Goal: Task Accomplishment & Management: Manage account settings

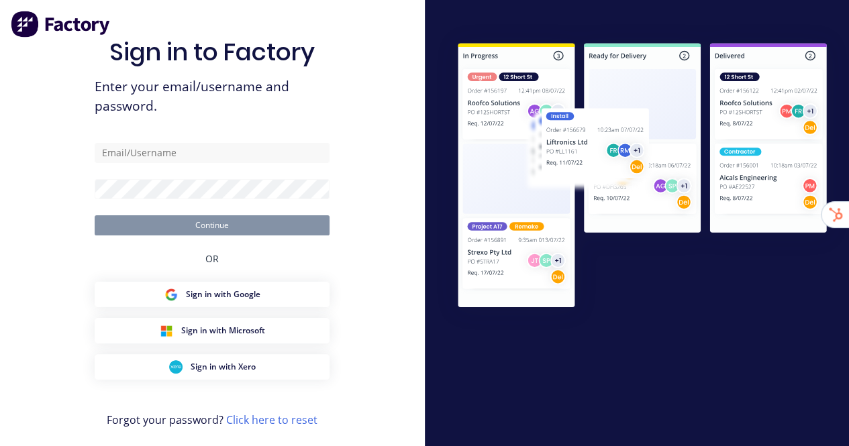
type input "stuart@factory.app"
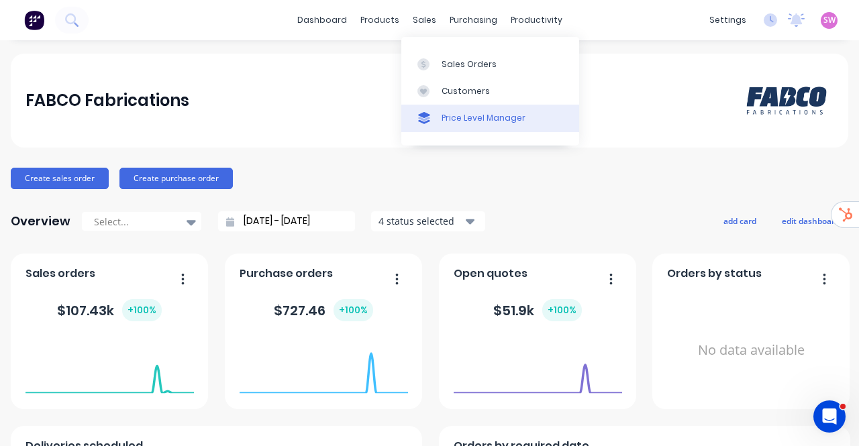
click at [466, 113] on div "Price Level Manager" at bounding box center [483, 118] width 84 height 12
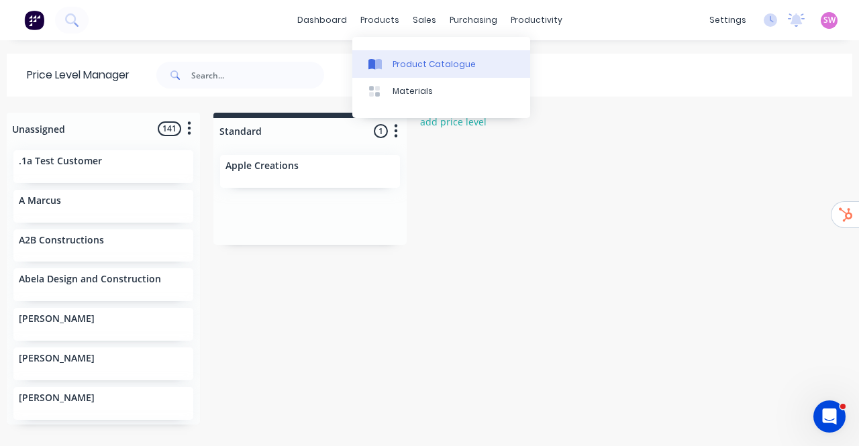
click at [421, 65] on div "Product Catalogue" at bounding box center [433, 64] width 83 height 12
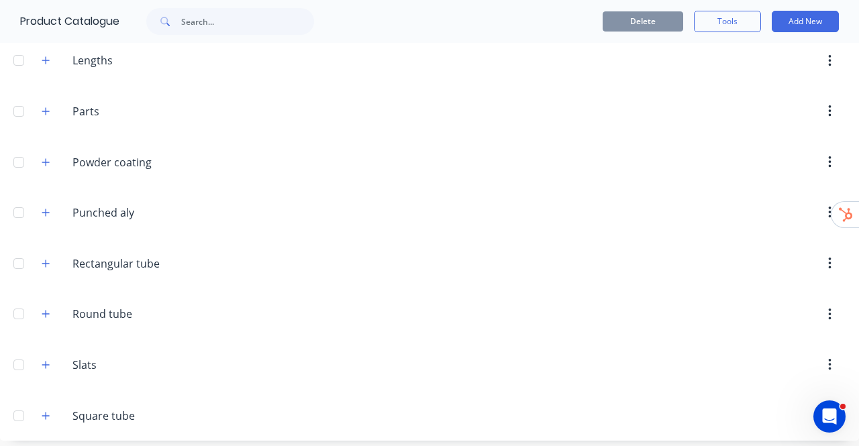
scroll to position [411, 0]
click at [50, 407] on button "button" at bounding box center [46, 414] width 17 height 17
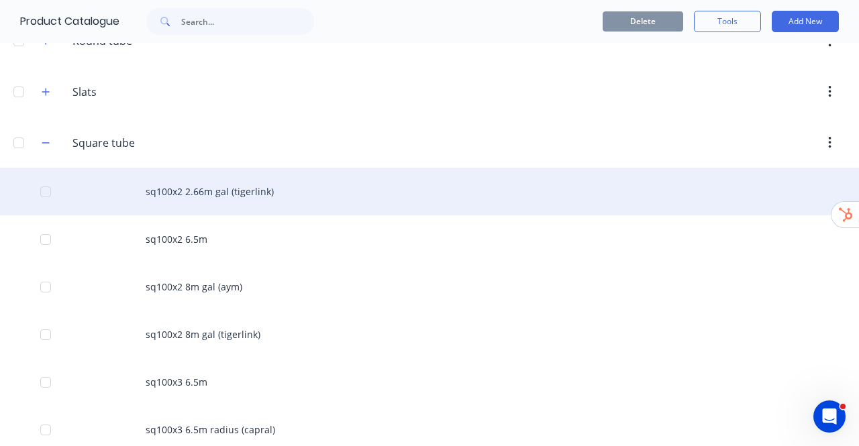
scroll to position [679, 0]
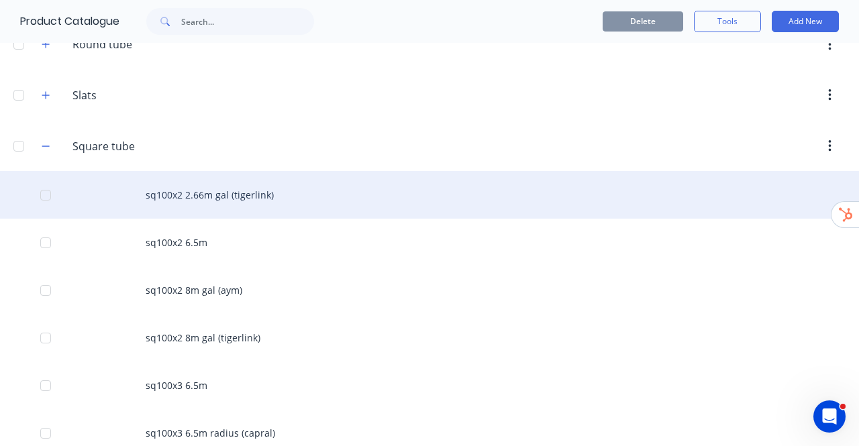
click at [231, 191] on div "sq100x2 2.66m gal (tigerlink)" at bounding box center [429, 195] width 859 height 48
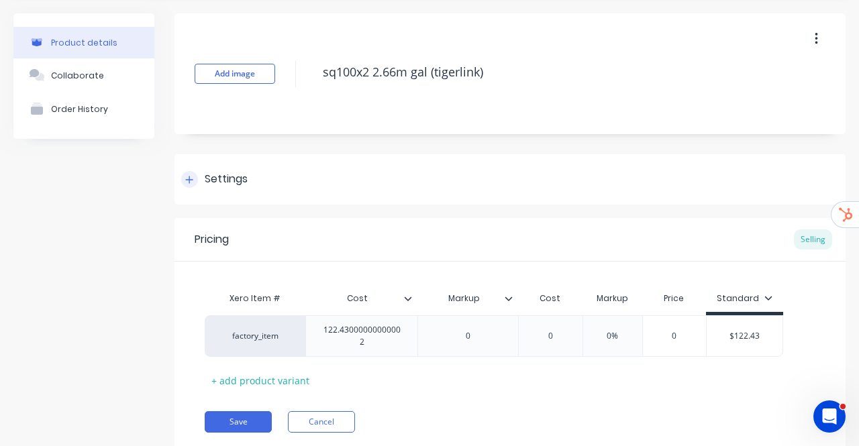
scroll to position [86, 0]
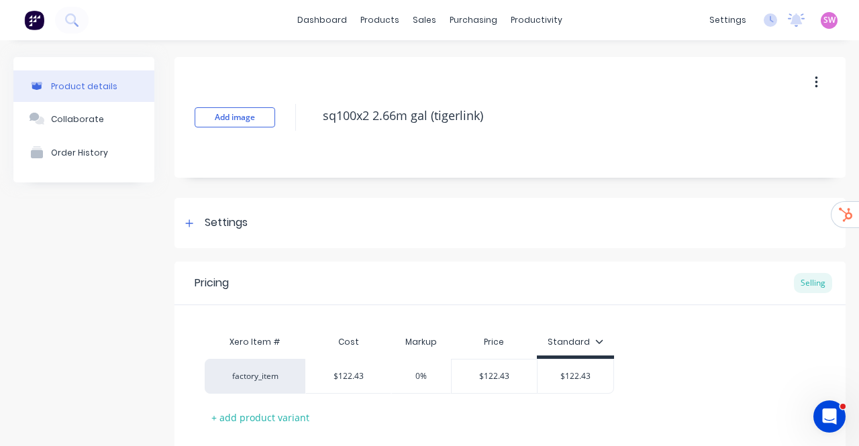
type textarea "x"
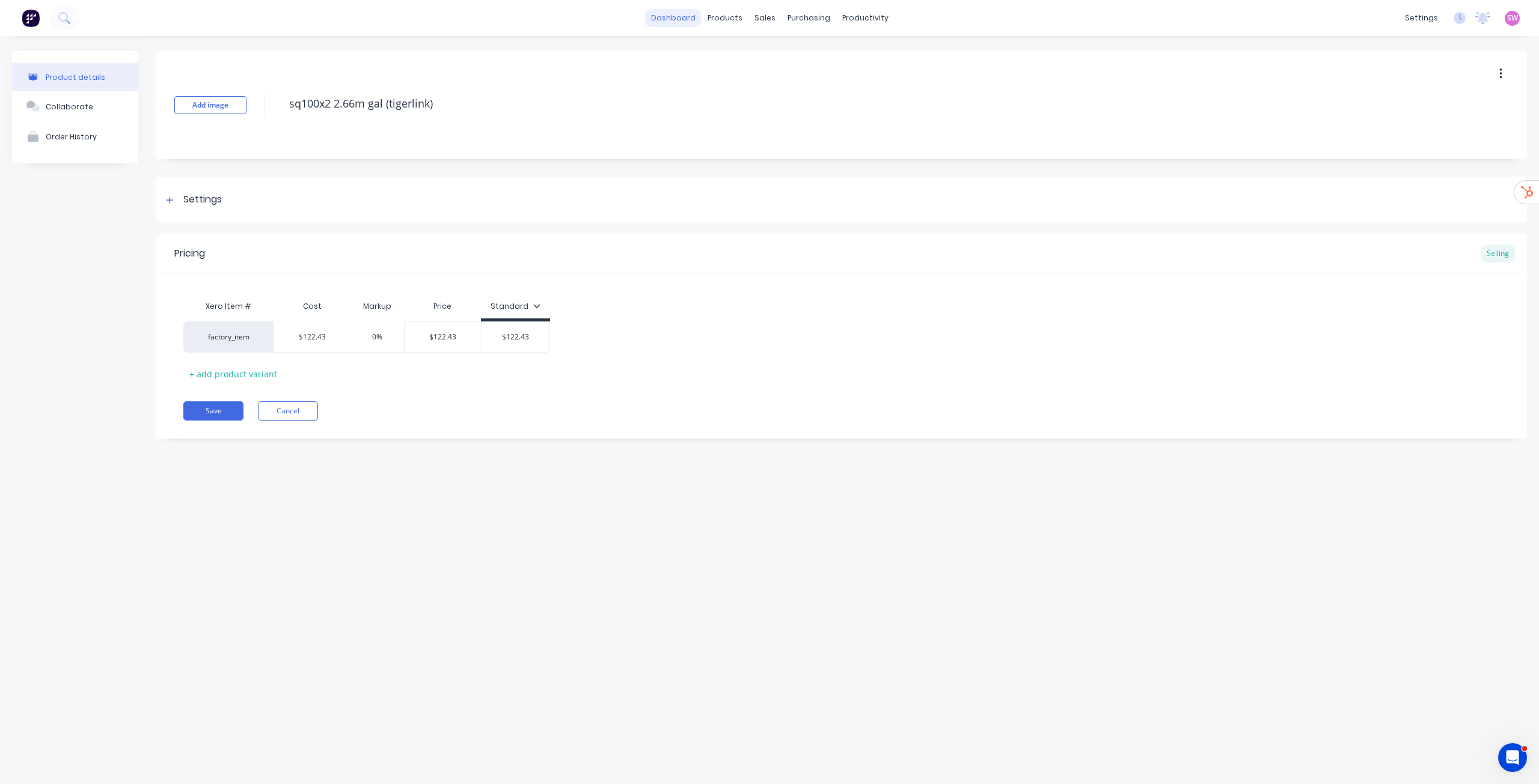
click at [680, 21] on link "dashboard" at bounding box center [673, 18] width 56 height 18
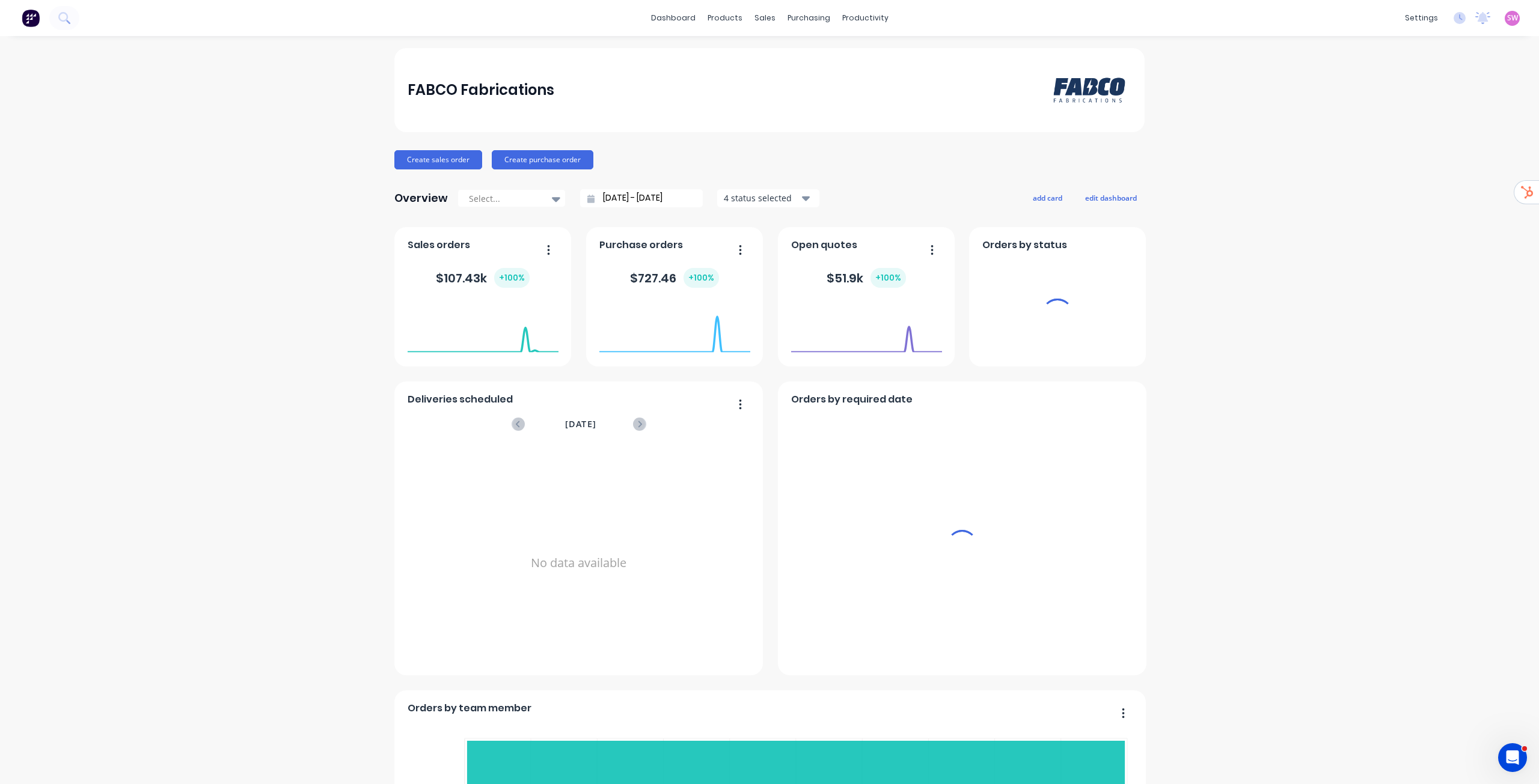
click at [769, 19] on div "SW FABCO Fabrications Stuart Wheatley Administrator Profile Sign out" at bounding box center [1512, 18] width 15 height 15
click at [769, 21] on span "SW" at bounding box center [1513, 18] width 11 height 11
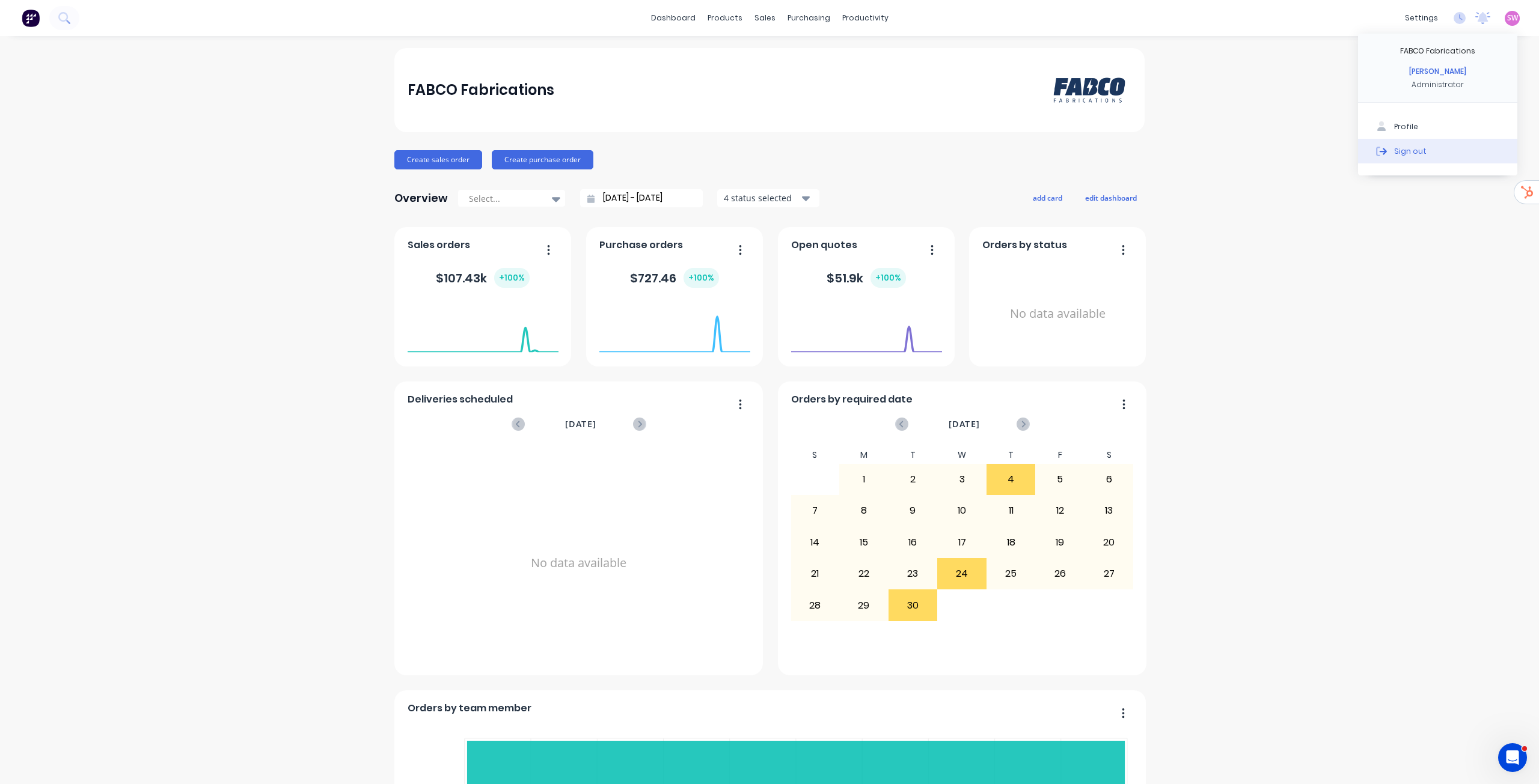
click at [769, 153] on div "Sign out" at bounding box center [1411, 151] width 32 height 11
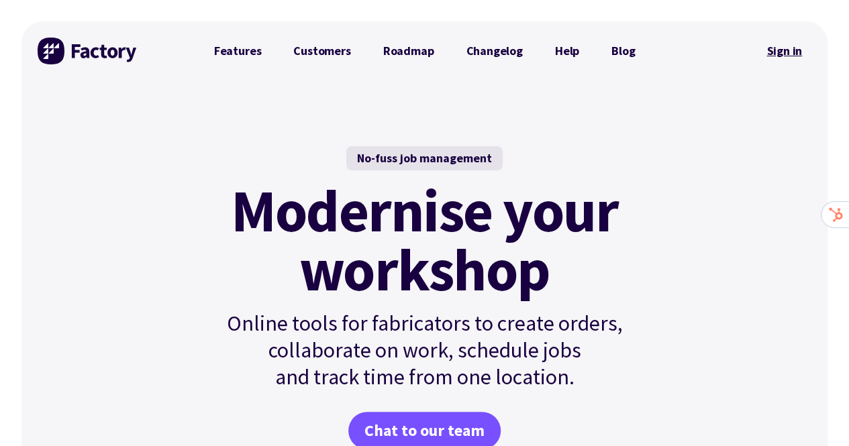
click at [789, 52] on link "Sign in" at bounding box center [784, 51] width 54 height 31
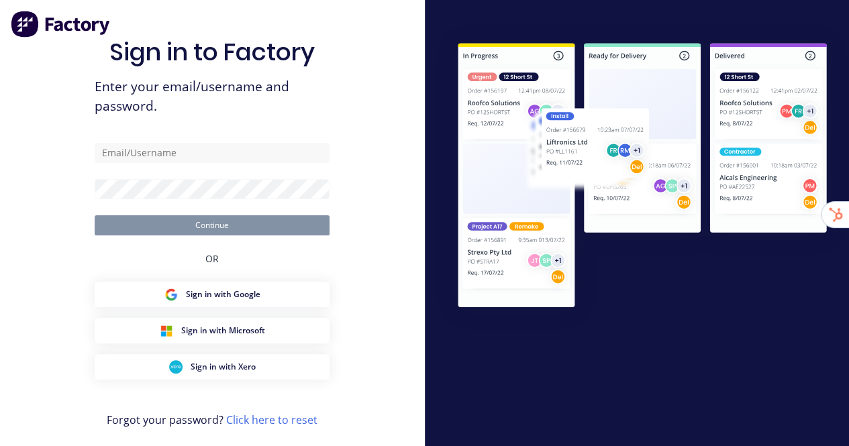
type input "[EMAIL_ADDRESS][DOMAIN_NAME]"
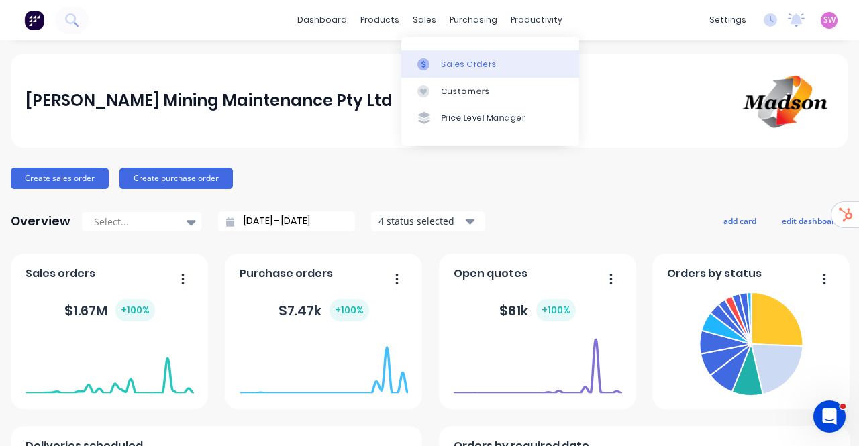
click at [439, 64] on link "Sales Orders" at bounding box center [490, 63] width 178 height 27
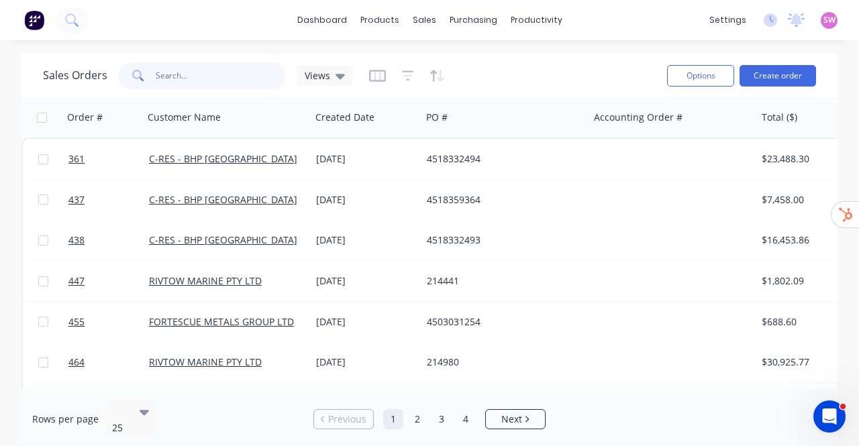
click at [231, 80] on input "text" at bounding box center [221, 75] width 131 height 27
type input "1054"
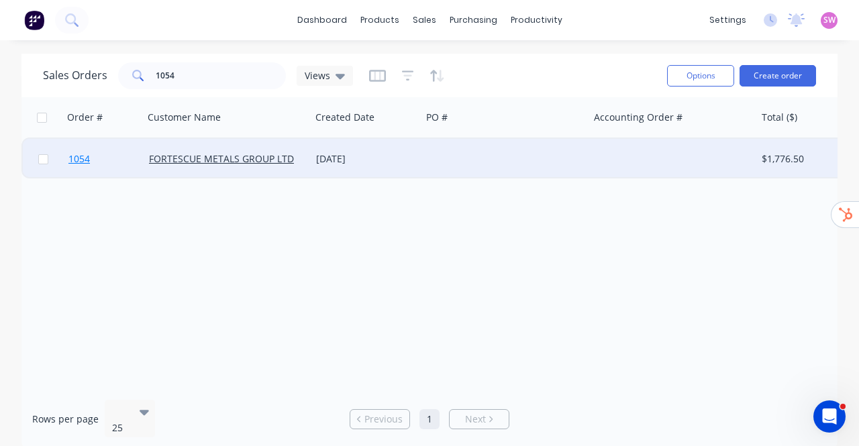
click at [85, 157] on span "1054" at bounding box center [78, 158] width 21 height 13
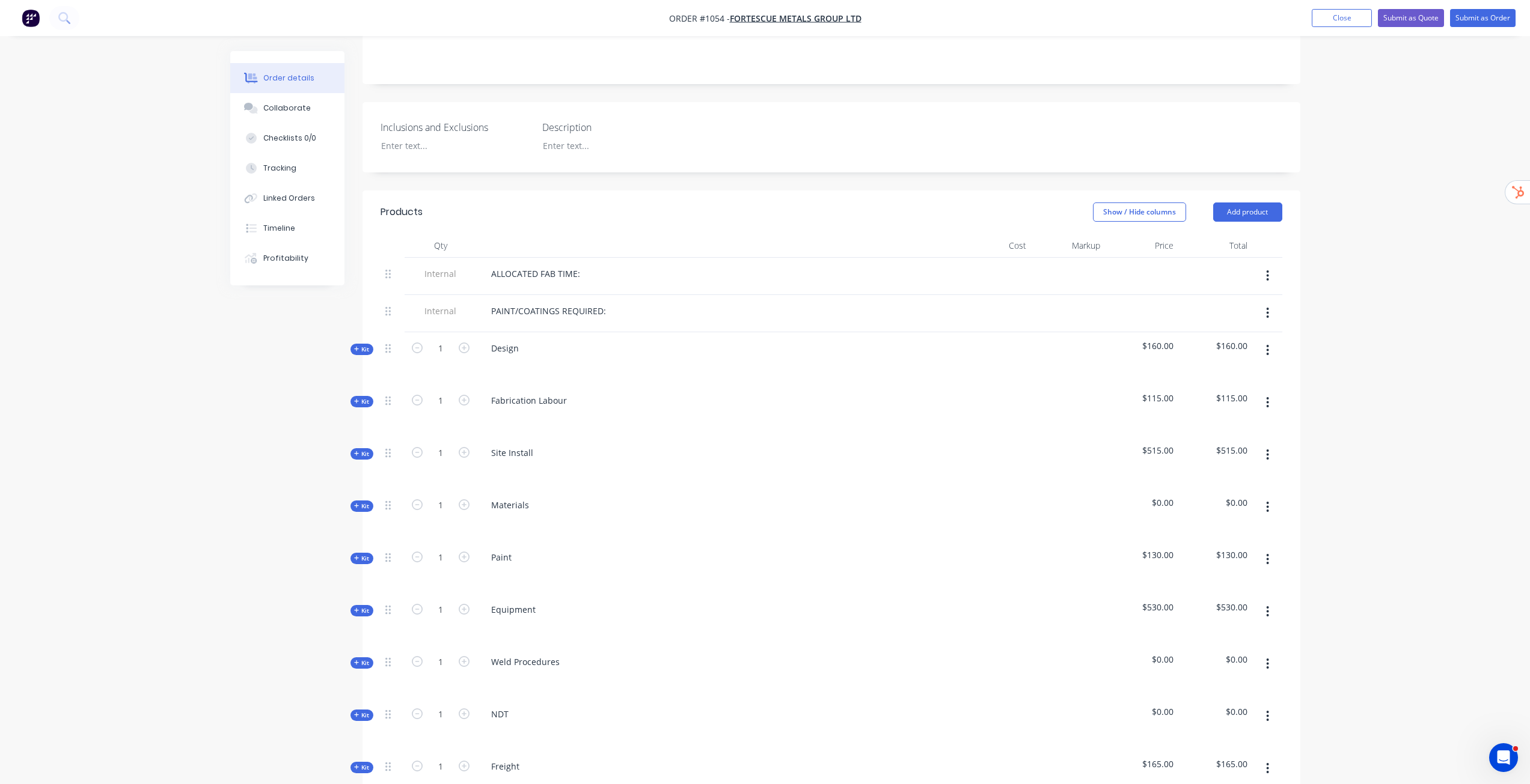
scroll to position [271, 0]
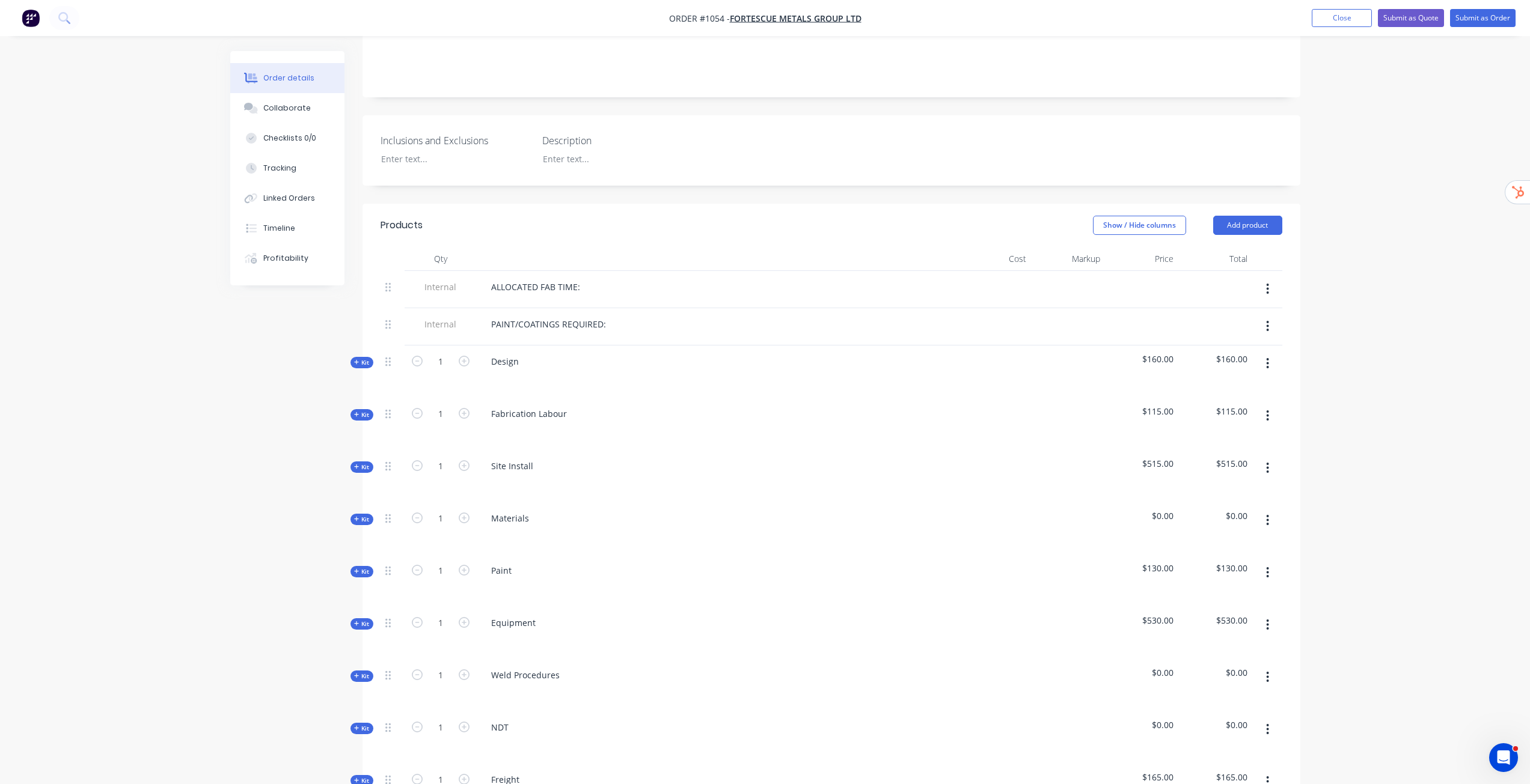
click at [359, 358] on span "Kit" at bounding box center [361, 363] width 15 height 9
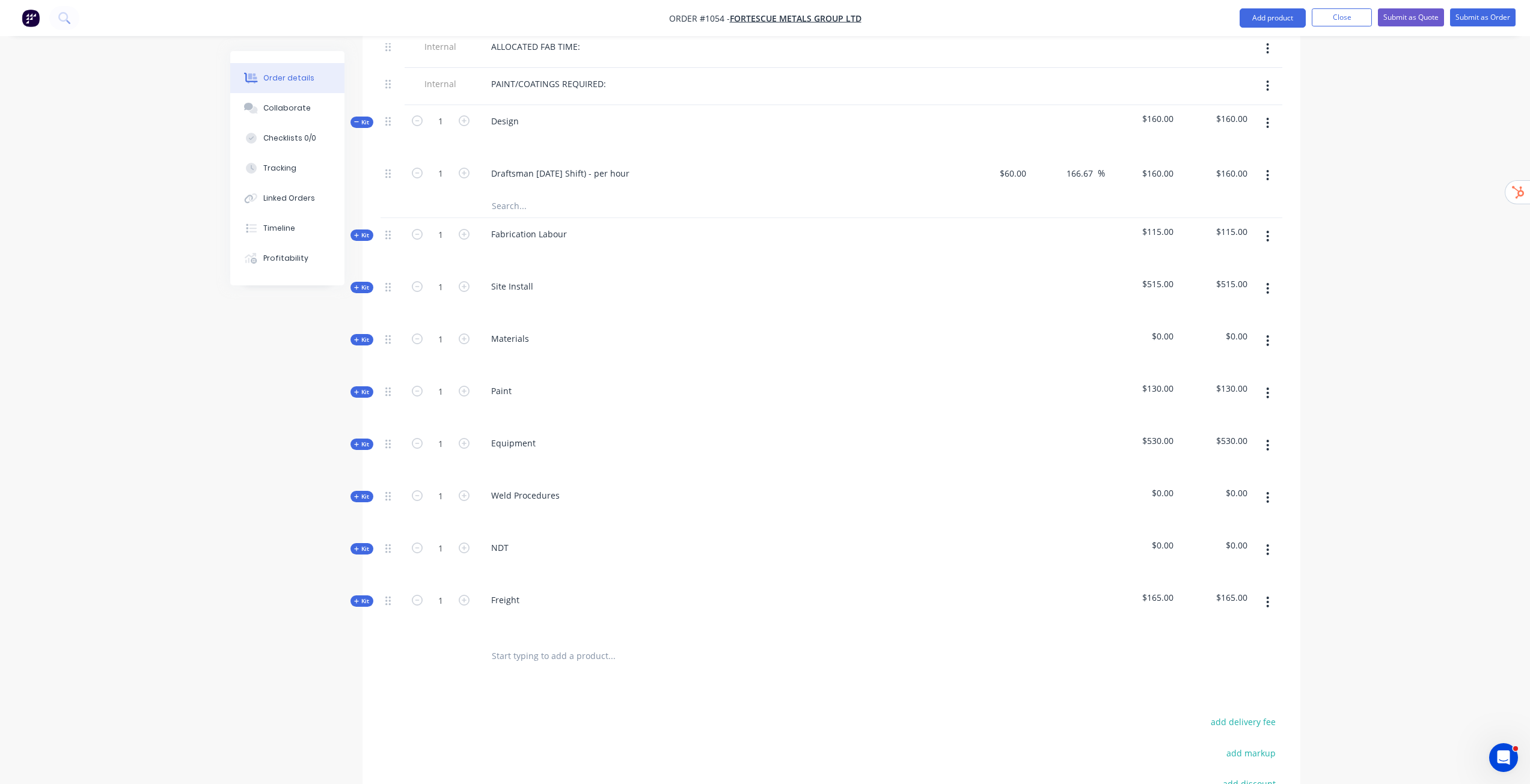
click at [359, 233] on icon at bounding box center [357, 236] width 5 height 6
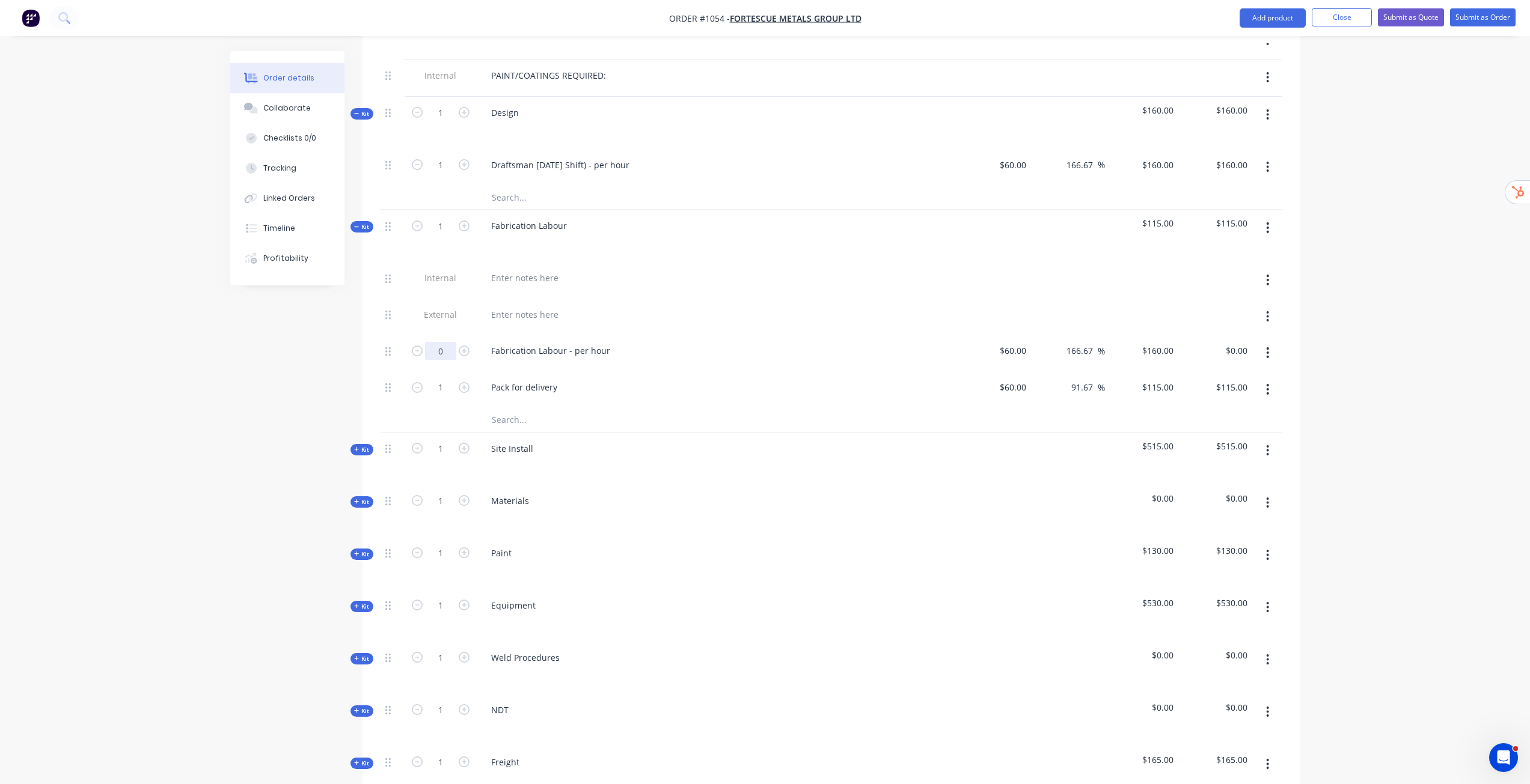
scroll to position [693, 0]
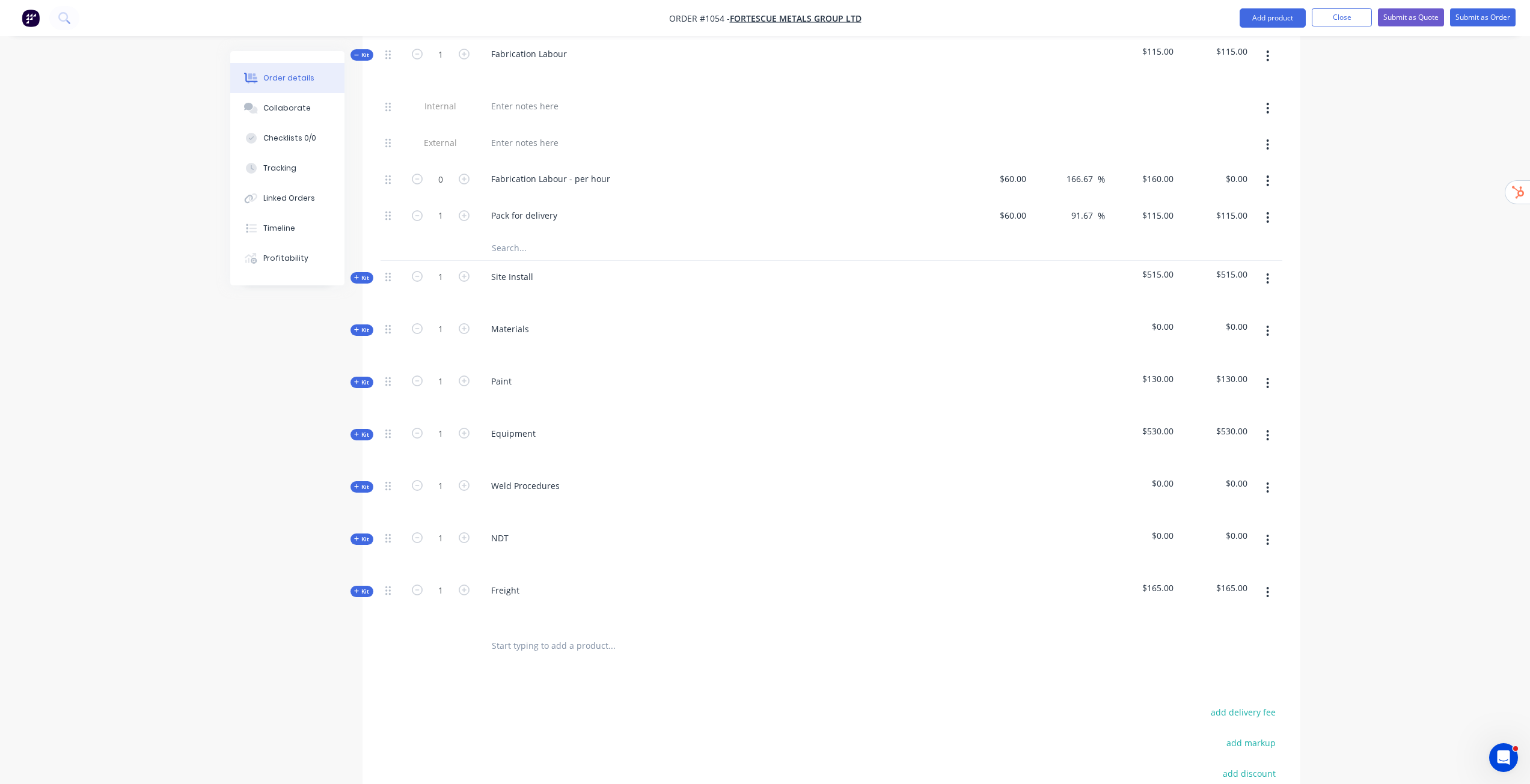
click at [362, 273] on span "Kit" at bounding box center [361, 278] width 15 height 9
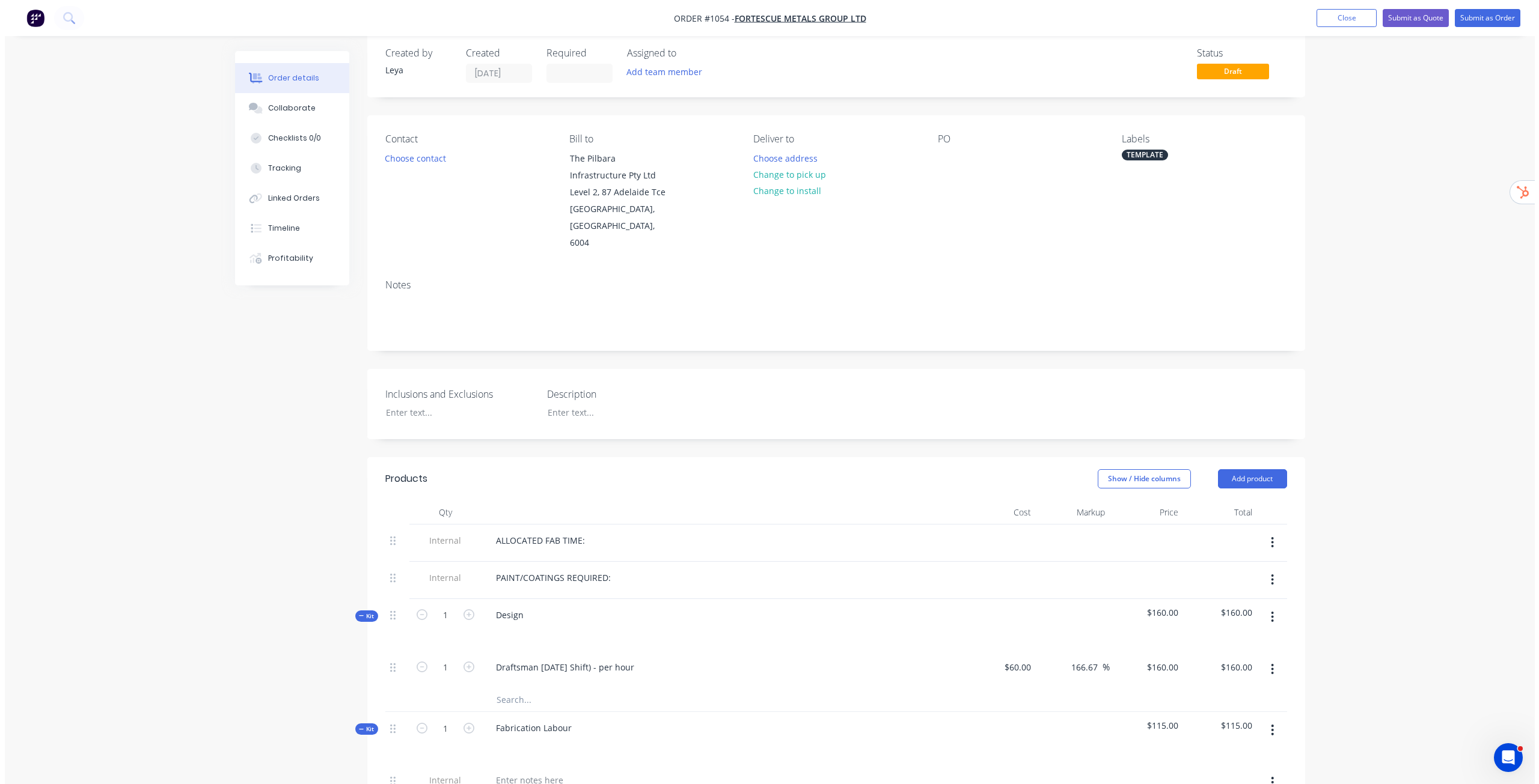
scroll to position [0, 0]
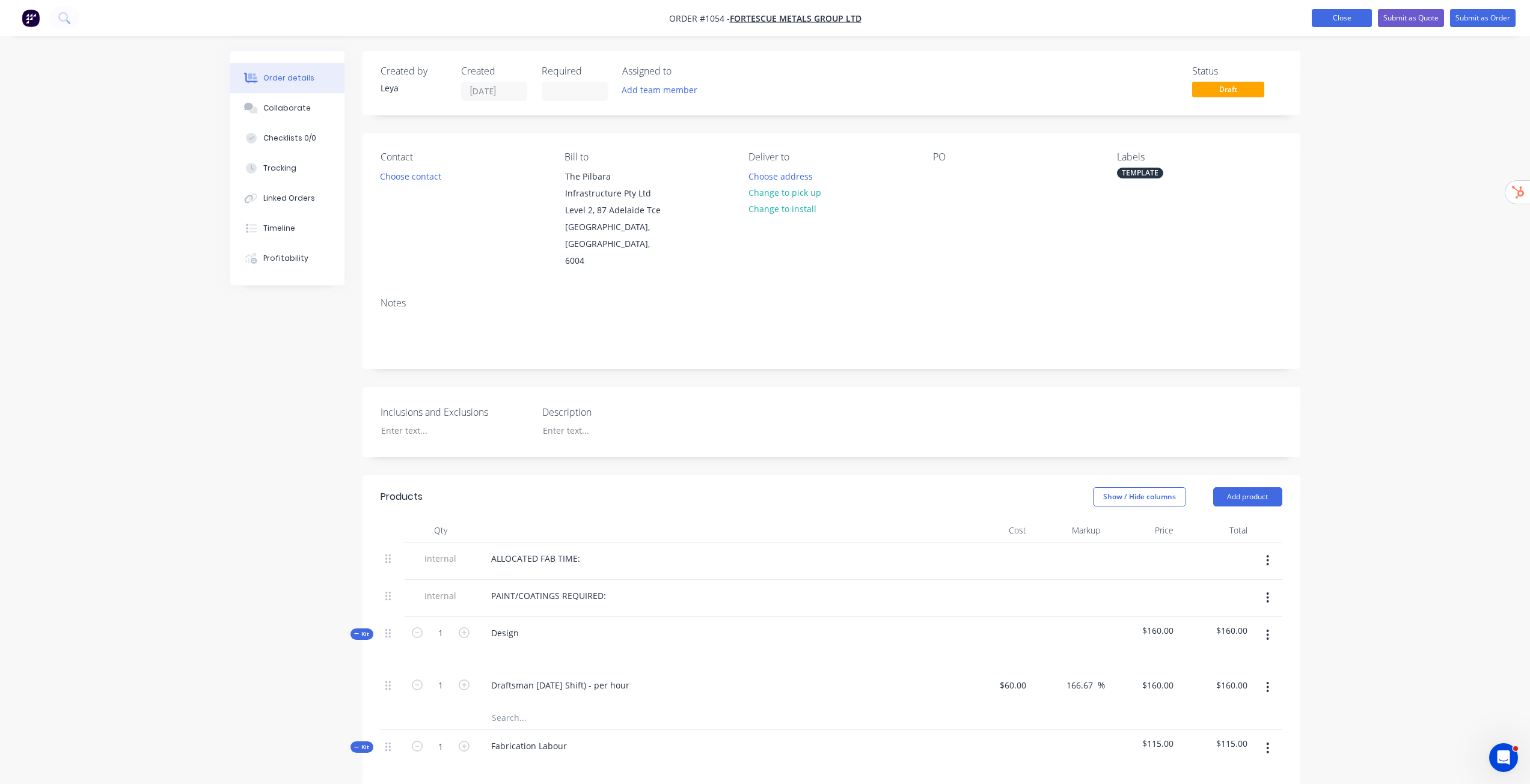
click at [760, 10] on button "Close" at bounding box center [1342, 18] width 60 height 18
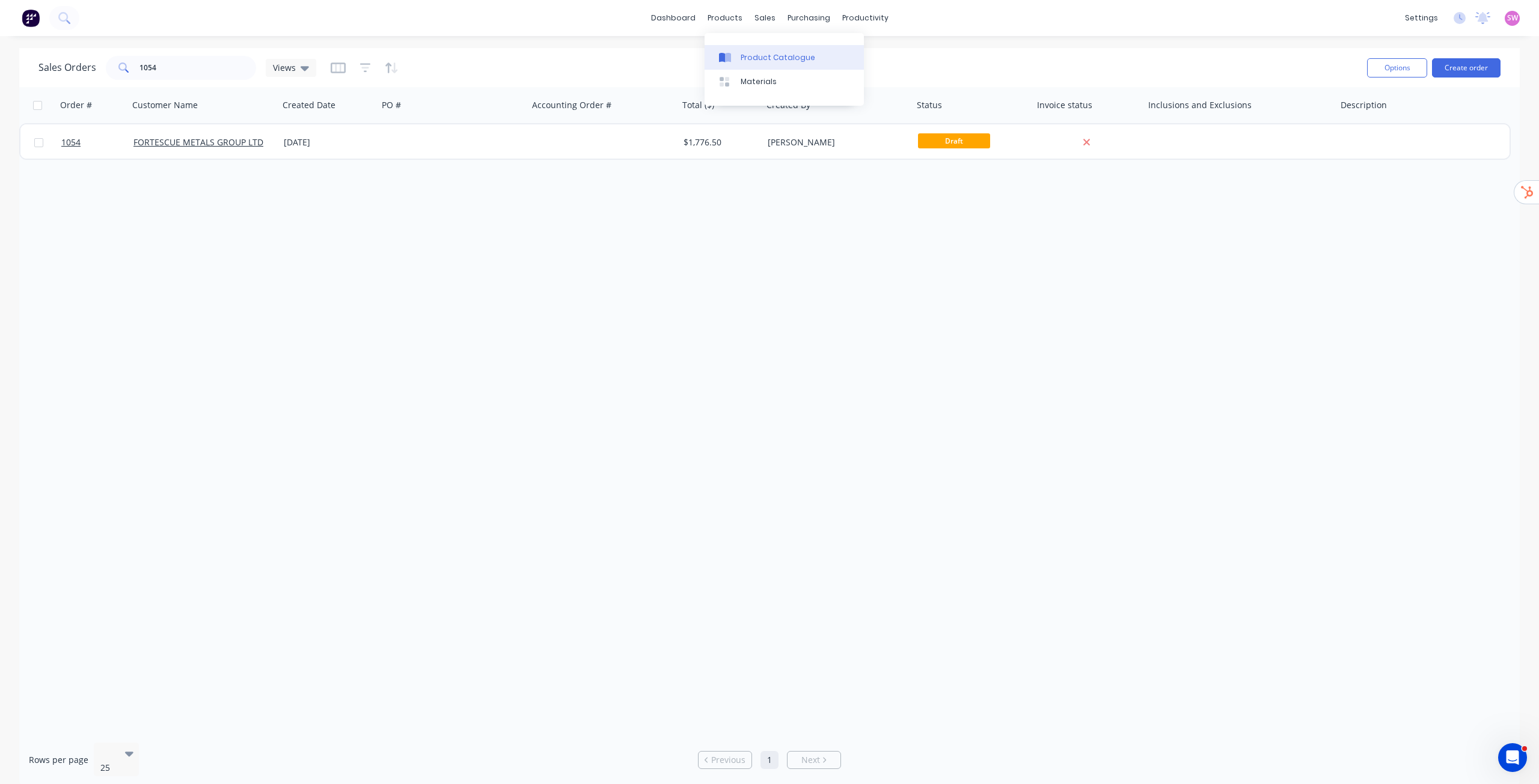
click at [756, 54] on div "Product Catalogue" at bounding box center [777, 57] width 74 height 11
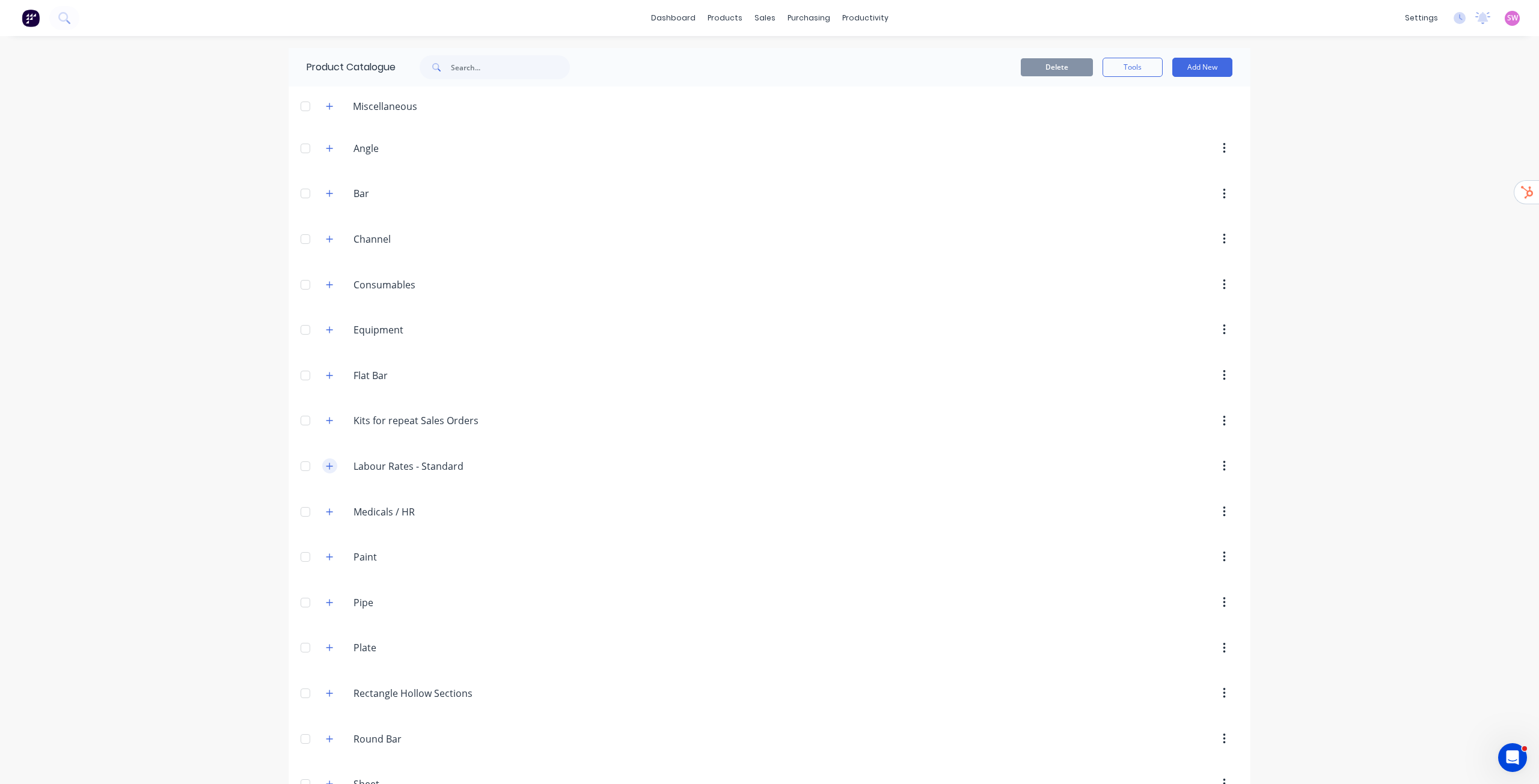
click at [329, 399] on icon "button" at bounding box center [330, 466] width 7 height 8
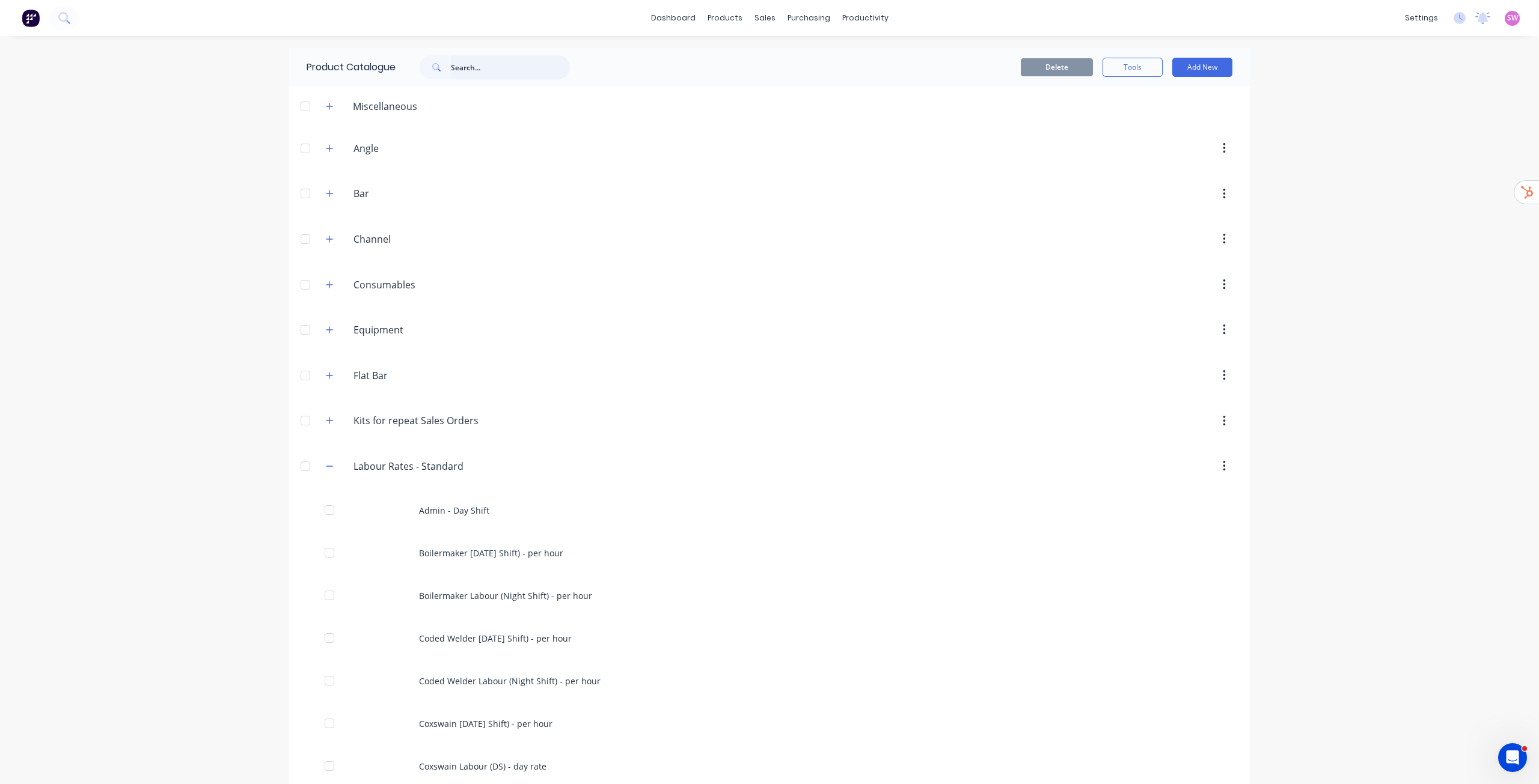
click at [481, 63] on input "text" at bounding box center [510, 67] width 119 height 24
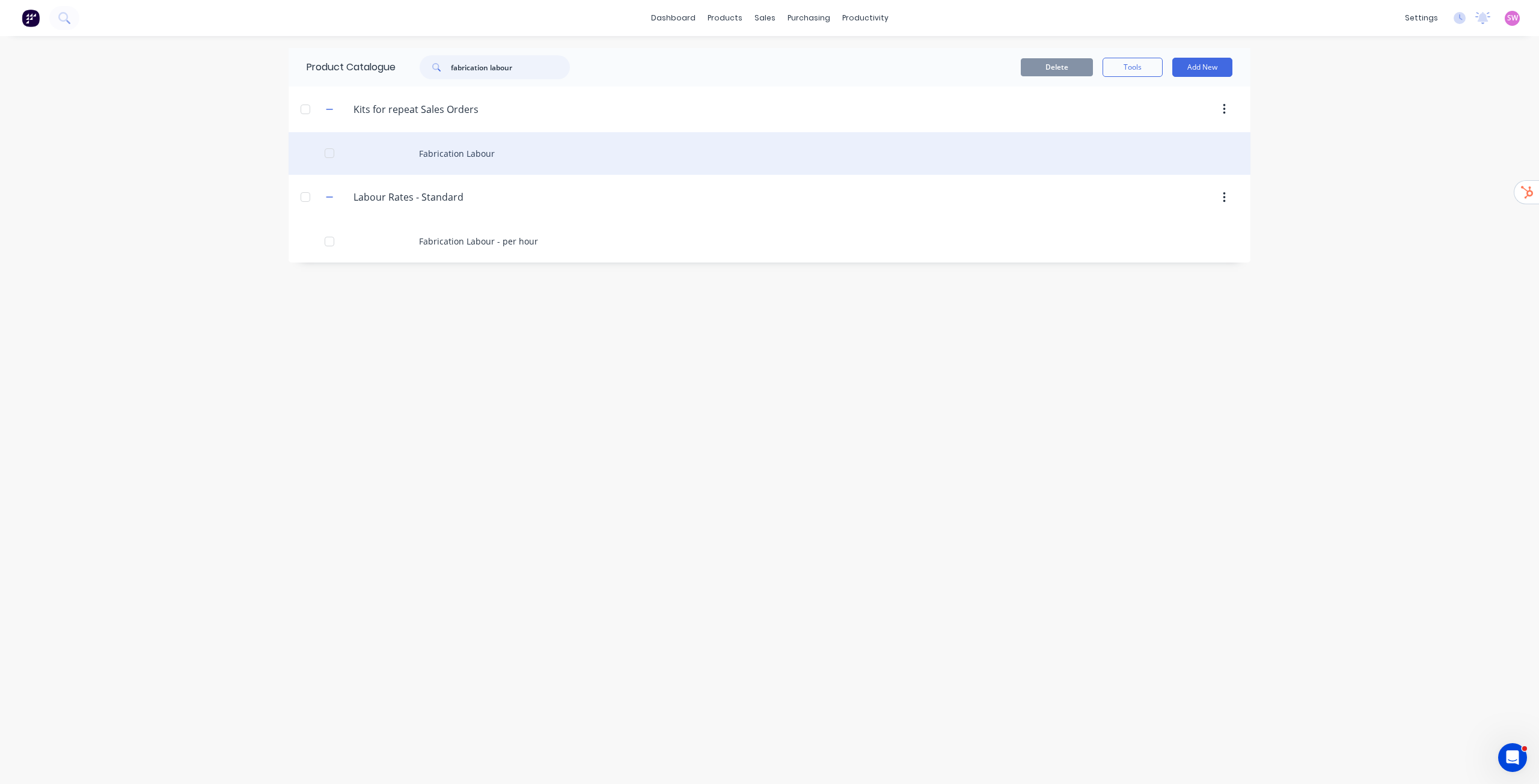
type input "fabrication labour"
click at [469, 156] on div "Fabrication Labour" at bounding box center [769, 154] width 962 height 43
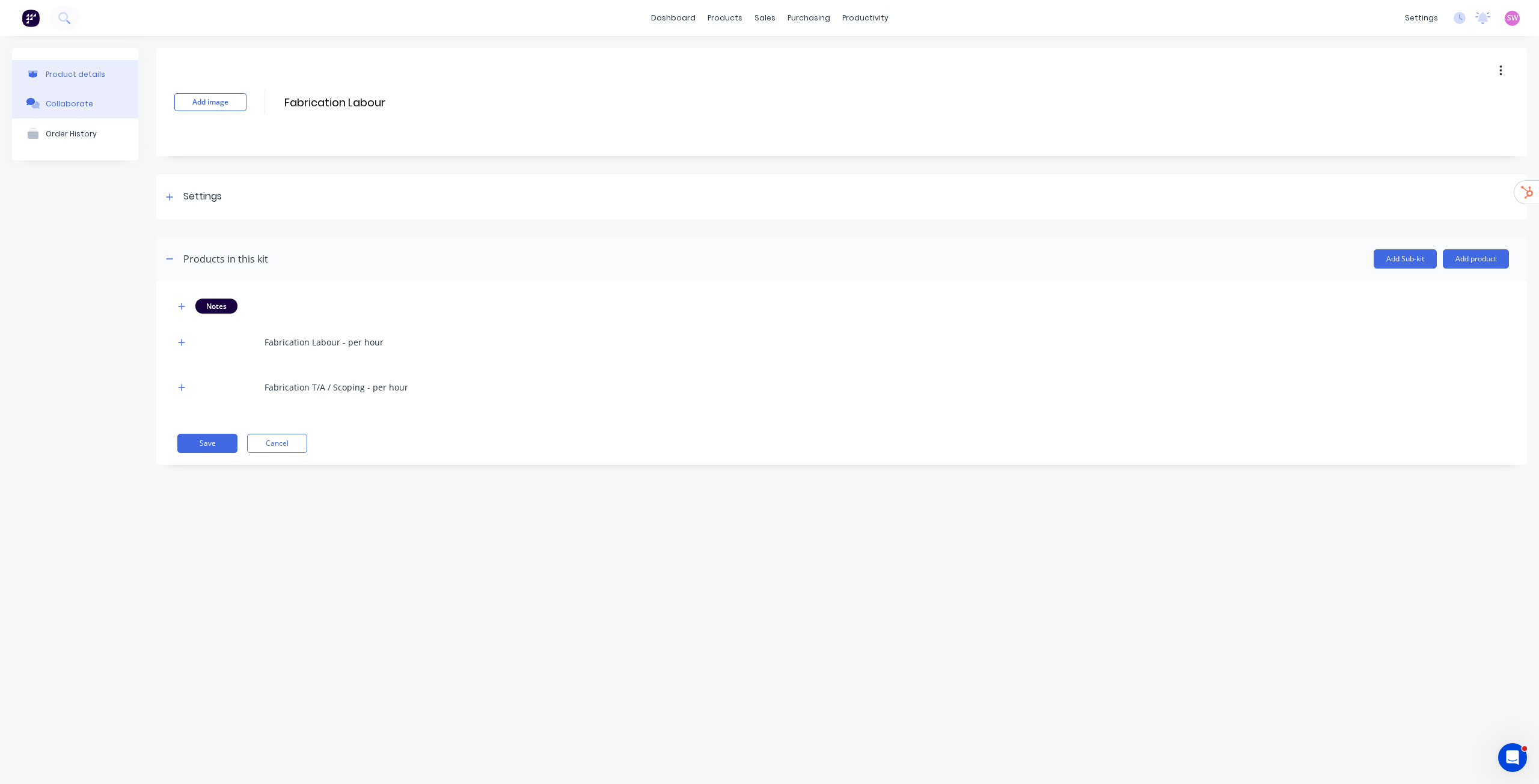
click at [92, 111] on button "Collaborate" at bounding box center [74, 104] width 126 height 30
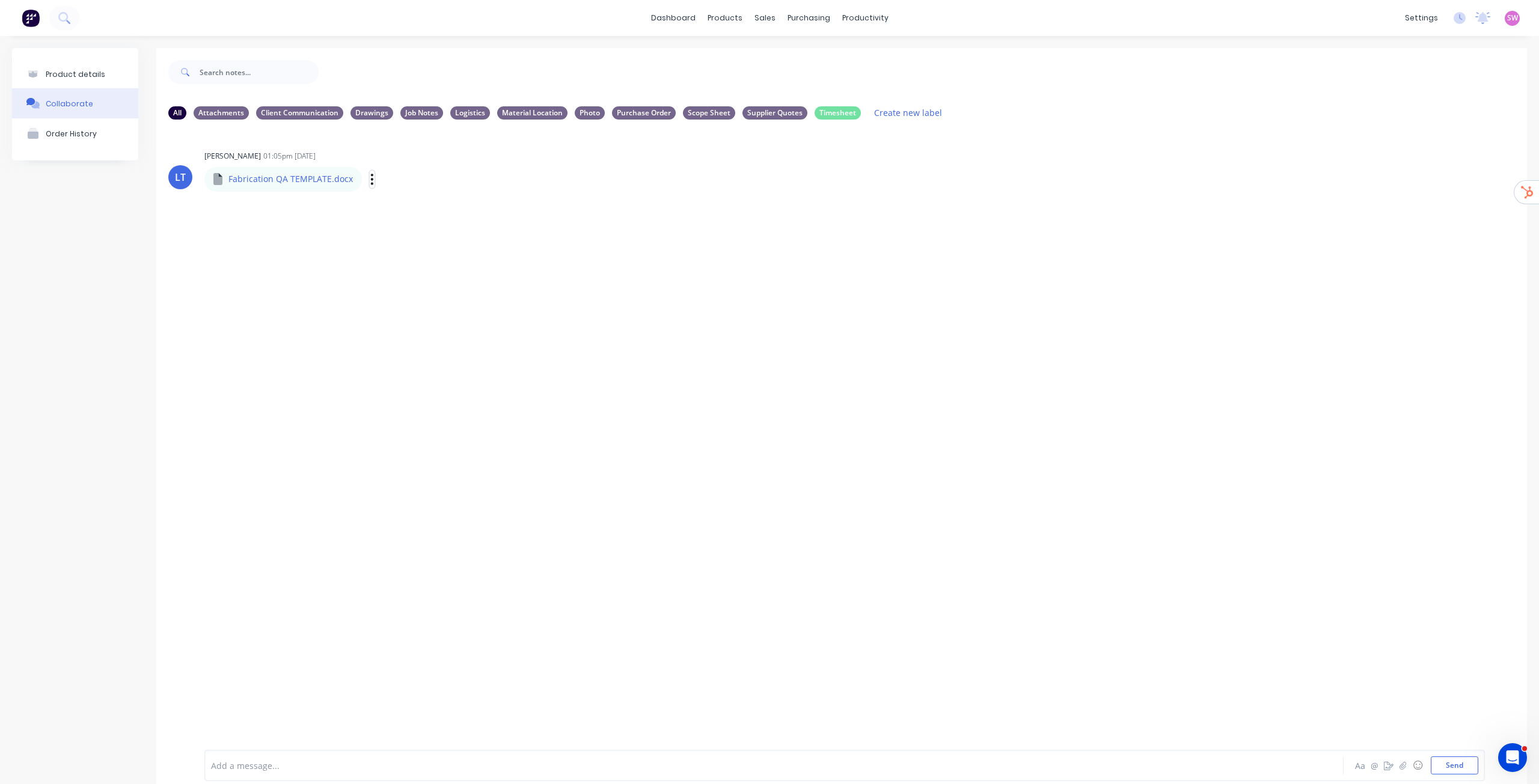
click at [370, 177] on icon "button" at bounding box center [372, 179] width 4 height 13
click at [448, 211] on button "Auto-attach to new orders" at bounding box center [451, 212] width 135 height 29
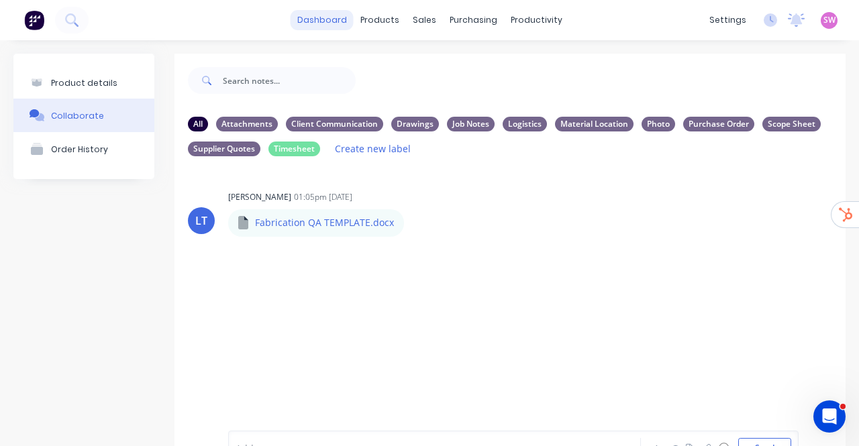
click at [335, 14] on link "dashboard" at bounding box center [321, 20] width 63 height 20
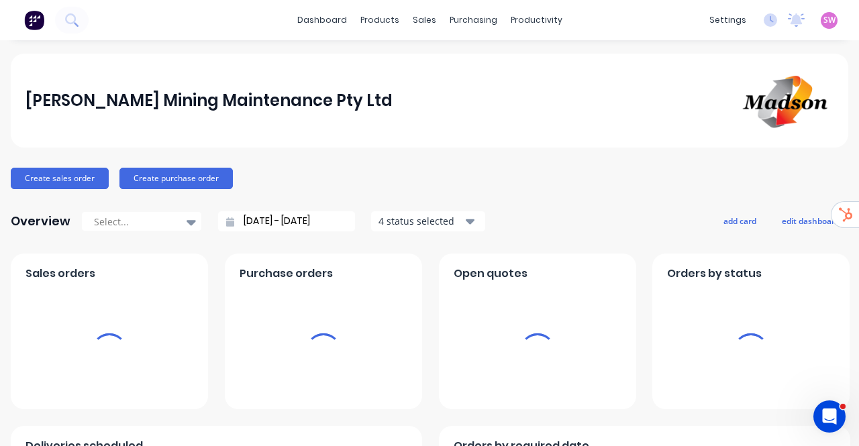
click at [823, 19] on span "SW" at bounding box center [829, 20] width 12 height 12
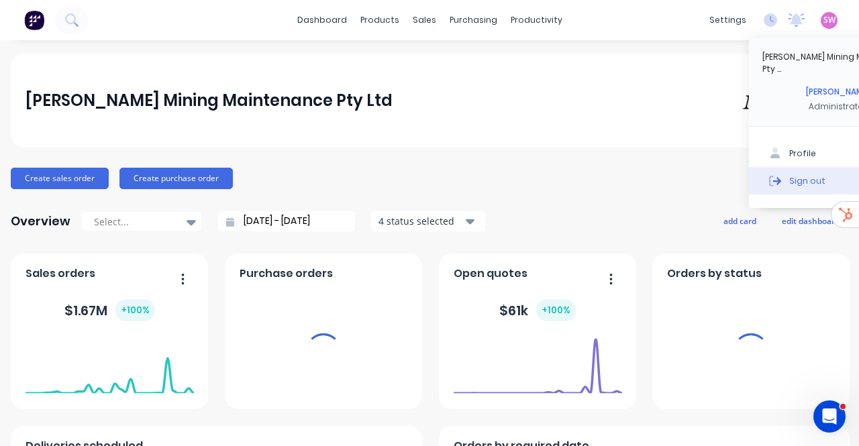
click at [803, 174] on div "Sign out" at bounding box center [807, 180] width 36 height 12
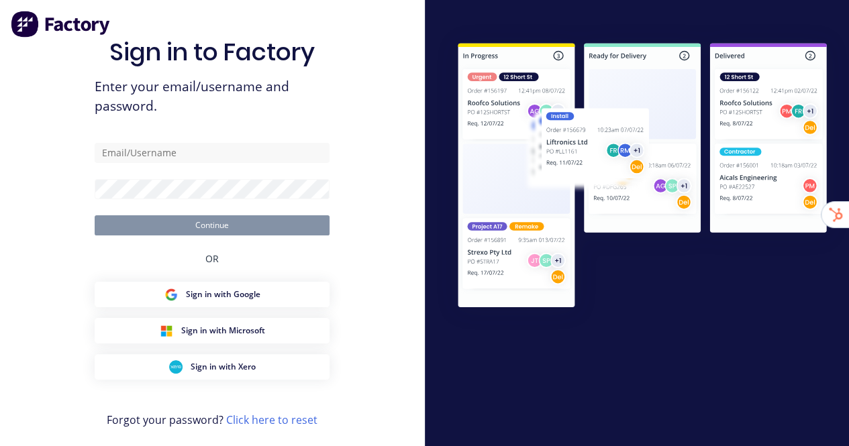
type input "[EMAIL_ADDRESS][DOMAIN_NAME]"
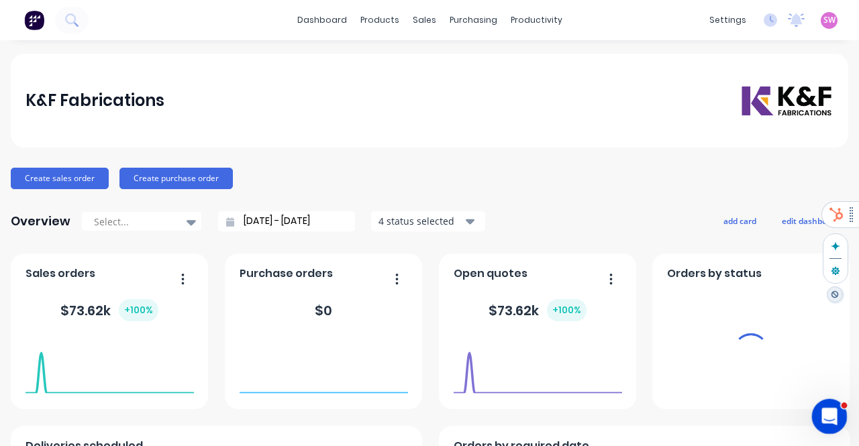
click at [836, 407] on div "Open Intercom Messenger" at bounding box center [827, 414] width 44 height 44
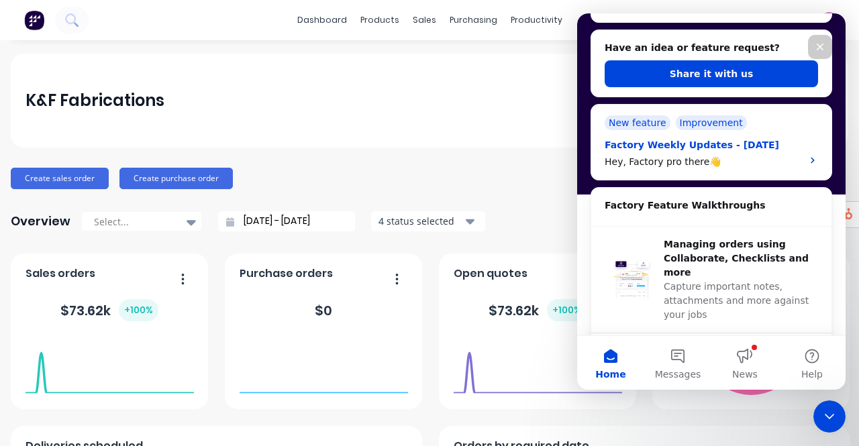
scroll to position [201, 0]
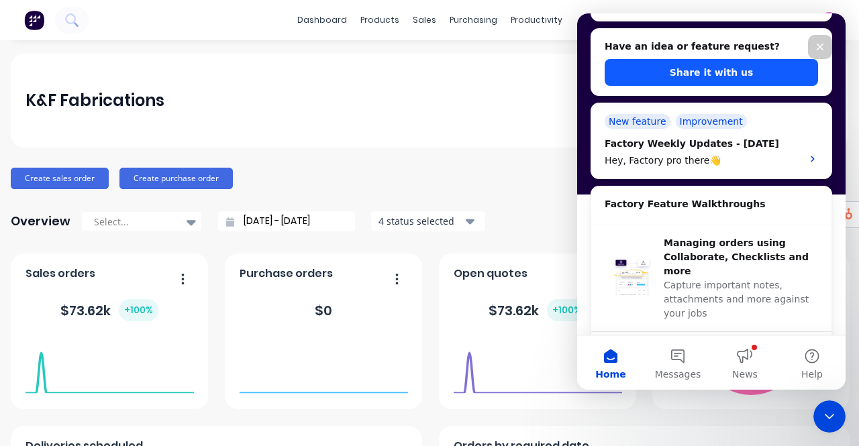
click at [741, 78] on button "Share it with us" at bounding box center [710, 72] width 213 height 27
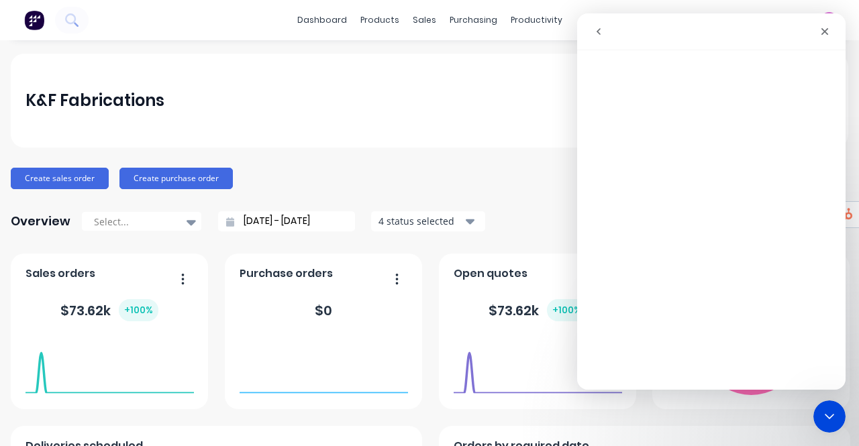
click at [601, 33] on icon "go back" at bounding box center [598, 31] width 11 height 11
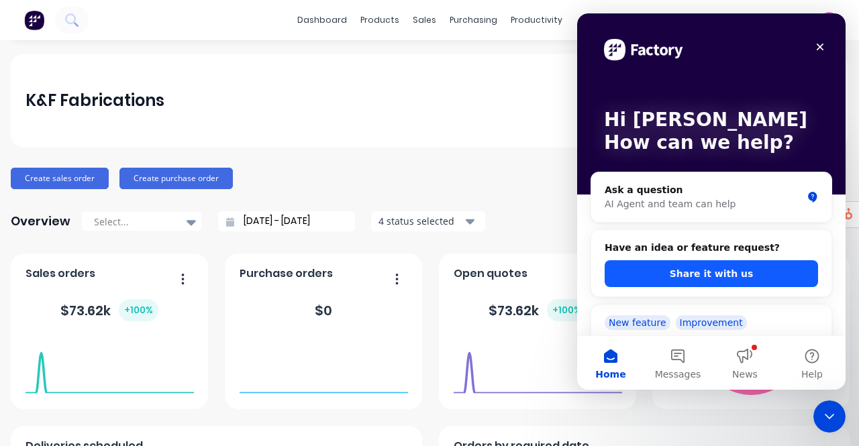
click at [731, 270] on button "Share it with us" at bounding box center [710, 273] width 213 height 27
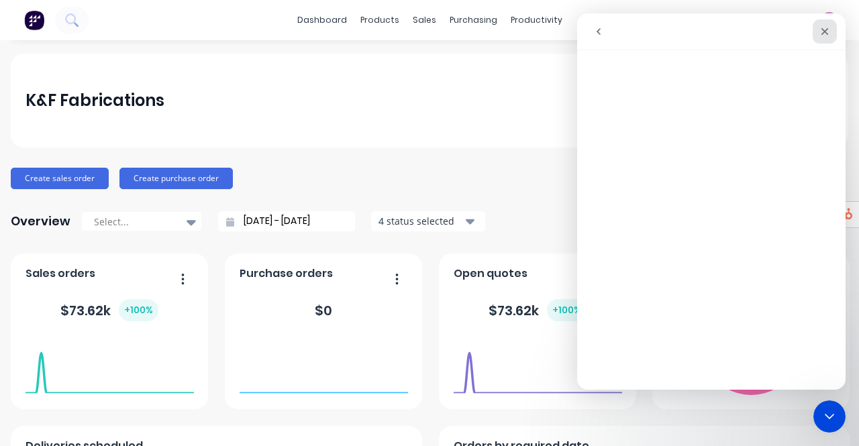
click at [824, 29] on icon "Close" at bounding box center [824, 31] width 11 height 11
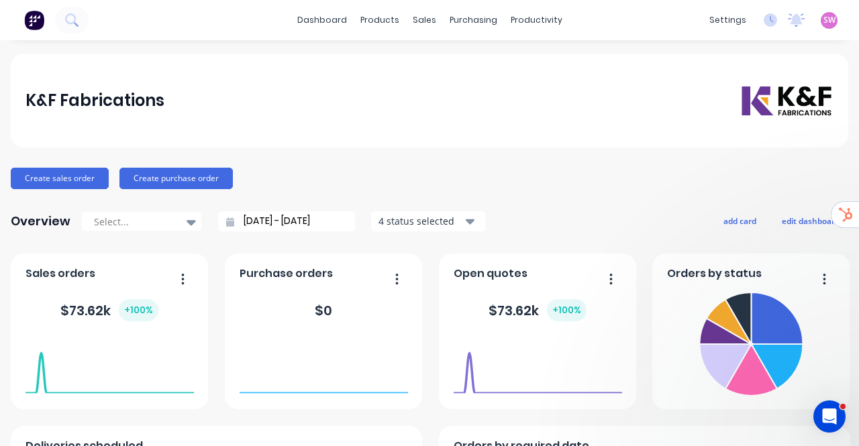
scroll to position [0, 0]
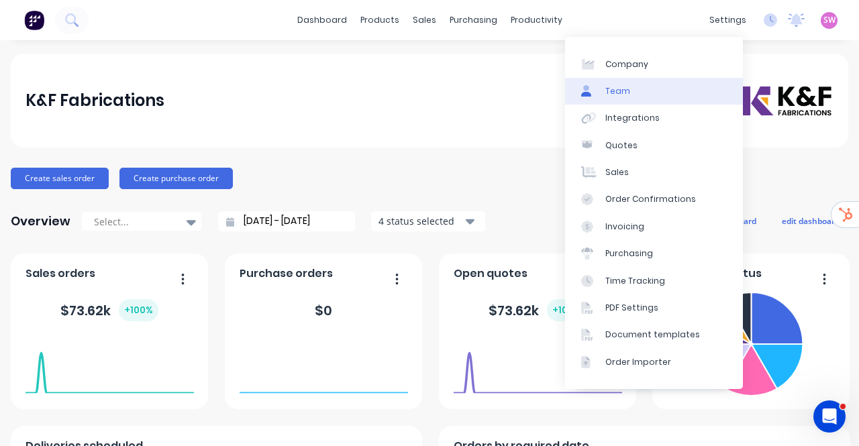
click at [672, 84] on link "Team" at bounding box center [654, 91] width 178 height 27
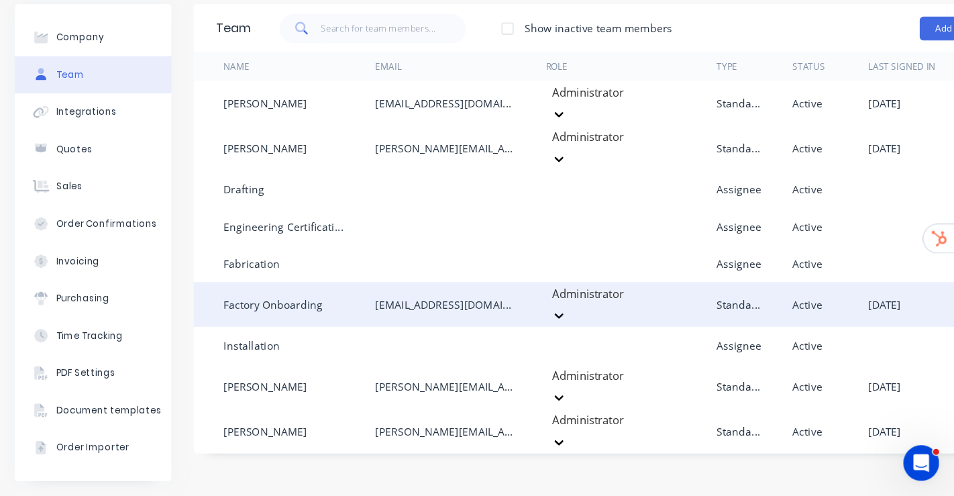
scroll to position [11, 0]
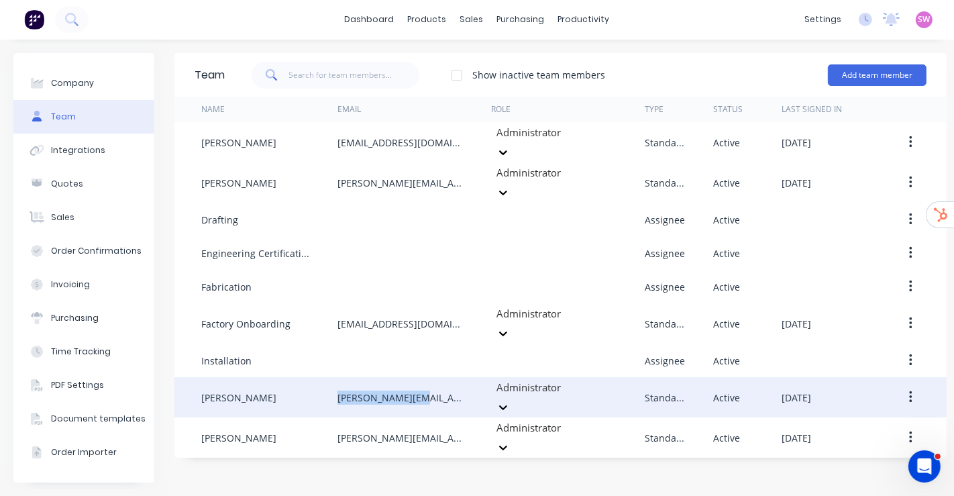
drag, startPoint x: 343, startPoint y: 361, endPoint x: 425, endPoint y: 367, distance: 82.7
click at [425, 377] on div "kim@kffab.com.au" at bounding box center [414, 397] width 154 height 40
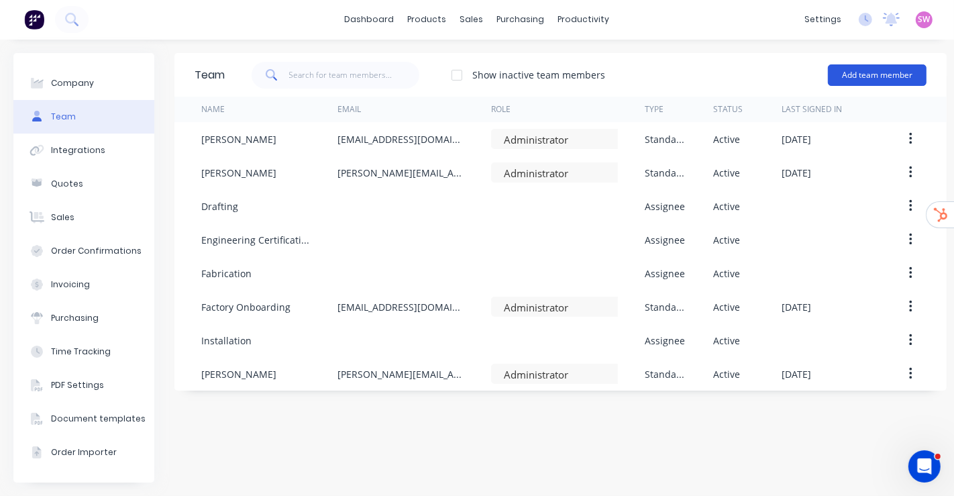
click at [904, 64] on button "Add team member" at bounding box center [877, 74] width 99 height 21
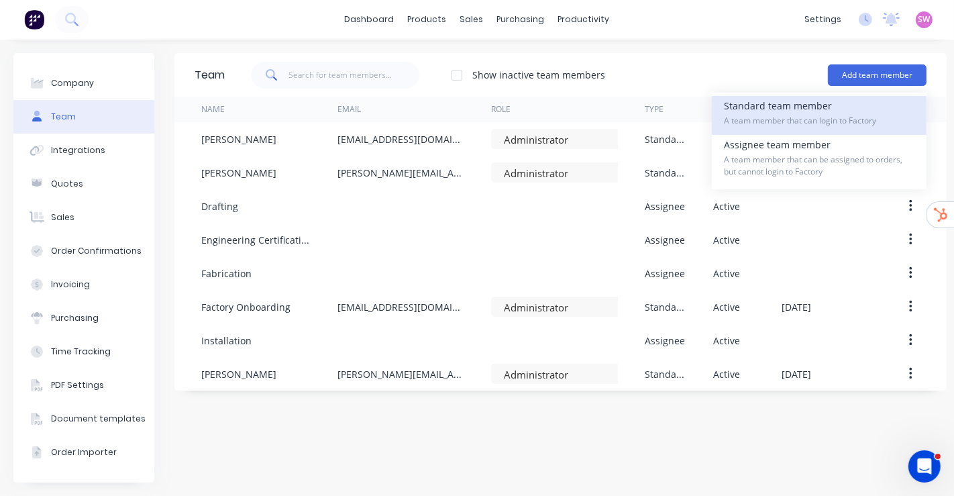
click at [774, 101] on div "Standard team member A team member that can login to Factory" at bounding box center [819, 115] width 191 height 39
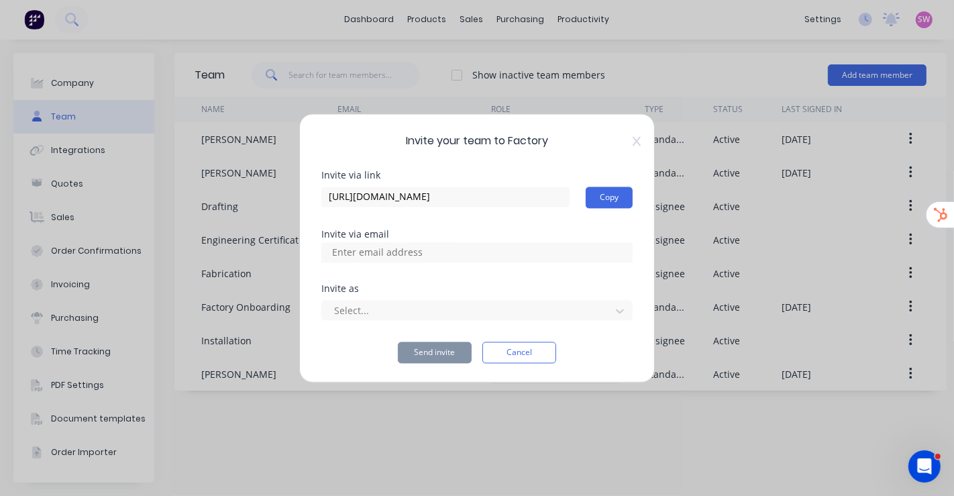
click at [411, 250] on input at bounding box center [392, 252] width 134 height 20
paste input "[PERSON_NAME][EMAIL_ADDRESS][DOMAIN_NAME]"
type input "[PERSON_NAME][EMAIL_ADDRESS][DOMAIN_NAME]"
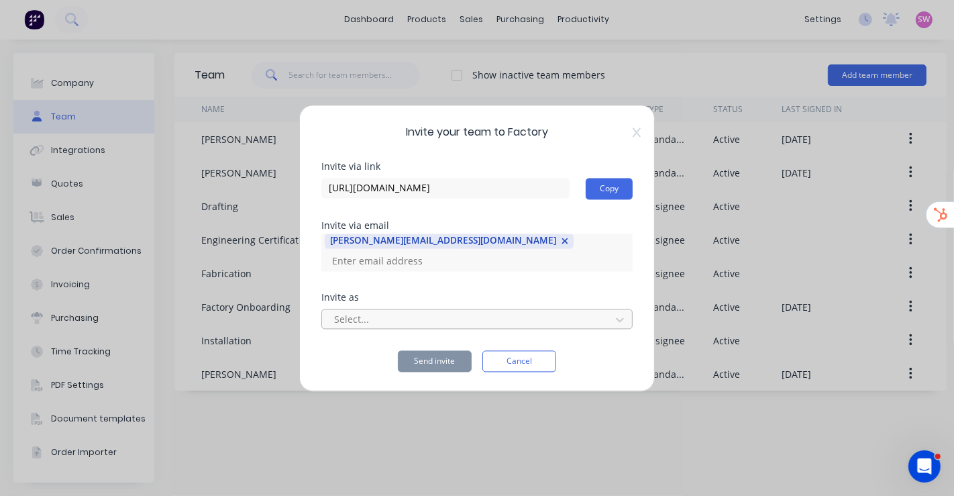
click at [432, 313] on div at bounding box center [468, 319] width 271 height 17
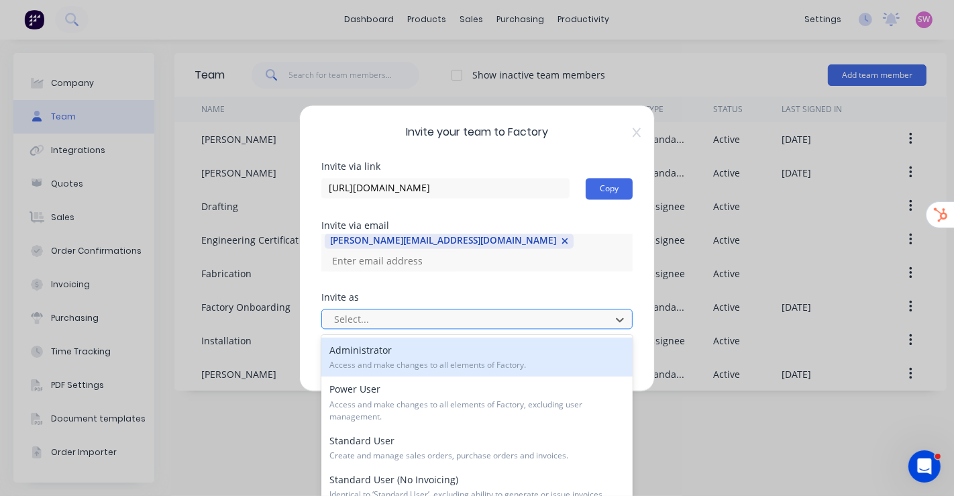
scroll to position [15, 0]
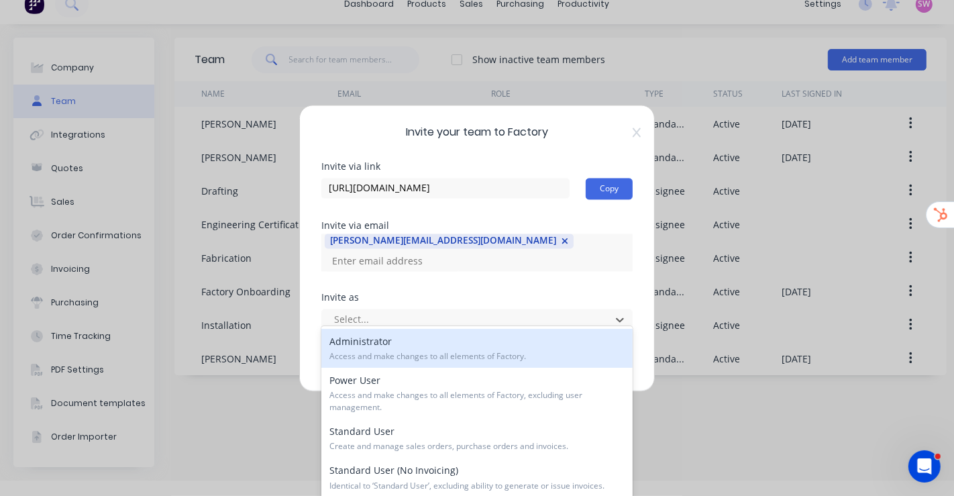
click at [406, 354] on span "Access and make changes to all elements of Factory." at bounding box center [477, 356] width 296 height 12
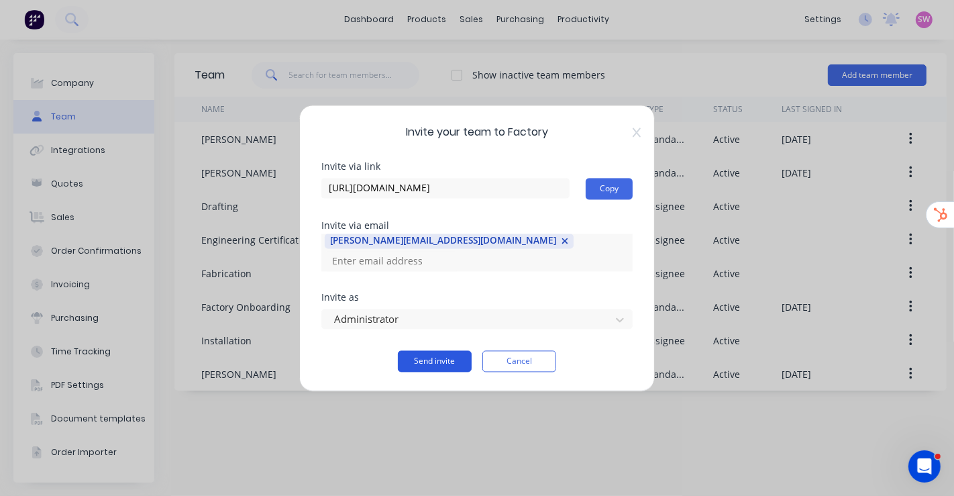
click at [449, 355] on button "Send invite" at bounding box center [435, 360] width 74 height 21
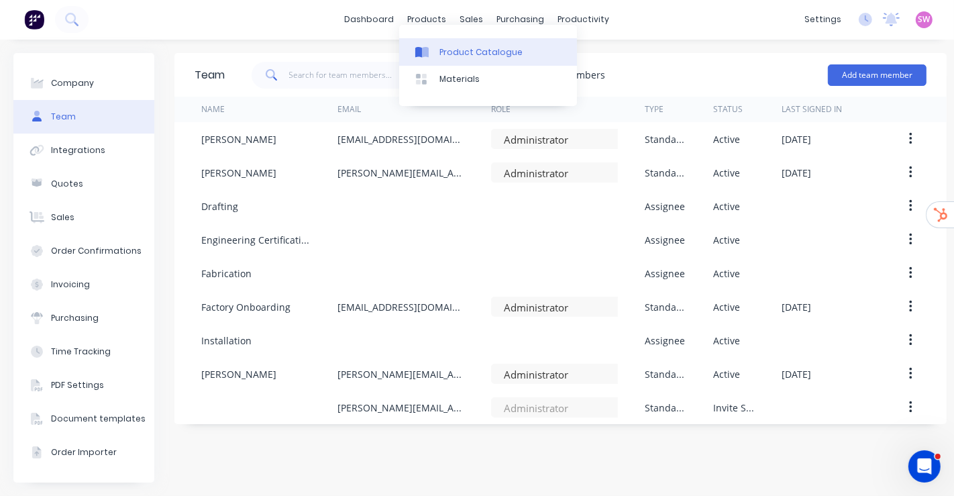
click at [439, 50] on link "Product Catalogue" at bounding box center [488, 51] width 178 height 27
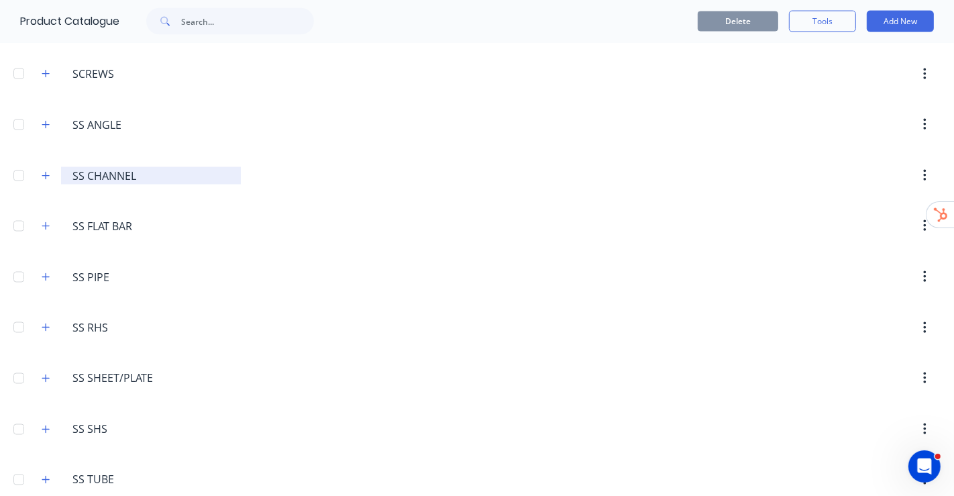
scroll to position [1772, 0]
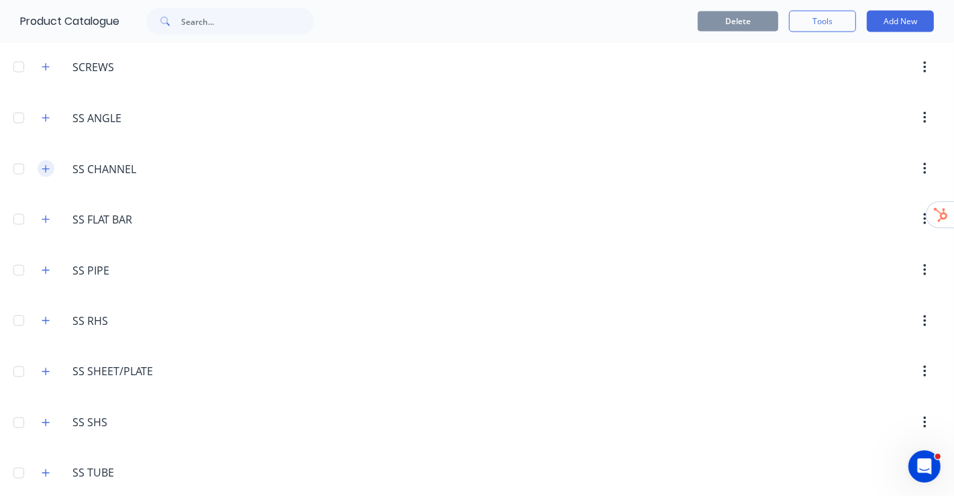
click at [46, 165] on icon "button" at bounding box center [45, 168] width 7 height 7
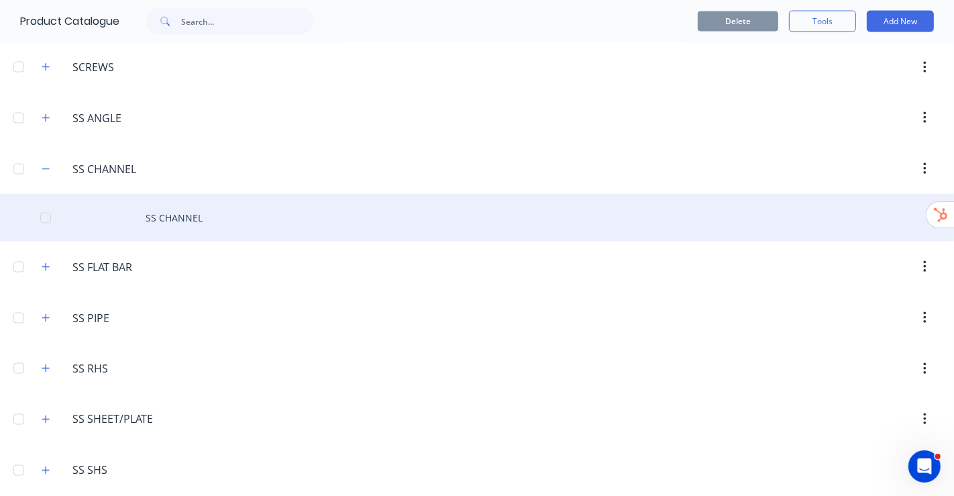
click at [200, 203] on div "SS CHANNEL" at bounding box center [477, 218] width 954 height 48
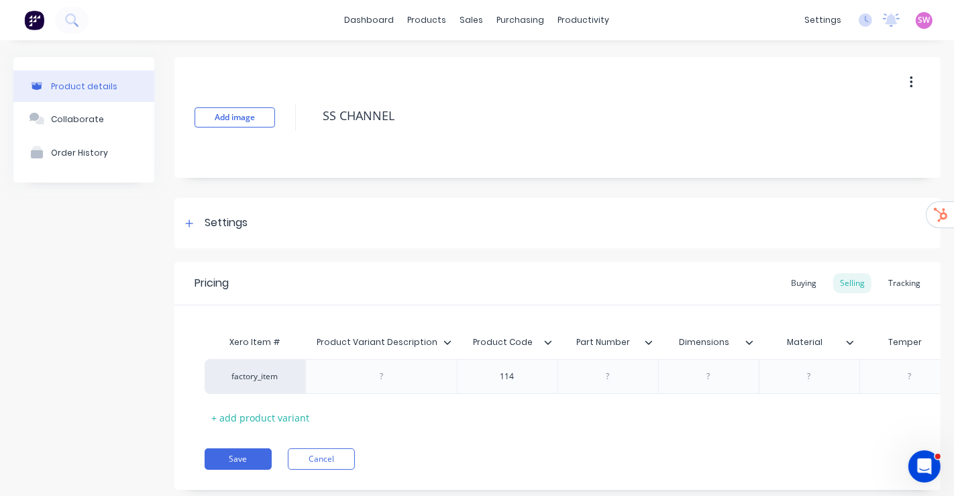
type textarea "x"
drag, startPoint x: 126, startPoint y: 248, endPoint x: 164, endPoint y: 250, distance: 38.3
click at [127, 250] on div "Product details Collaborate Order History" at bounding box center [83, 283] width 141 height 453
drag, startPoint x: 226, startPoint y: 223, endPoint x: 233, endPoint y: 231, distance: 10.9
click at [226, 223] on div "Settings" at bounding box center [226, 223] width 43 height 17
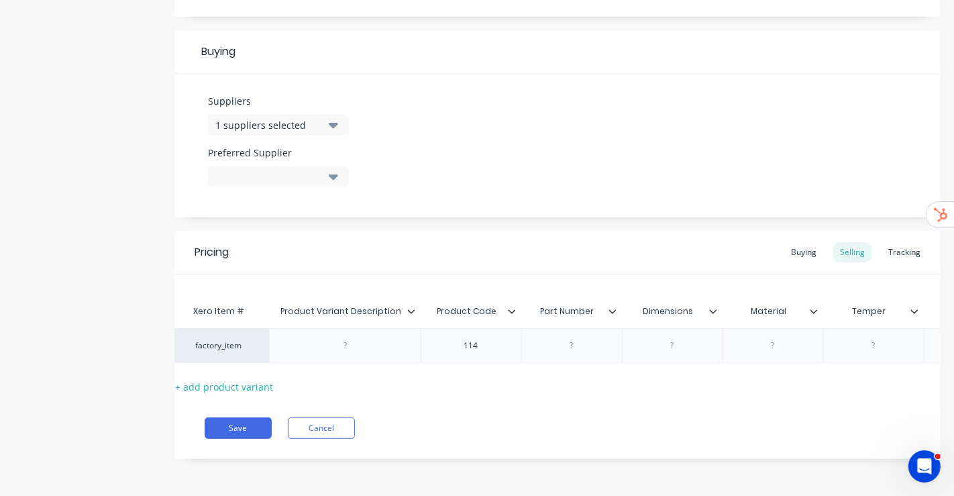
scroll to position [0, 40]
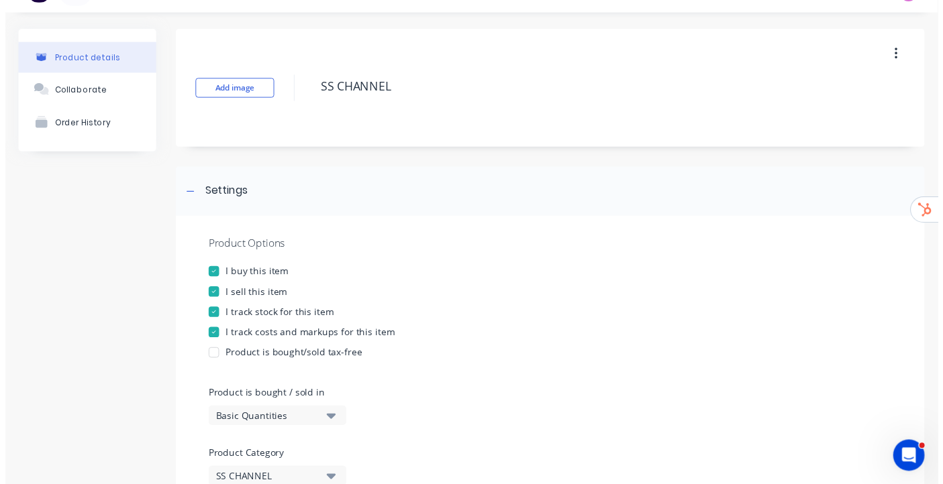
scroll to position [0, 0]
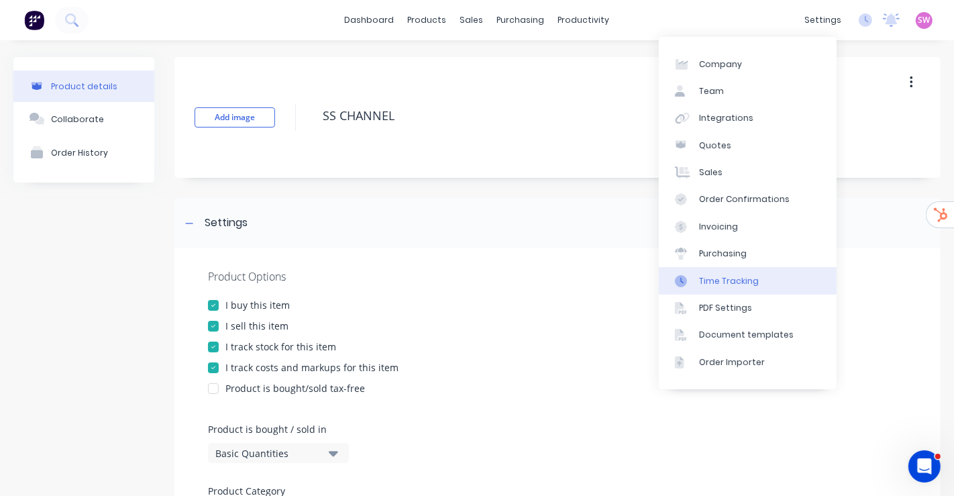
click at [739, 278] on div "Time Tracking" at bounding box center [729, 281] width 60 height 12
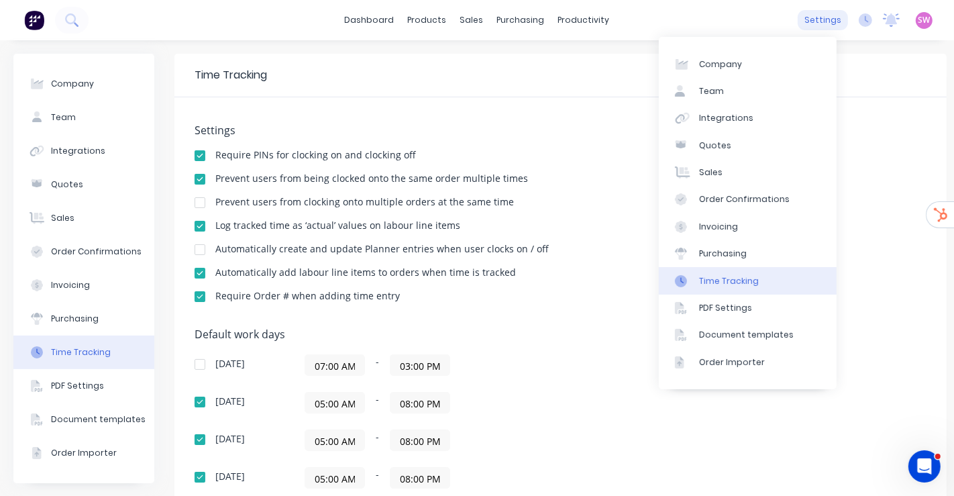
click at [832, 23] on div "settings" at bounding box center [823, 20] width 50 height 20
click at [755, 83] on link "Team" at bounding box center [748, 91] width 178 height 27
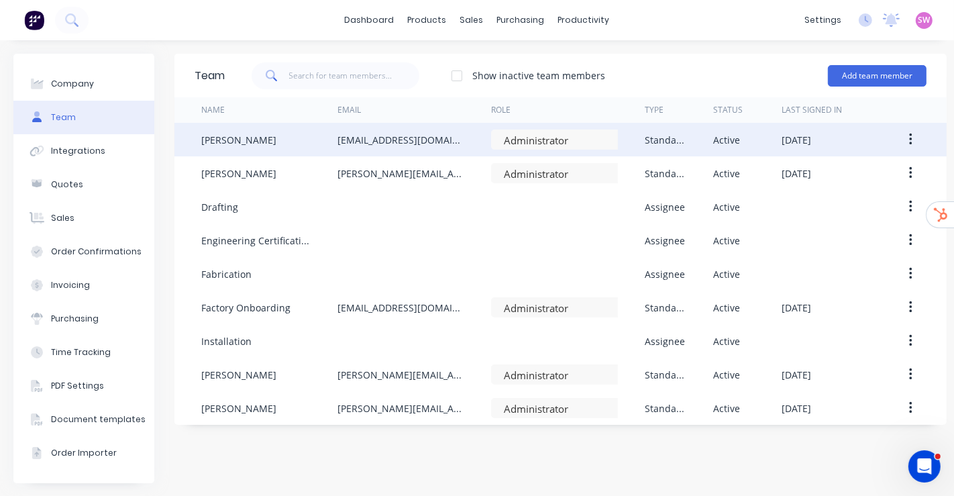
click at [908, 139] on button "button" at bounding box center [911, 139] width 32 height 24
click at [830, 176] on div "Edit" at bounding box center [862, 174] width 103 height 19
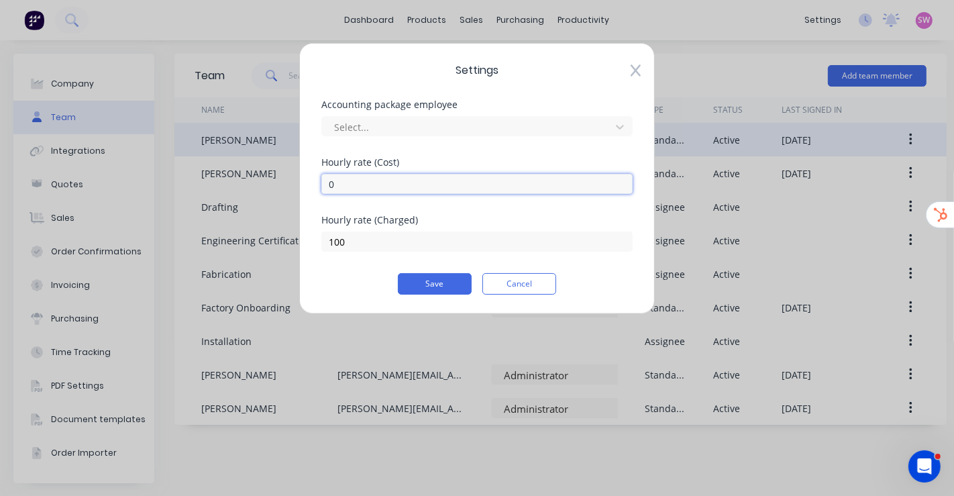
drag, startPoint x: 403, startPoint y: 187, endPoint x: 249, endPoint y: 168, distance: 155.5
click at [255, 168] on div "Settings Accounting package employee Select... Hourly rate (Cost) 0 Hourly rate…" at bounding box center [477, 248] width 954 height 496
type input "50"
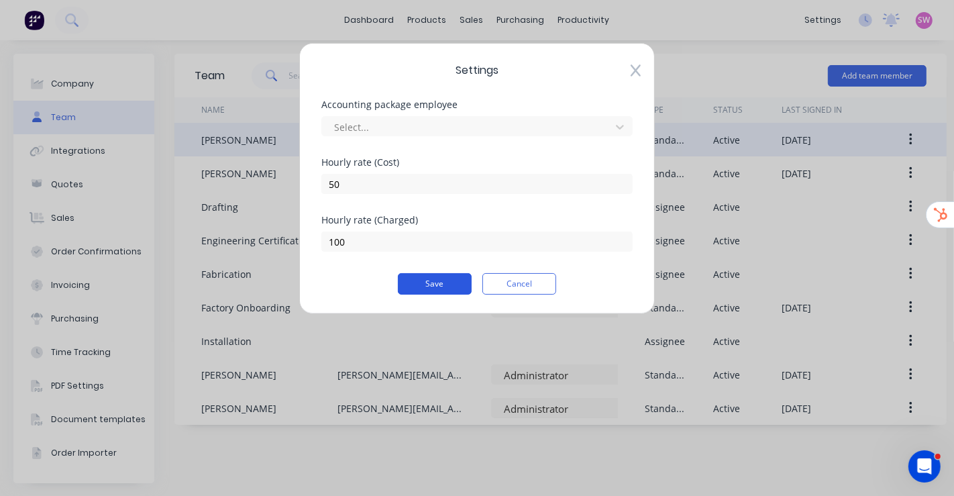
click at [451, 286] on button "Save" at bounding box center [435, 283] width 74 height 21
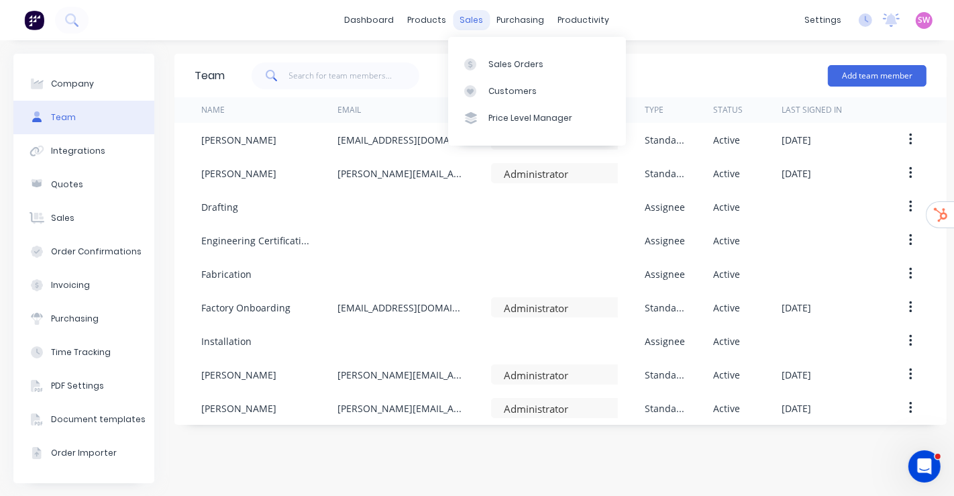
click at [470, 15] on div "sales" at bounding box center [471, 20] width 37 height 20
click at [486, 48] on div "Sales Orders Customers Price Level Manager" at bounding box center [537, 91] width 178 height 108
click at [492, 56] on link "Sales Orders" at bounding box center [537, 63] width 178 height 27
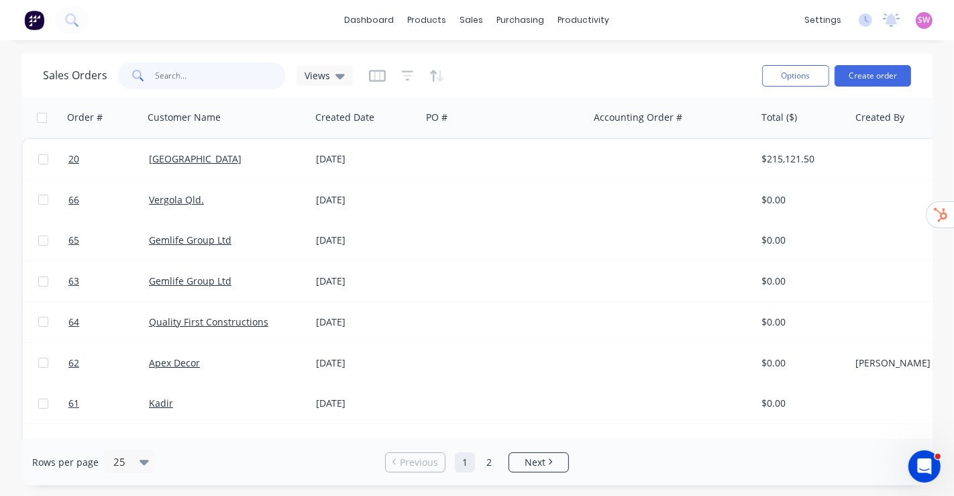
click at [176, 68] on input "text" at bounding box center [221, 75] width 131 height 27
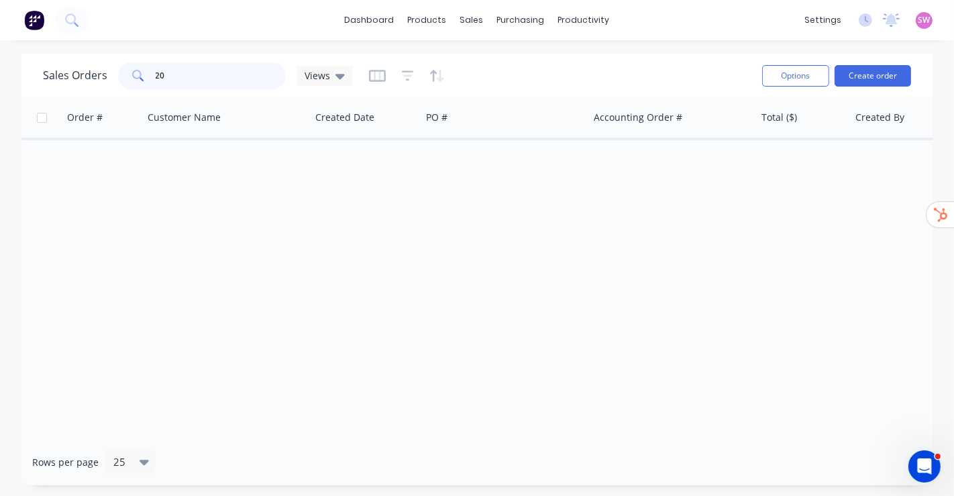
type input "20"
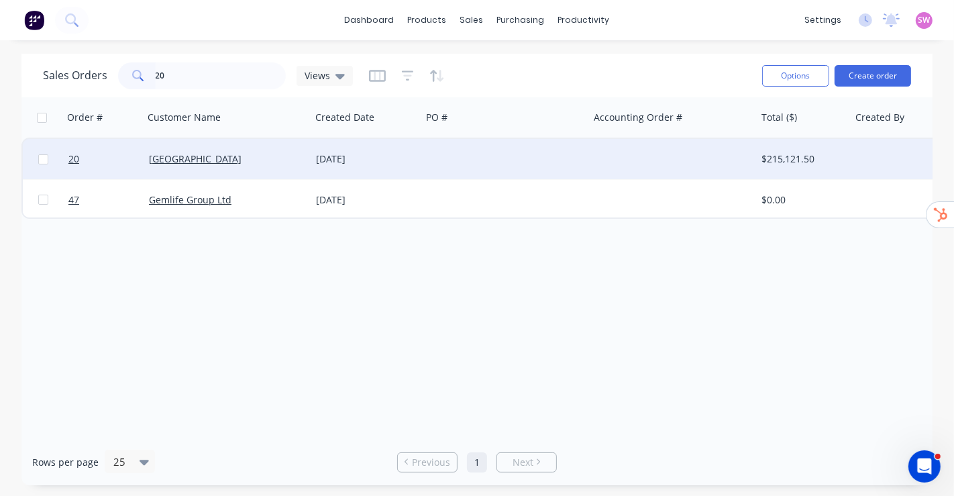
click at [421, 159] on div at bounding box center [504, 159] width 167 height 40
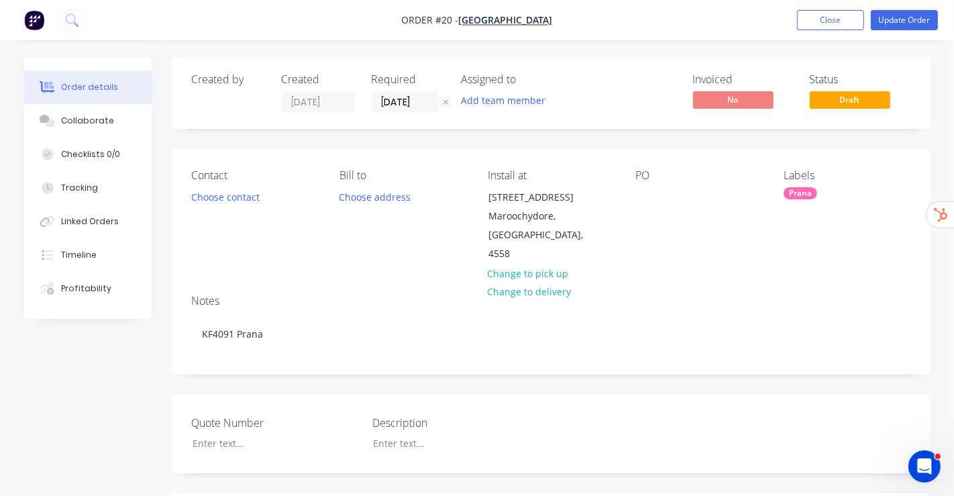
type input "$40,847.00"
type input "$30,675.00"
type input "$32,307.00"
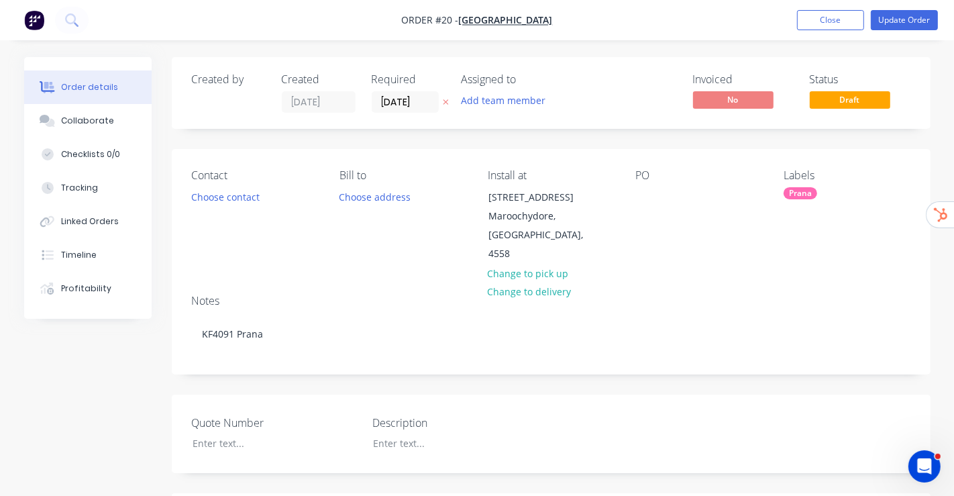
type input "$32,307.00"
type input "$15,390.00"
type input "$14,036.00"
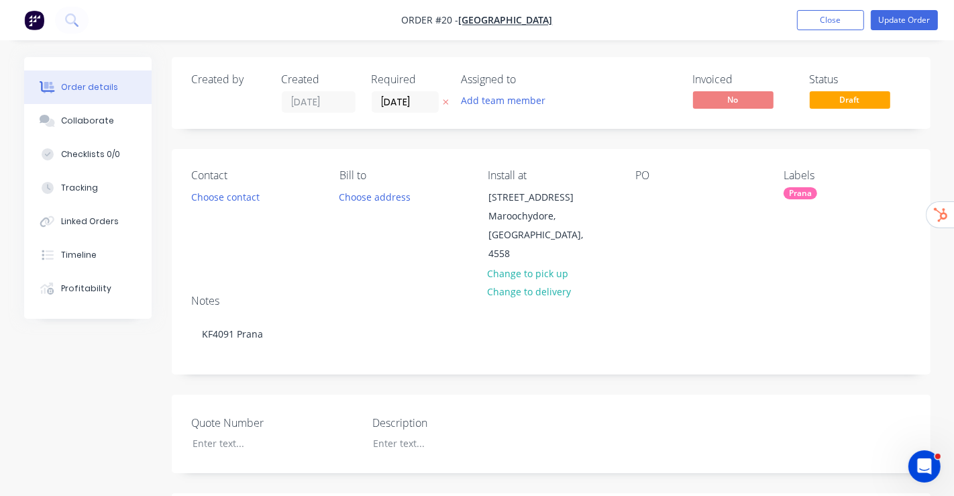
type input "$3,455.00"
type input "$3,138.00"
type input "$6,542.00"
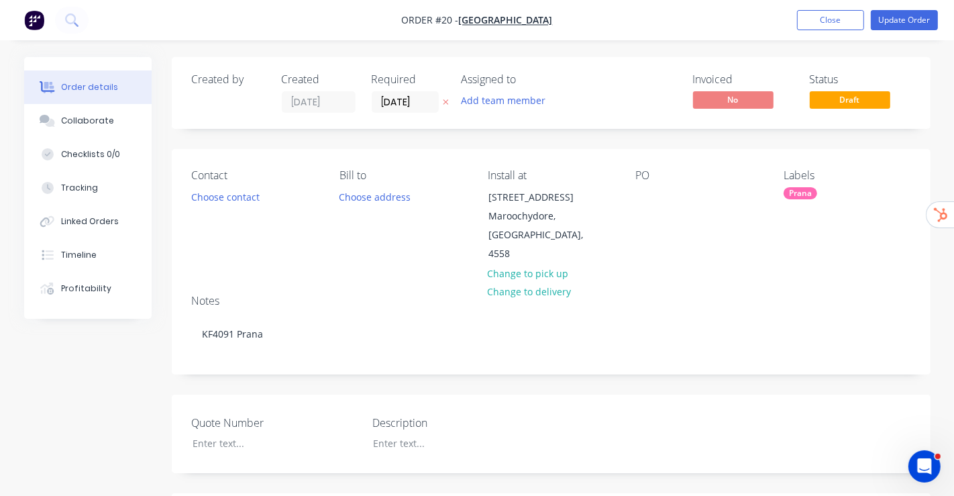
type input "$6,542.00"
type input "$1,070.00"
type input "$5,640.00"
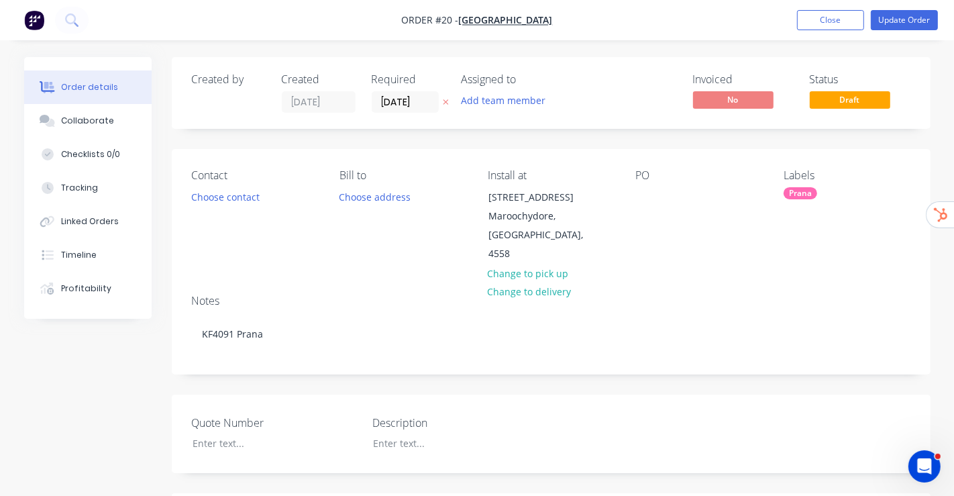
type input "$4,156.00"
type input "$1,489.00"
type input "$10,645.00"
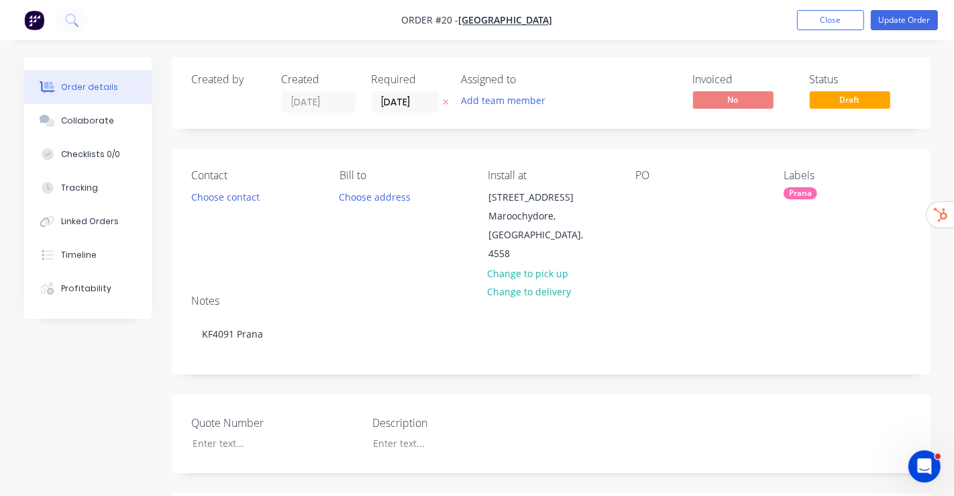
type input "$10,645.00"
type input "$8,637.00"
type input "$12,630.00"
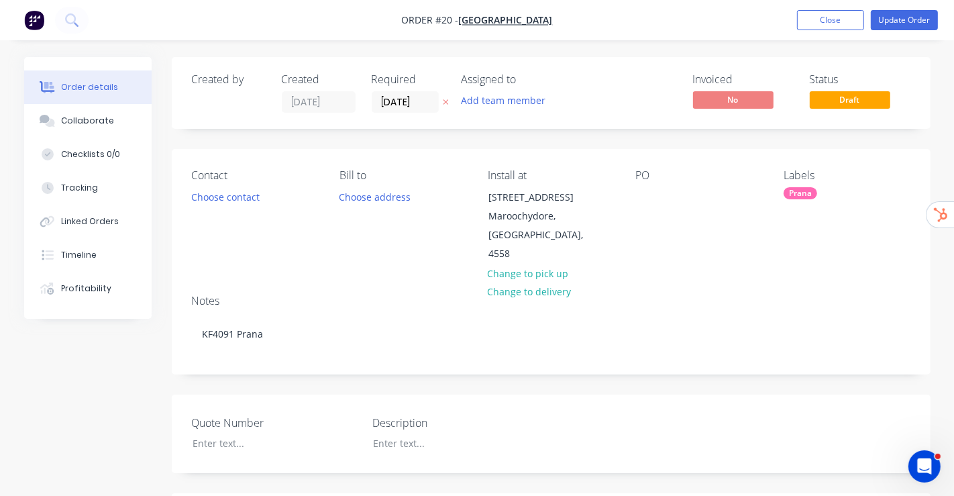
type input "$100.00"
type input "40"
type input "$140.00"
type input "$840.00"
type input "$2,168.00"
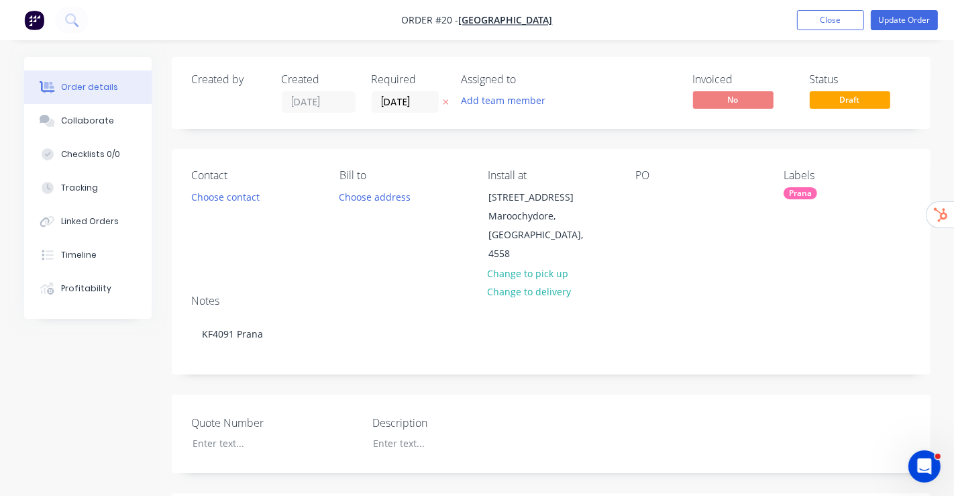
type input "$2,168.00"
type input "$1,600.00"
type input "$50.00"
type input "100"
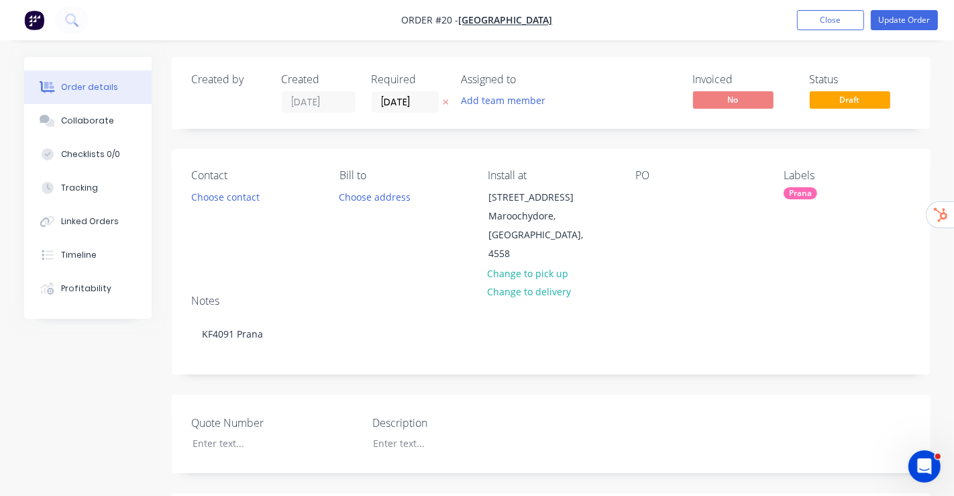
type input "$100.00"
type input "$300.00"
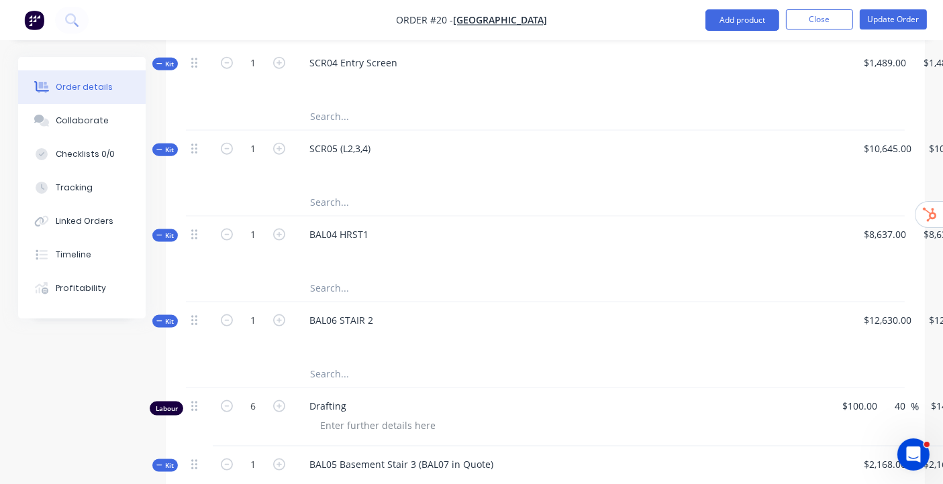
scroll to position [1886, 0]
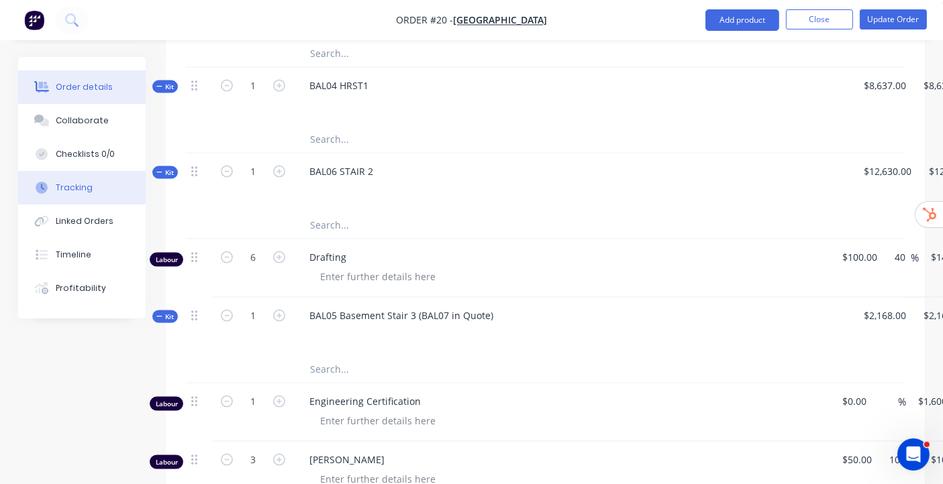
click at [74, 193] on div "Tracking" at bounding box center [74, 188] width 37 height 12
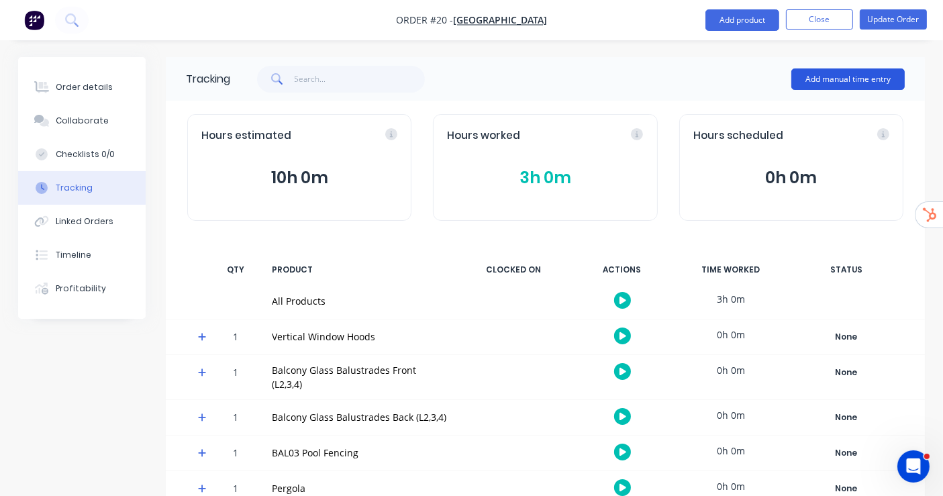
click at [830, 72] on button "Add manual time entry" at bounding box center [847, 78] width 113 height 21
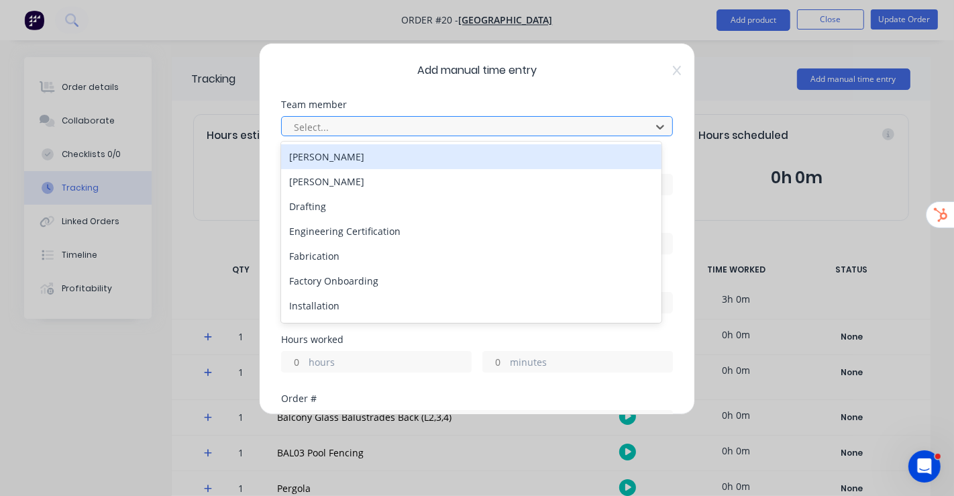
click at [399, 119] on div at bounding box center [468, 127] width 352 height 17
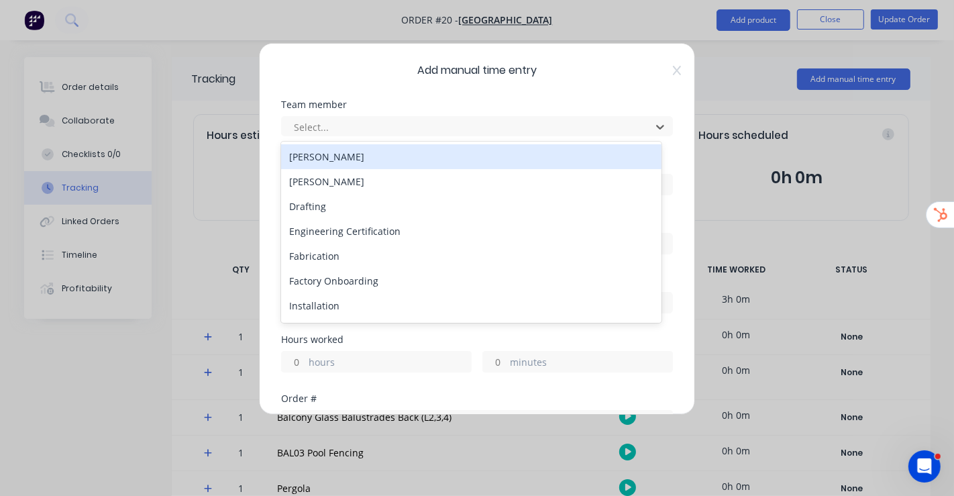
click at [412, 157] on div "Ashley Linkewich" at bounding box center [471, 156] width 380 height 25
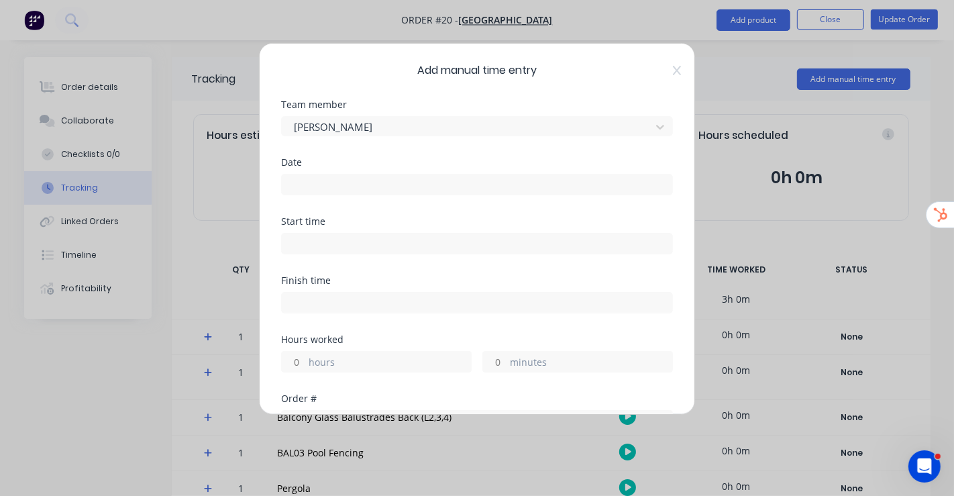
click at [337, 194] on label at bounding box center [477, 184] width 392 height 21
click at [337, 194] on input at bounding box center [477, 184] width 390 height 20
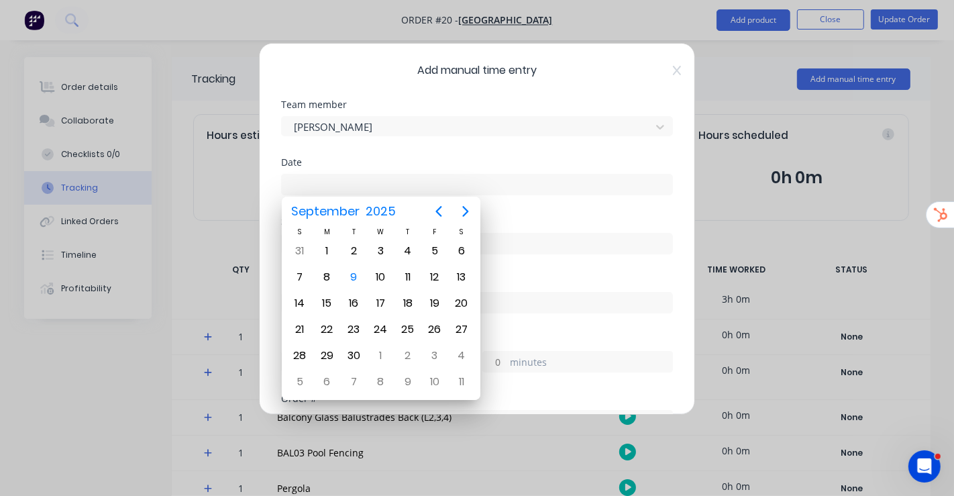
click at [339, 186] on input at bounding box center [477, 184] width 390 height 20
click at [329, 269] on div "8" at bounding box center [327, 277] width 20 height 20
type input "08/09/2025"
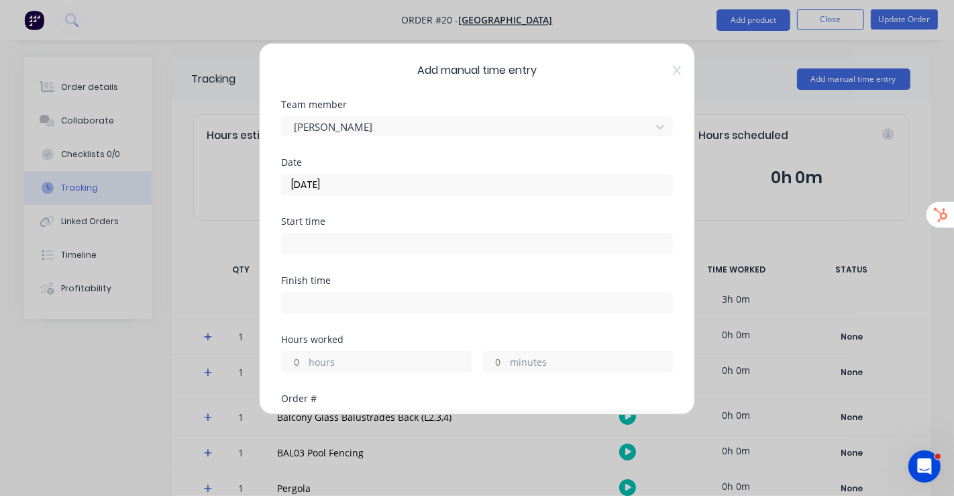
scroll to position [149, 0]
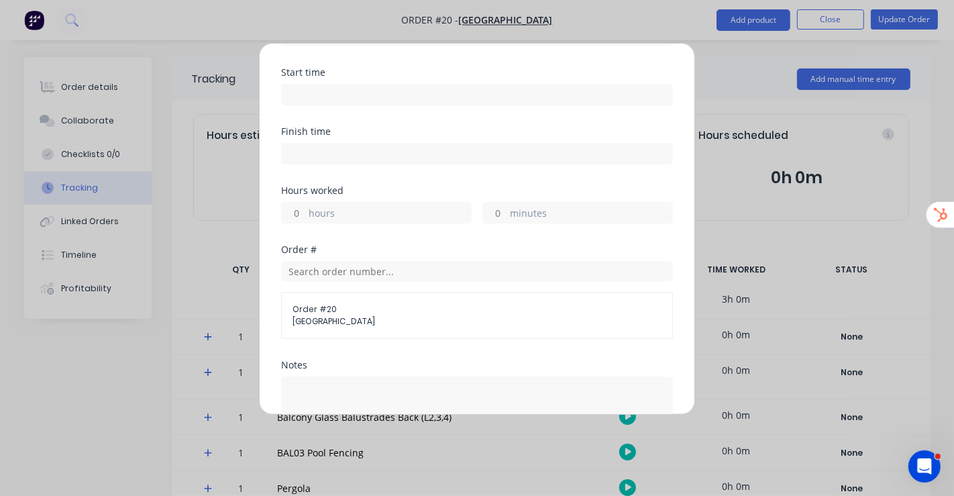
click at [347, 199] on div "hours minutes" at bounding box center [477, 211] width 392 height 25
click at [310, 207] on label "hours" at bounding box center [390, 214] width 162 height 17
click at [305, 207] on input "hours" at bounding box center [293, 213] width 23 height 20
type input "2"
click at [431, 186] on div "Hours worked" at bounding box center [477, 190] width 392 height 9
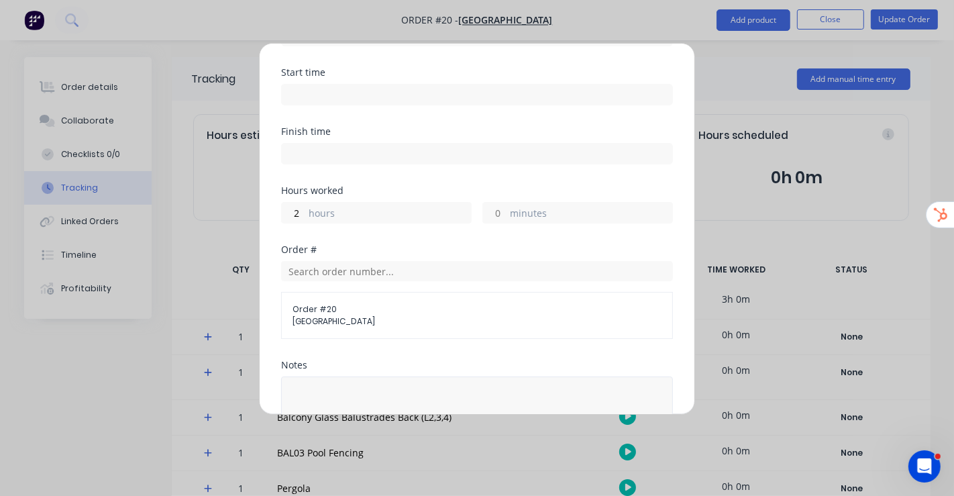
scroll to position [343, 0]
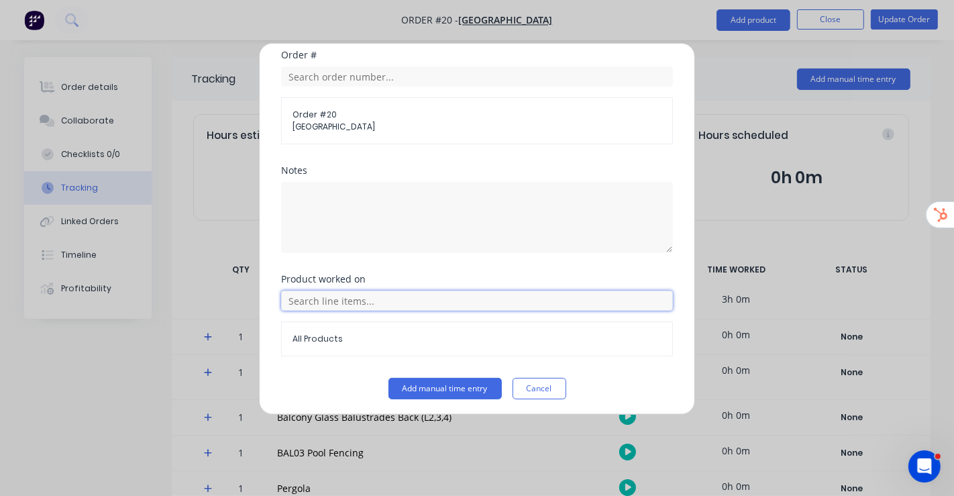
click at [358, 303] on input "text" at bounding box center [477, 300] width 392 height 20
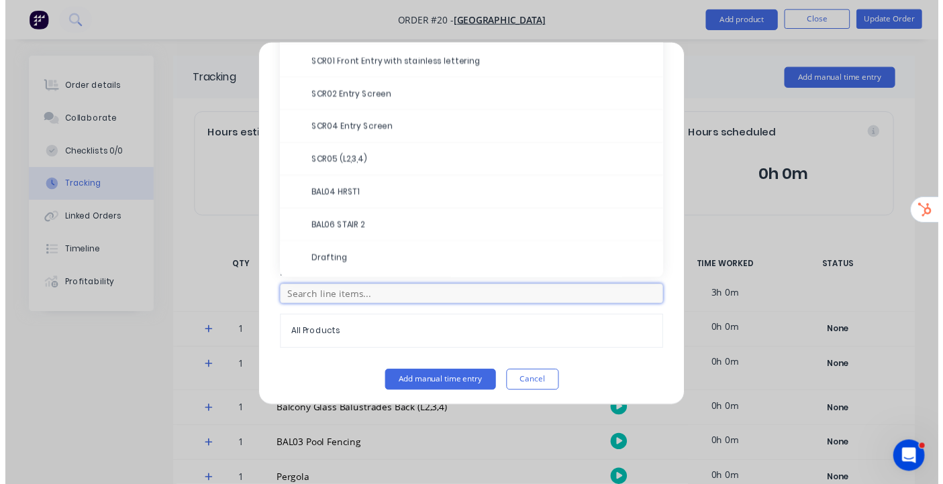
scroll to position [368, 0]
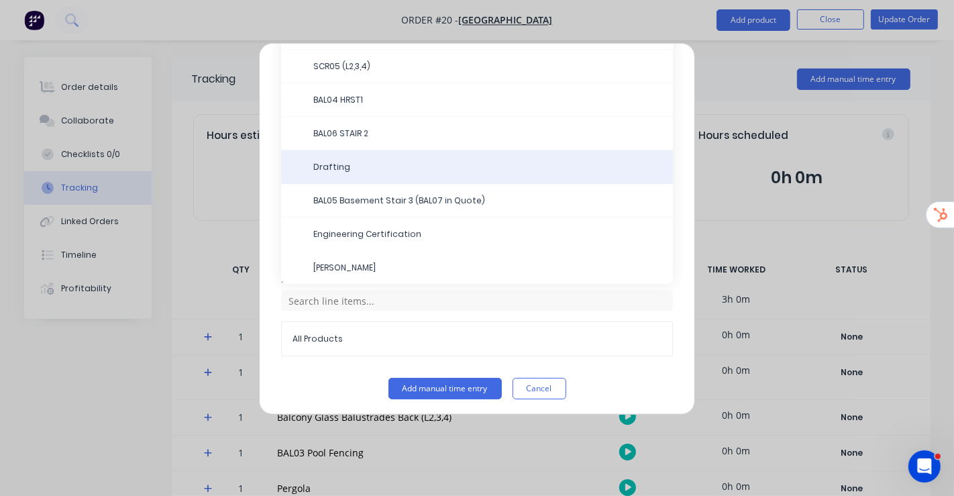
click at [337, 164] on span "Drafting" at bounding box center [487, 167] width 349 height 12
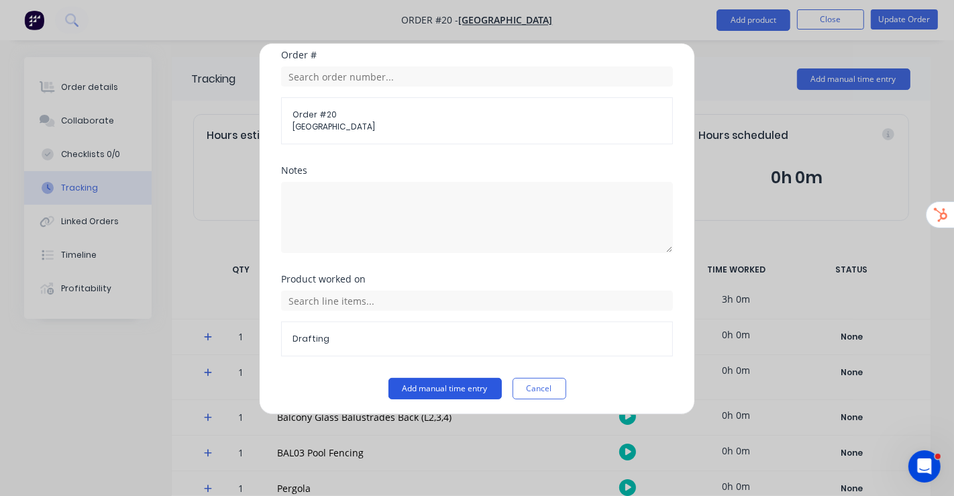
click at [444, 384] on button "Add manual time entry" at bounding box center [444, 388] width 113 height 21
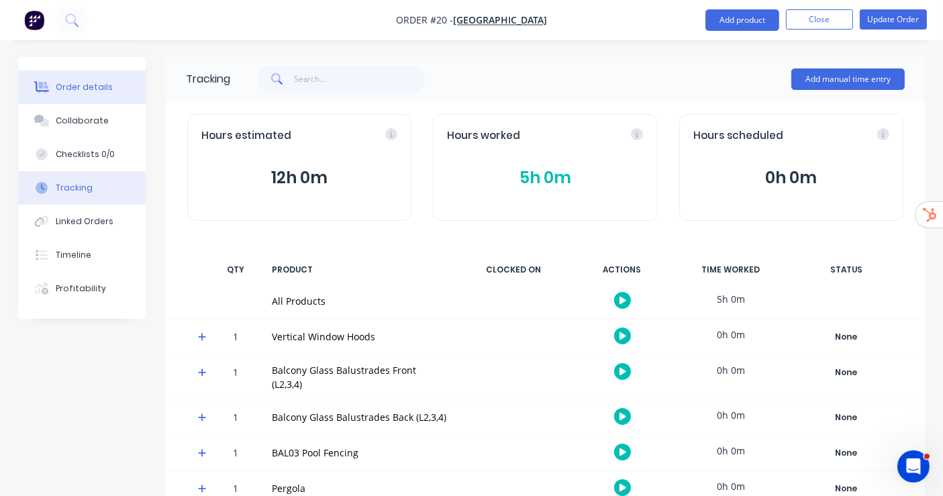
click at [85, 87] on div "Order details" at bounding box center [84, 87] width 57 height 12
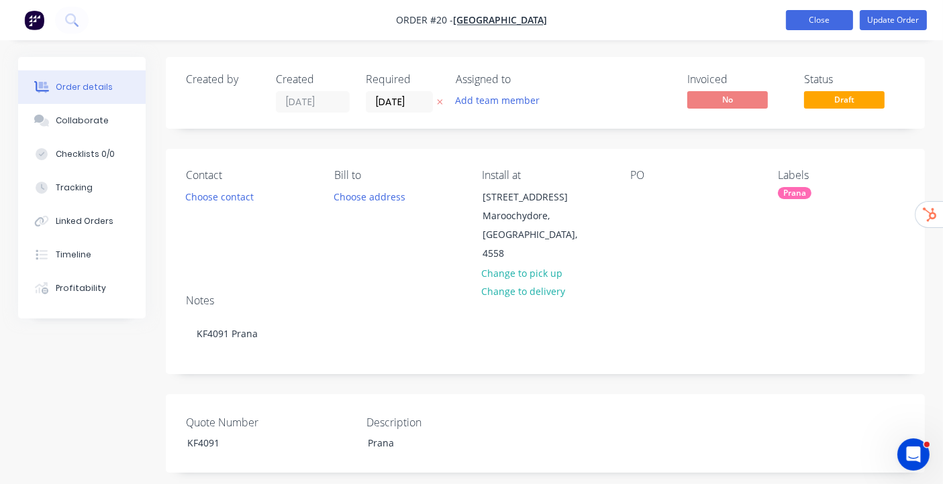
click at [818, 10] on button "Close" at bounding box center [819, 20] width 67 height 20
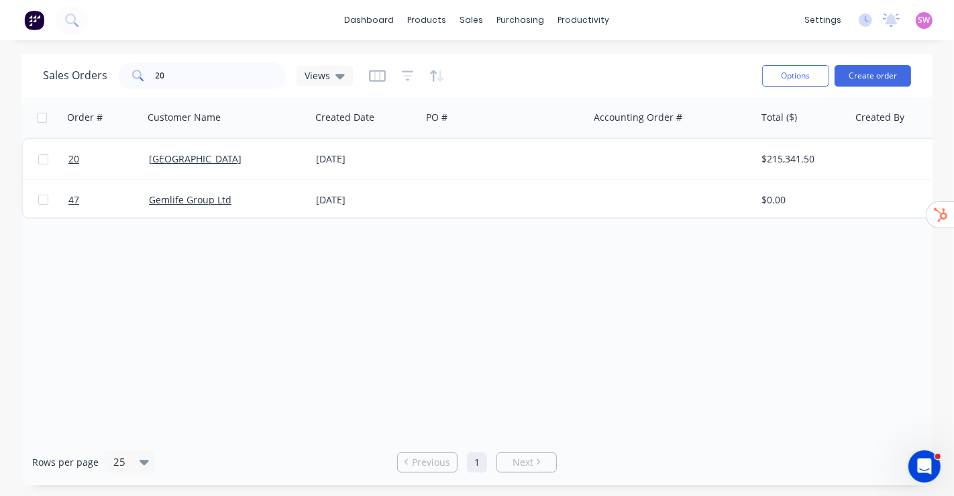
click at [506, 270] on div "Order # Customer Name Created Date PO # Accounting Order # Total ($) Created By…" at bounding box center [476, 267] width 911 height 341
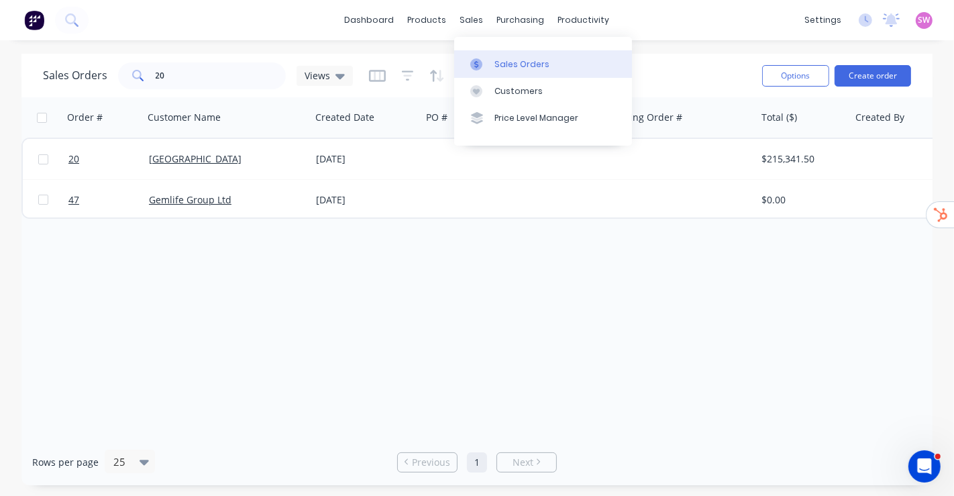
click at [496, 56] on link "Sales Orders" at bounding box center [543, 63] width 178 height 27
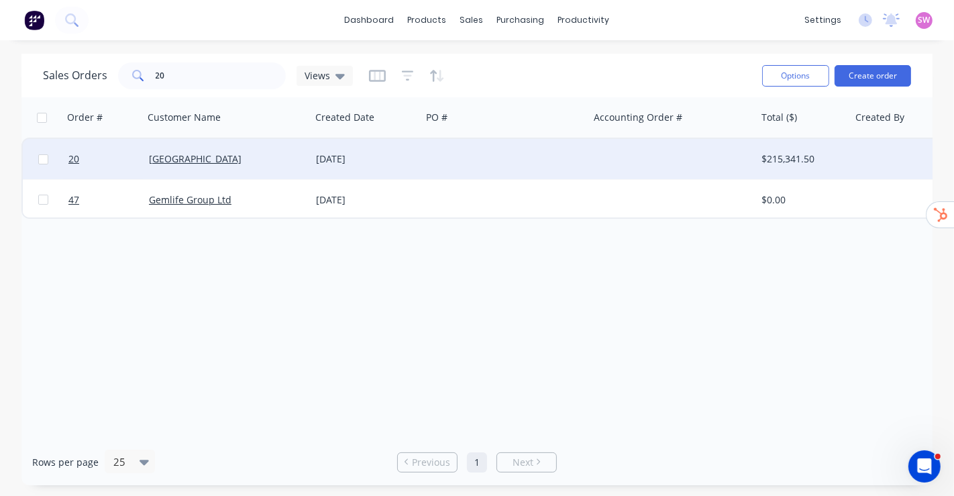
click at [287, 160] on div "Timit Building" at bounding box center [223, 158] width 149 height 13
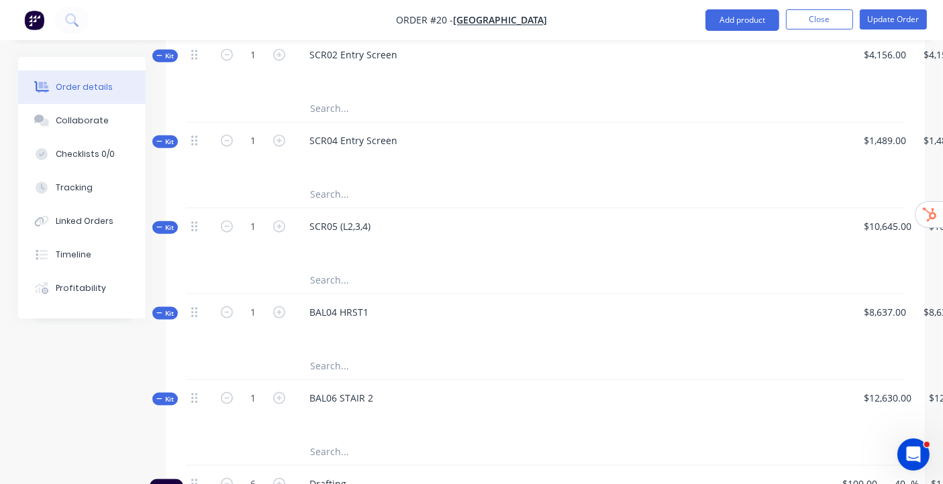
scroll to position [1737, 0]
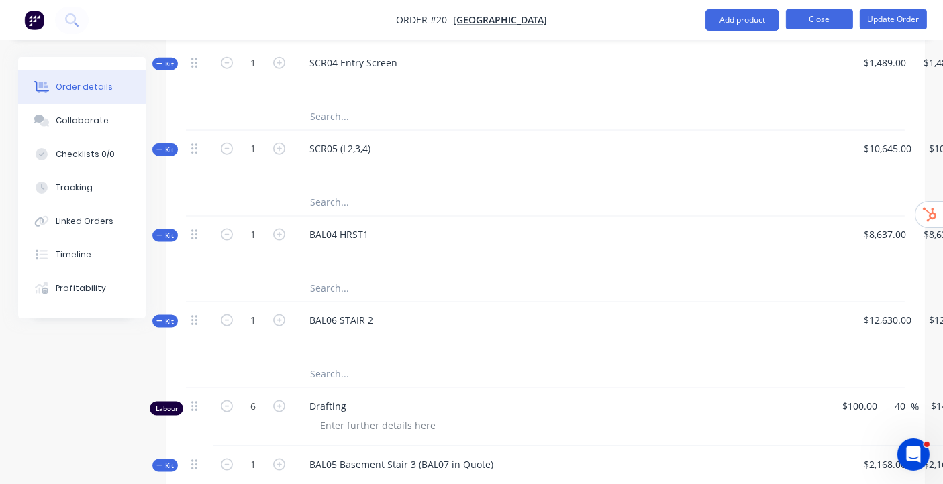
click at [830, 25] on button "Close" at bounding box center [819, 19] width 67 height 20
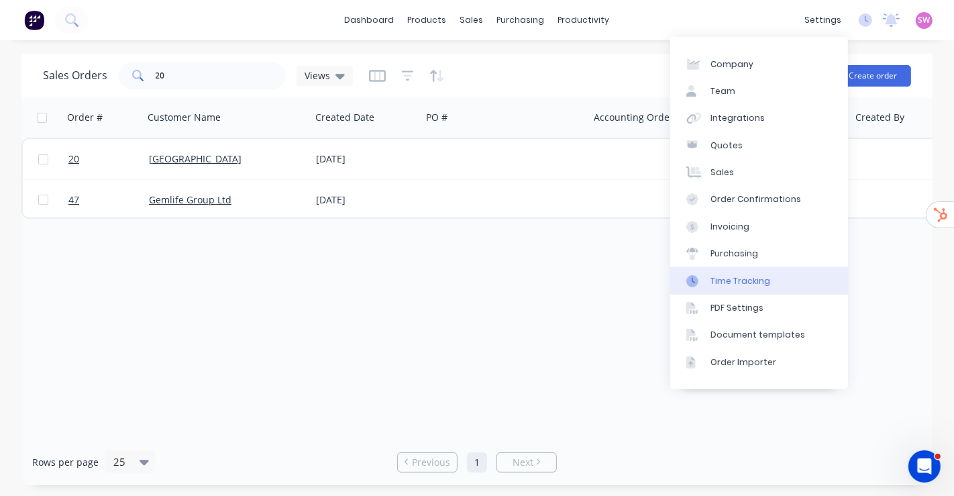
click at [766, 282] on link "Time Tracking" at bounding box center [759, 280] width 178 height 27
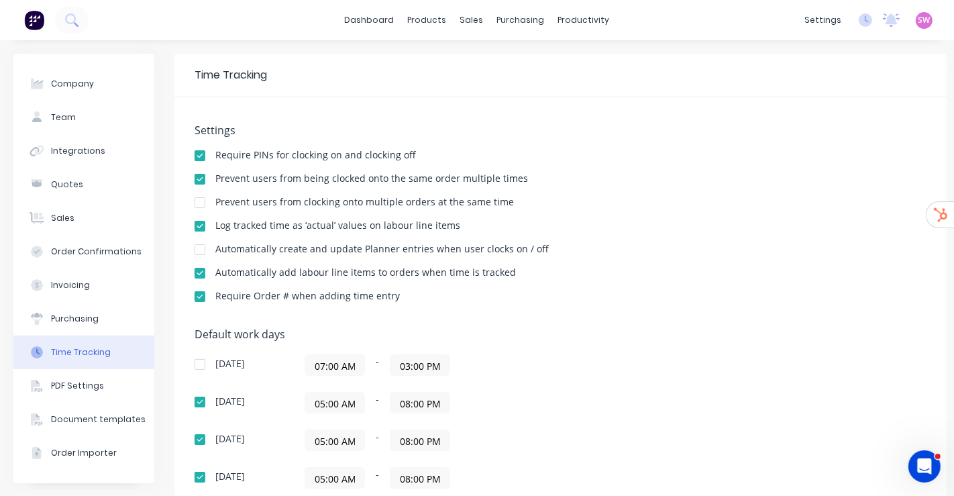
click at [201, 272] on div at bounding box center [199, 273] width 27 height 27
drag, startPoint x: 458, startPoint y: 243, endPoint x: 408, endPoint y: 250, distance: 50.1
click at [458, 244] on div "Automatically create and update Planner entries when user clocks on / off" at bounding box center [381, 248] width 333 height 9
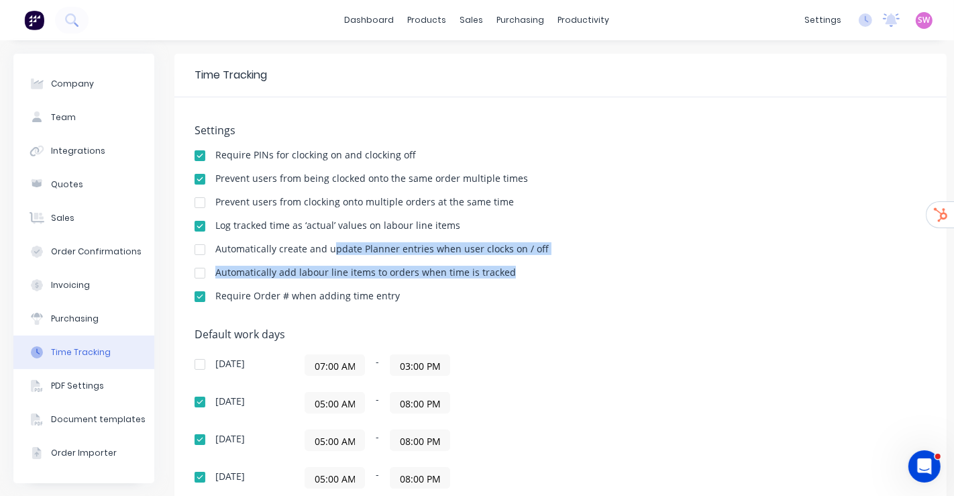
drag, startPoint x: 333, startPoint y: 246, endPoint x: 634, endPoint y: 271, distance: 301.6
click at [634, 271] on div "Settings Require PINs for clocking on and clocking off Prevent users from being…" at bounding box center [561, 219] width 732 height 191
click at [688, 260] on div "Settings Require PINs for clocking on and clocking off Prevent users from being…" at bounding box center [561, 219] width 732 height 191
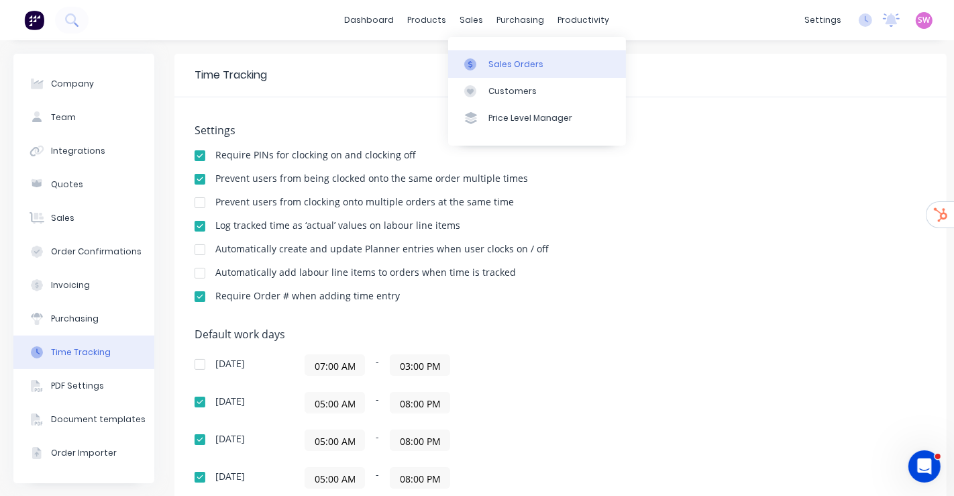
click at [497, 74] on link "Sales Orders" at bounding box center [537, 63] width 178 height 27
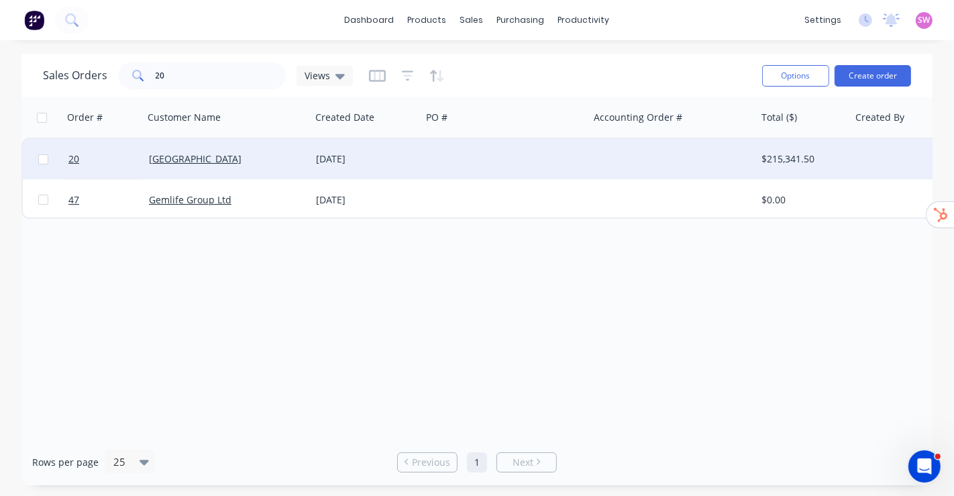
click at [299, 162] on div "Timit Building" at bounding box center [227, 158] width 156 height 13
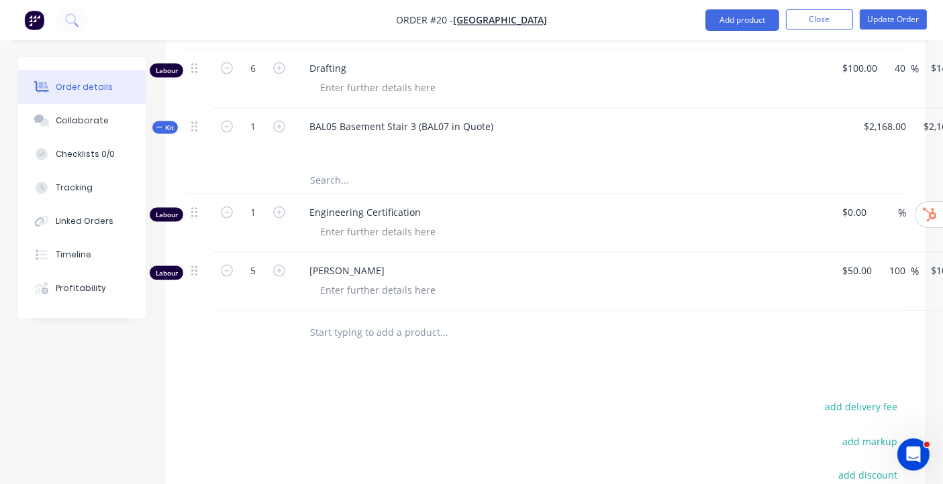
scroll to position [2035, 0]
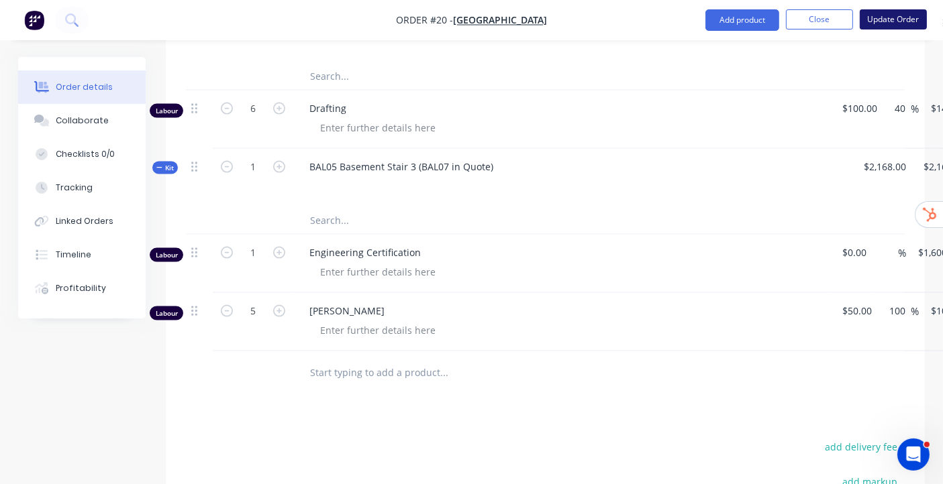
click at [876, 18] on button "Update Order" at bounding box center [892, 19] width 67 height 20
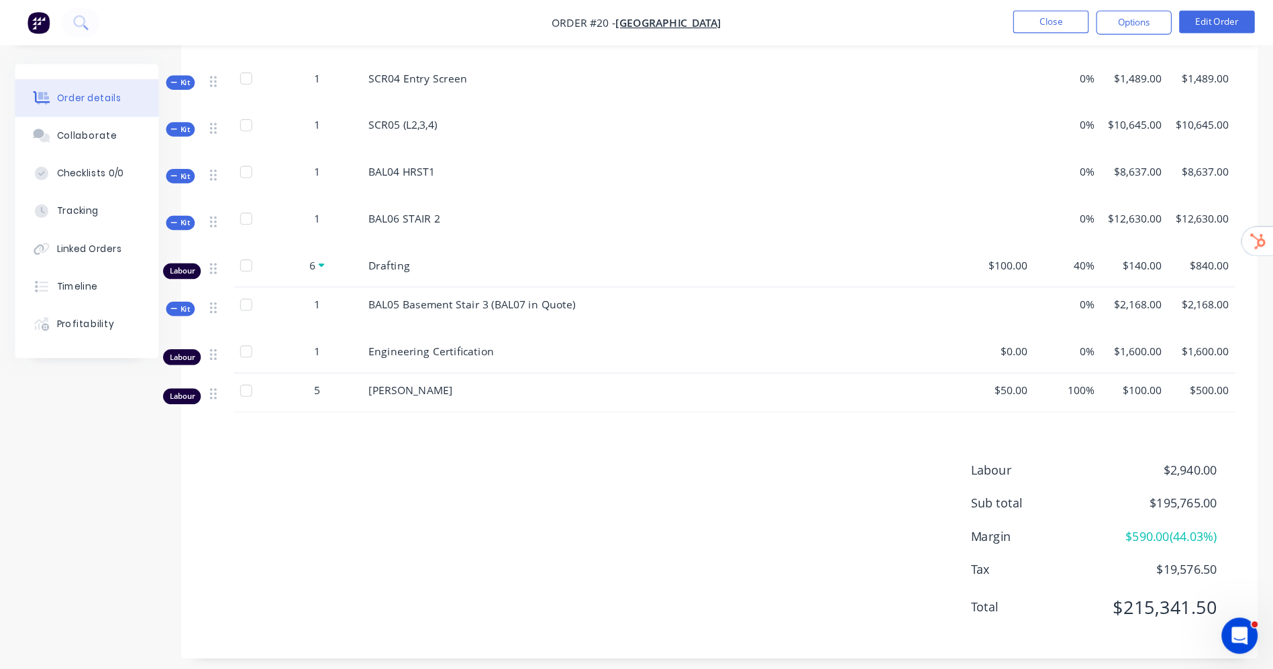
scroll to position [1013, 0]
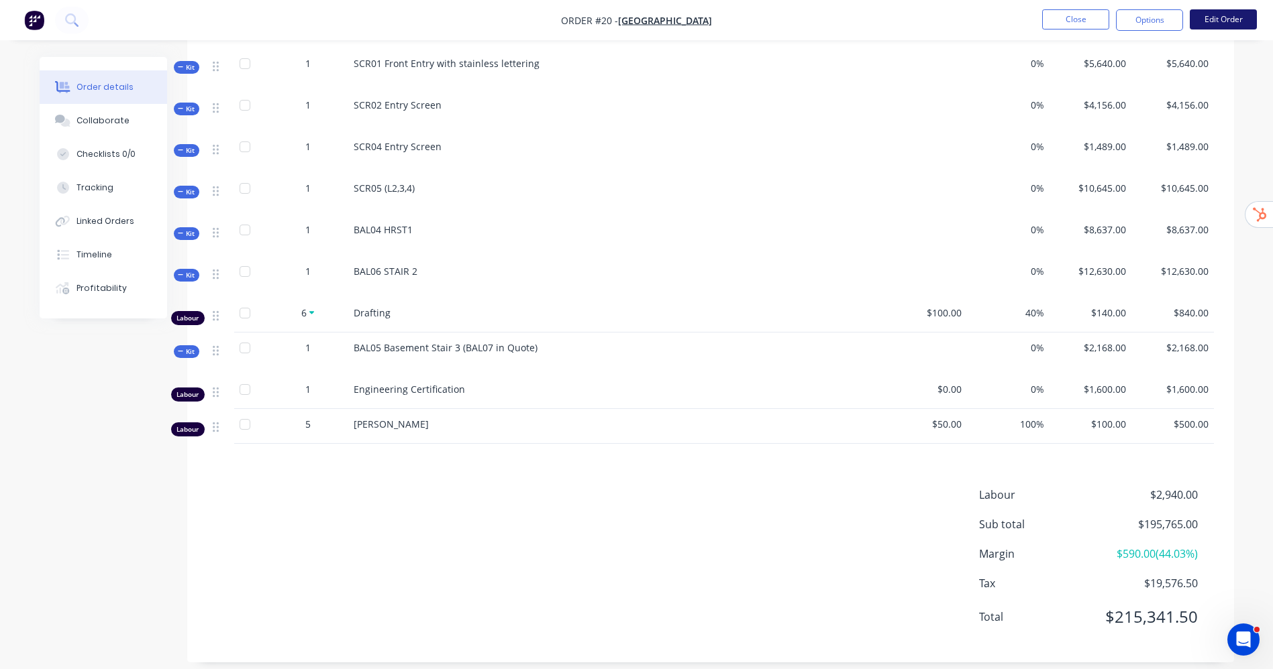
click at [953, 9] on button "Edit Order" at bounding box center [1222, 19] width 67 height 20
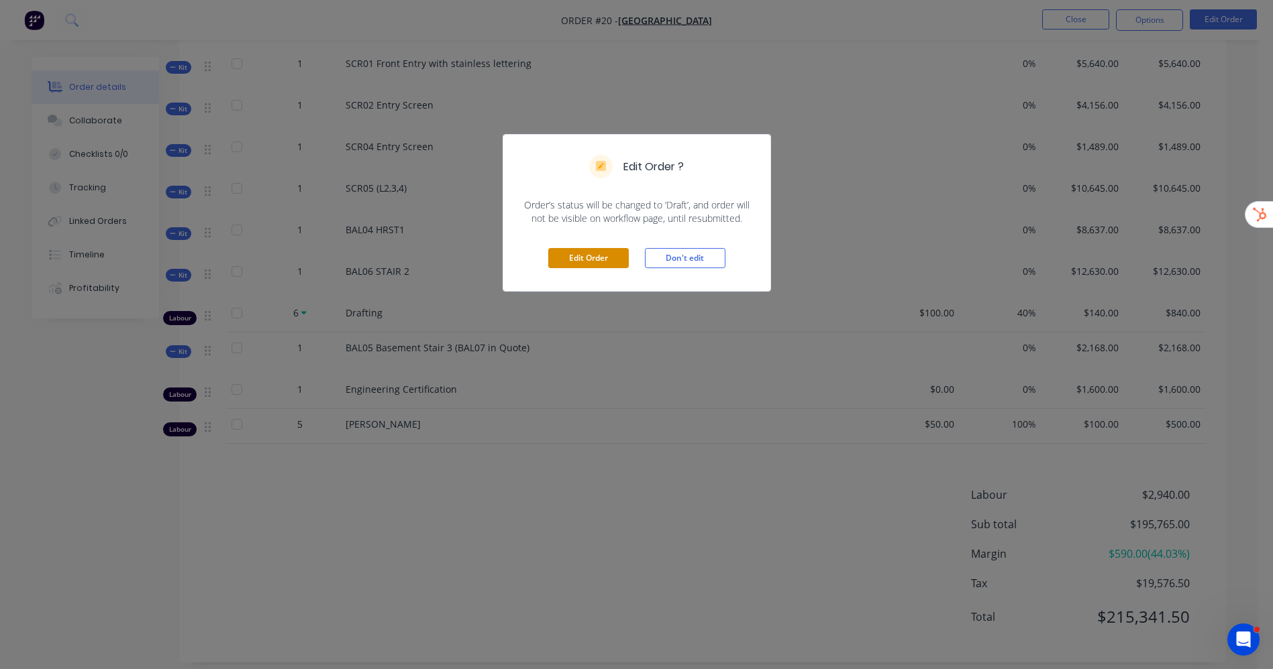
click at [564, 260] on button "Edit Order" at bounding box center [588, 258] width 80 height 20
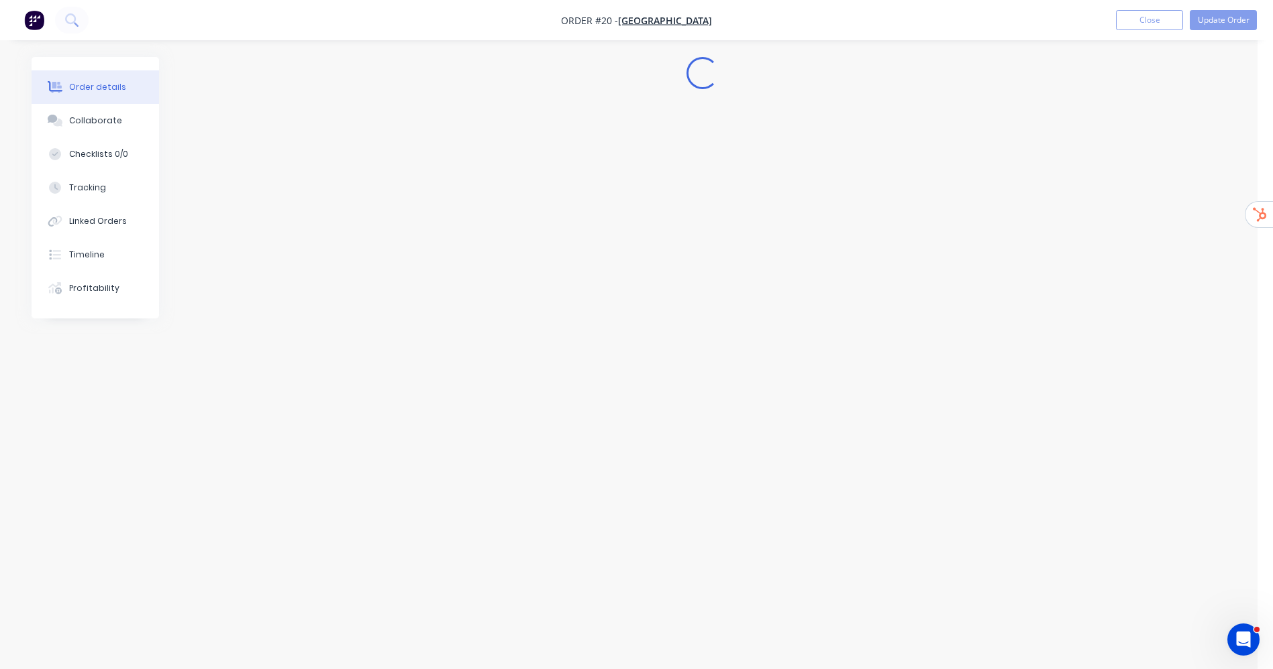
scroll to position [0, 0]
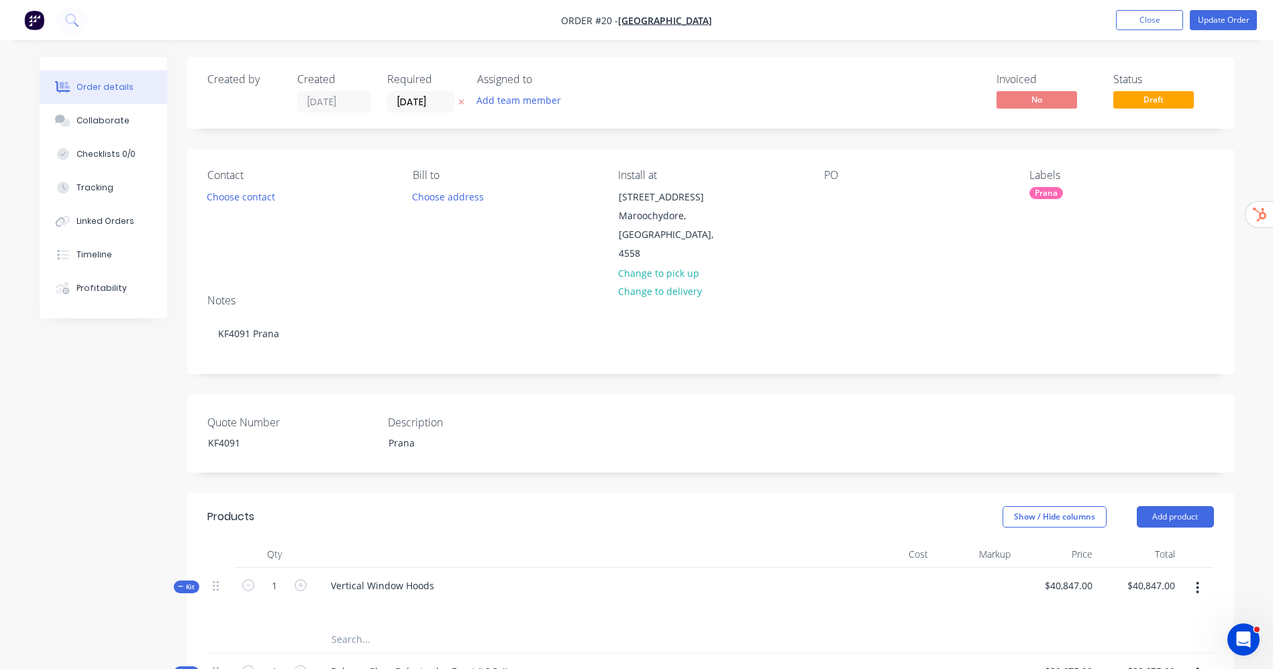
drag, startPoint x: 564, startPoint y: 260, endPoint x: 932, endPoint y: 82, distance: 409.6
click at [932, 82] on div "Invoiced No Status Draft" at bounding box center [912, 93] width 602 height 40
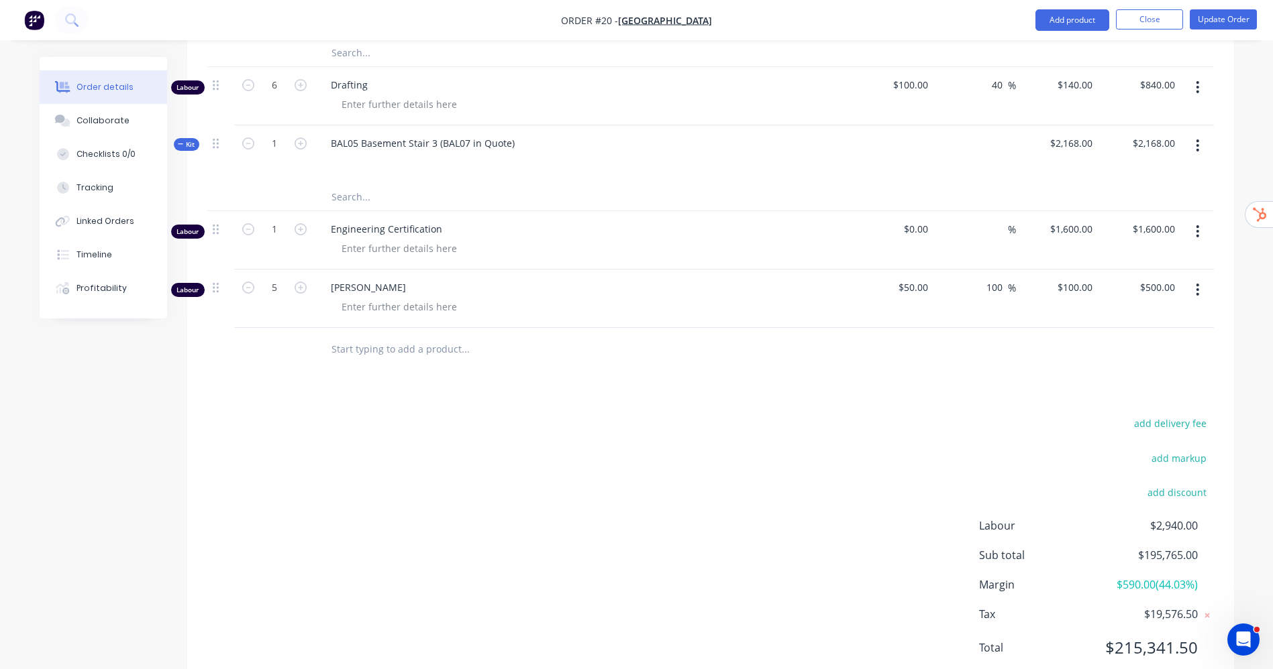
scroll to position [2084, 0]
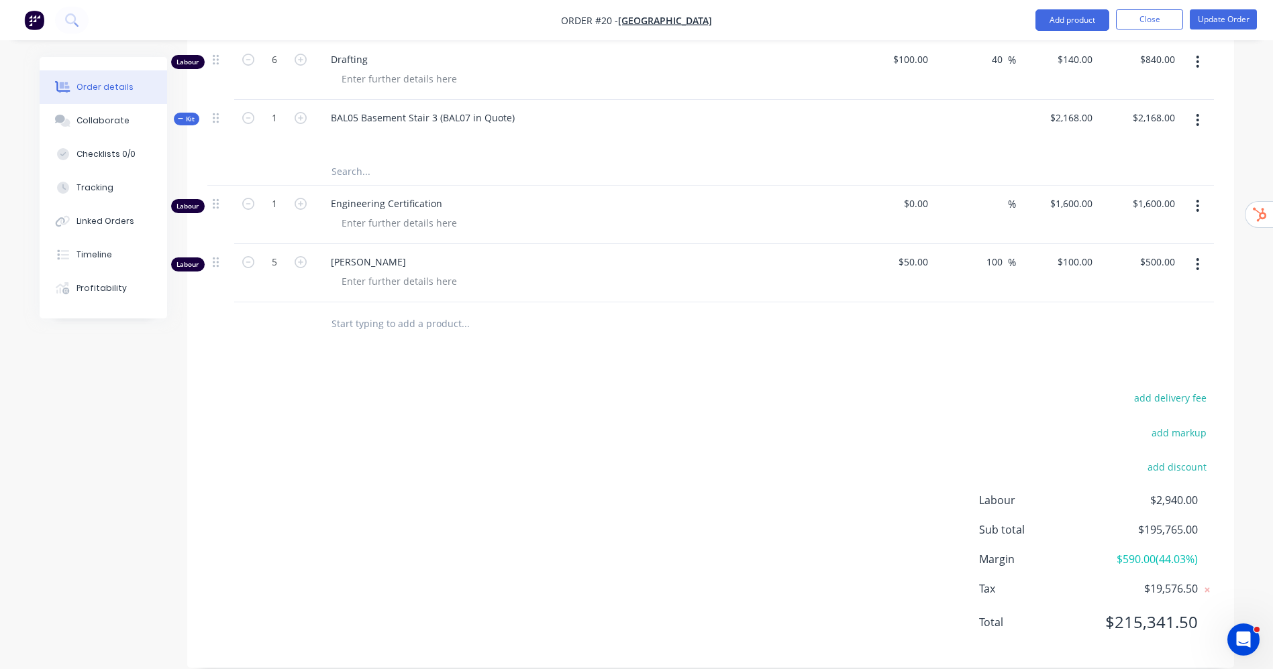
click at [953, 258] on icon "button" at bounding box center [1197, 264] width 3 height 12
click at [953, 370] on div "Delete" at bounding box center [1149, 379] width 103 height 19
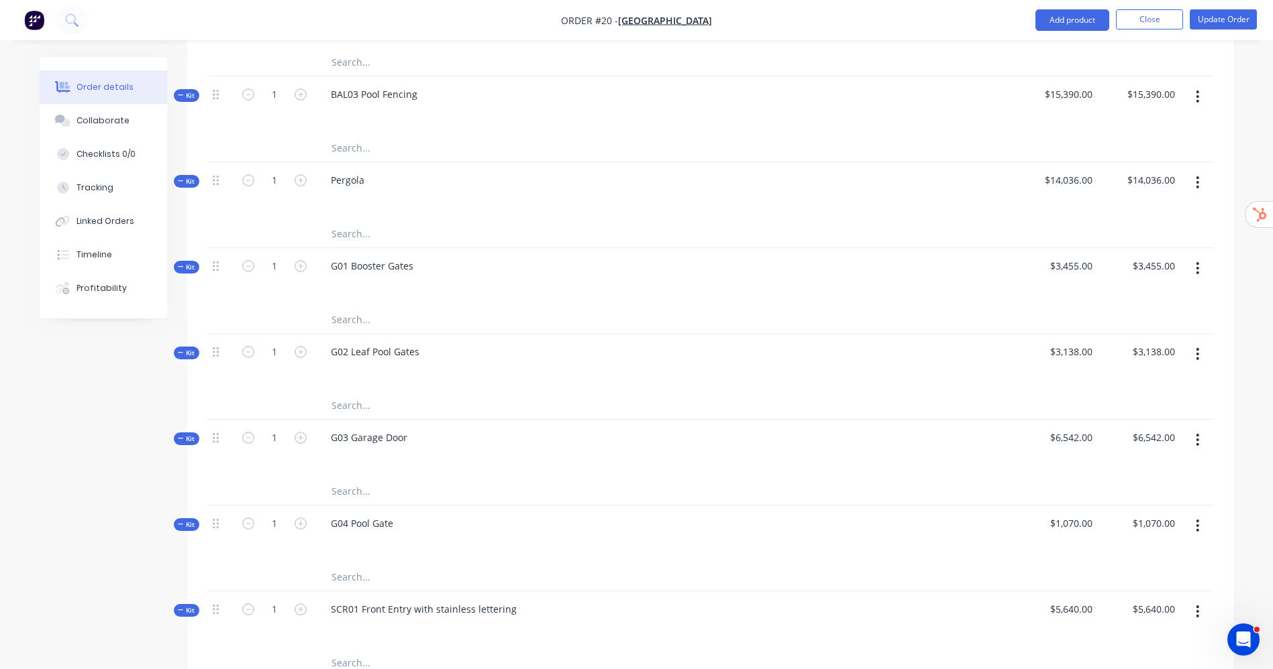
scroll to position [718, 0]
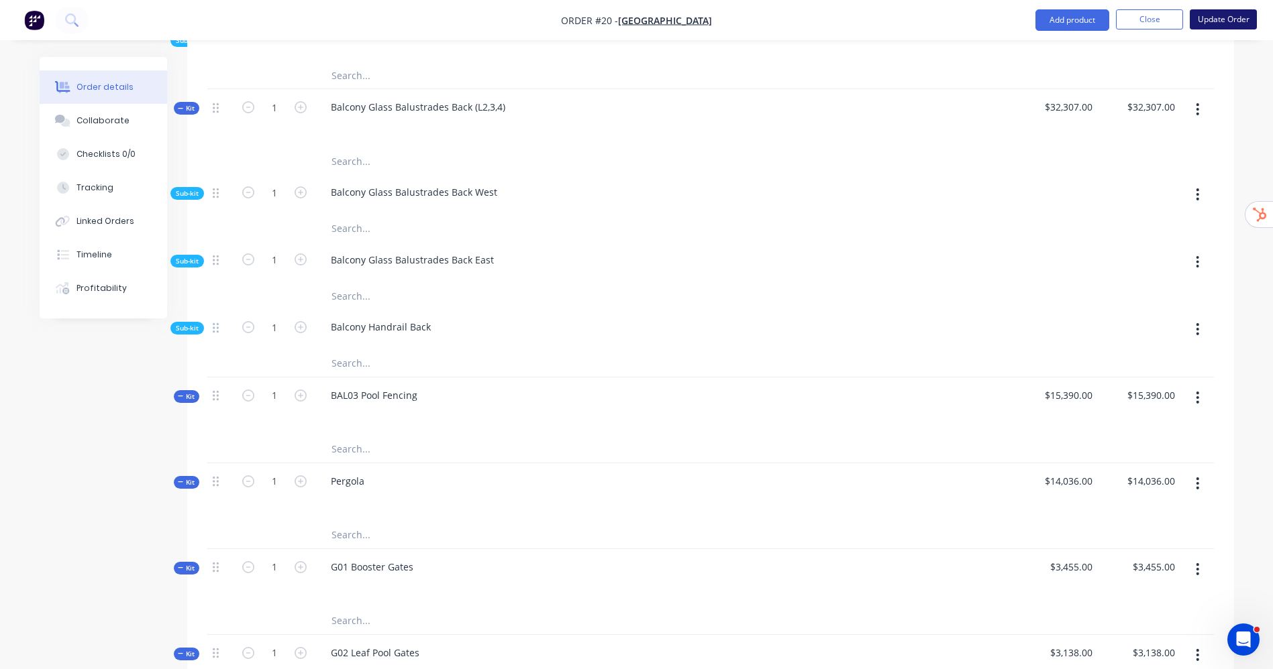
click at [953, 23] on button "Update Order" at bounding box center [1222, 19] width 67 height 20
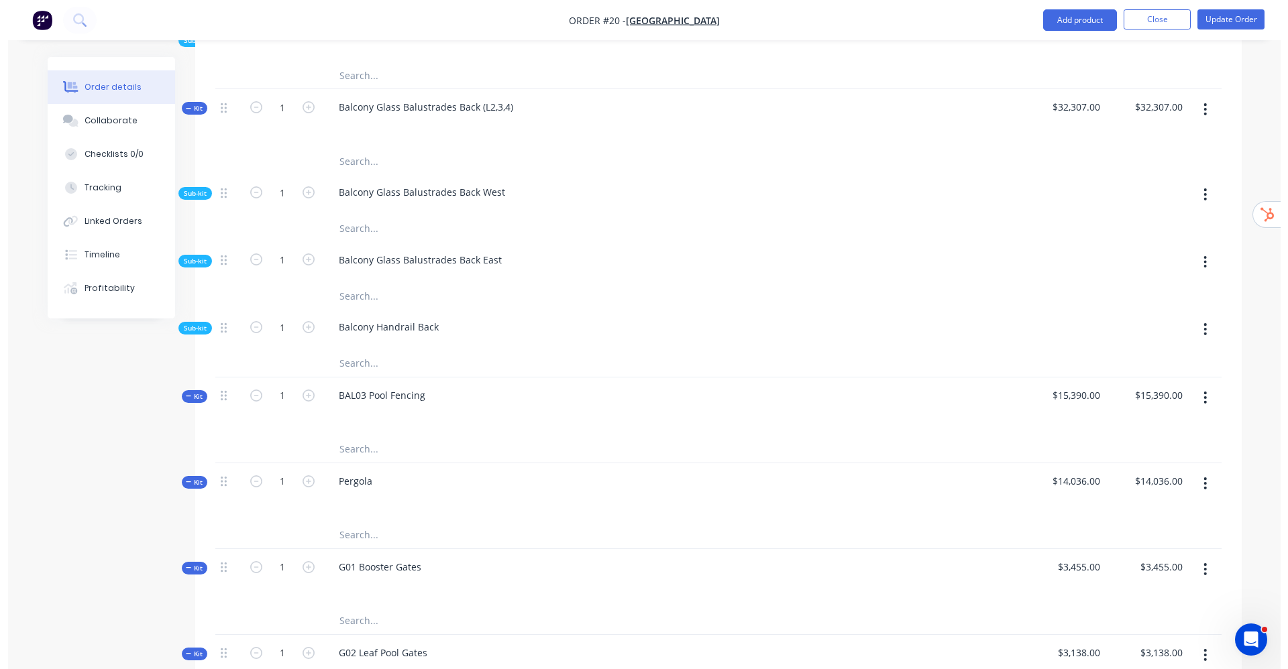
scroll to position [0, 0]
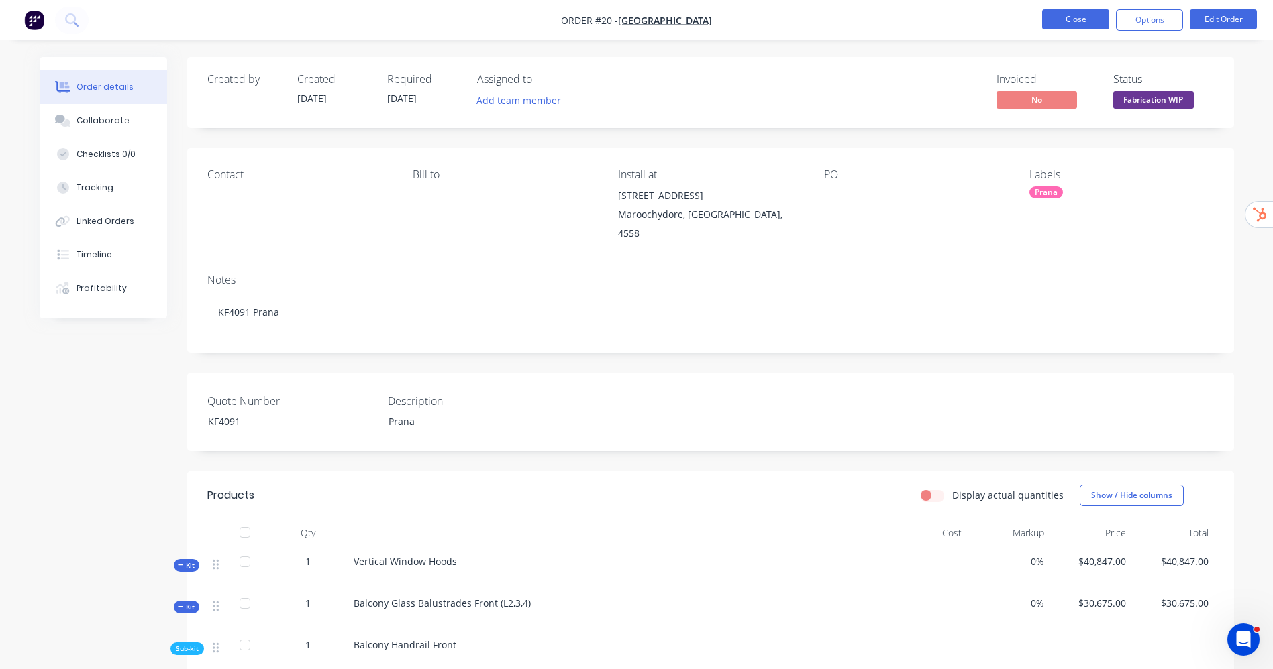
click at [953, 22] on button "Close" at bounding box center [1075, 19] width 67 height 20
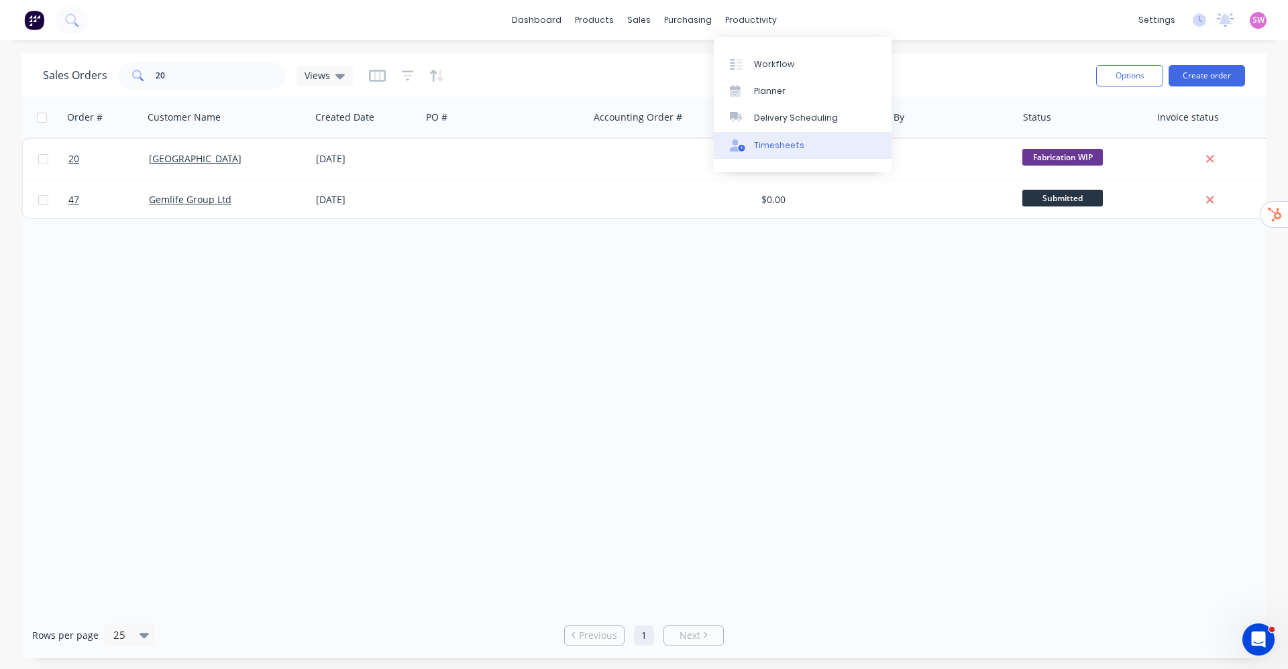
click at [790, 140] on div "Timesheets" at bounding box center [779, 146] width 50 height 12
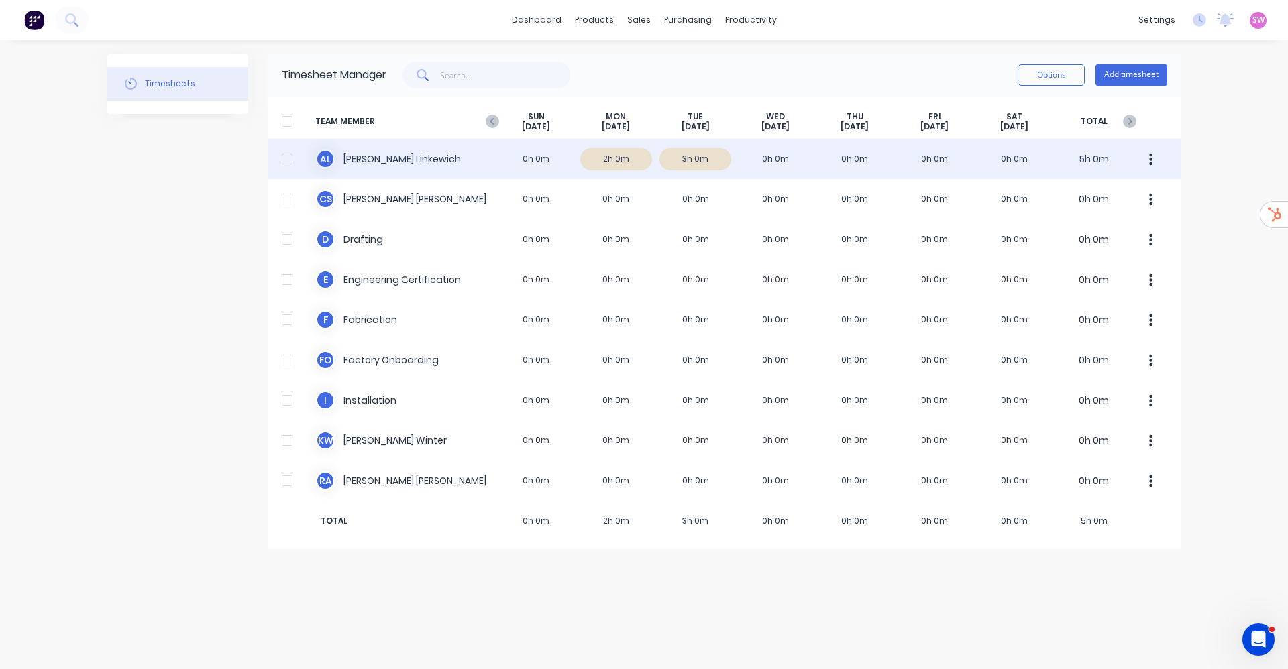
click at [549, 163] on div "A L Ashley Linkewich 0h 0m 2h 0m 3h 0m 0h 0m 0h 0m 0h 0m 0h 0m 5h 0m" at bounding box center [724, 159] width 912 height 40
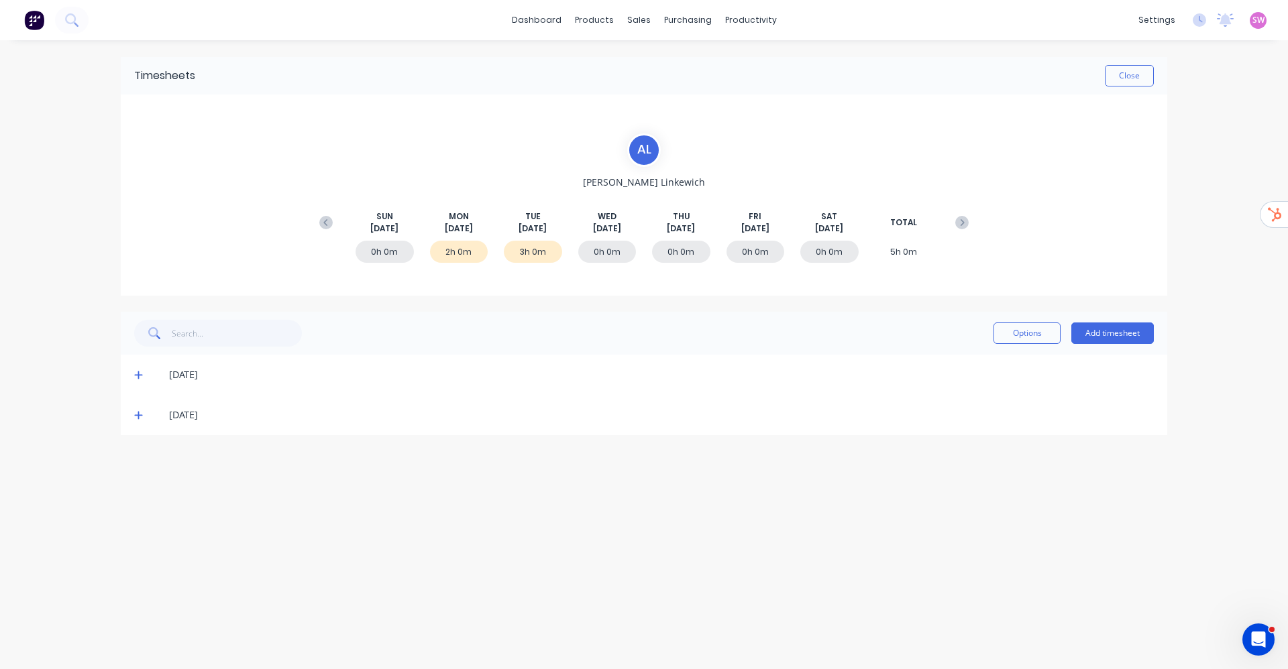
click at [133, 370] on div "08/09/25" at bounding box center [644, 375] width 1046 height 40
drag, startPoint x: 133, startPoint y: 419, endPoint x: 136, endPoint y: 402, distance: 17.0
click at [134, 419] on div "09/09/25" at bounding box center [644, 415] width 1046 height 40
click at [138, 419] on icon at bounding box center [138, 416] width 8 height 8
click at [145, 376] on span at bounding box center [140, 374] width 13 height 13
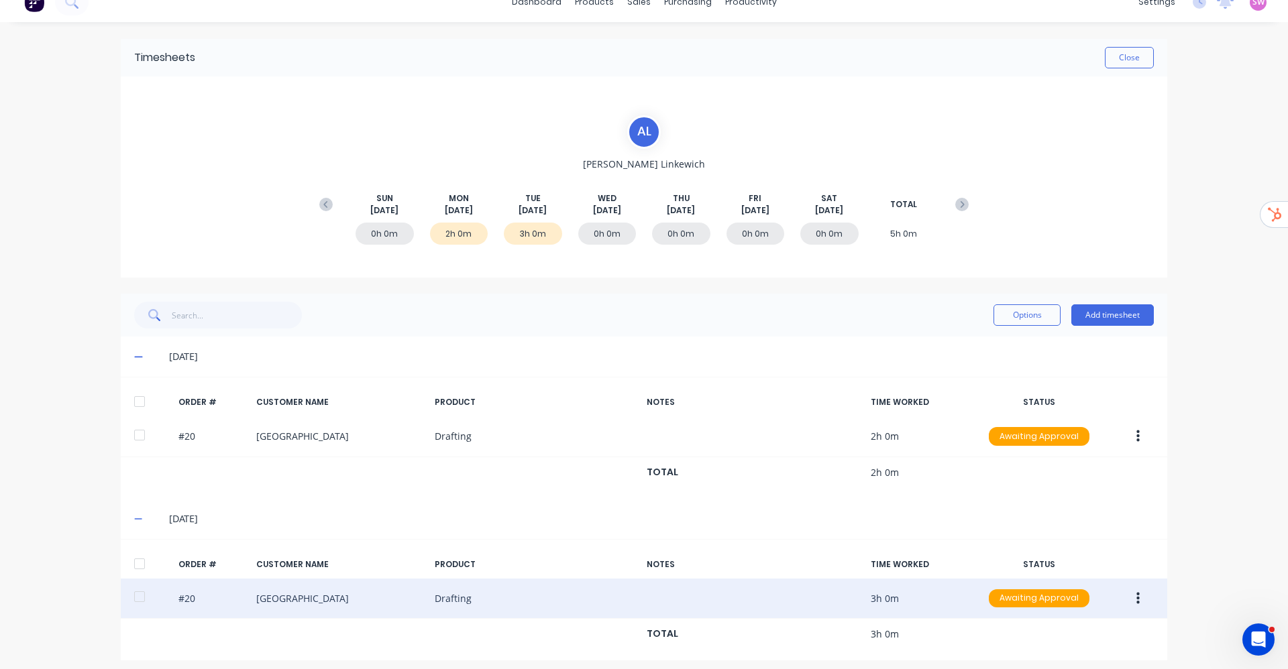
scroll to position [26, 0]
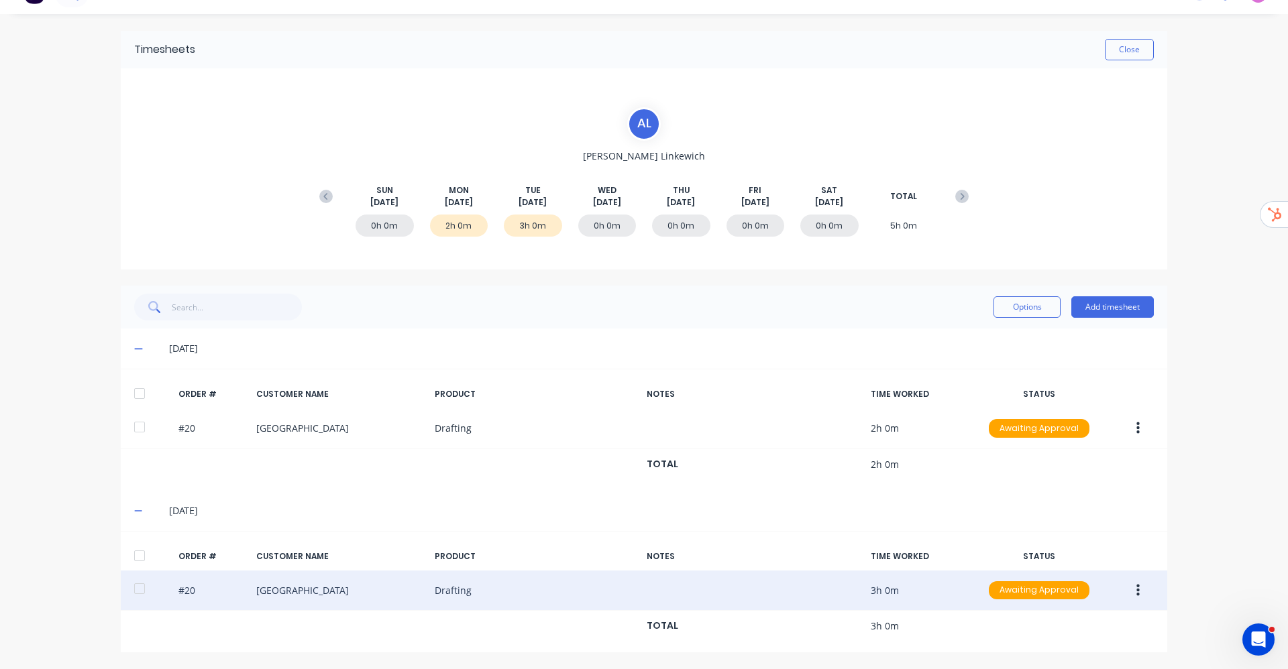
click at [953, 495] on button "button" at bounding box center [1138, 591] width 32 height 24
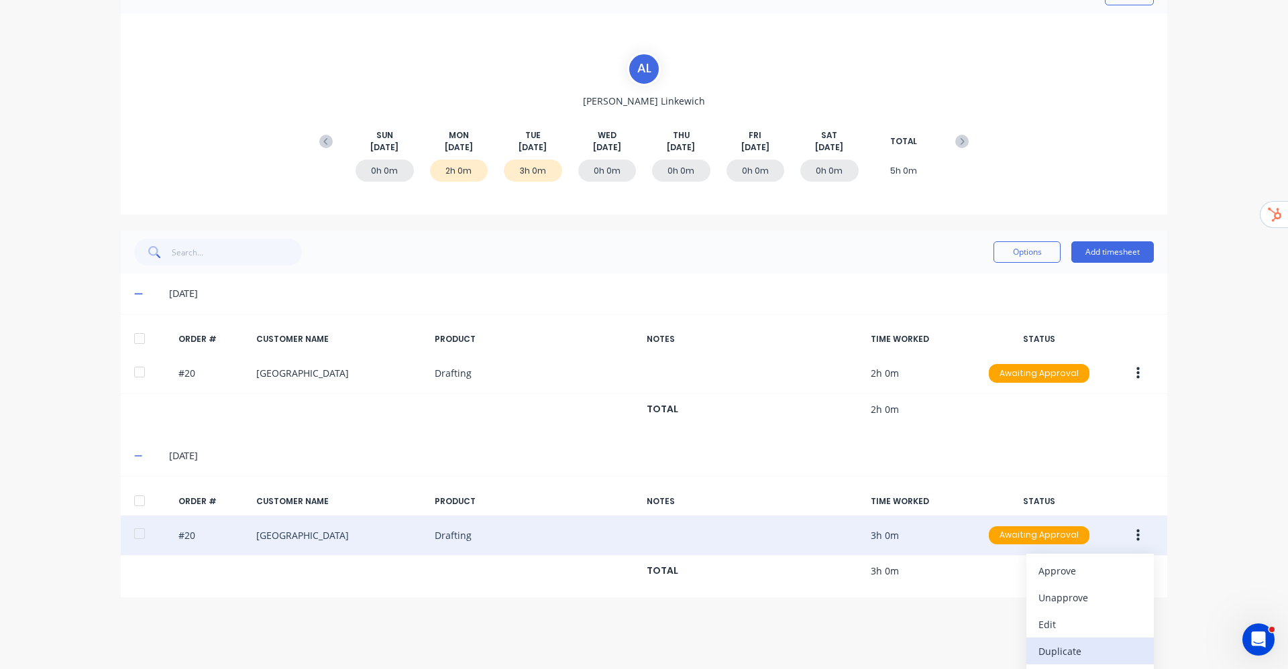
scroll to position [107, 0]
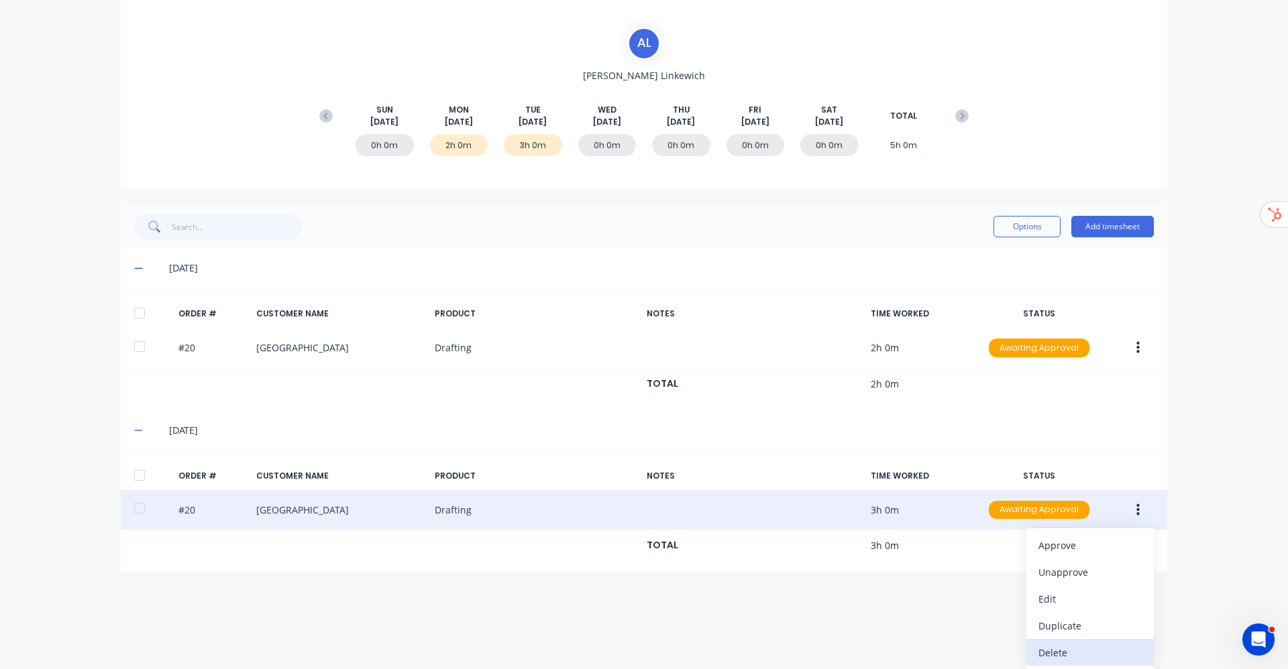
click at [953, 495] on div "Delete" at bounding box center [1089, 652] width 103 height 19
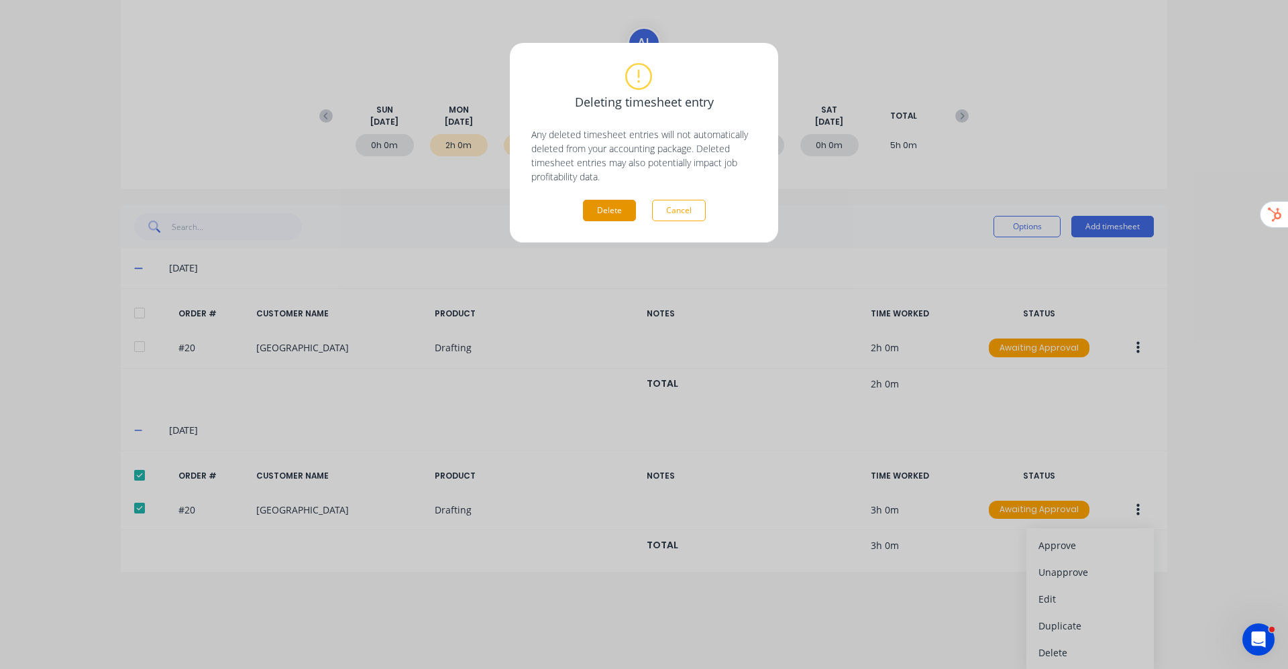
click at [613, 209] on button "Delete" at bounding box center [609, 210] width 53 height 21
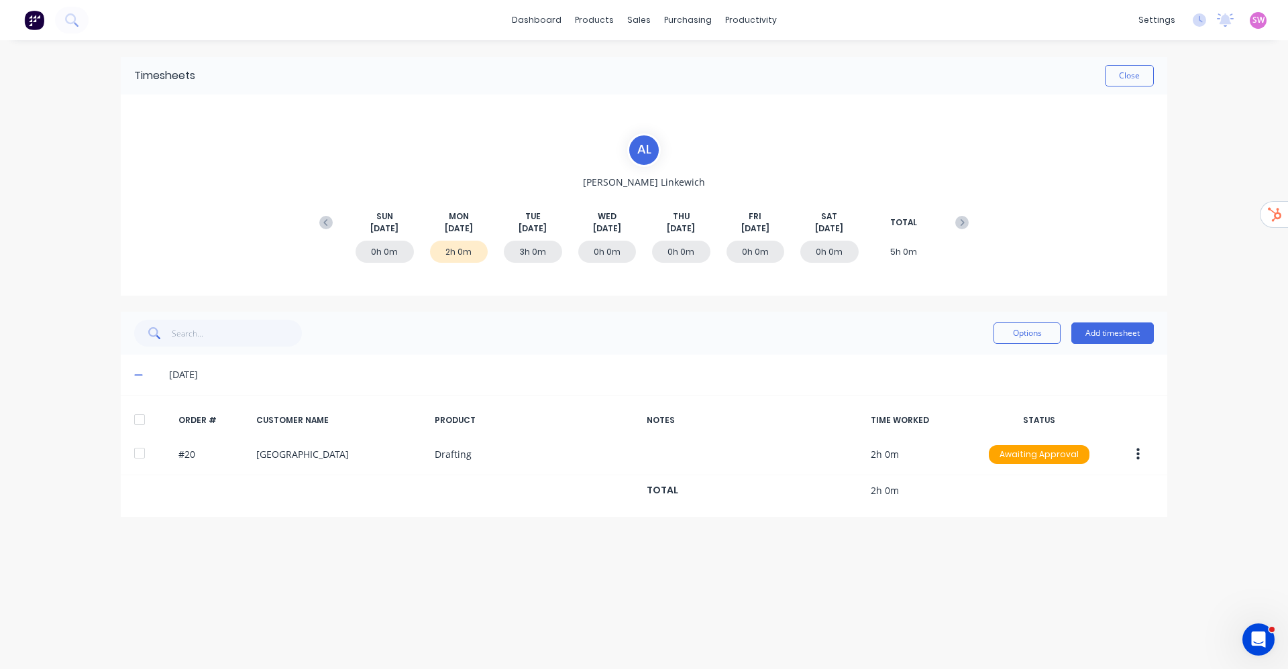
scroll to position [0, 0]
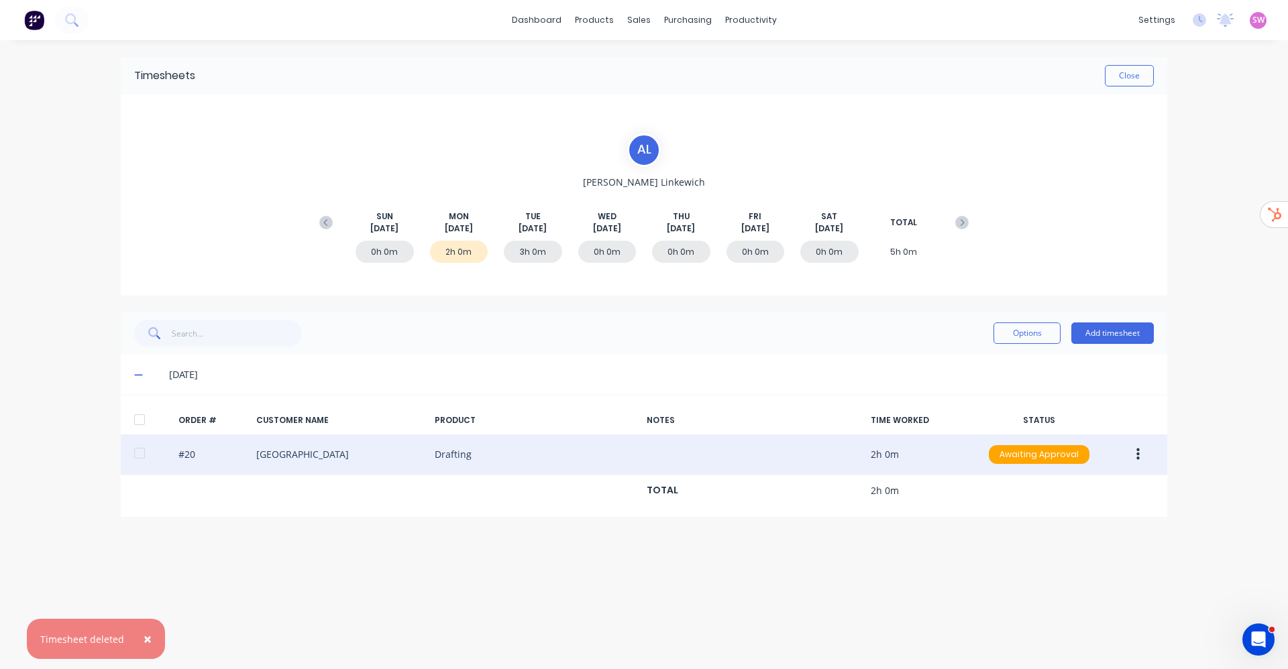
click at [953, 458] on button "button" at bounding box center [1138, 455] width 32 height 24
click at [953, 495] on div "Delete" at bounding box center [1089, 597] width 103 height 19
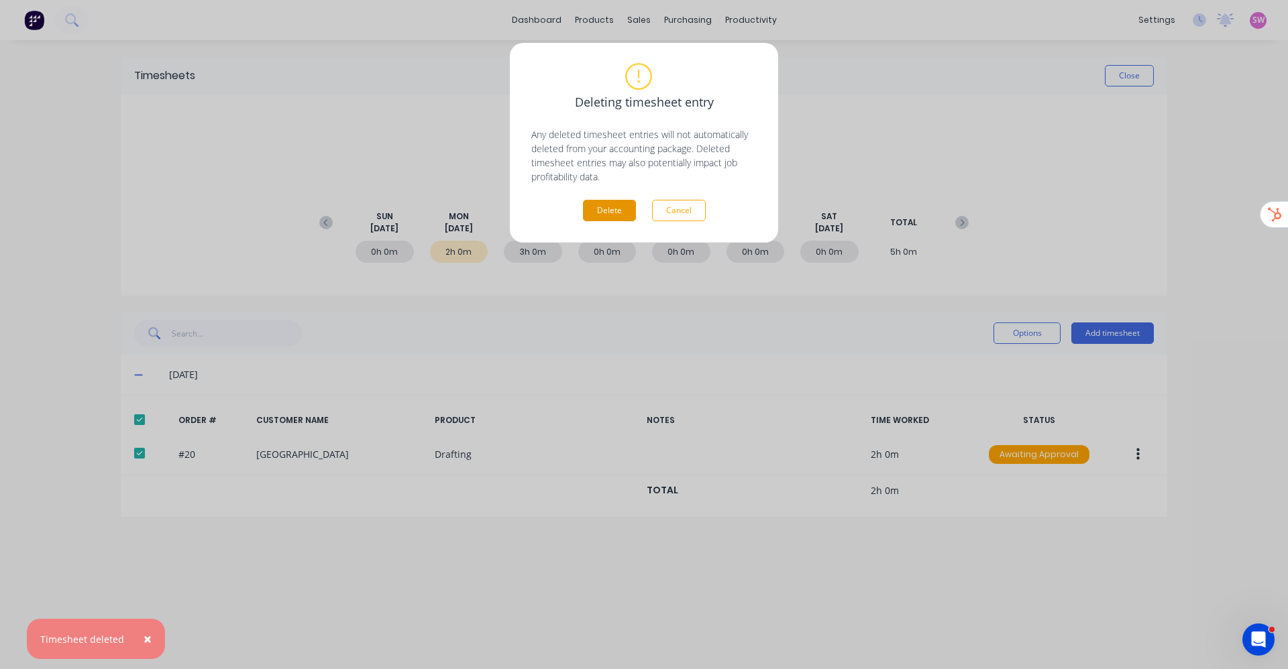
drag, startPoint x: 603, startPoint y: 211, endPoint x: 617, endPoint y: 219, distance: 16.6
click at [604, 211] on button "Delete" at bounding box center [609, 210] width 53 height 21
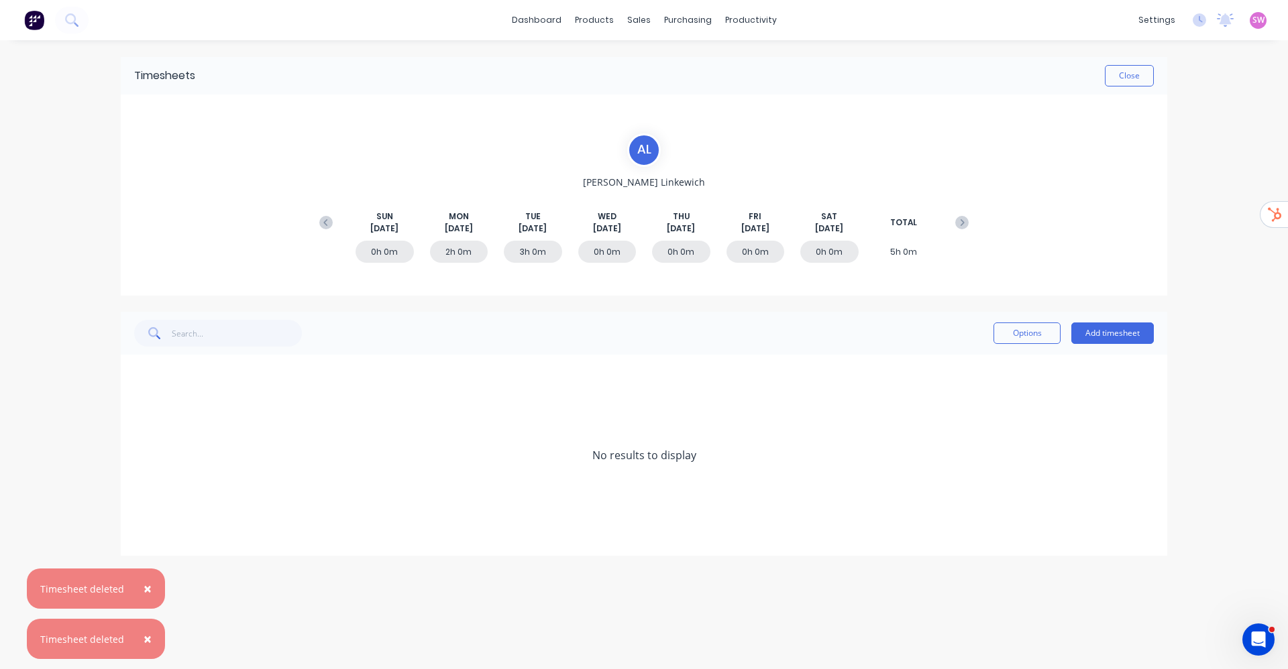
click at [953, 405] on div "× Timesheet deleted × Timesheet deleted dashboard products sales purchasing pro…" at bounding box center [644, 334] width 1288 height 669
click at [692, 65] on div "Sales Orders" at bounding box center [688, 64] width 55 height 12
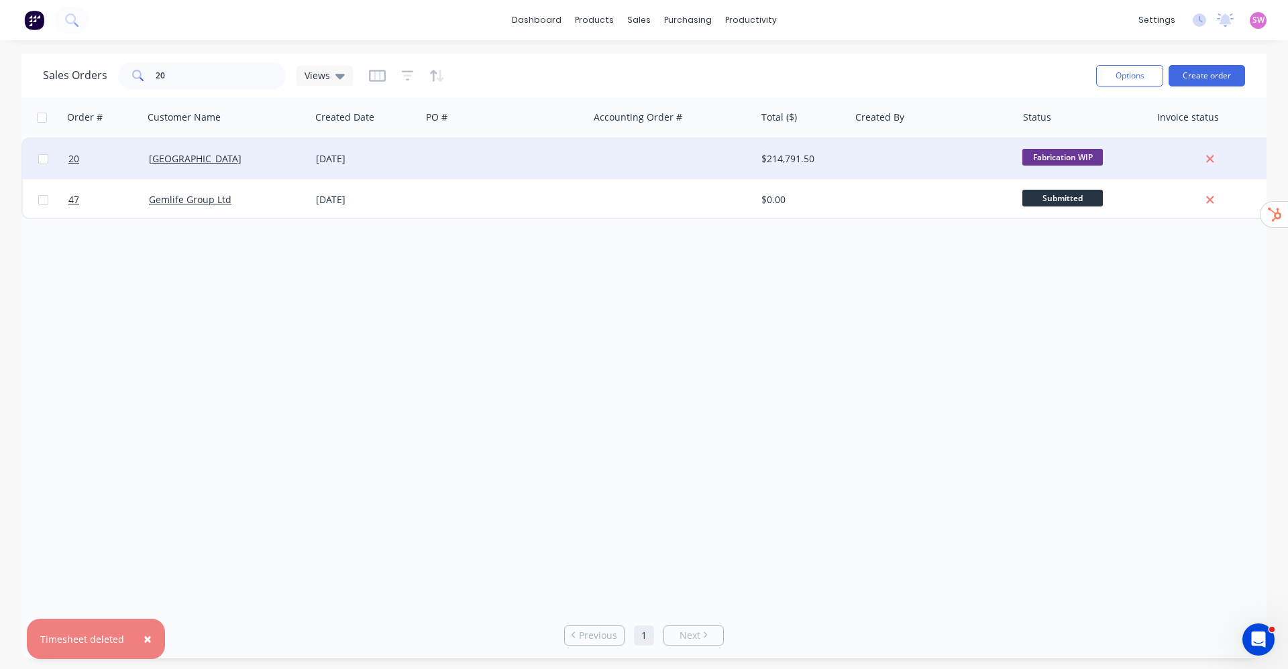
click at [515, 160] on div at bounding box center [504, 159] width 167 height 40
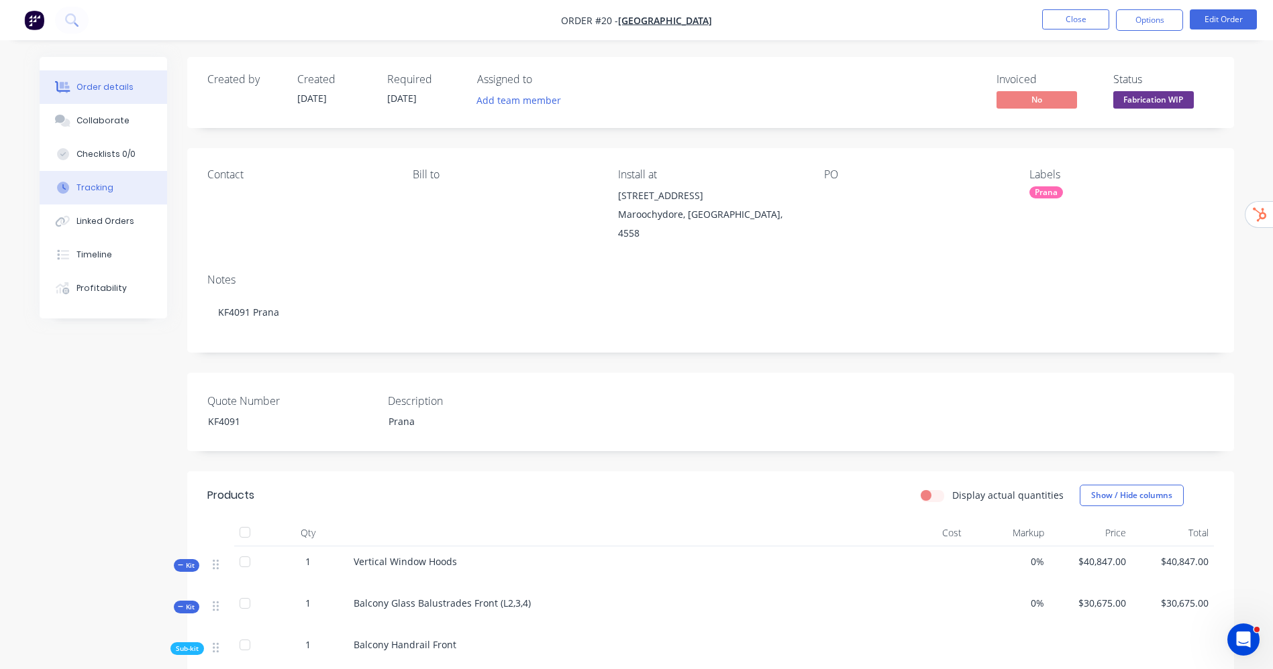
click at [107, 188] on div "Tracking" at bounding box center [94, 188] width 37 height 12
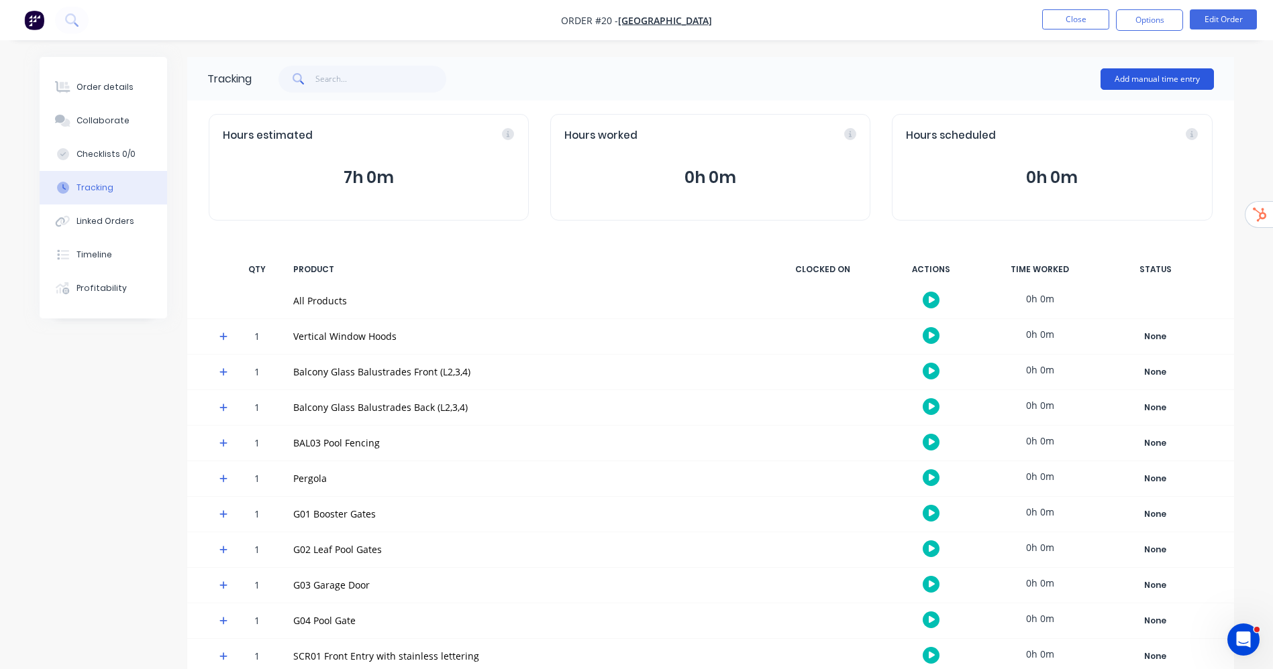
click at [953, 75] on button "Add manual time entry" at bounding box center [1156, 78] width 113 height 21
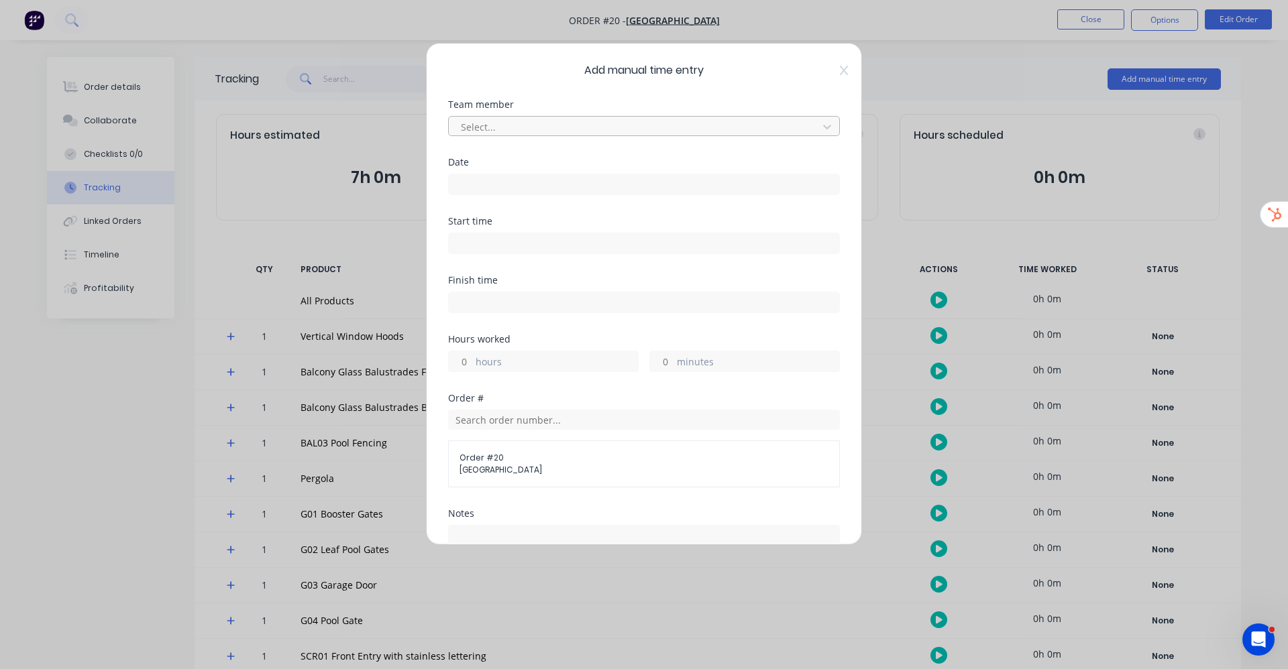
click at [605, 119] on div at bounding box center [636, 127] width 352 height 17
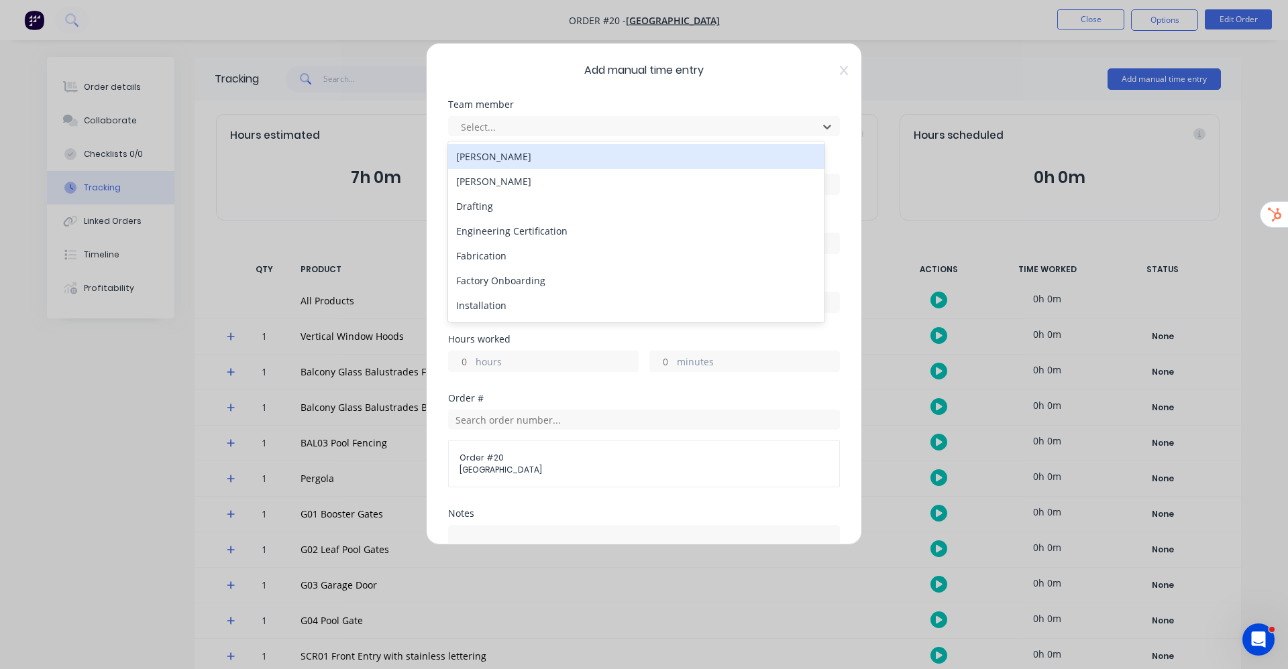
click at [578, 160] on div "Ashley Linkewich" at bounding box center [636, 156] width 376 height 25
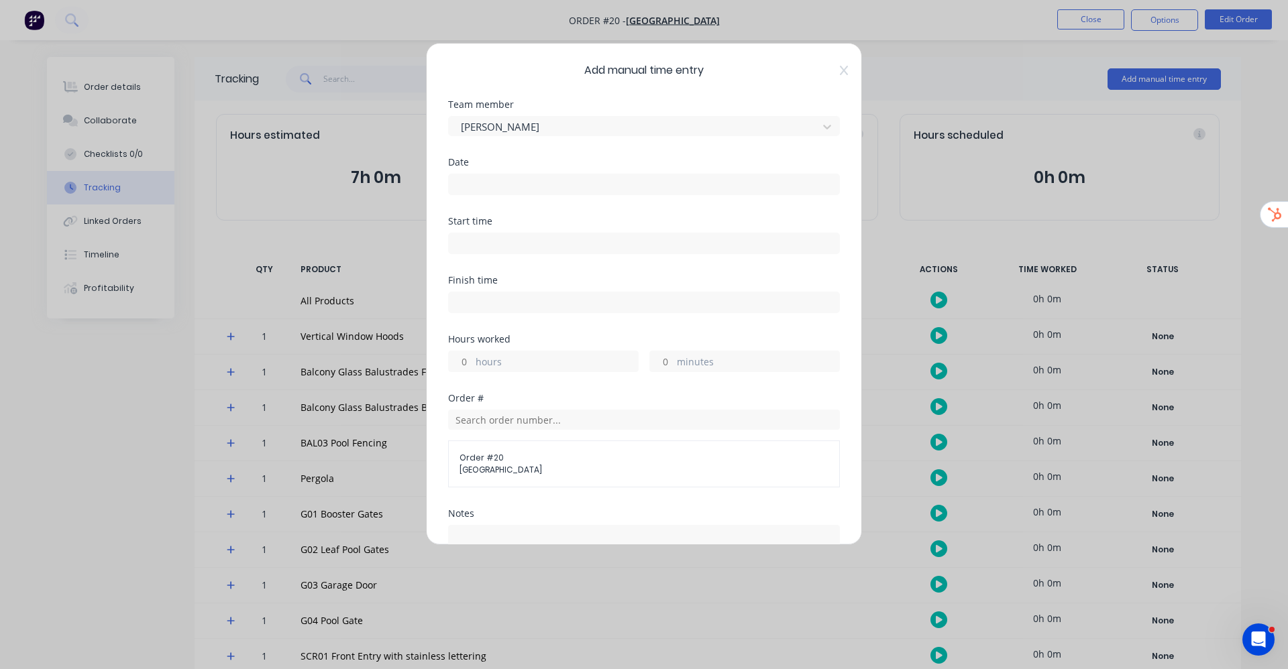
click at [518, 239] on input at bounding box center [644, 243] width 390 height 20
type input "09:19 AM"
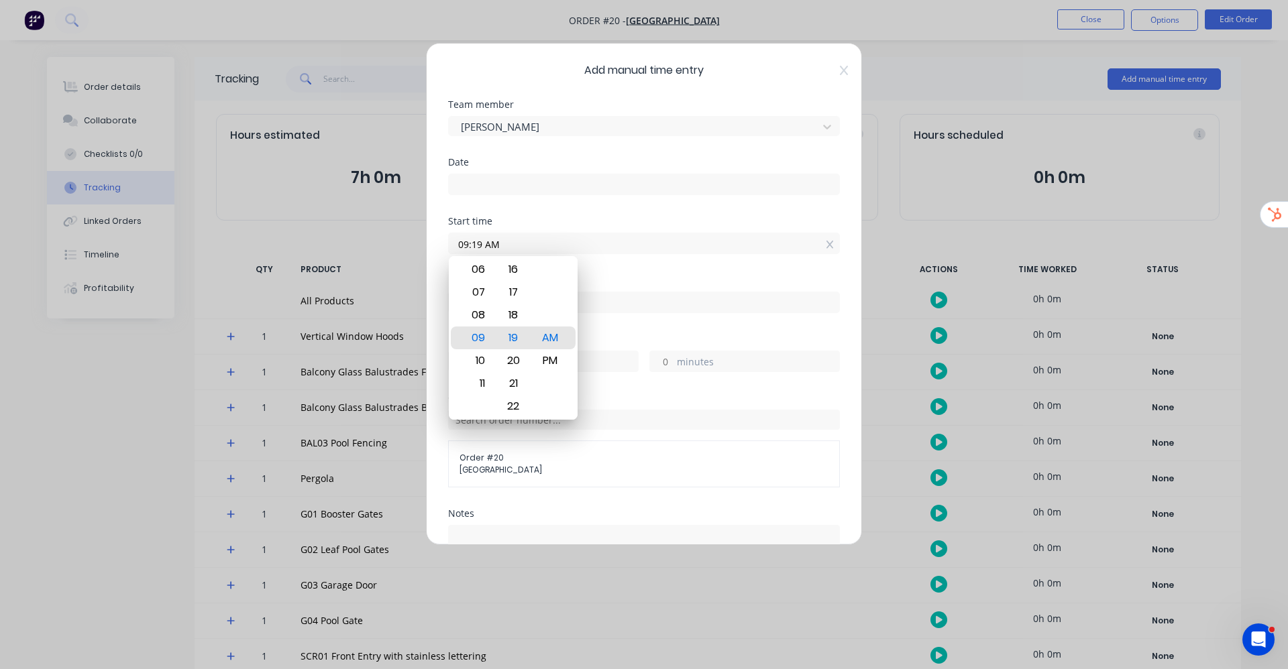
click at [470, 184] on input at bounding box center [644, 184] width 390 height 20
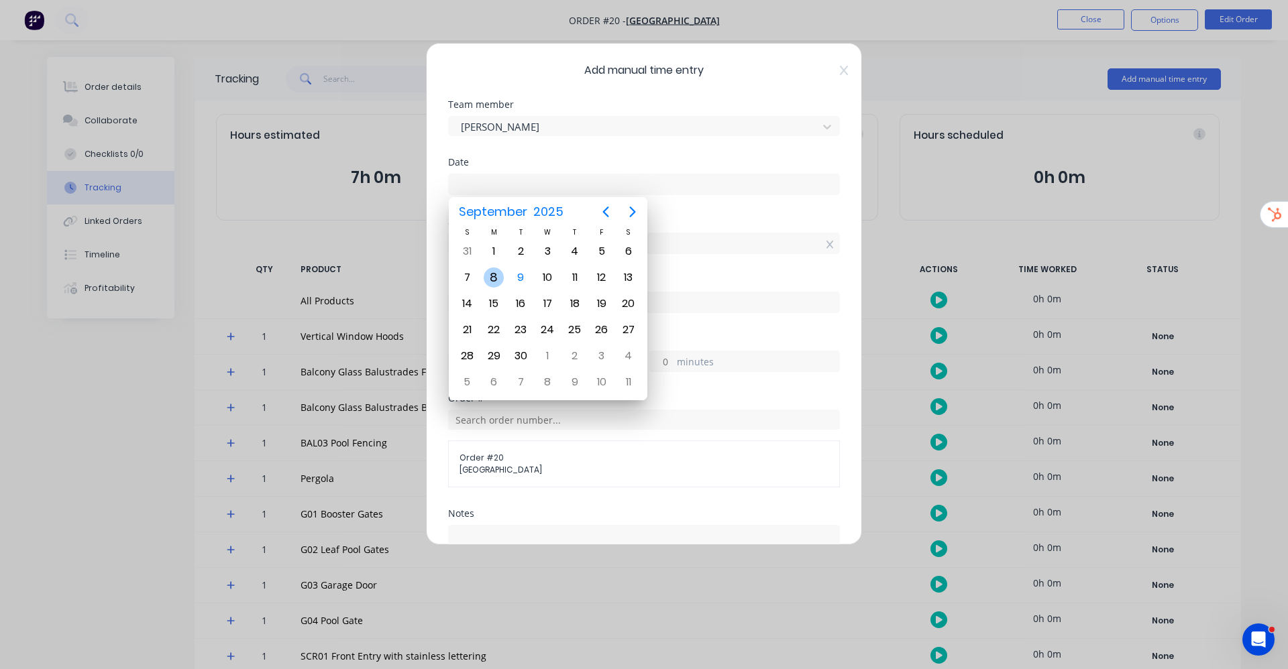
click at [498, 278] on div "8" at bounding box center [494, 278] width 20 height 20
type input "08/09/2025"
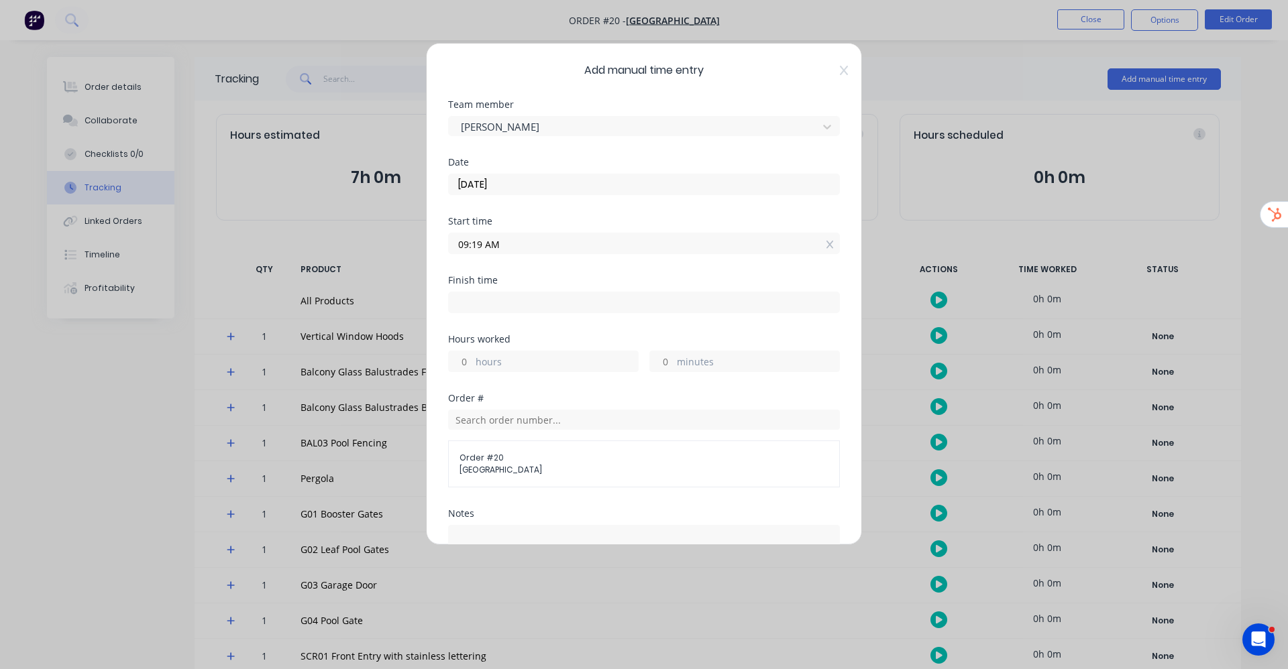
click at [737, 217] on div "Start time" at bounding box center [644, 221] width 392 height 9
click at [490, 351] on div "hours" at bounding box center [543, 361] width 191 height 21
click at [466, 358] on input "hours" at bounding box center [460, 362] width 23 height 20
type input "2"
click at [708, 315] on div "Finish time" at bounding box center [644, 305] width 392 height 59
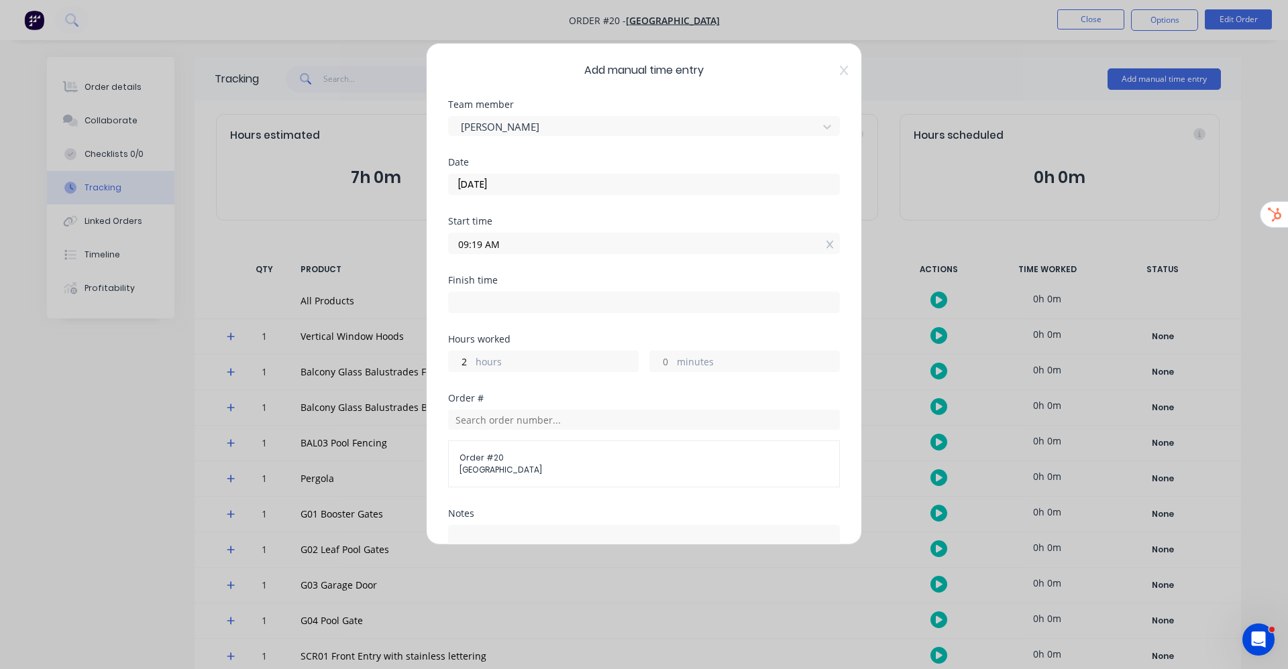
type input "11:19 AM"
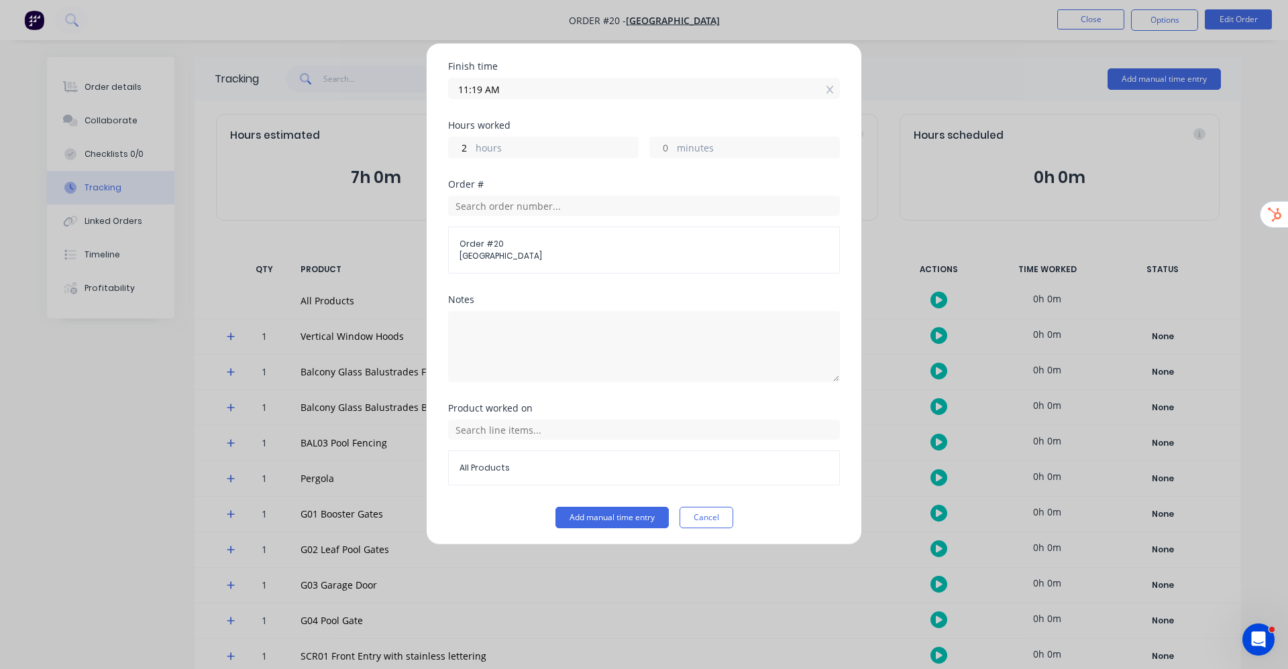
scroll to position [217, 0]
click at [523, 431] on input "text" at bounding box center [644, 427] width 392 height 20
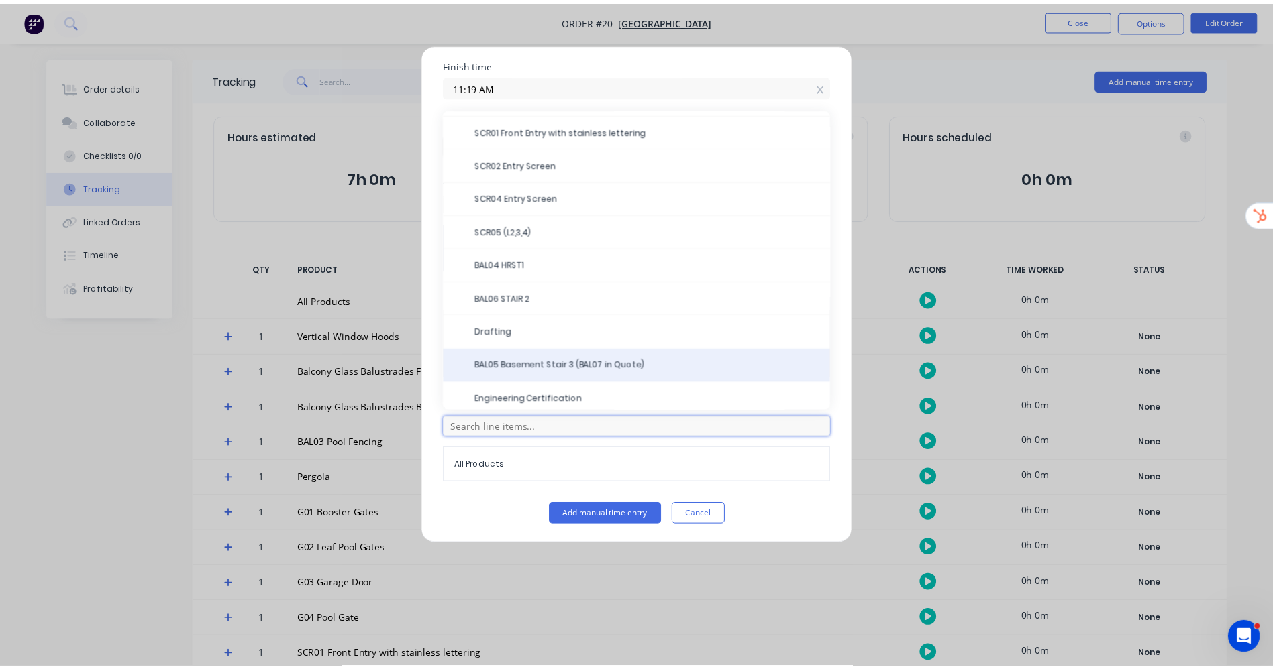
scroll to position [335, 0]
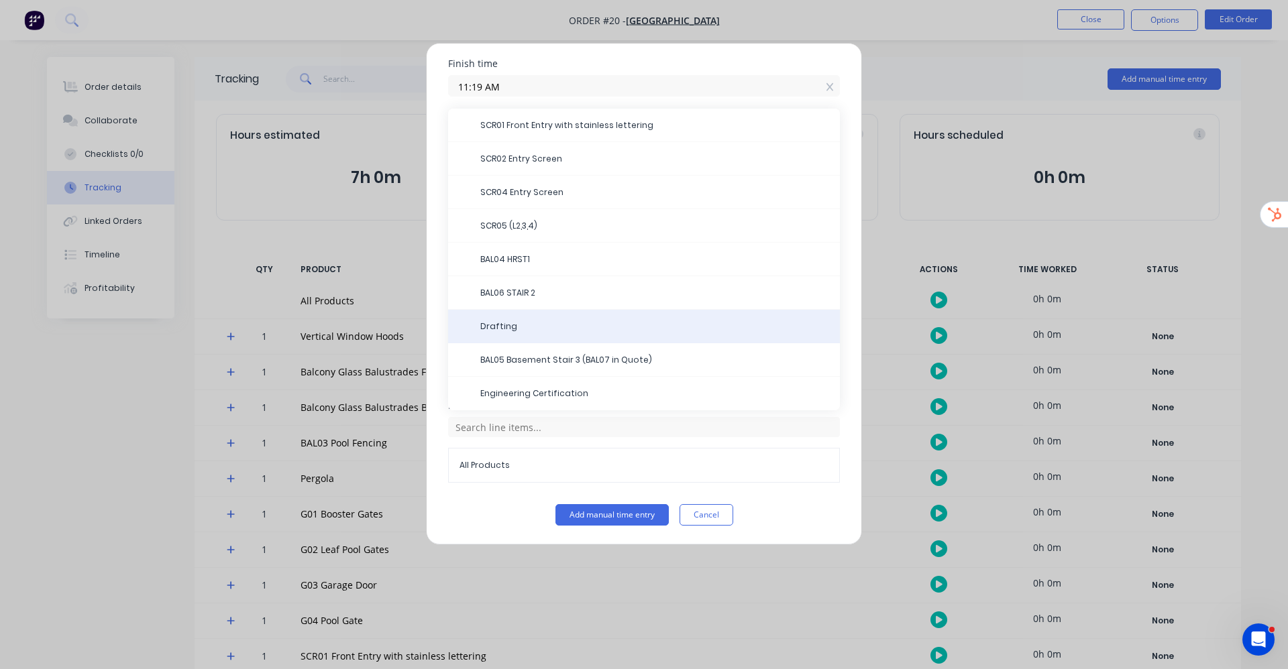
click at [522, 328] on span "Drafting" at bounding box center [654, 327] width 349 height 12
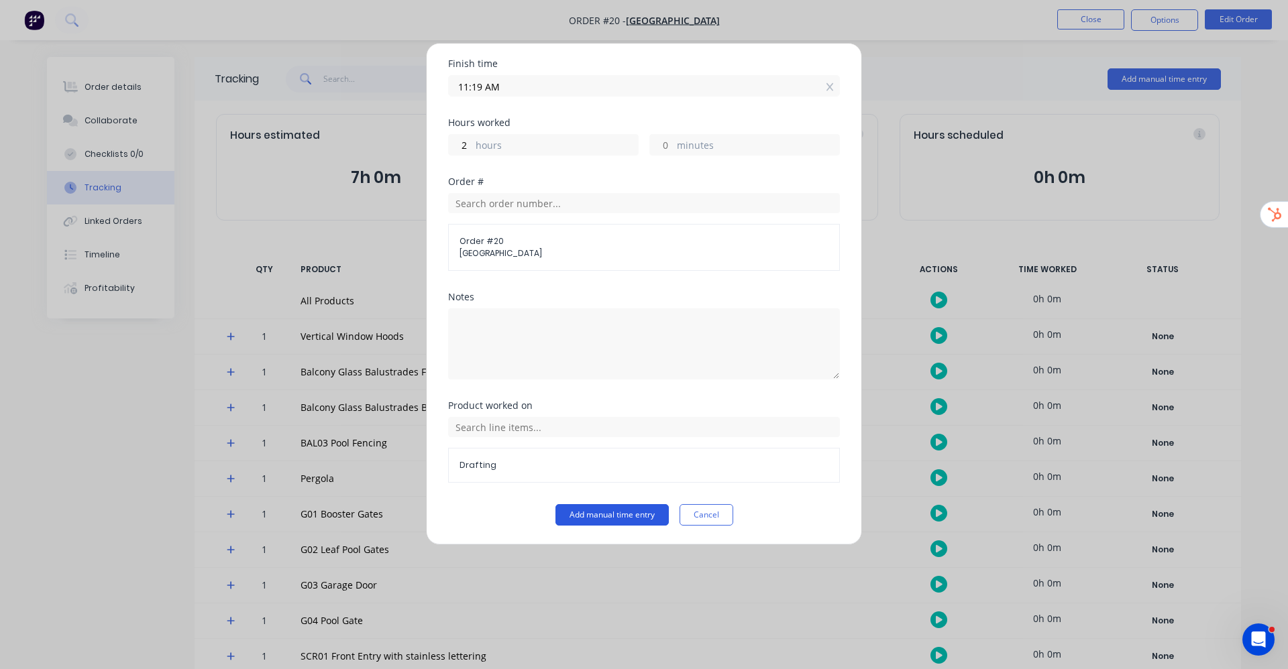
click at [601, 495] on button "Add manual time entry" at bounding box center [611, 514] width 113 height 21
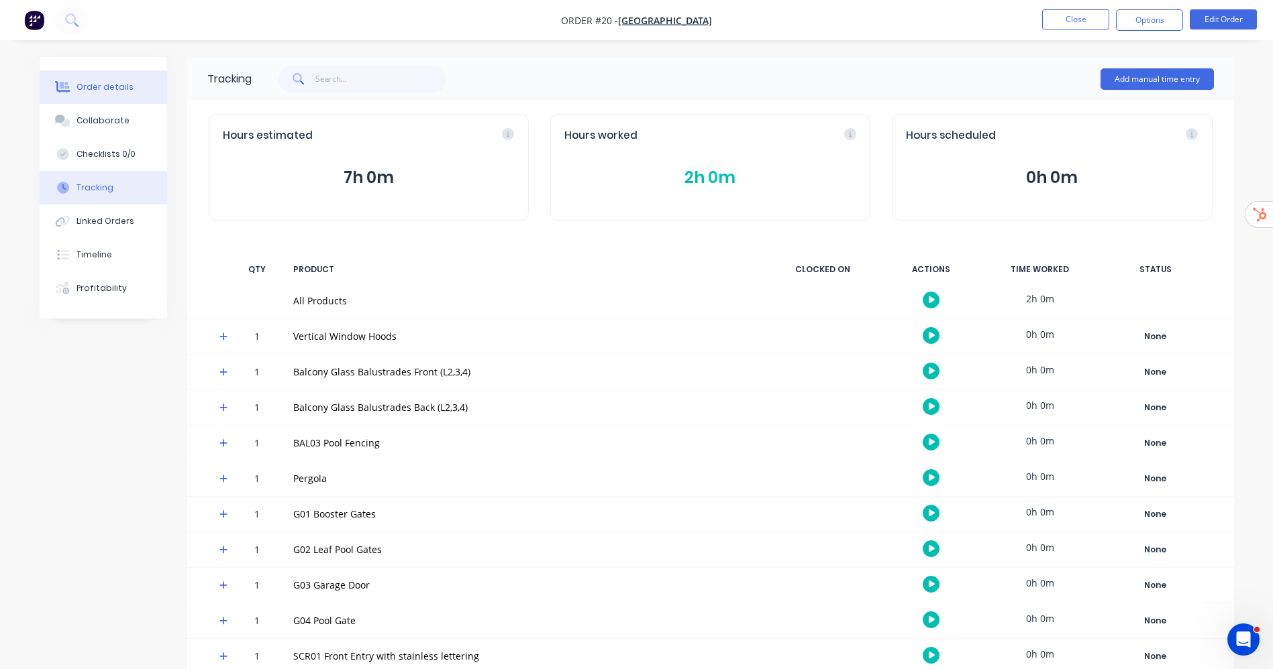
click at [109, 90] on div "Order details" at bounding box center [104, 87] width 57 height 12
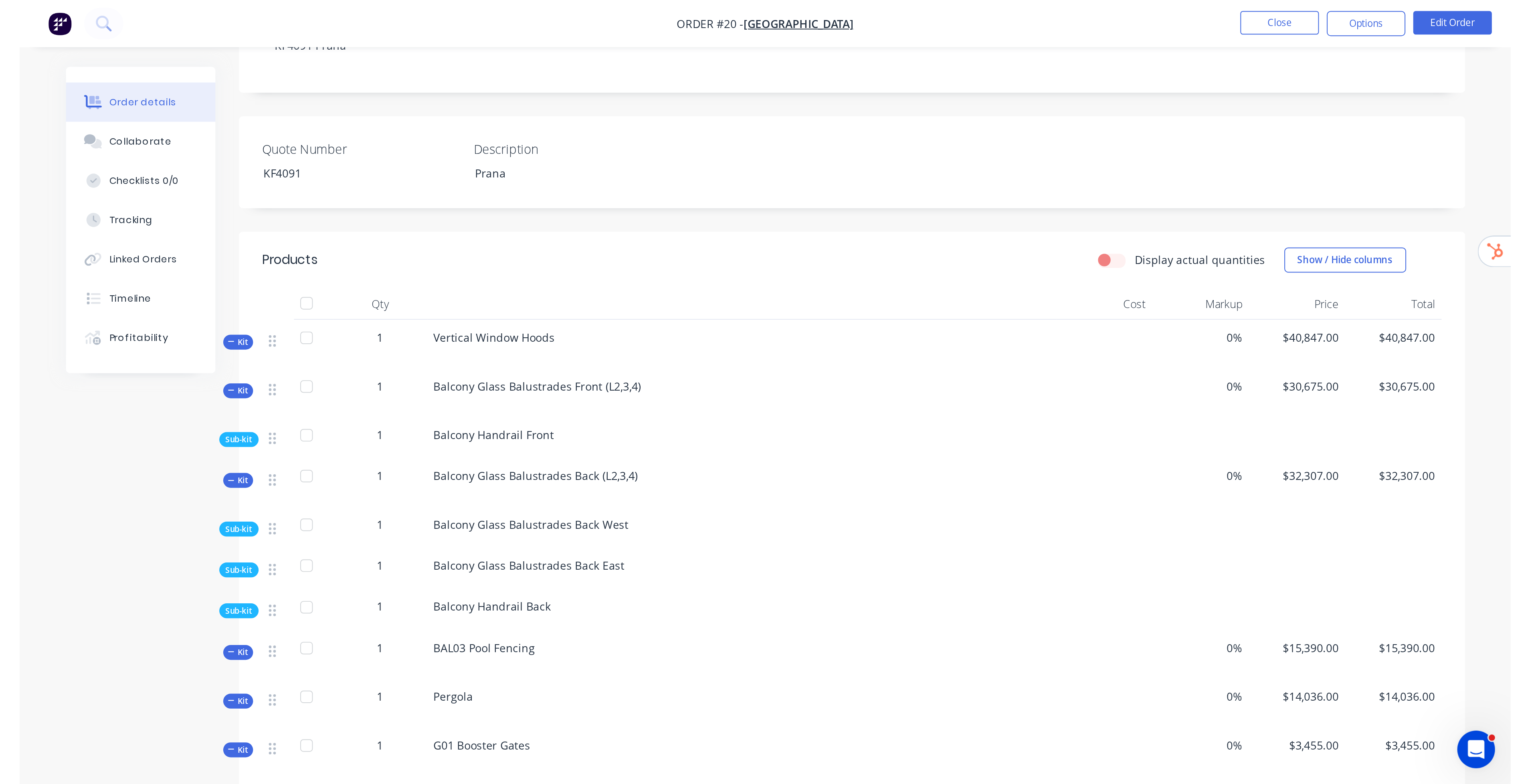
scroll to position [103, 0]
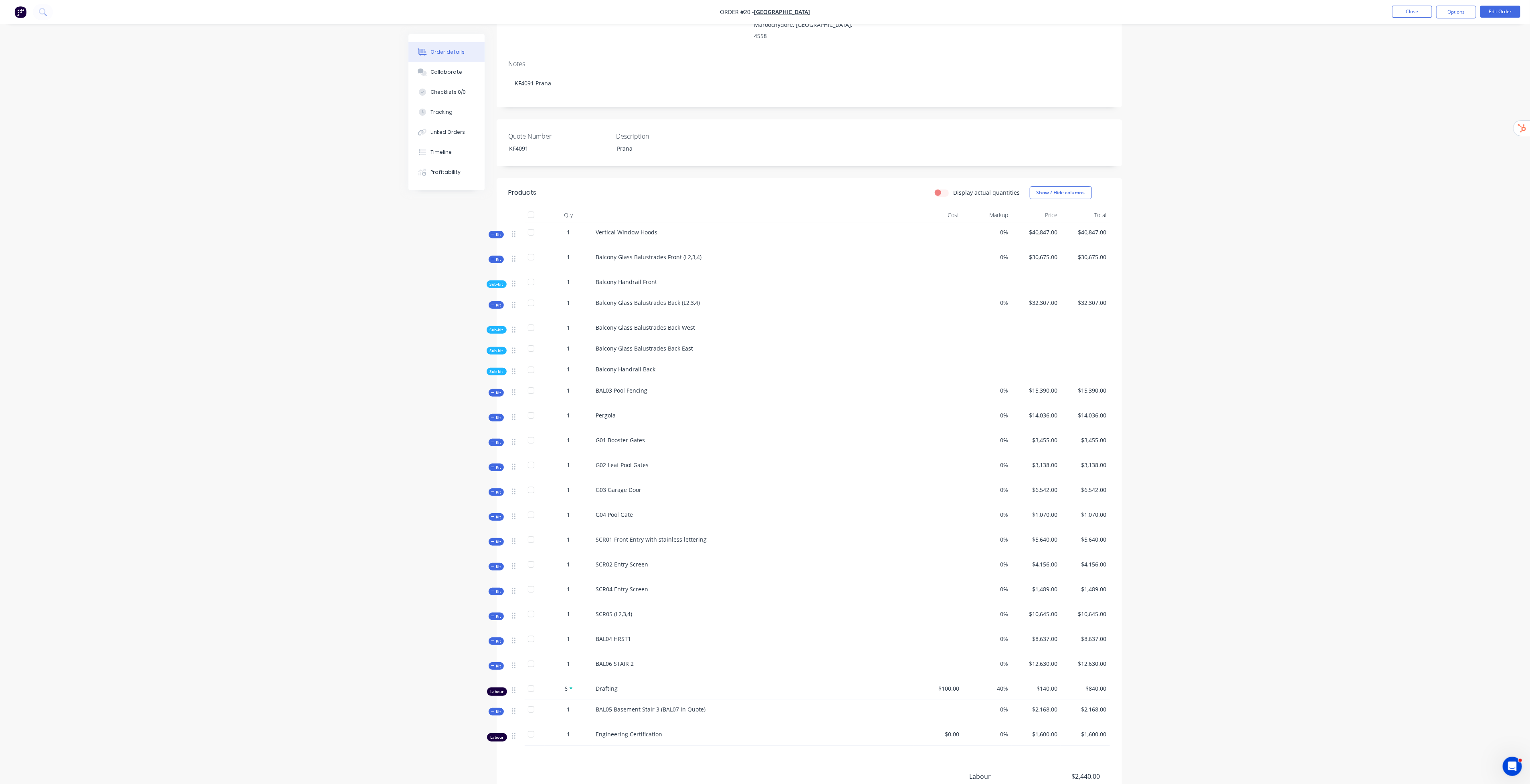
click at [569, 142] on div "Order details Collaborate Checklists 0/0 Tracking Linked Orders Timeline Profit…" at bounding box center [765, 392] width 1530 height 992
click at [569, 15] on button "Close" at bounding box center [1412, 11] width 40 height 12
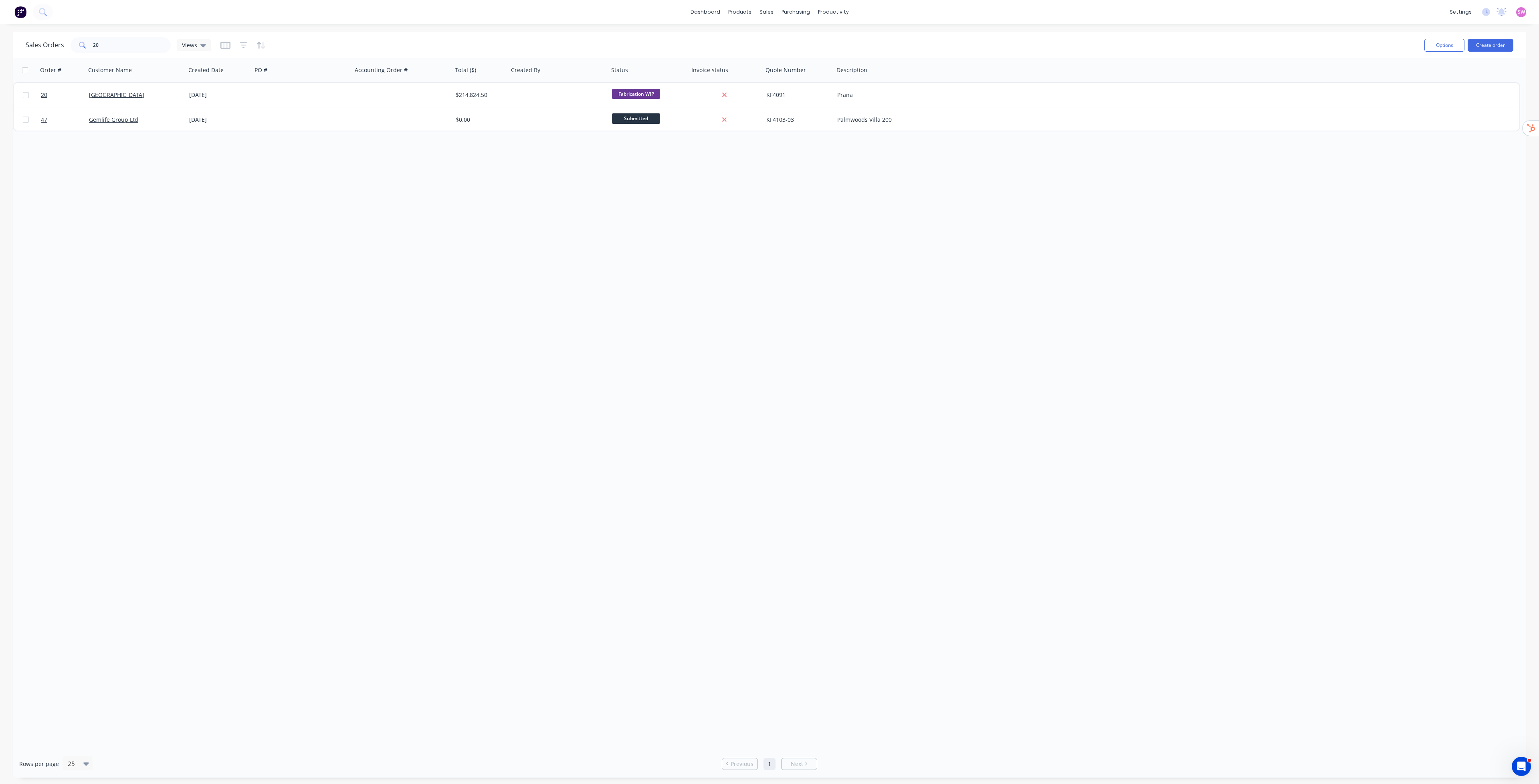
click at [569, 227] on div "Order # Customer Name Created Date PO # Accounting Order # Total ($) Created By…" at bounding box center [769, 404] width 1513 height 692
click at [569, 274] on div "Order # Customer Name Created Date PO # Accounting Order # Total ($) Created By…" at bounding box center [769, 404] width 1513 height 692
click at [18, 11] on img at bounding box center [20, 12] width 12 height 12
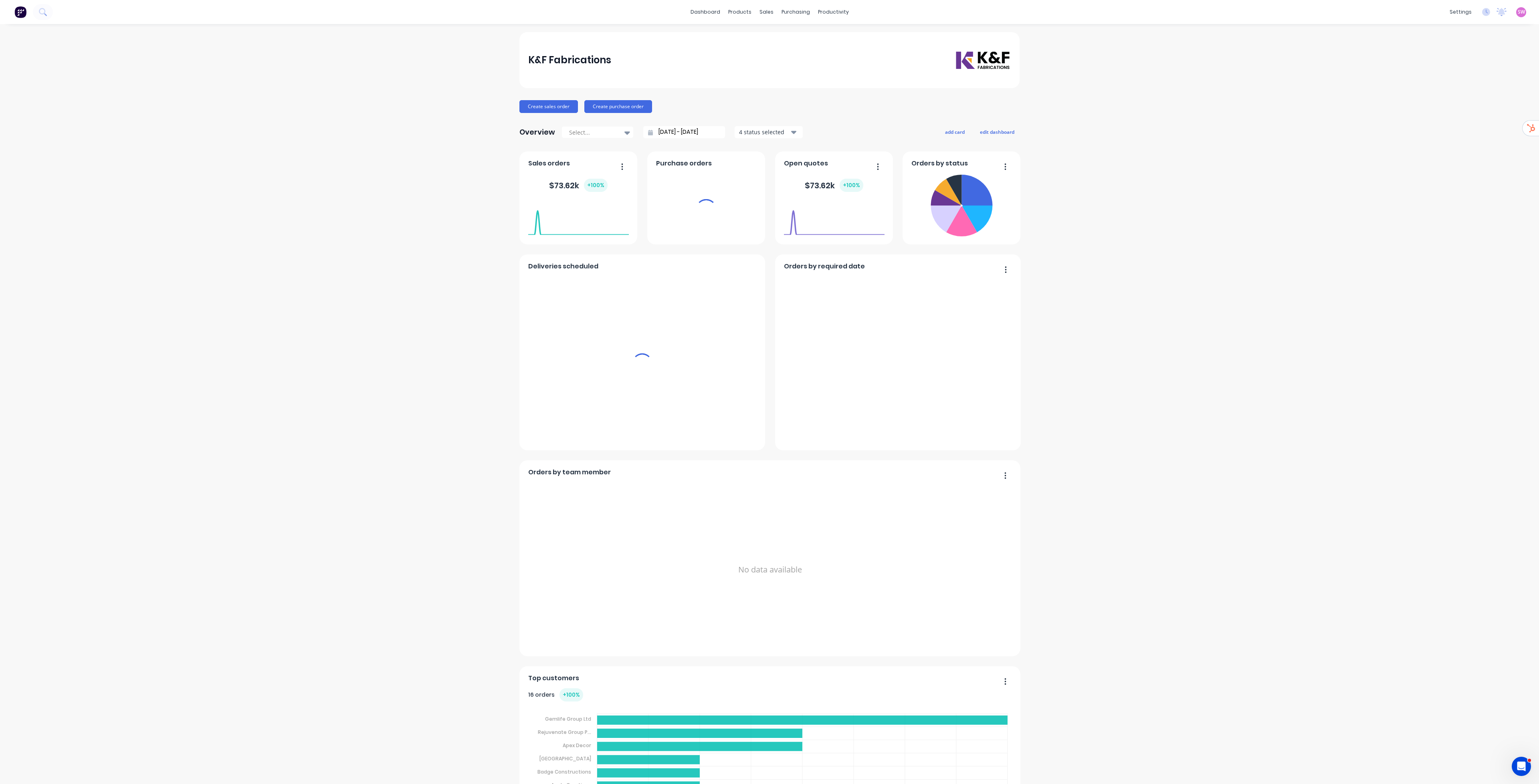
drag, startPoint x: 1513, startPoint y: 14, endPoint x: 1451, endPoint y: 44, distance: 68.9
click at [569, 14] on span "SW" at bounding box center [1521, 12] width 7 height 7
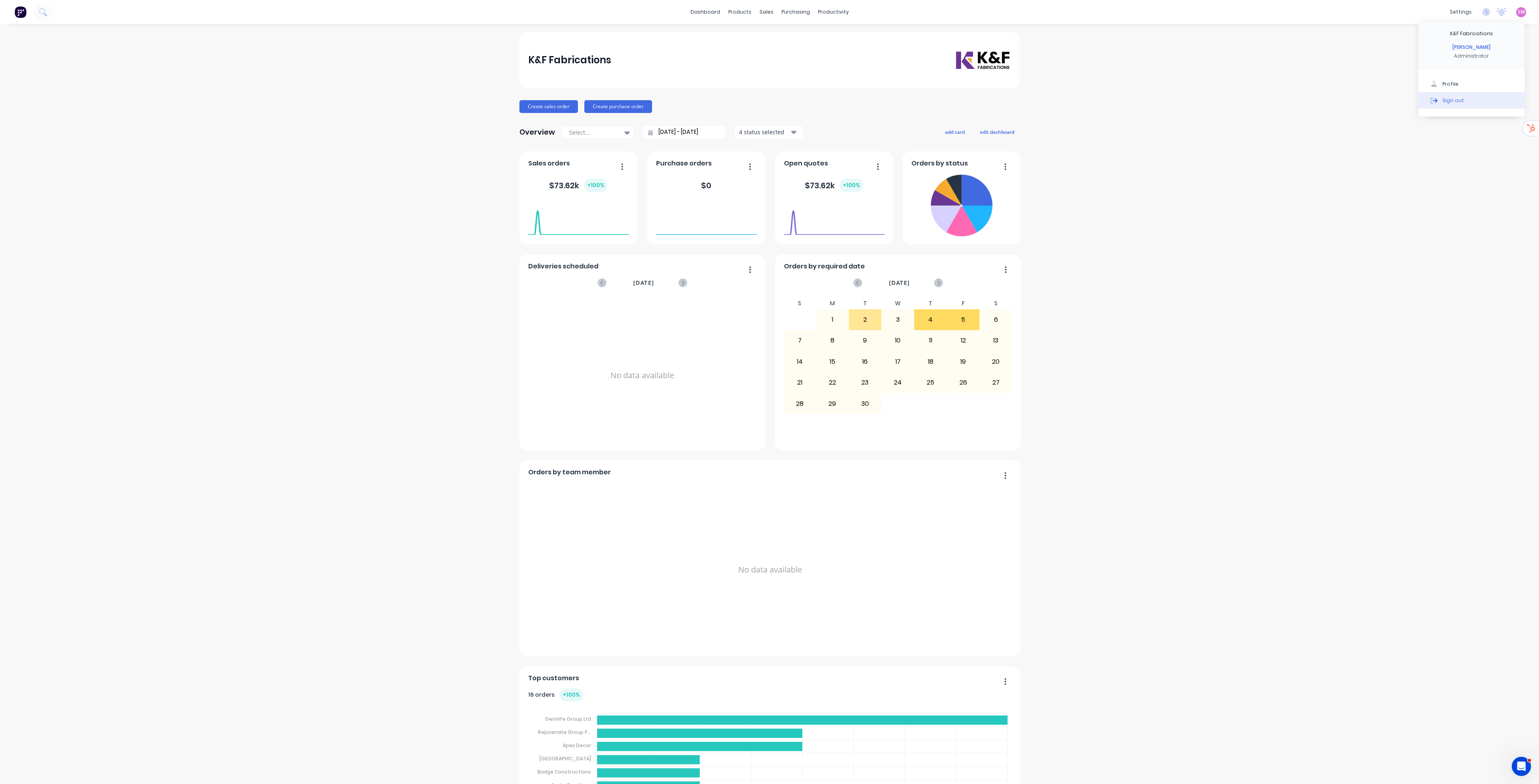
click at [569, 100] on button "Sign out" at bounding box center [1471, 100] width 106 height 16
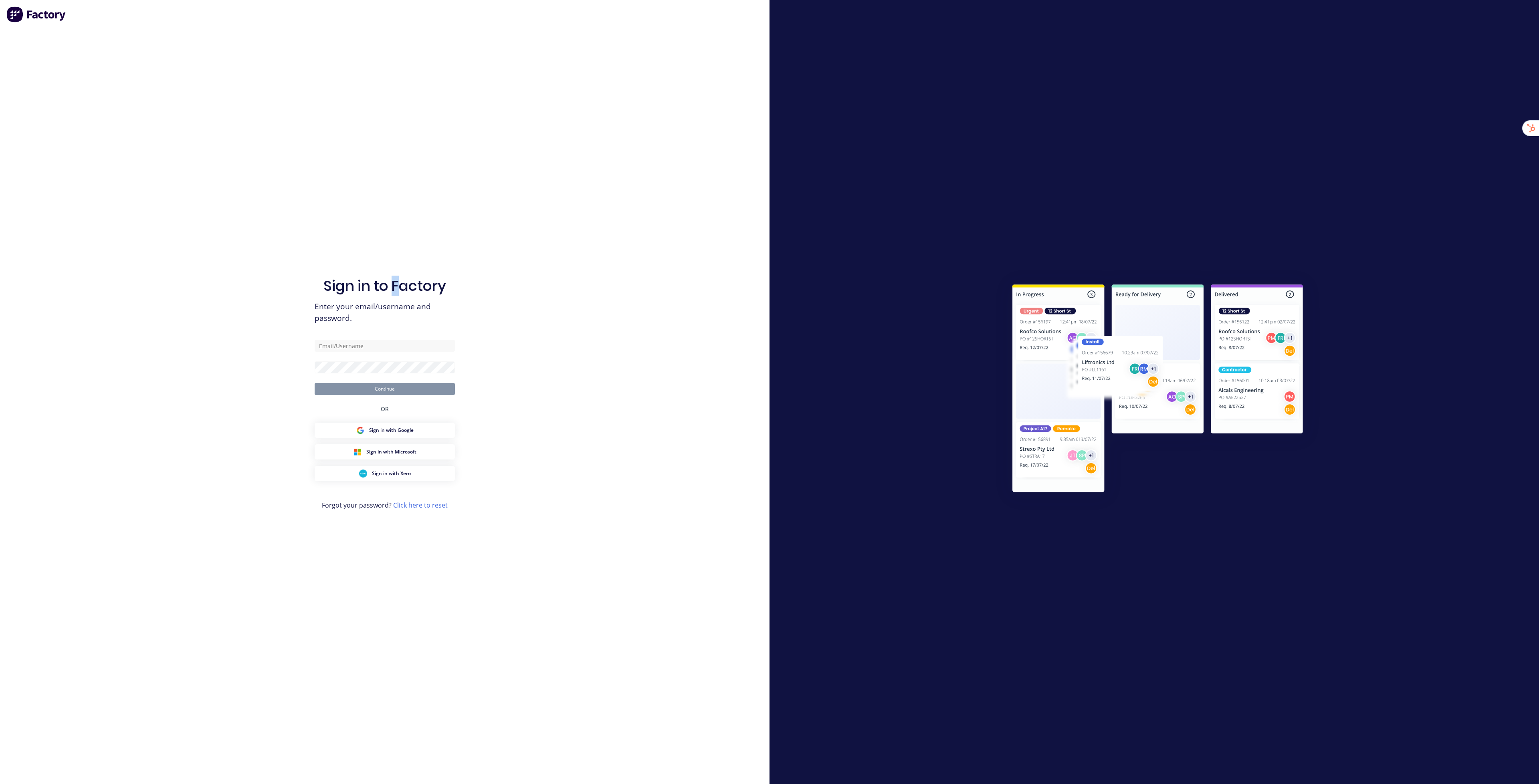
drag, startPoint x: 394, startPoint y: 120, endPoint x: 387, endPoint y: 128, distance: 10.6
click at [397, 118] on div "Sign in to Factory Enter your email/username and password. Continue OR Sign in …" at bounding box center [385, 400] width 140 height 755
type input "stuart@factory.app"
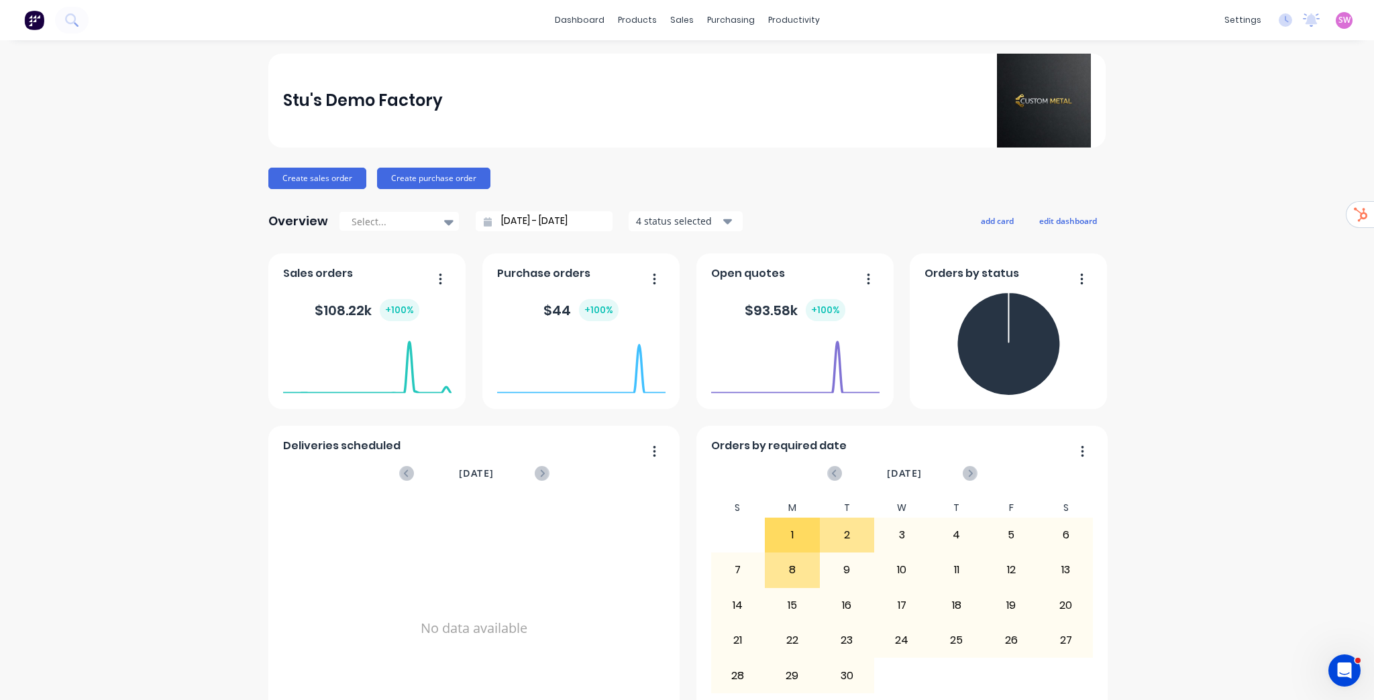
click at [657, 54] on link "Product Catalogue" at bounding box center [699, 63] width 178 height 27
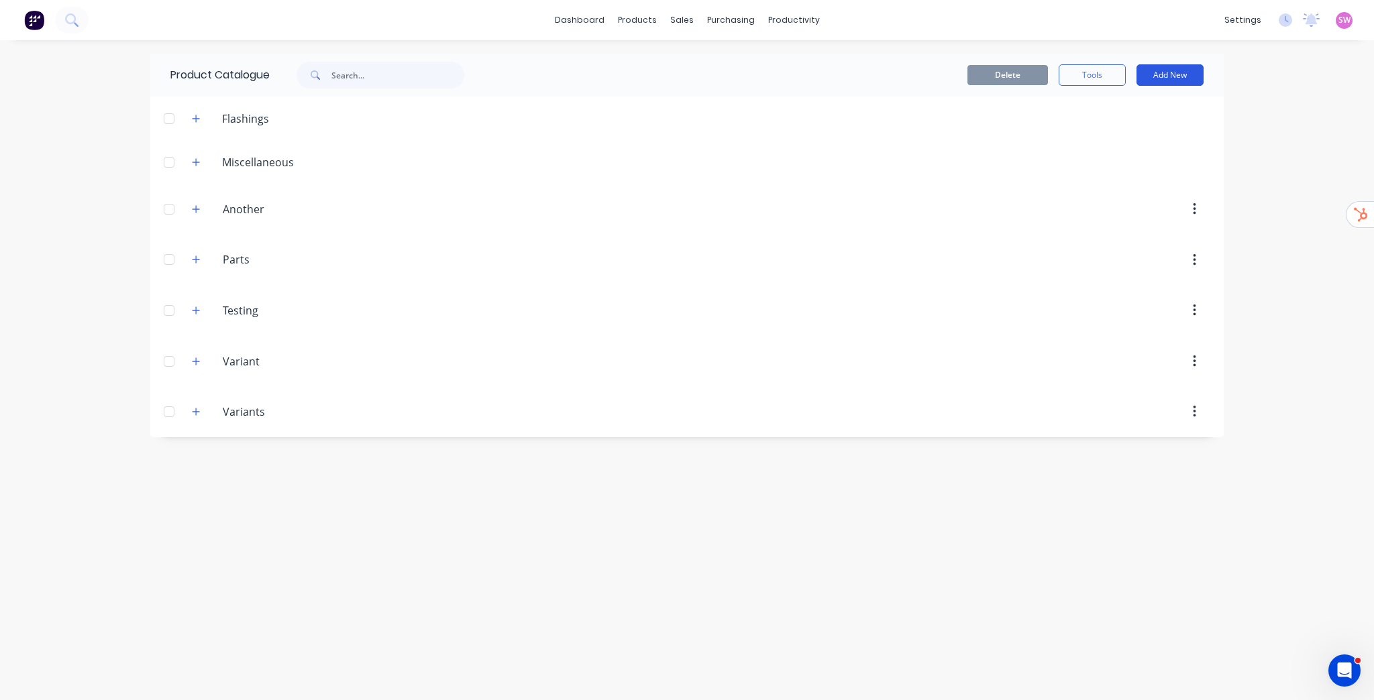
click at [1165, 69] on button "Add New" at bounding box center [1169, 74] width 67 height 21
click at [1124, 117] on div "Category" at bounding box center [1139, 109] width 103 height 19
type input "Kit Test"
drag, startPoint x: 180, startPoint y: 454, endPoint x: 195, endPoint y: 458, distance: 15.1
click at [181, 455] on div at bounding box center [169, 462] width 27 height 27
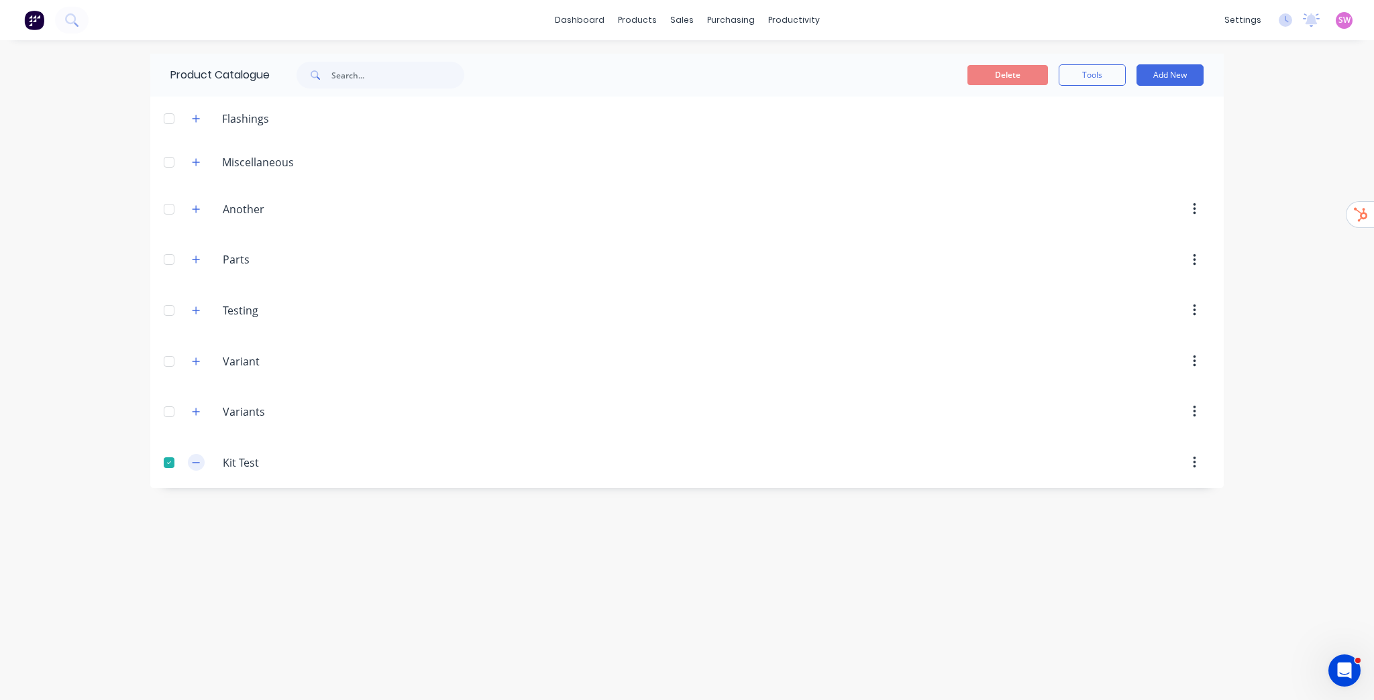
click at [195, 458] on icon "button" at bounding box center [196, 462] width 8 height 9
click at [174, 460] on div at bounding box center [169, 462] width 27 height 27
click at [192, 459] on icon "button" at bounding box center [196, 462] width 8 height 9
click at [347, 526] on div "Product Catalogue Delete Tools Add New Flashings Miscellaneous Another Another …" at bounding box center [686, 370] width 1073 height 633
click at [1183, 78] on button "Add New" at bounding box center [1169, 74] width 67 height 21
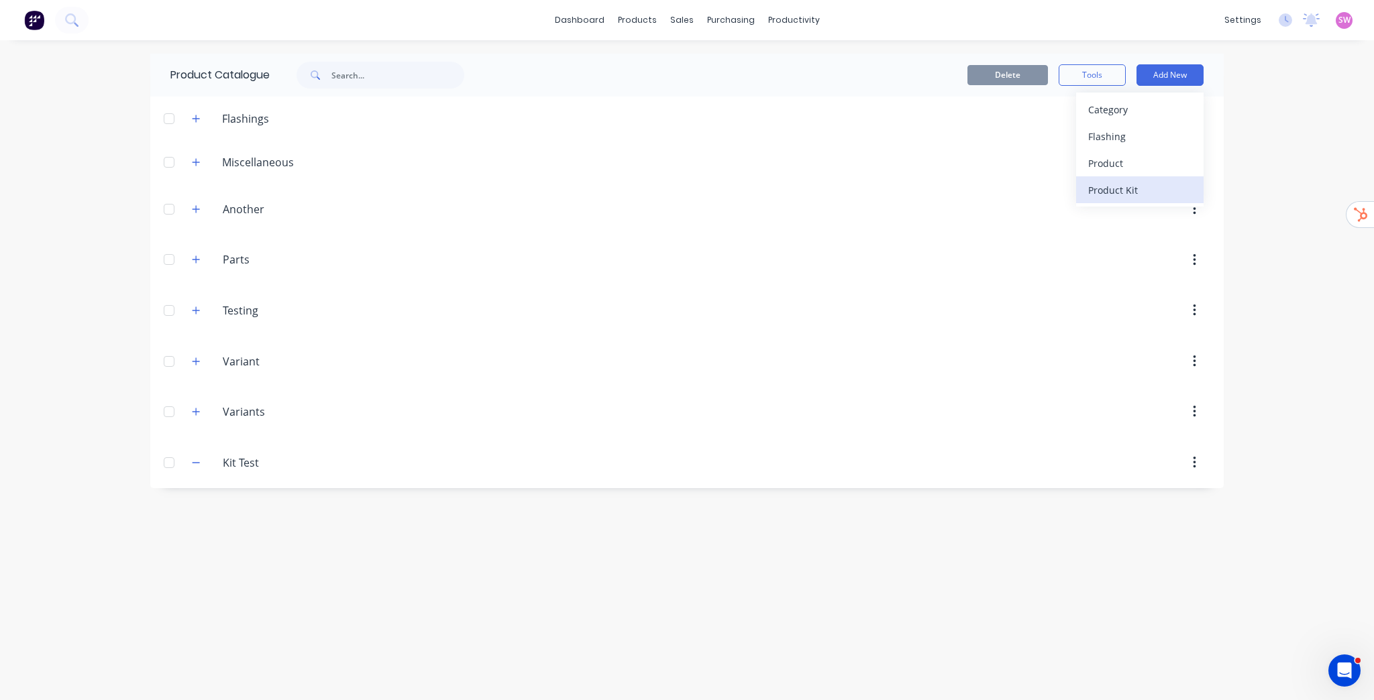
click at [1130, 182] on div "Product Kit" at bounding box center [1139, 189] width 103 height 19
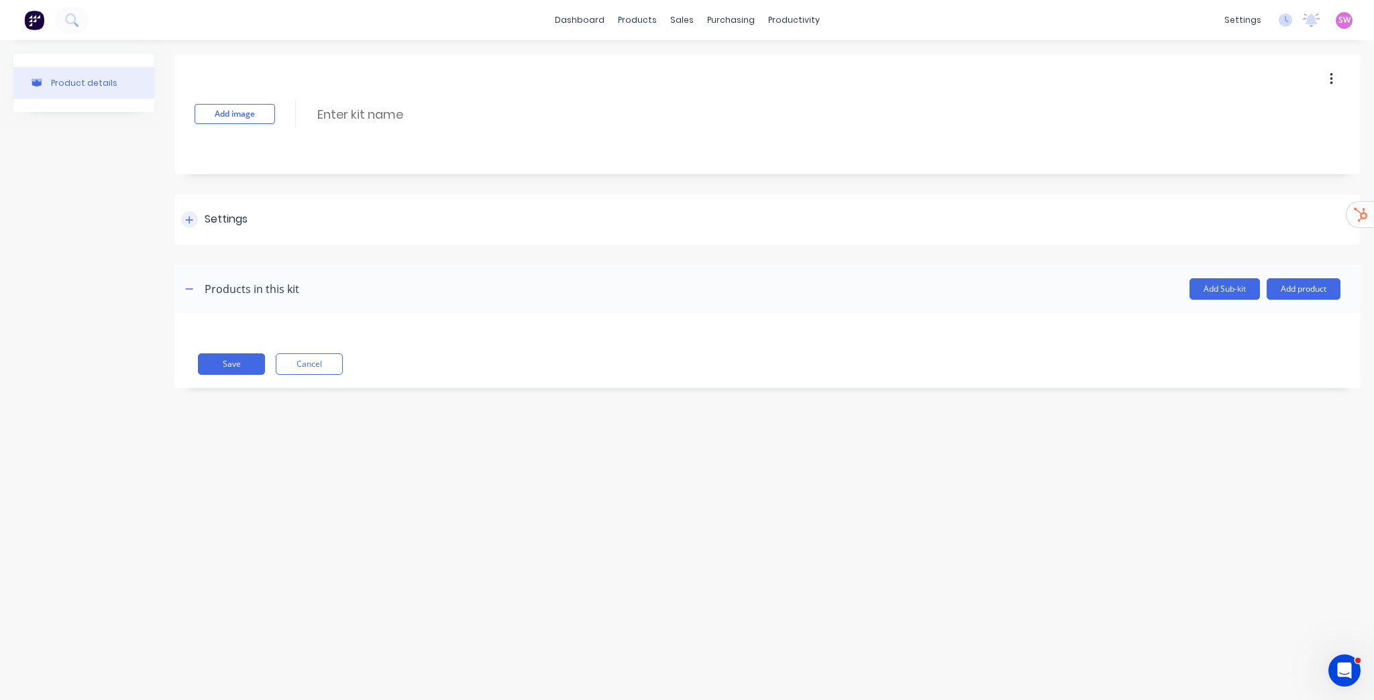
click at [178, 215] on div "Settings" at bounding box center [767, 220] width 1186 height 50
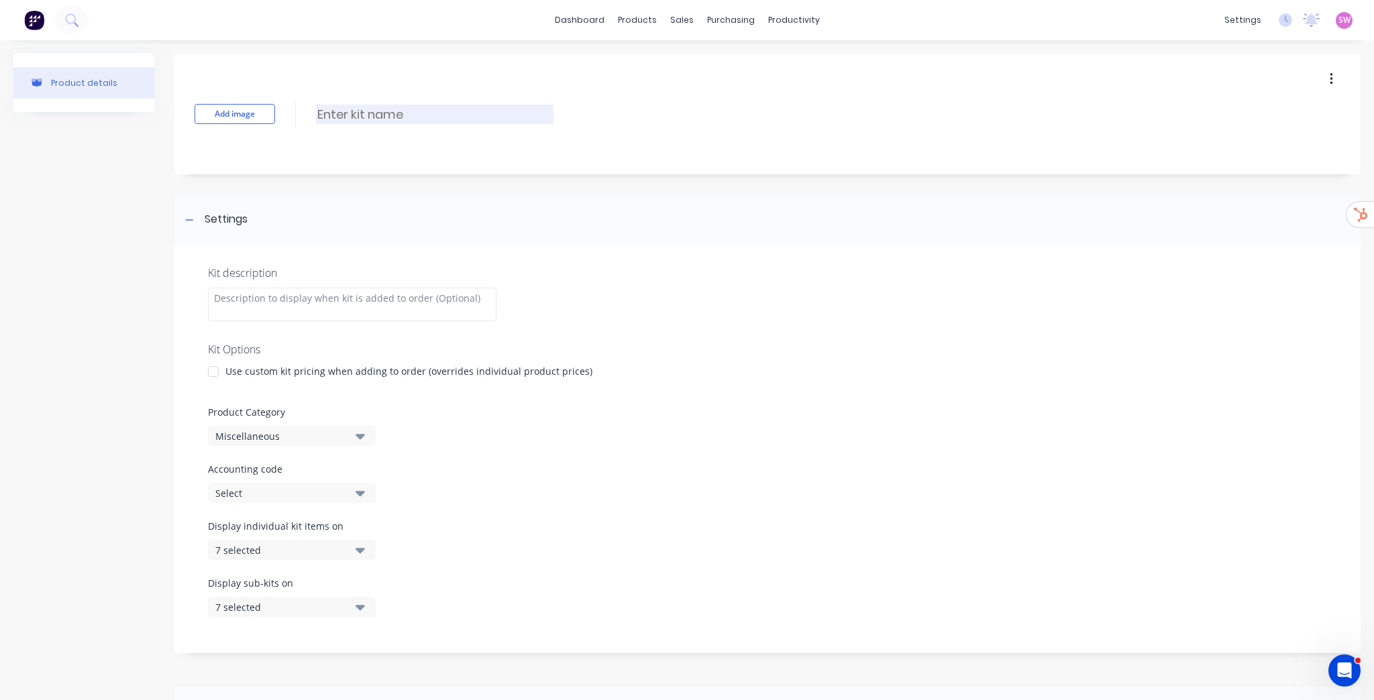
click at [365, 119] on input at bounding box center [434, 114] width 237 height 19
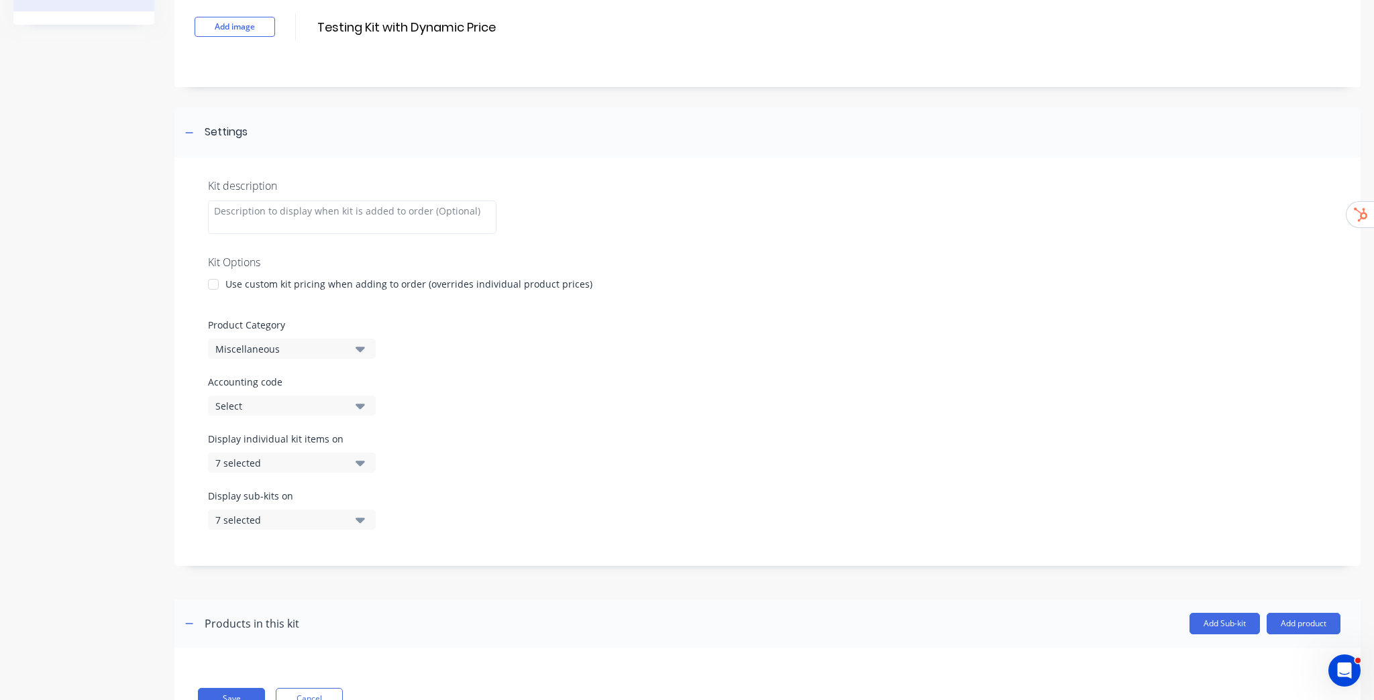
scroll to position [143, 0]
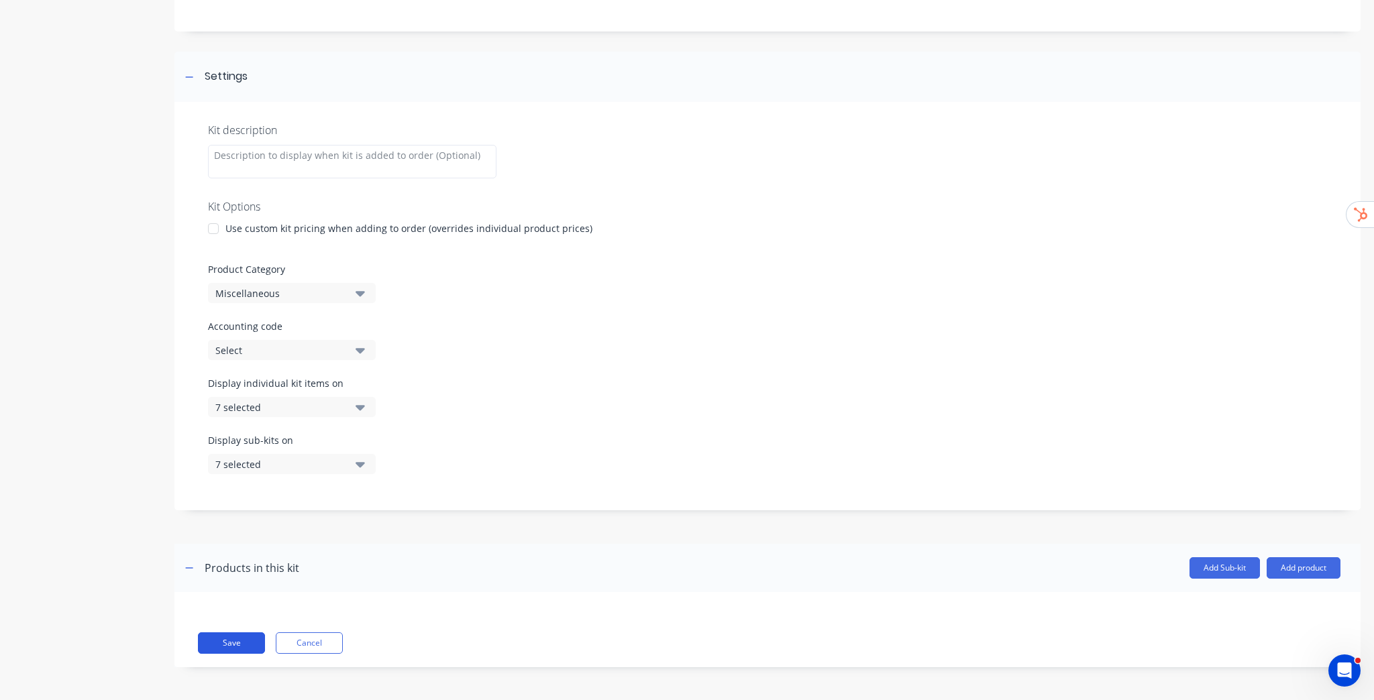
type input "Testing Kit with Dynamic Price"
click at [250, 642] on button "Save" at bounding box center [231, 643] width 67 height 21
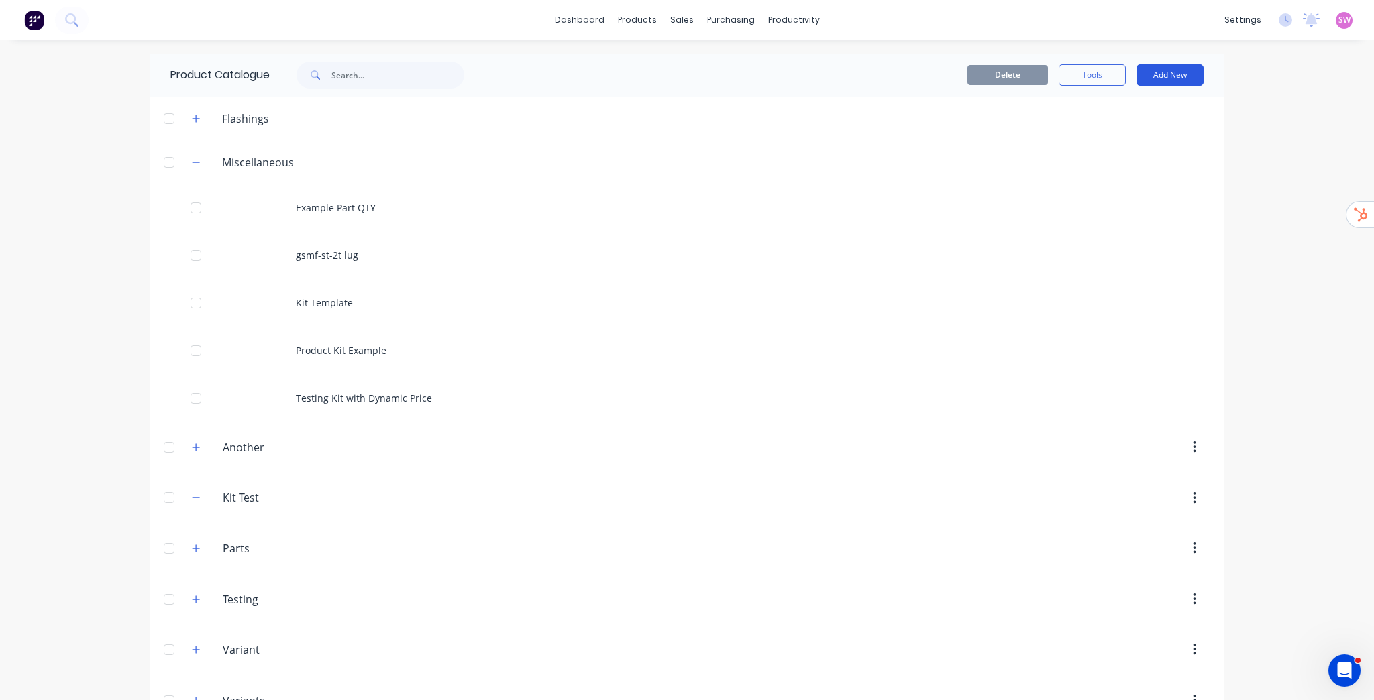
click at [1179, 73] on button "Add New" at bounding box center [1169, 74] width 67 height 21
click at [1117, 193] on div "Product Kit" at bounding box center [1139, 189] width 103 height 19
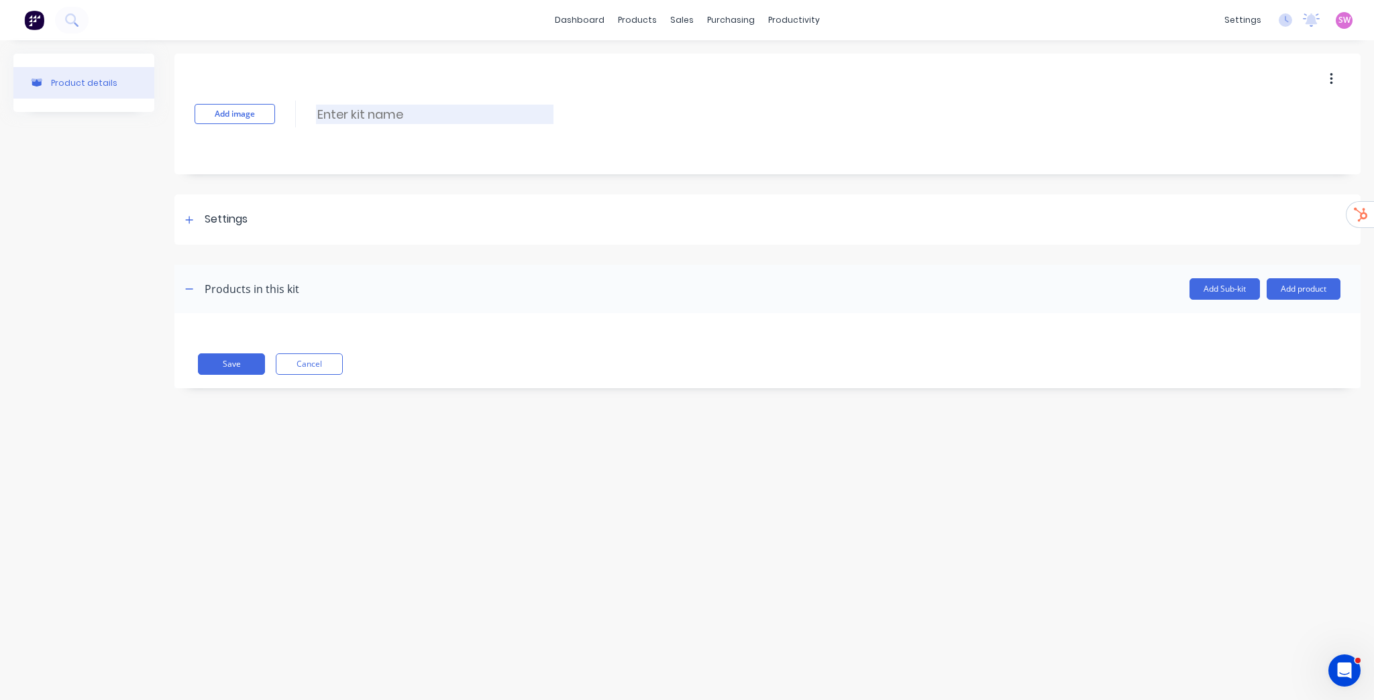
click at [379, 110] on input at bounding box center [434, 114] width 237 height 19
click at [196, 217] on div at bounding box center [189, 219] width 17 height 17
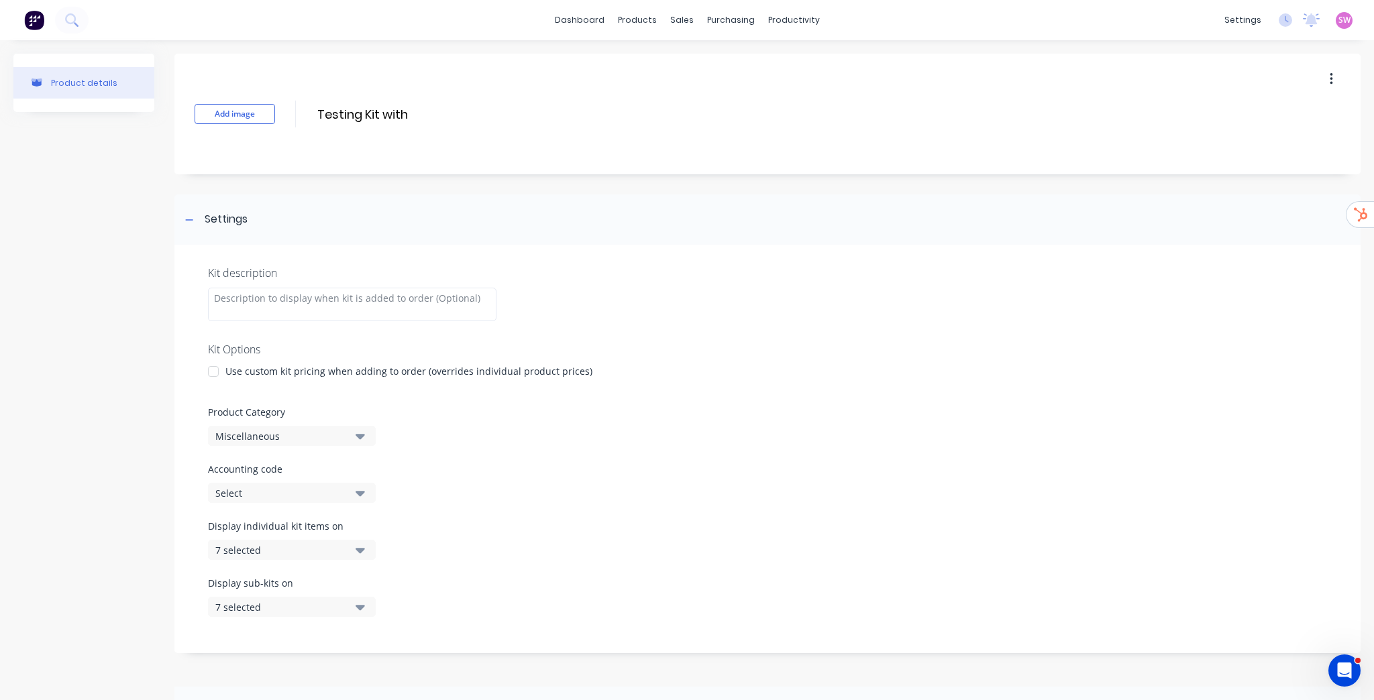
click at [225, 373] on div at bounding box center [213, 371] width 27 height 27
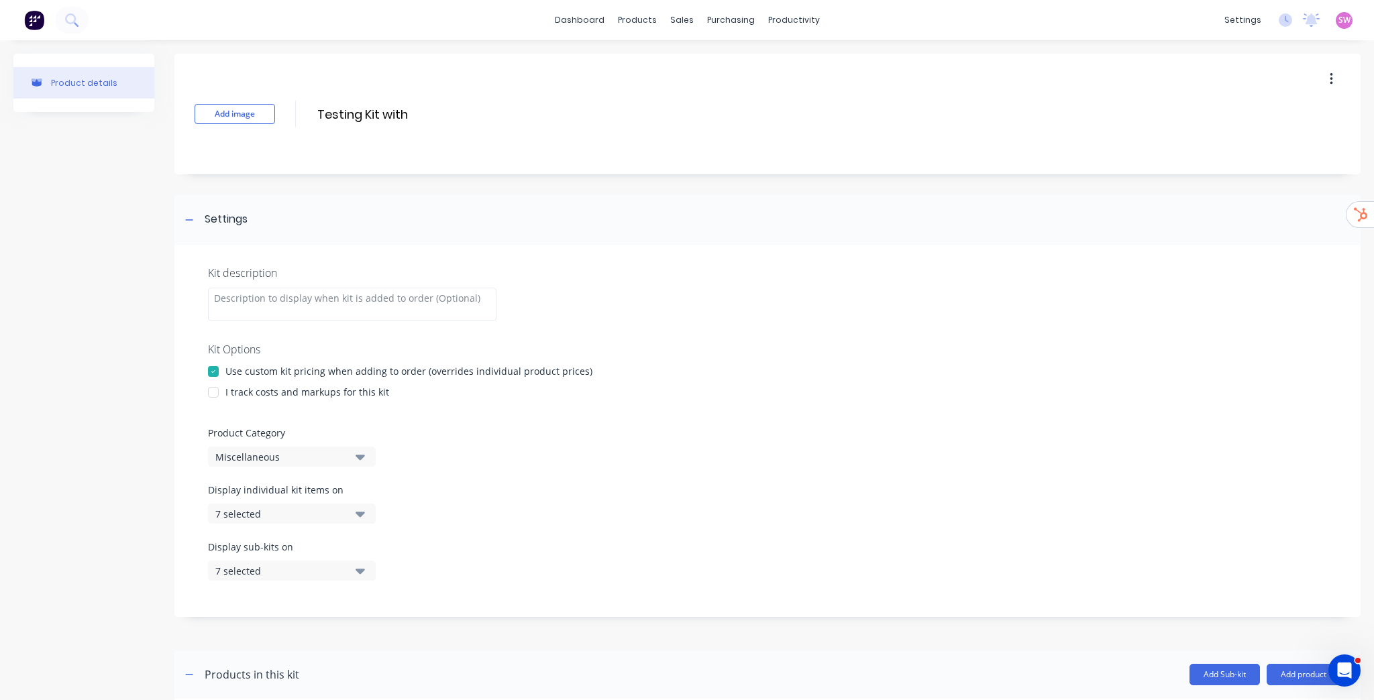
click at [214, 394] on div at bounding box center [213, 392] width 27 height 27
click at [491, 106] on input "Testing Kit with" at bounding box center [434, 114] width 237 height 19
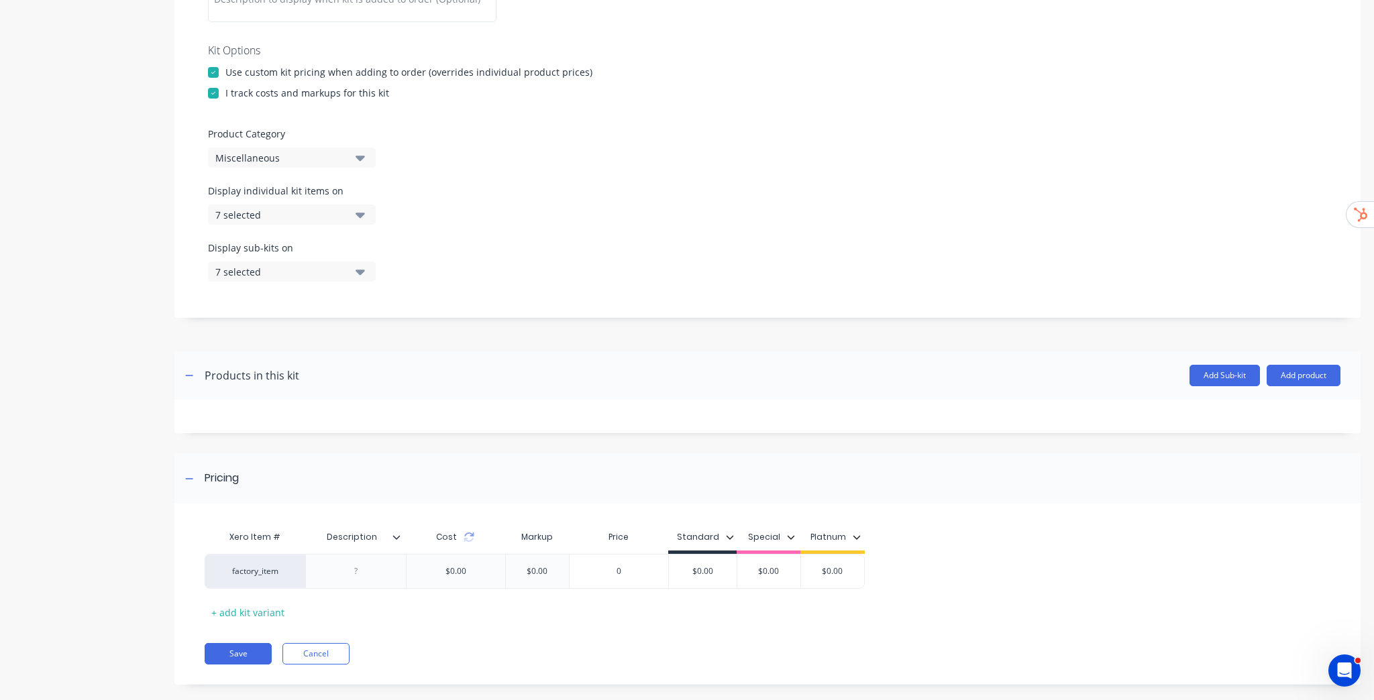
scroll to position [317, 0]
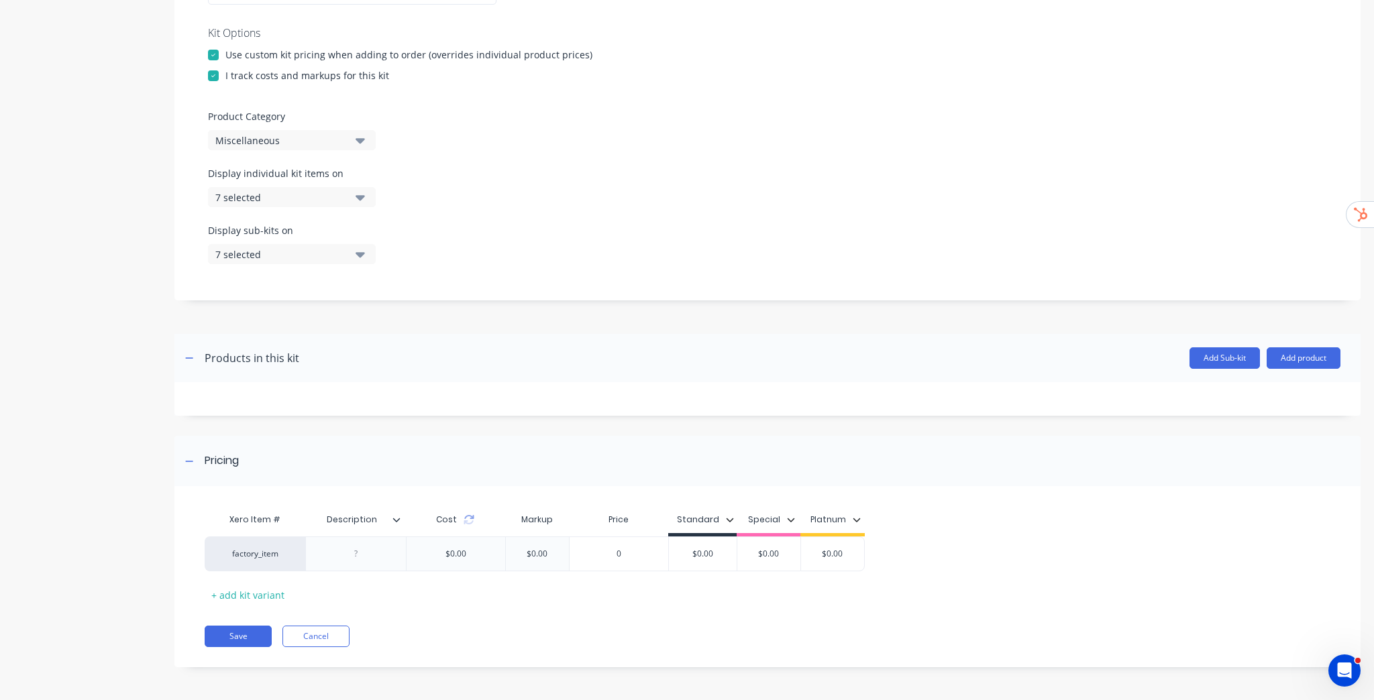
type input "Testing Kit with Custom Kit Pricing"
click at [731, 520] on icon "button" at bounding box center [730, 520] width 8 height 8
click at [719, 529] on div "All" at bounding box center [752, 527] width 76 height 14
click at [716, 529] on div "All" at bounding box center [752, 527] width 76 height 14
click at [739, 480] on div "Pricing" at bounding box center [767, 461] width 1186 height 50
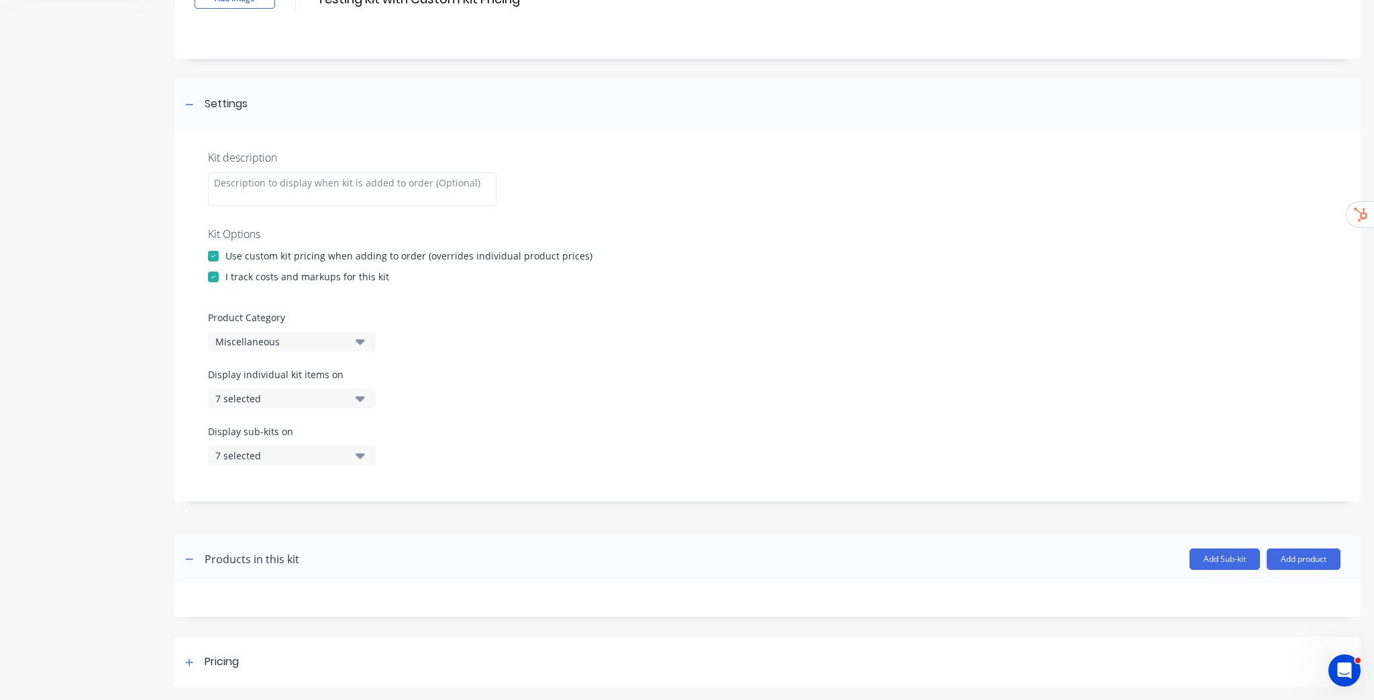
scroll to position [115, 0]
click at [816, 644] on div "Pricing" at bounding box center [767, 662] width 1186 height 50
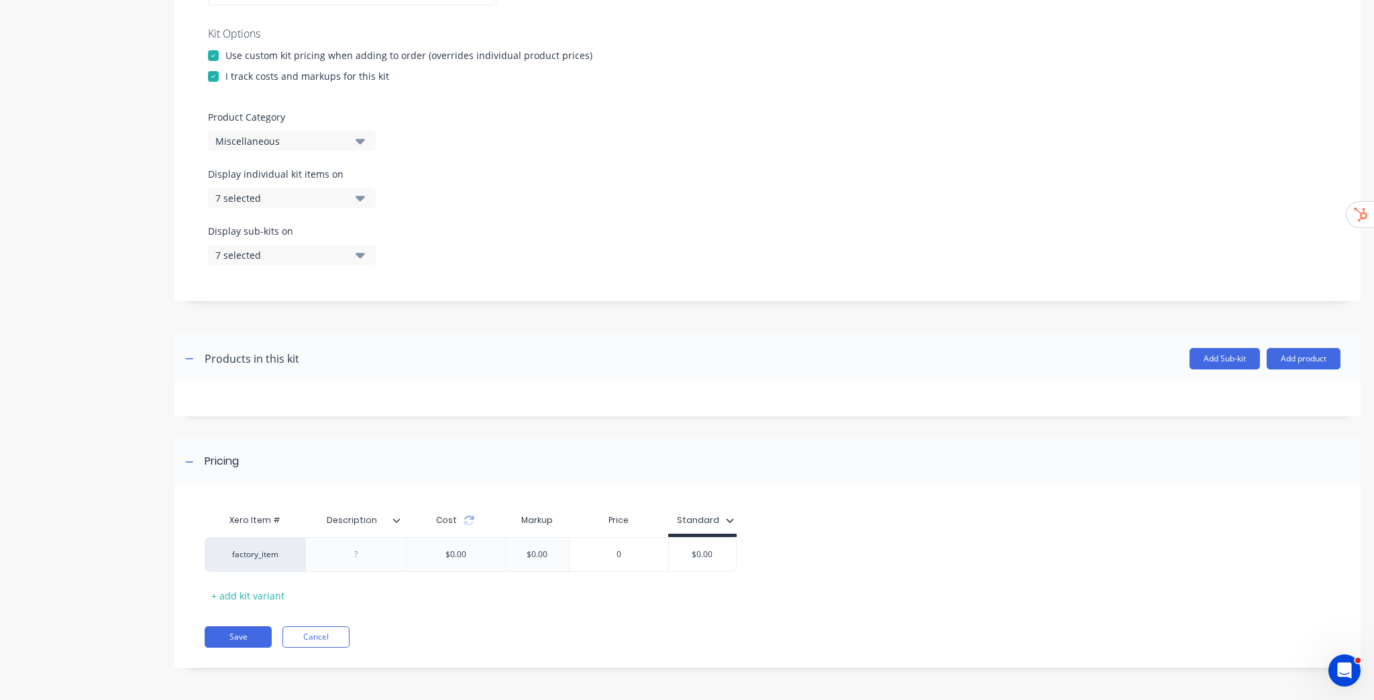
scroll to position [317, 0]
click at [682, 551] on input "$0.00" at bounding box center [702, 554] width 67 height 12
click at [695, 551] on input "$0.00" at bounding box center [702, 554] width 67 height 12
type input "$2000"
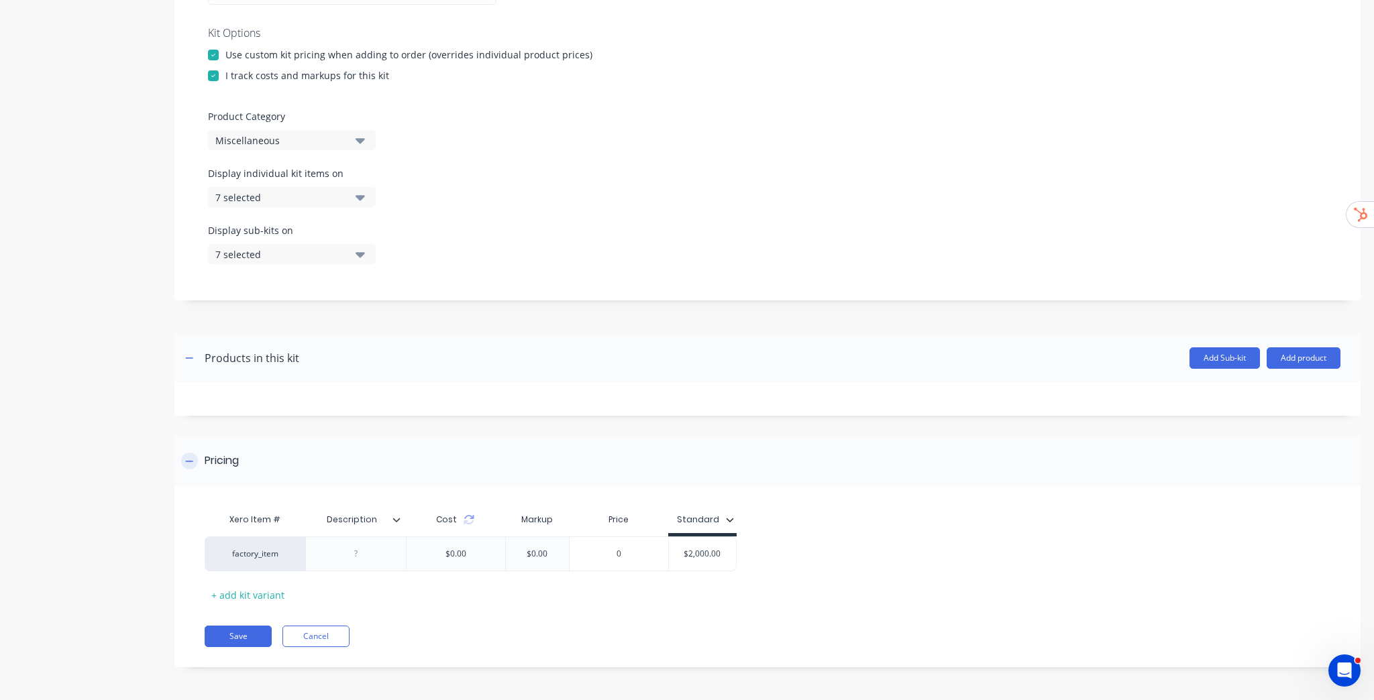
click at [839, 464] on div "Pricing" at bounding box center [767, 461] width 1186 height 50
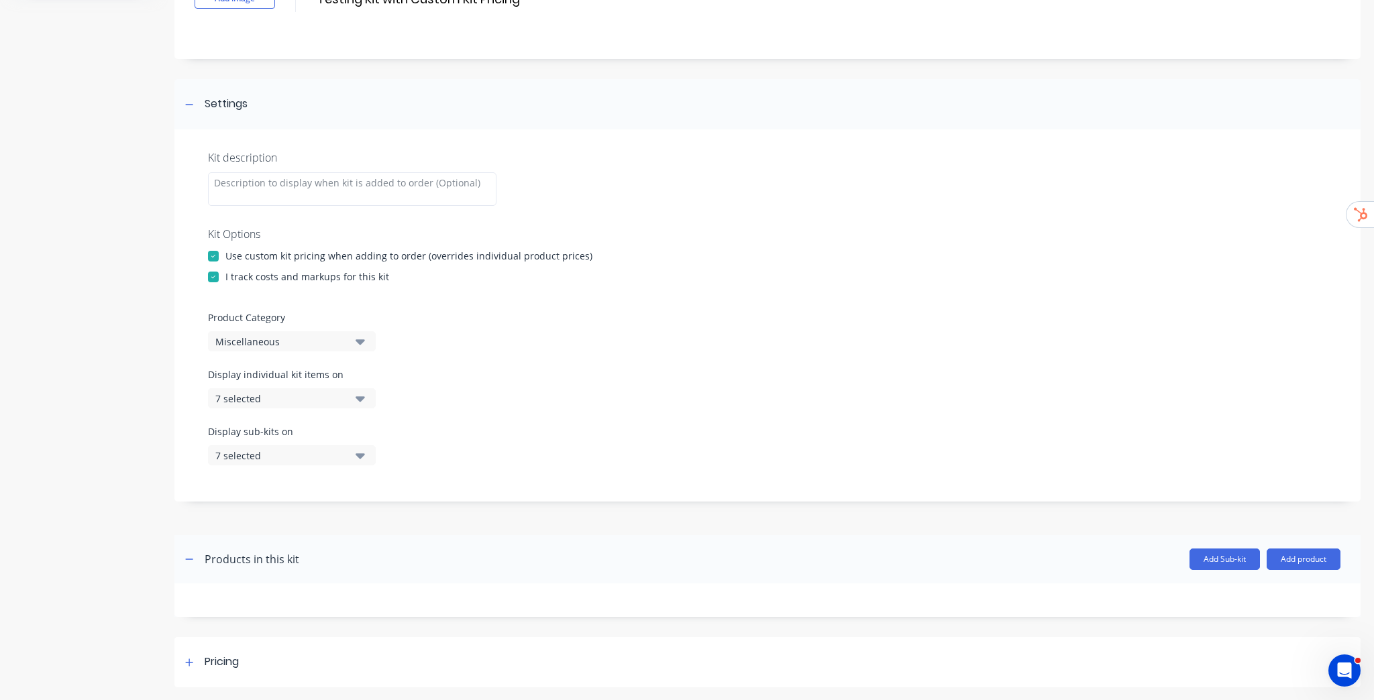
scroll to position [115, 0]
click at [804, 648] on div "Pricing" at bounding box center [767, 662] width 1186 height 50
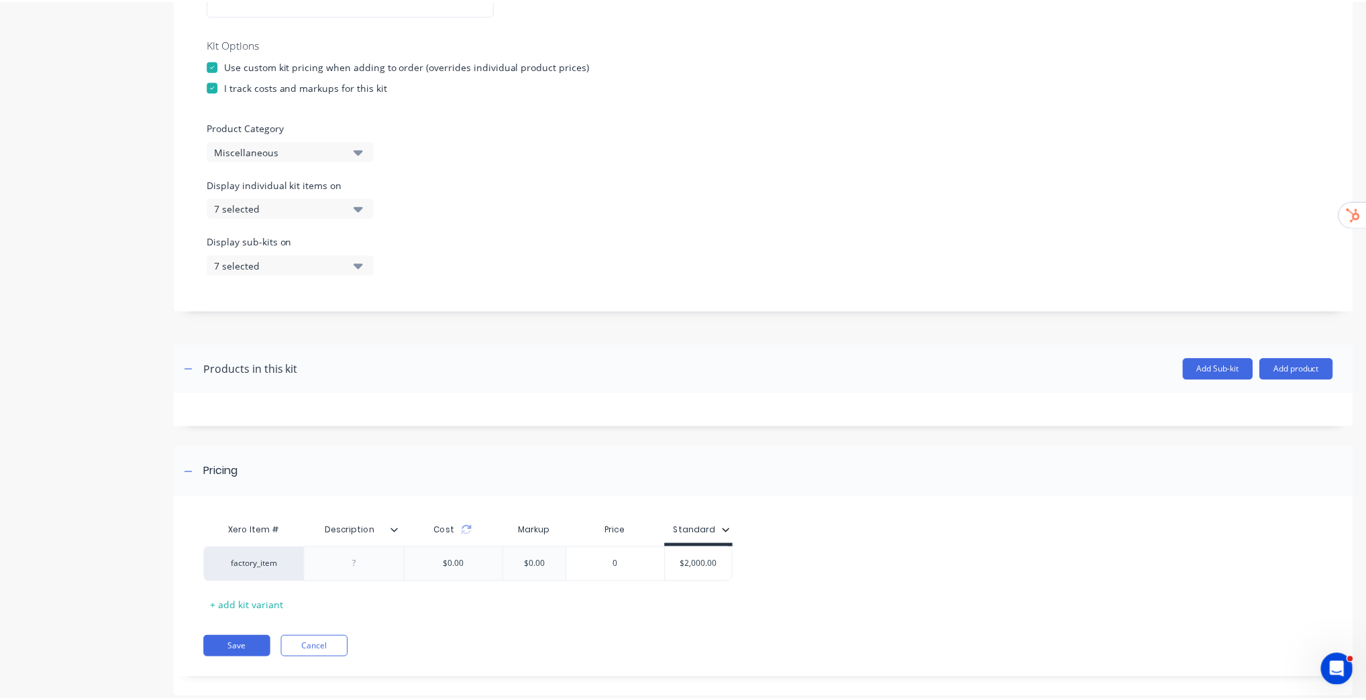
scroll to position [317, 0]
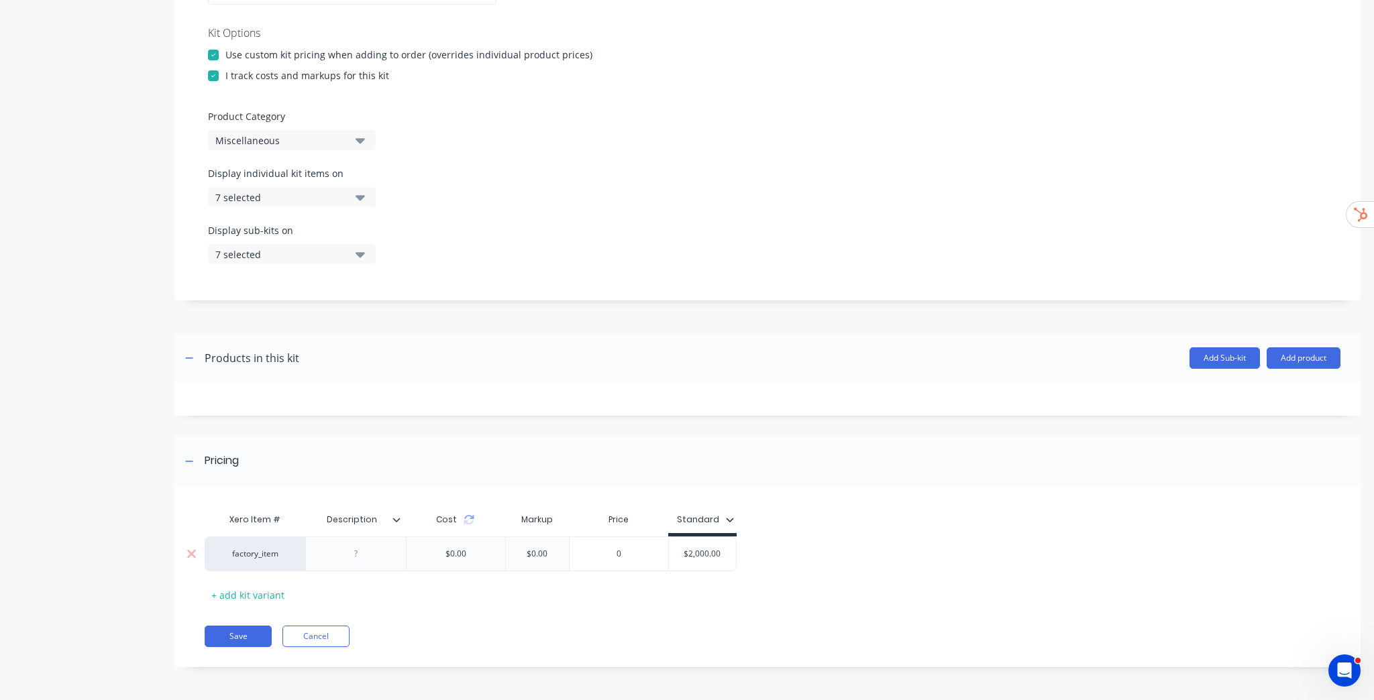
click at [619, 551] on input "0" at bounding box center [619, 554] width 99 height 12
click at [661, 588] on div "Xero Item # Description Cost Markup Price Standard factory_item $0.00 $0.00 $2,…" at bounding box center [762, 555] width 1114 height 99
click at [245, 637] on button "Save" at bounding box center [238, 636] width 67 height 21
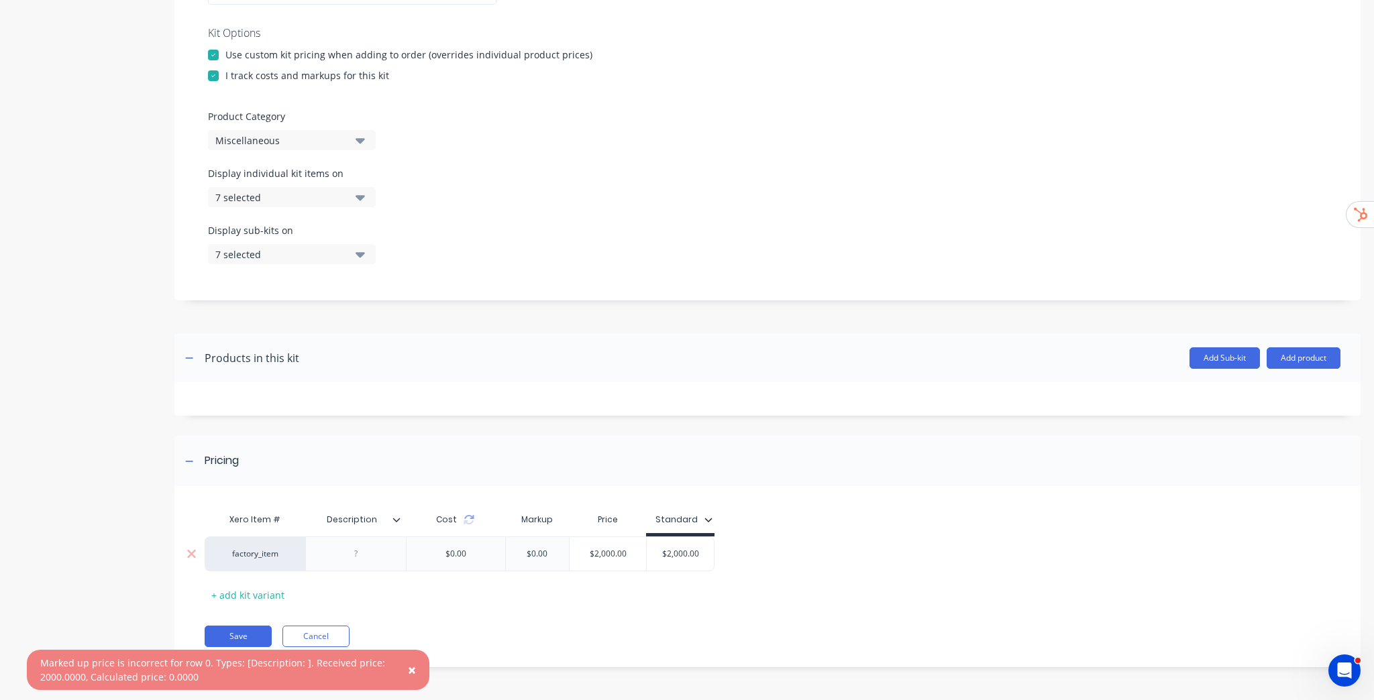
click at [604, 555] on input "$2,000.00" at bounding box center [608, 554] width 76 height 12
type input "$"
click at [623, 598] on div "Xero Item # Description Cost Markup Price Standard factory_item $0.00 $0.00 0 $…" at bounding box center [762, 555] width 1114 height 99
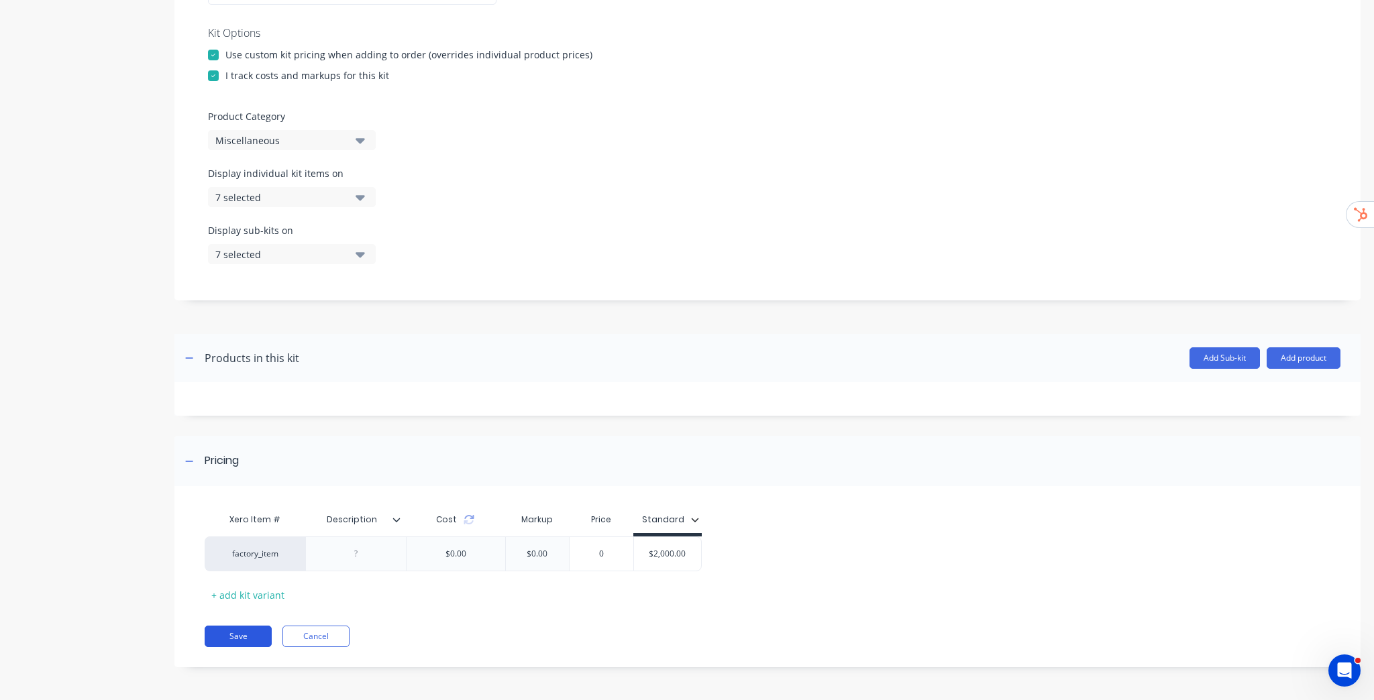
click at [246, 629] on button "Save" at bounding box center [238, 636] width 67 height 21
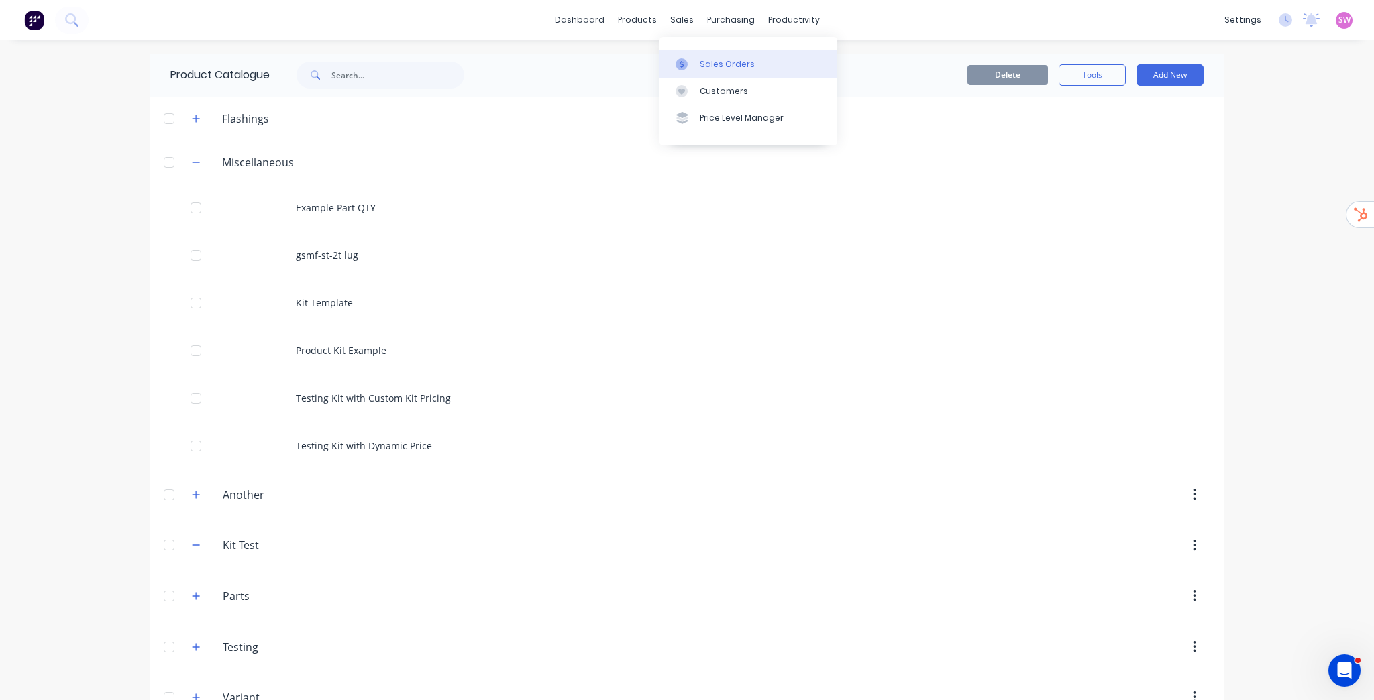
click at [702, 50] on link "Sales Orders" at bounding box center [748, 63] width 178 height 27
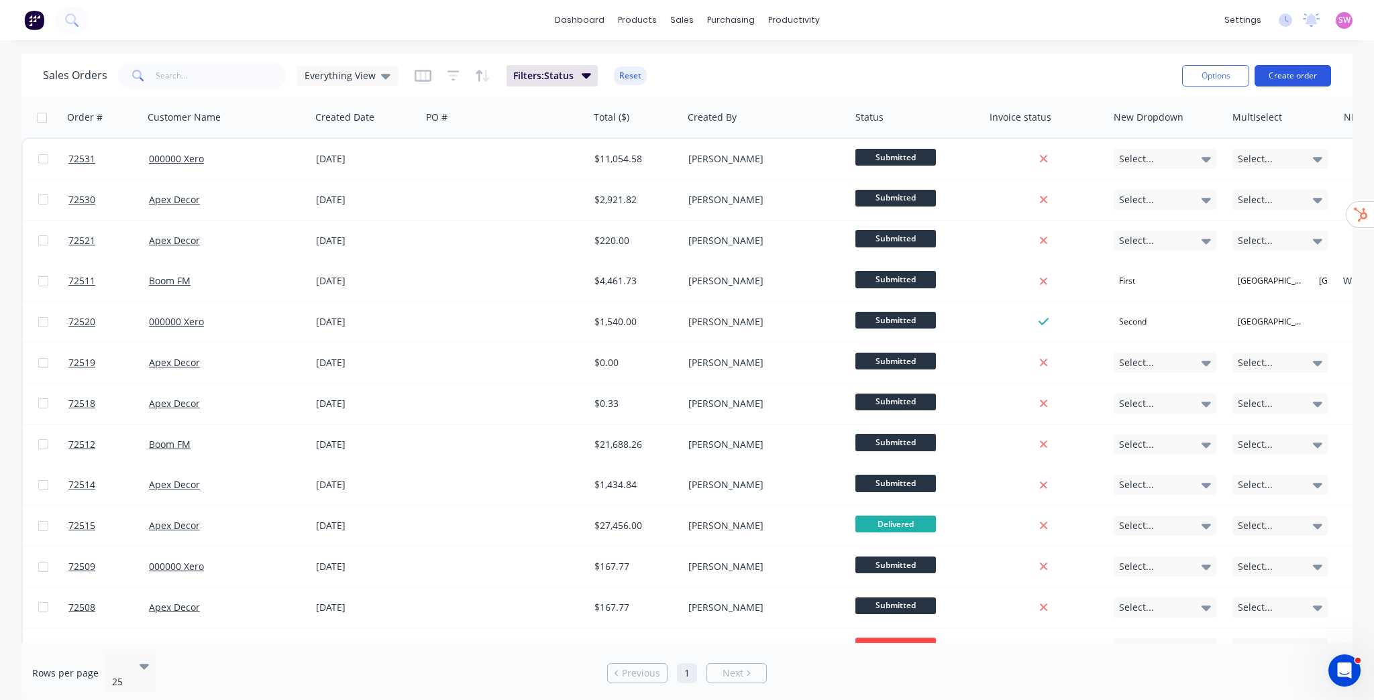
click at [1318, 72] on button "Create order" at bounding box center [1292, 75] width 76 height 21
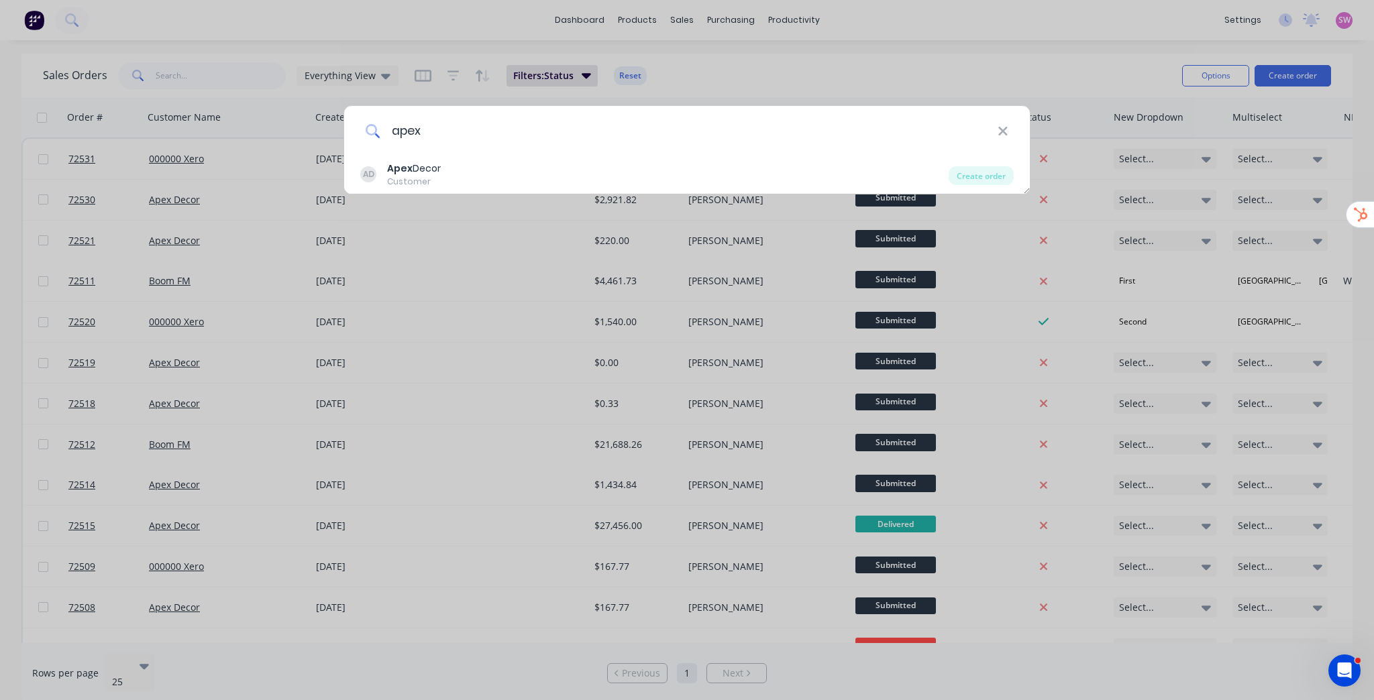
type input "apex"
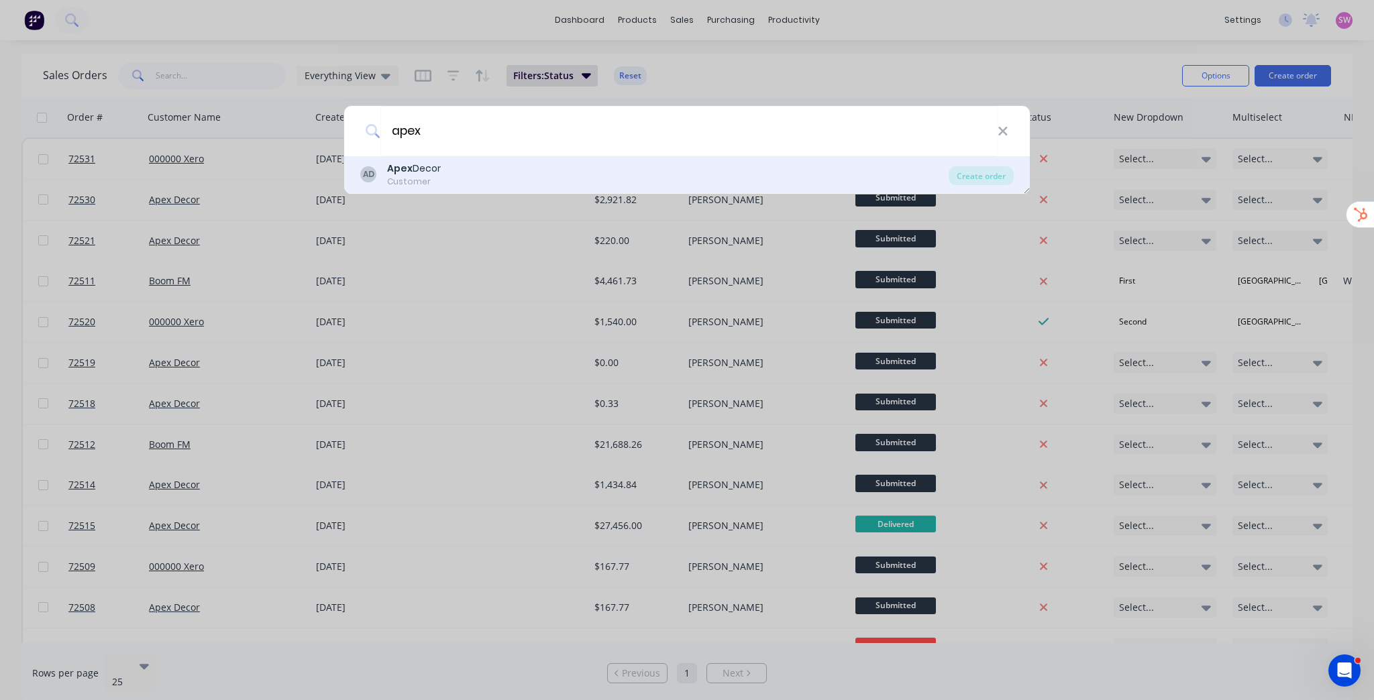
click at [517, 174] on div "AD Apex Decor Customer" at bounding box center [654, 175] width 588 height 26
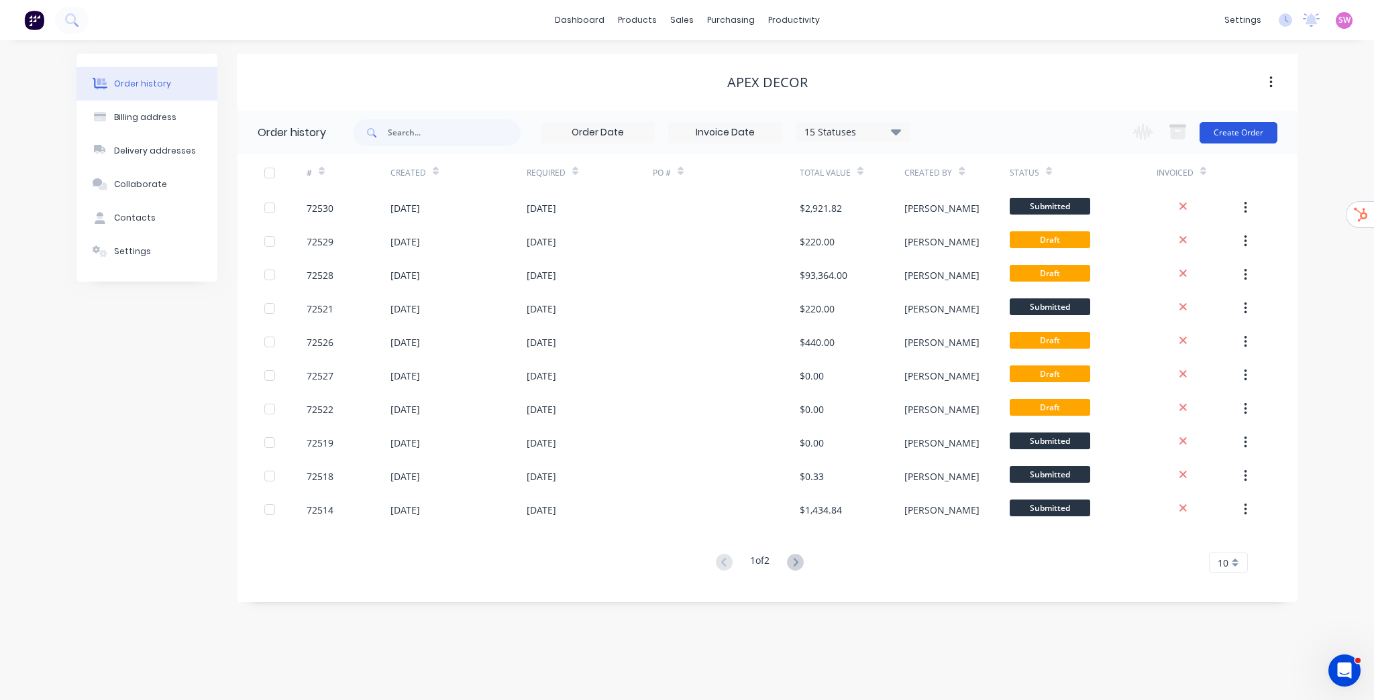
click at [1244, 142] on button "Create Order" at bounding box center [1238, 132] width 78 height 21
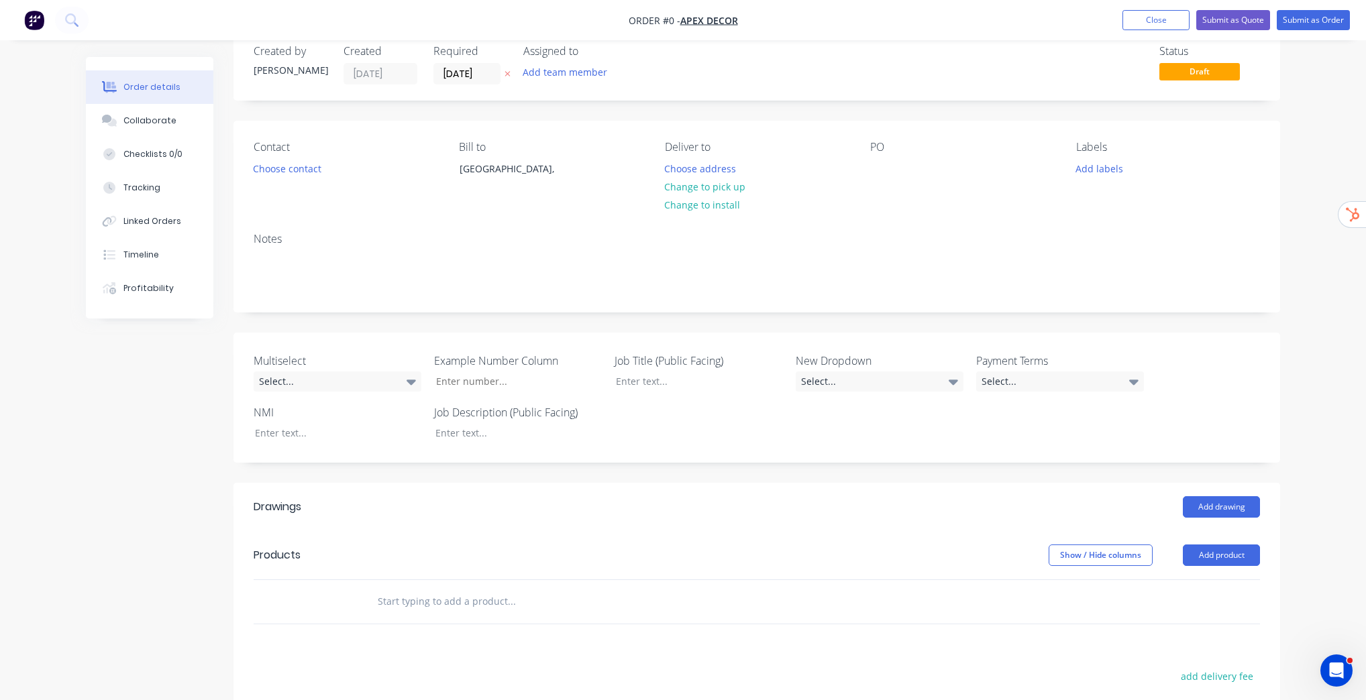
scroll to position [293, 0]
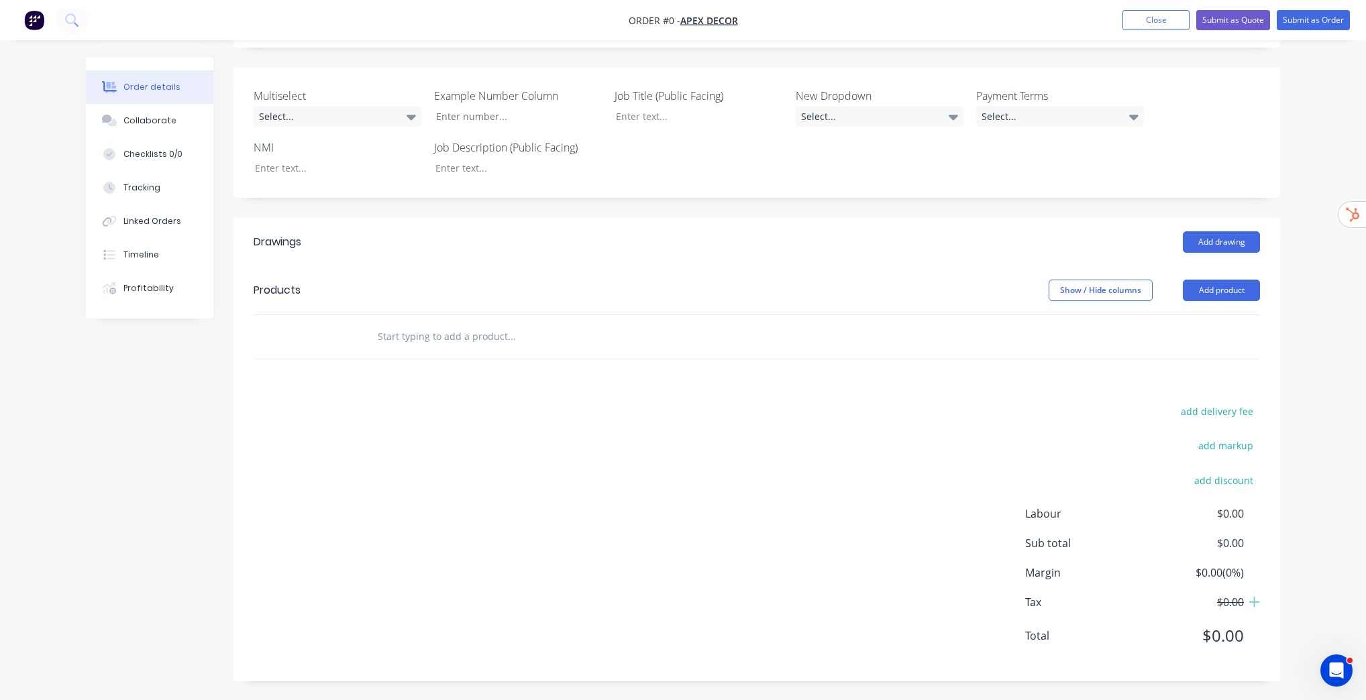
click at [484, 335] on input "text" at bounding box center [511, 336] width 268 height 27
click at [1253, 300] on div "Show / Hide columns Add product" at bounding box center [864, 290] width 792 height 21
click at [1254, 290] on button "Add product" at bounding box center [1221, 290] width 77 height 21
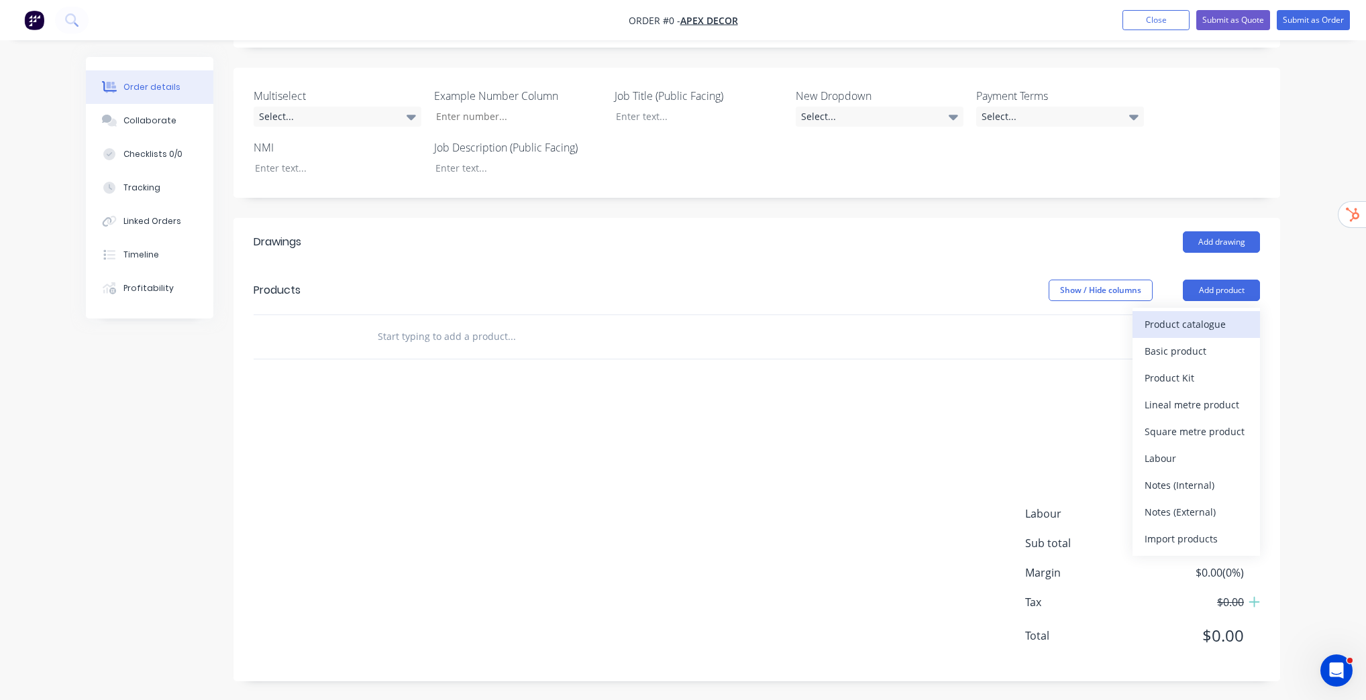
click at [1178, 326] on div "Product catalogue" at bounding box center [1195, 324] width 103 height 19
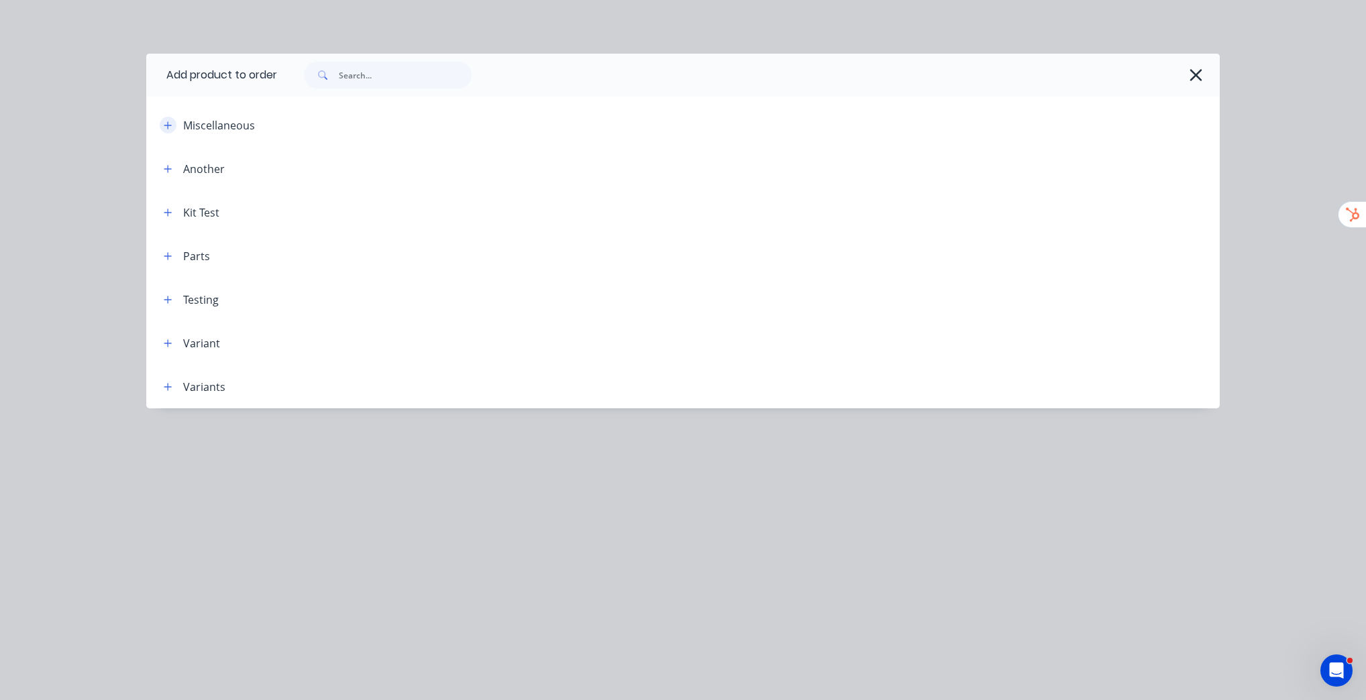
click at [166, 131] on button "button" at bounding box center [168, 125] width 17 height 17
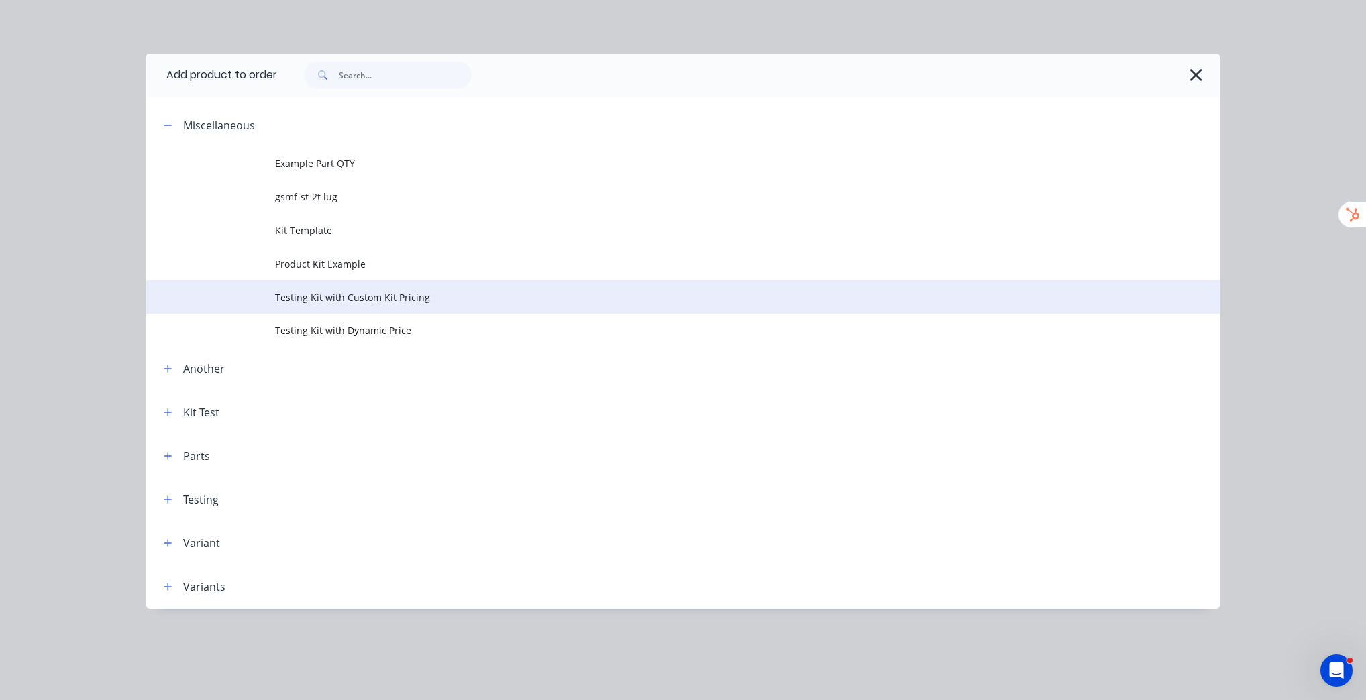
click at [384, 305] on td "Testing Kit with Custom Kit Pricing" at bounding box center [747, 297] width 945 height 34
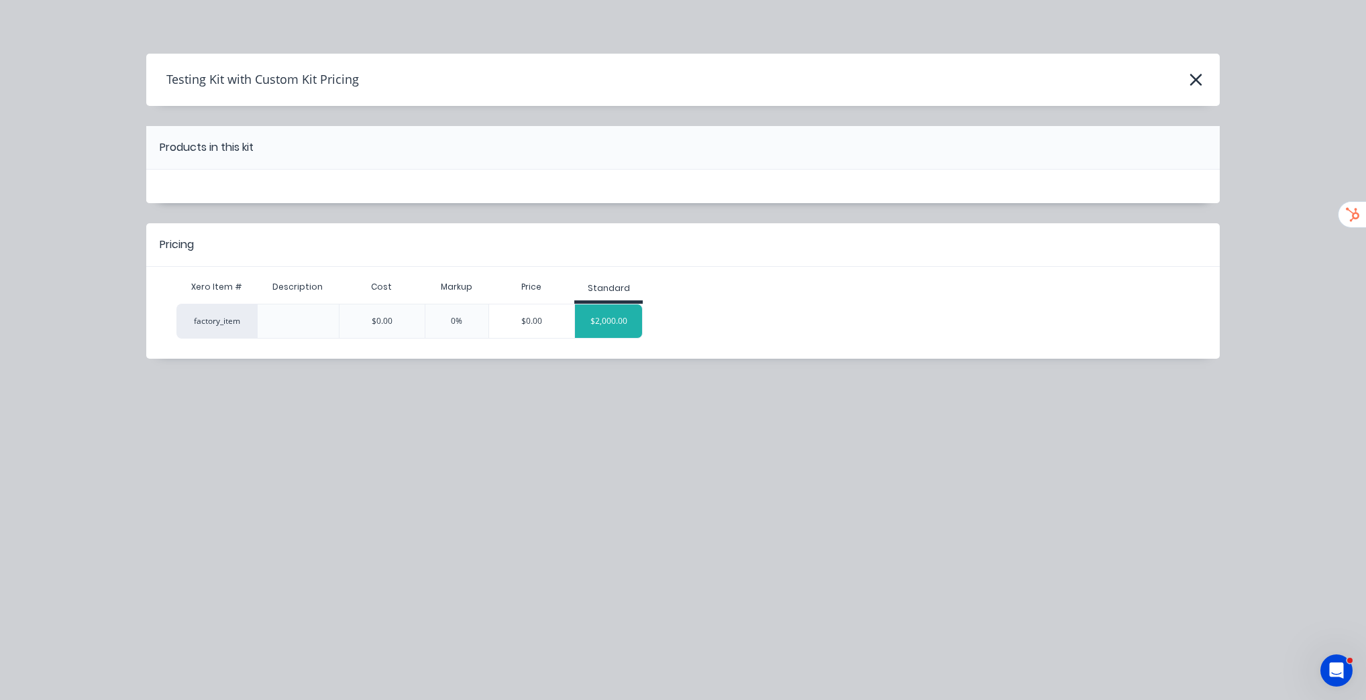
click at [625, 327] on div "$2,000.00" at bounding box center [608, 322] width 67 height 34
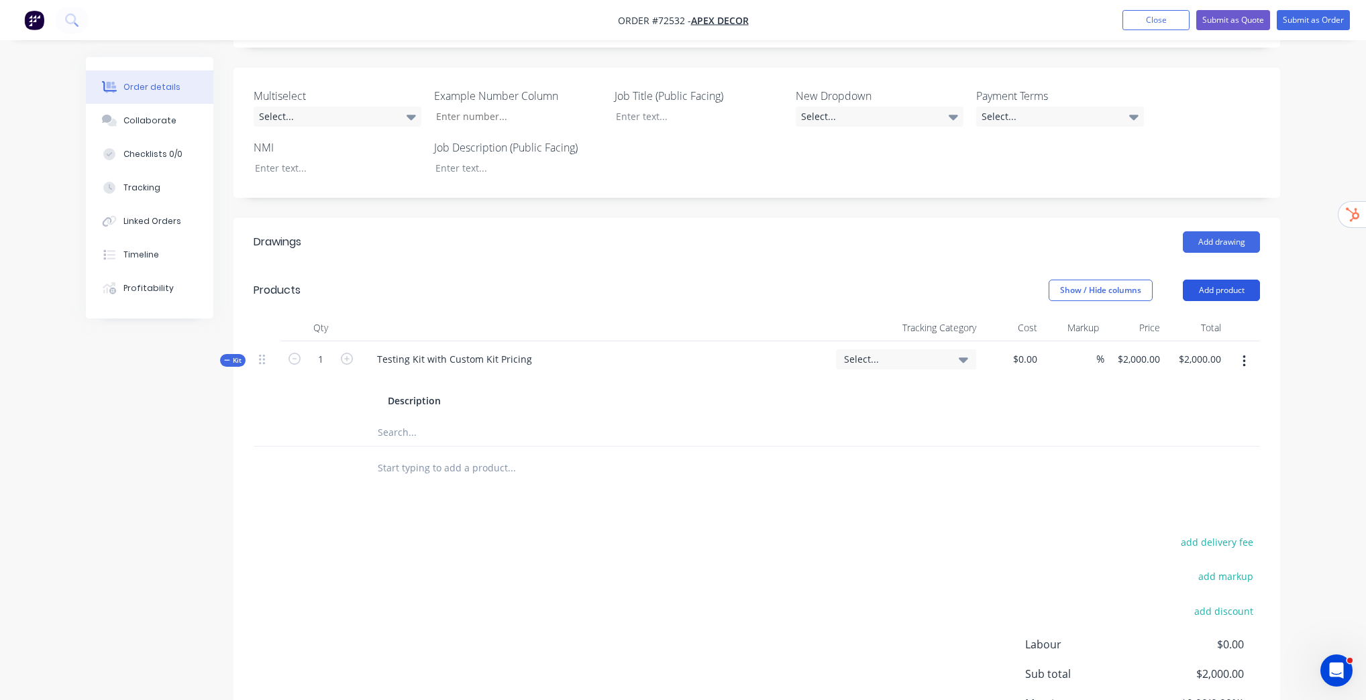
click at [1246, 295] on button "Add product" at bounding box center [1221, 290] width 77 height 21
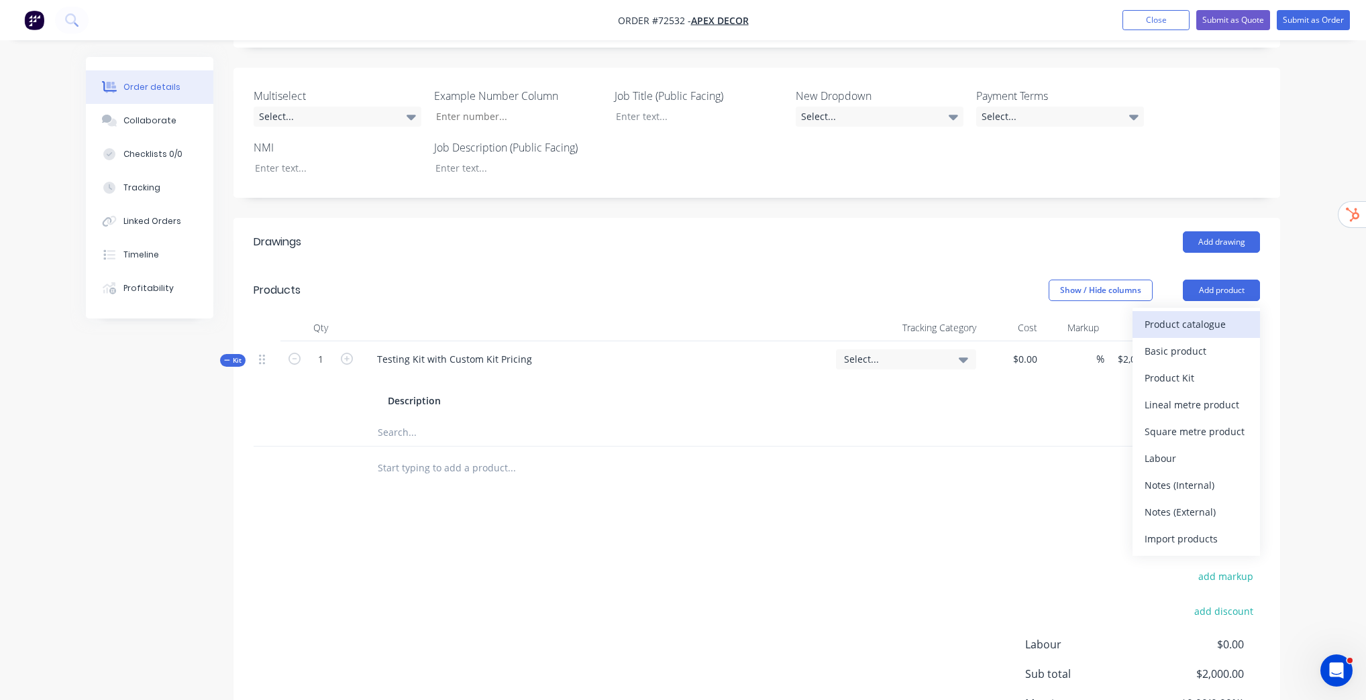
click at [1226, 323] on div "Product catalogue" at bounding box center [1195, 324] width 103 height 19
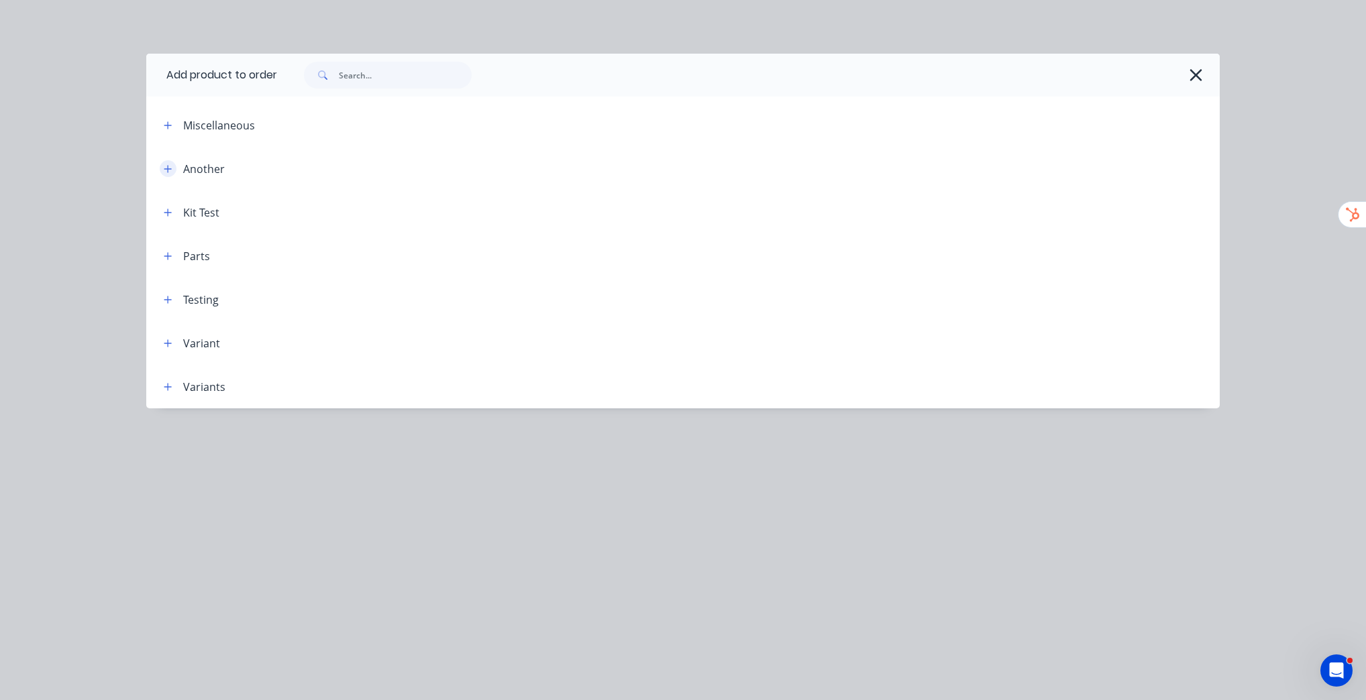
click at [172, 169] on button "button" at bounding box center [168, 168] width 17 height 17
click at [170, 133] on button "button" at bounding box center [168, 125] width 17 height 17
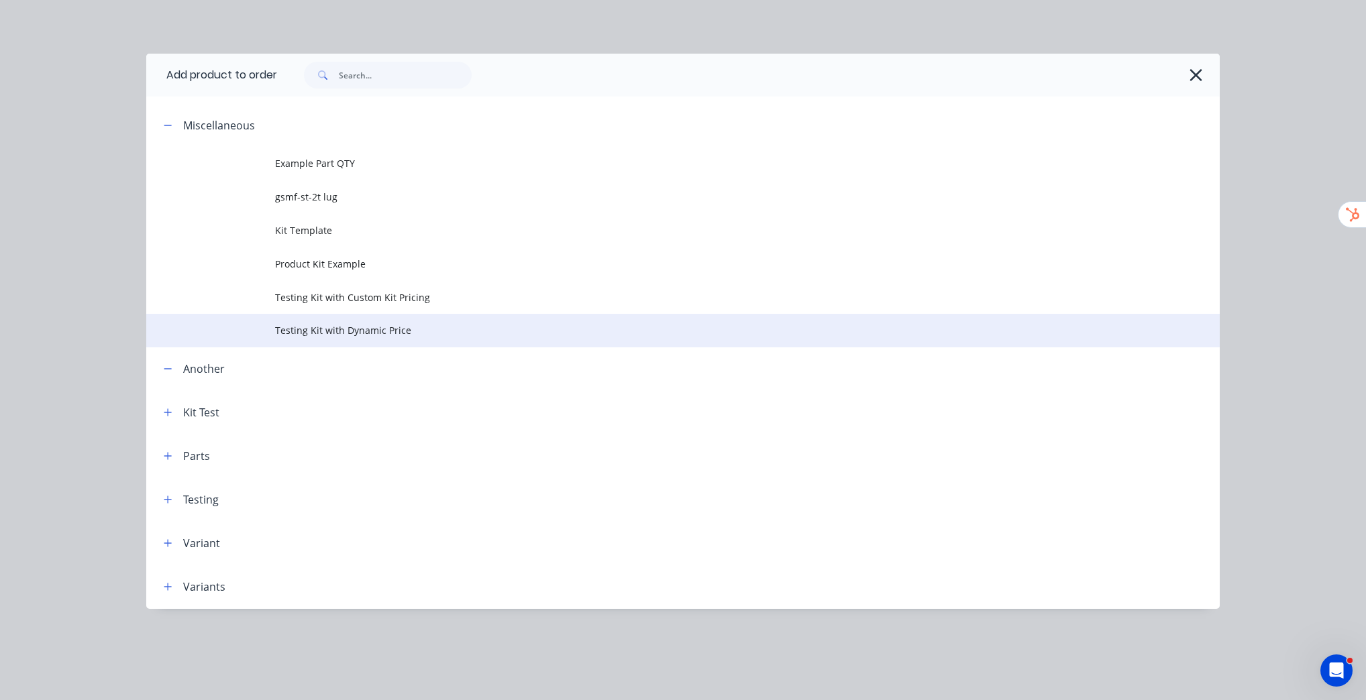
click at [394, 333] on span "Testing Kit with Dynamic Price" at bounding box center [652, 330] width 755 height 14
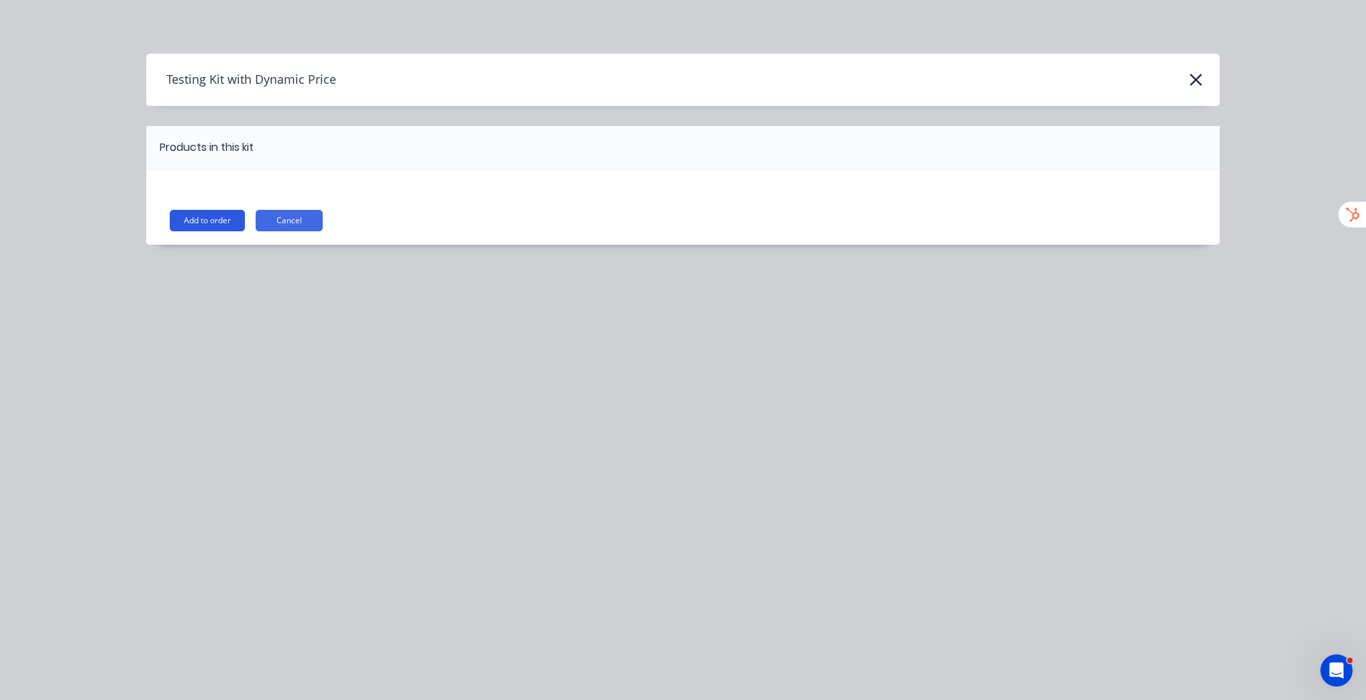
click at [217, 213] on button "Add to order" at bounding box center [207, 220] width 75 height 21
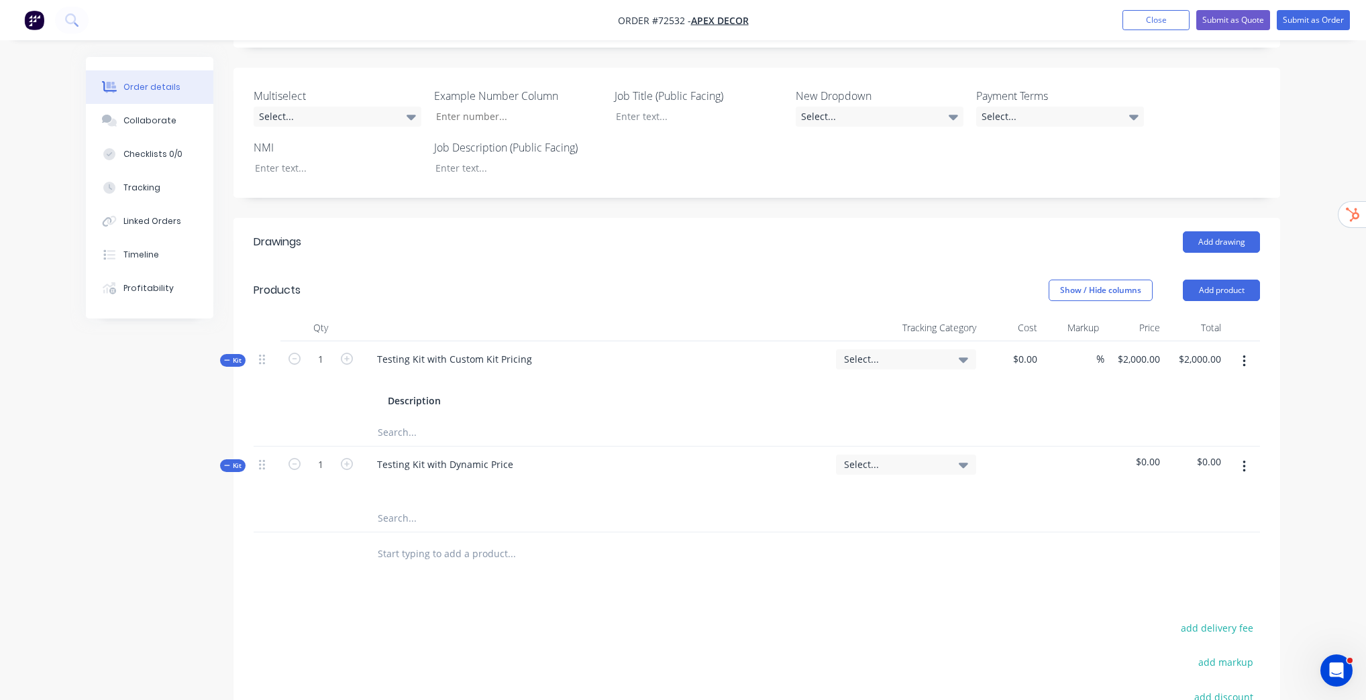
click at [402, 431] on input "text" at bounding box center [511, 432] width 268 height 27
type input "A"
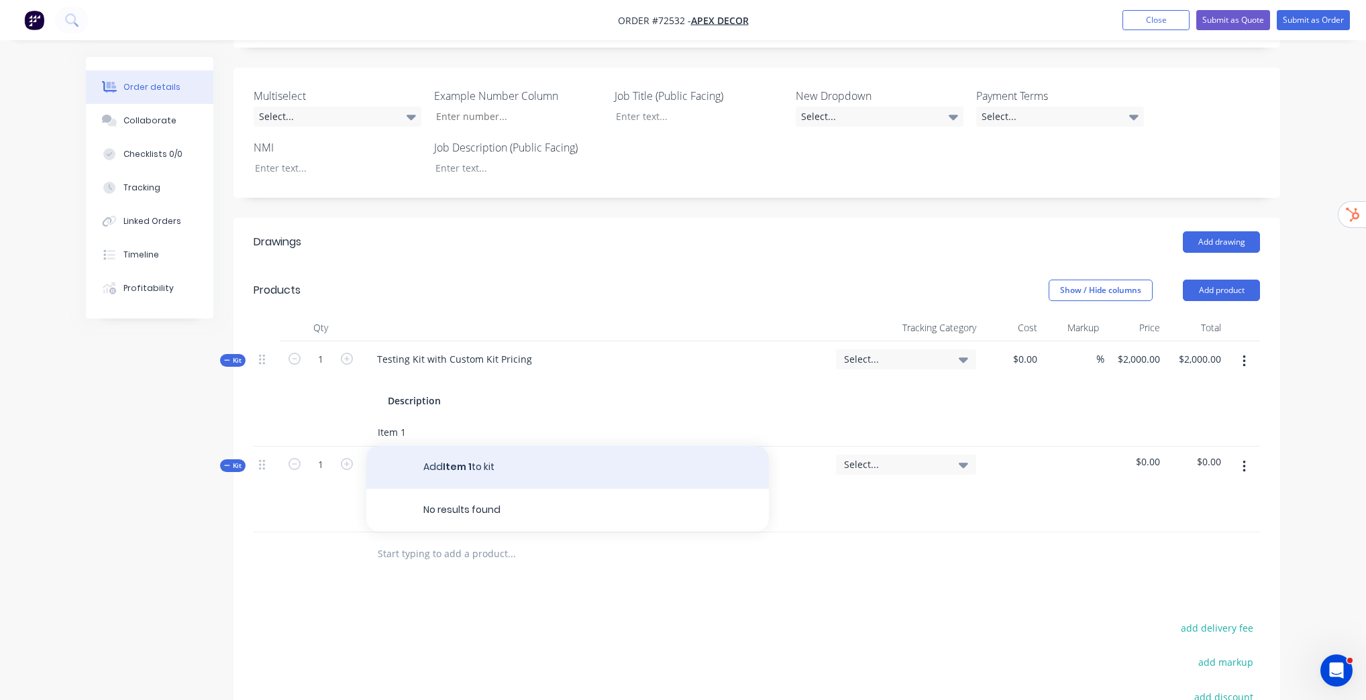
type input "Item 1"
click at [470, 468] on button "Add Item 1 to kit" at bounding box center [567, 467] width 402 height 43
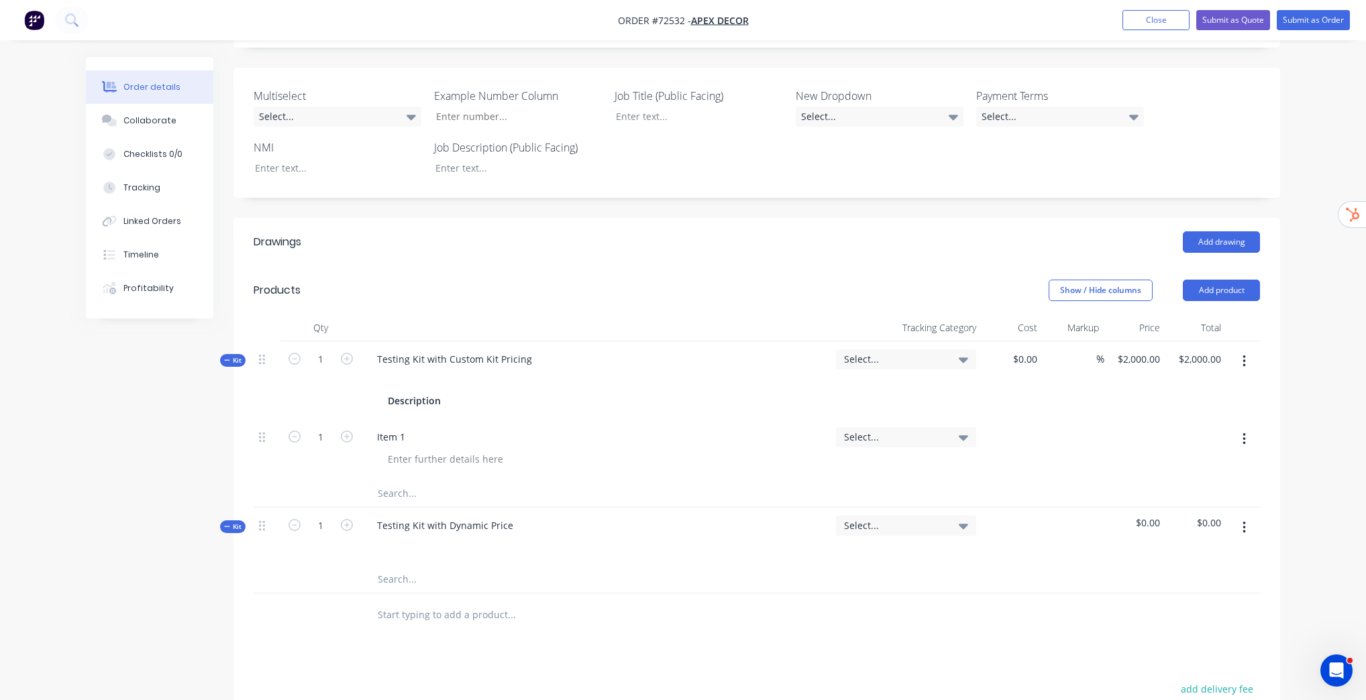
click at [403, 578] on input "text" at bounding box center [511, 579] width 268 height 27
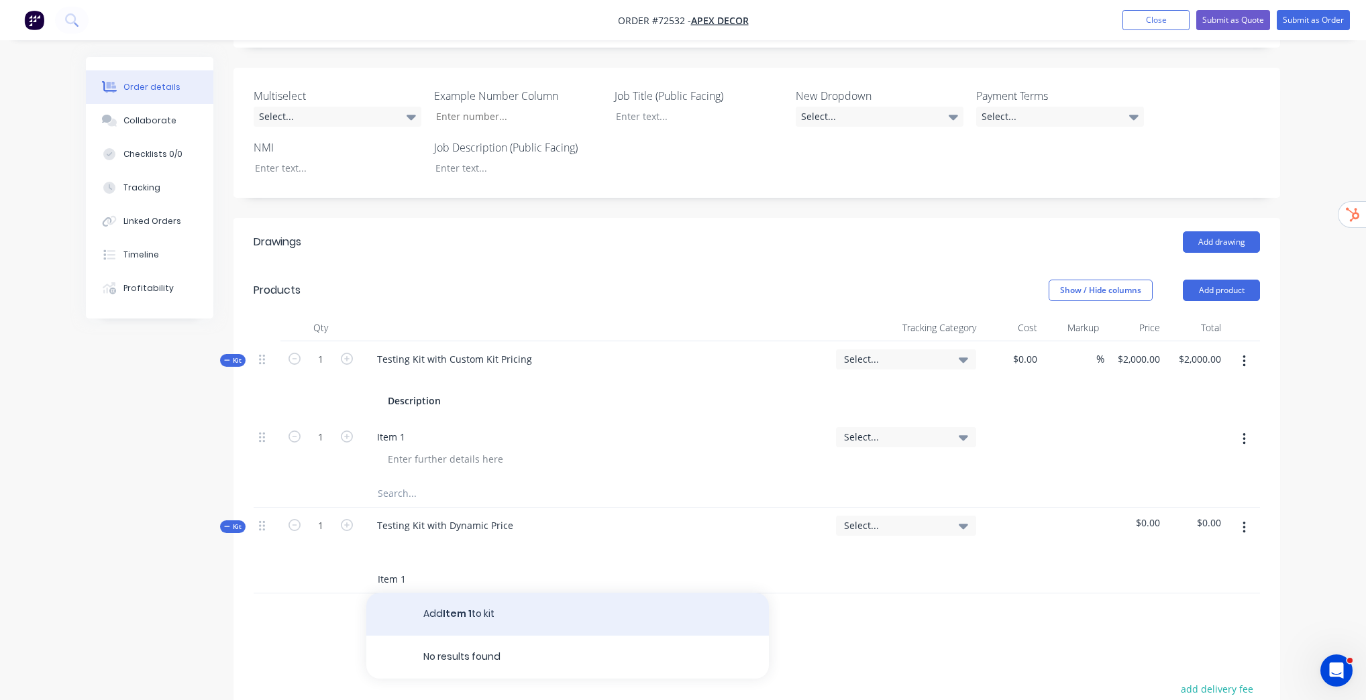
type input "Item 1"
click at [481, 619] on button "Add Item 1 to kit" at bounding box center [567, 614] width 402 height 43
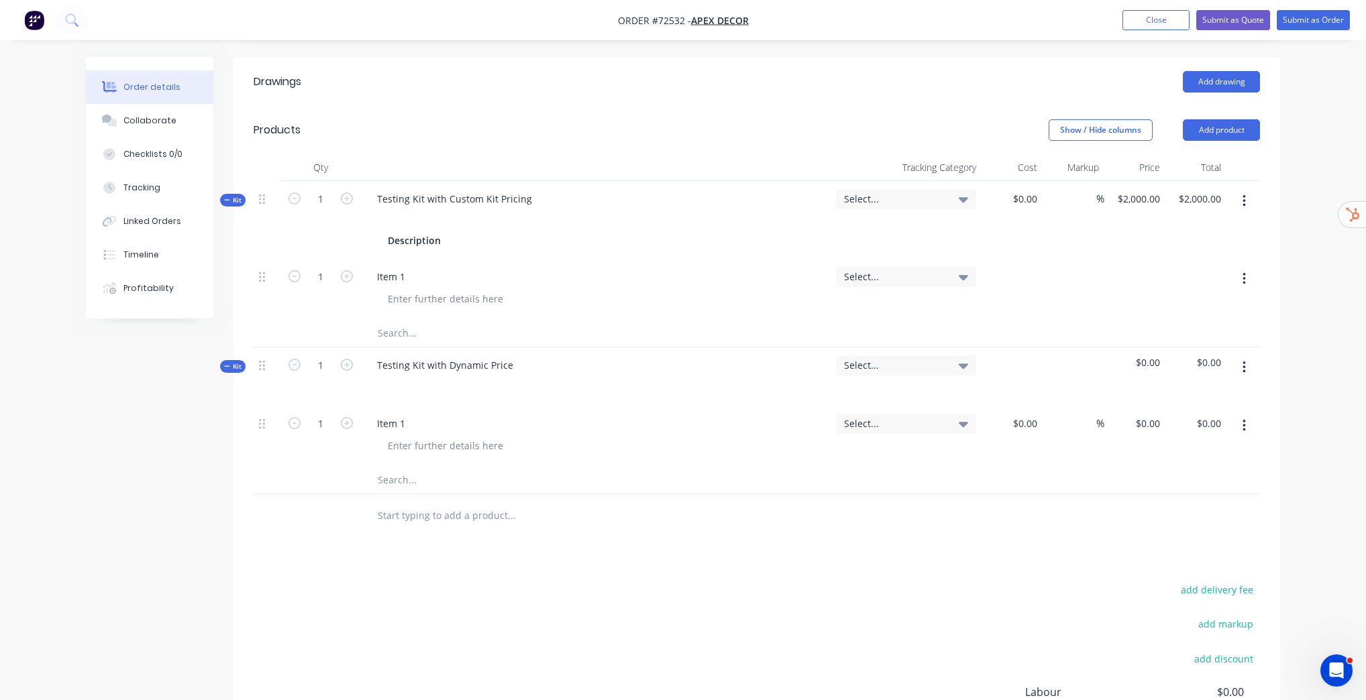
scroll to position [454, 0]
click at [1033, 197] on span "$0.00" at bounding box center [1012, 198] width 50 height 14
click at [1308, 236] on div "Order details Collaborate Checklists 0/0 Tracking Linked Orders Timeline Profit…" at bounding box center [683, 213] width 1366 height 1334
click at [1026, 200] on span "$0.00" at bounding box center [1012, 198] width 50 height 14
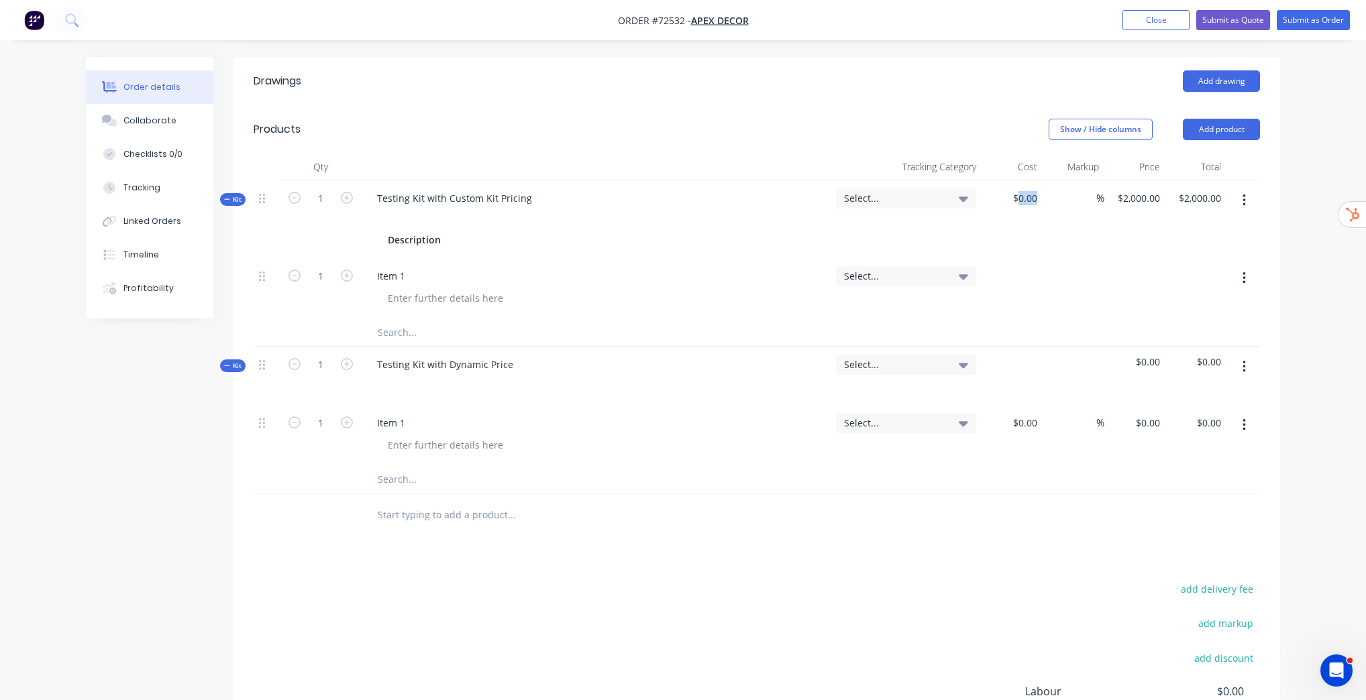
click at [1026, 199] on span "$0.00" at bounding box center [1012, 198] width 50 height 14
click at [1030, 421] on input at bounding box center [1027, 422] width 31 height 19
click at [1030, 421] on input at bounding box center [1034, 422] width 15 height 19
type input "$200.00"
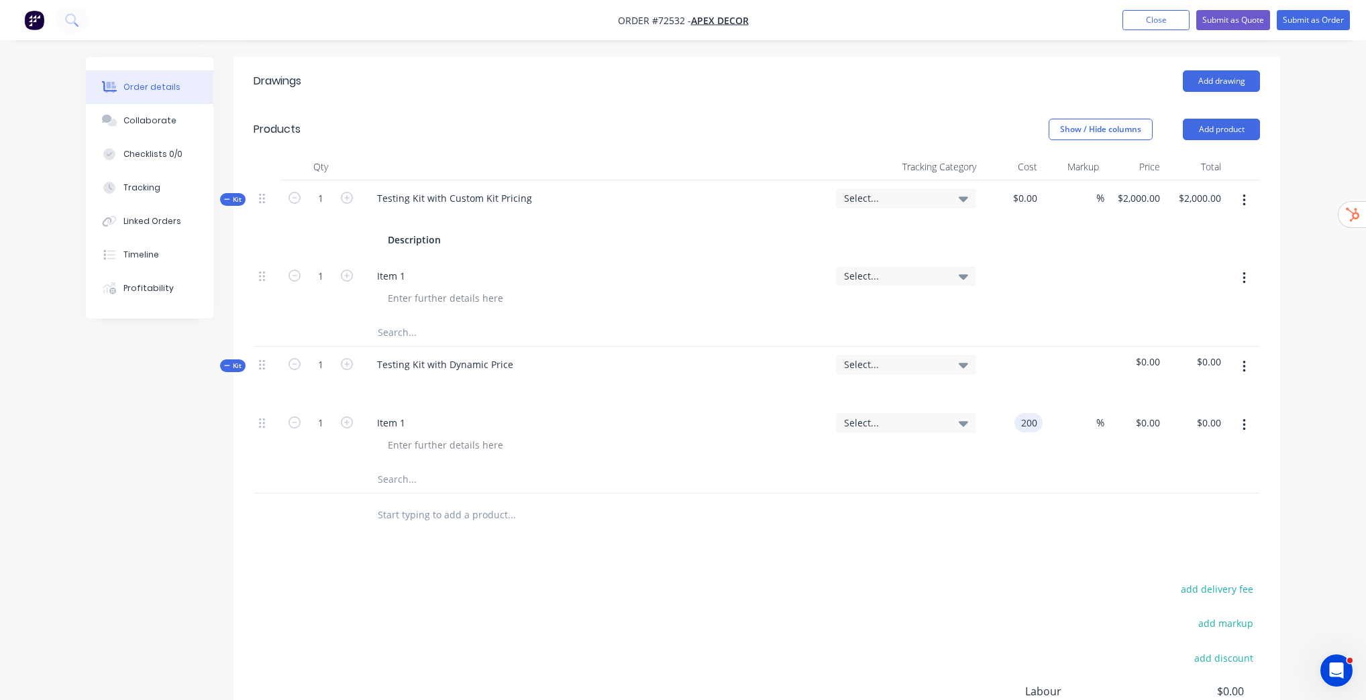
type input "$200.00"
click at [1334, 458] on div "Order details Collaborate Checklists 0/0 Tracking Linked Orders Timeline Profit…" at bounding box center [683, 213] width 1366 height 1334
click at [1090, 422] on input at bounding box center [1088, 422] width 15 height 19
type input "10"
type input "$220.00"
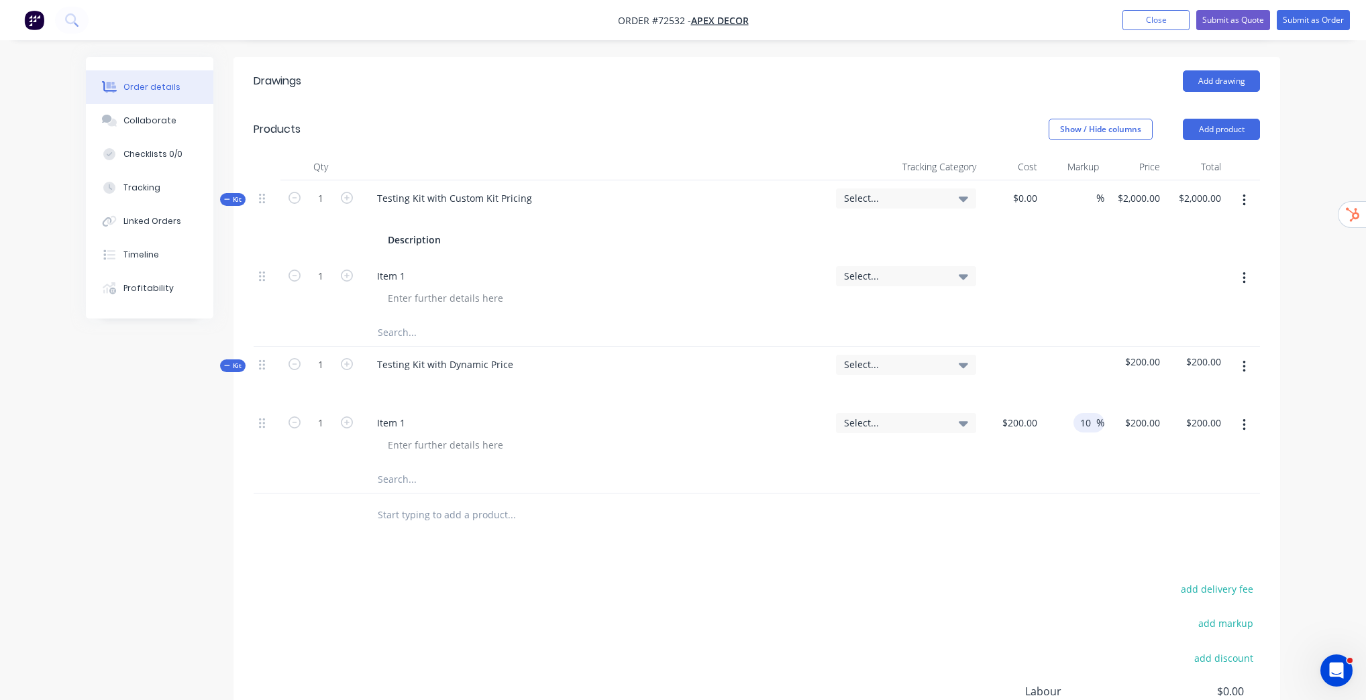
type input "$220.00"
click at [1284, 488] on div "Order details Collaborate Checklists 0/0 Tracking Linked Orders Timeline Profit…" at bounding box center [682, 241] width 1221 height 1277
click at [1148, 365] on span "$220.00" at bounding box center [1135, 362] width 50 height 14
click at [1142, 363] on span "$220.00" at bounding box center [1135, 362] width 50 height 14
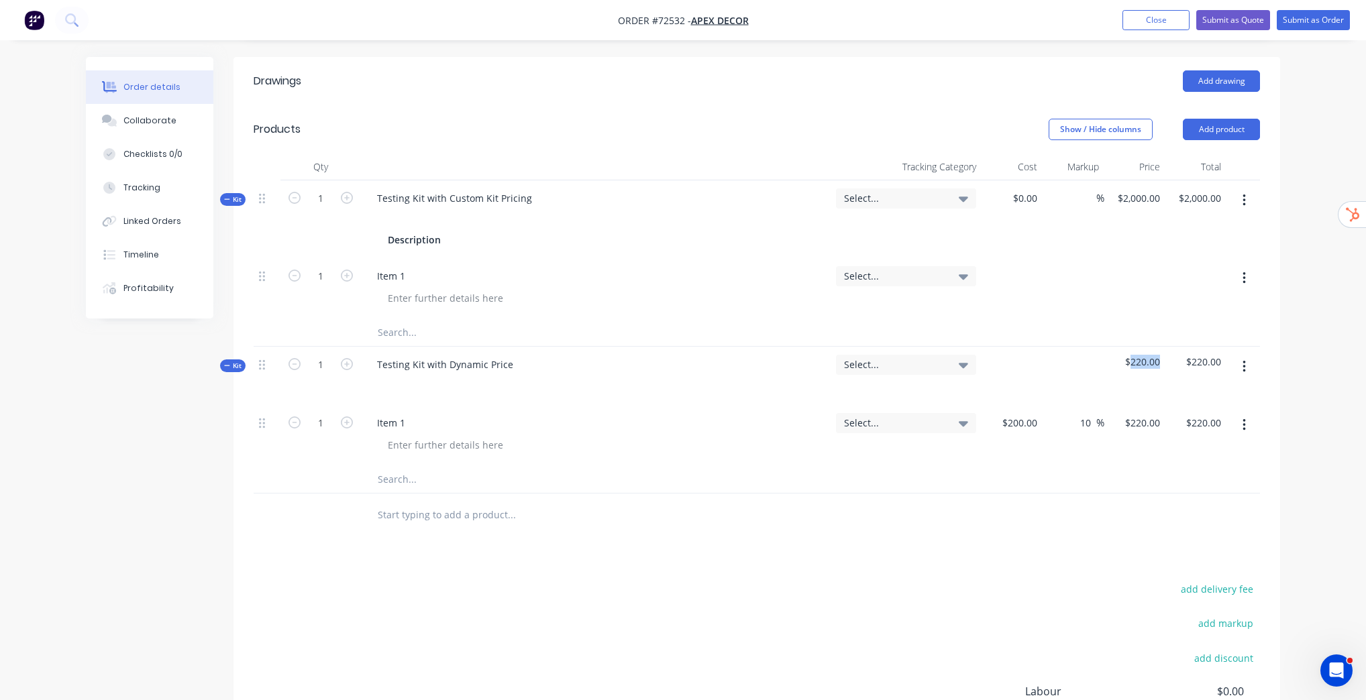
click at [1142, 363] on span "$220.00" at bounding box center [1135, 362] width 50 height 14
click at [1245, 202] on icon "button" at bounding box center [1243, 200] width 3 height 15
click at [1211, 229] on div "Add product to kit" at bounding box center [1195, 235] width 103 height 19
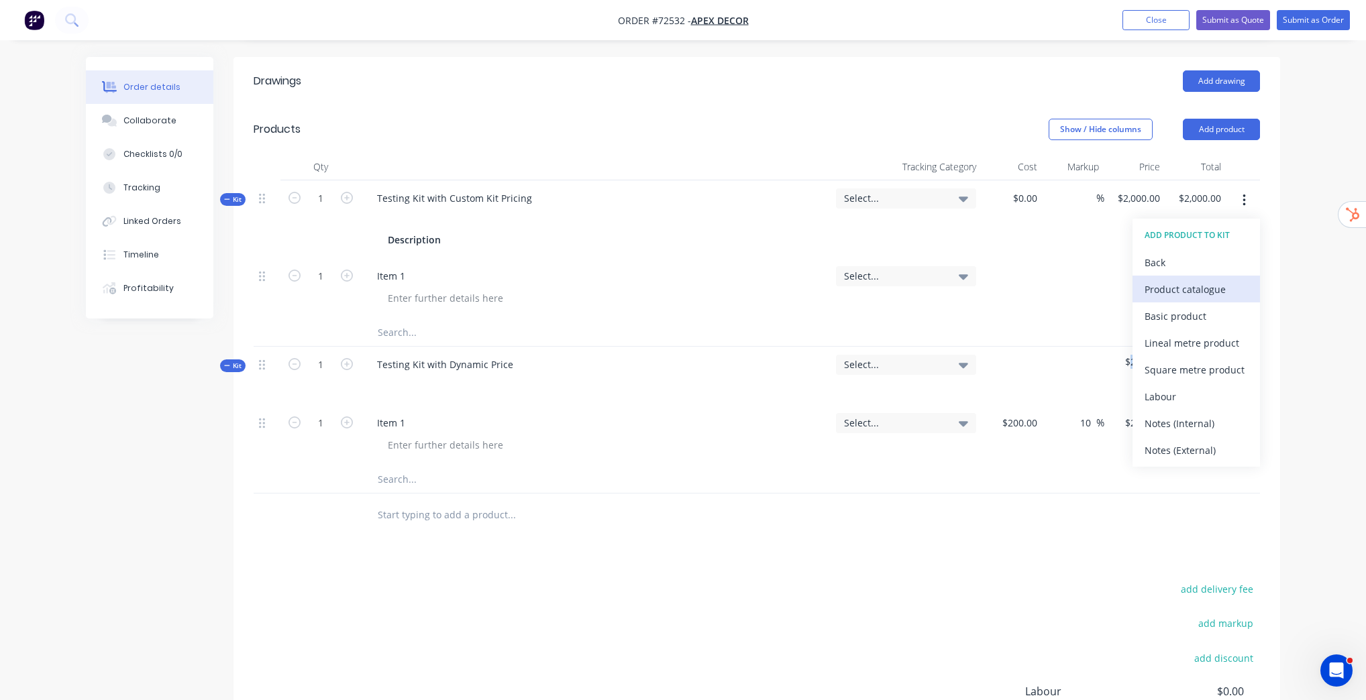
click at [1190, 284] on div "Product catalogue" at bounding box center [1195, 289] width 103 height 19
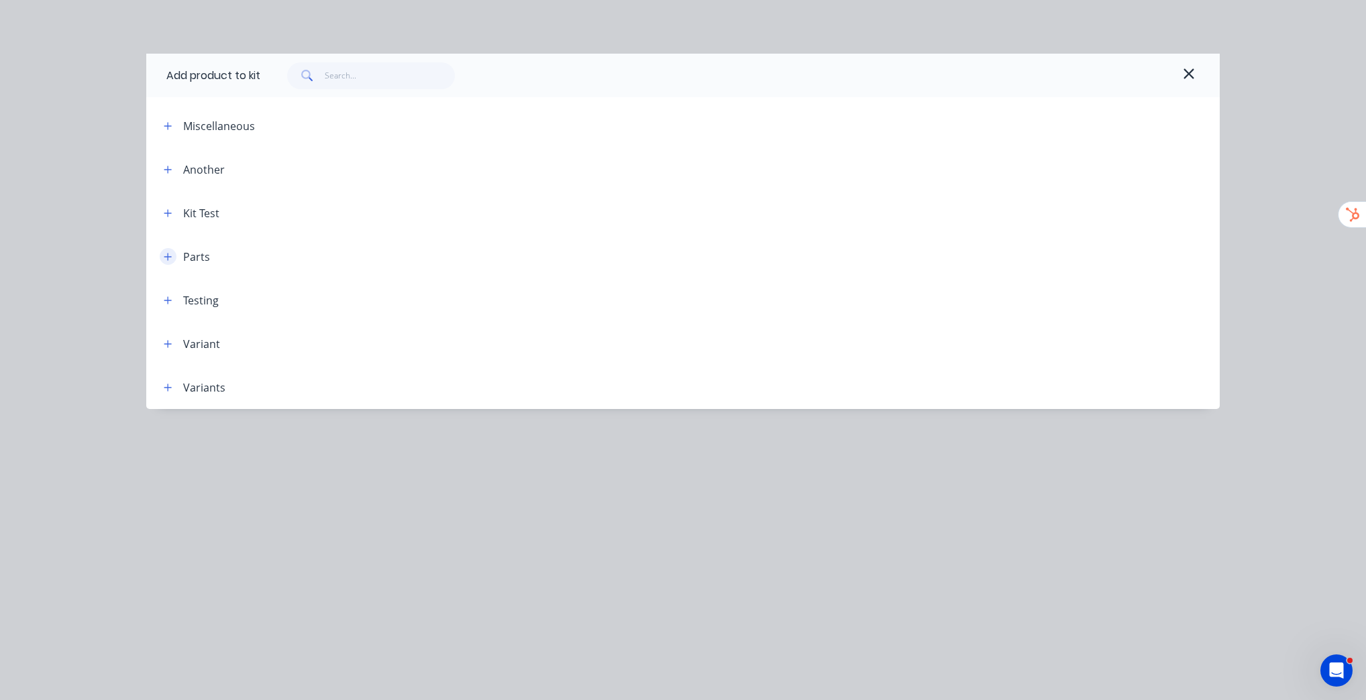
click at [168, 250] on button "button" at bounding box center [168, 256] width 17 height 17
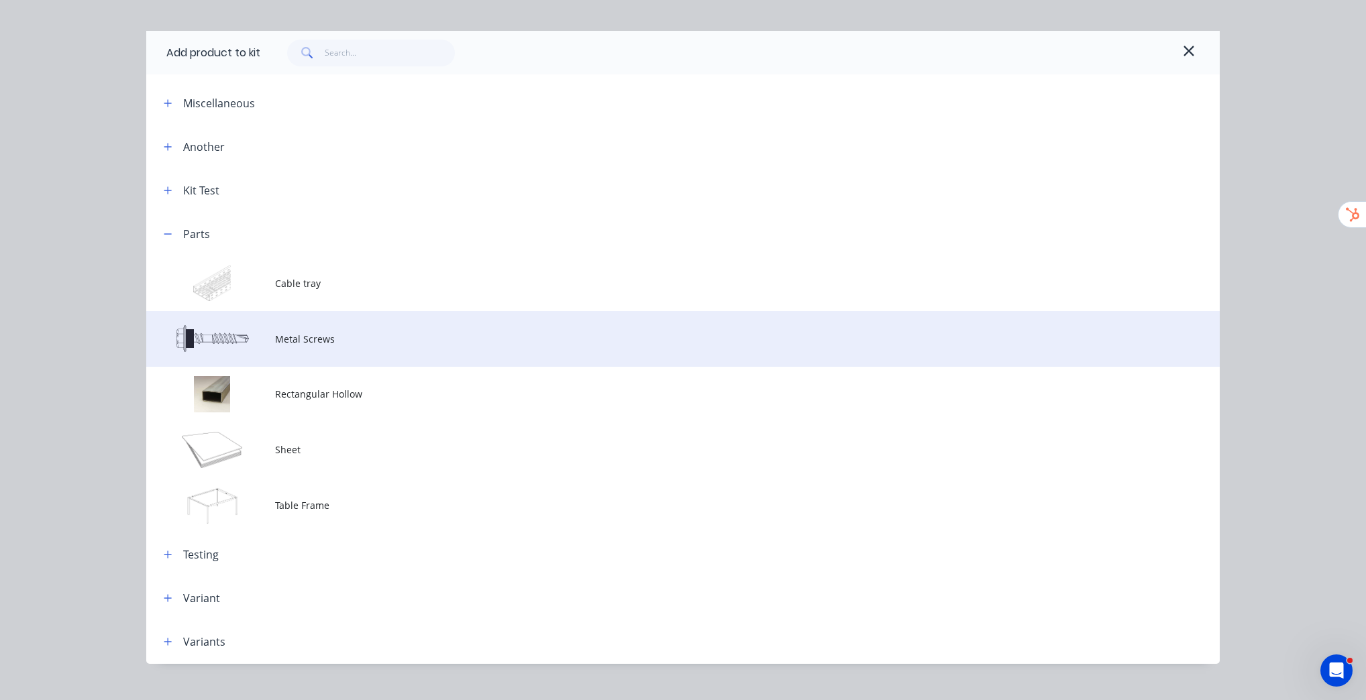
scroll to position [46, 0]
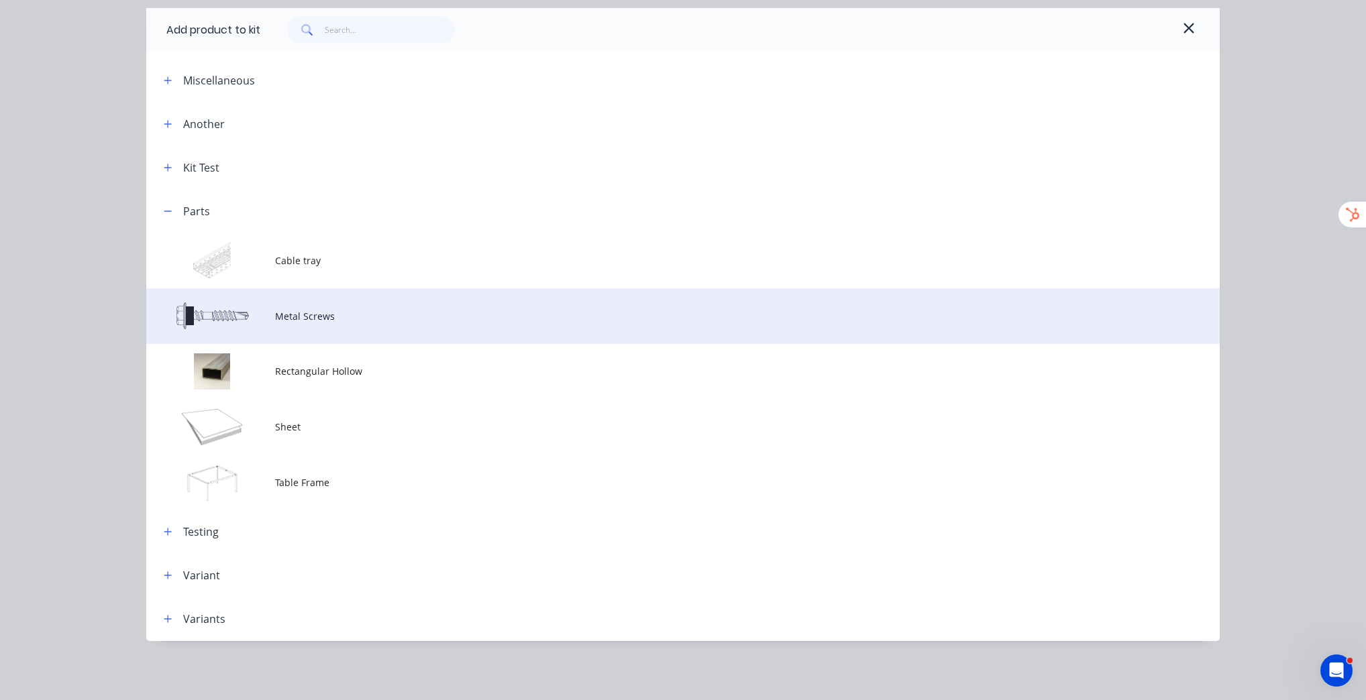
click at [337, 325] on td "Metal Screws" at bounding box center [747, 316] width 945 height 56
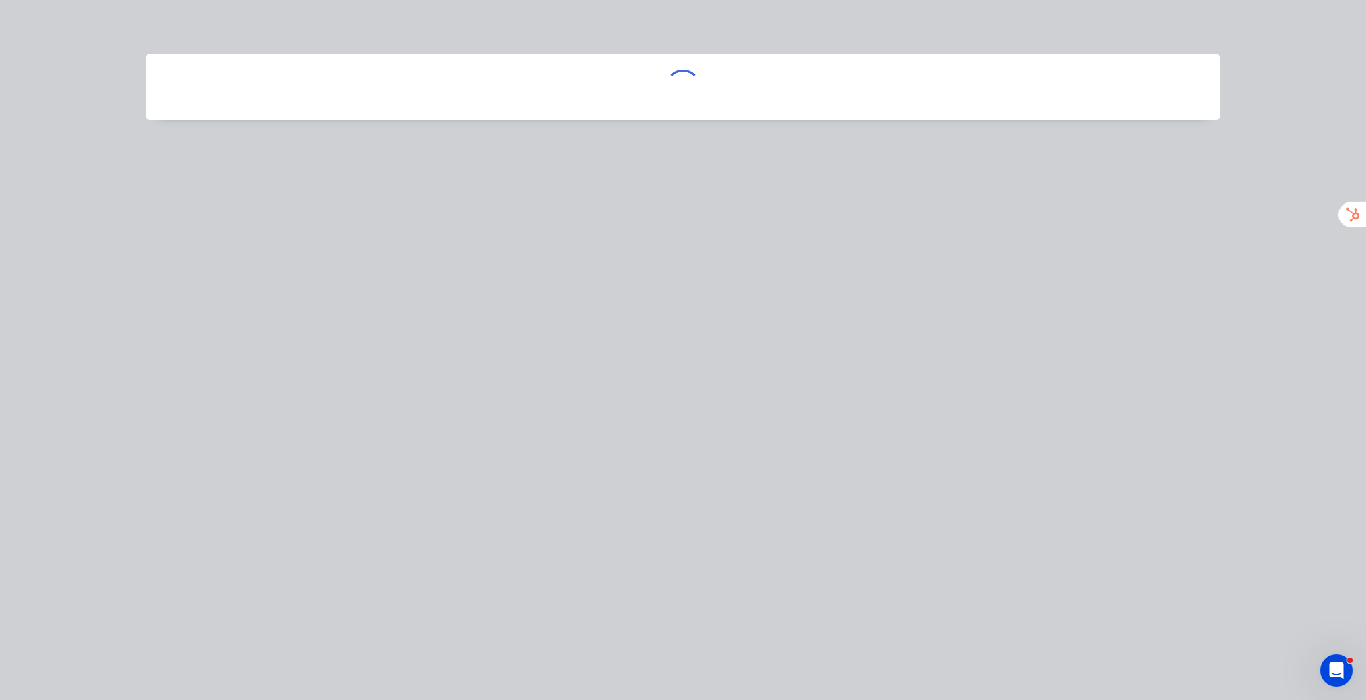
scroll to position [0, 0]
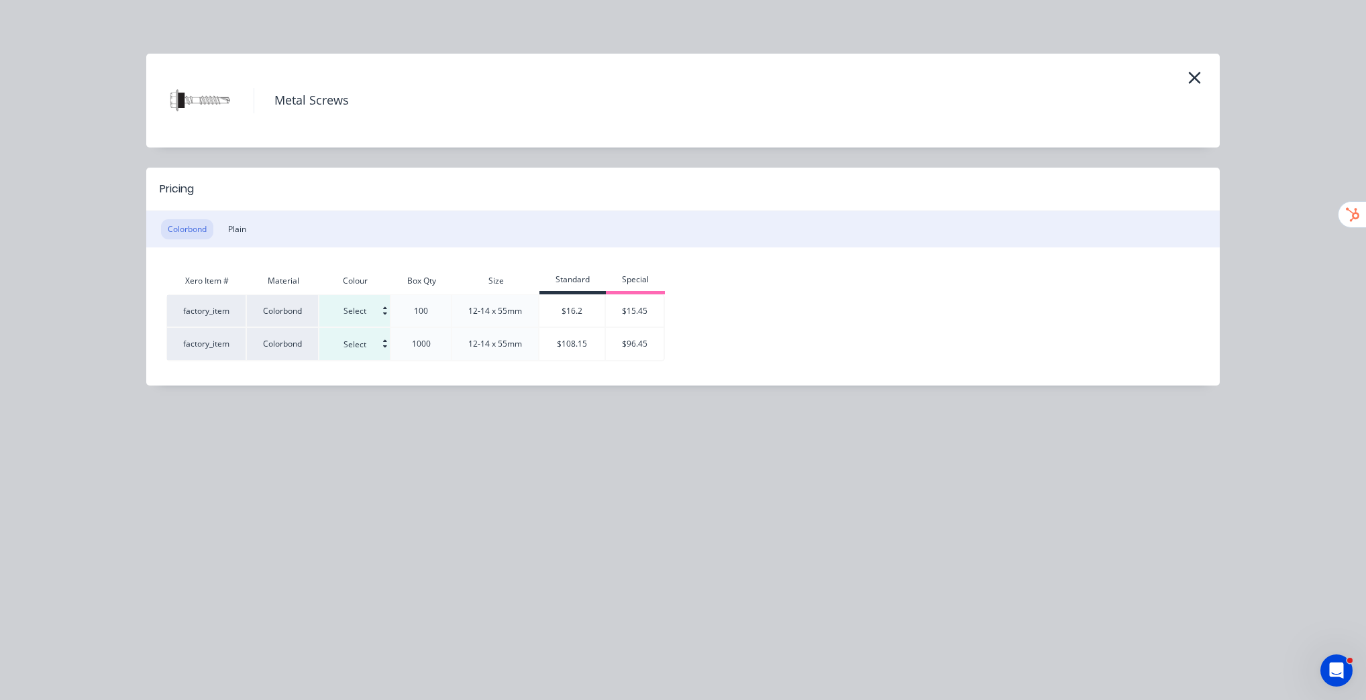
click at [358, 314] on input at bounding box center [354, 311] width 70 height 32
click at [371, 337] on div "Basalt" at bounding box center [387, 342] width 133 height 23
type input "Basalt"
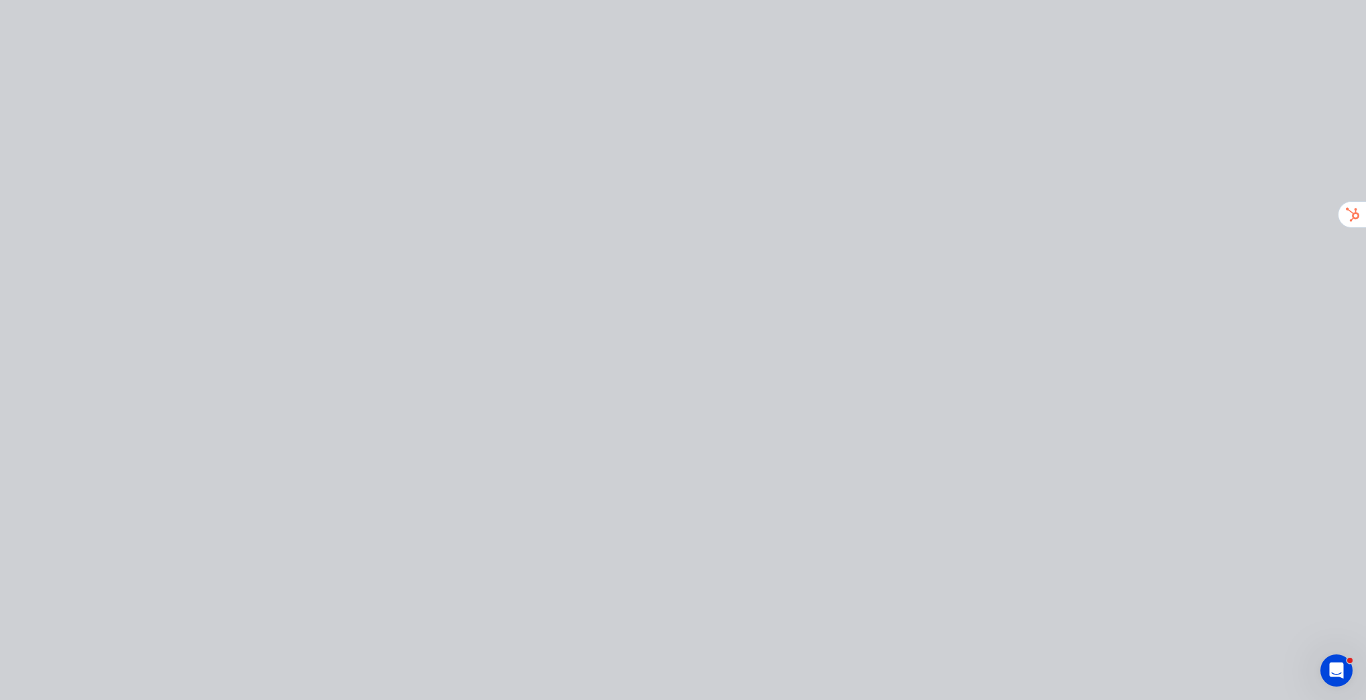
type input "$0.00"
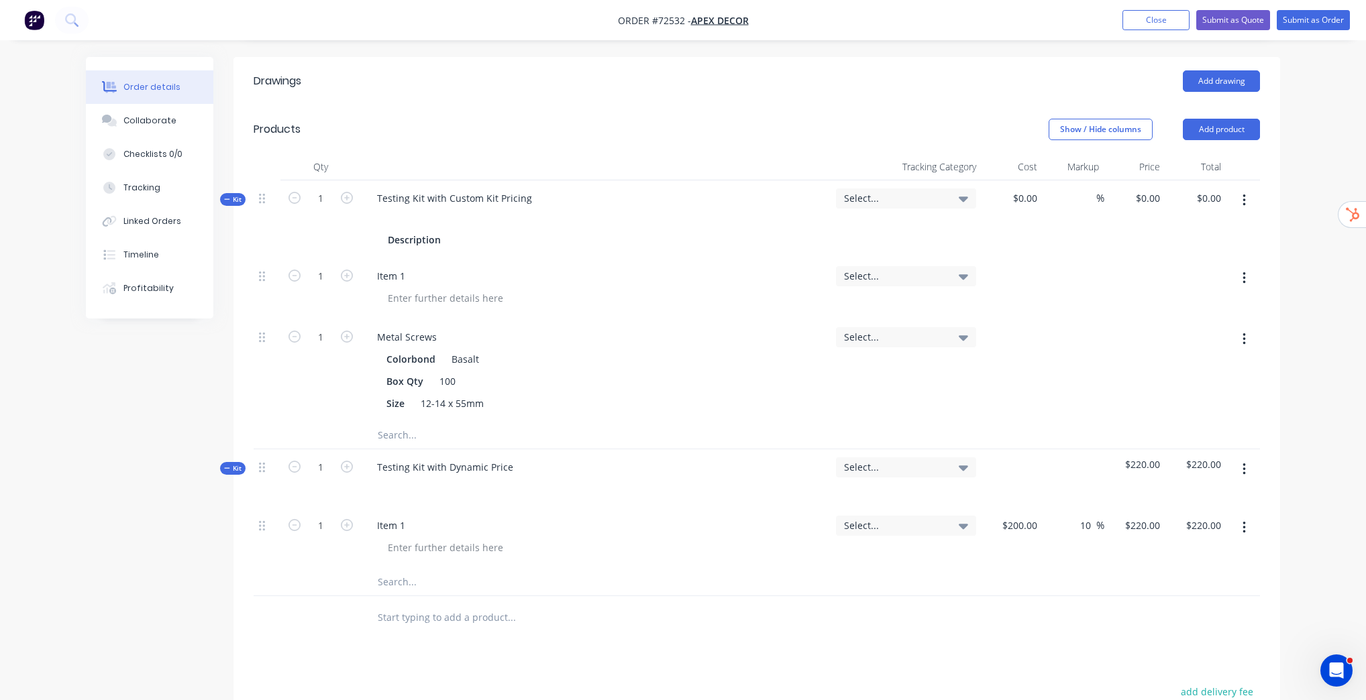
click at [1305, 392] on div "Order details Collaborate Checklists 0/0 Tracking Linked Orders Timeline Profit…" at bounding box center [683, 264] width 1366 height 1436
click at [1028, 204] on div "$0.00" at bounding box center [1011, 219] width 61 height 78
click at [1028, 196] on span "$0.00" at bounding box center [1012, 198] width 50 height 14
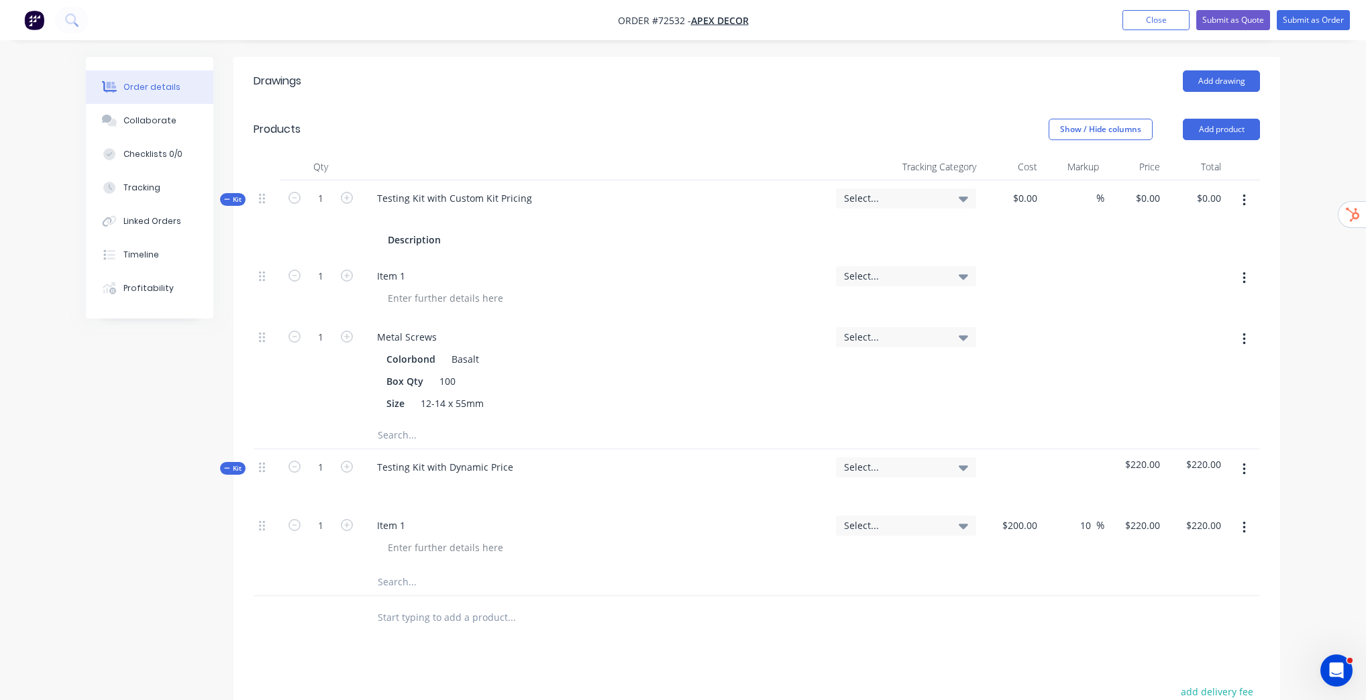
click at [1096, 231] on div "%" at bounding box center [1072, 219] width 61 height 78
click at [1033, 192] on span "$0.00" at bounding box center [1012, 198] width 50 height 14
click at [1142, 192] on div "0 0" at bounding box center [1134, 219] width 61 height 78
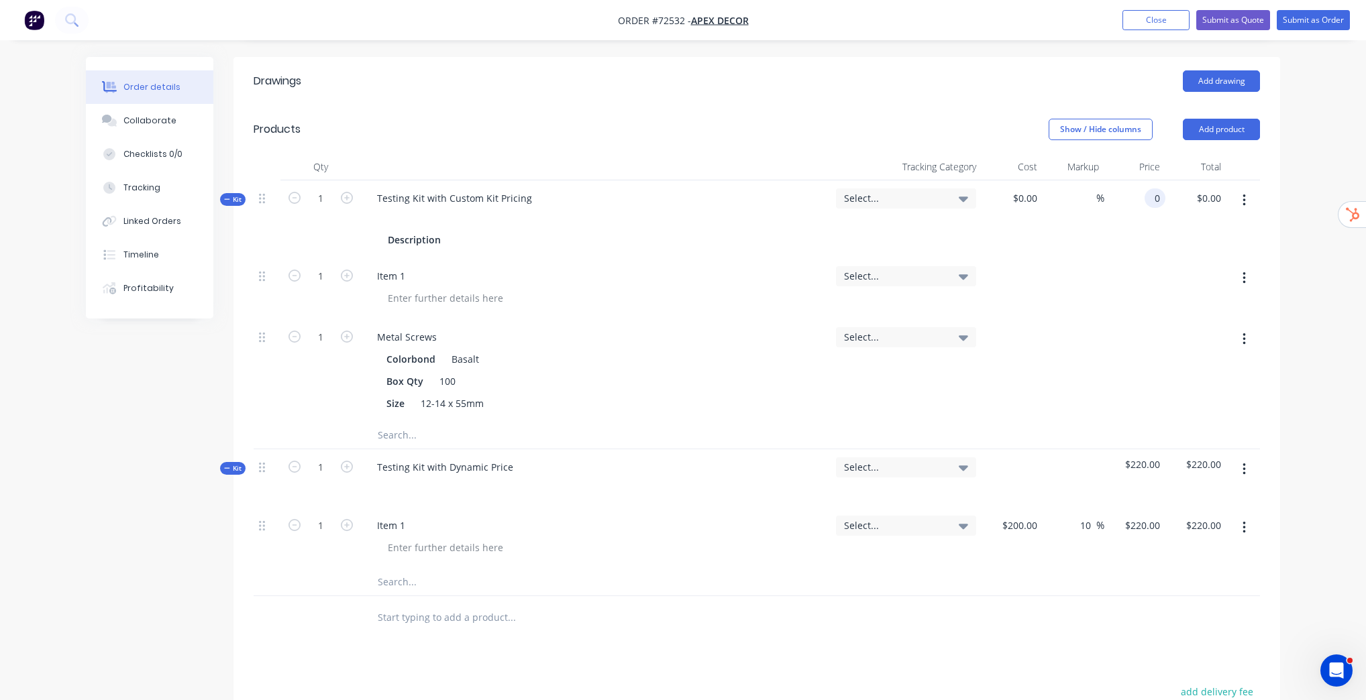
type input "$0.00"
click at [1142, 192] on div "$0.00 0" at bounding box center [1134, 219] width 61 height 78
click at [1200, 195] on div "0.00 $0.00" at bounding box center [1210, 198] width 31 height 19
click at [1201, 195] on div "0.00 0.00" at bounding box center [1213, 198] width 25 height 19
type input "$0.00"
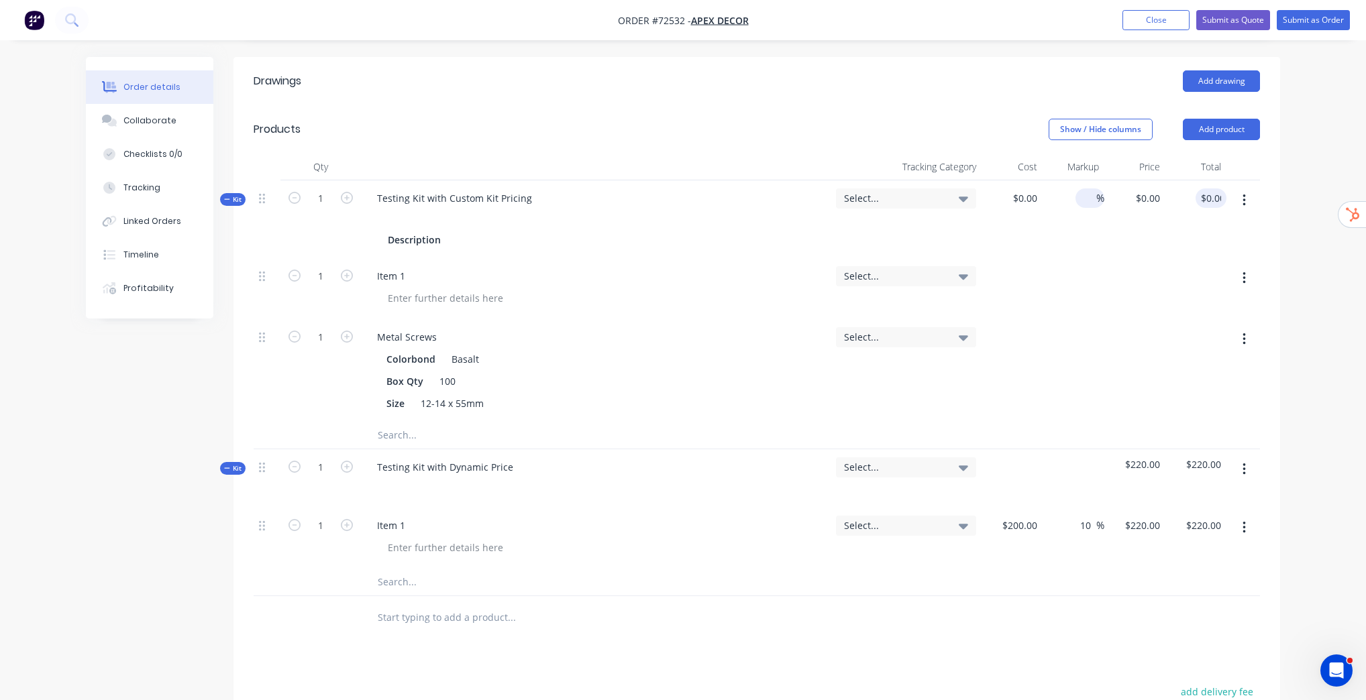
click at [1103, 198] on span "%" at bounding box center [1100, 198] width 8 height 15
click at [1091, 197] on input at bounding box center [1088, 198] width 15 height 19
click at [1086, 197] on input at bounding box center [1088, 198] width 15 height 19
click at [1033, 194] on span "$0.00" at bounding box center [1012, 198] width 50 height 14
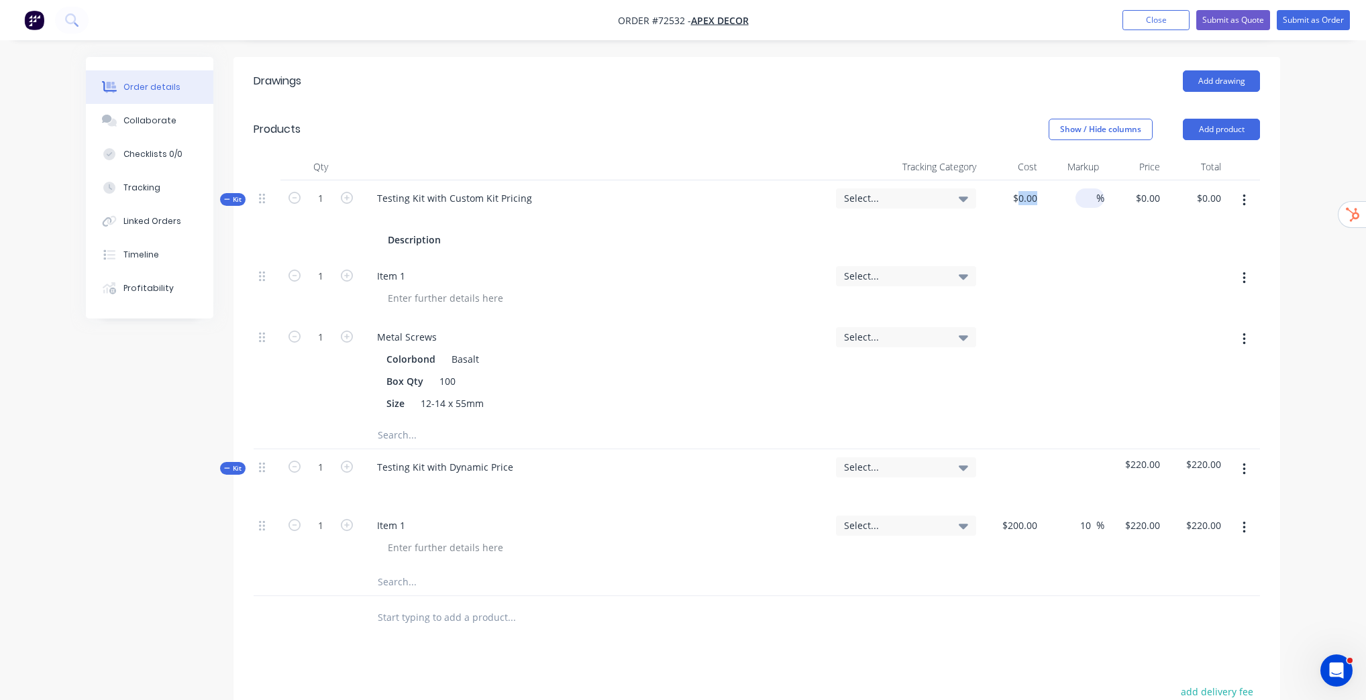
click at [1033, 195] on span "$0.00" at bounding box center [1012, 198] width 50 height 14
click at [1023, 197] on span "$0.00" at bounding box center [1012, 198] width 50 height 14
click at [1297, 408] on div "Order details Collaborate Checklists 0/0 Tracking Linked Orders Timeline Profit…" at bounding box center [683, 264] width 1366 height 1436
click at [1289, 590] on div "Order details Collaborate Checklists 0/0 Tracking Linked Orders Timeline Profit…" at bounding box center [682, 292] width 1221 height 1379
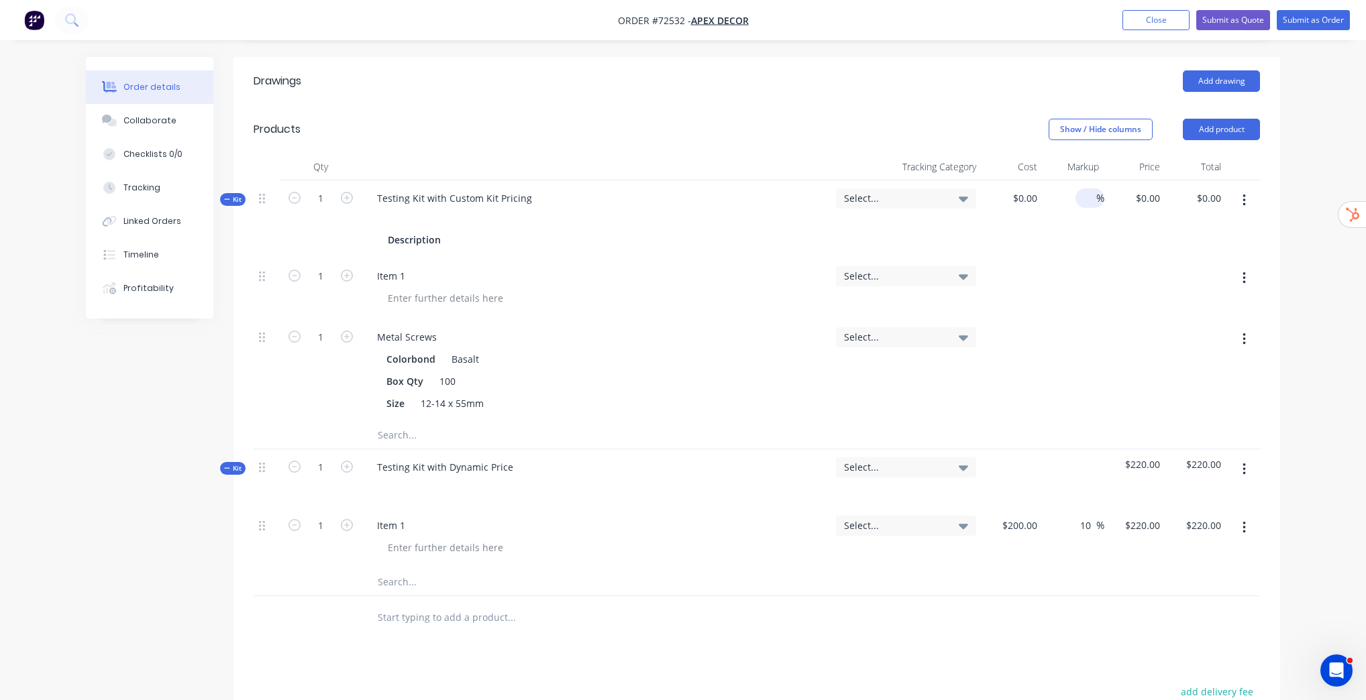
click at [1309, 417] on div "Order details Collaborate Checklists 0/0 Tracking Linked Orders Timeline Profit…" at bounding box center [683, 264] width 1366 height 1436
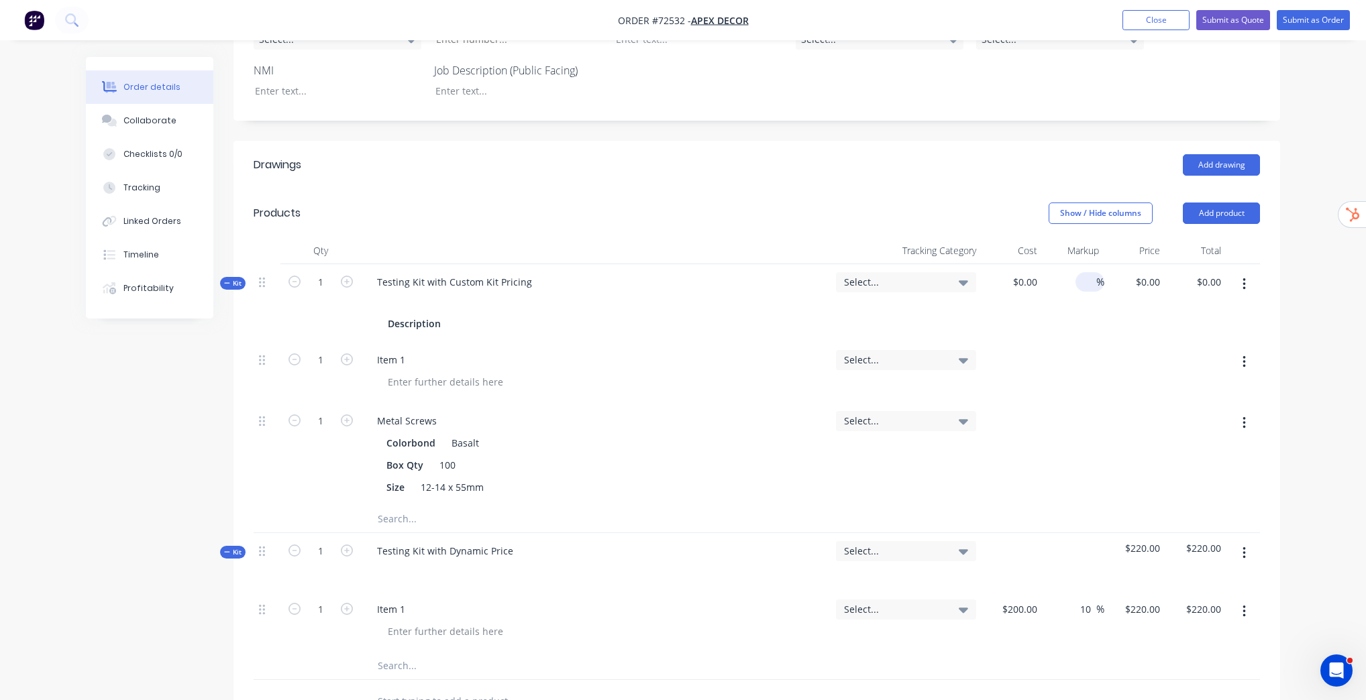
scroll to position [239, 0]
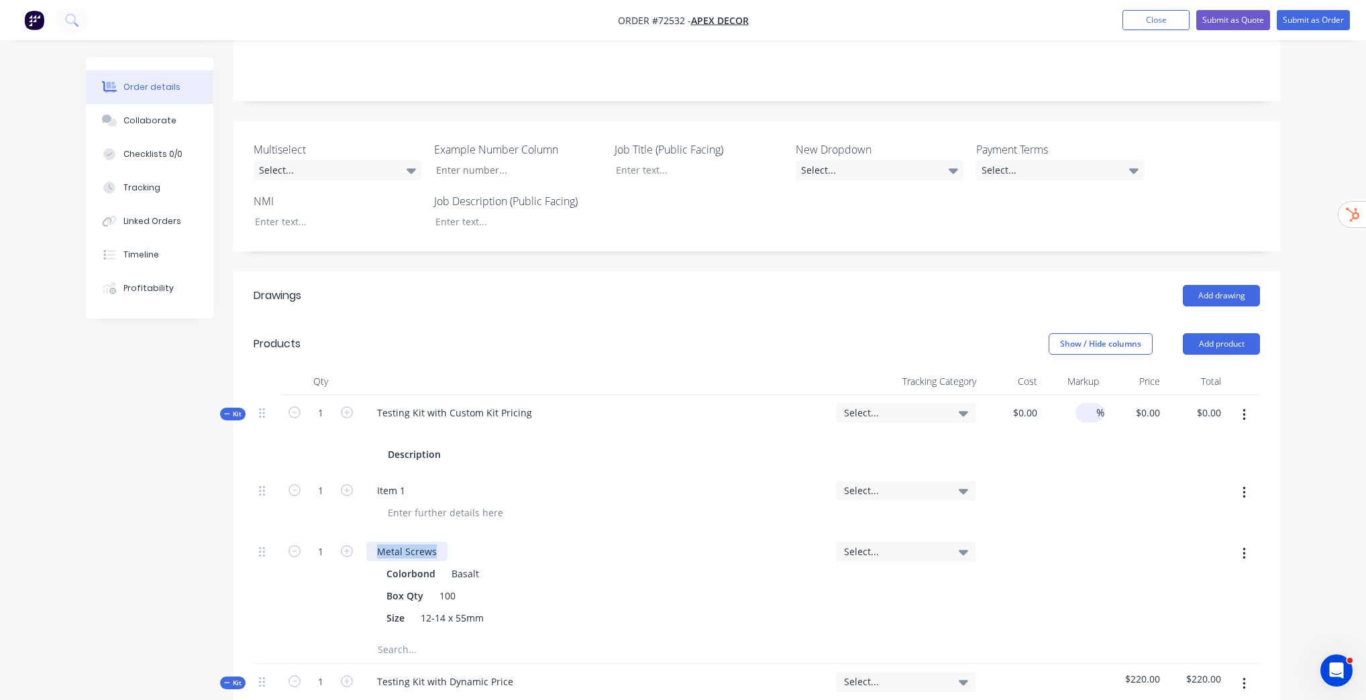
drag, startPoint x: 378, startPoint y: 551, endPoint x: 441, endPoint y: 552, distance: 63.1
click at [441, 552] on div "Metal Screws" at bounding box center [406, 551] width 81 height 19
copy div "Metal Screws"
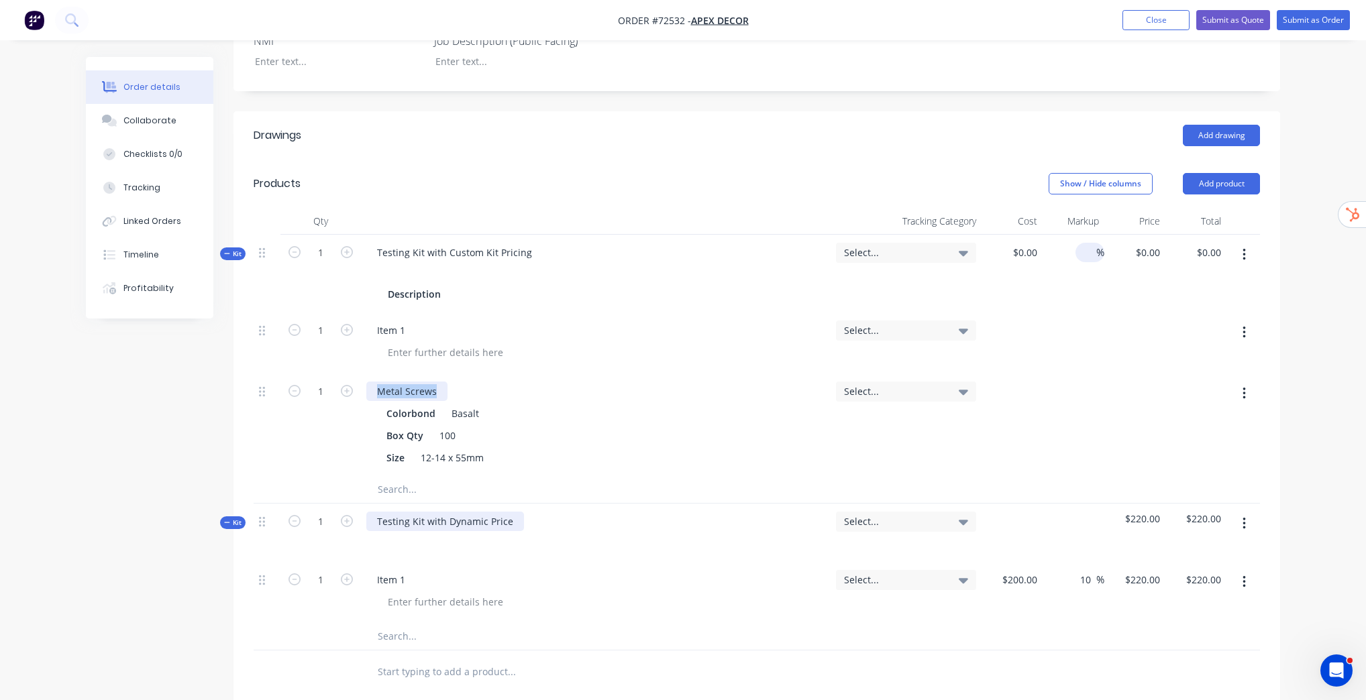
scroll to position [400, 0]
click at [409, 487] on input "text" at bounding box center [511, 489] width 268 height 27
paste input "Metal Screws"
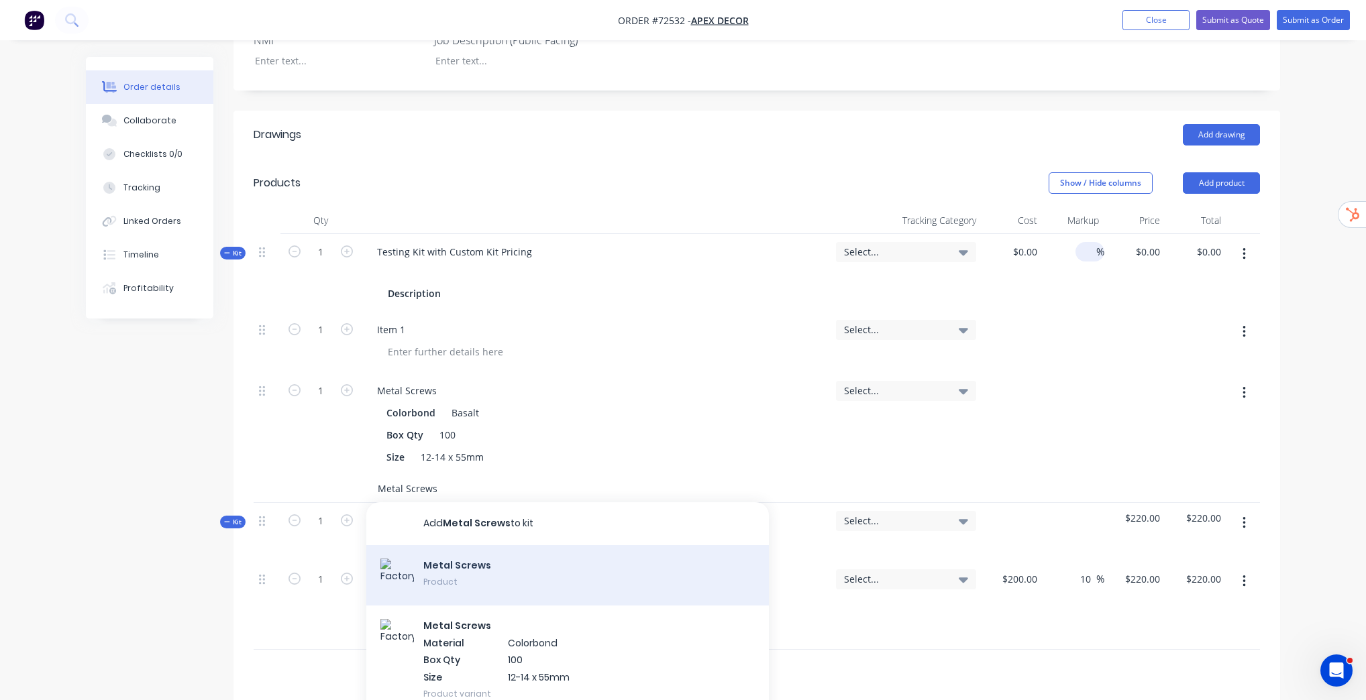
type input "Metal Screws"
click at [514, 579] on div "Metal Screws Product" at bounding box center [567, 575] width 402 height 60
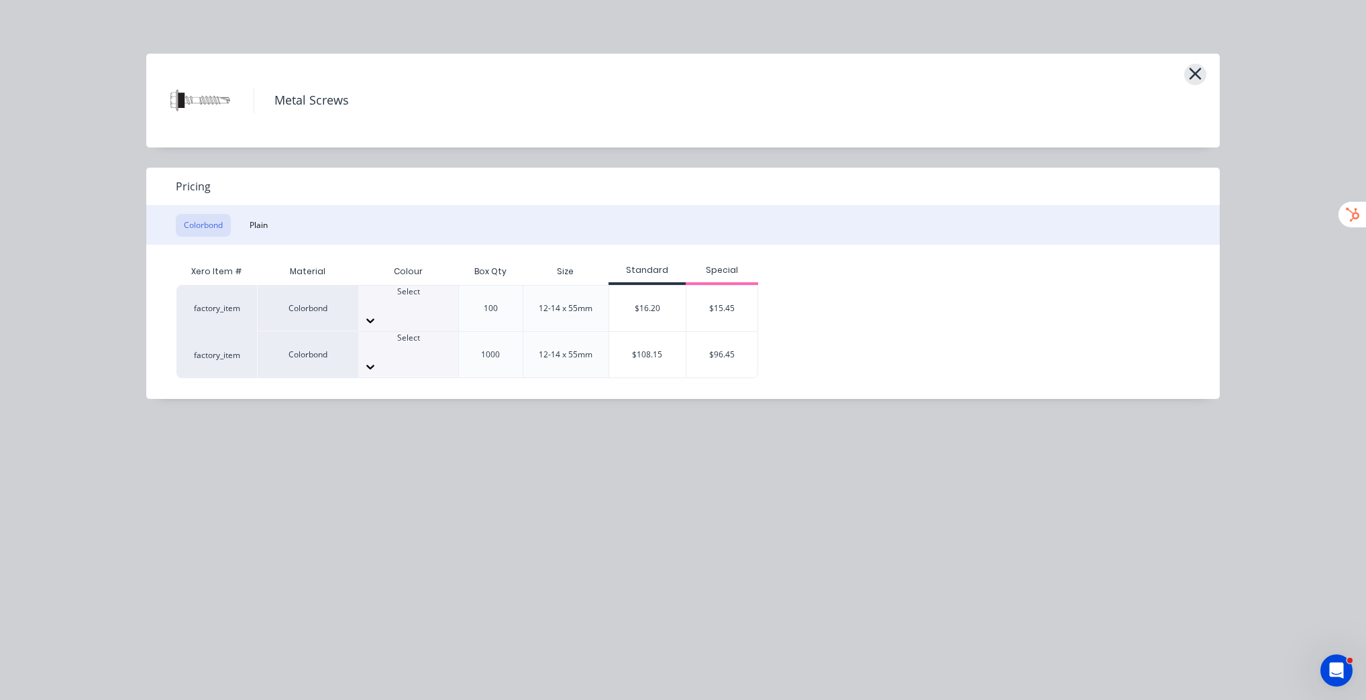
click at [1199, 70] on icon "button" at bounding box center [1195, 73] width 14 height 19
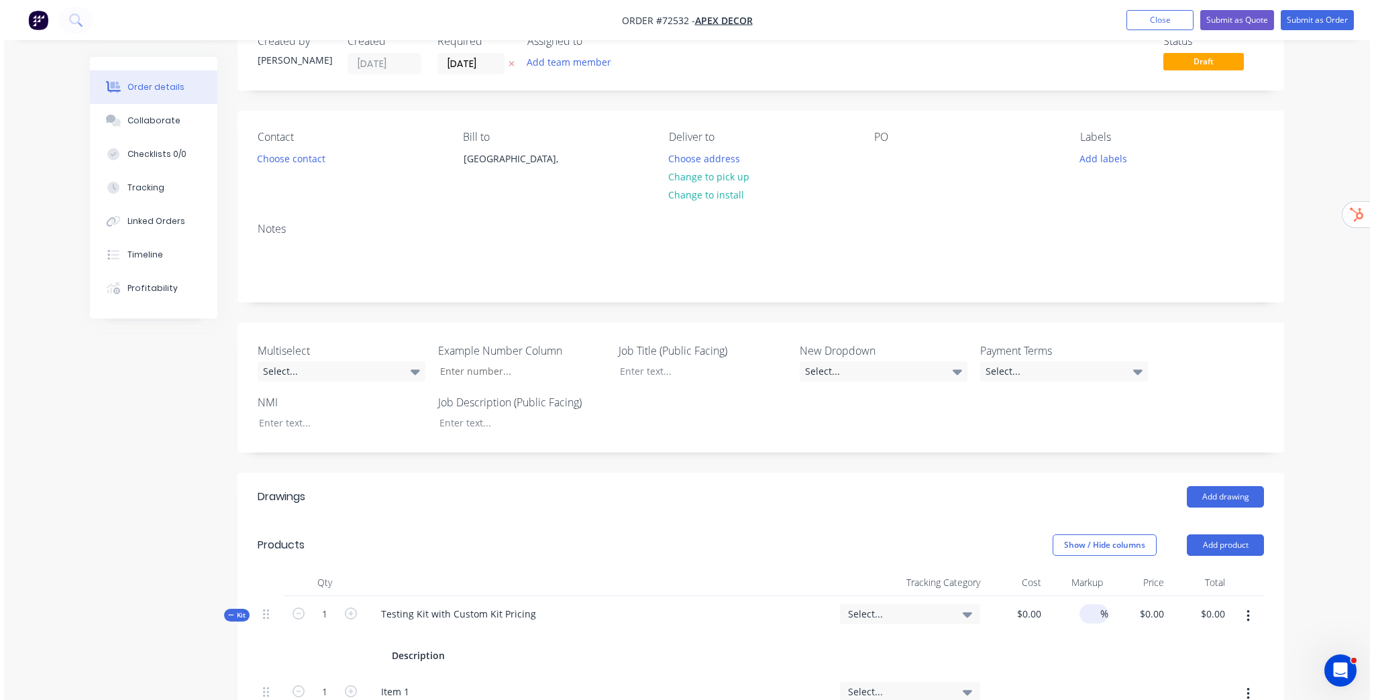
scroll to position [0, 0]
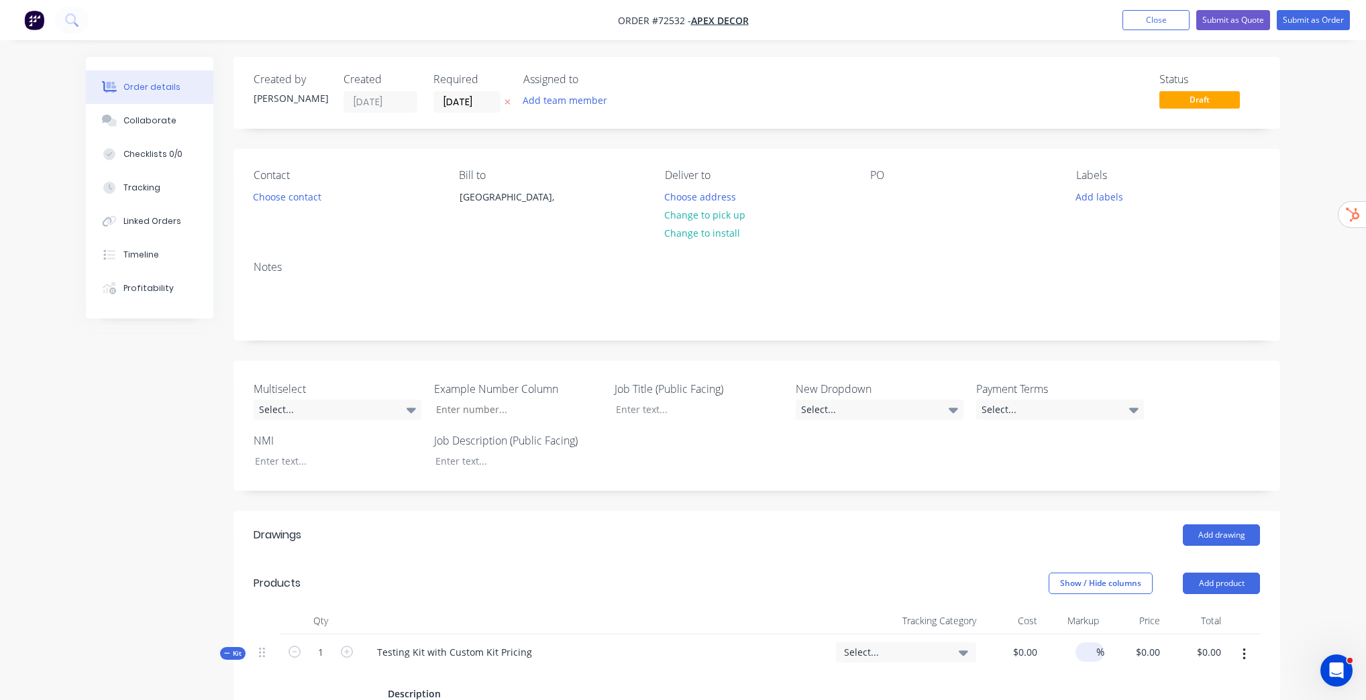
click at [1130, 30] on nav "Order #72532 - Apex Decor Add product Close Submit as Quote Submit as Order" at bounding box center [683, 20] width 1366 height 40
click at [1135, 21] on button "Close" at bounding box center [1155, 20] width 67 height 20
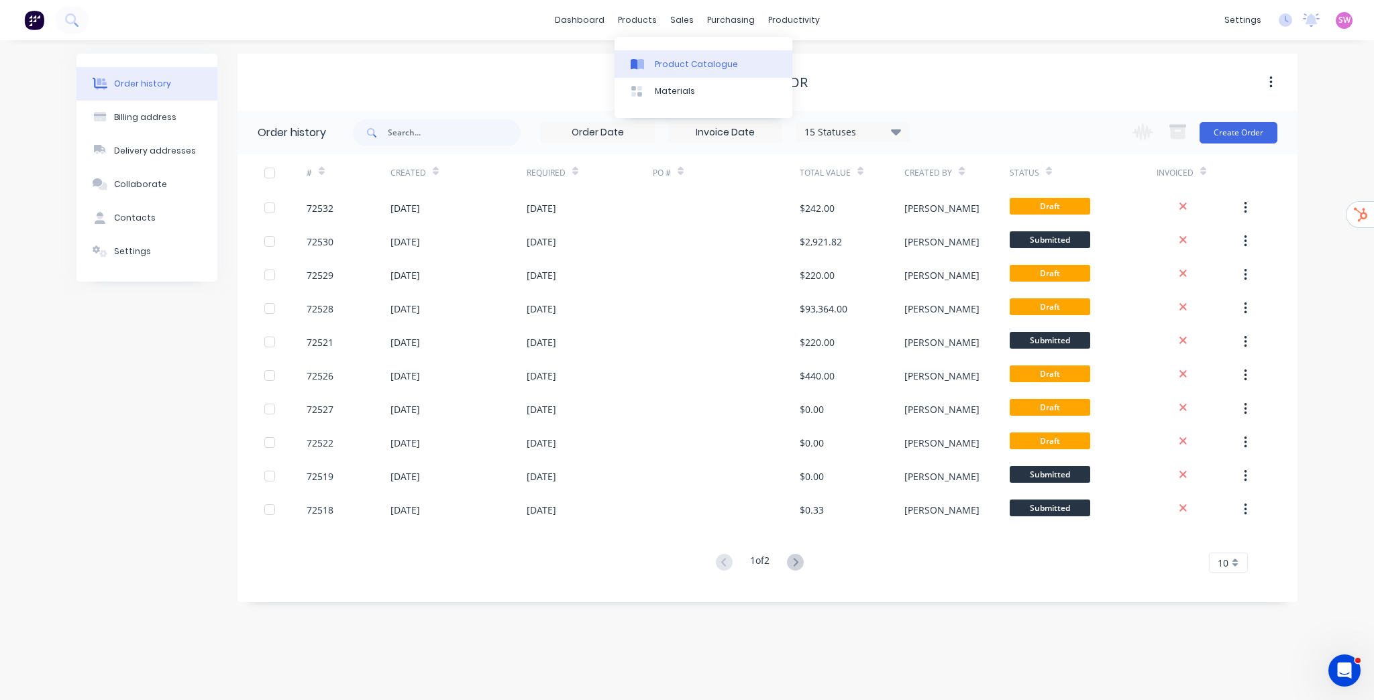
click at [663, 54] on link "Product Catalogue" at bounding box center [703, 63] width 178 height 27
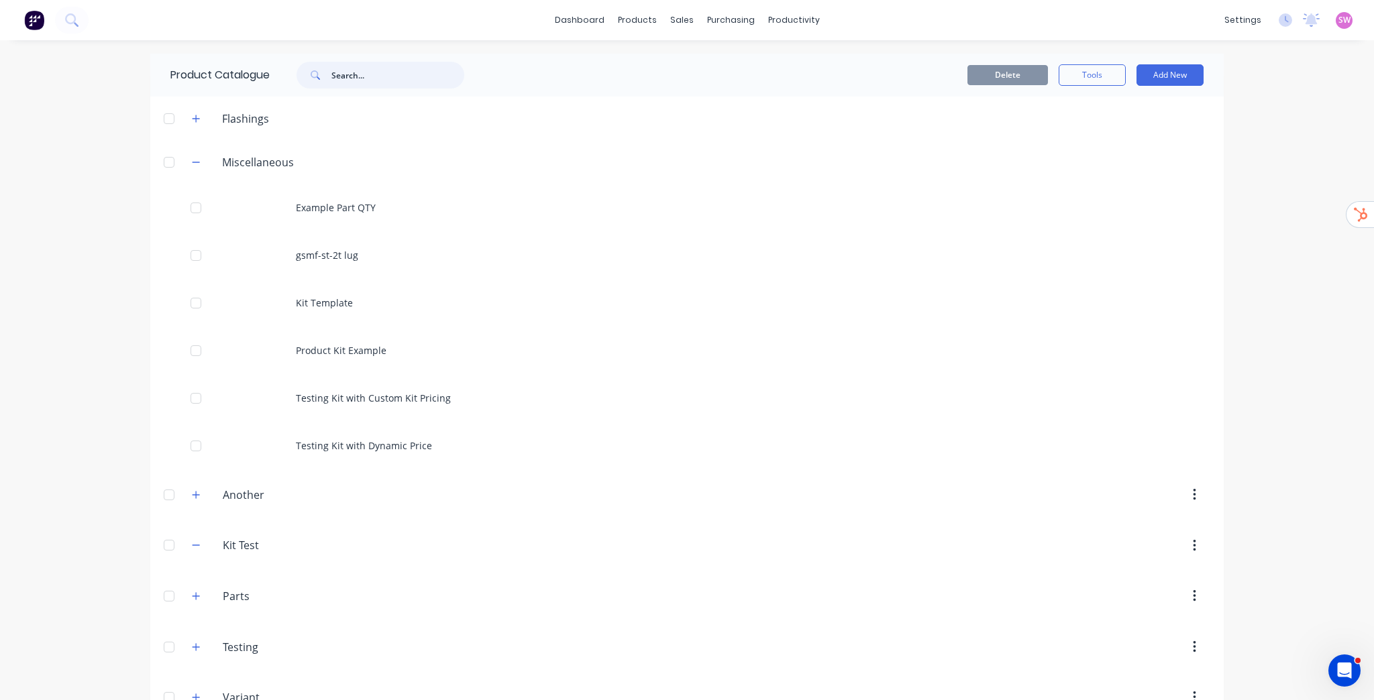
click at [347, 72] on input "text" at bounding box center [397, 75] width 133 height 27
paste input "Metal Screws"
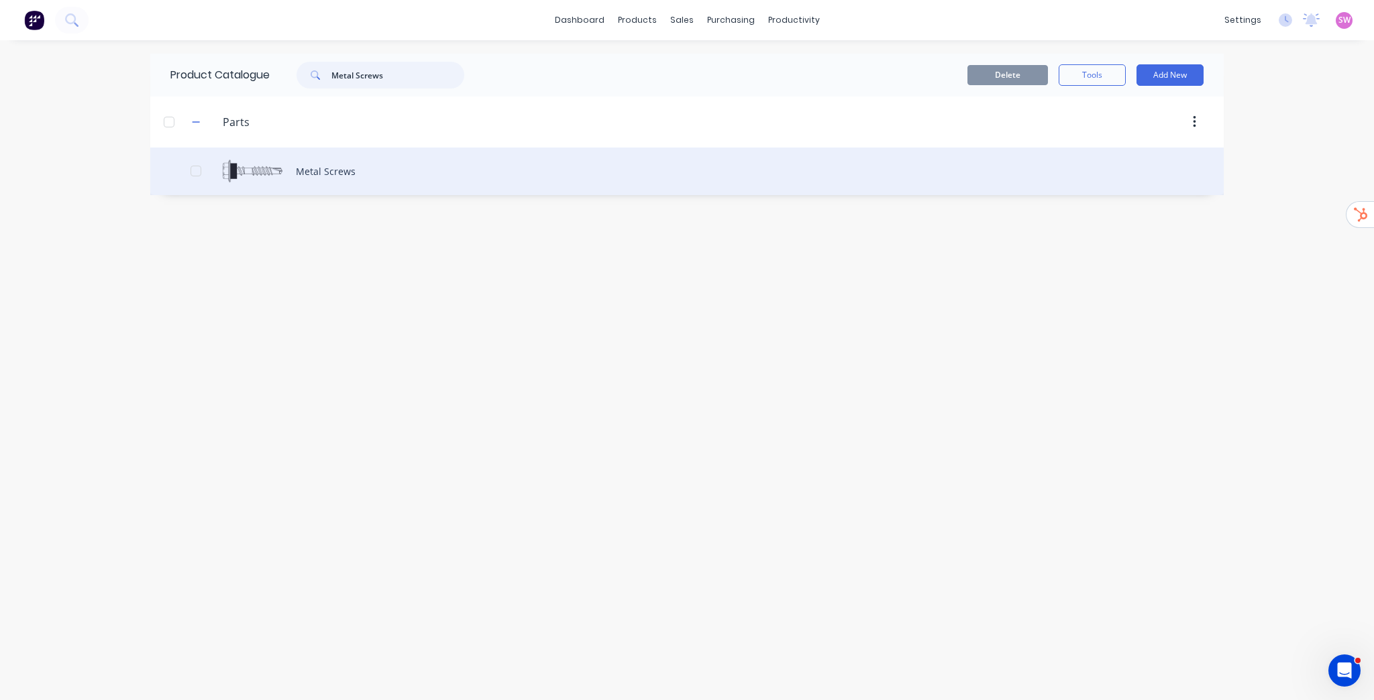
type input "Metal Screws"
click at [347, 172] on div "Metal Screws" at bounding box center [686, 172] width 1073 height 48
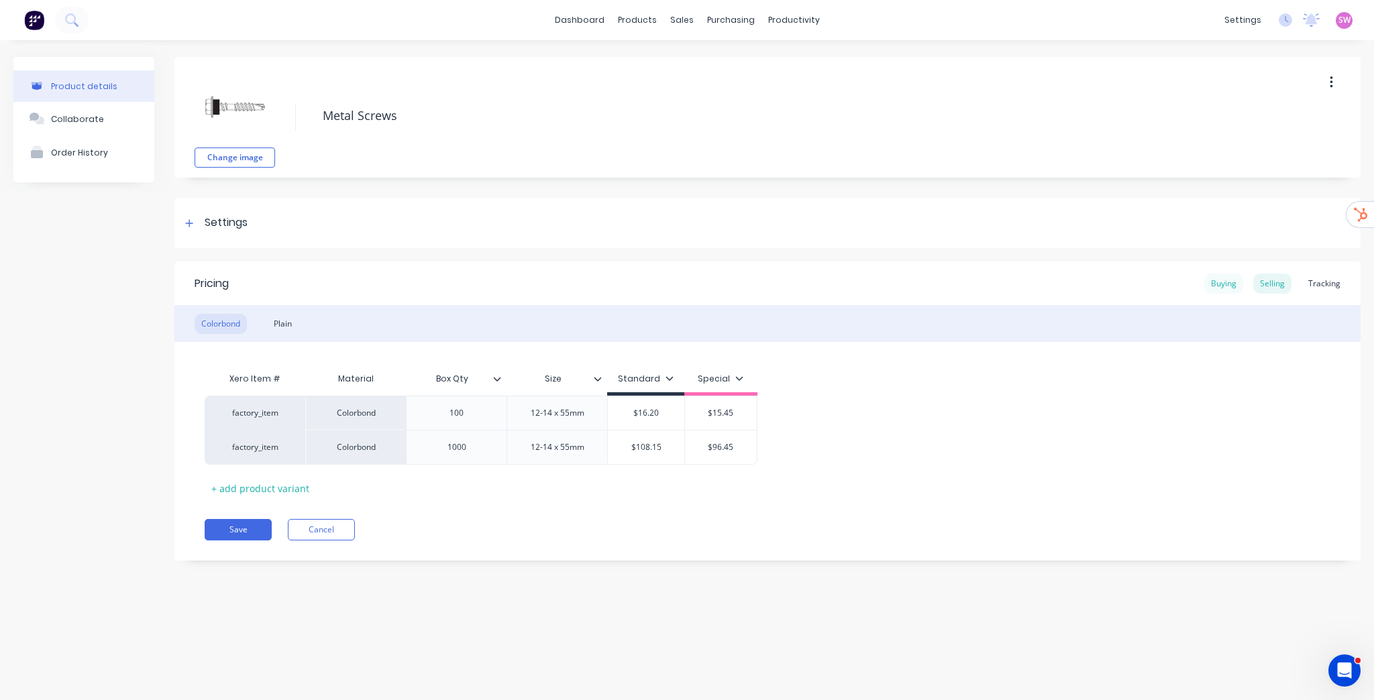
click at [1228, 284] on div "Buying" at bounding box center [1223, 284] width 39 height 20
click at [211, 228] on div "Settings" at bounding box center [226, 223] width 43 height 17
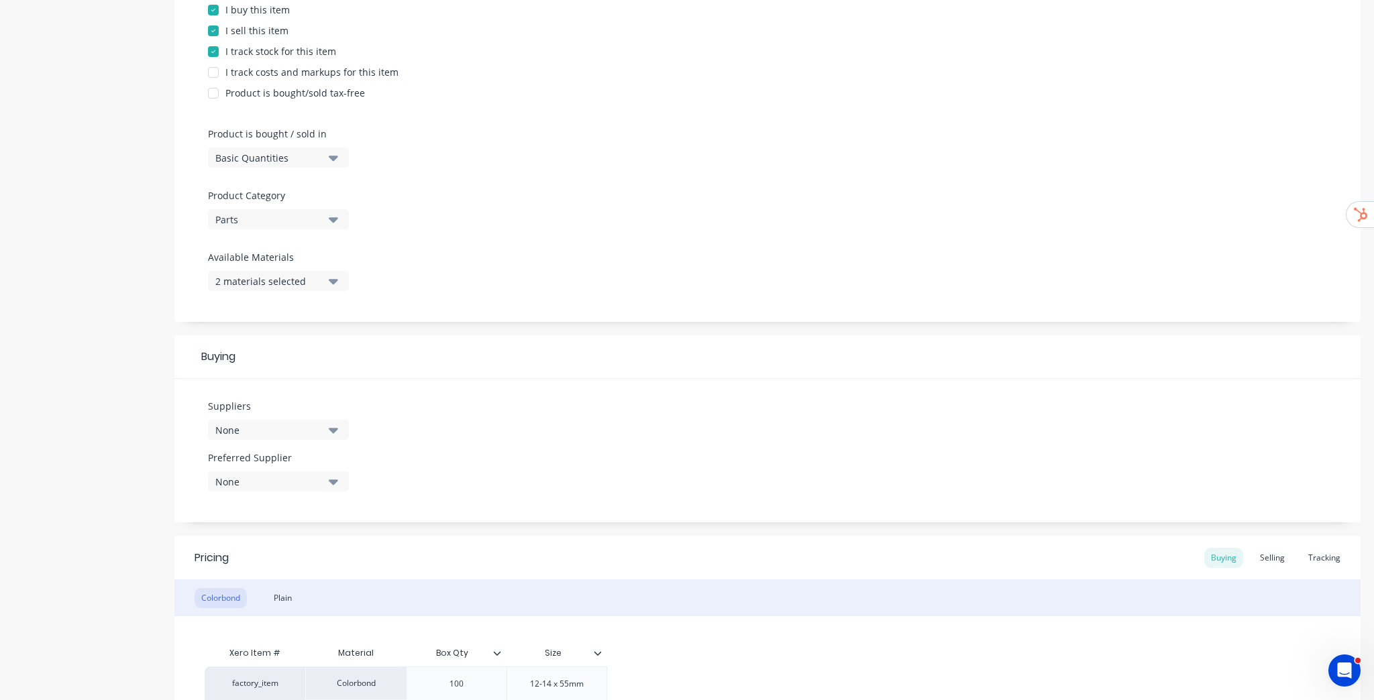
scroll to position [322, 0]
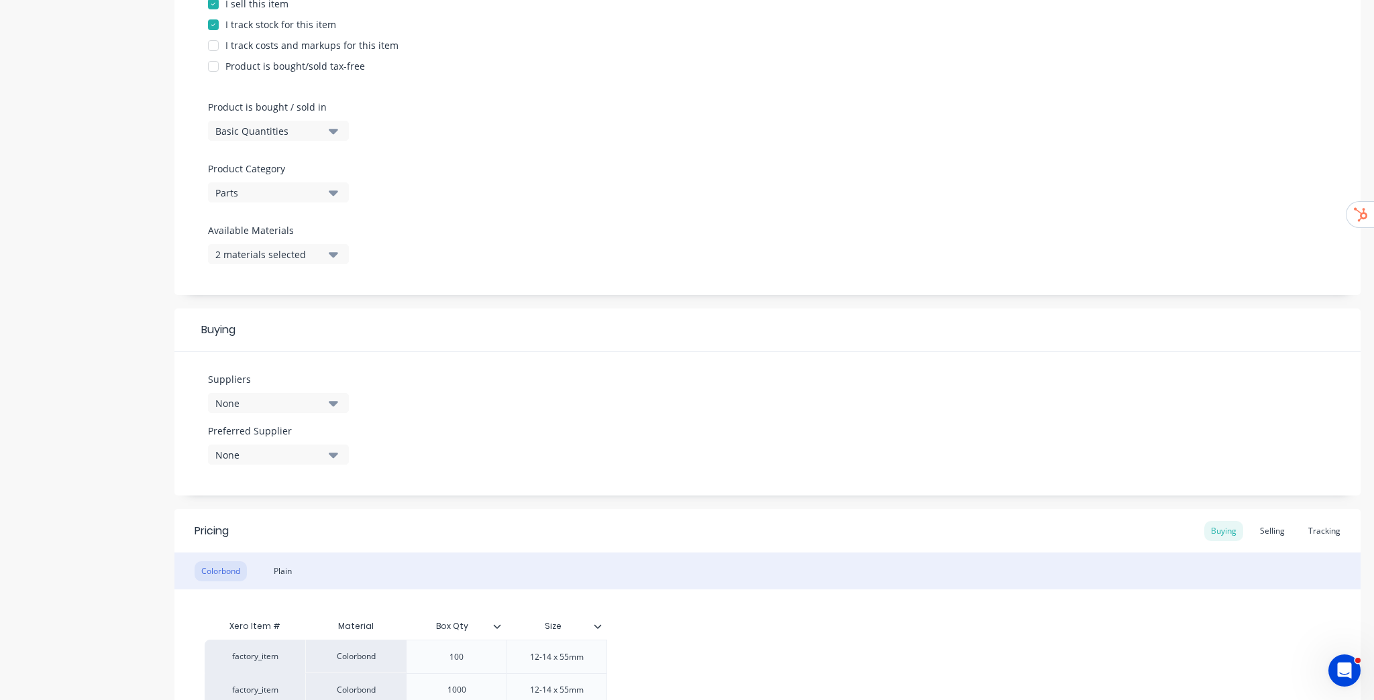
click at [341, 404] on button "None" at bounding box center [278, 403] width 141 height 20
click at [270, 508] on div "Test Supplier" at bounding box center [316, 503] width 134 height 14
drag, startPoint x: 453, startPoint y: 379, endPoint x: 422, endPoint y: 397, distance: 36.4
click at [454, 378] on div "Suppliers 1 suppliers selected Test Supplier BL Shipway Testing the wrong addre…" at bounding box center [767, 424] width 1186 height 144
click at [274, 461] on div "None" at bounding box center [268, 455] width 107 height 14
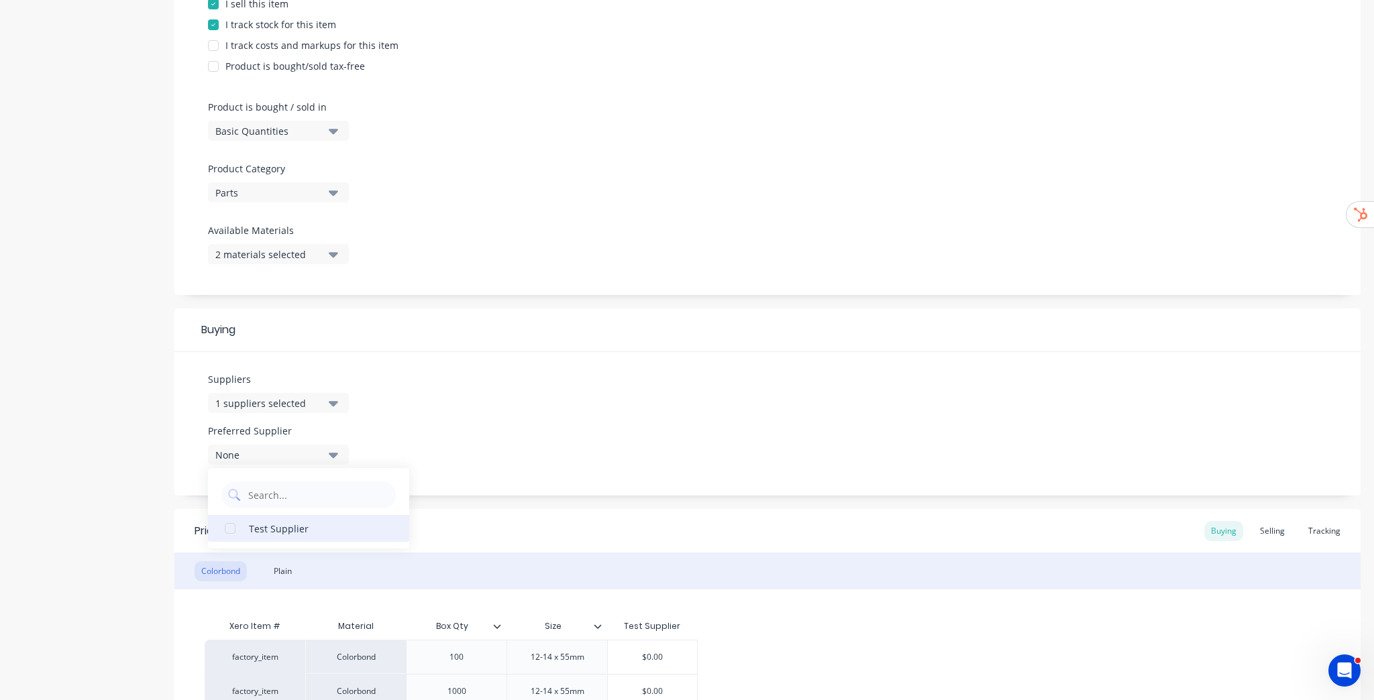
click at [264, 528] on div "Test Supplier" at bounding box center [316, 528] width 134 height 14
click at [567, 366] on div "Suppliers 1 suppliers selected Preferred Supplier Test Supplier Test Supplier" at bounding box center [767, 424] width 1186 height 144
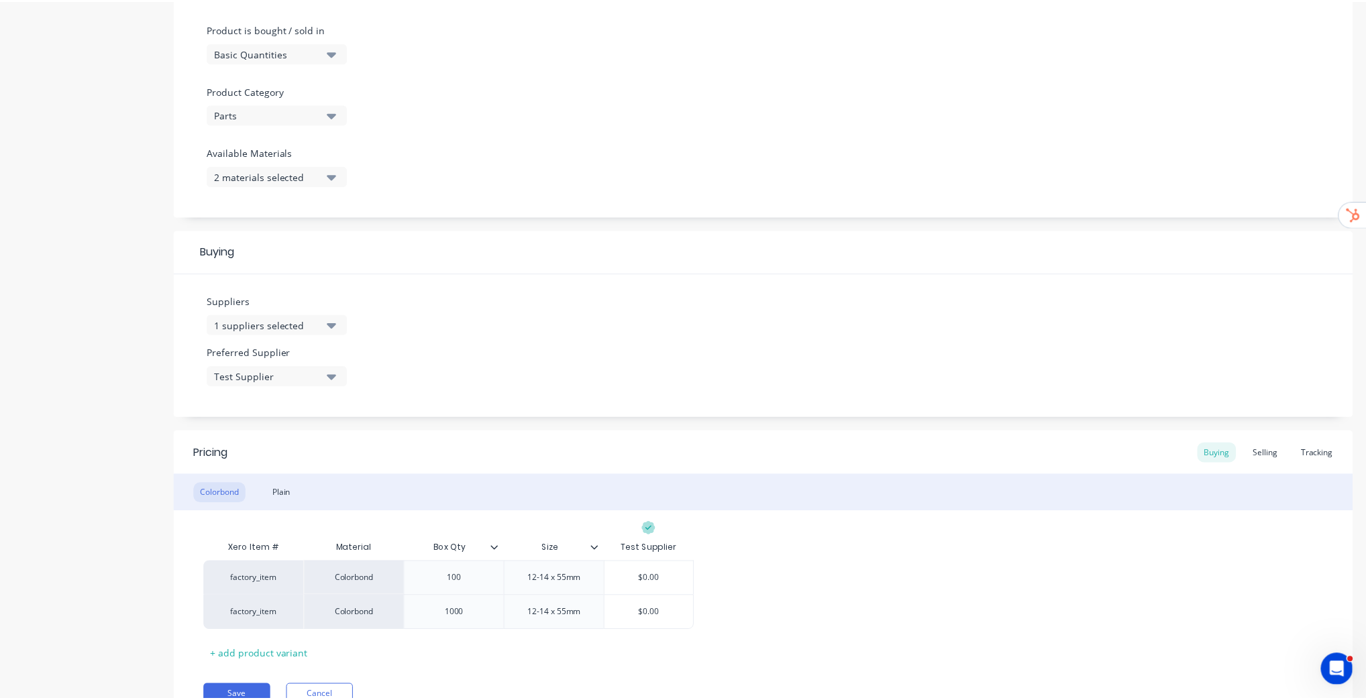
scroll to position [462, 0]
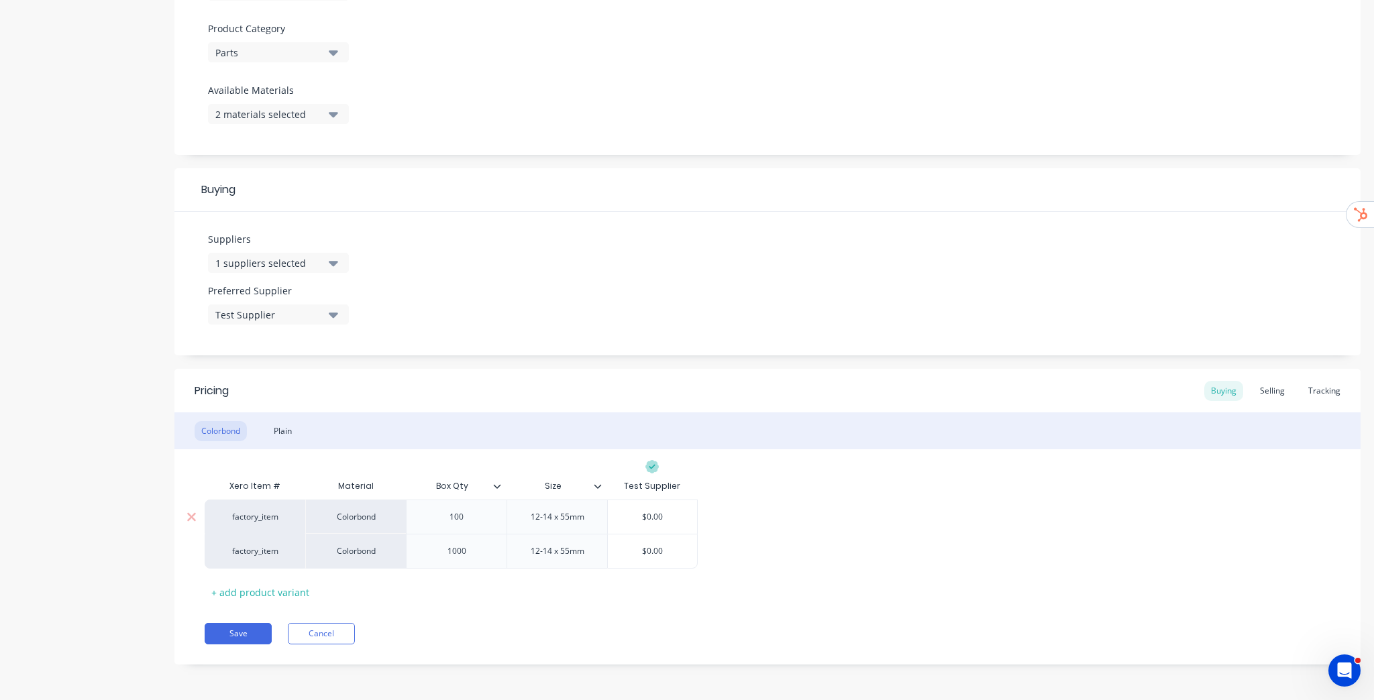
click at [655, 511] on input "$0.00" at bounding box center [652, 517] width 89 height 12
type input "$20"
click at [655, 547] on input "$0.00" at bounding box center [652, 551] width 89 height 12
click at [655, 548] on input "$0.00" at bounding box center [652, 551] width 89 height 12
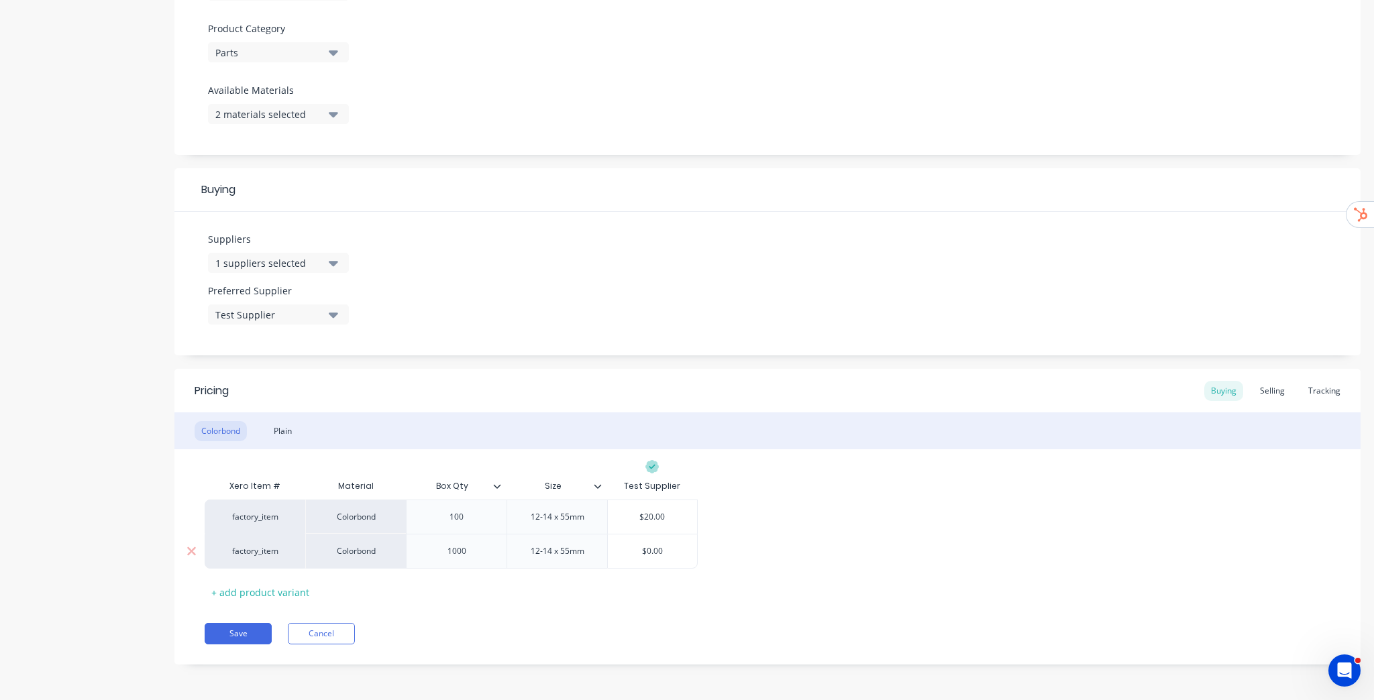
click at [655, 548] on input "$0.00" at bounding box center [652, 551] width 89 height 12
type input "20"
click at [714, 541] on div "factory_item Colorbond 100 12-14 x 55mm $20.00 $20 factory_item Colorbond 1000 …" at bounding box center [768, 534] width 1126 height 69
click at [248, 633] on button "Save" at bounding box center [238, 633] width 67 height 21
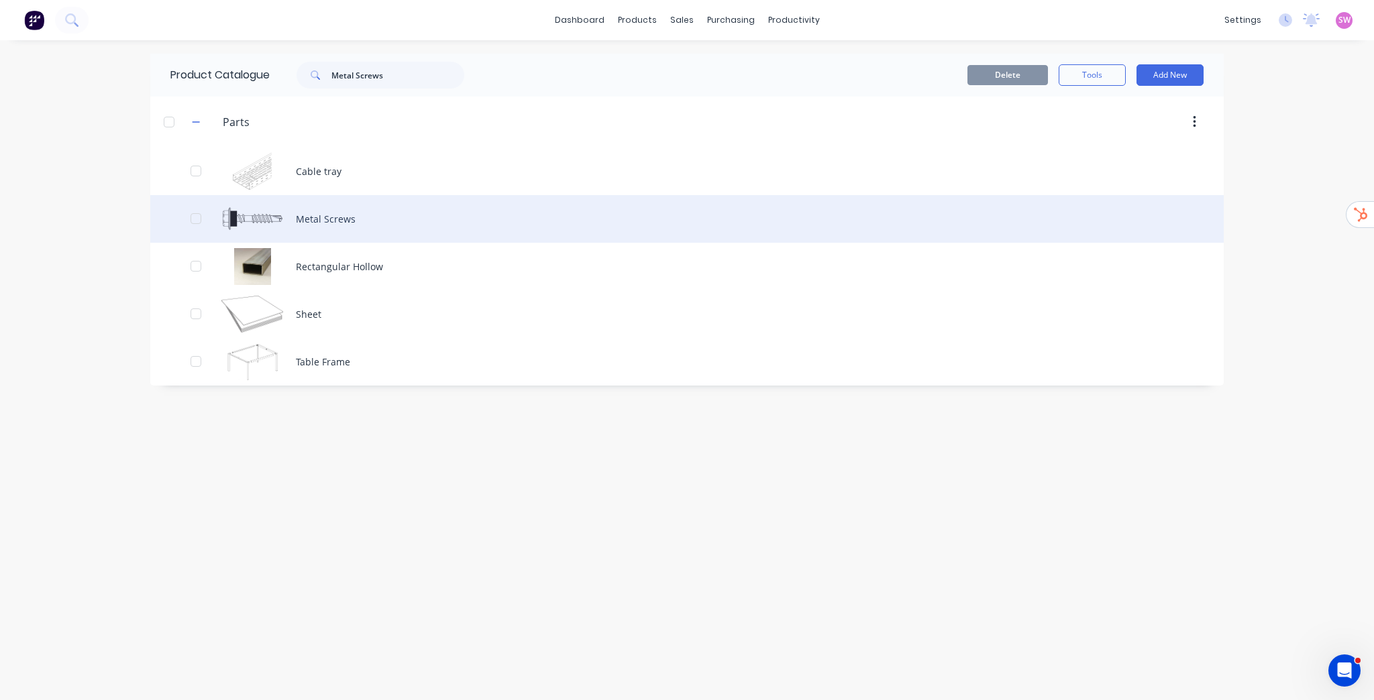
click at [358, 207] on div "Metal Screws" at bounding box center [686, 219] width 1073 height 48
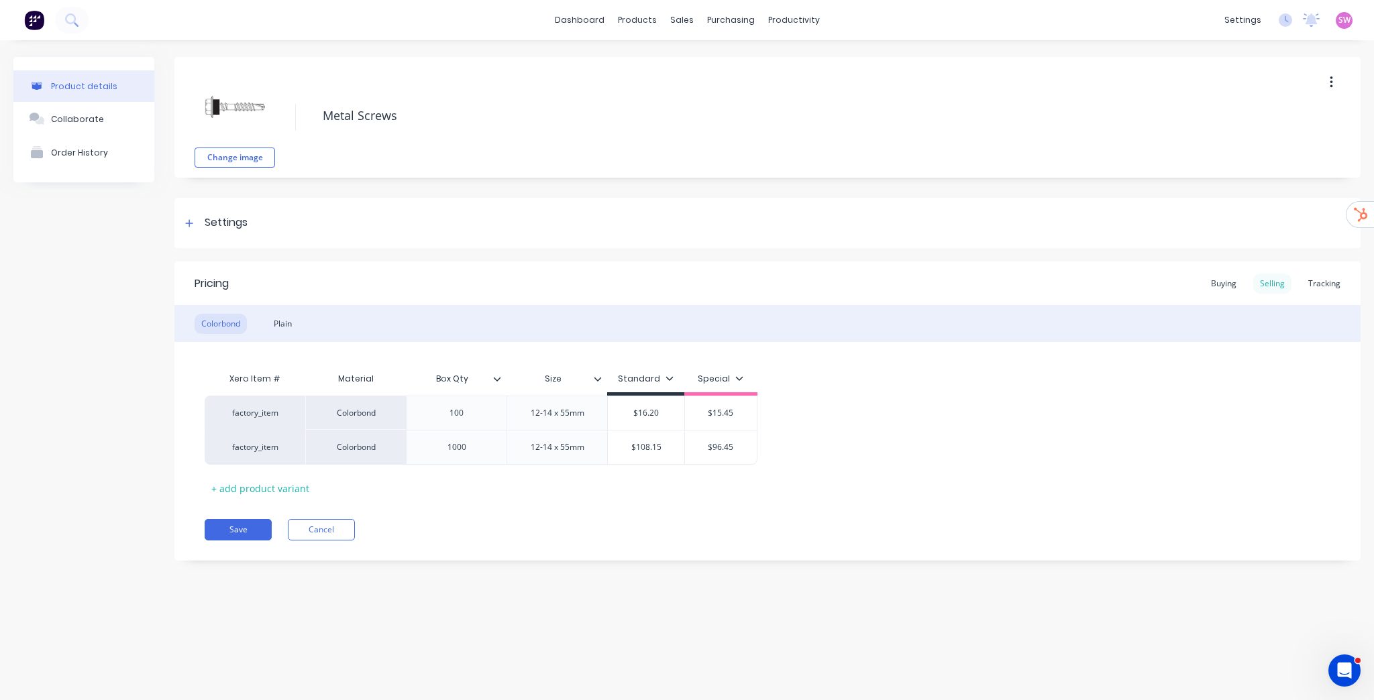
click at [1273, 283] on div "Selling" at bounding box center [1272, 284] width 38 height 20
click at [727, 64] on div "Sales Orders" at bounding box center [731, 64] width 55 height 12
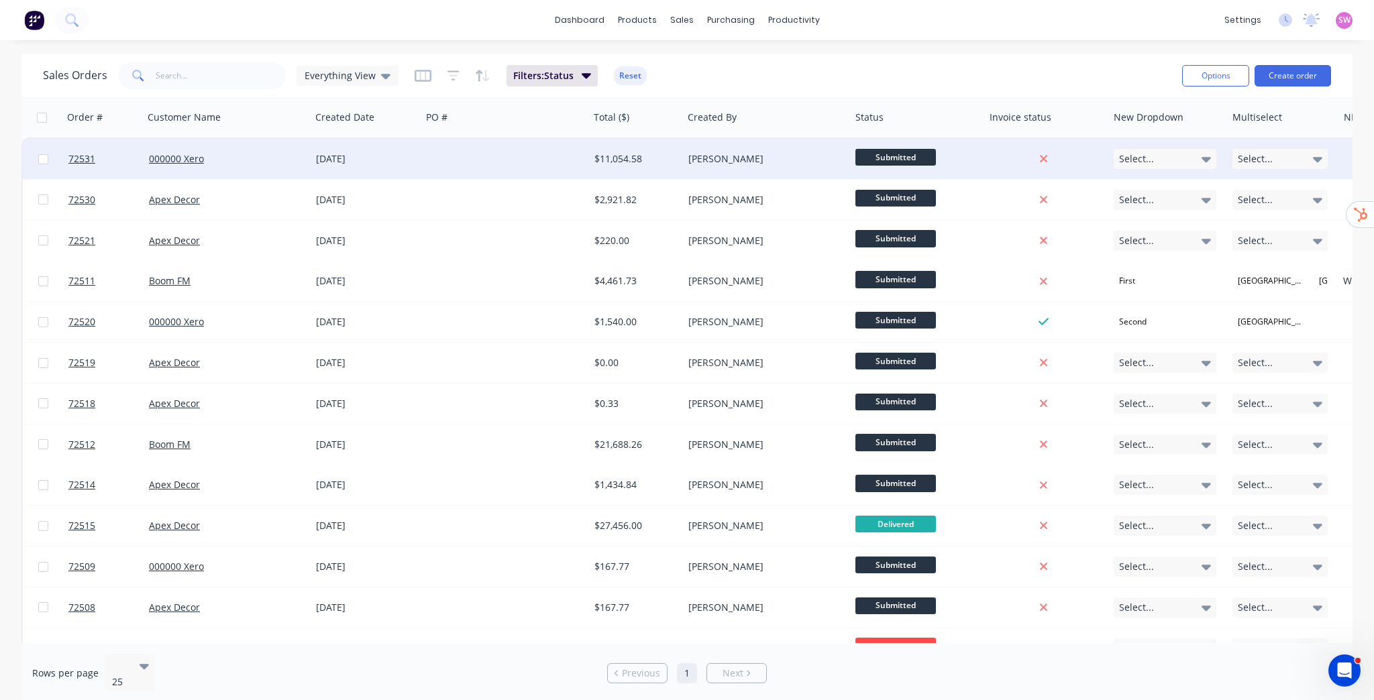
click at [775, 164] on div "[PERSON_NAME]" at bounding box center [762, 158] width 149 height 13
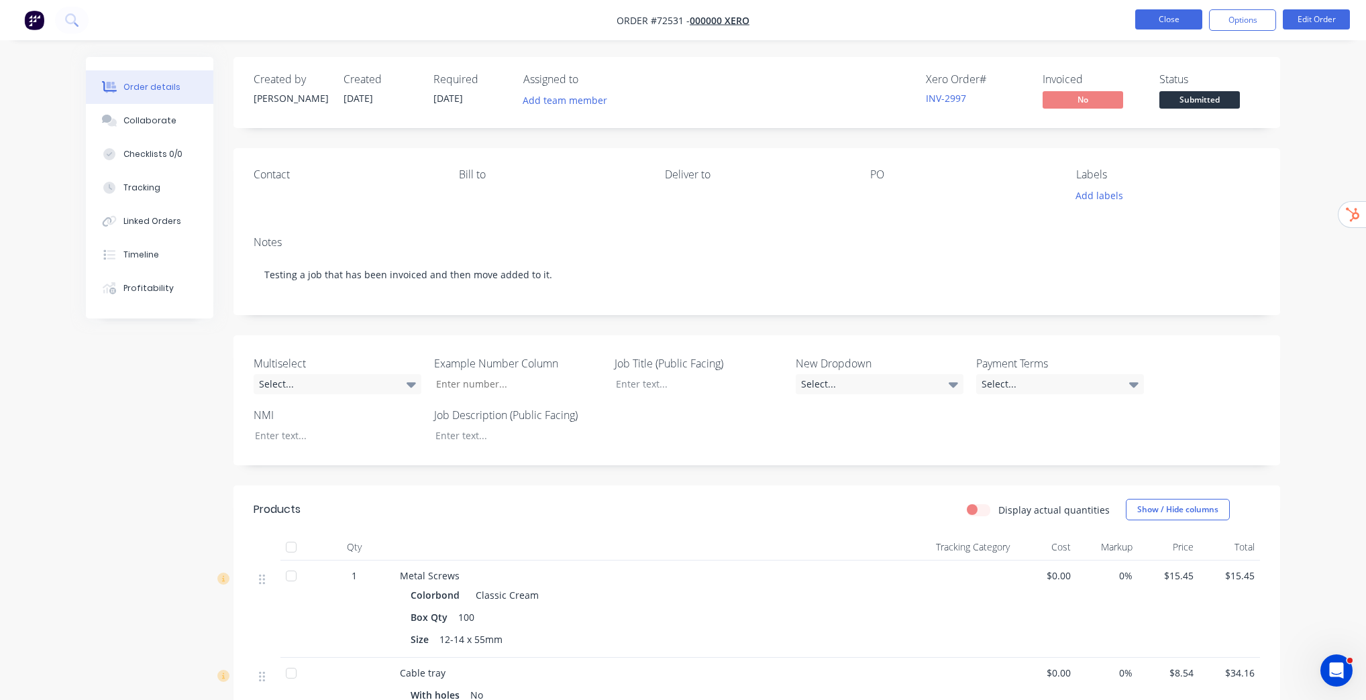
click at [1154, 15] on button "Close" at bounding box center [1168, 19] width 67 height 20
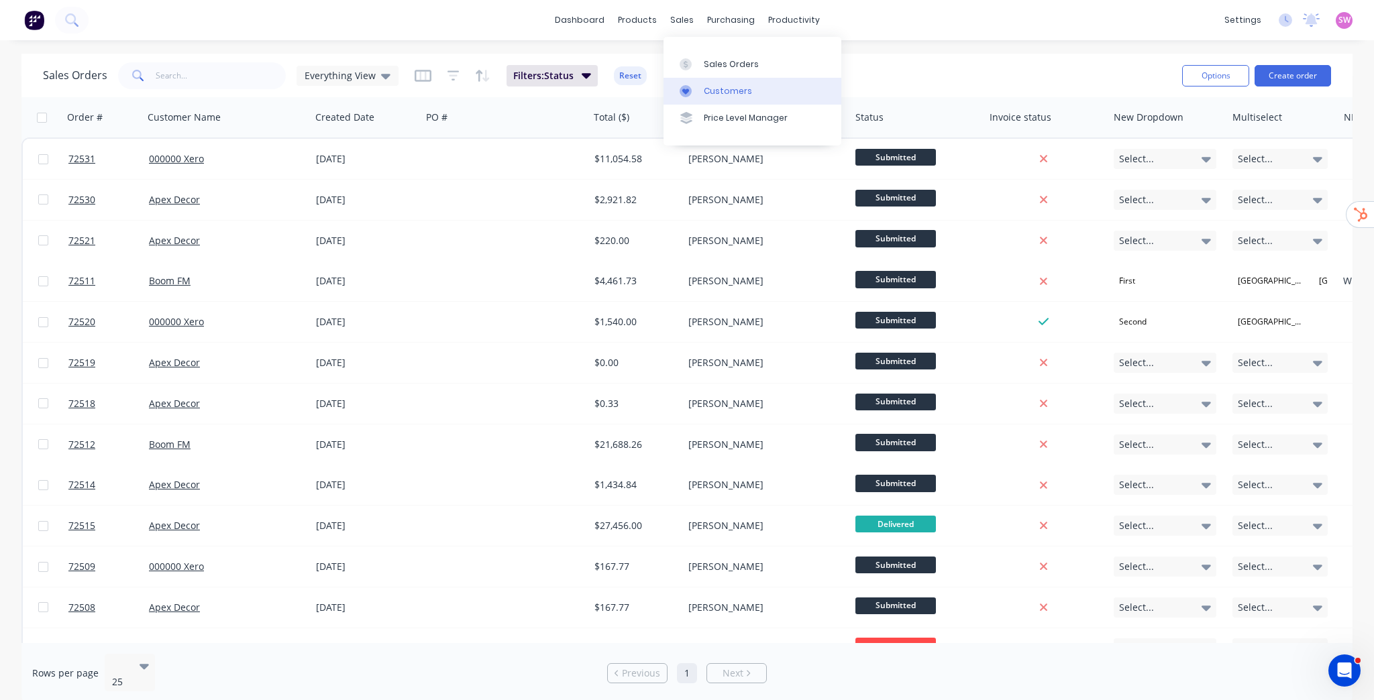
click at [724, 88] on div "Customers" at bounding box center [728, 91] width 48 height 12
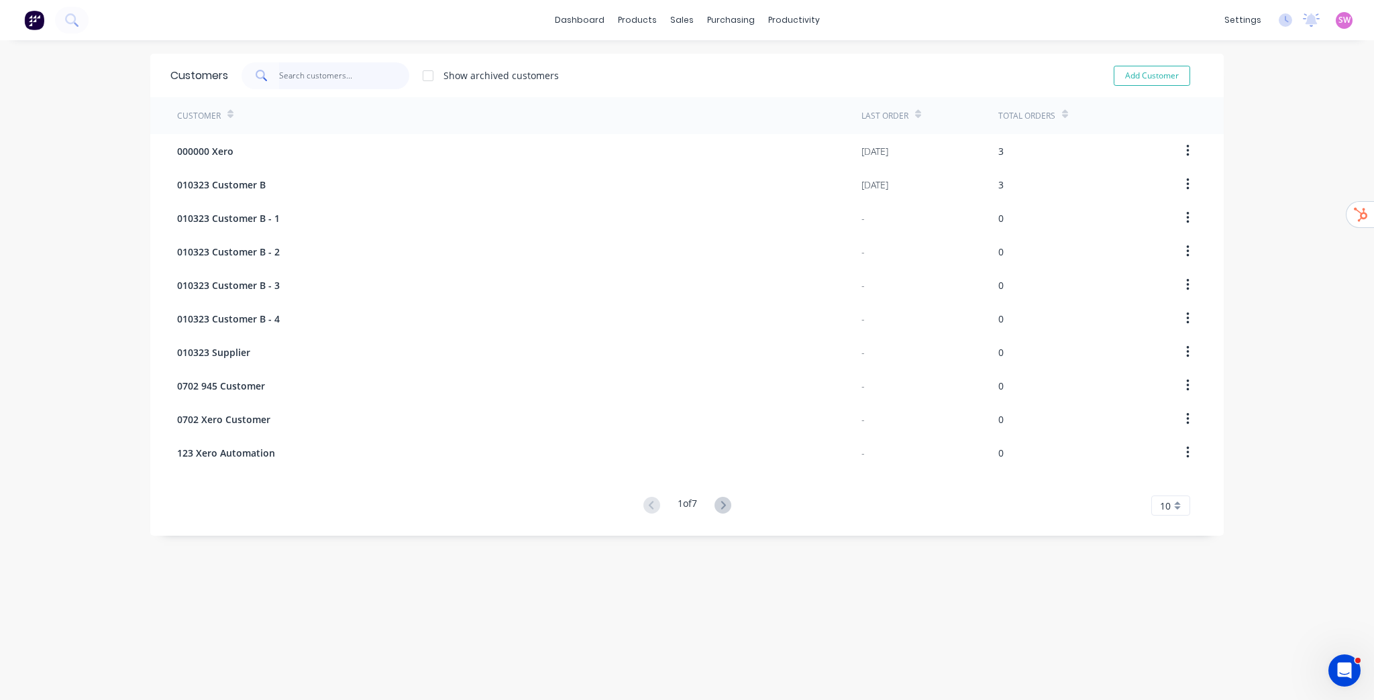
click at [384, 83] on input "text" at bounding box center [344, 75] width 131 height 27
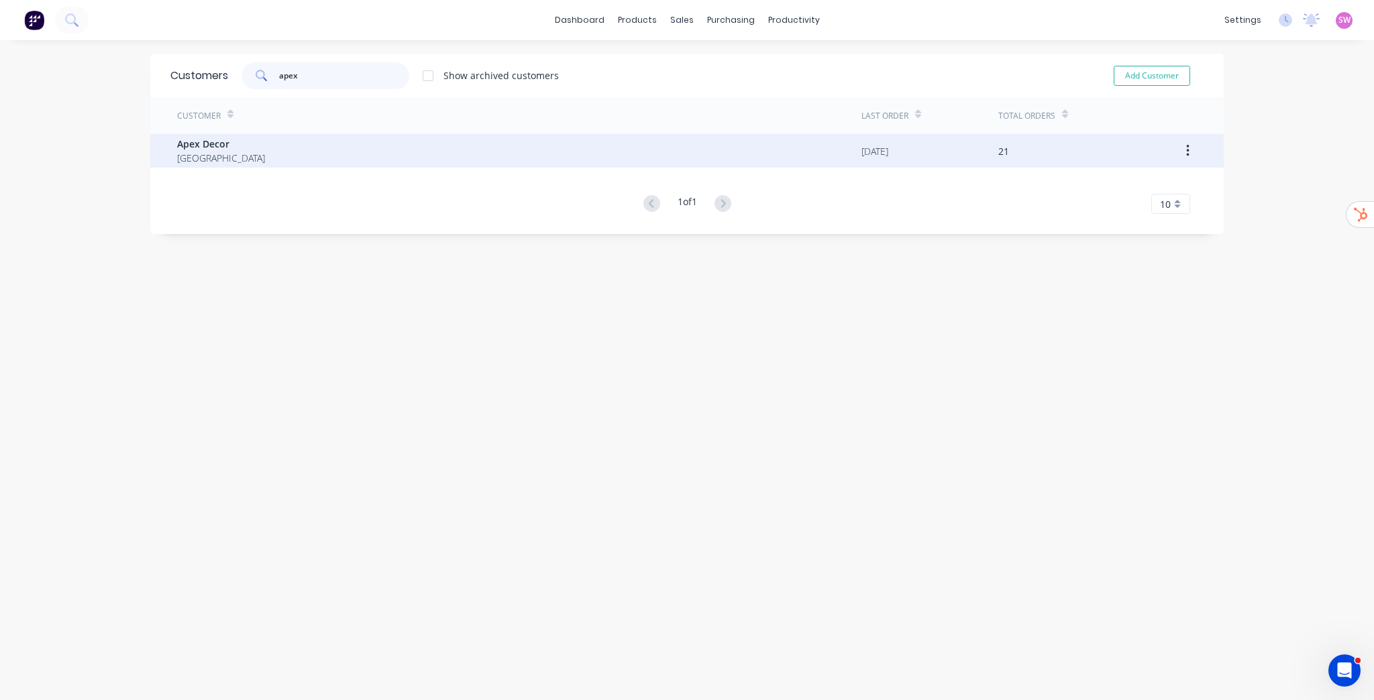
type input "apex"
click at [502, 138] on div "Apex Decor Australia" at bounding box center [519, 151] width 684 height 34
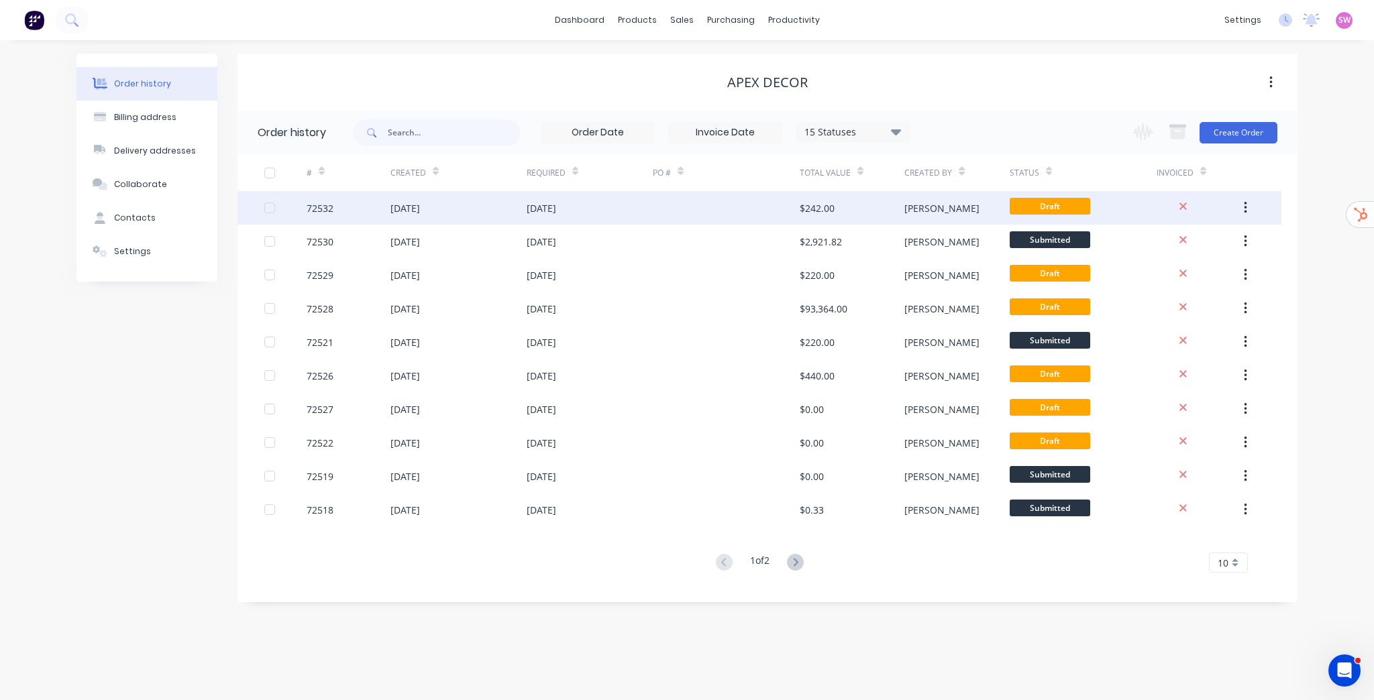
click at [683, 209] on div at bounding box center [726, 208] width 147 height 34
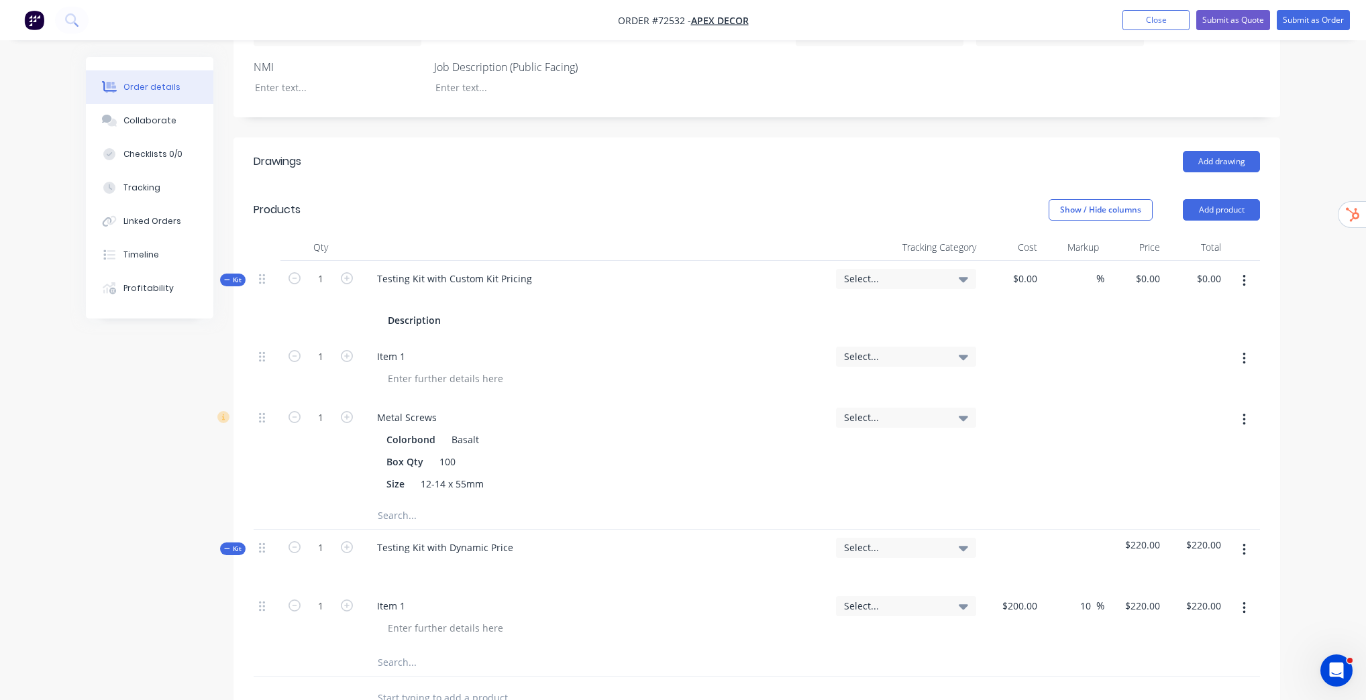
scroll to position [376, 0]
click at [1242, 415] on icon "button" at bounding box center [1243, 418] width 3 height 15
click at [1181, 505] on div "Delete" at bounding box center [1195, 506] width 103 height 19
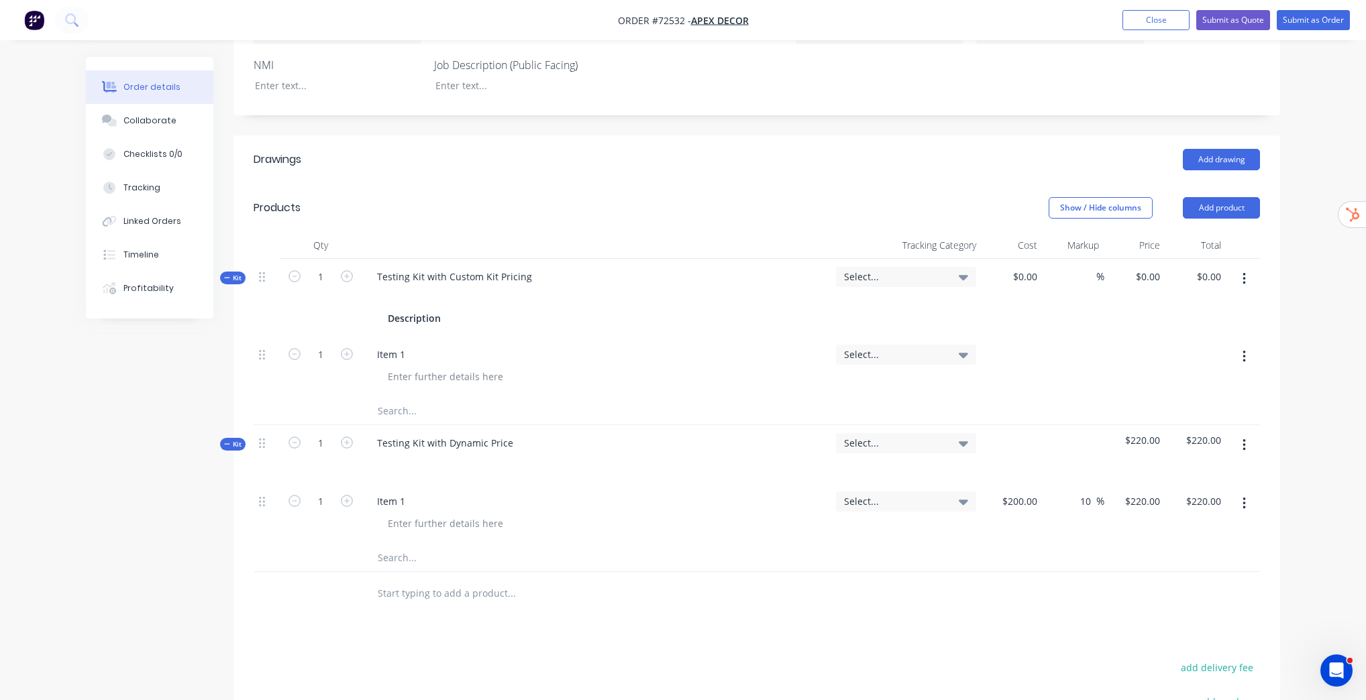
click at [402, 416] on input "text" at bounding box center [511, 411] width 268 height 27
paste input "Metal Screws"
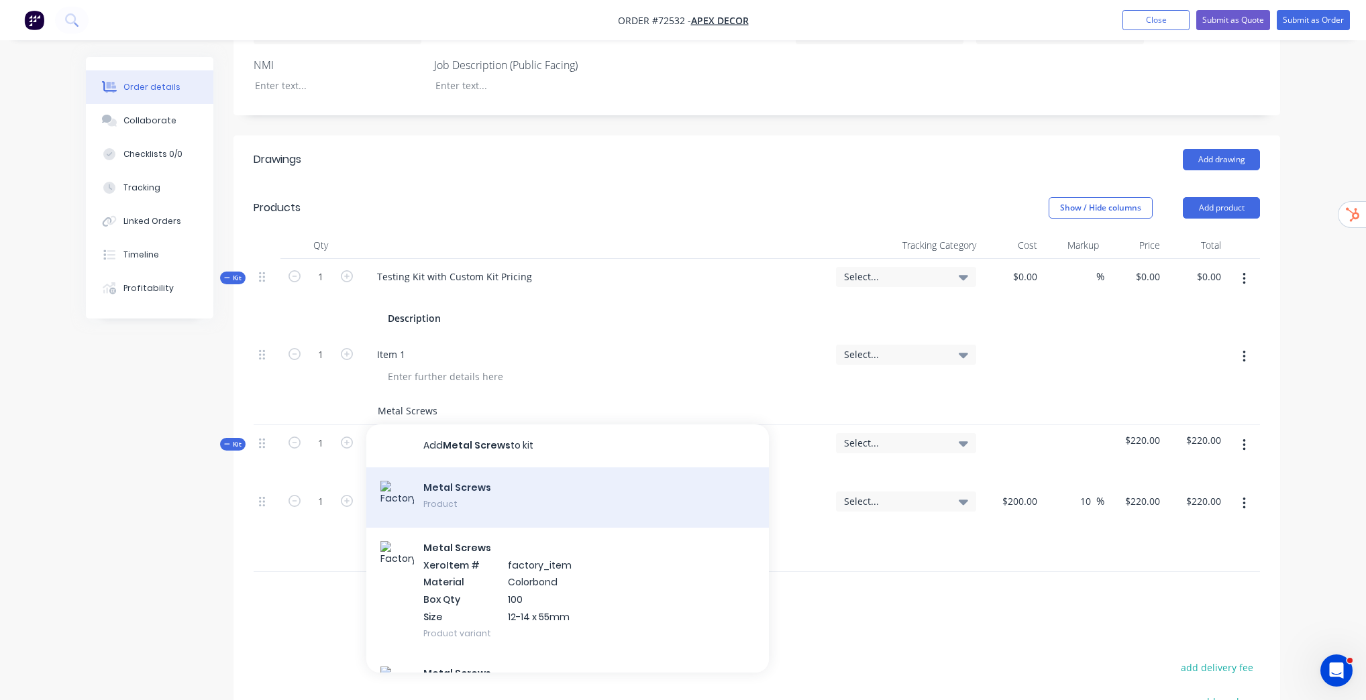
type input "Metal Screws"
click at [510, 492] on div "Metal Screws Product" at bounding box center [567, 498] width 402 height 60
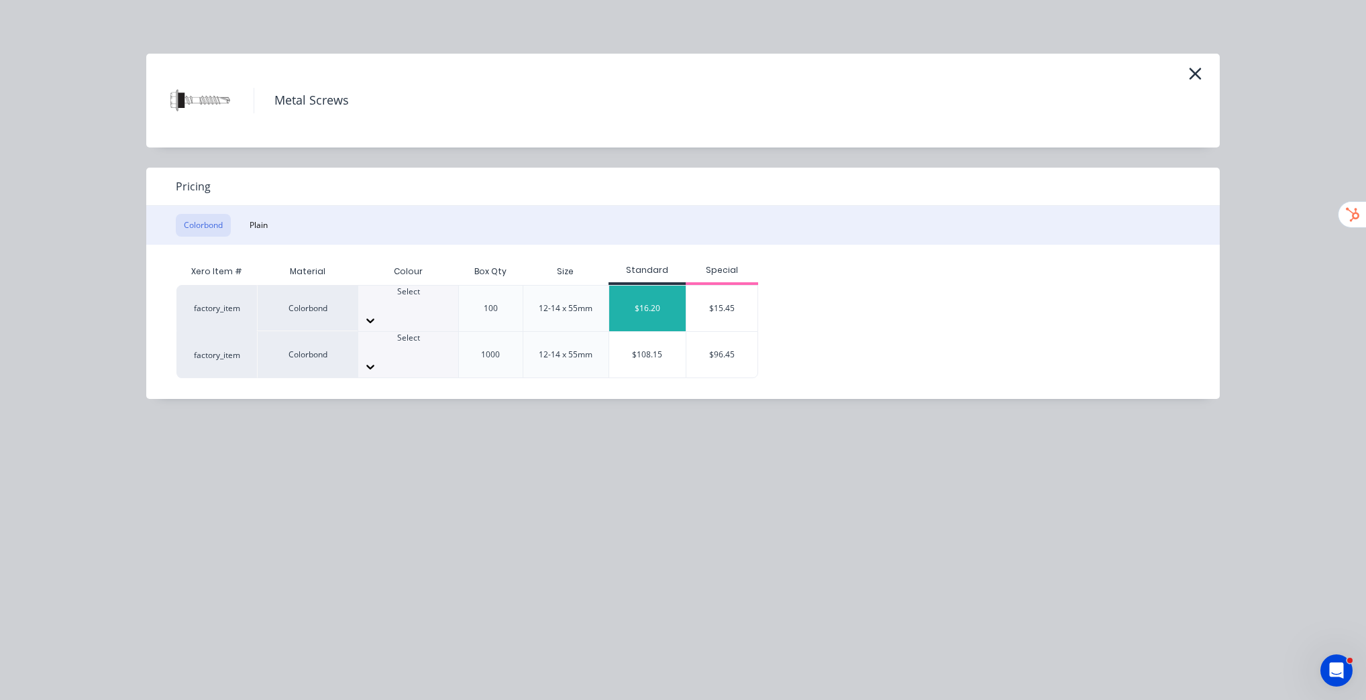
click at [651, 304] on div "$16.20" at bounding box center [647, 309] width 76 height 46
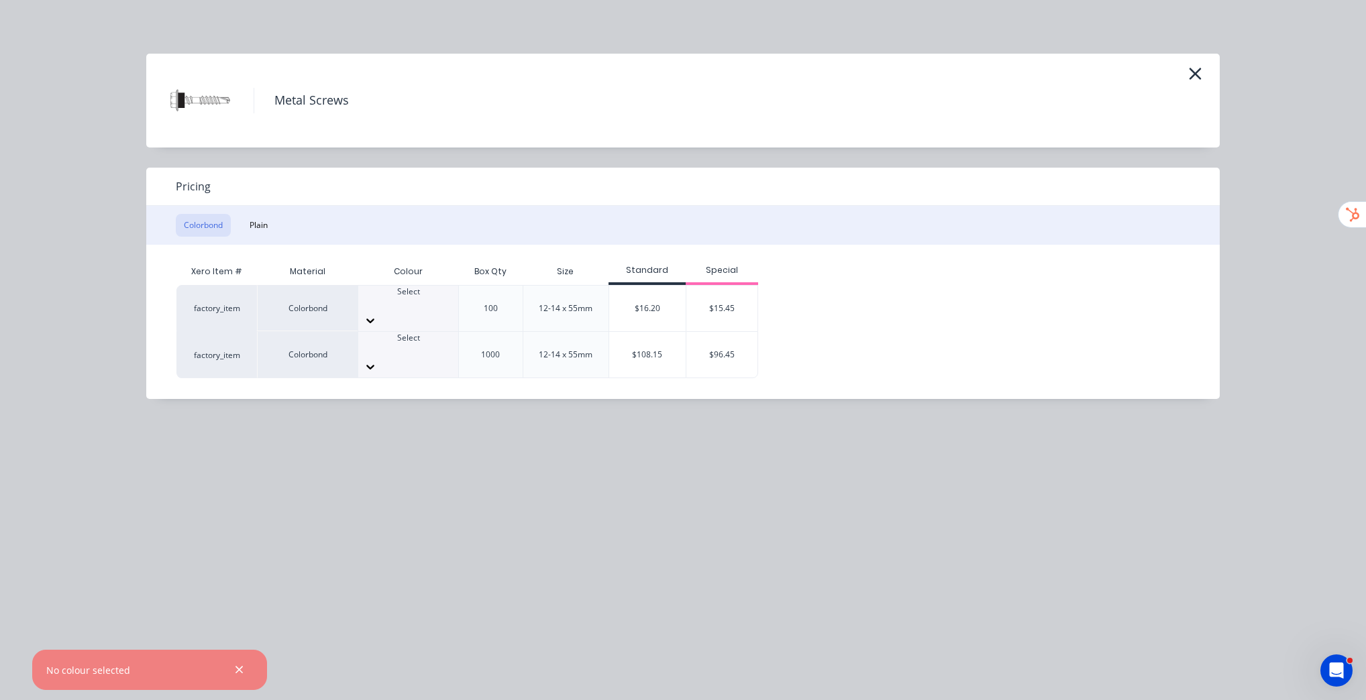
click at [377, 314] on icon at bounding box center [370, 320] width 13 height 13
click at [663, 303] on div "$16.20" at bounding box center [647, 309] width 76 height 46
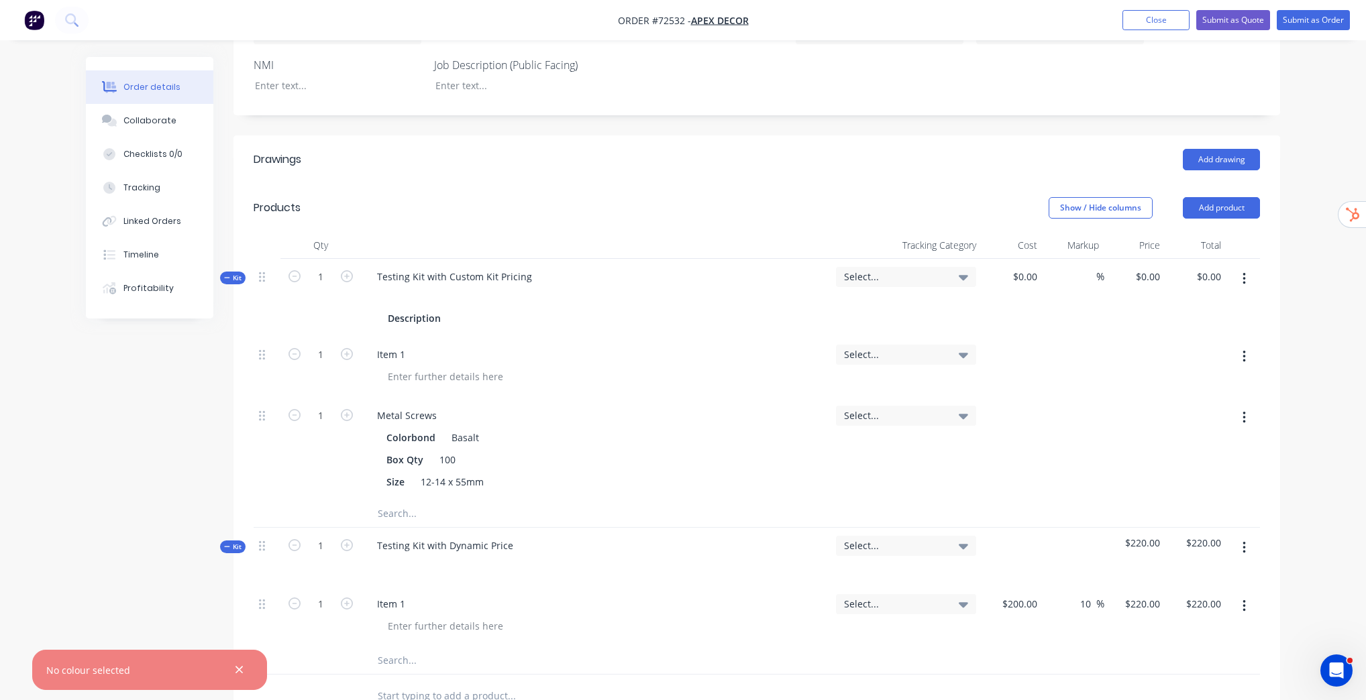
click at [1324, 455] on div "Order details Collaborate Checklists 0/0 Tracking Linked Orders Timeline Profit…" at bounding box center [683, 342] width 1366 height 1436
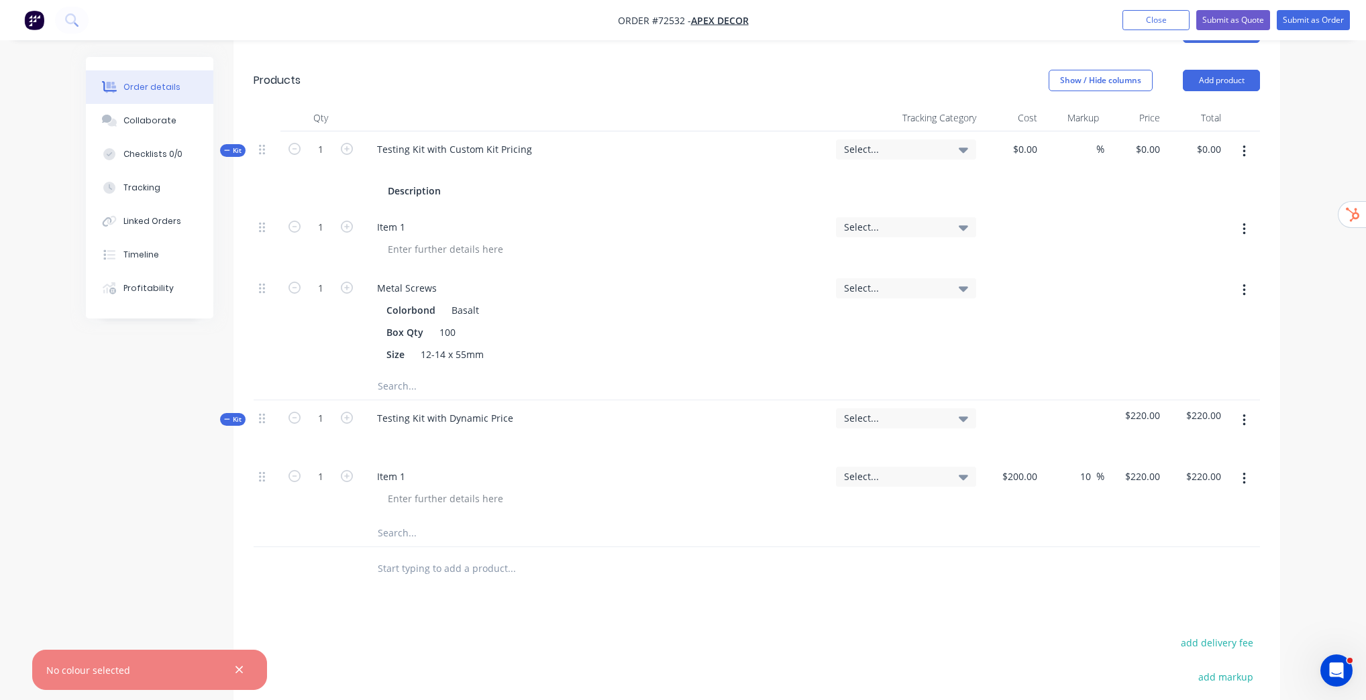
scroll to position [483, 0]
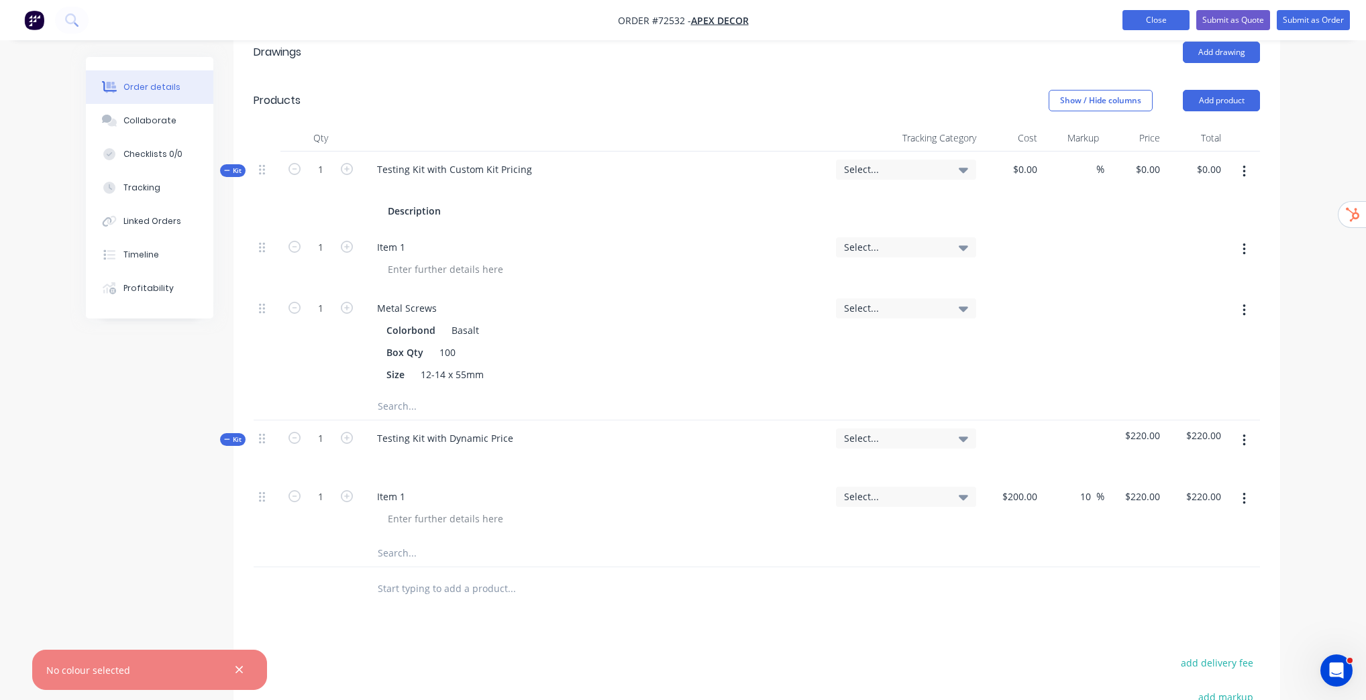
click at [1138, 19] on button "Close" at bounding box center [1155, 20] width 67 height 20
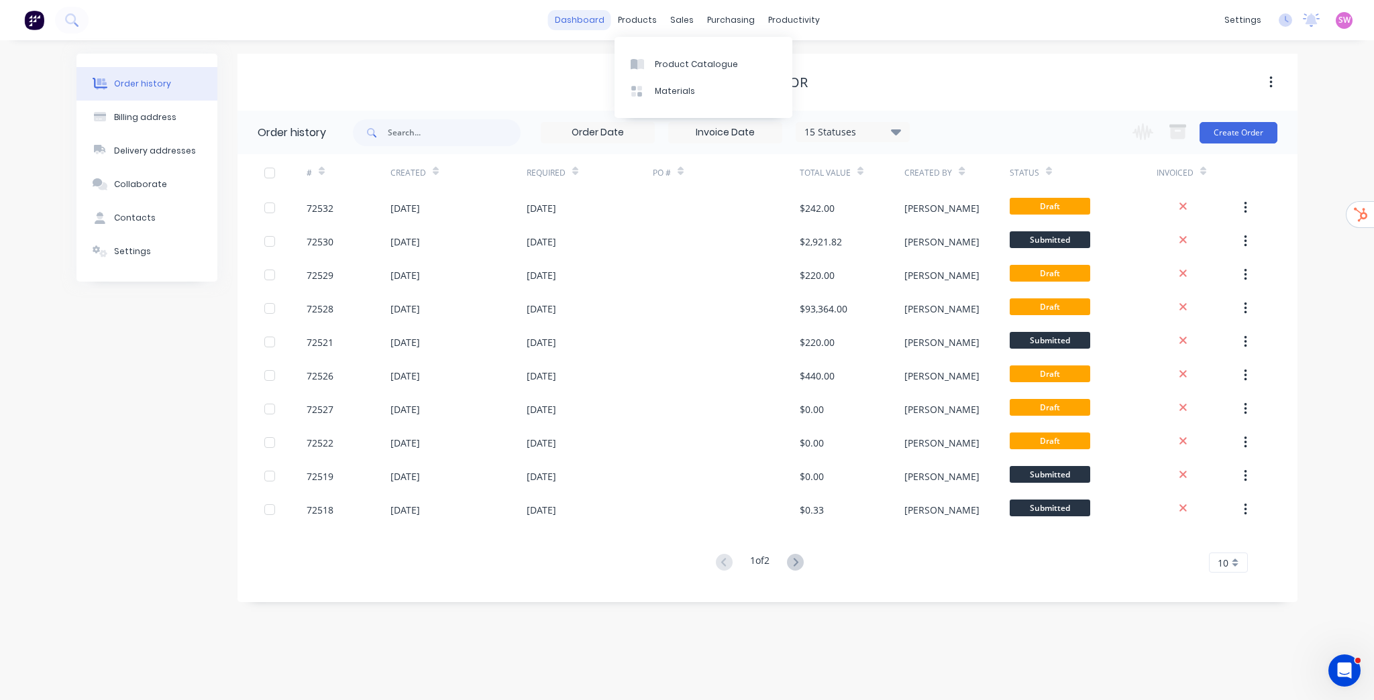
click at [596, 19] on link "dashboard" at bounding box center [579, 20] width 63 height 20
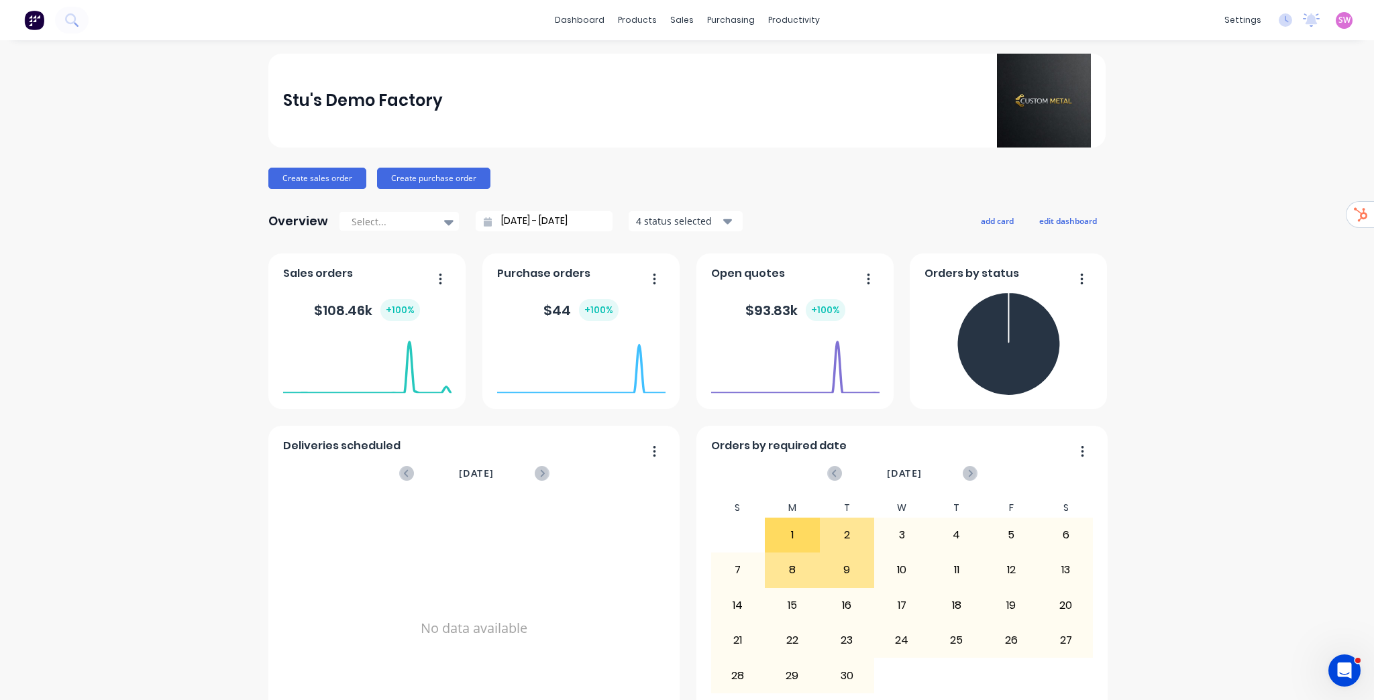
click at [1338, 21] on span "SW" at bounding box center [1344, 20] width 12 height 12
click at [1212, 170] on div "Sign out" at bounding box center [1230, 168] width 36 height 12
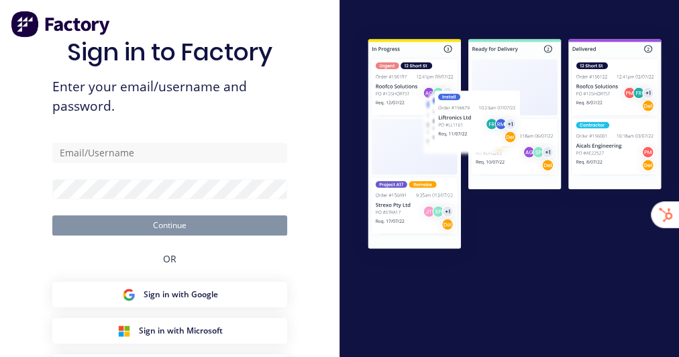
type input "[EMAIL_ADDRESS][DOMAIN_NAME]"
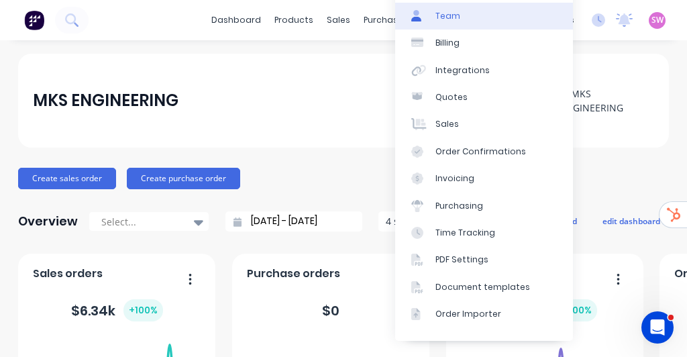
click at [449, 17] on div "Team" at bounding box center [447, 16] width 25 height 12
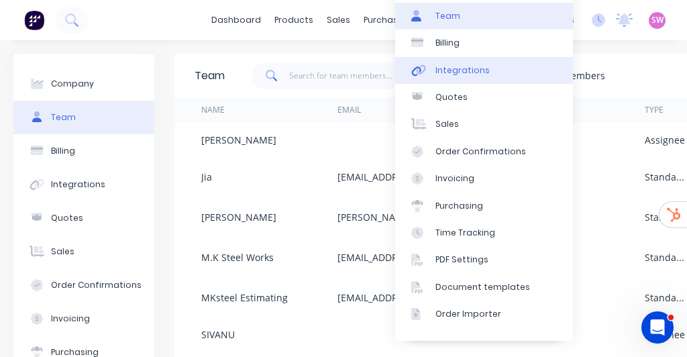
click at [488, 73] on link "Integrations" at bounding box center [484, 70] width 178 height 27
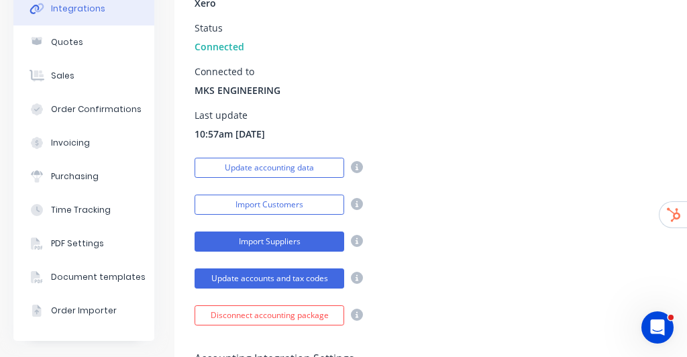
scroll to position [246, 0]
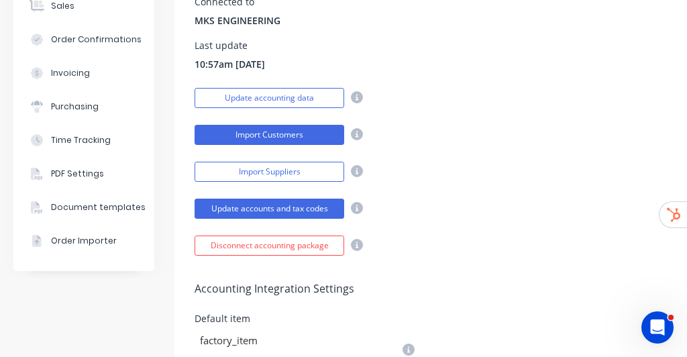
click at [286, 135] on button "Import Customers" at bounding box center [270, 135] width 150 height 20
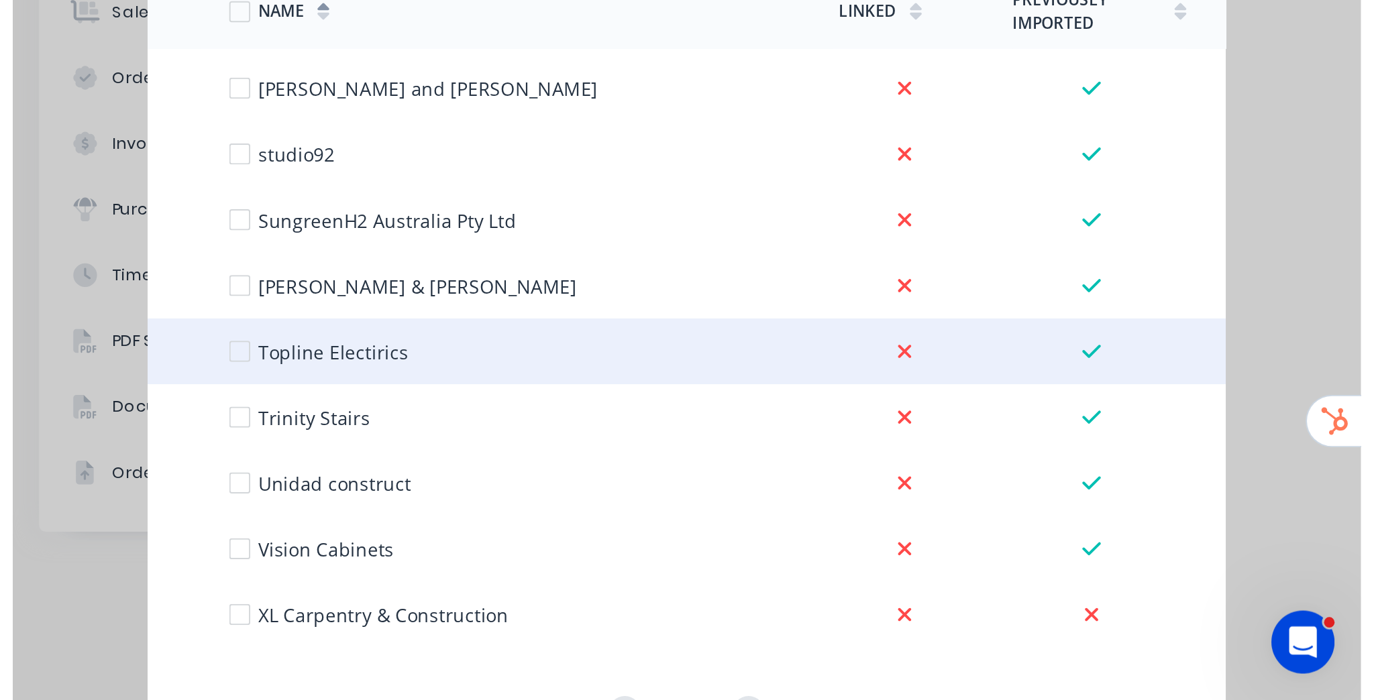
scroll to position [2912, 0]
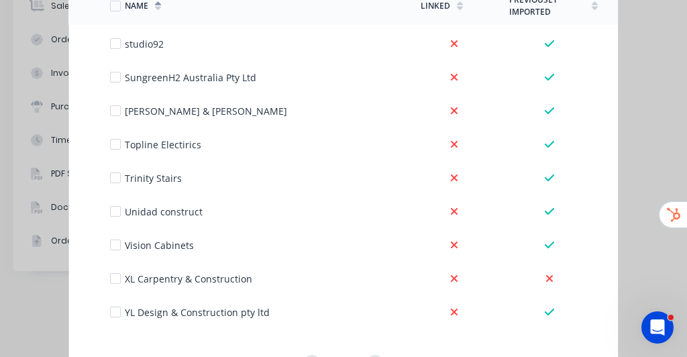
click at [645, 120] on div "Import Customers Linked in Factory Imported Cancel Options Name Linked Previous…" at bounding box center [343, 178] width 687 height 357
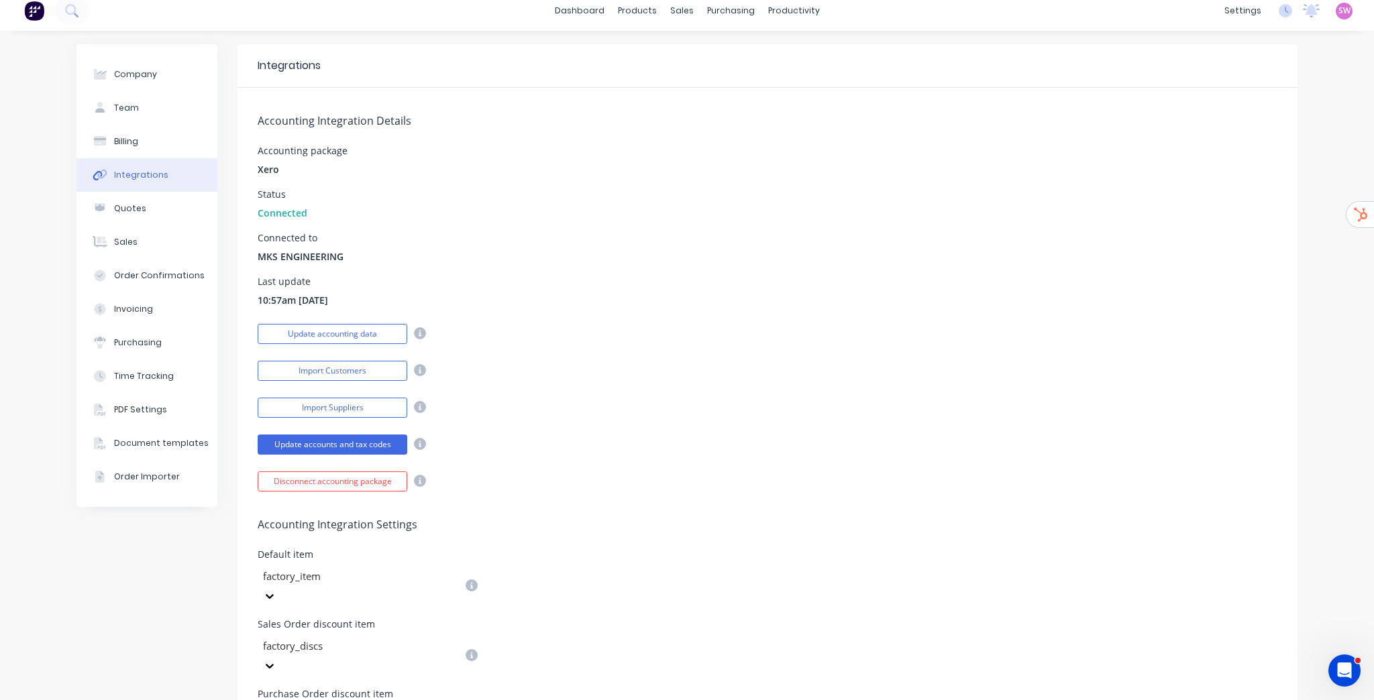
scroll to position [0, 0]
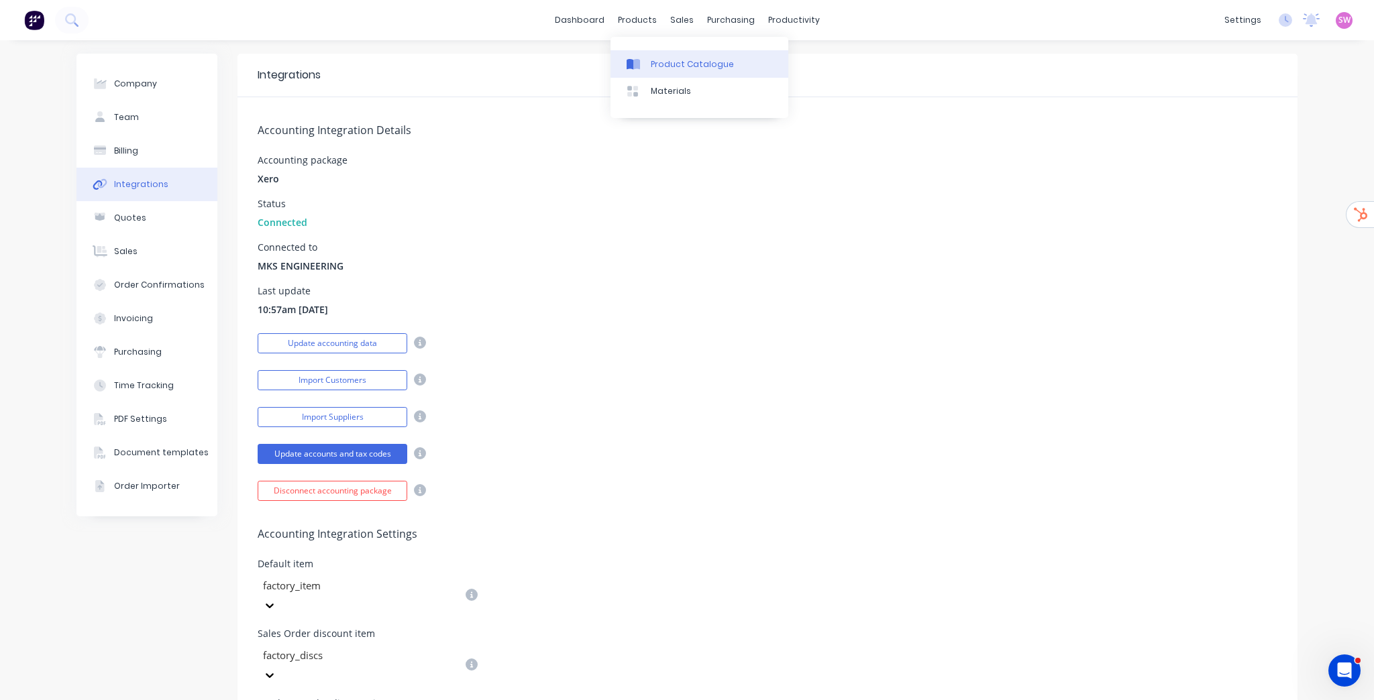
click at [668, 56] on link "Product Catalogue" at bounding box center [699, 63] width 178 height 27
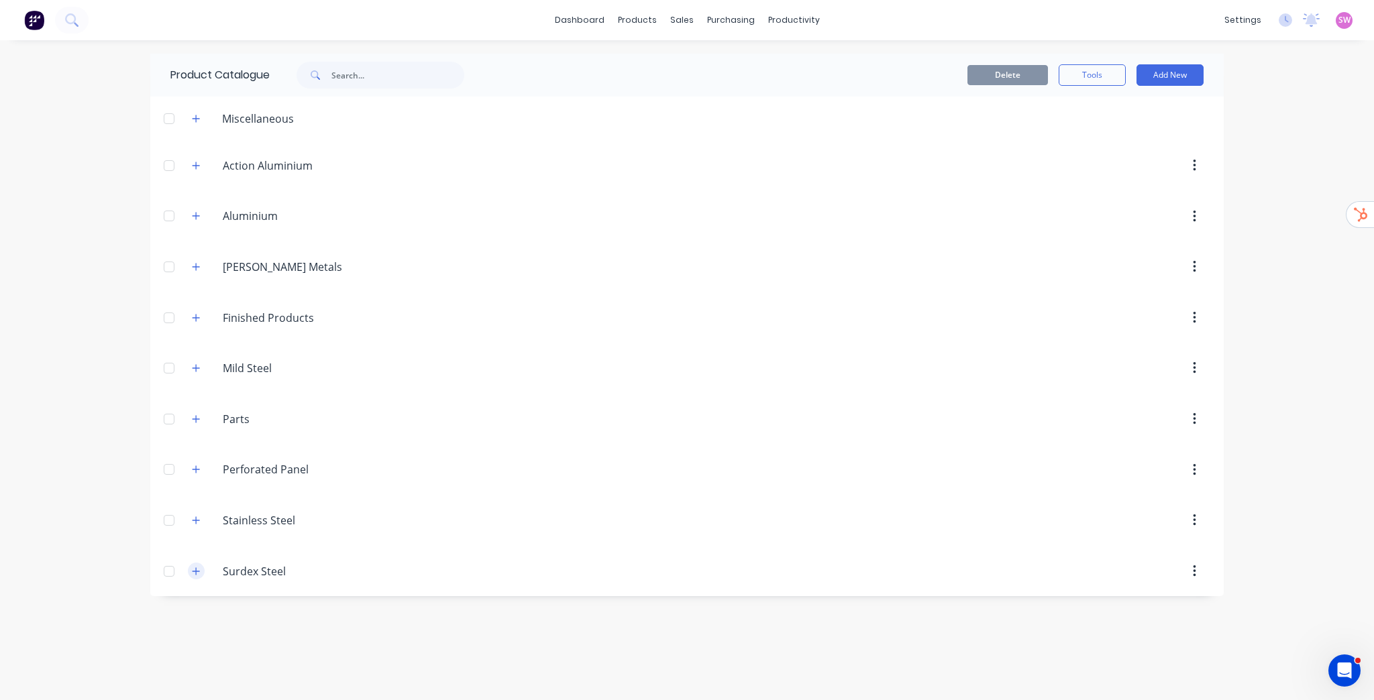
click at [197, 356] on icon "button" at bounding box center [196, 571] width 8 height 9
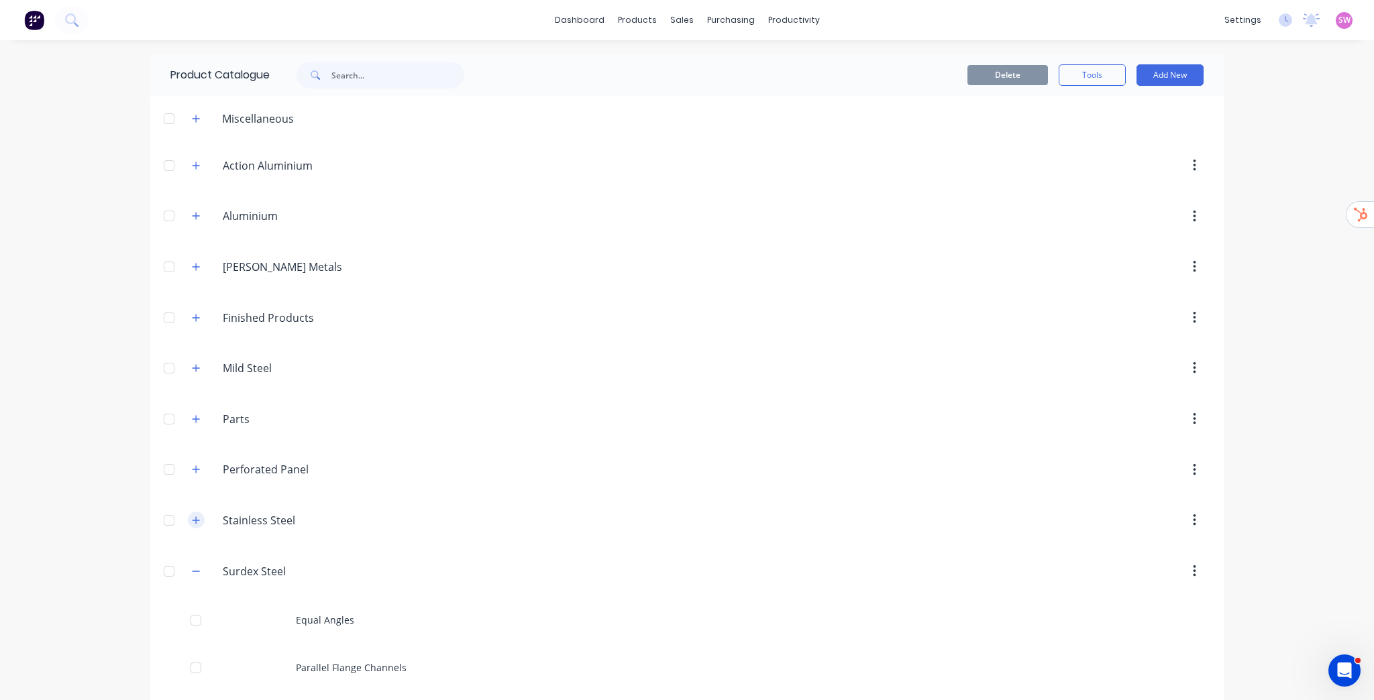
click at [197, 356] on button "button" at bounding box center [196, 520] width 17 height 17
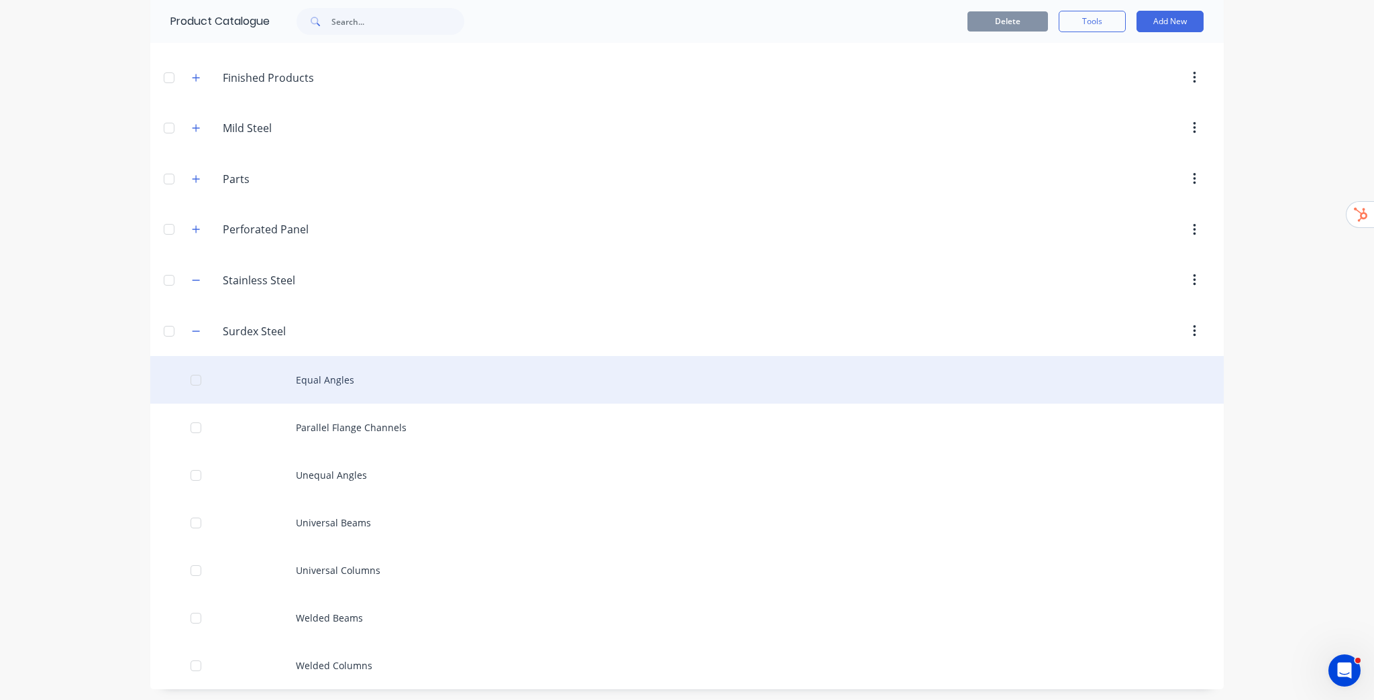
scroll to position [241, 0]
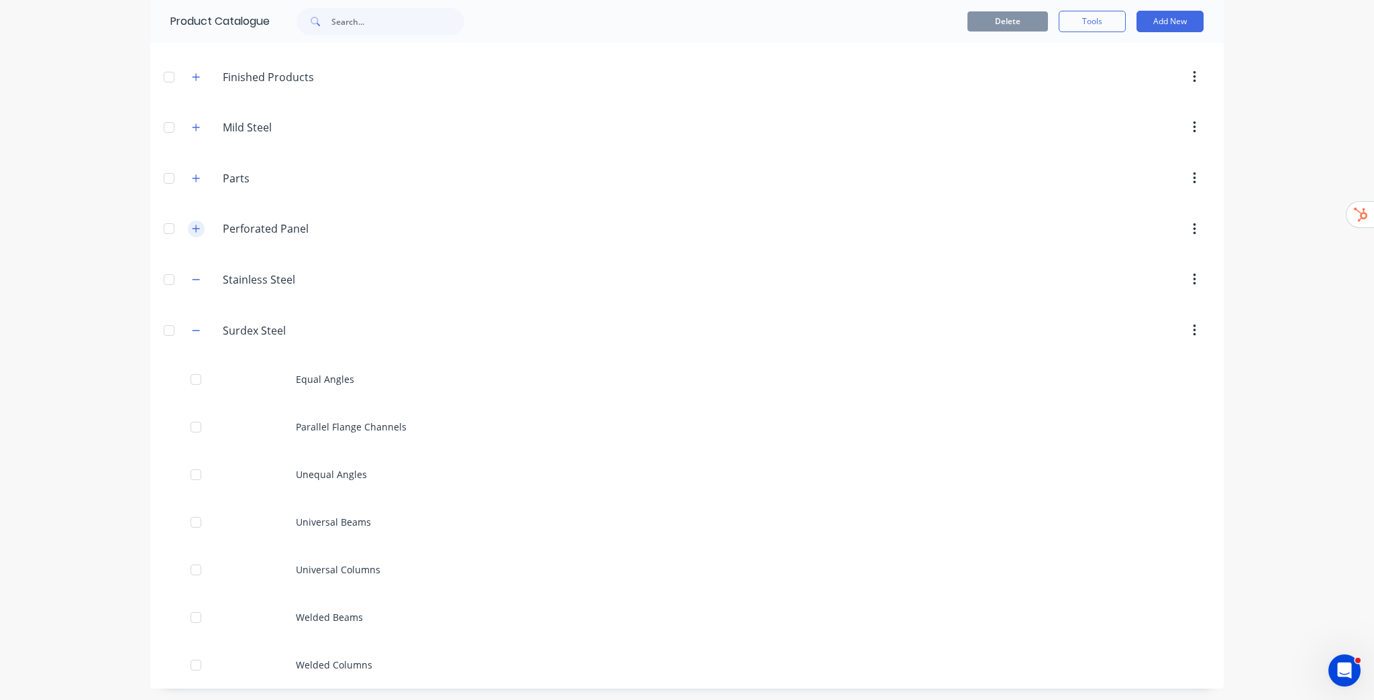
click at [193, 231] on icon "button" at bounding box center [196, 228] width 8 height 9
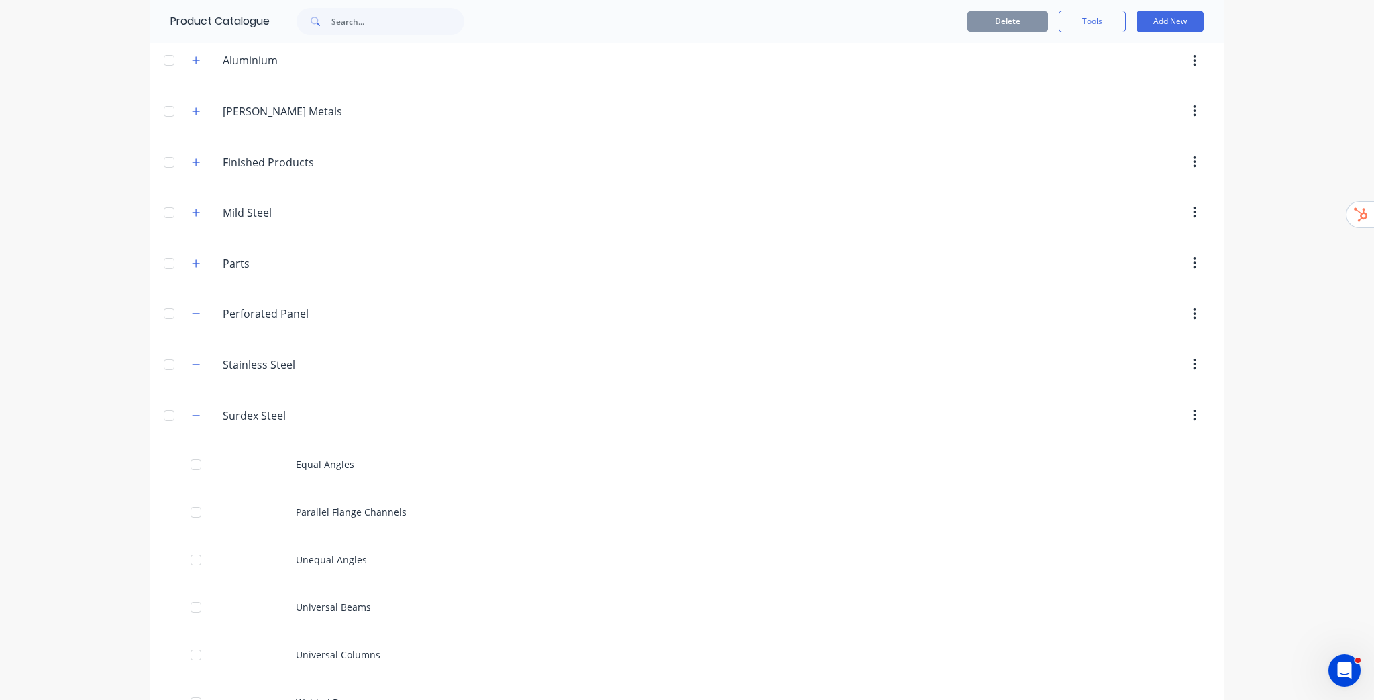
scroll to position [0, 0]
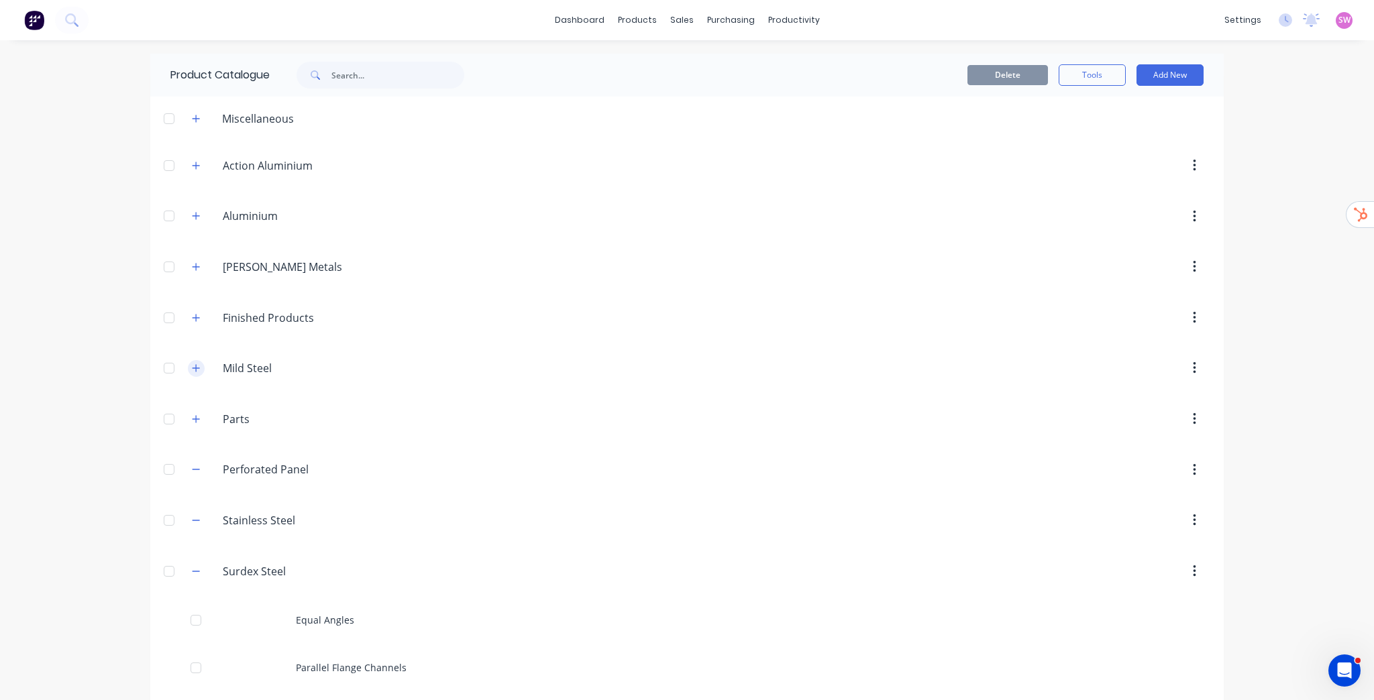
click at [188, 356] on button "button" at bounding box center [196, 368] width 17 height 17
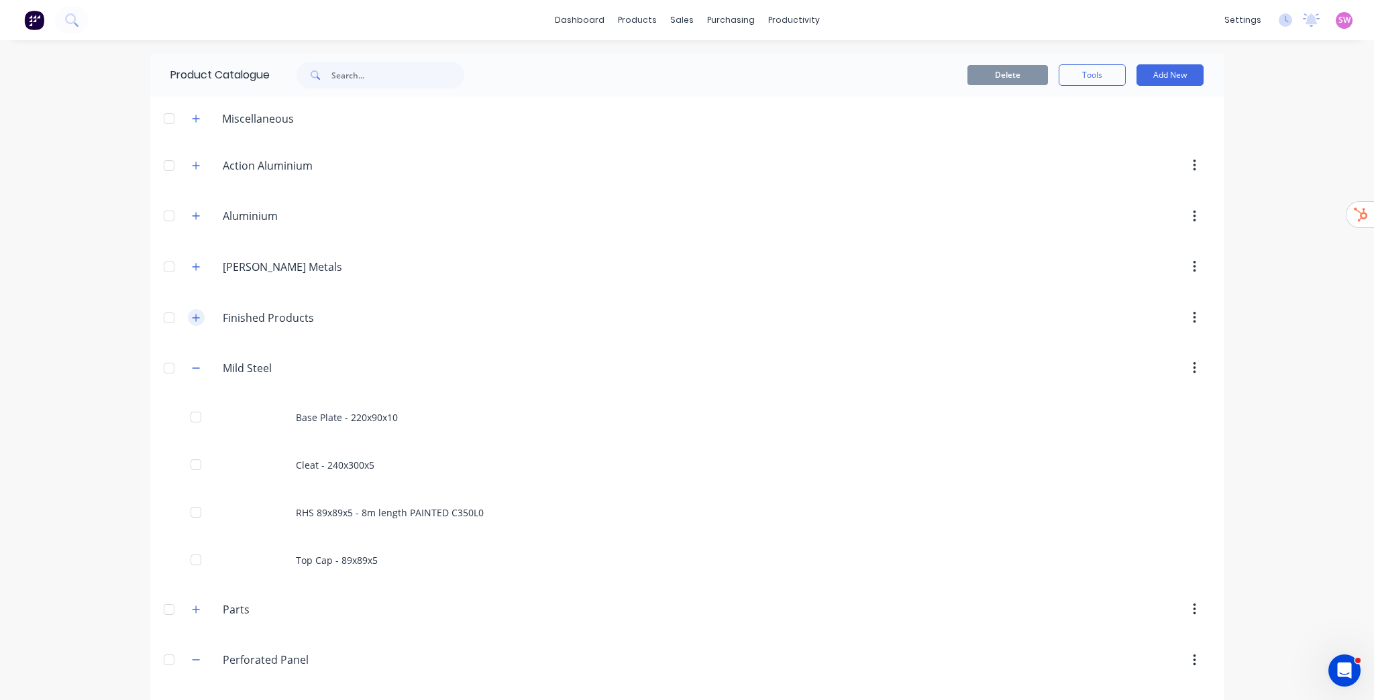
click at [195, 314] on icon "button" at bounding box center [196, 317] width 8 height 9
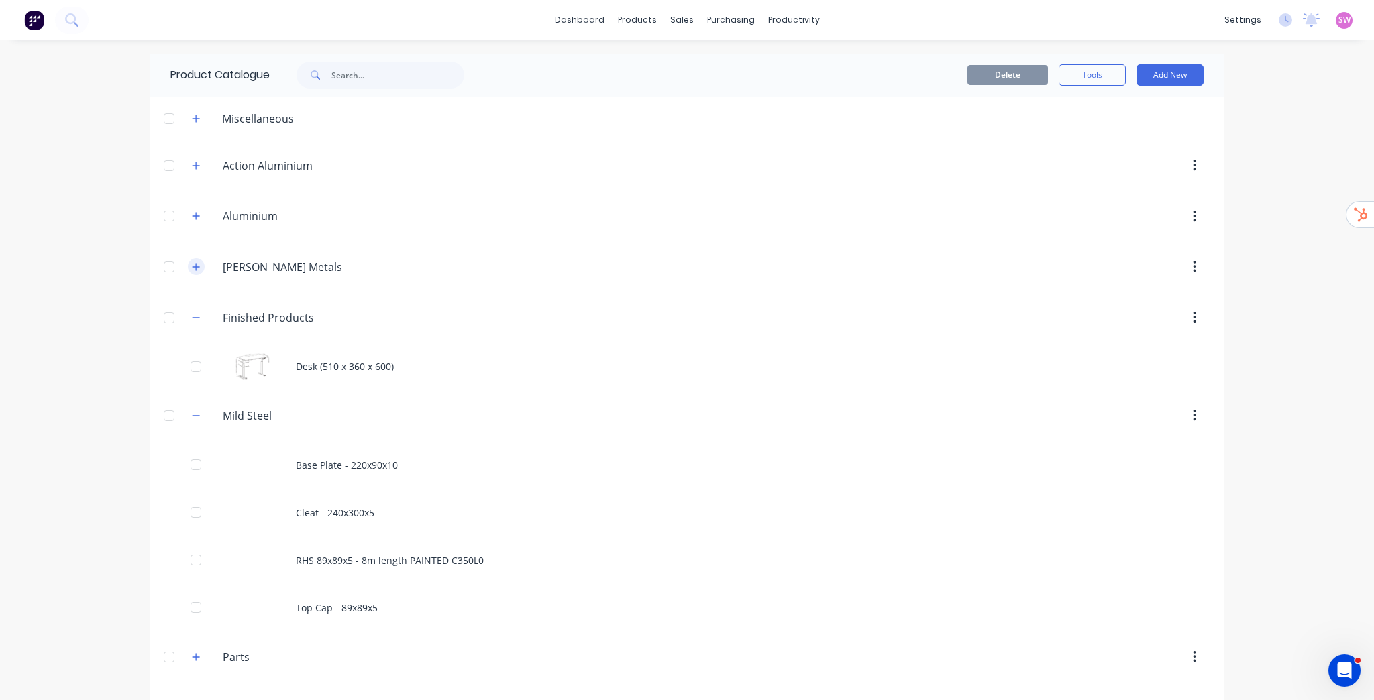
click at [192, 263] on icon "button" at bounding box center [196, 266] width 8 height 9
click at [196, 217] on icon "button" at bounding box center [196, 215] width 8 height 9
click at [194, 162] on icon "button" at bounding box center [196, 165] width 8 height 9
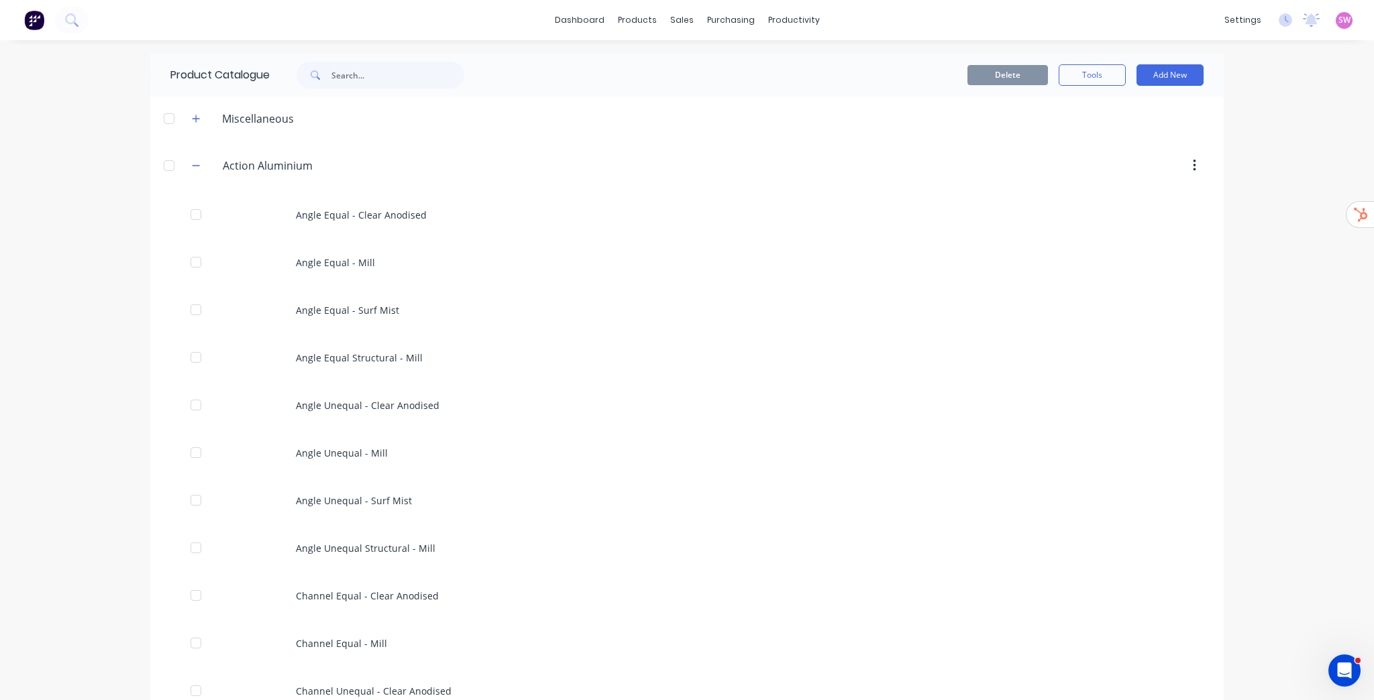
click at [40, 22] on img at bounding box center [34, 20] width 20 height 20
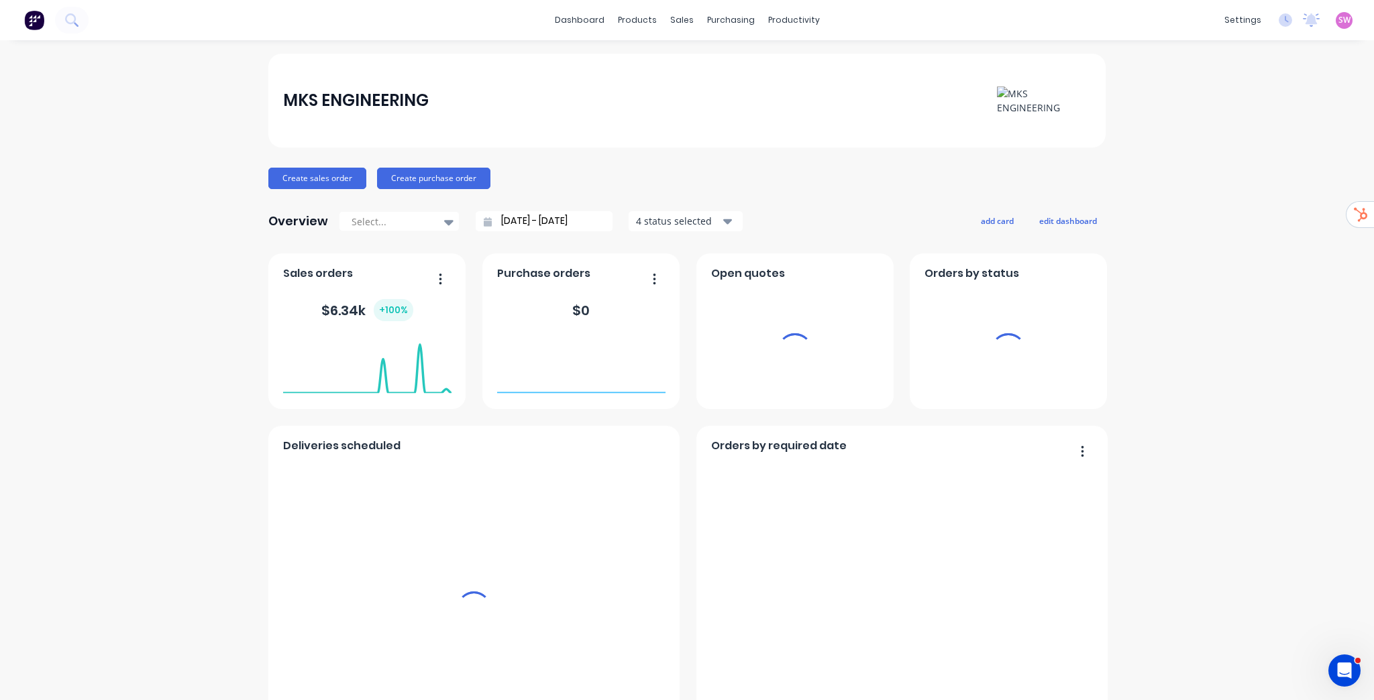
click at [678, 19] on div "SW MKS ENGINEERING Stuart Wheatley Administrator Profile Sign out" at bounding box center [1344, 20] width 17 height 17
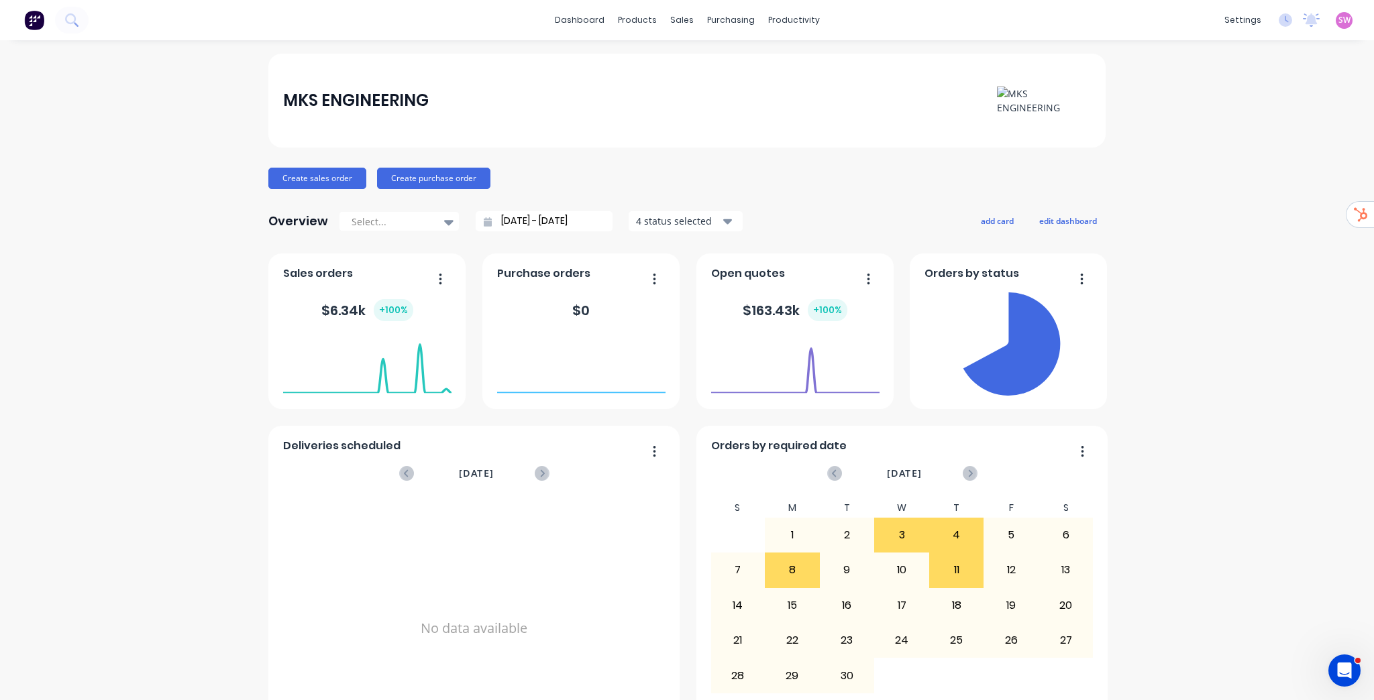
click at [678, 25] on span "SW" at bounding box center [1344, 20] width 12 height 12
click at [678, 162] on div "Sign out" at bounding box center [1230, 168] width 36 height 12
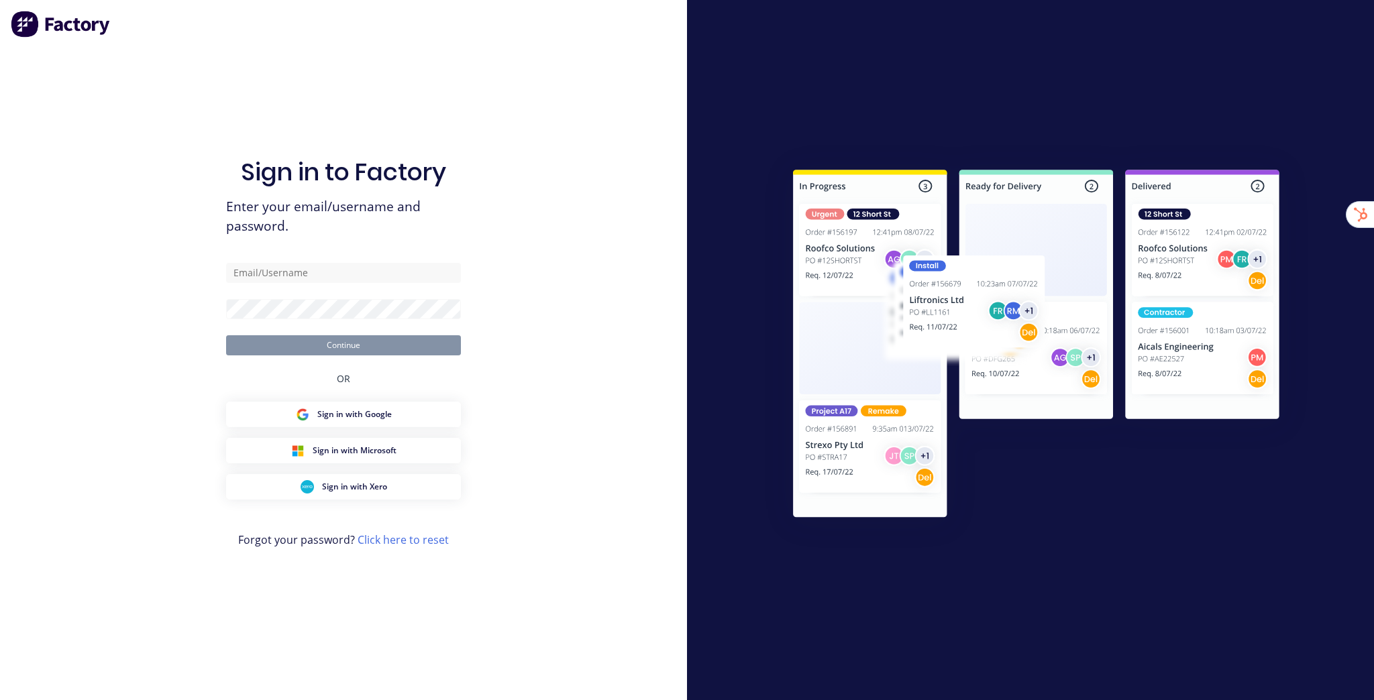
type input "[EMAIL_ADDRESS][DOMAIN_NAME]"
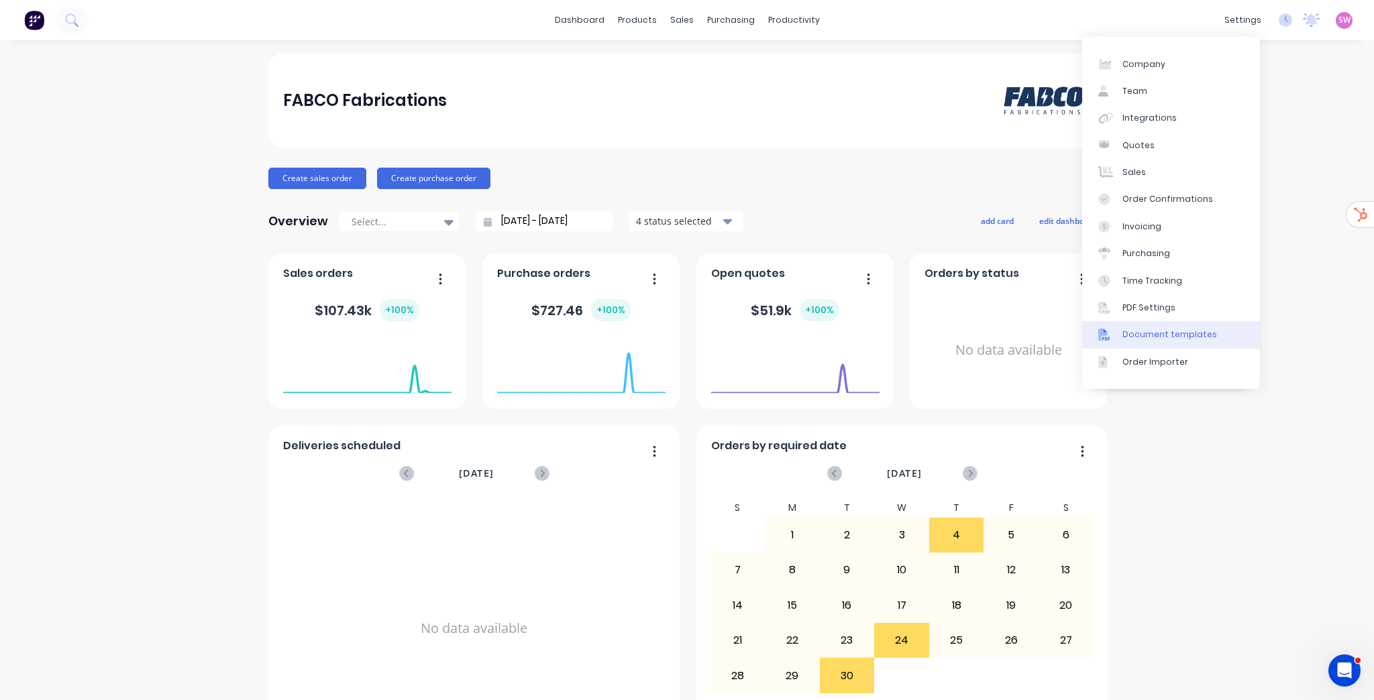
click at [1193, 329] on div "Document templates" at bounding box center [1169, 335] width 95 height 12
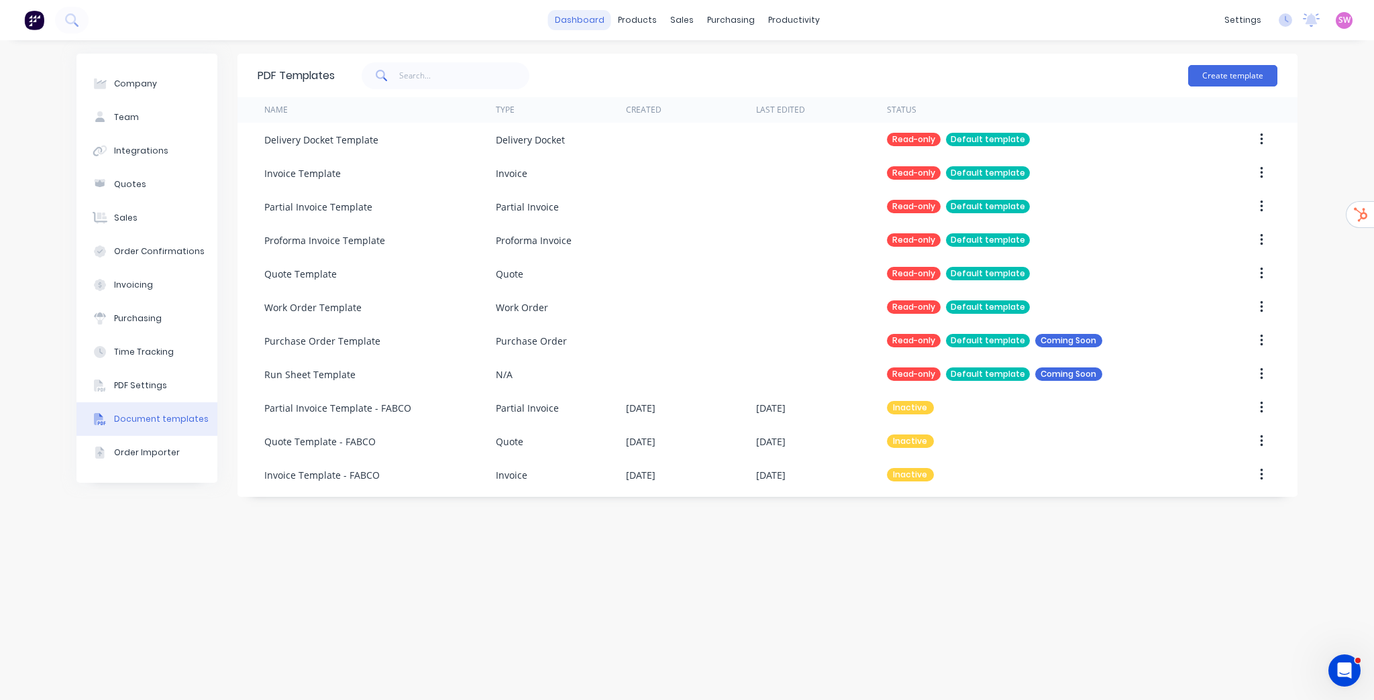
click at [588, 24] on link "dashboard" at bounding box center [579, 20] width 63 height 20
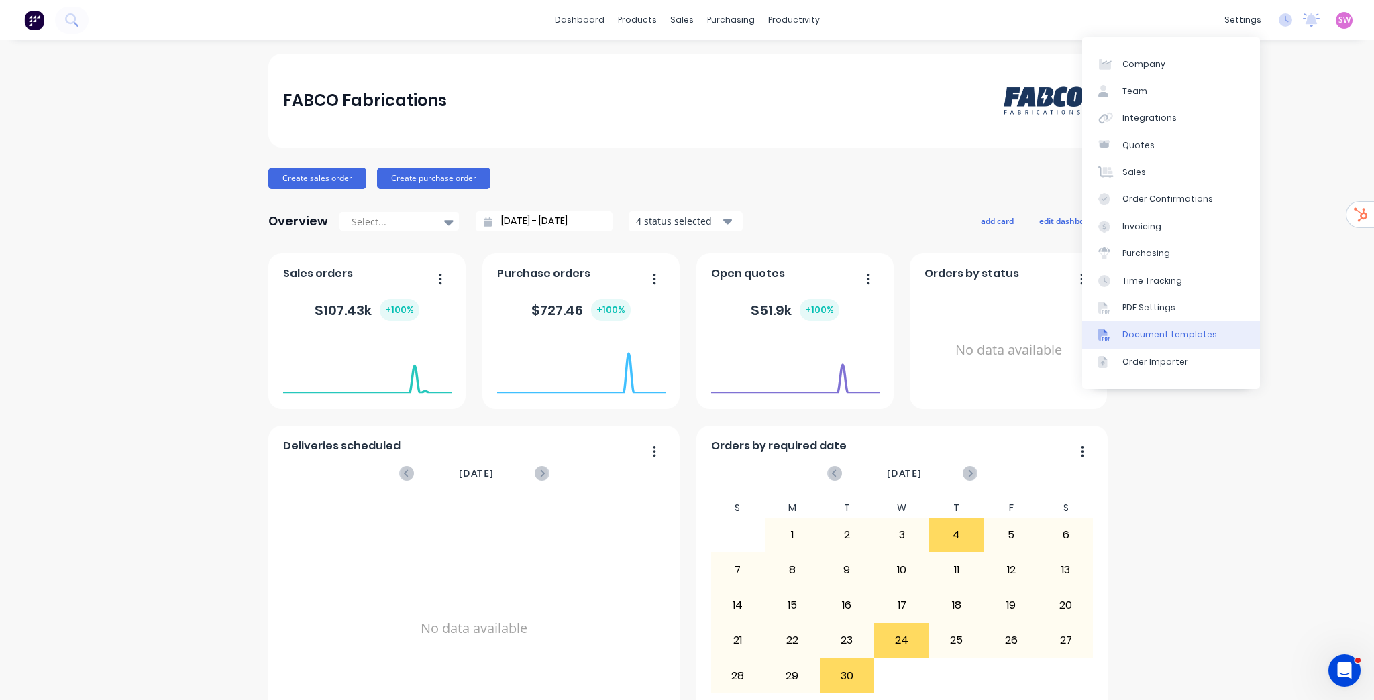
click at [1189, 338] on div "Document templates" at bounding box center [1169, 335] width 95 height 12
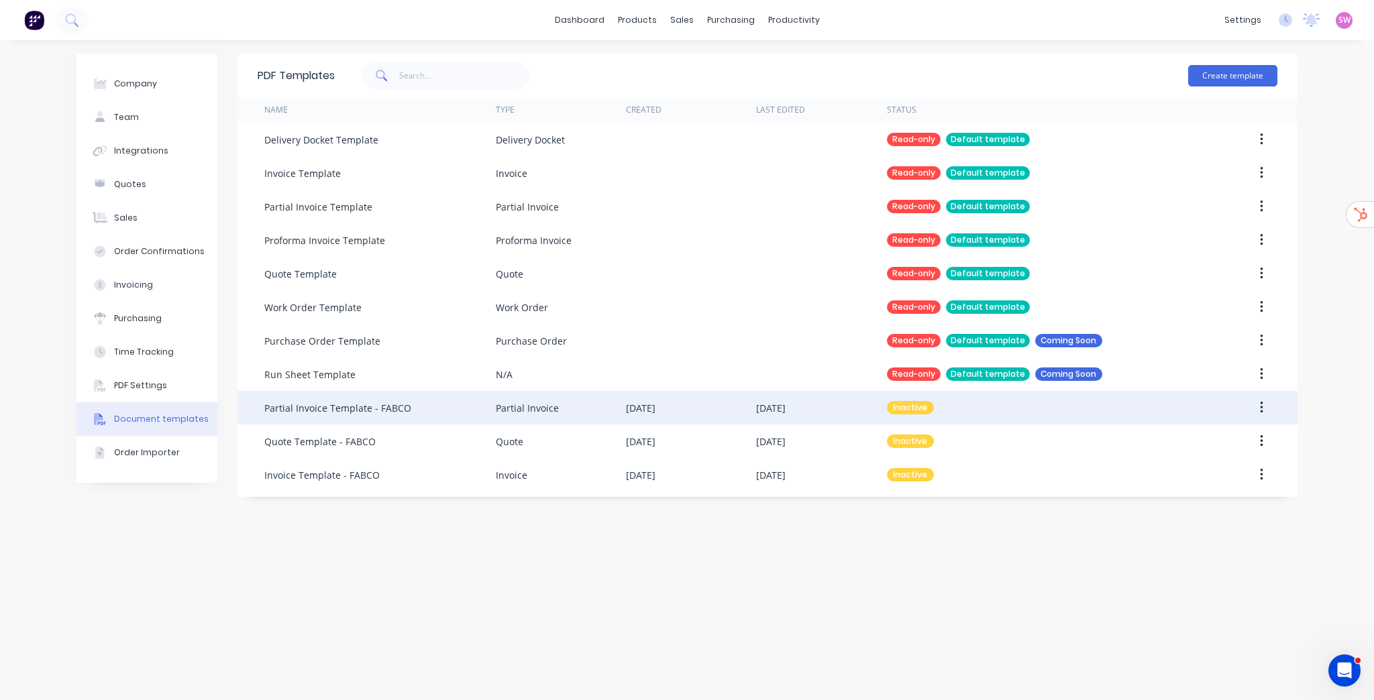
click at [1262, 411] on icon "button" at bounding box center [1261, 408] width 3 height 12
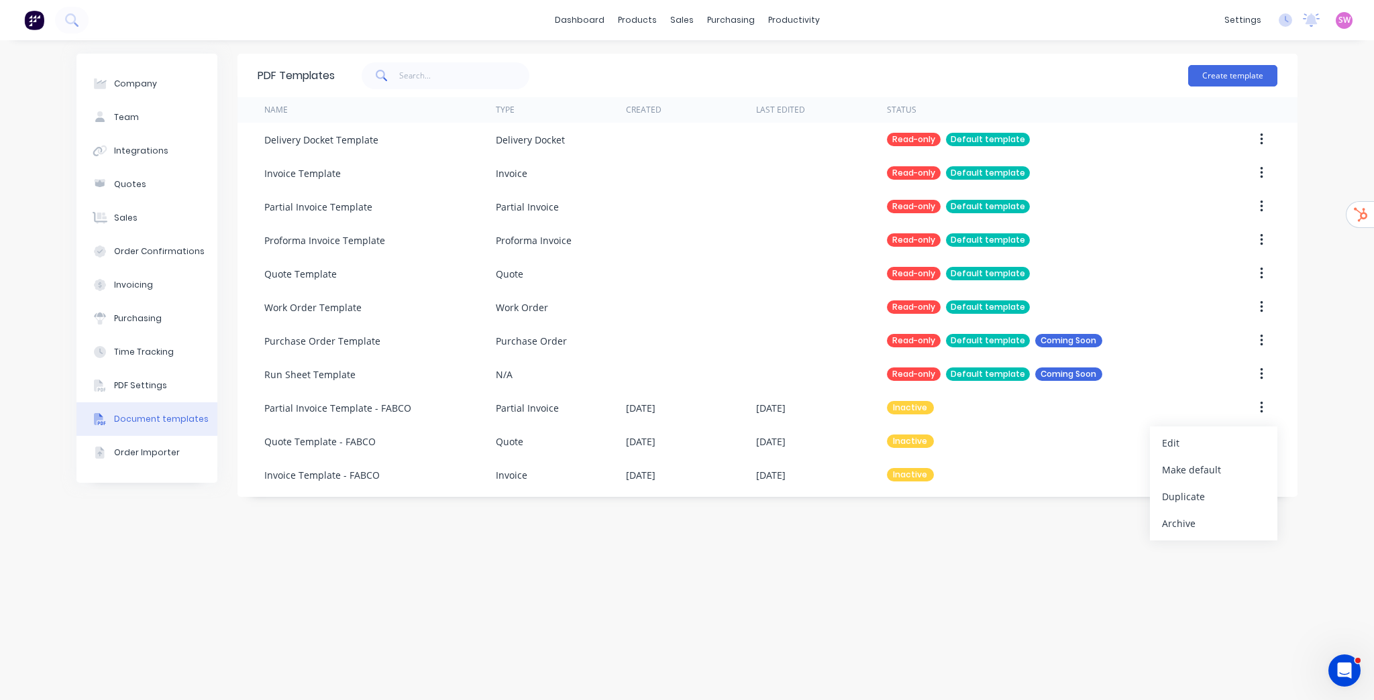
click at [879, 572] on div "PDF Templates Create template Name Type Created Last Edited Status Delivery Doc…" at bounding box center [767, 370] width 1060 height 633
click at [722, 59] on div "Sales Orders" at bounding box center [731, 64] width 55 height 12
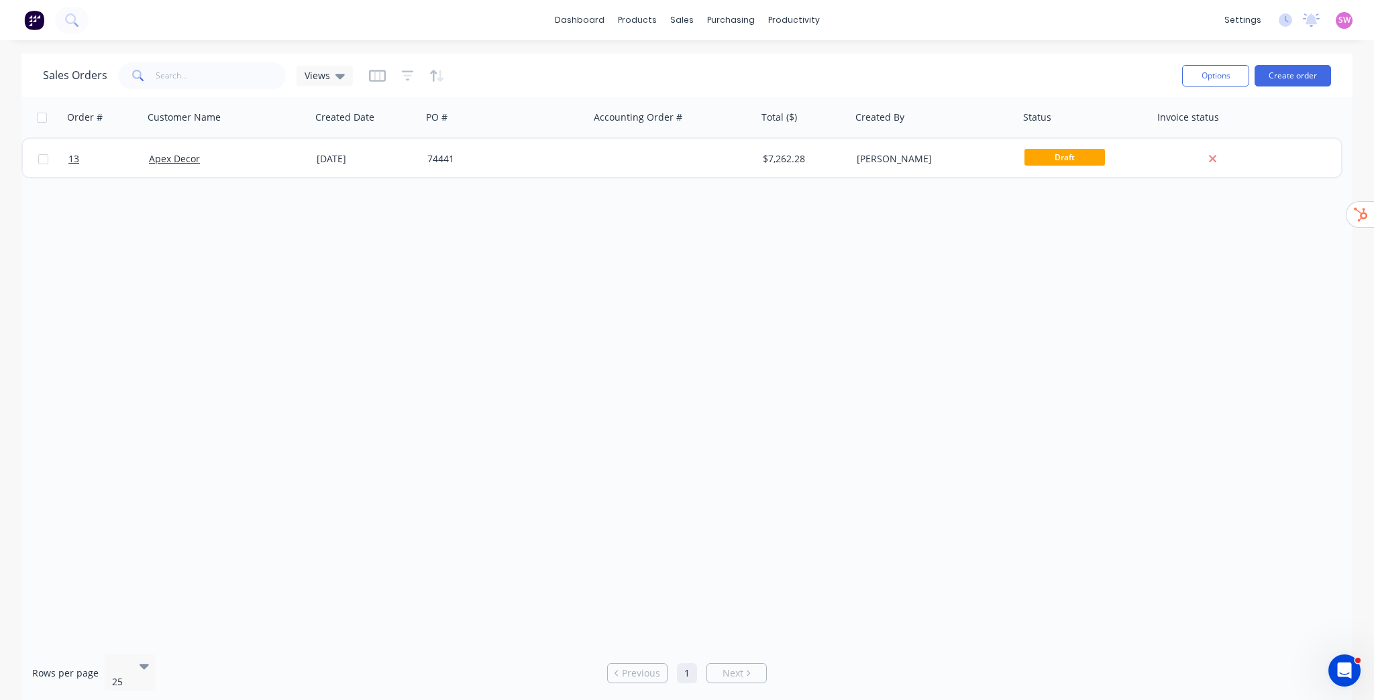
click at [960, 209] on div "Order # Customer Name Created Date PO # Accounting Order # Total ($) Created By…" at bounding box center [686, 370] width 1331 height 546
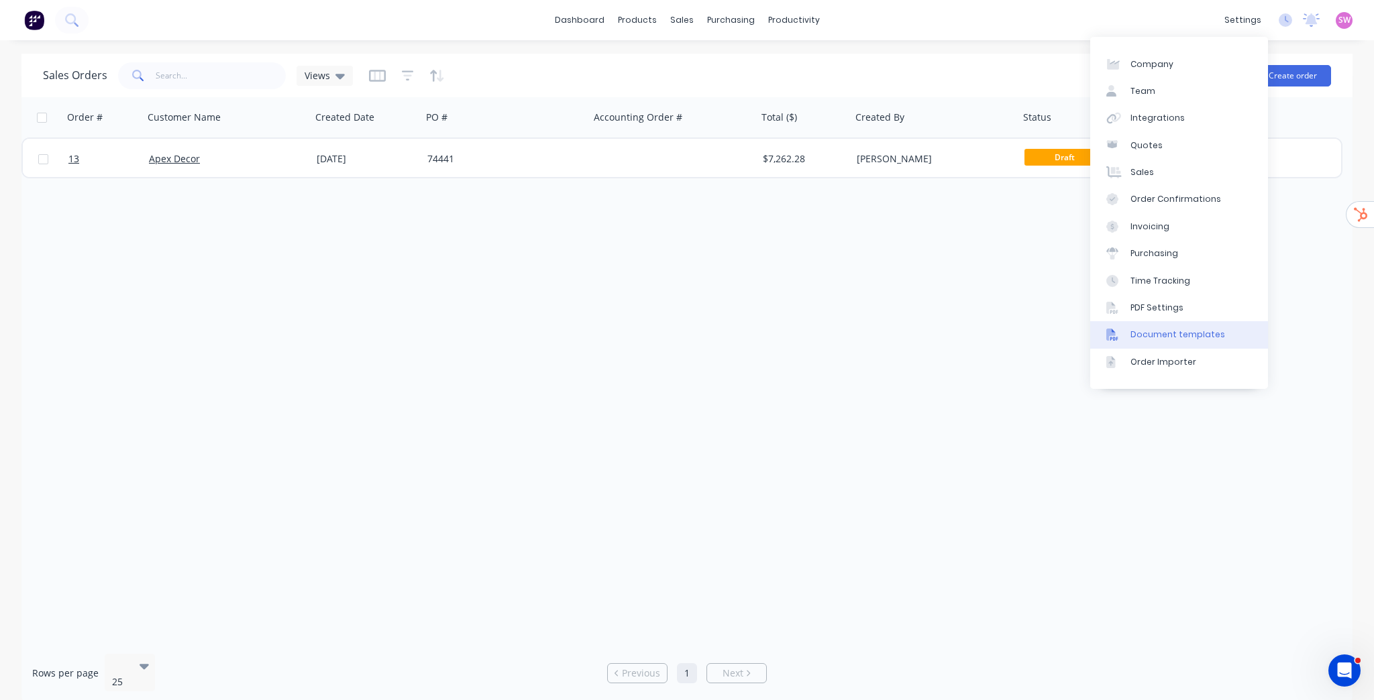
click at [1175, 329] on div "Document templates" at bounding box center [1177, 335] width 95 height 12
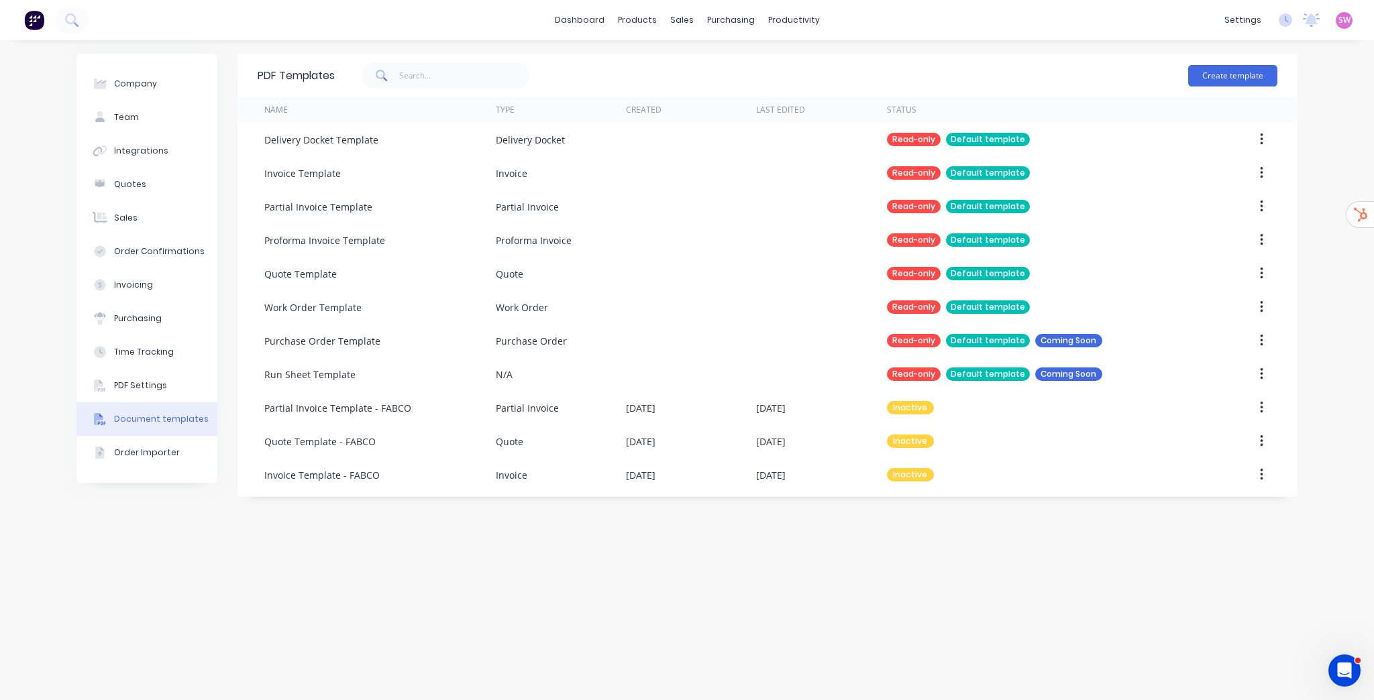
click at [963, 562] on div "PDF Templates Create template Name Type Created Last Edited Status Delivery Doc…" at bounding box center [767, 370] width 1060 height 633
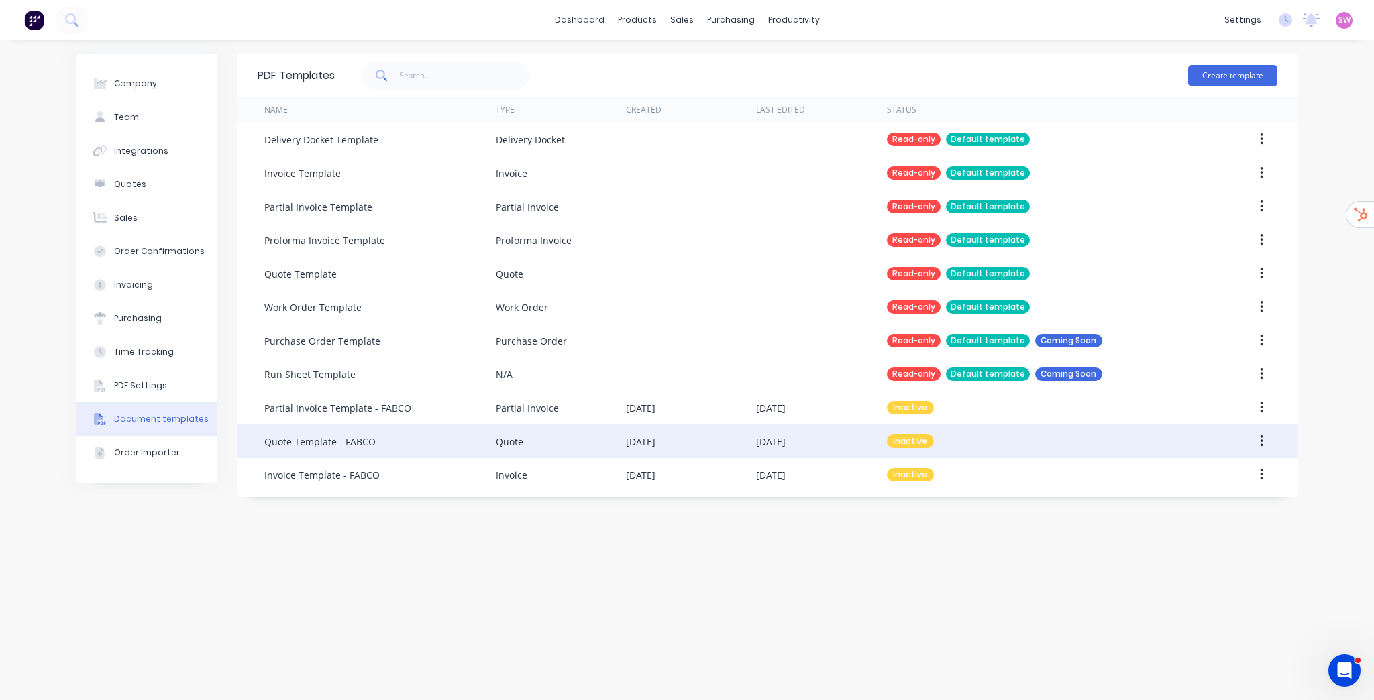
click at [1256, 442] on button "button" at bounding box center [1262, 441] width 32 height 24
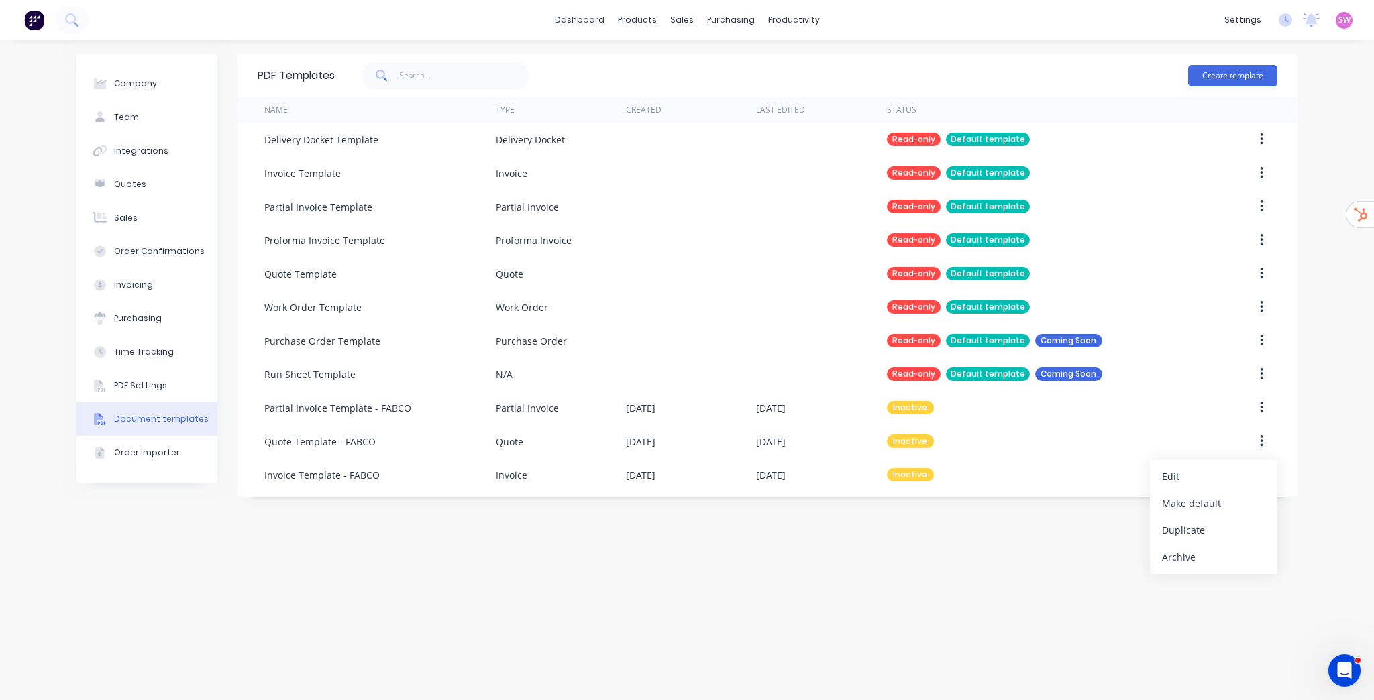
click at [1213, 506] on div "Make default" at bounding box center [1213, 503] width 103 height 19
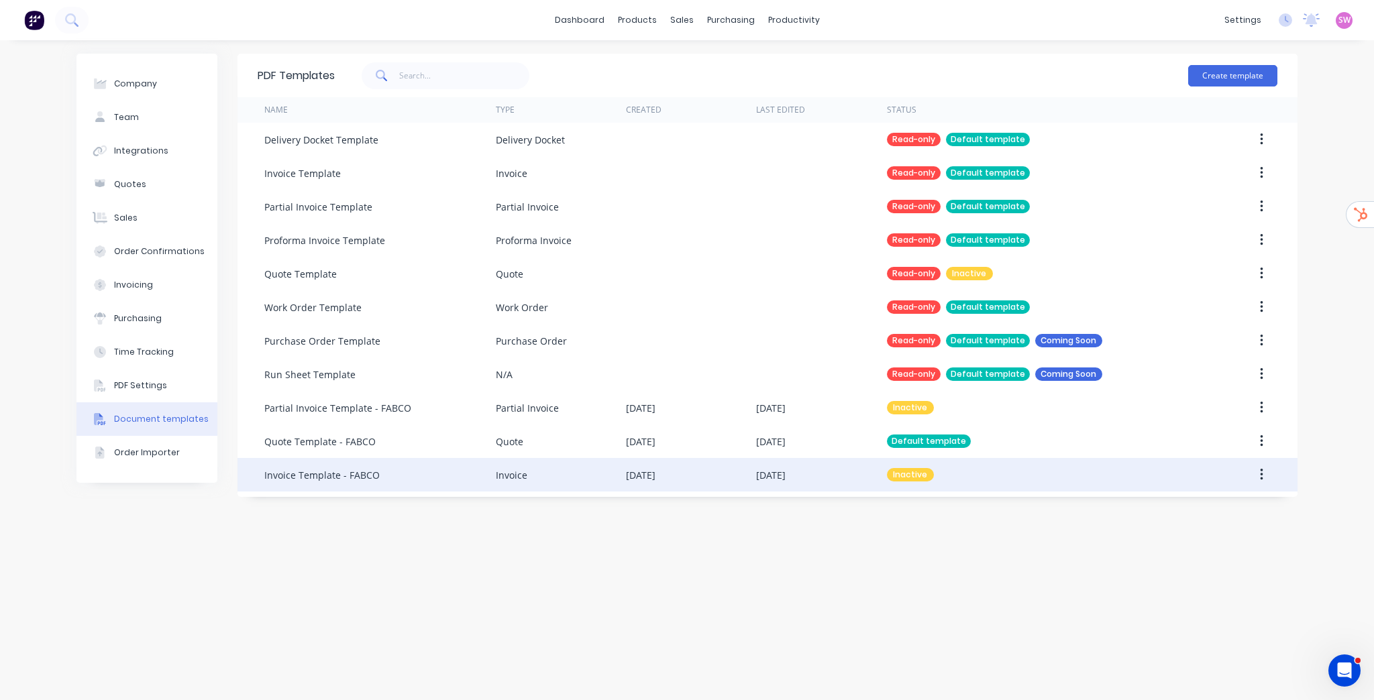
click at [1263, 473] on button "button" at bounding box center [1262, 475] width 32 height 24
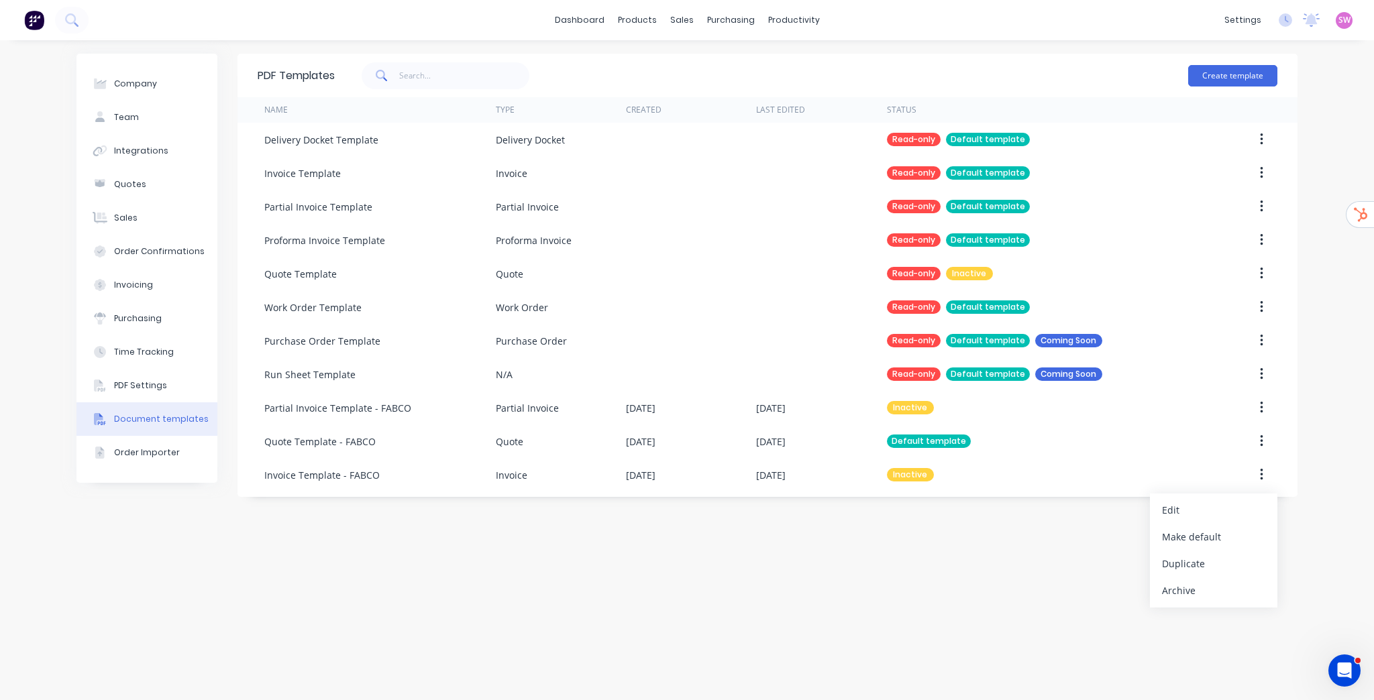
click at [1224, 533] on div "Make default" at bounding box center [1213, 536] width 103 height 19
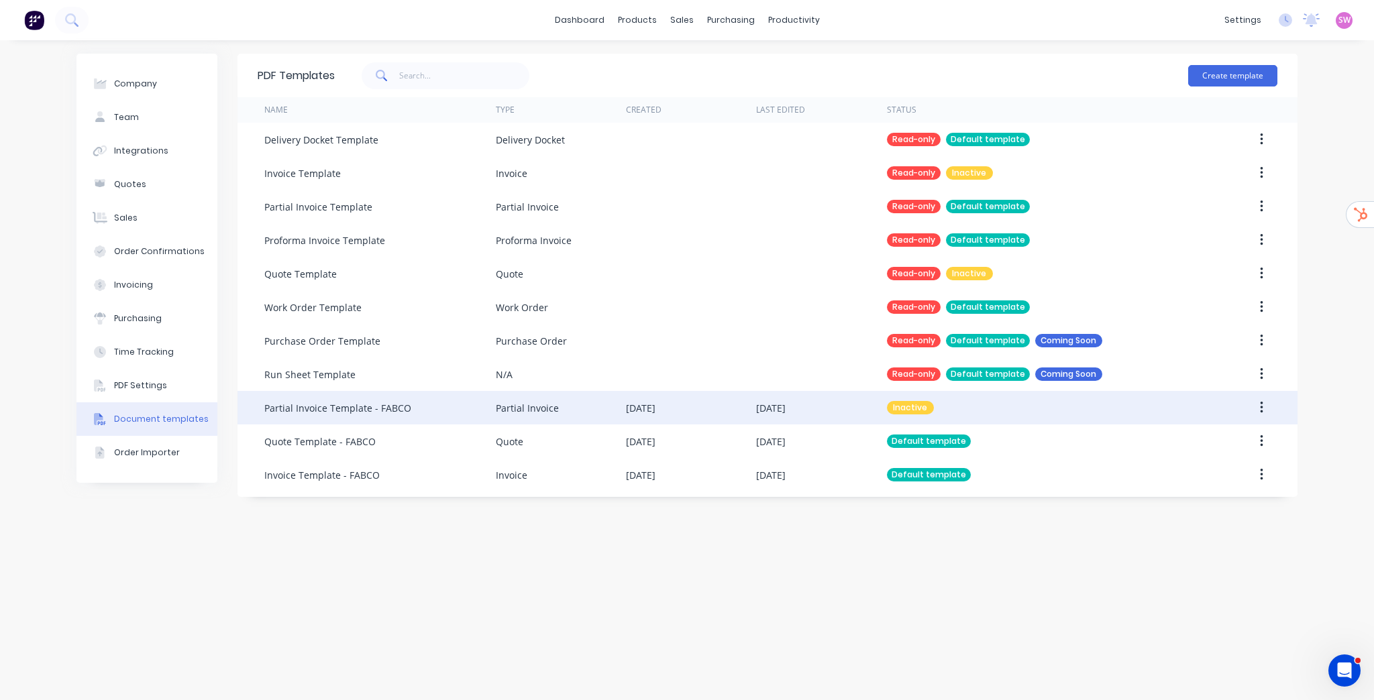
click at [1265, 413] on button "button" at bounding box center [1262, 408] width 32 height 24
click at [1228, 468] on div "Make default" at bounding box center [1213, 469] width 103 height 19
click at [912, 495] on div "PDF Templates Create template Name Type Created Last Edited Status Delivery Doc…" at bounding box center [767, 275] width 1060 height 443
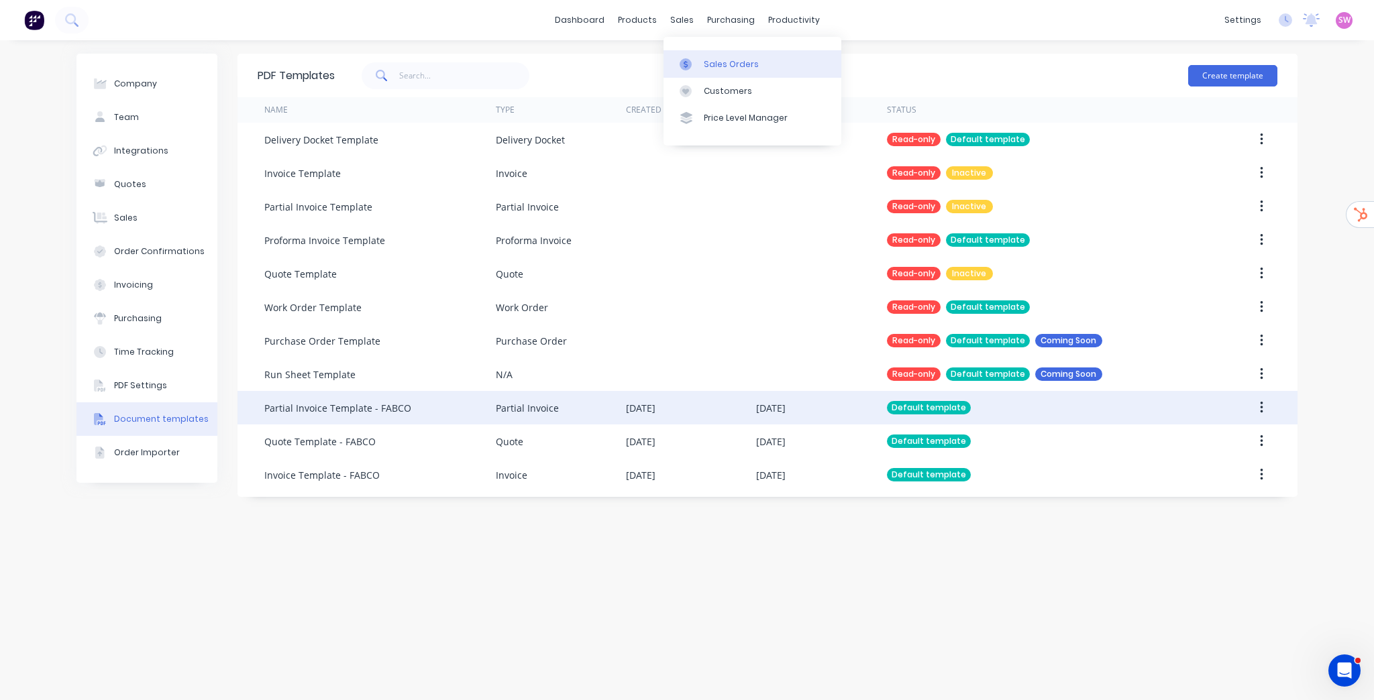
click at [704, 56] on link "Sales Orders" at bounding box center [752, 63] width 178 height 27
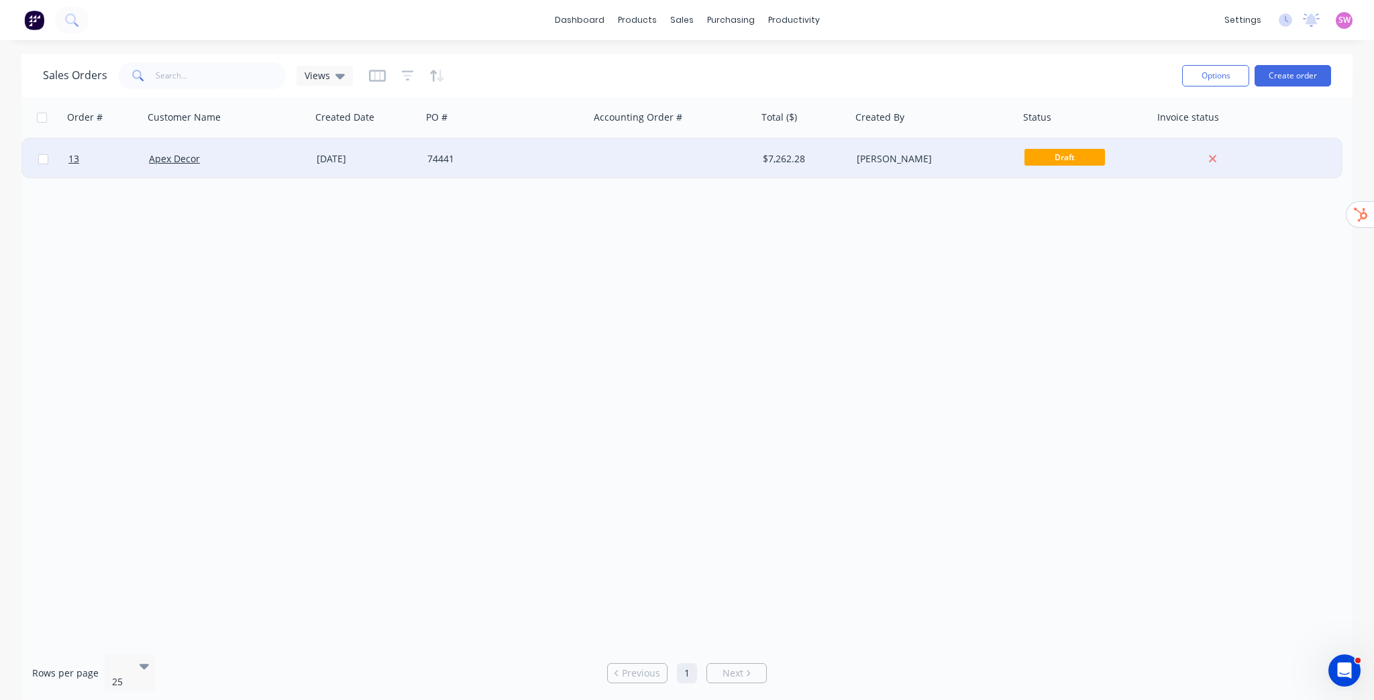
click at [944, 145] on div "[PERSON_NAME]" at bounding box center [935, 159] width 168 height 40
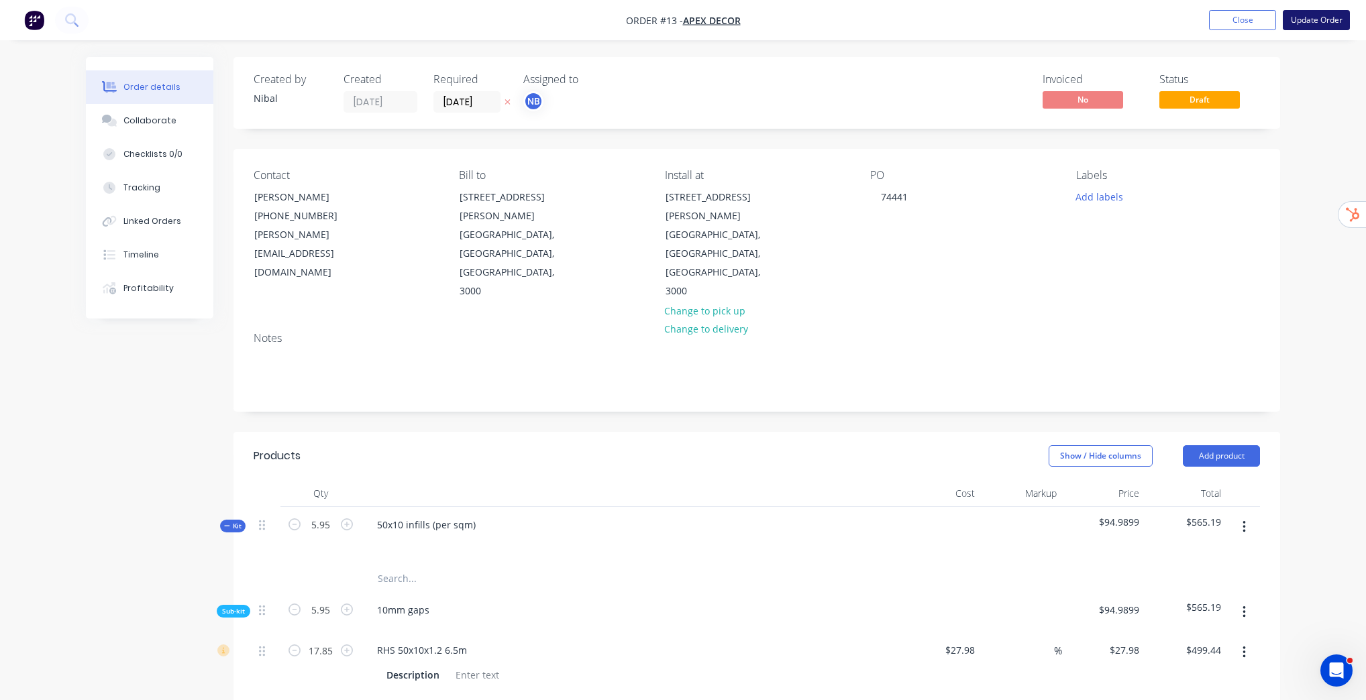
click at [1320, 21] on button "Update Order" at bounding box center [1316, 20] width 67 height 20
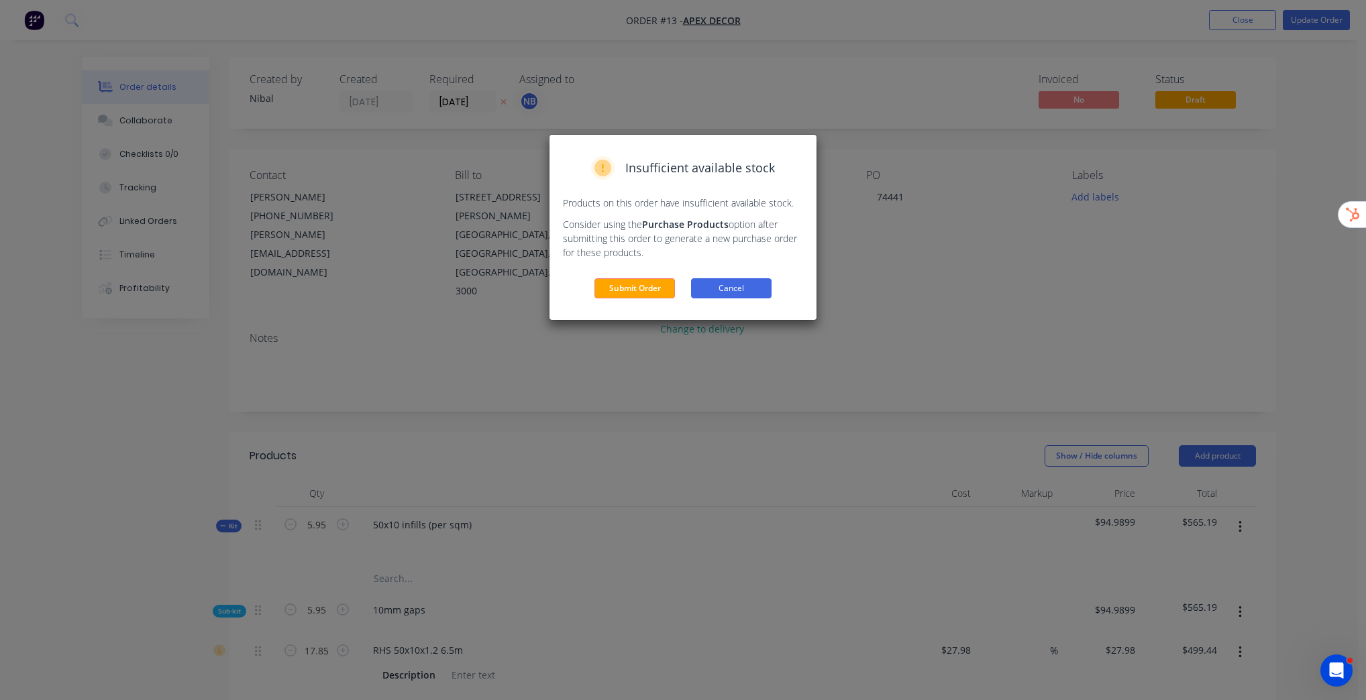
click at [730, 286] on button "Cancel" at bounding box center [731, 288] width 80 height 20
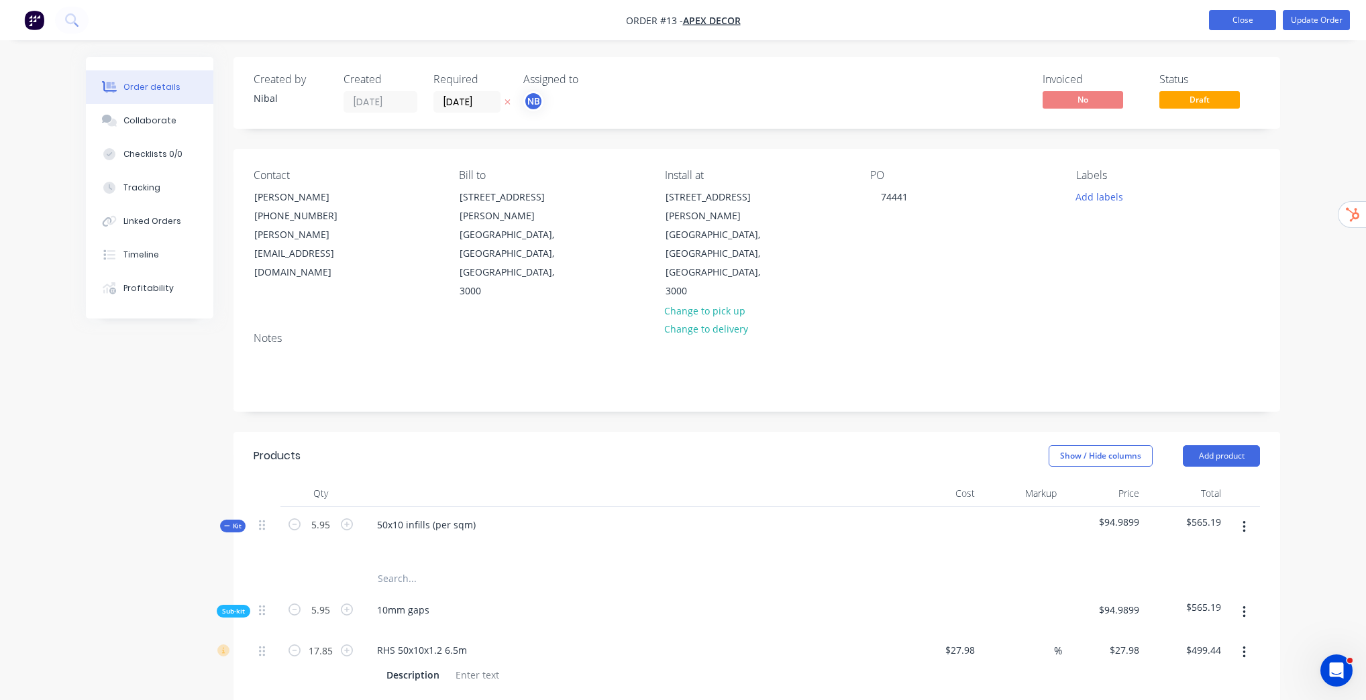
click at [1267, 20] on button "Close" at bounding box center [1242, 20] width 67 height 20
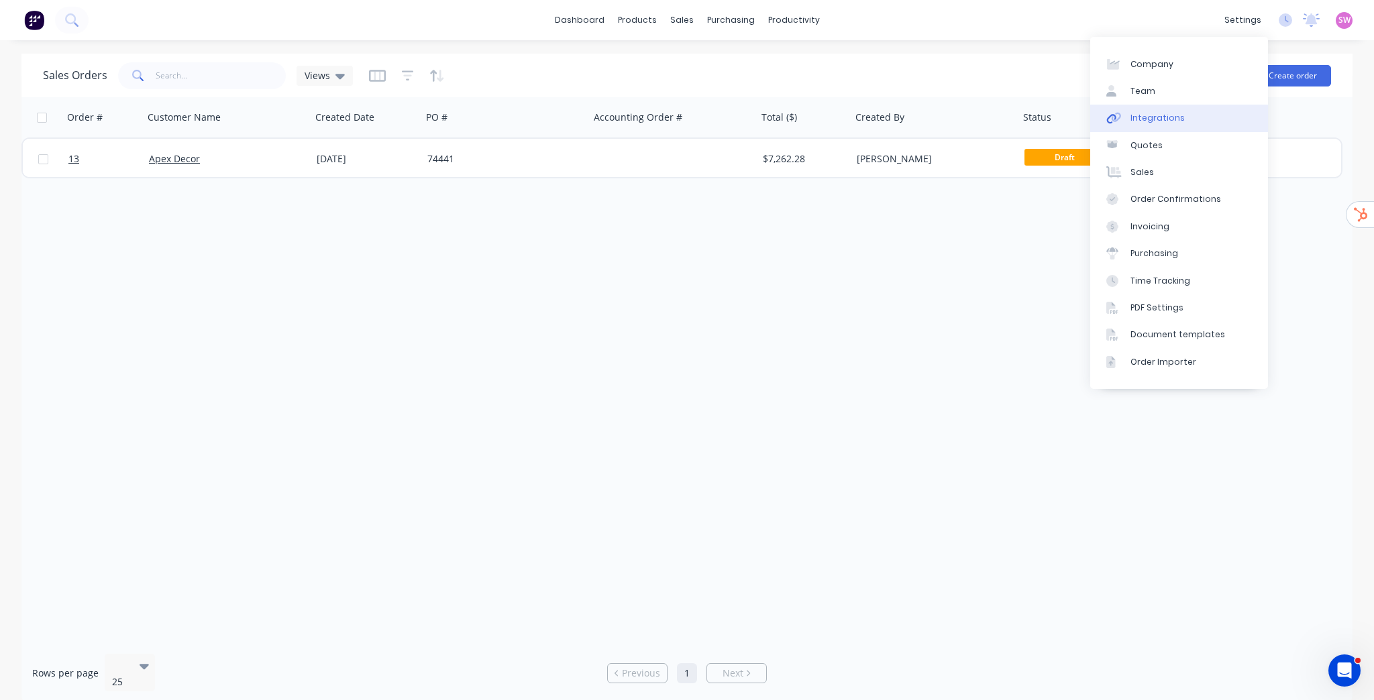
click at [1157, 116] on div "Integrations" at bounding box center [1157, 118] width 54 height 12
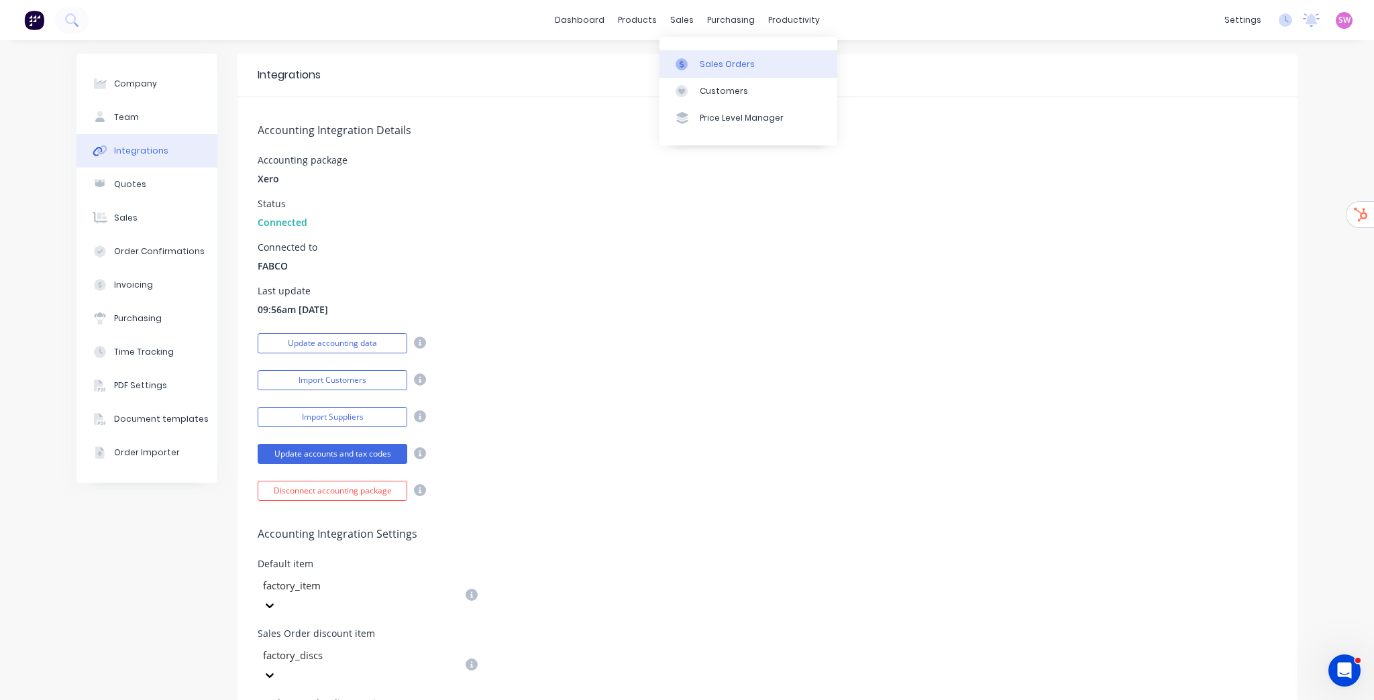
click at [719, 56] on link "Sales Orders" at bounding box center [748, 63] width 178 height 27
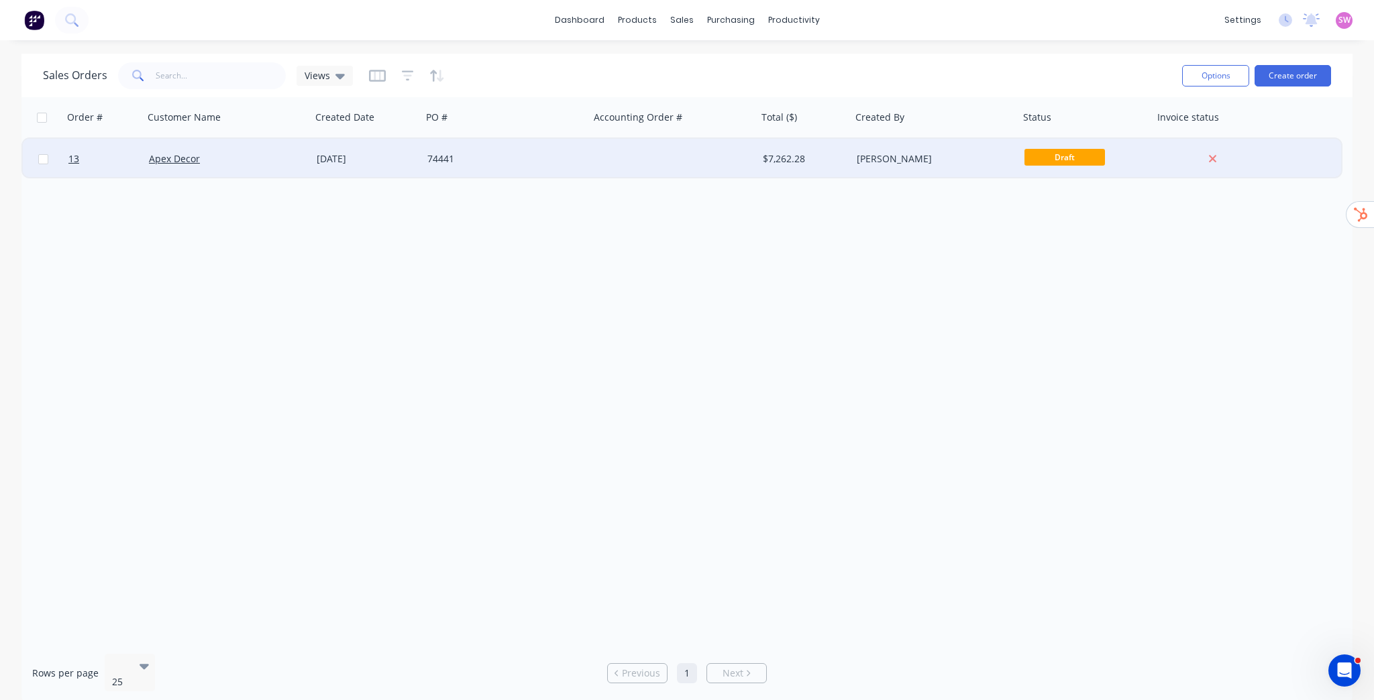
click at [979, 148] on div "Nibal Berou" at bounding box center [935, 159] width 168 height 40
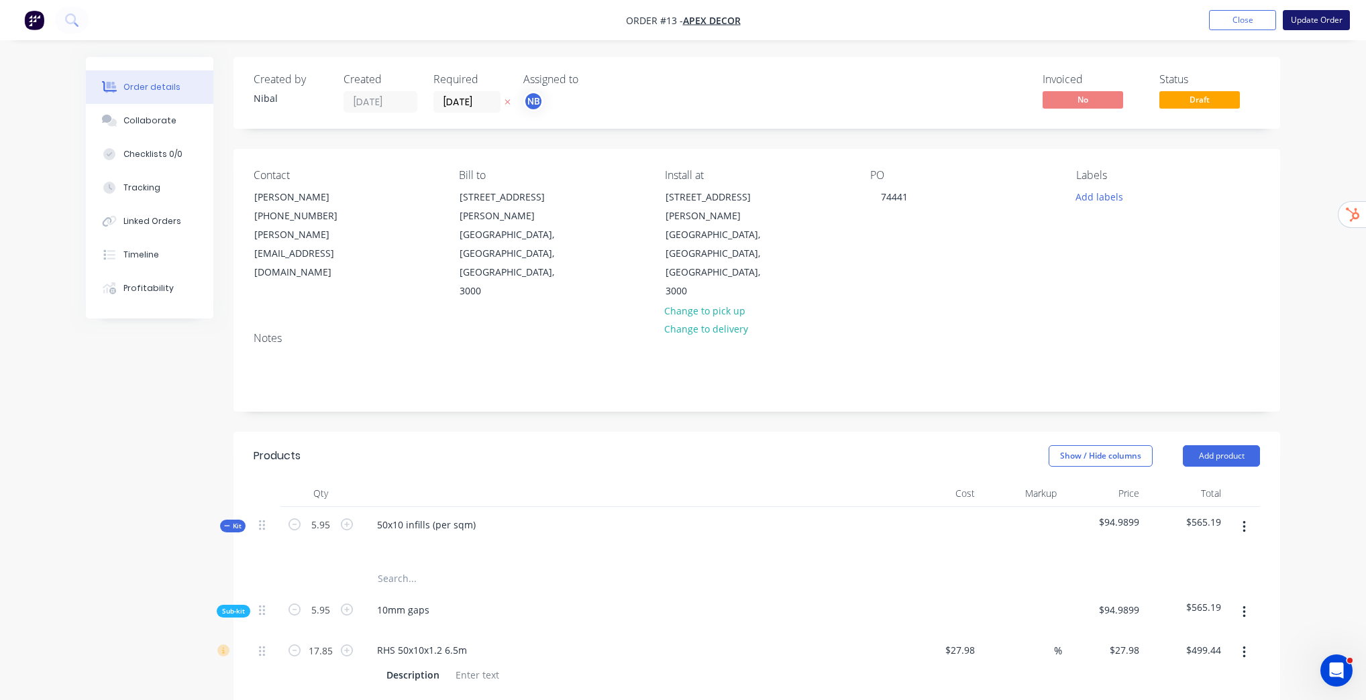
click at [1328, 22] on button "Update Order" at bounding box center [1316, 20] width 67 height 20
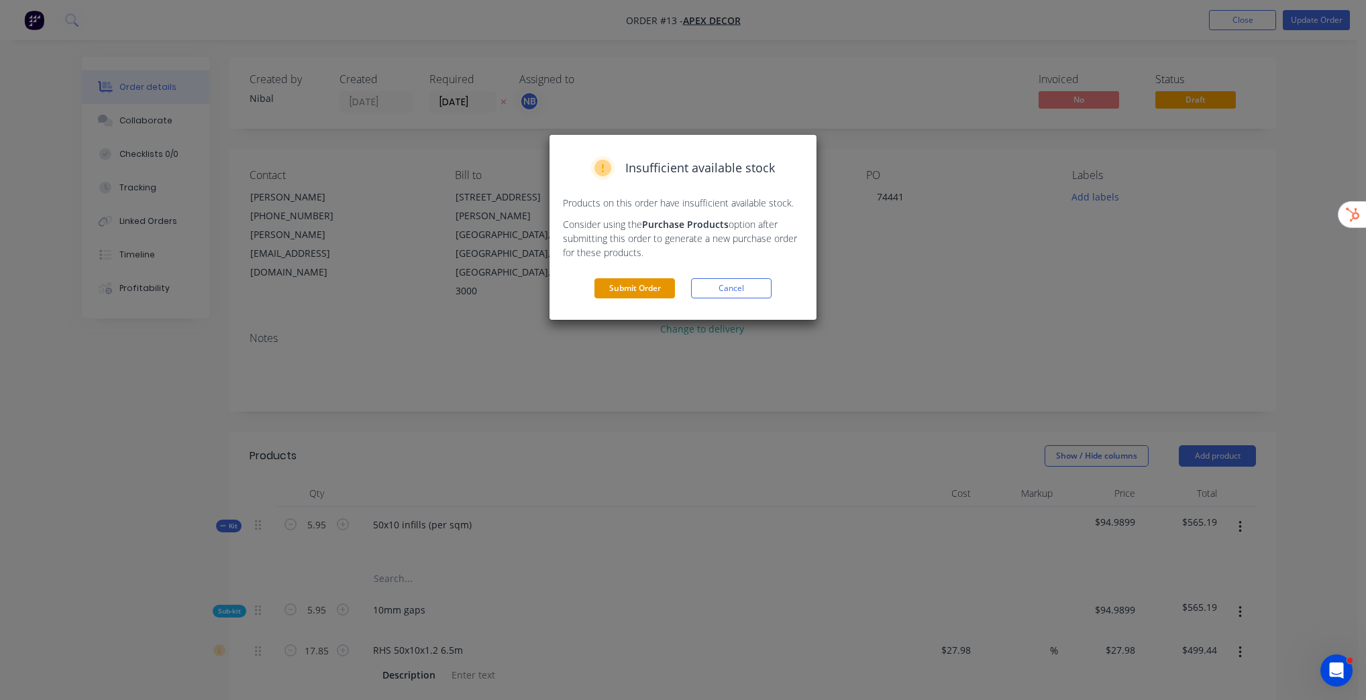
click at [642, 282] on button "Submit Order" at bounding box center [634, 288] width 80 height 20
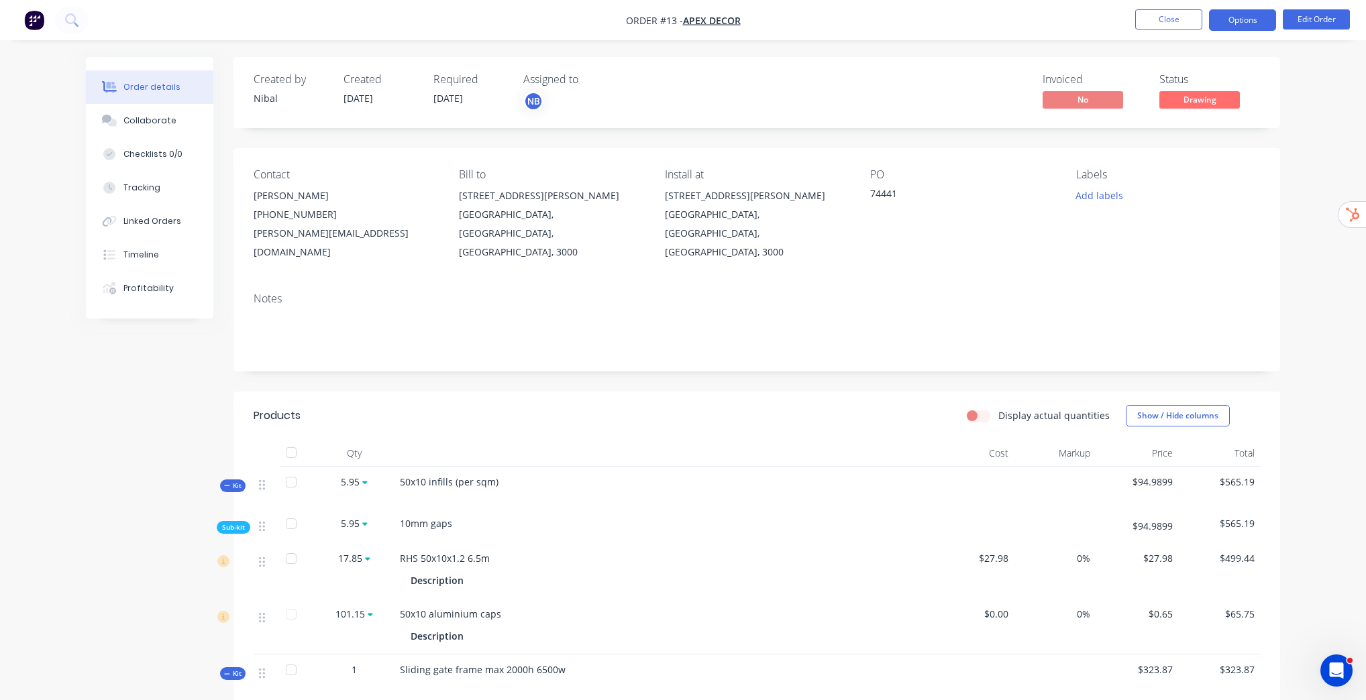
click at [1265, 19] on button "Options" at bounding box center [1242, 19] width 67 height 21
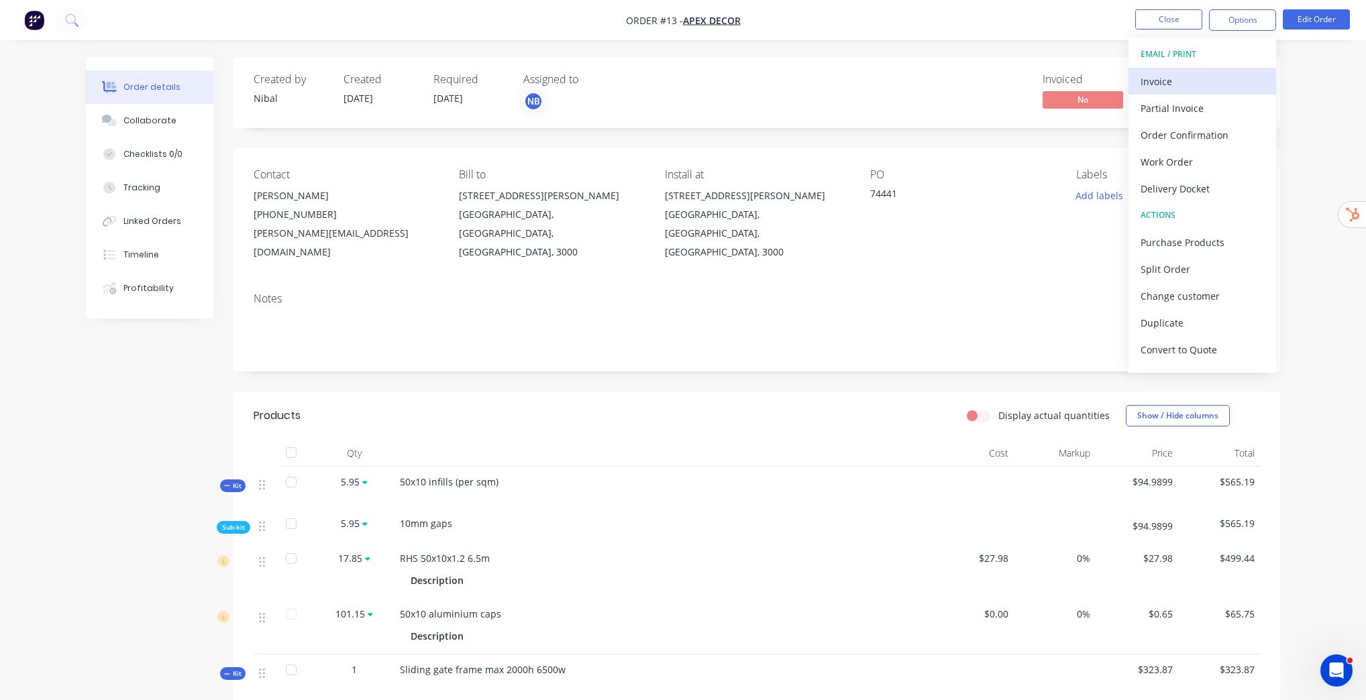
click at [1170, 78] on div "Invoice" at bounding box center [1201, 81] width 123 height 19
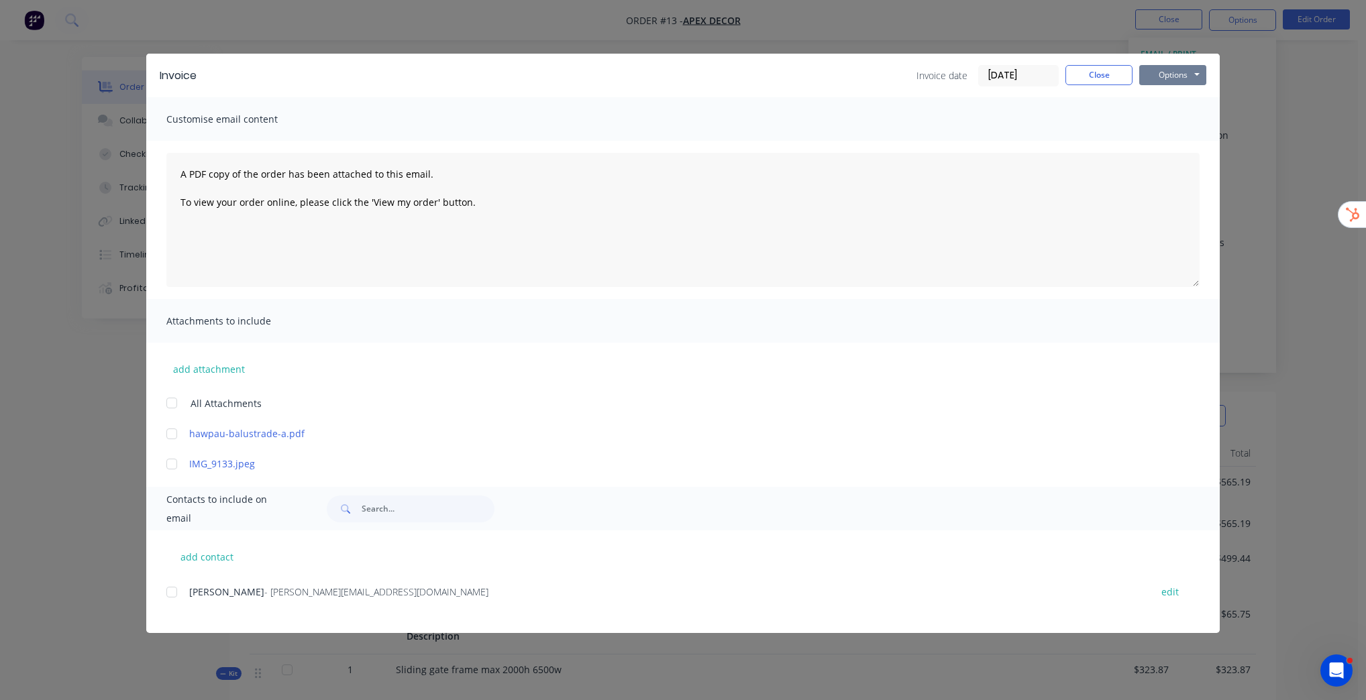
click at [1165, 75] on button "Options" at bounding box center [1172, 75] width 67 height 20
click at [1189, 100] on button "Preview" at bounding box center [1182, 99] width 86 height 22
click at [1099, 79] on button "Close" at bounding box center [1098, 75] width 67 height 20
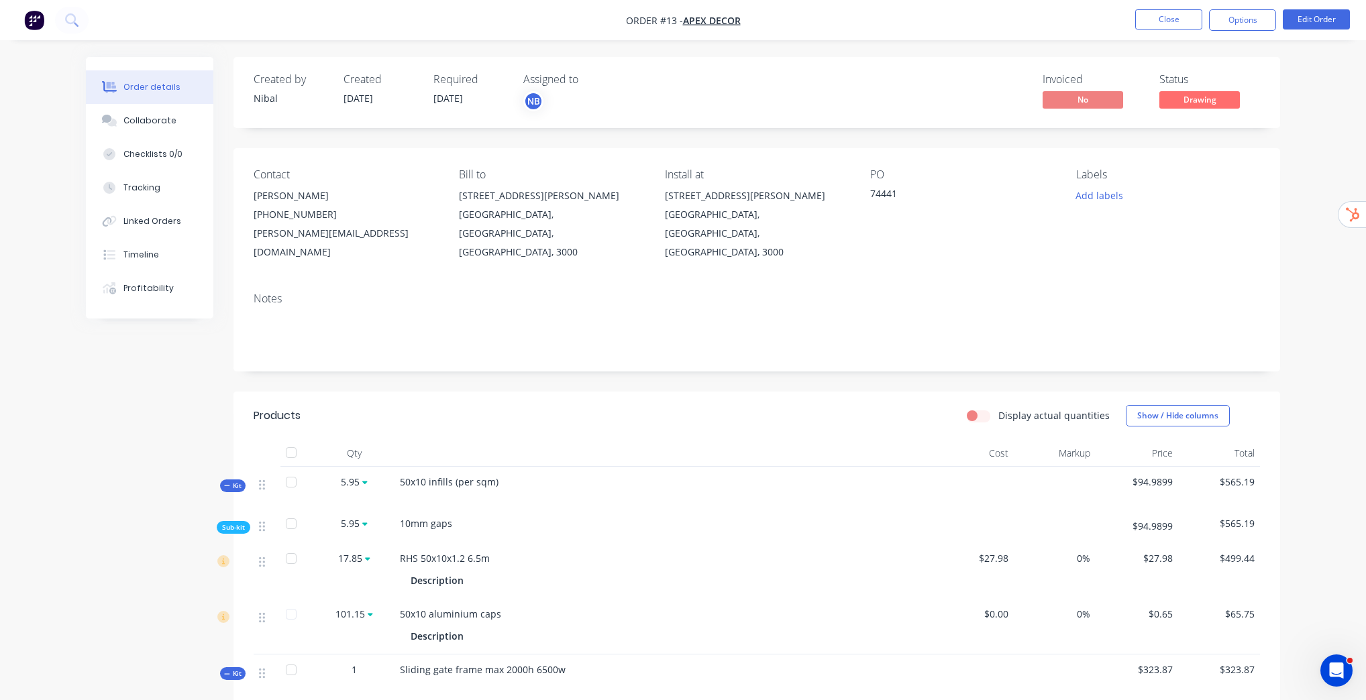
click at [1197, 36] on nav "Order #13 - Apex Decor Close Options Edit Order" at bounding box center [683, 20] width 1366 height 40
click at [1183, 18] on button "Close" at bounding box center [1168, 19] width 67 height 20
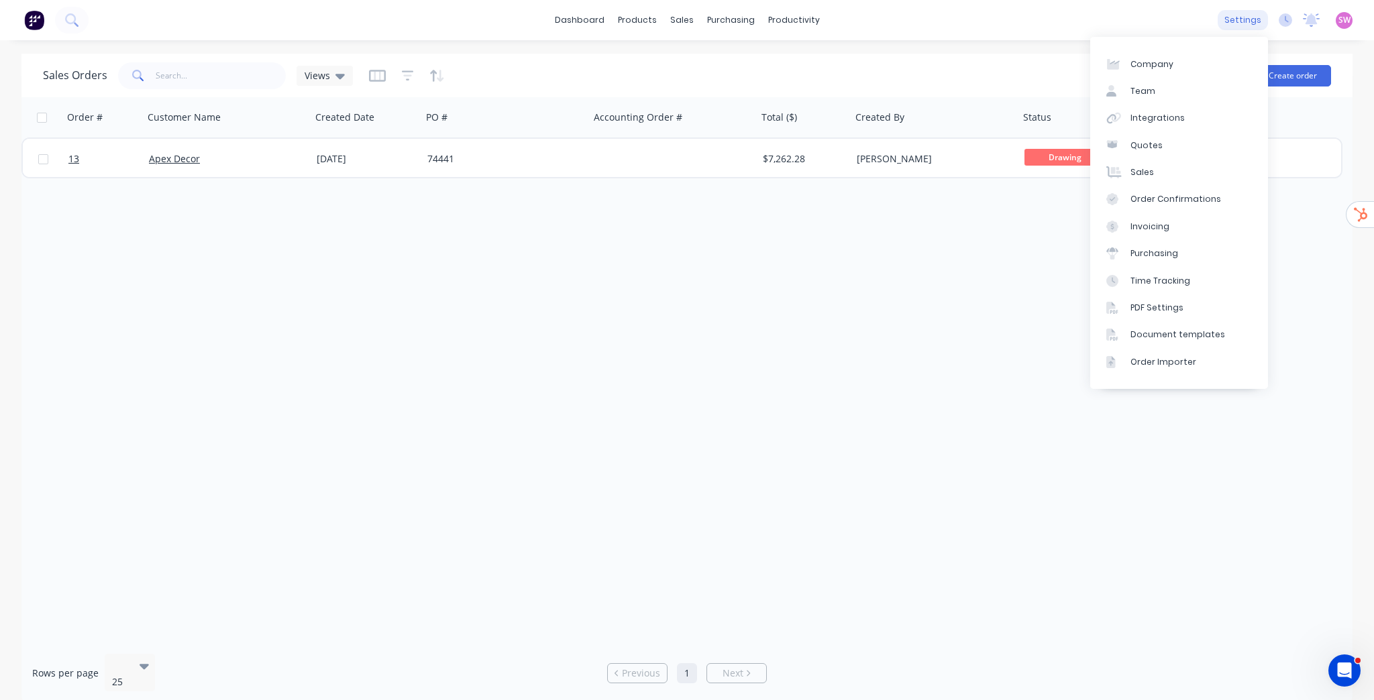
click at [1237, 19] on div "settings" at bounding box center [1243, 20] width 50 height 20
click at [1202, 329] on div "Document templates" at bounding box center [1177, 335] width 95 height 12
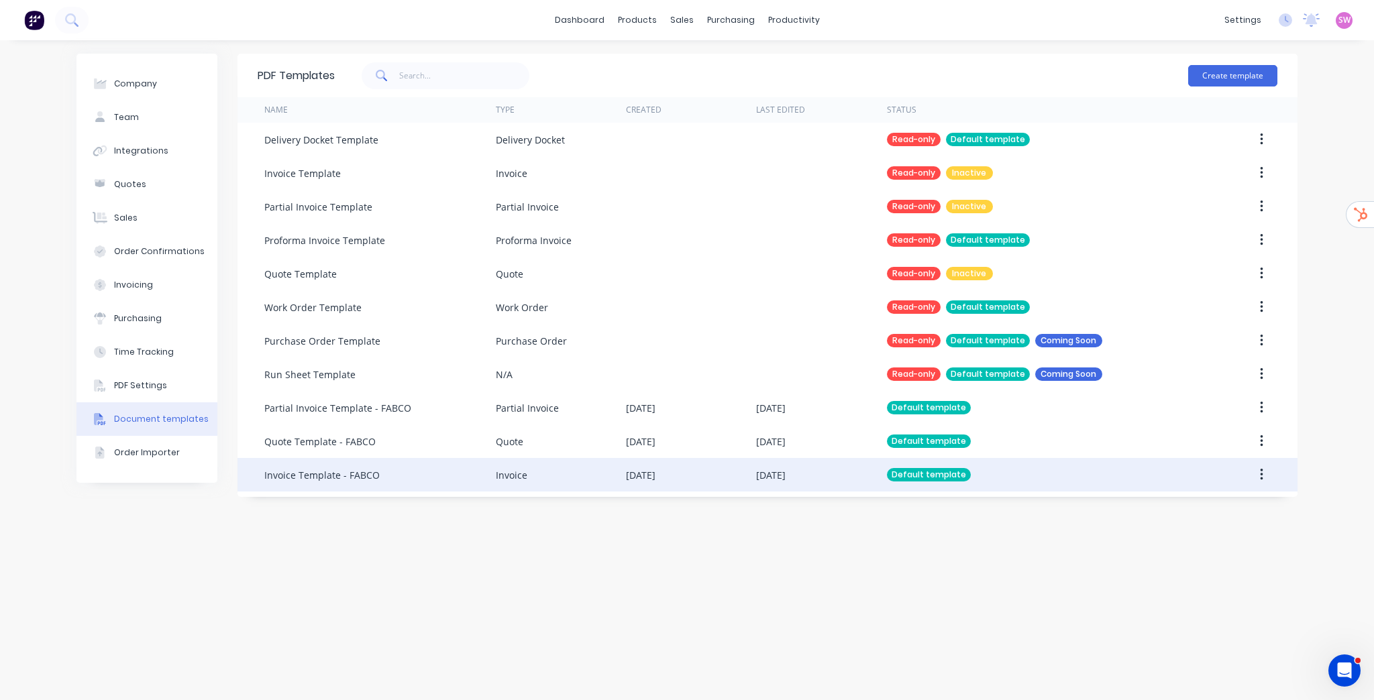
click at [1049, 475] on div "Default template" at bounding box center [1039, 475] width 304 height 34
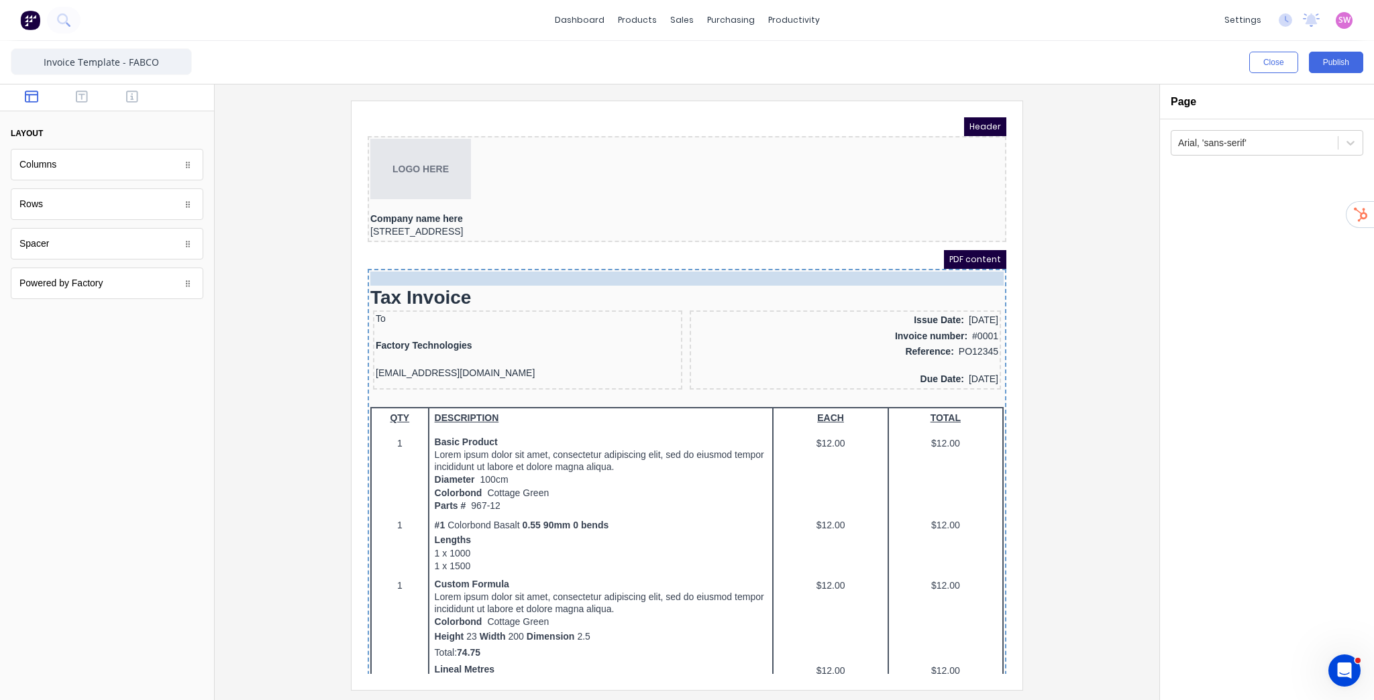
drag, startPoint x: 425, startPoint y: 229, endPoint x: 442, endPoint y: 264, distance: 38.4
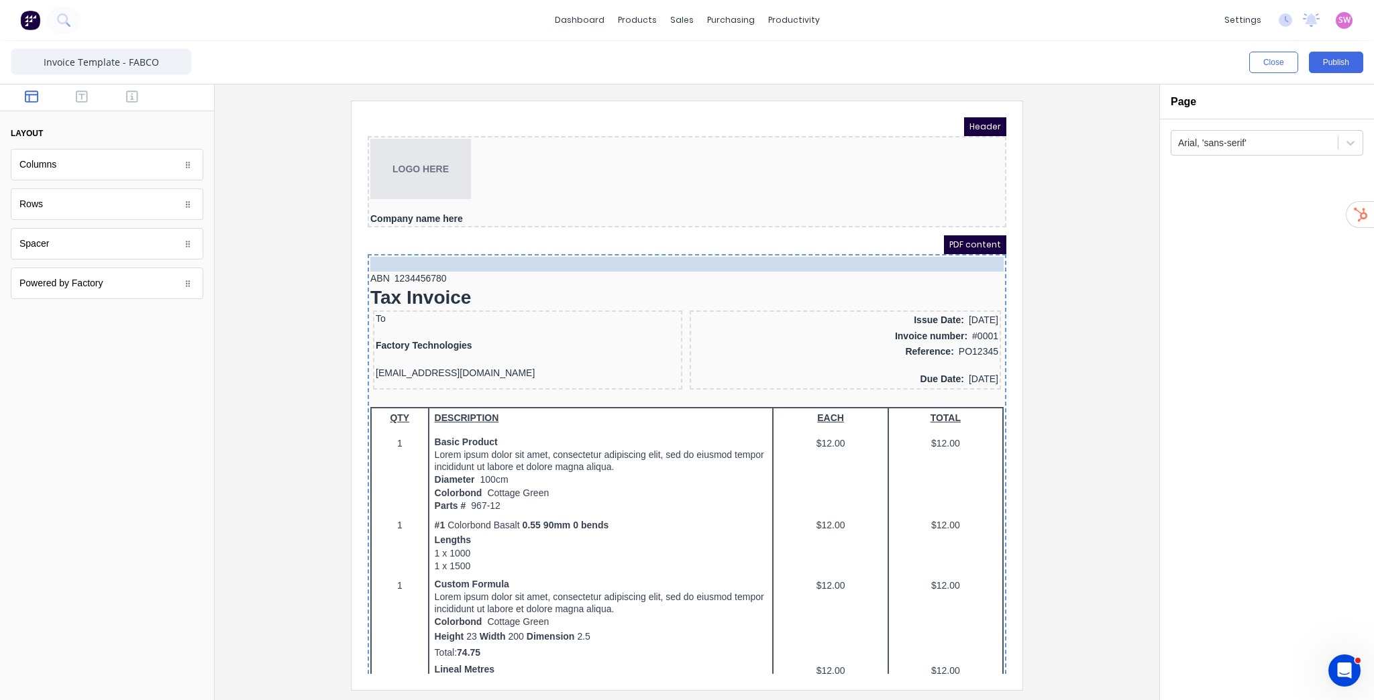
drag, startPoint x: 422, startPoint y: 225, endPoint x: 425, endPoint y: 255, distance: 30.4
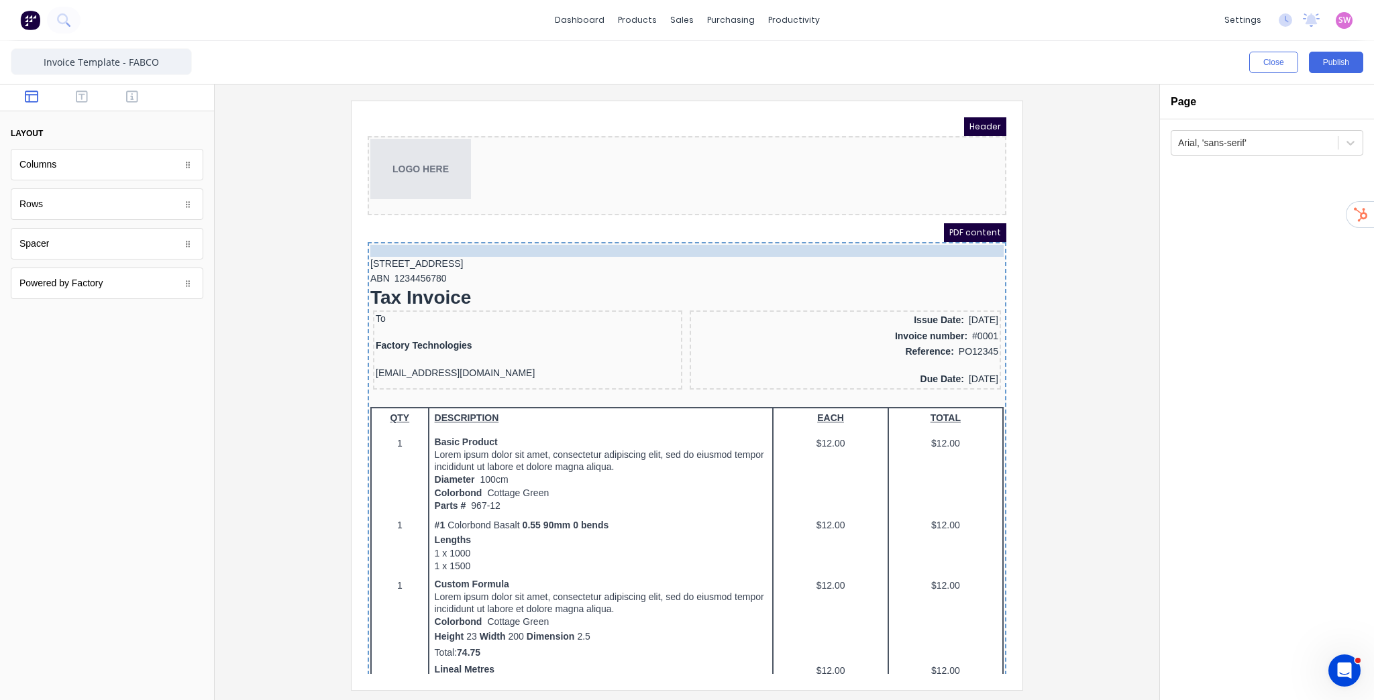
drag, startPoint x: 422, startPoint y: 205, endPoint x: 431, endPoint y: 239, distance: 35.5
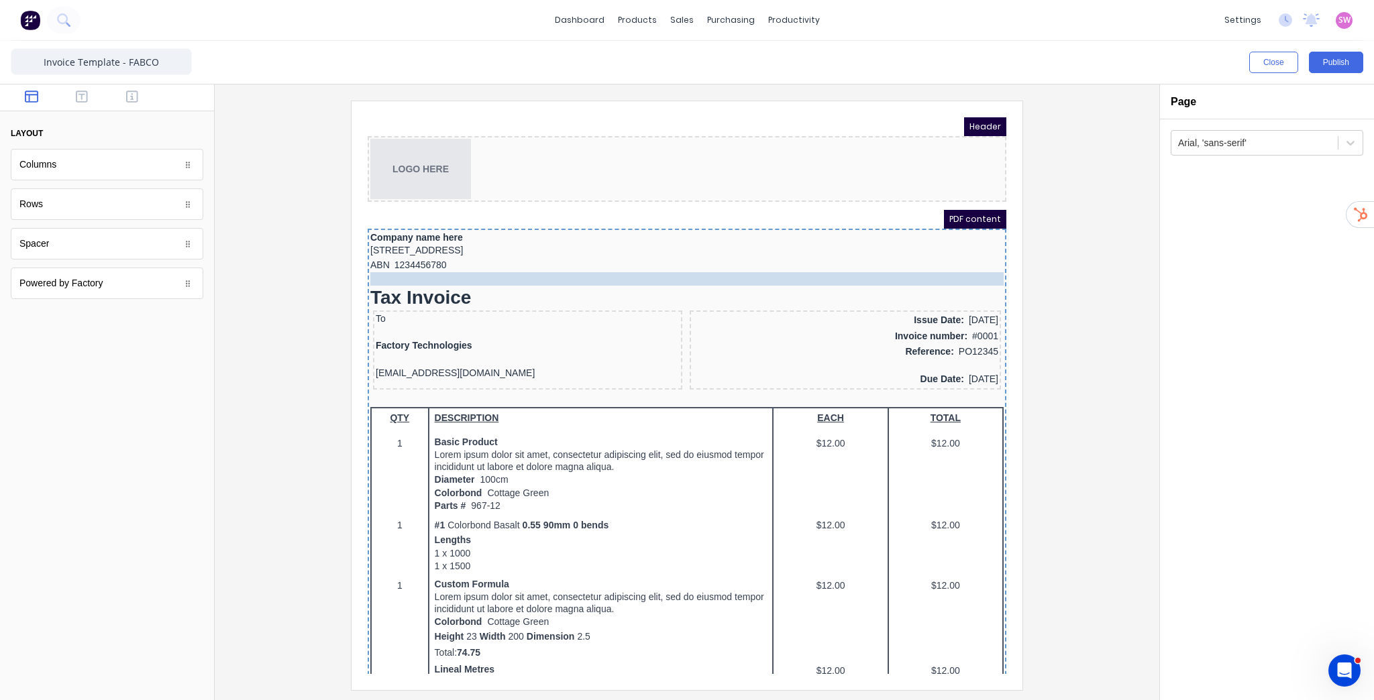
drag, startPoint x: 443, startPoint y: 188, endPoint x: 443, endPoint y: 264, distance: 76.5
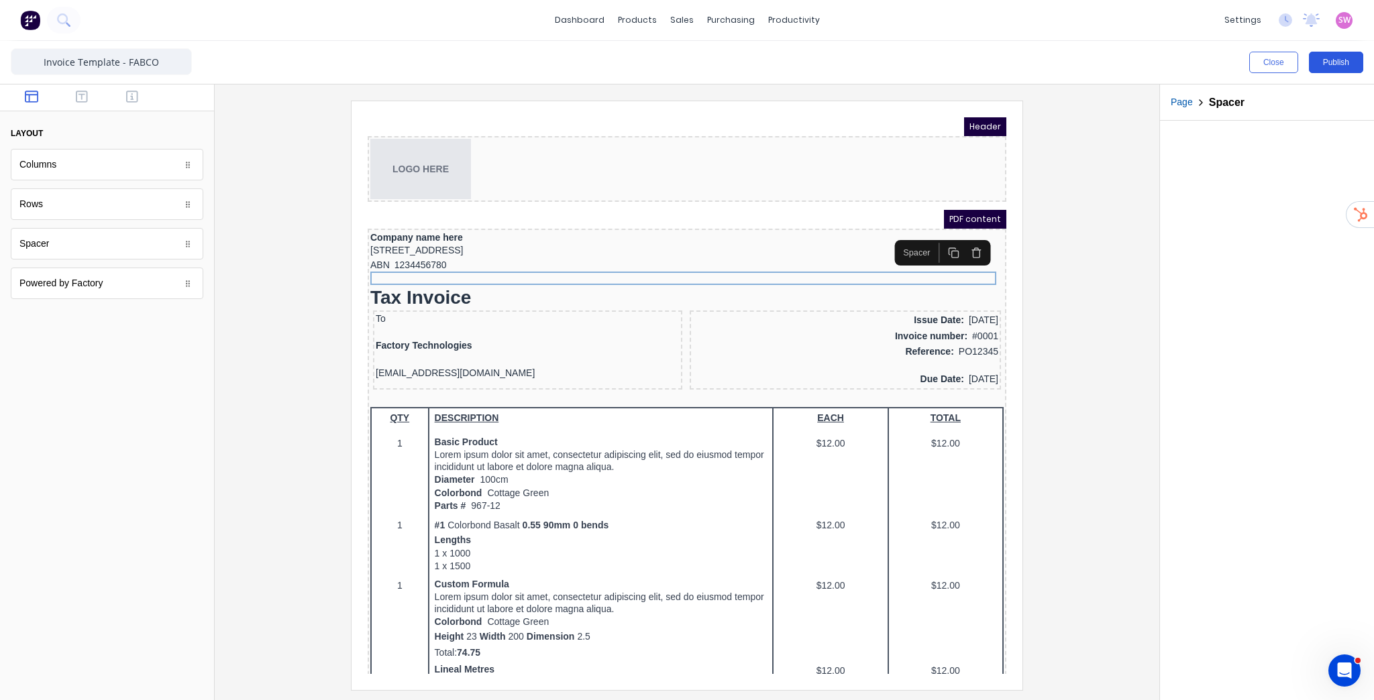
click at [1342, 62] on button "Publish" at bounding box center [1336, 62] width 54 height 21
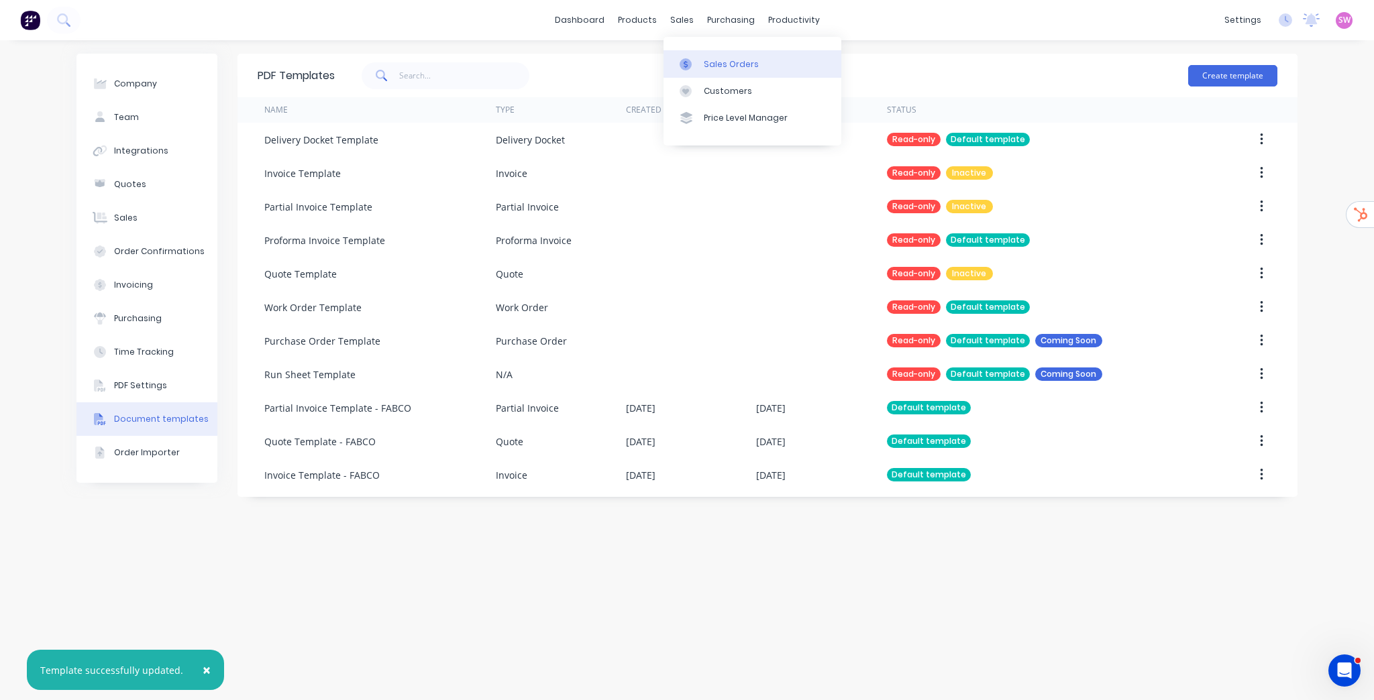
click at [724, 69] on div "Sales Orders" at bounding box center [731, 64] width 55 height 12
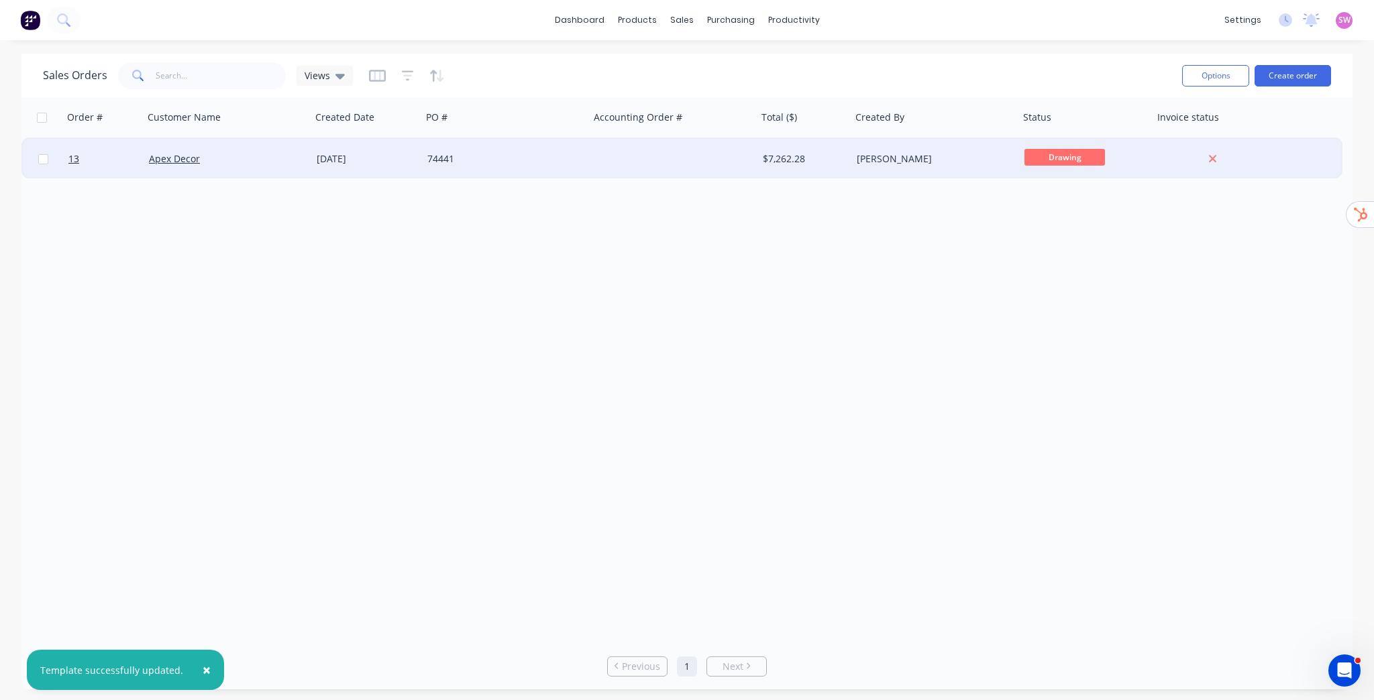
click at [931, 156] on div "[PERSON_NAME]" at bounding box center [931, 158] width 149 height 13
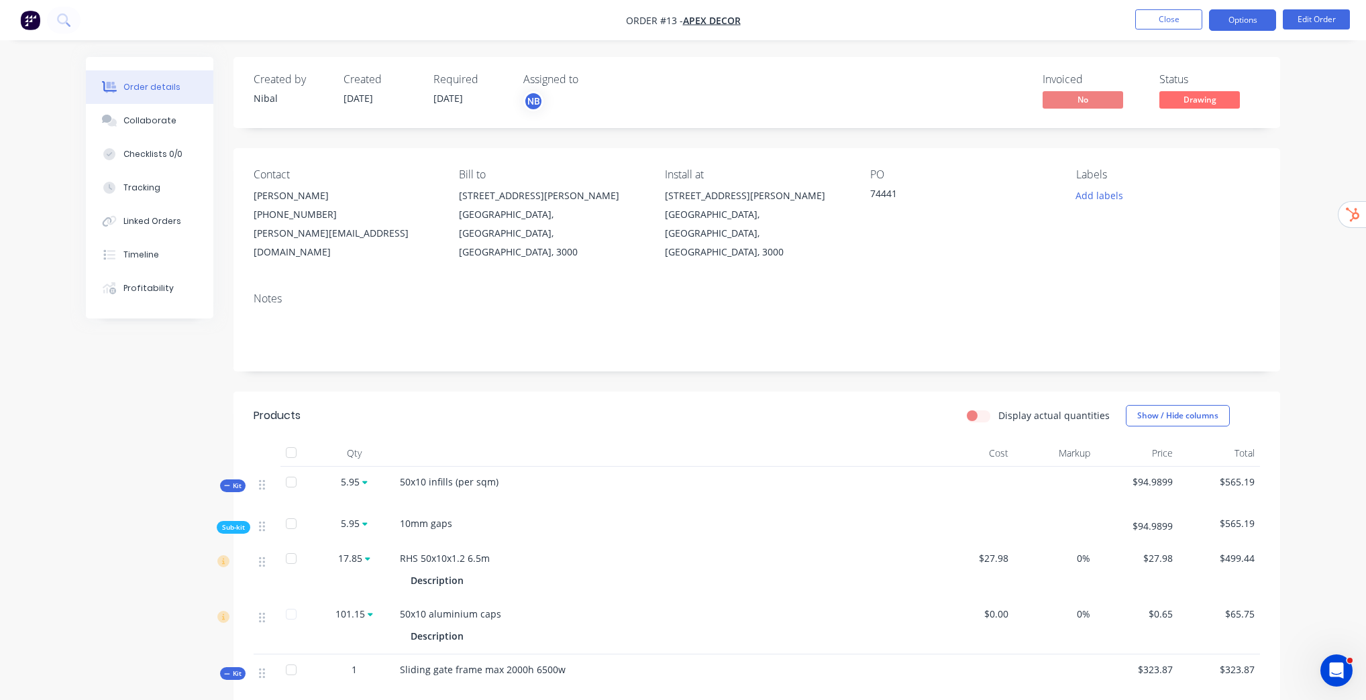
click at [1256, 24] on button "Options" at bounding box center [1242, 19] width 67 height 21
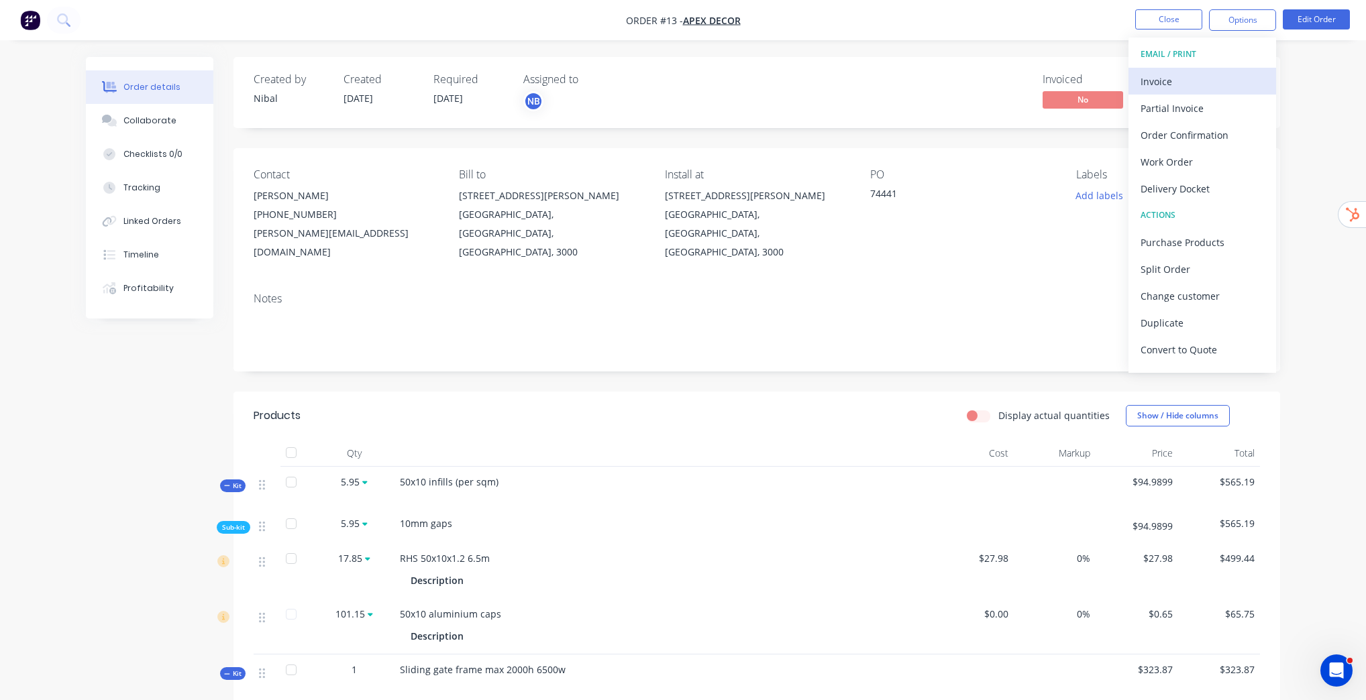
click at [1186, 85] on div "Invoice" at bounding box center [1201, 81] width 123 height 19
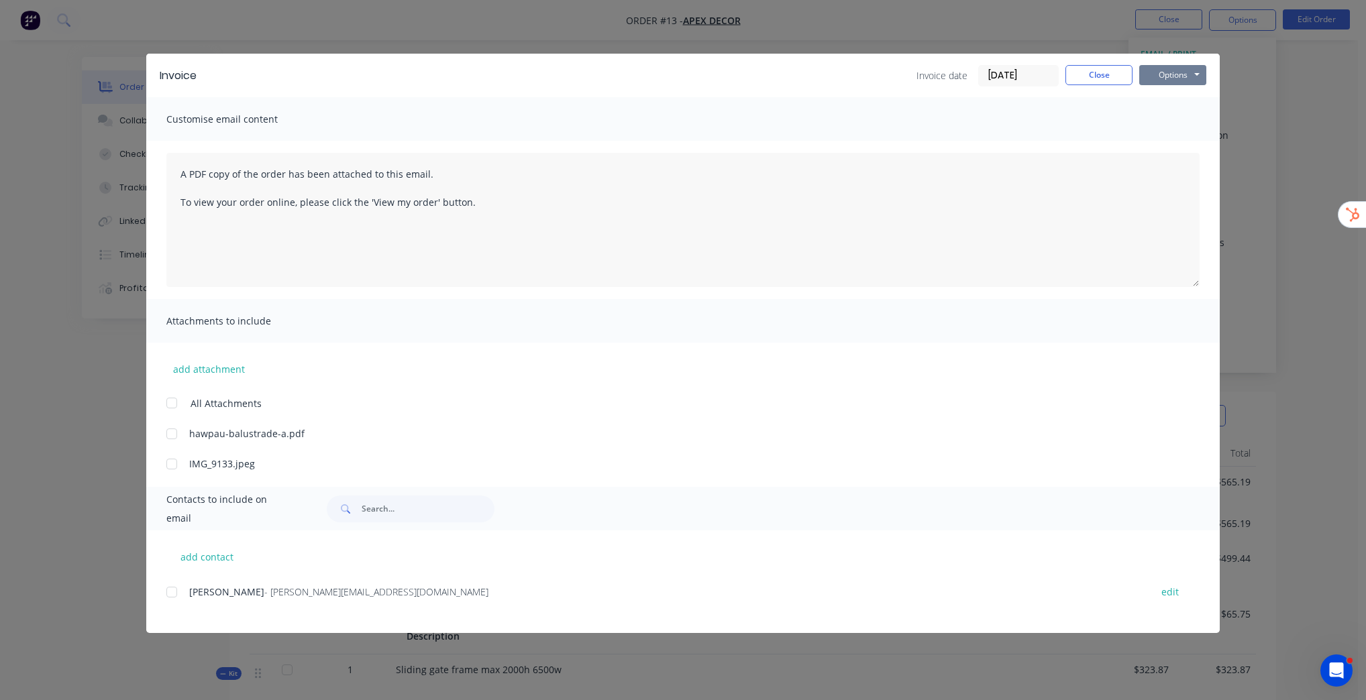
click at [1178, 80] on button "Options" at bounding box center [1172, 75] width 67 height 20
click at [1183, 103] on button "Preview" at bounding box center [1182, 99] width 86 height 22
click at [1093, 66] on button "Close" at bounding box center [1098, 75] width 67 height 20
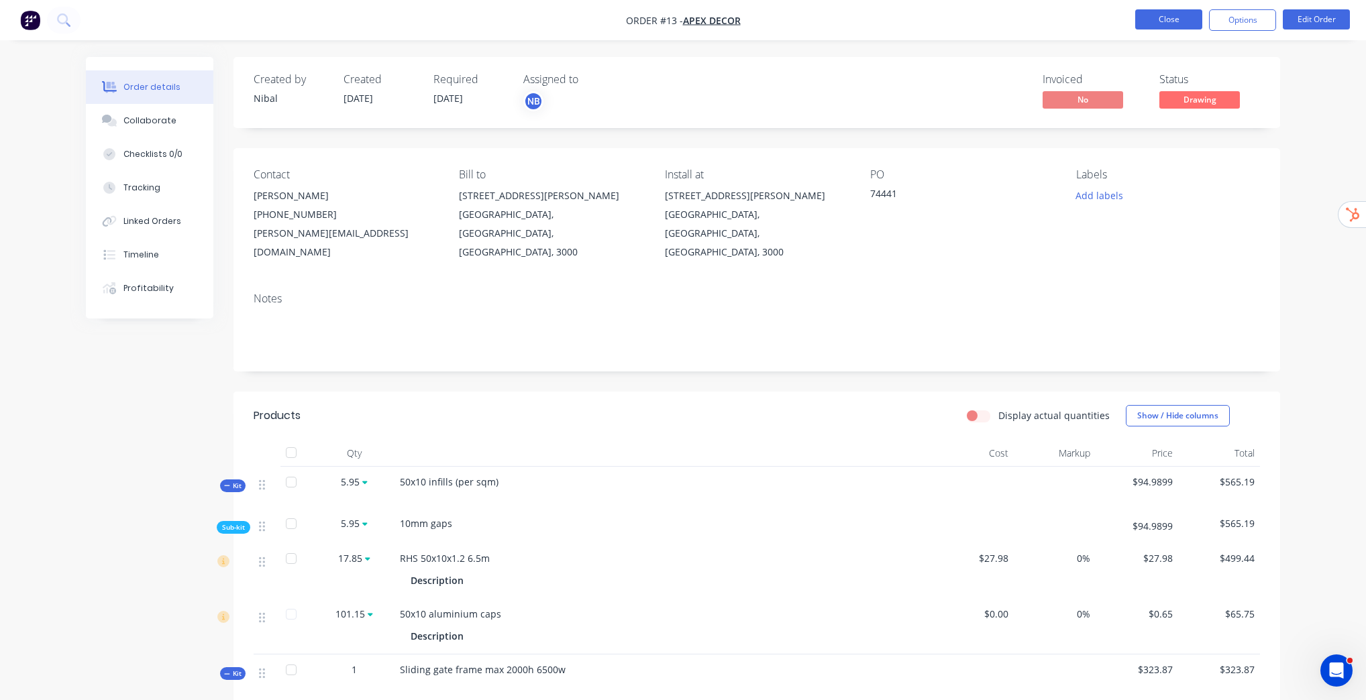
click at [1163, 24] on button "Close" at bounding box center [1168, 19] width 67 height 20
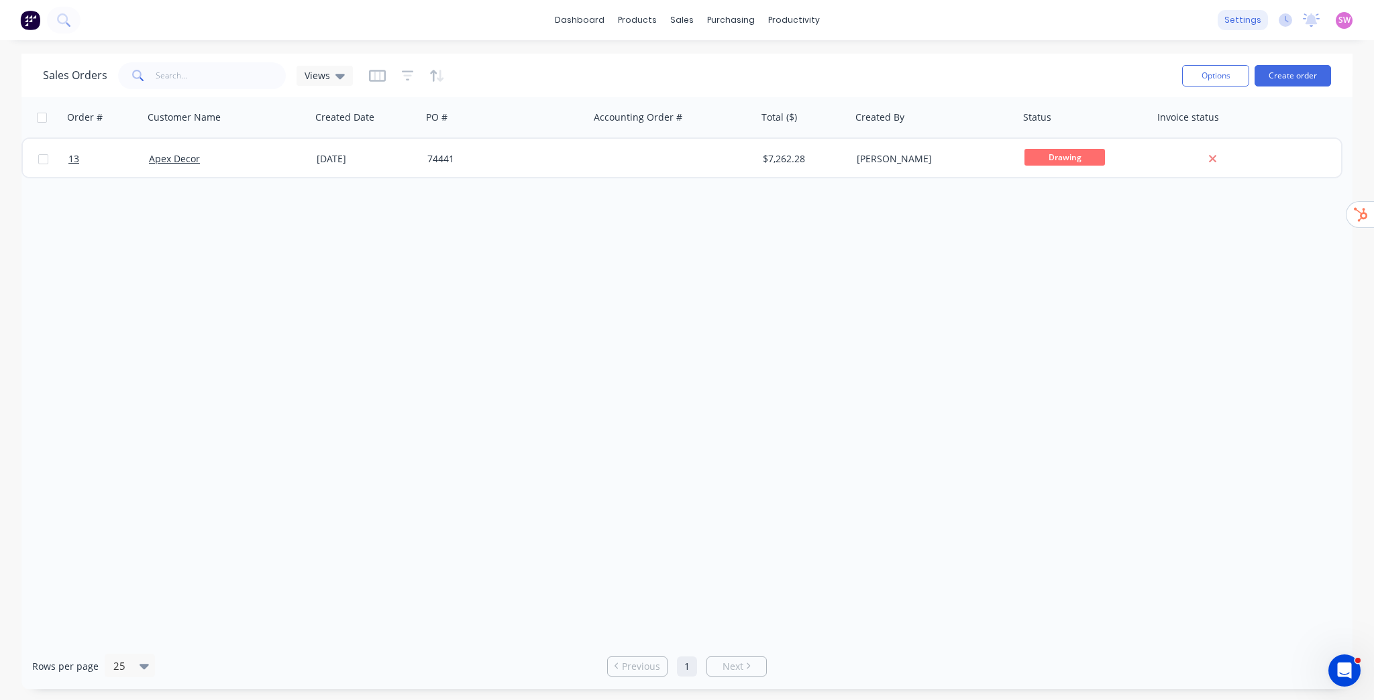
click at [1252, 30] on div "settings" at bounding box center [1243, 20] width 50 height 20
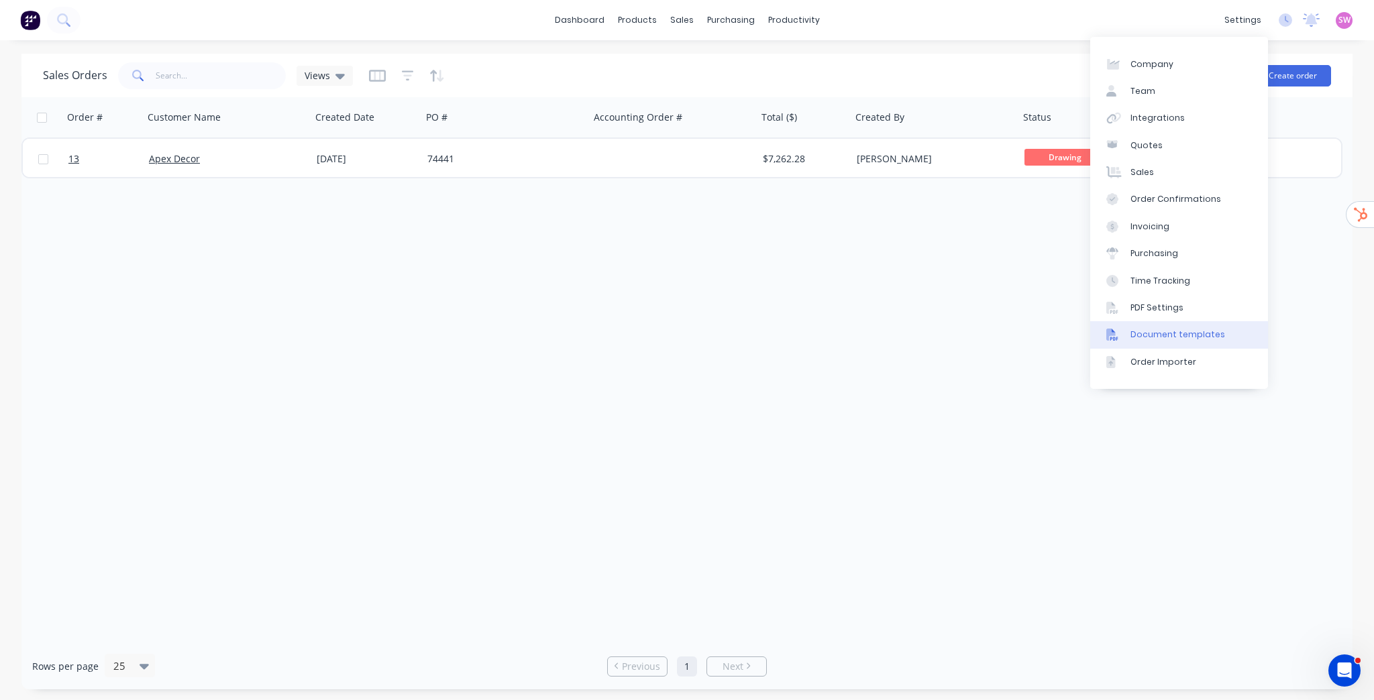
click at [1203, 334] on div "Document templates" at bounding box center [1177, 335] width 95 height 12
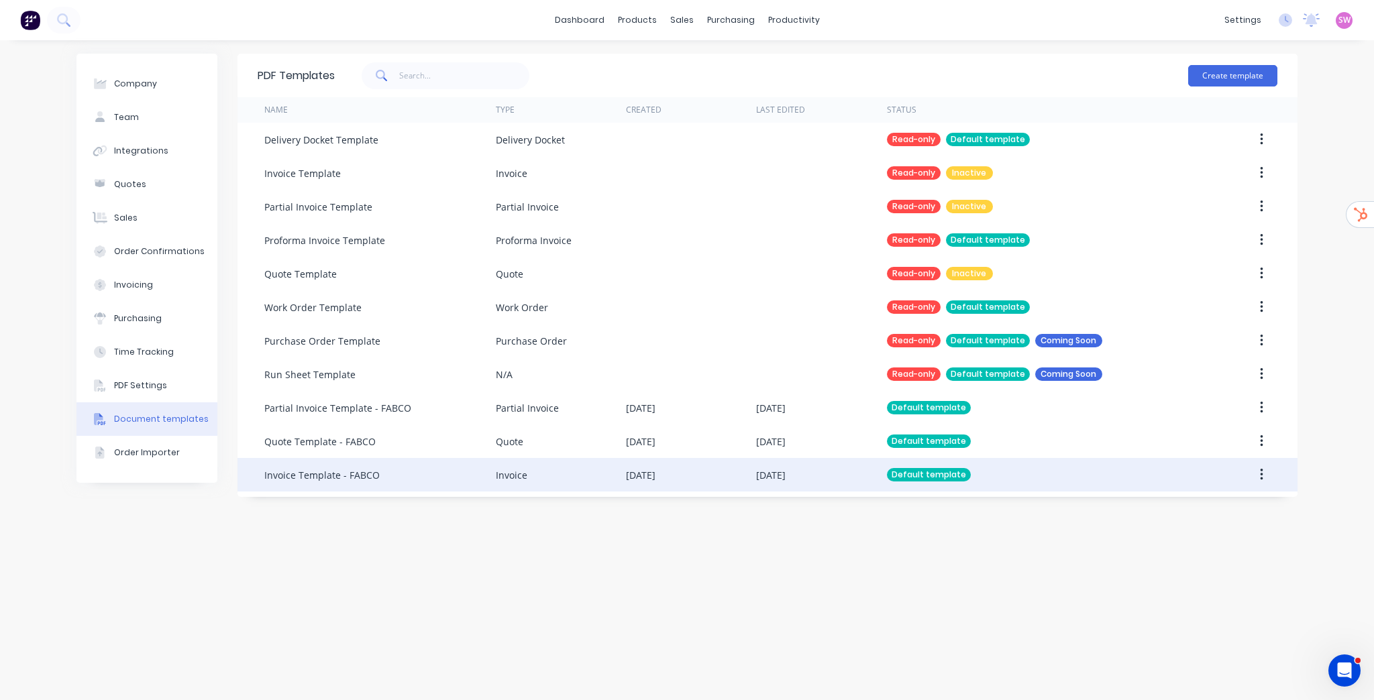
click at [1110, 472] on div "Default template" at bounding box center [1039, 475] width 304 height 34
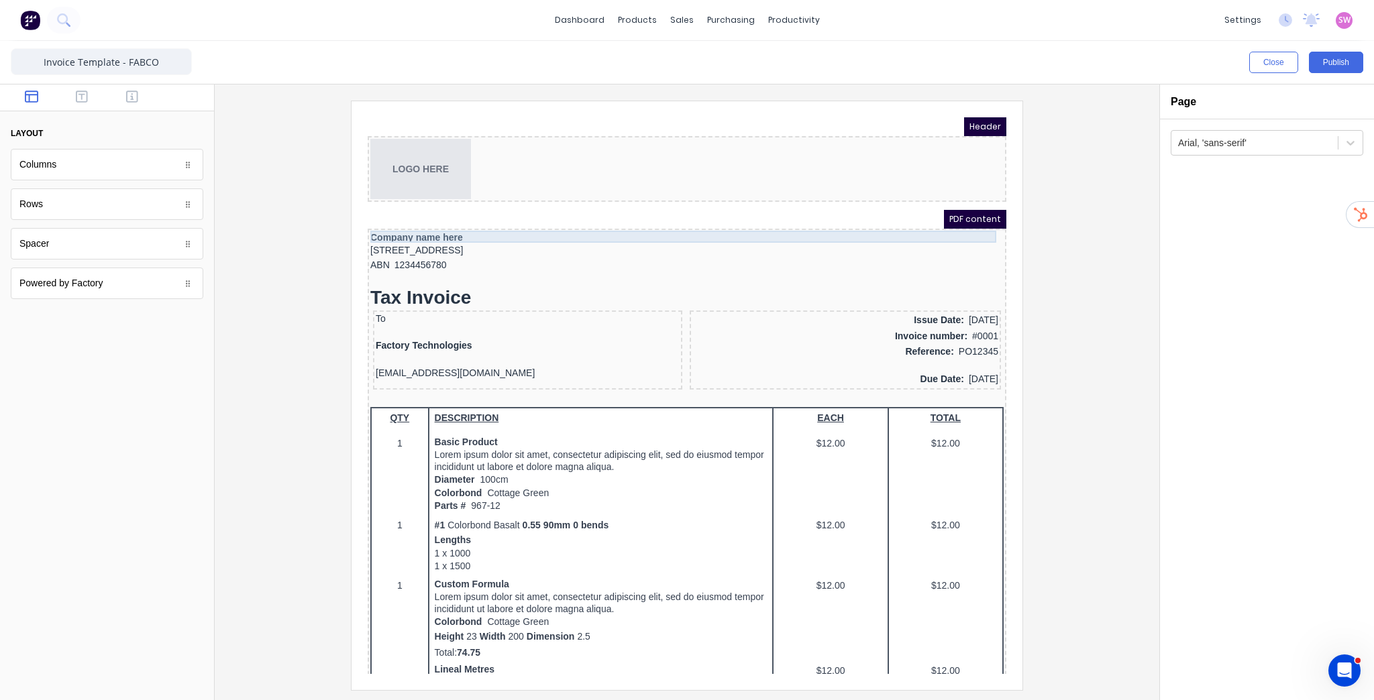
click at [440, 223] on div "Company name here" at bounding box center [670, 221] width 633 height 12
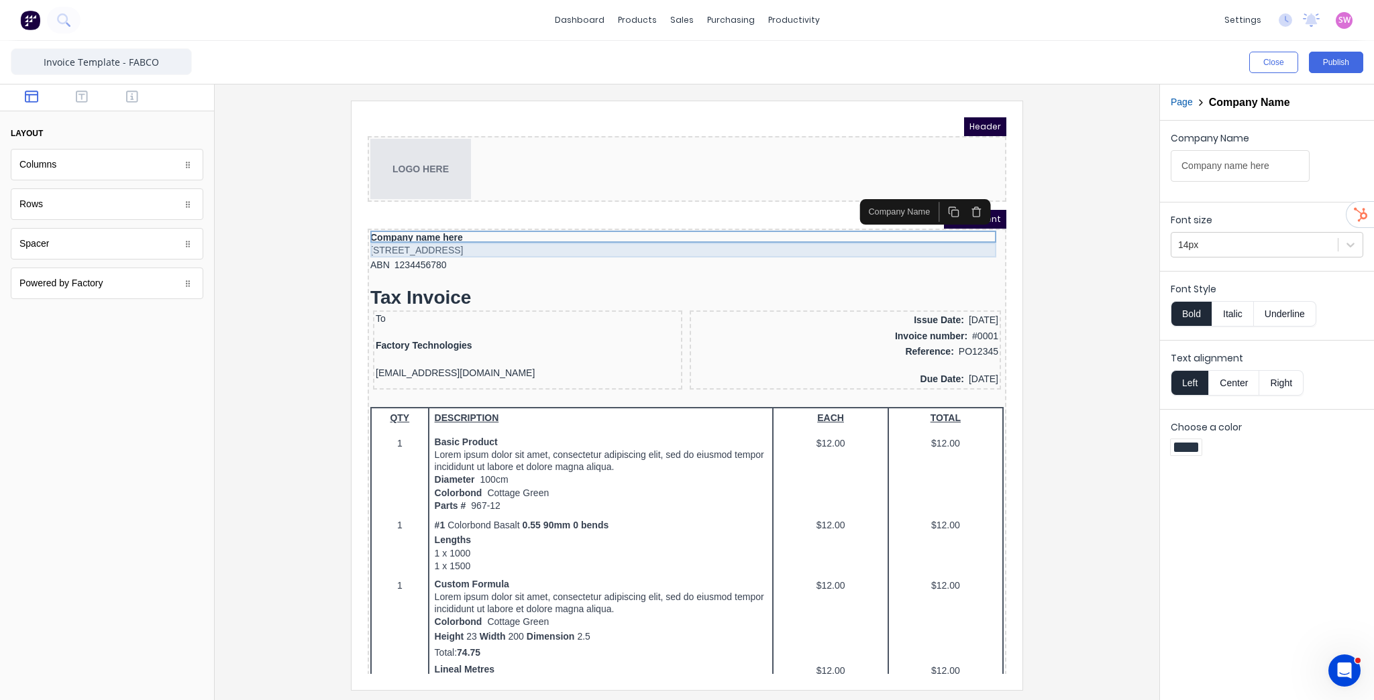
click at [434, 233] on div "[STREET_ADDRESS]" at bounding box center [670, 234] width 633 height 15
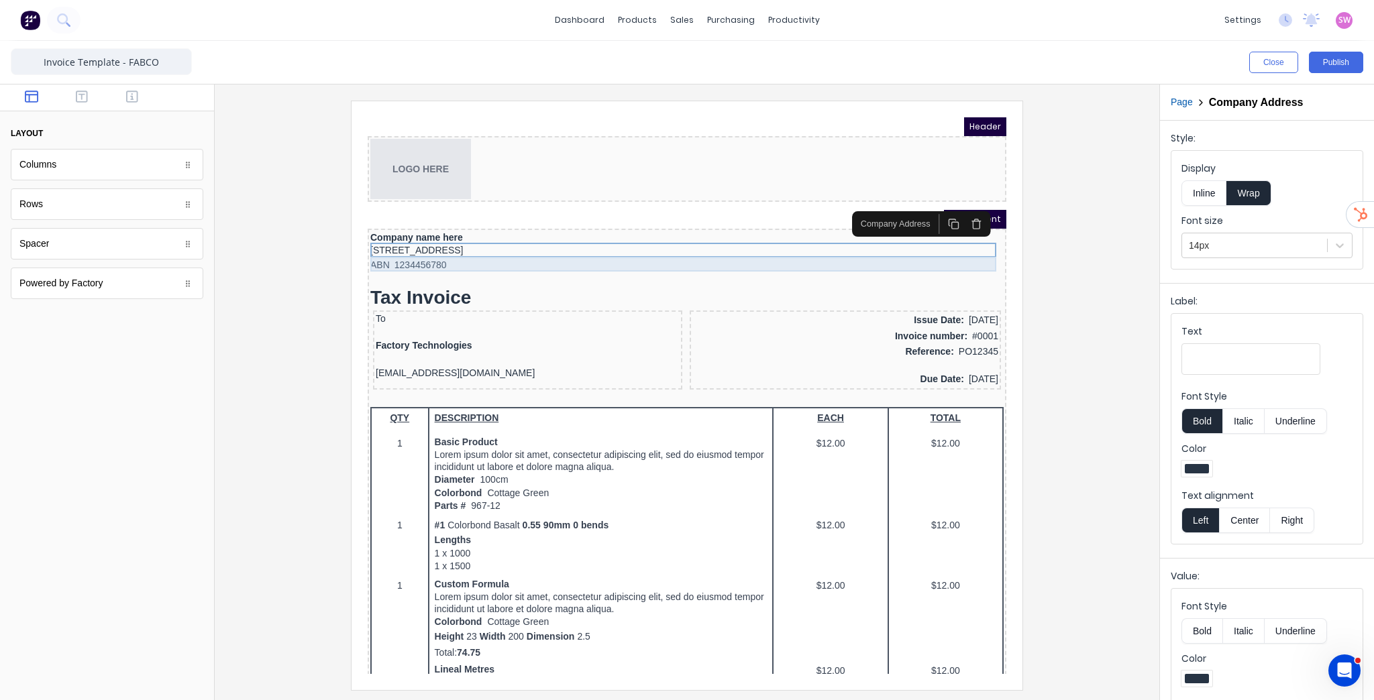
click at [427, 254] on div "ABN 1234456780" at bounding box center [670, 249] width 633 height 15
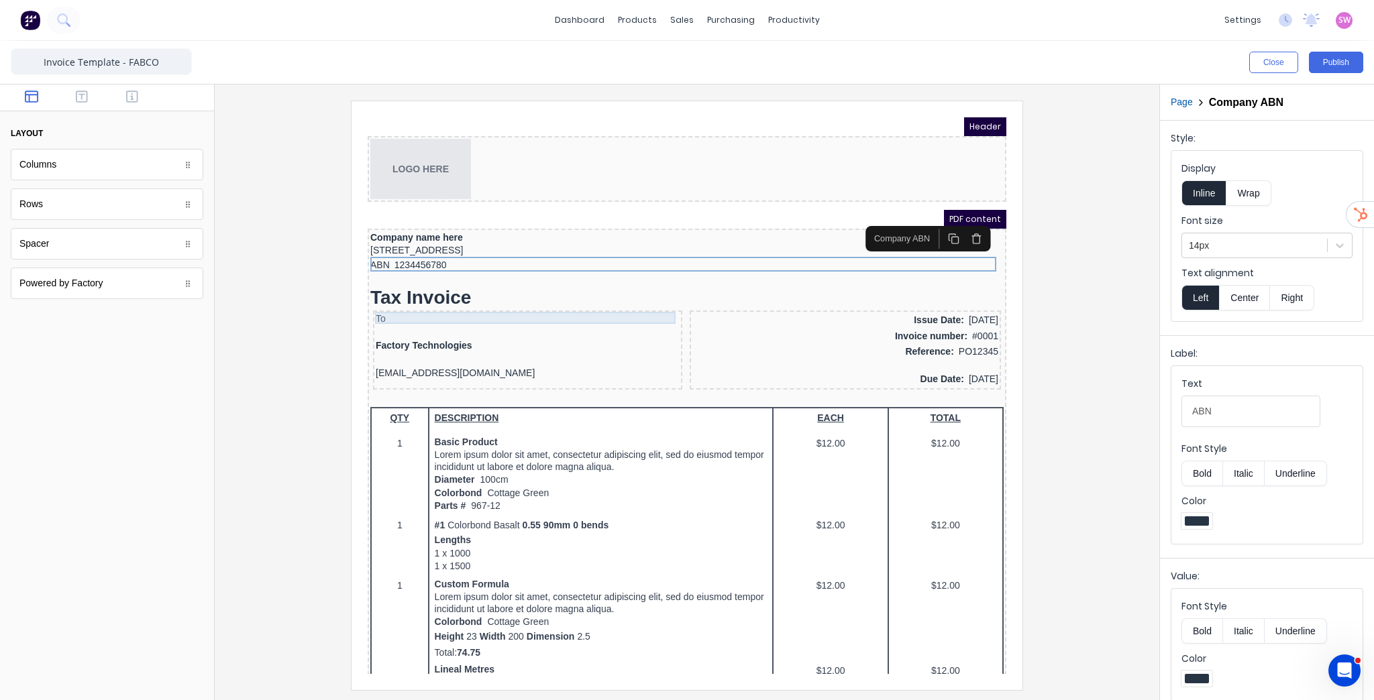
click at [453, 300] on div "To" at bounding box center [512, 303] width 304 height 12
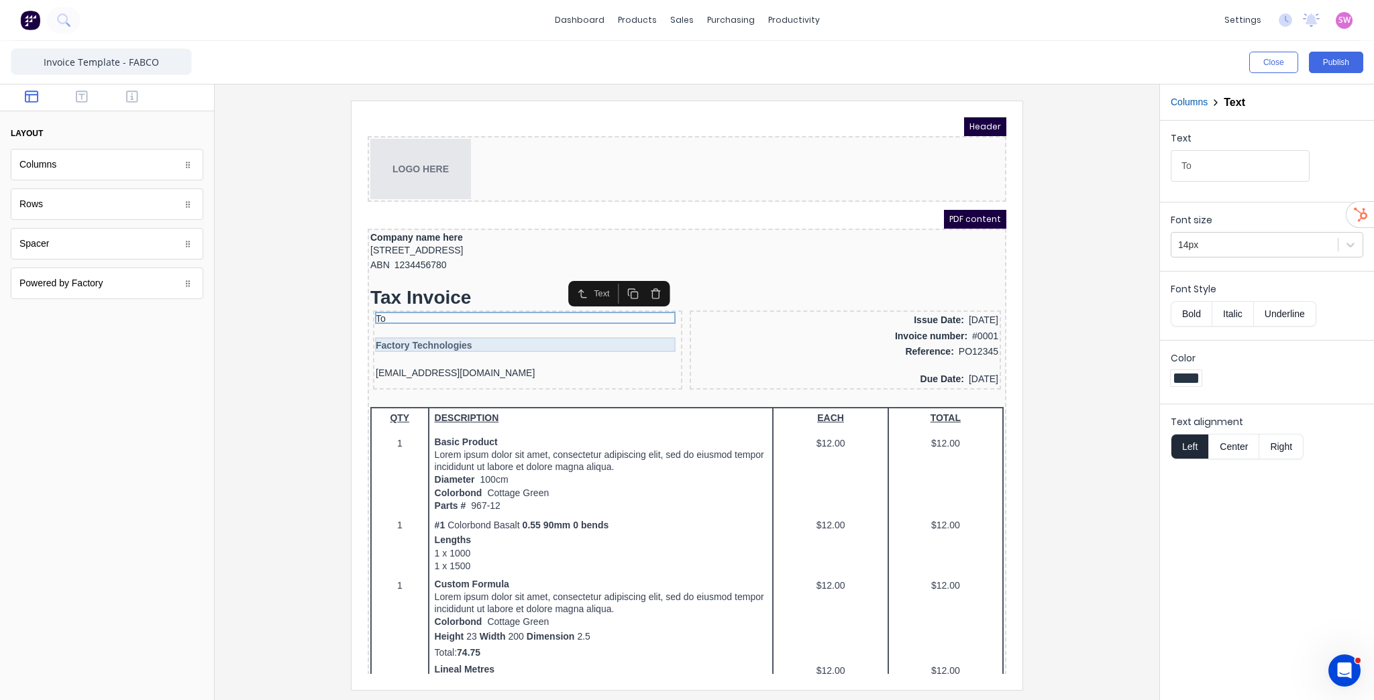
click at [427, 326] on div "Factory Technologies" at bounding box center [512, 330] width 304 height 15
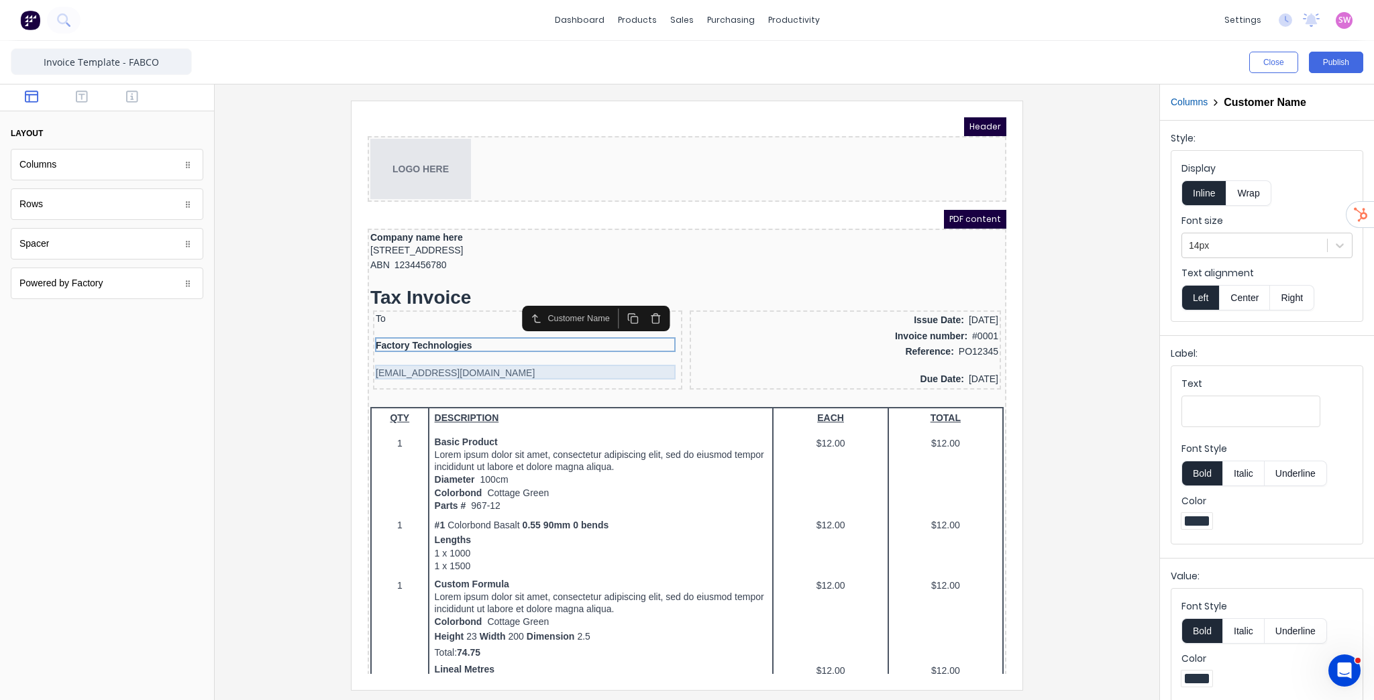
click at [437, 356] on div "[EMAIL_ADDRESS][DOMAIN_NAME]" at bounding box center [512, 357] width 304 height 15
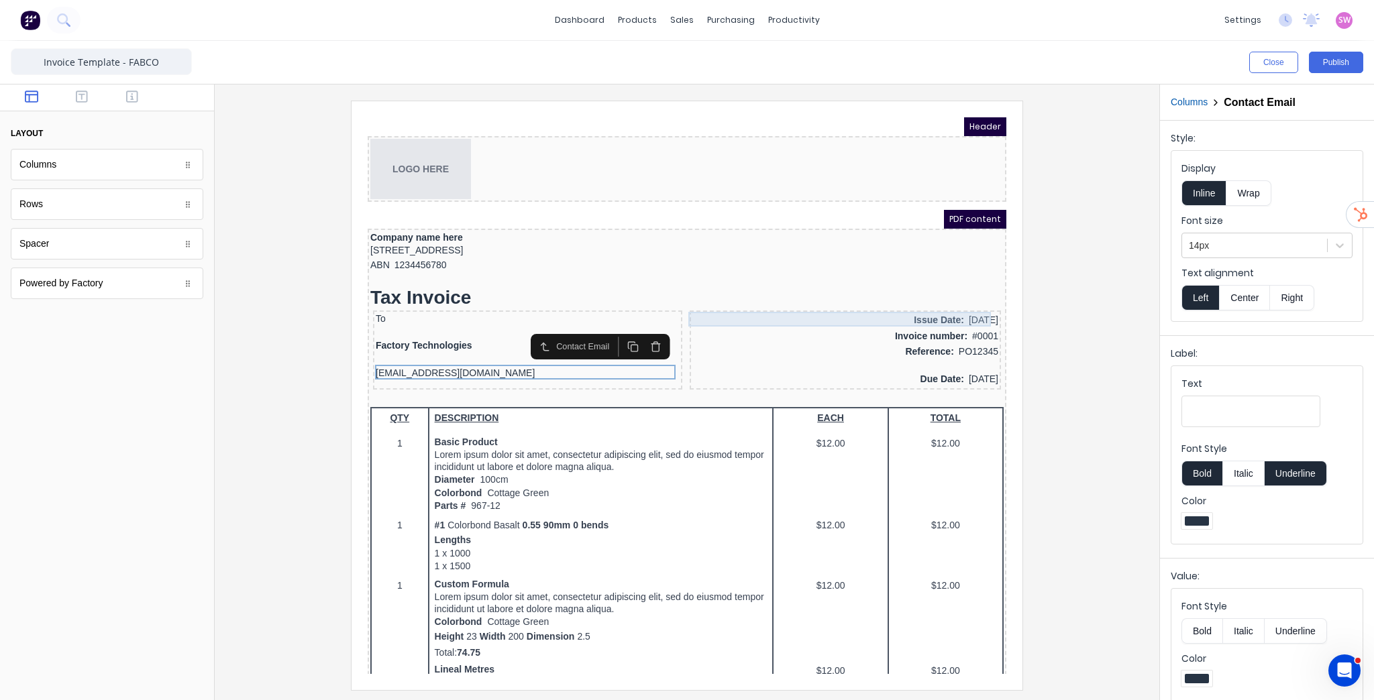
click at [881, 301] on div "Issue Date: [DATE]" at bounding box center [829, 304] width 306 height 15
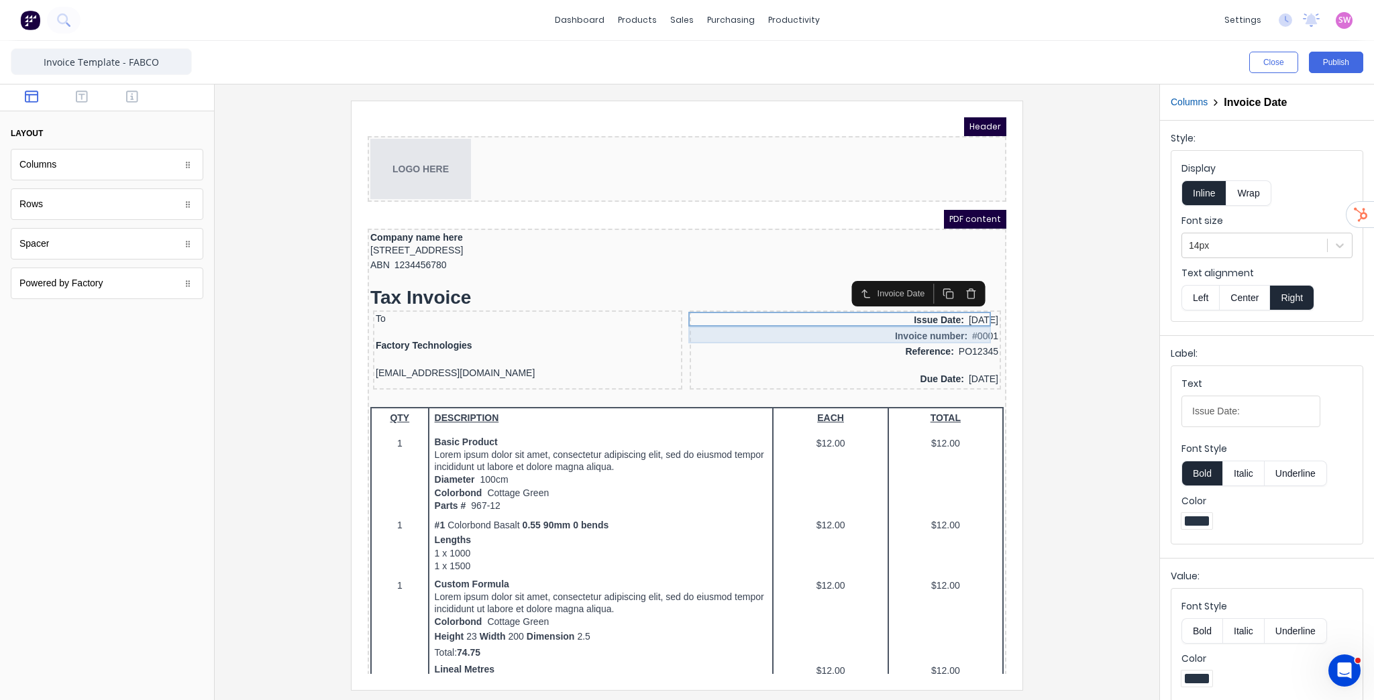
click at [896, 318] on div "Invoice number: #0001" at bounding box center [829, 320] width 306 height 17
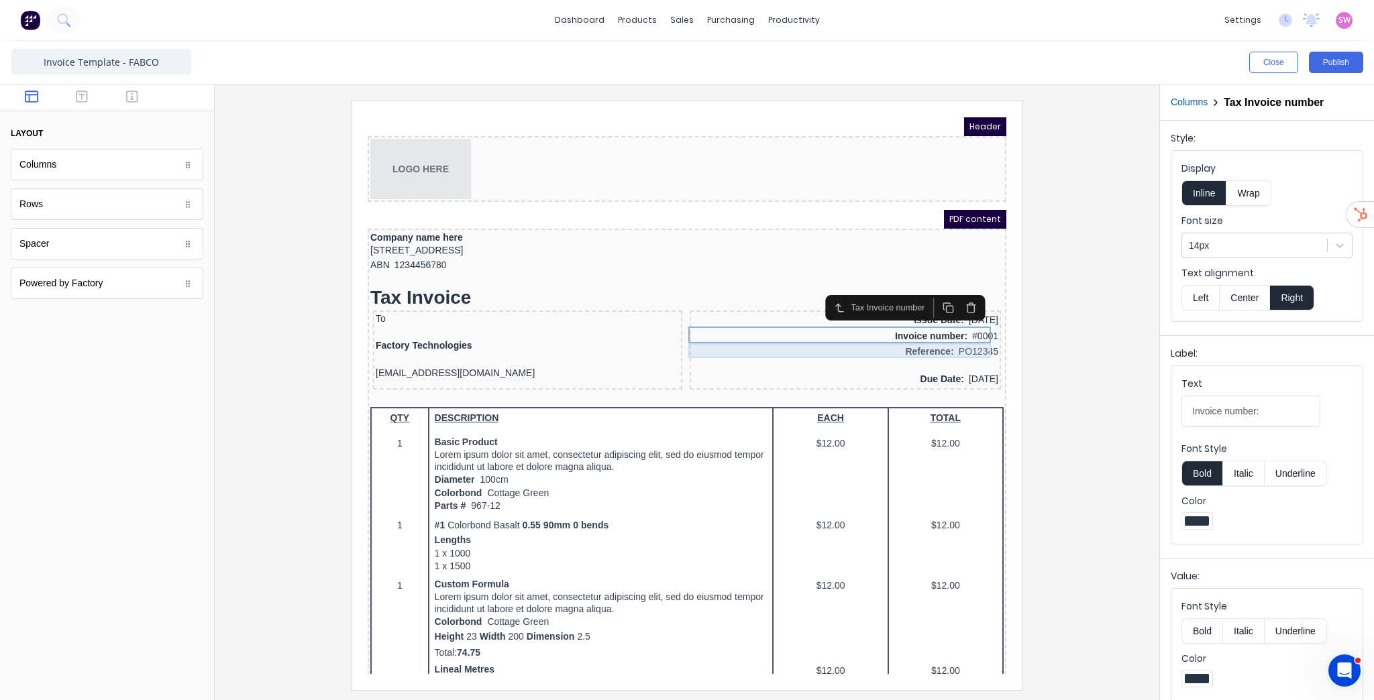
click at [902, 333] on div "Reference: PO12345" at bounding box center [829, 336] width 306 height 15
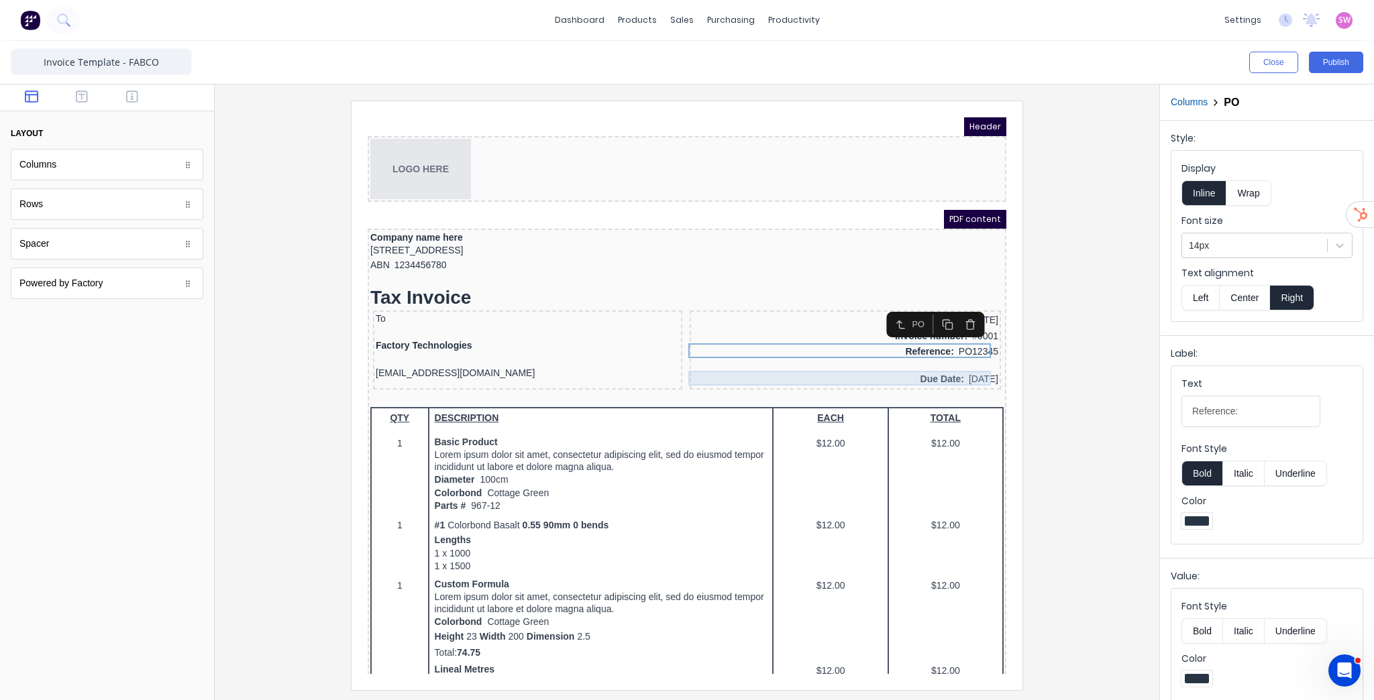
click at [911, 362] on div "Due Date: [DATE]" at bounding box center [829, 363] width 306 height 15
click at [812, 345] on div at bounding box center [829, 349] width 306 height 13
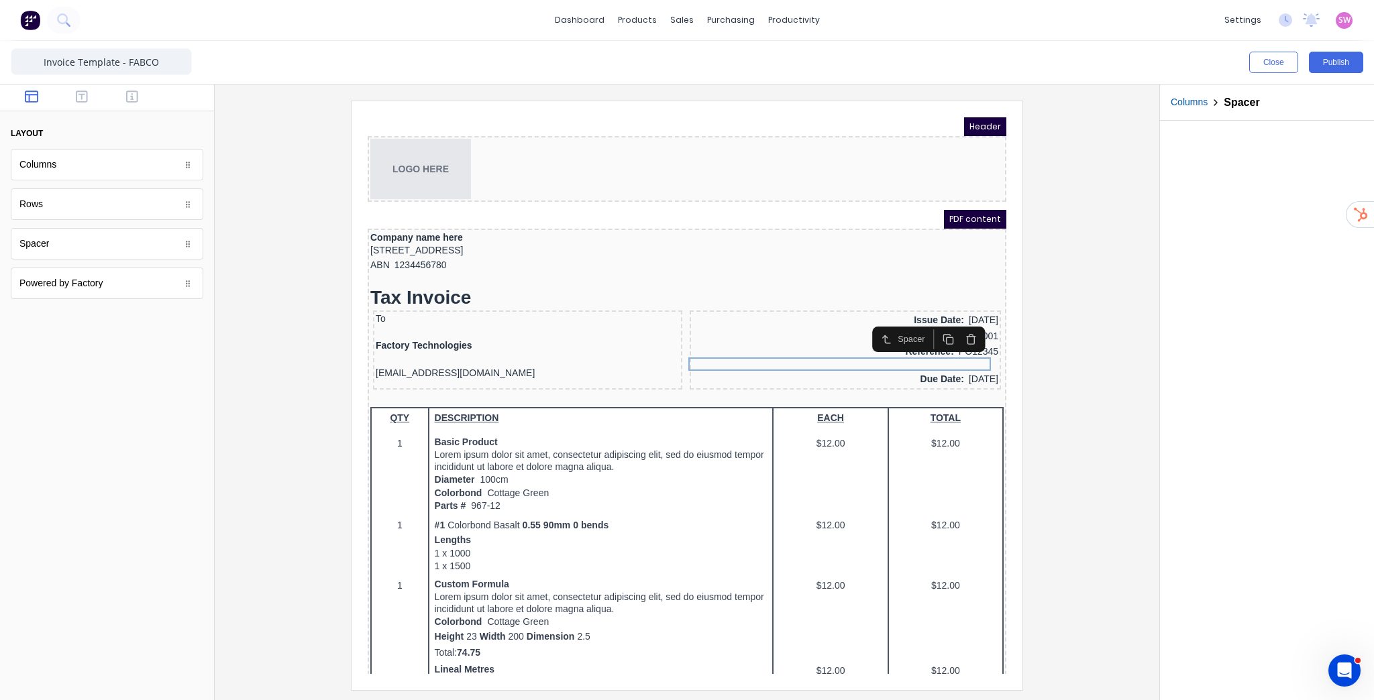
click at [954, 325] on icon "button" at bounding box center [954, 322] width 11 height 11
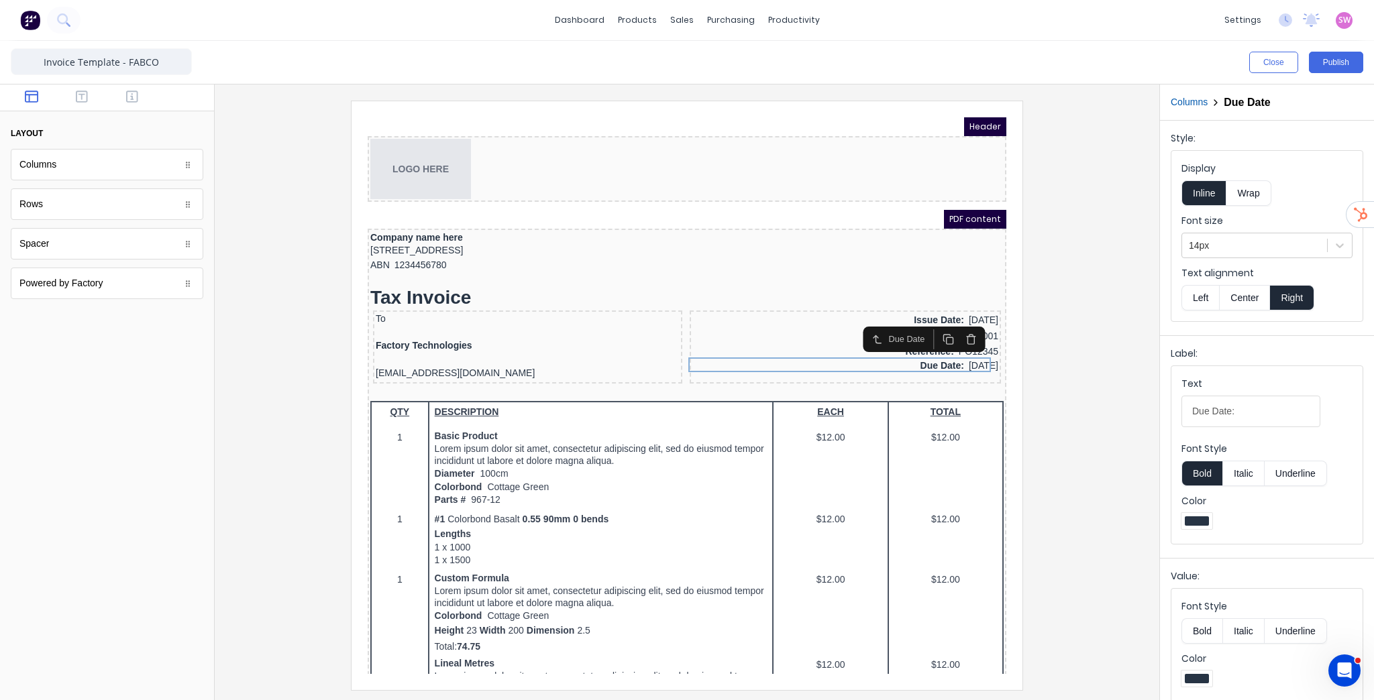
click at [1036, 317] on div at bounding box center [686, 395] width 923 height 589
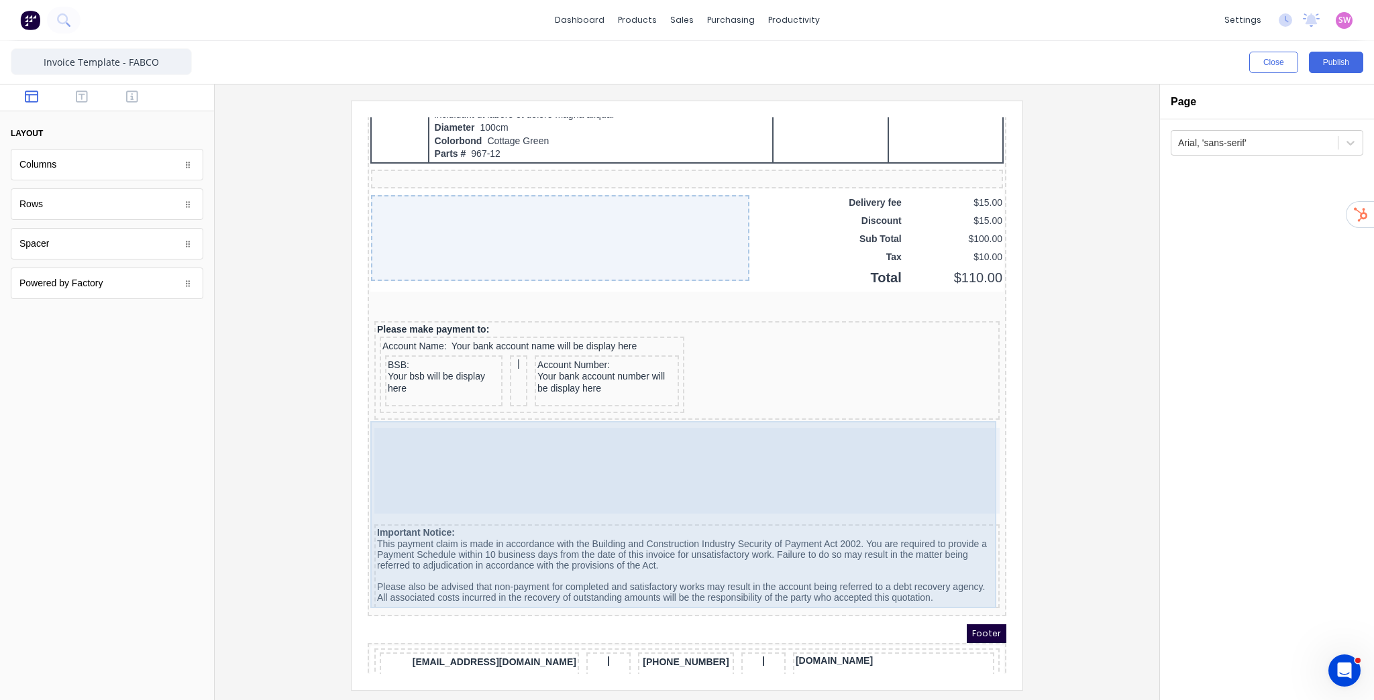
scroll to position [946, 0]
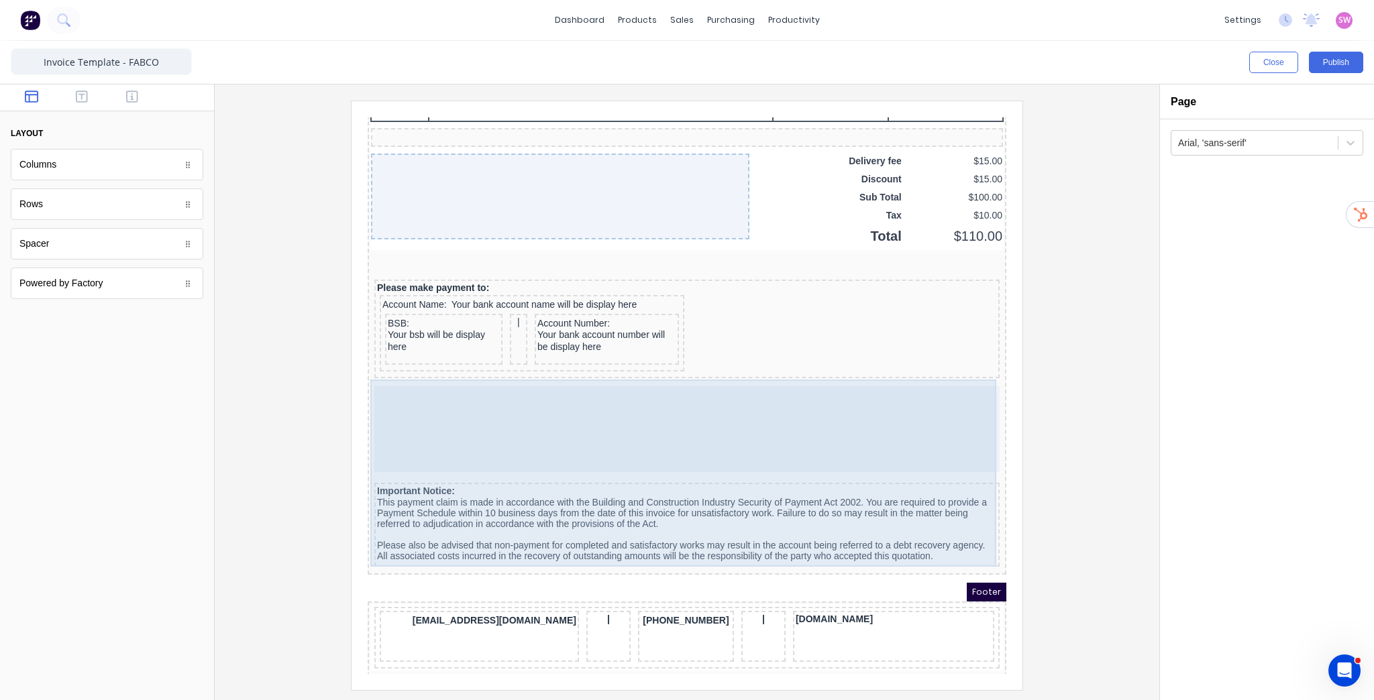
click at [758, 424] on div at bounding box center [670, 413] width 625 height 86
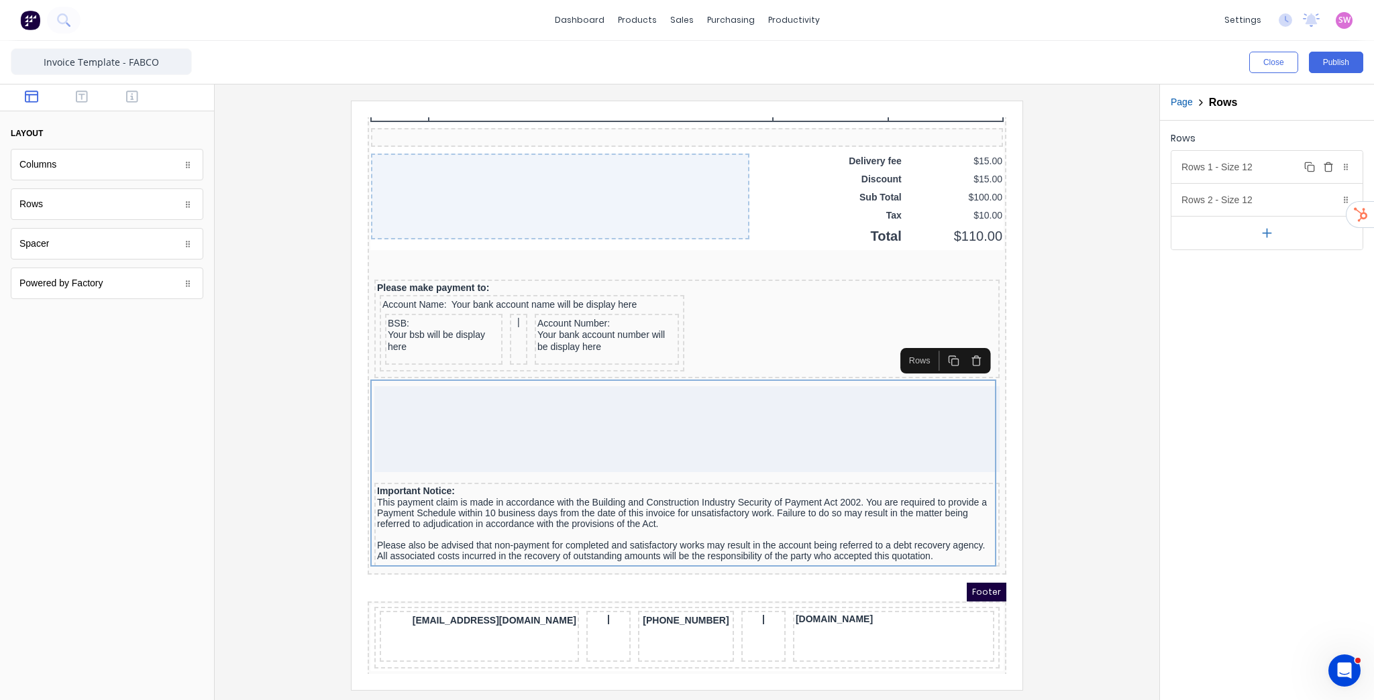
click at [1326, 164] on icon "button" at bounding box center [1328, 164] width 8 height 0
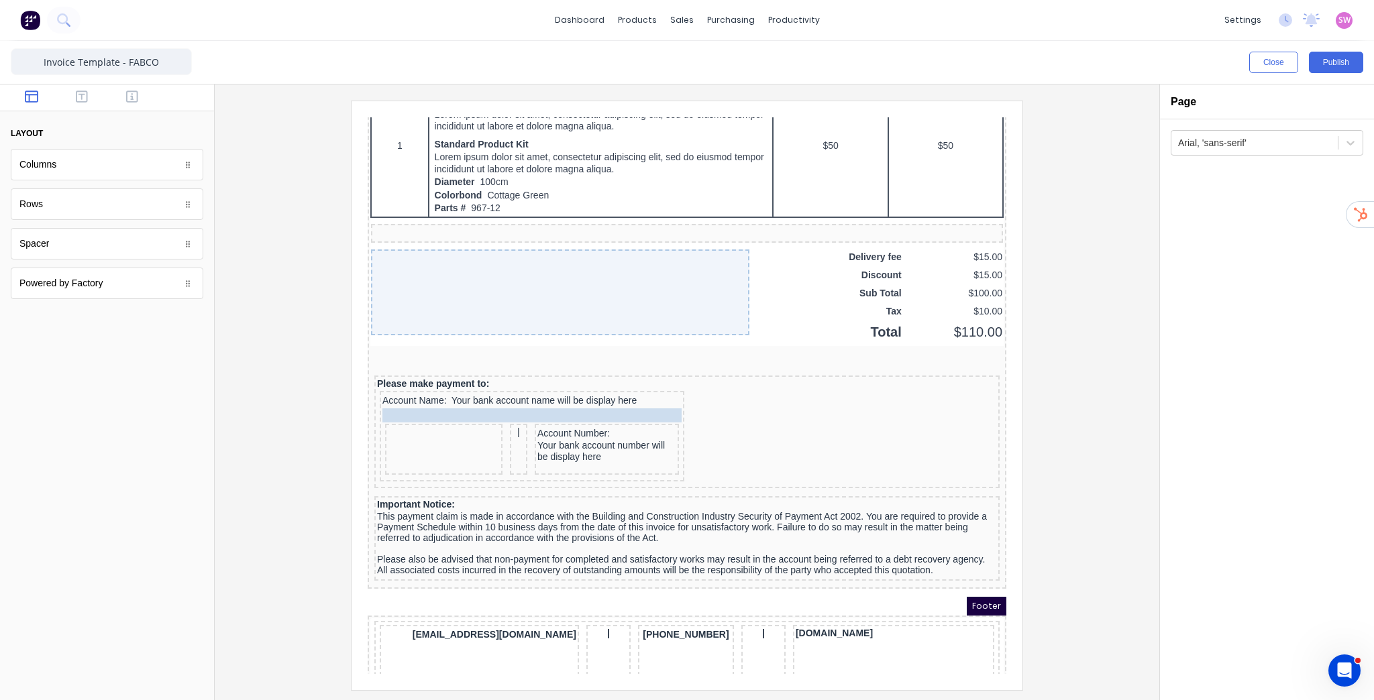
drag, startPoint x: 388, startPoint y: 398, endPoint x: 390, endPoint y: 386, distance: 12.4
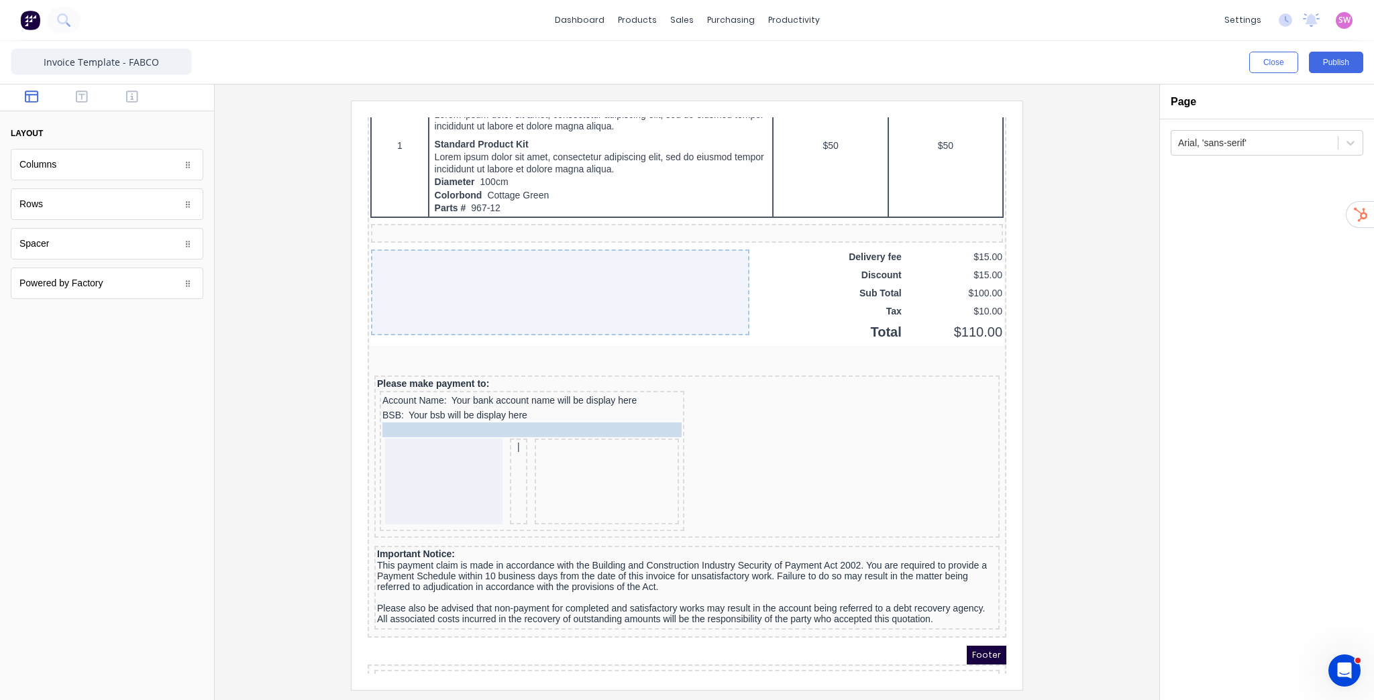
drag, startPoint x: 564, startPoint y: 413, endPoint x: 547, endPoint y: 411, distance: 16.2
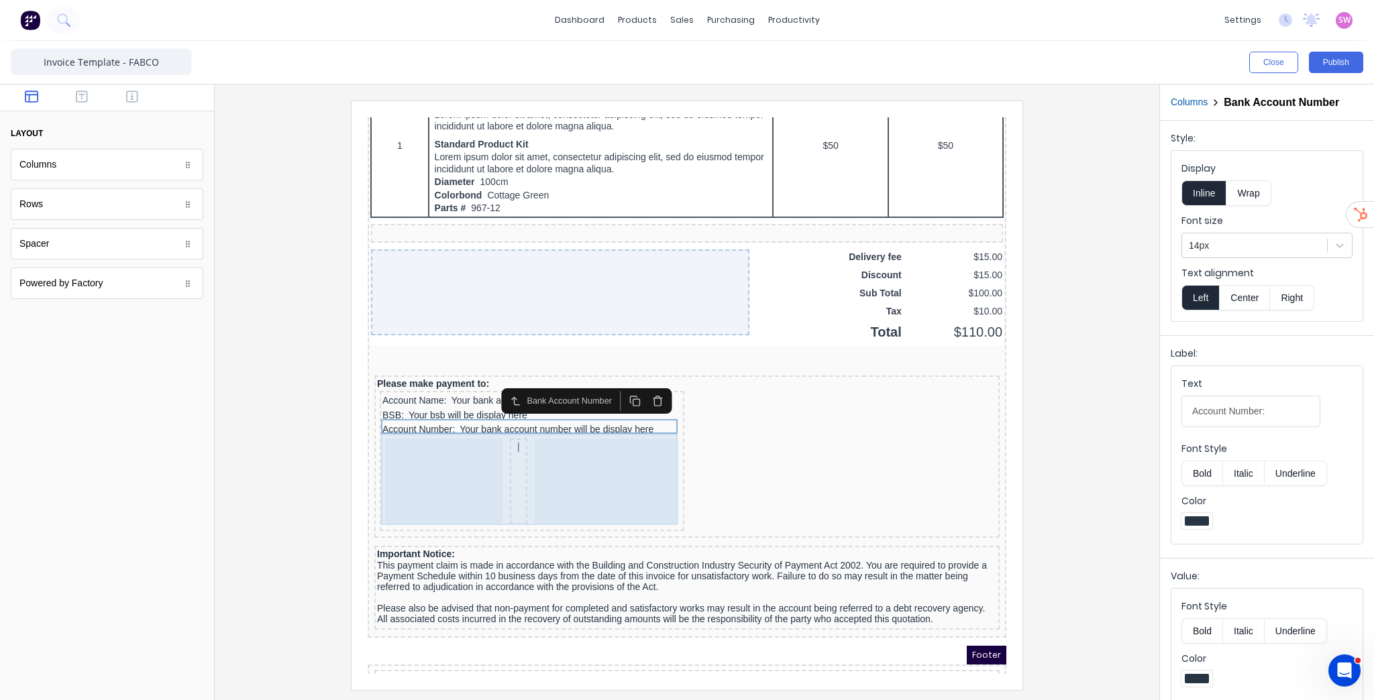
click at [519, 446] on div at bounding box center [591, 466] width 144 height 86
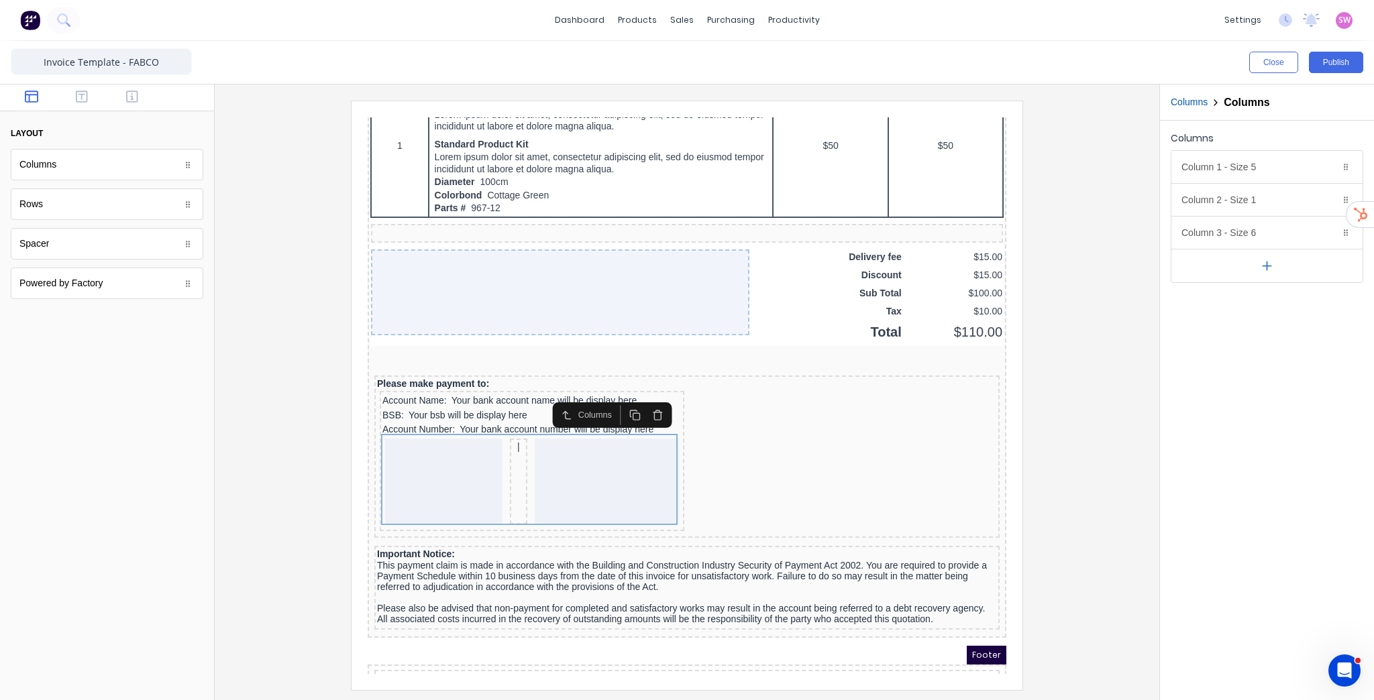
click at [644, 397] on icon "button" at bounding box center [641, 399] width 11 height 11
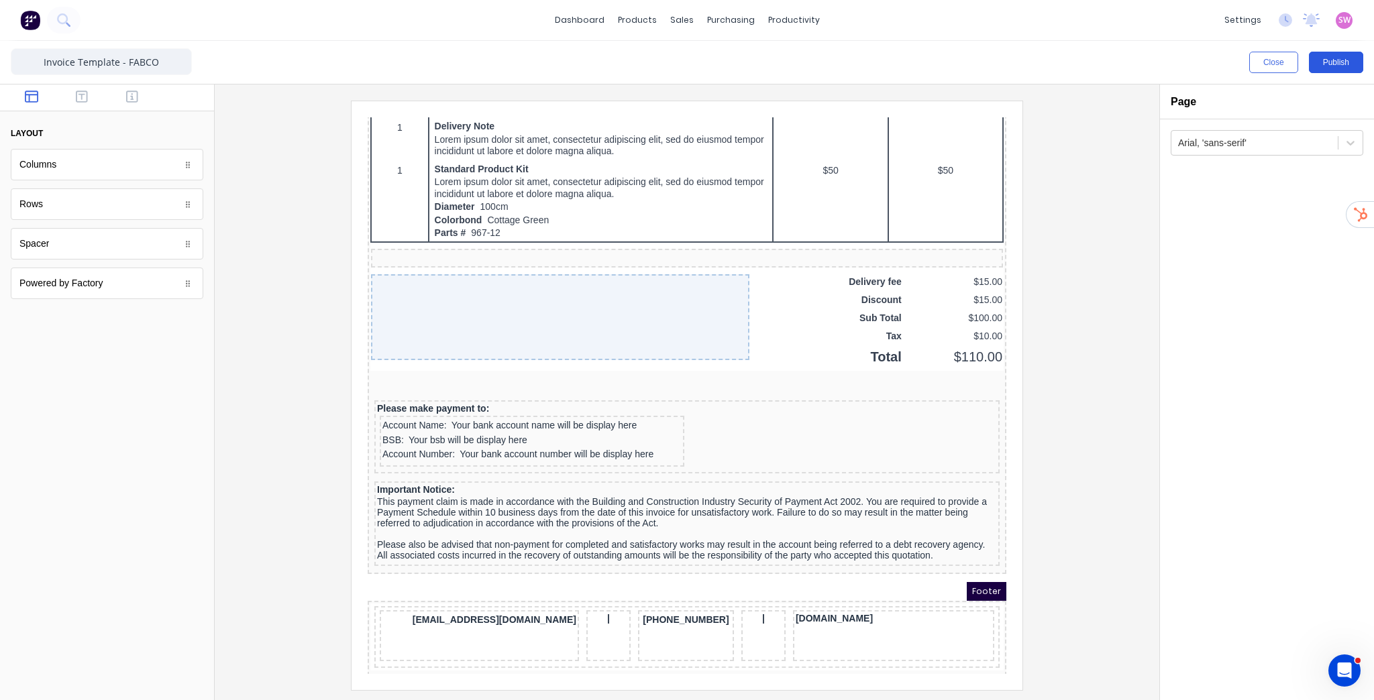
click at [1344, 64] on button "Publish" at bounding box center [1336, 62] width 54 height 21
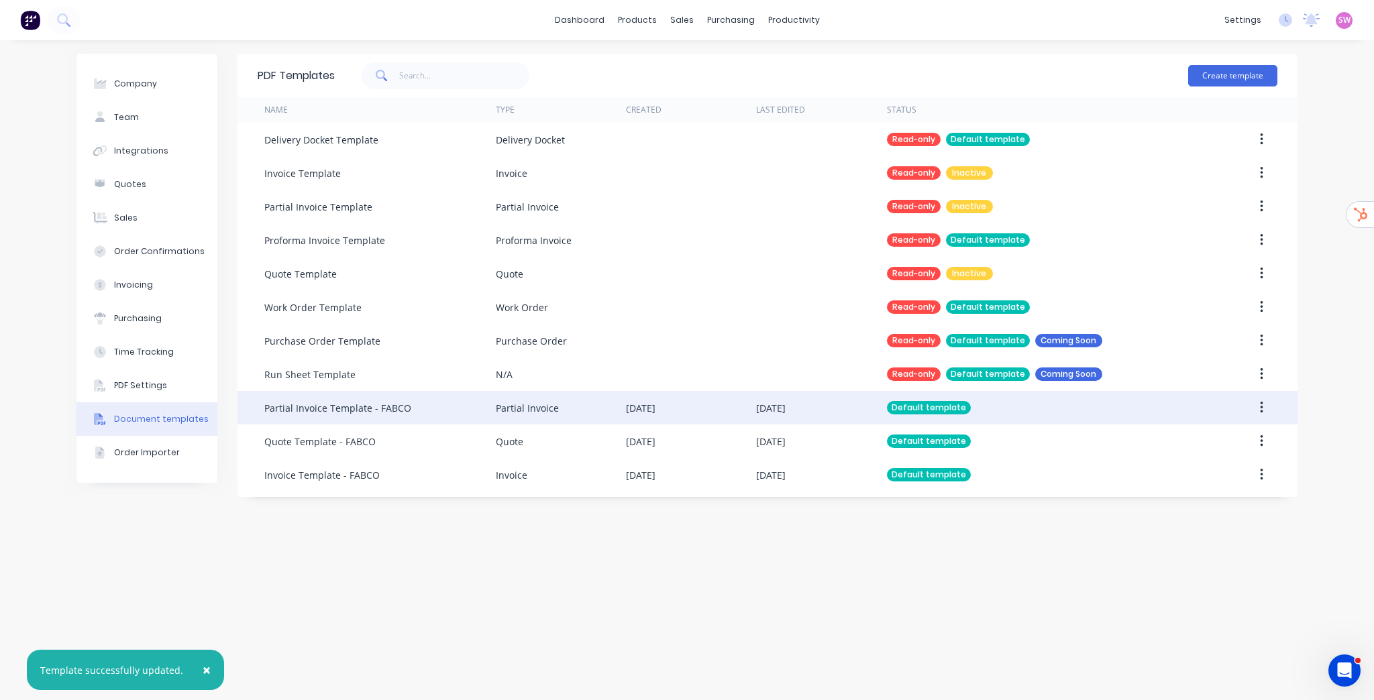
click at [955, 415] on div "Default template" at bounding box center [1039, 408] width 304 height 34
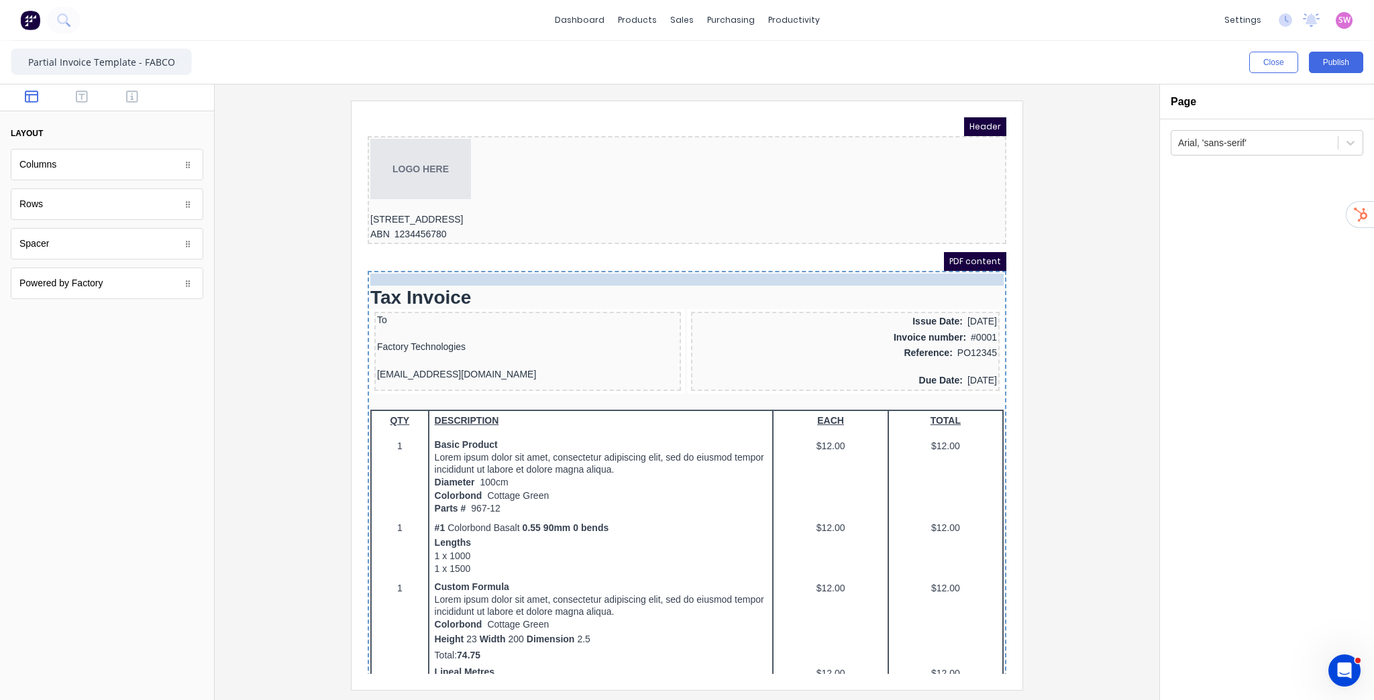
drag, startPoint x: 464, startPoint y: 201, endPoint x: 474, endPoint y: 259, distance: 59.3
drag, startPoint x: 451, startPoint y: 203, endPoint x: 459, endPoint y: 263, distance: 60.9
drag, startPoint x: 413, startPoint y: 202, endPoint x: 429, endPoint y: 262, distance: 61.7
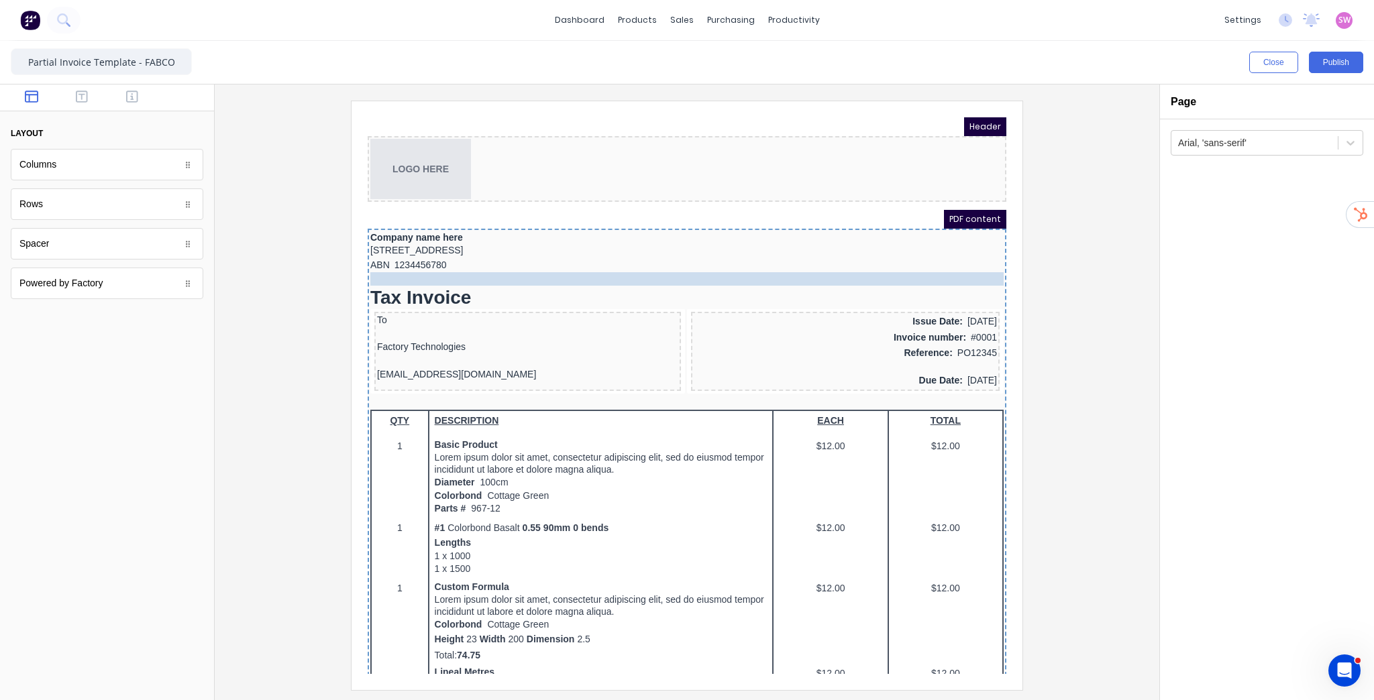
drag, startPoint x: 430, startPoint y: 191, endPoint x: 431, endPoint y: 274, distance: 82.5
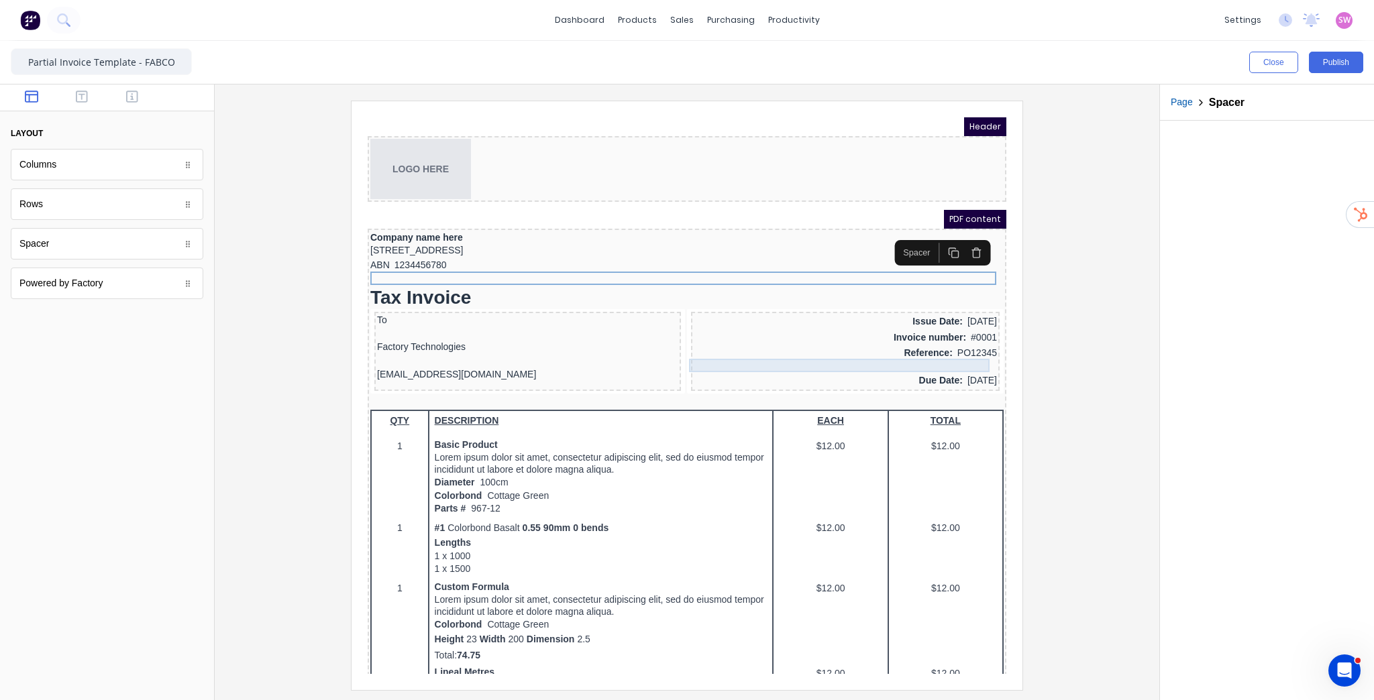
click at [906, 345] on div at bounding box center [829, 350] width 303 height 13
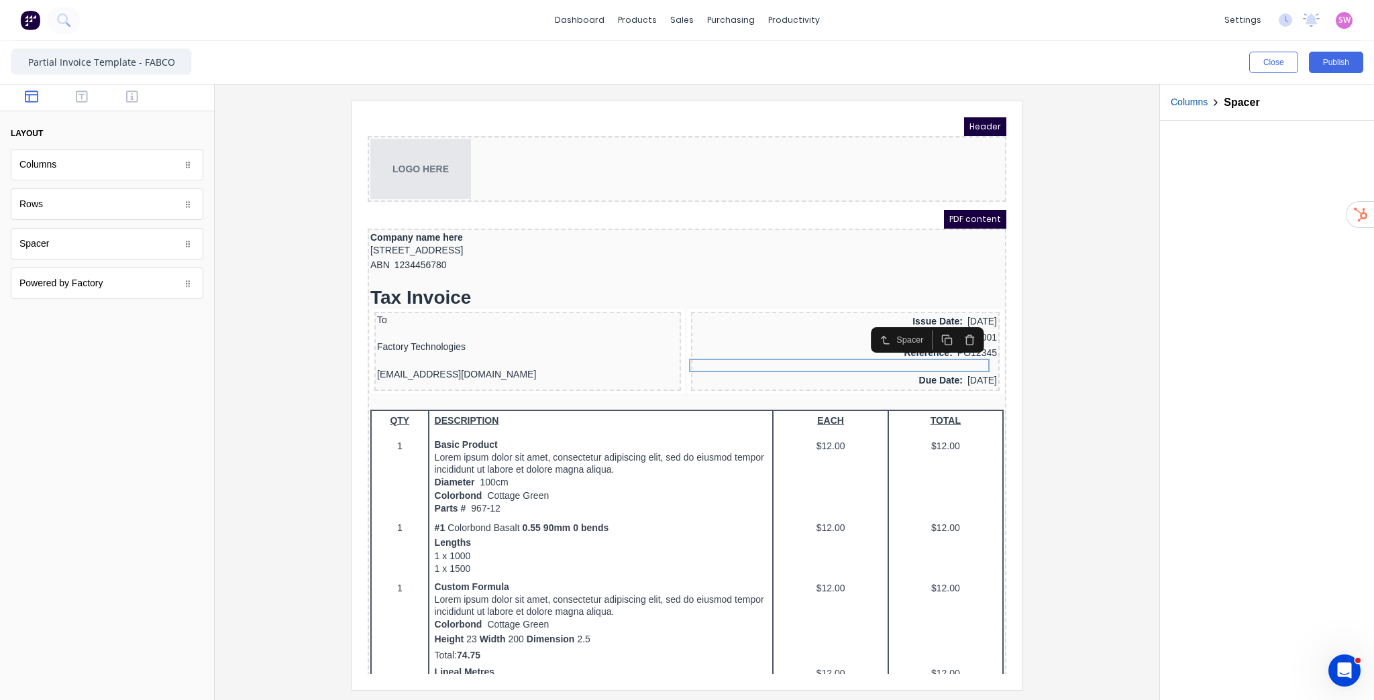
click at [953, 323] on icon "button" at bounding box center [953, 324] width 11 height 11
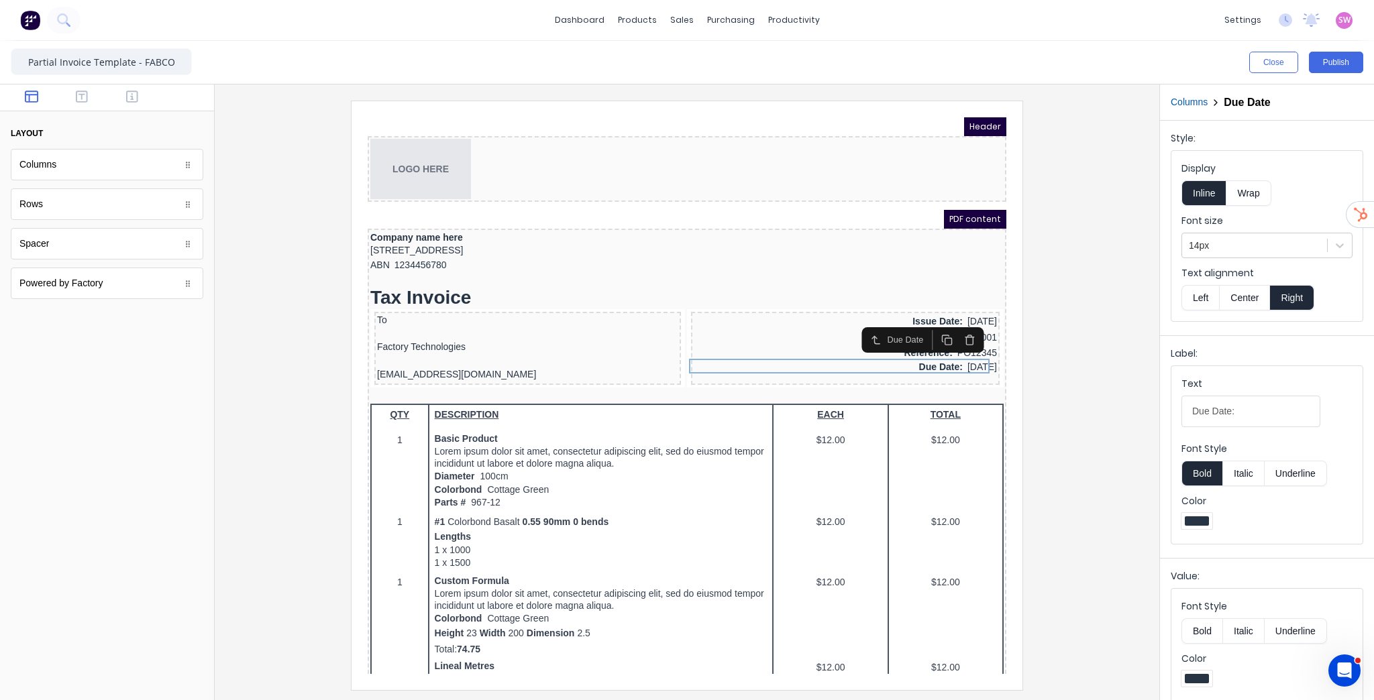
click at [1063, 353] on div at bounding box center [686, 395] width 923 height 589
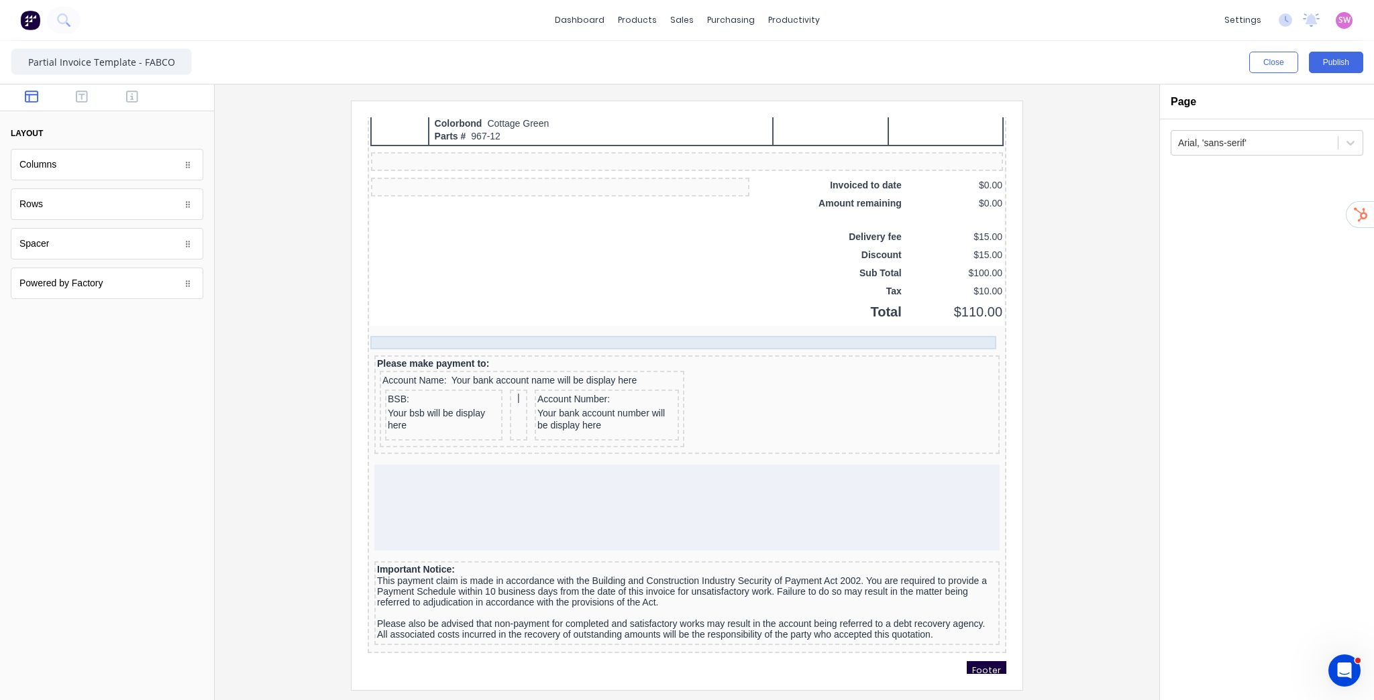
scroll to position [966, 0]
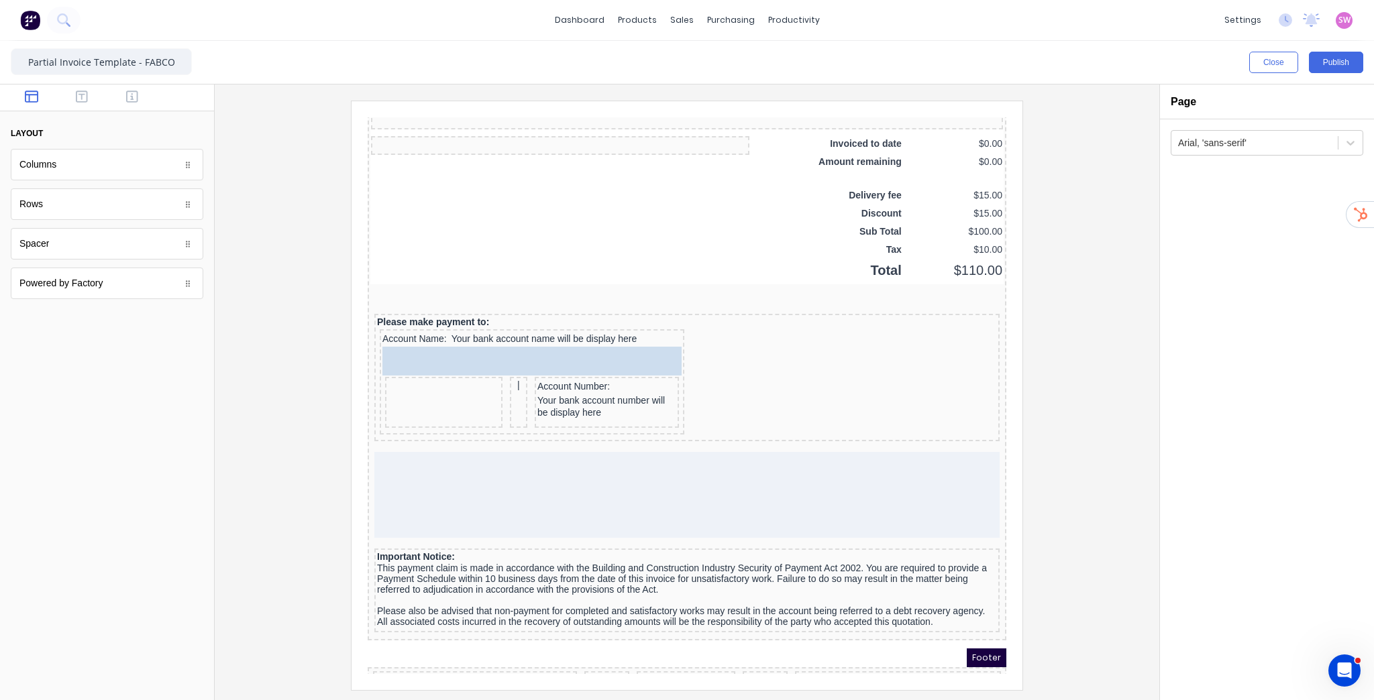
drag, startPoint x: 402, startPoint y: 347, endPoint x: 439, endPoint y: 336, distance: 39.1
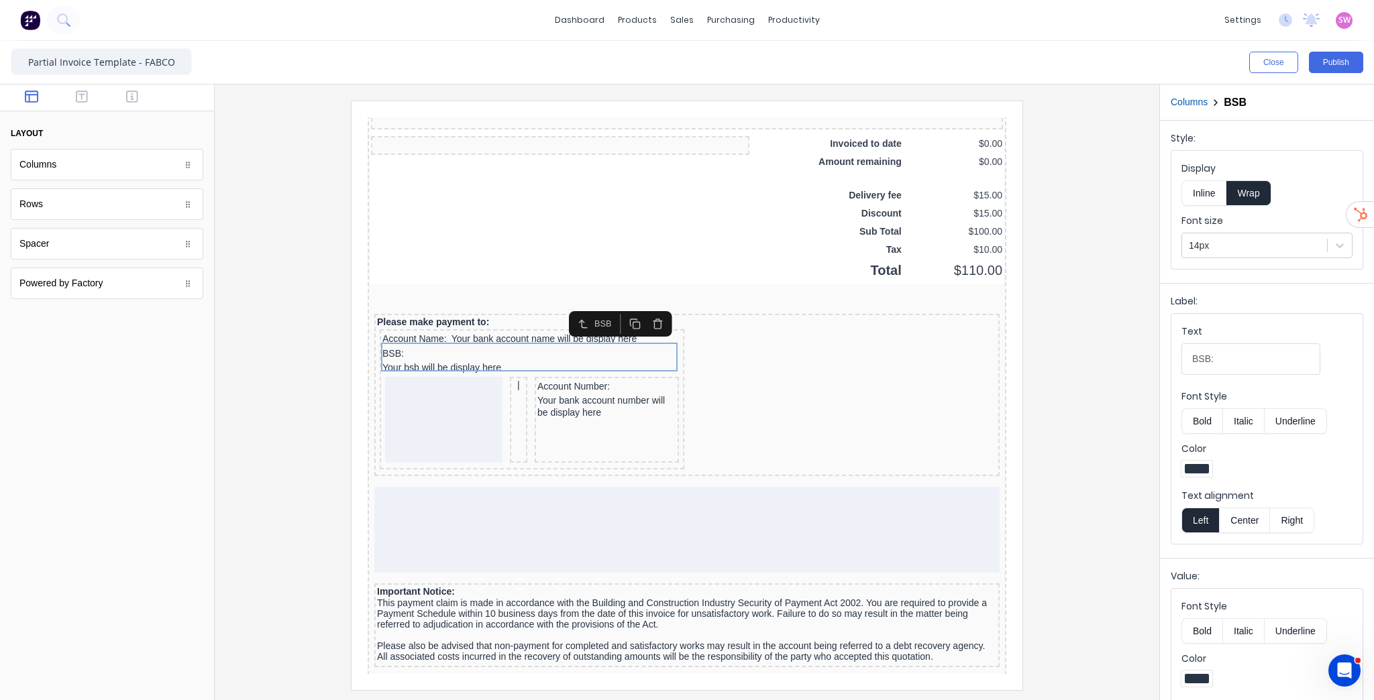
click at [1214, 201] on button "Inline" at bounding box center [1203, 192] width 45 height 25
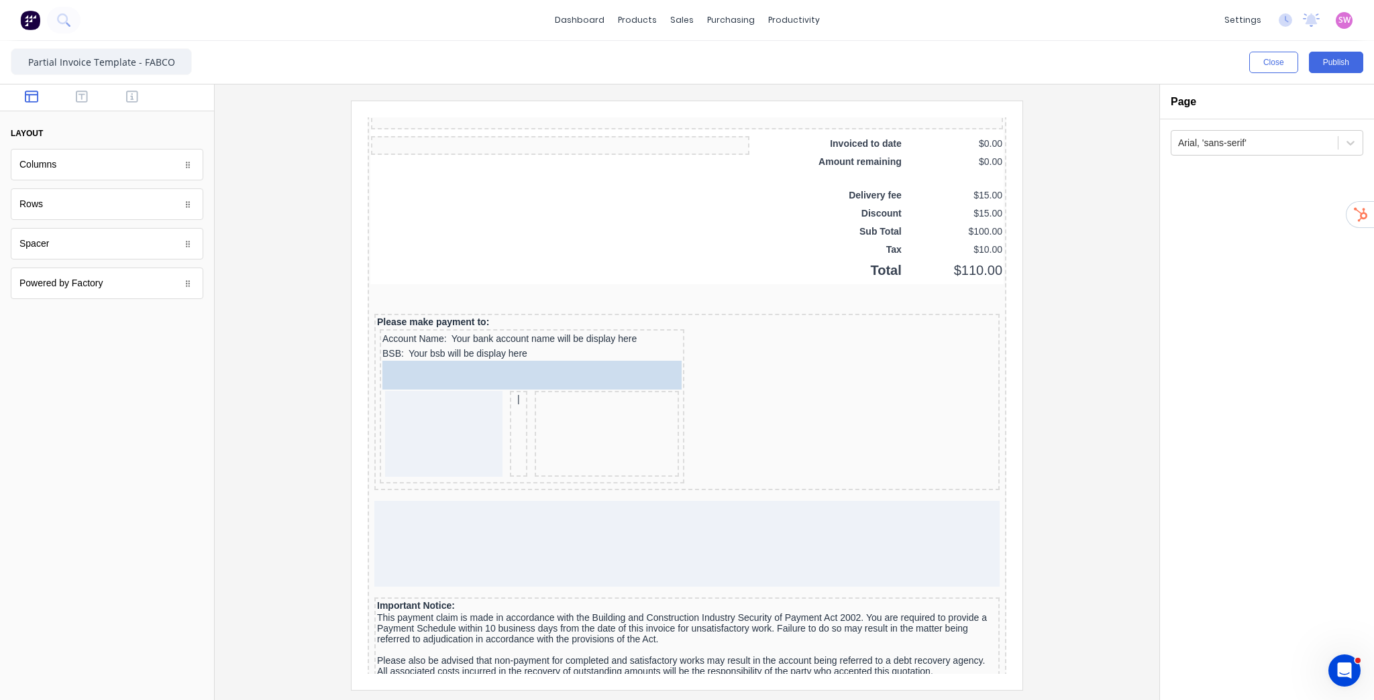
drag, startPoint x: 566, startPoint y: 366, endPoint x: 508, endPoint y: 357, distance: 57.7
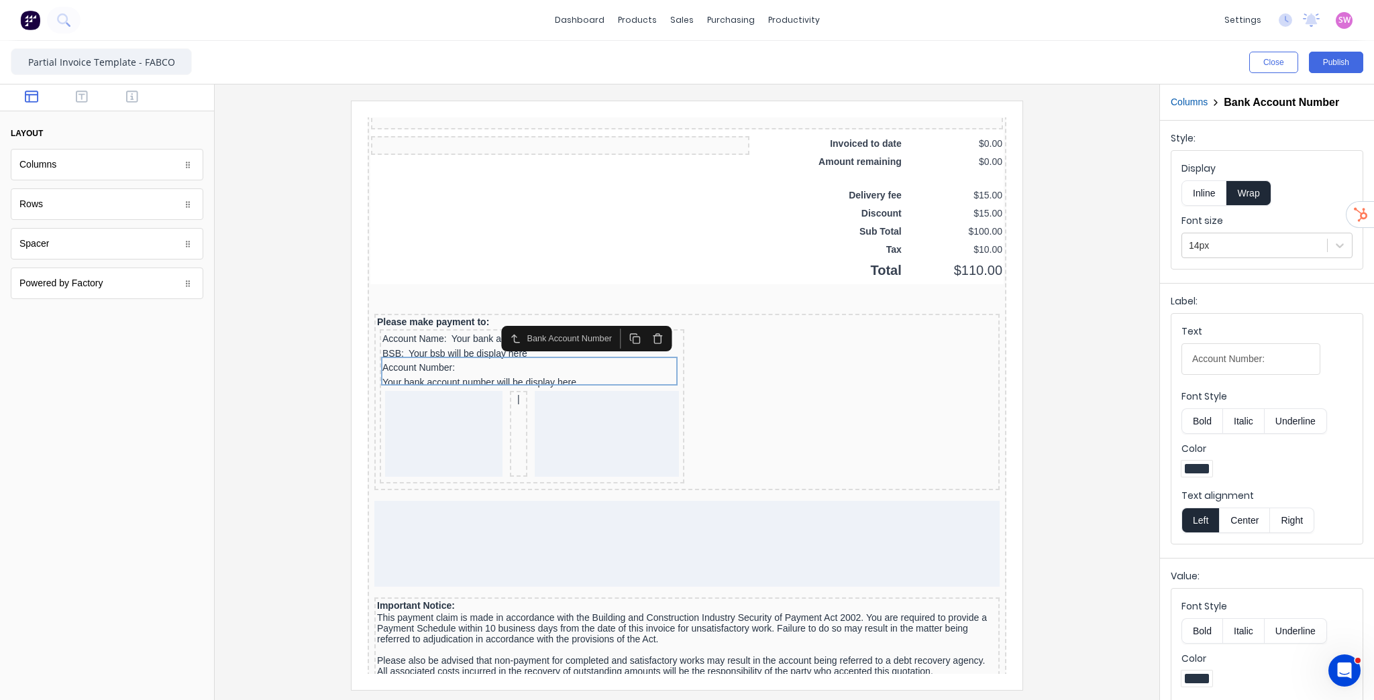
click at [1212, 195] on button "Inline" at bounding box center [1203, 192] width 45 height 25
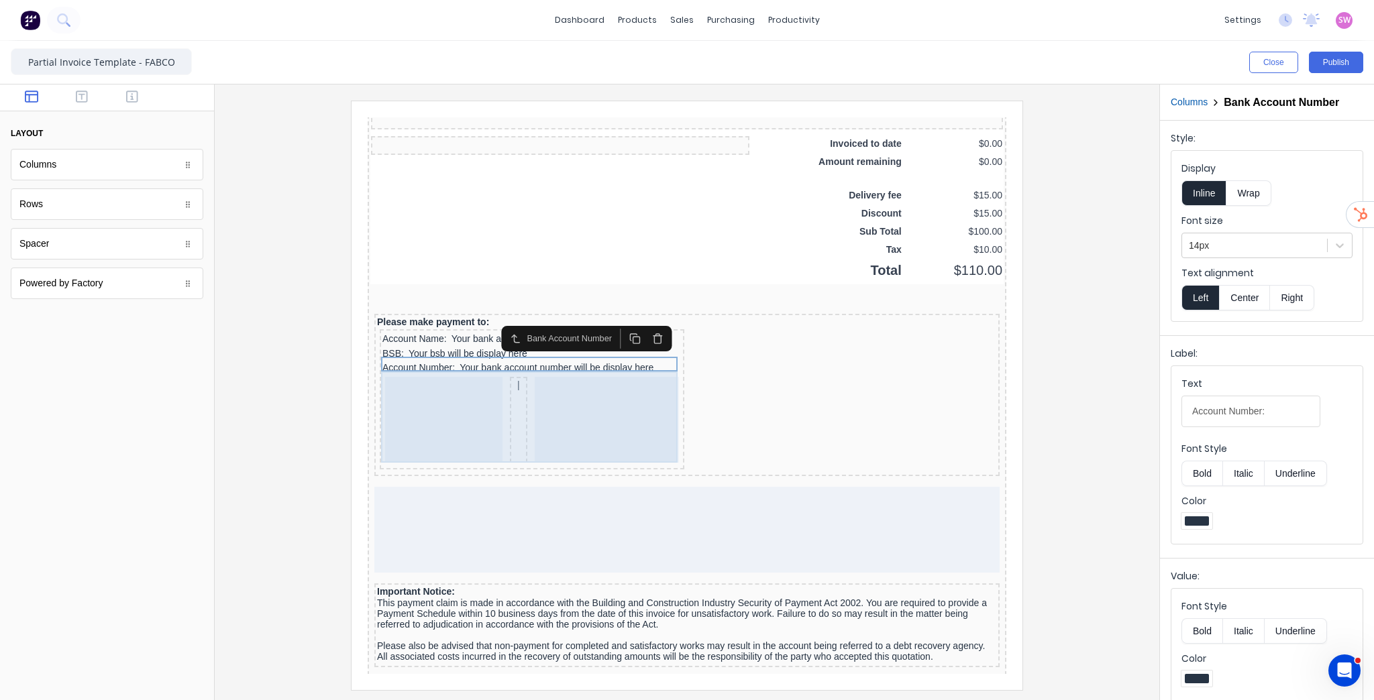
click at [566, 406] on div at bounding box center [591, 404] width 144 height 86
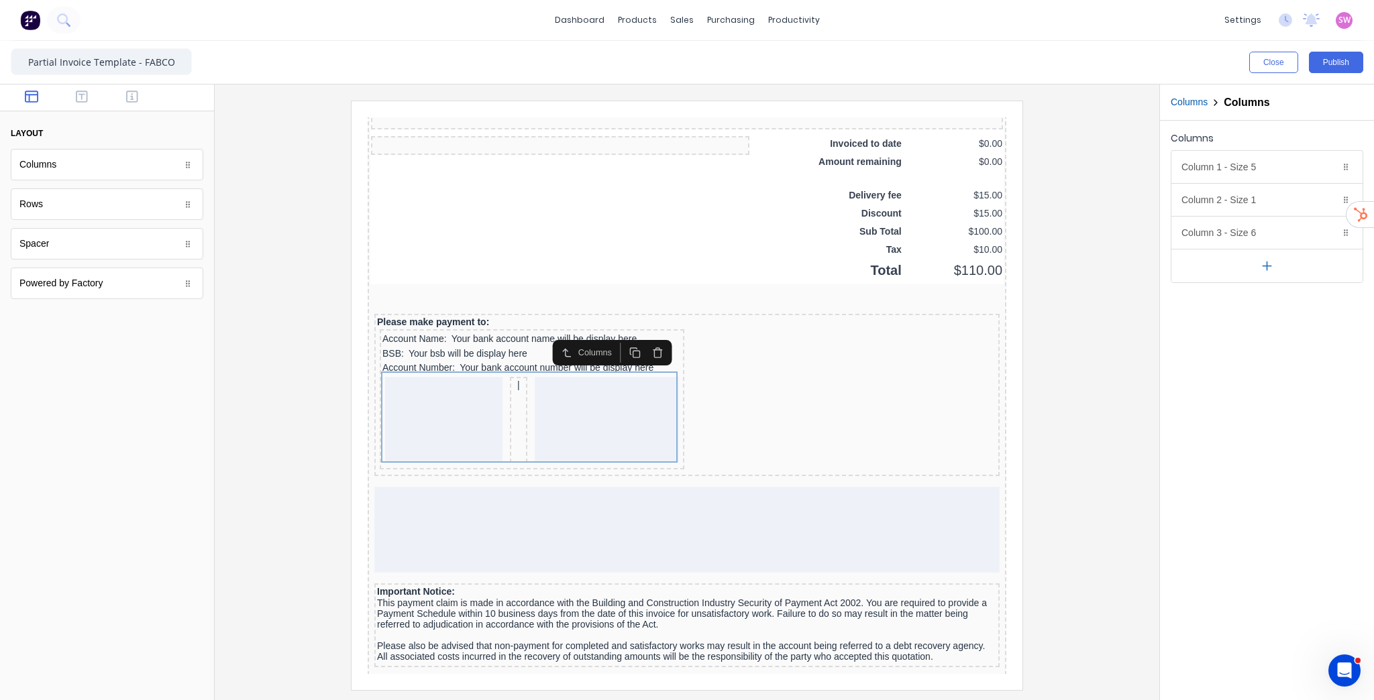
click at [639, 339] on icon "button" at bounding box center [642, 337] width 7 height 7
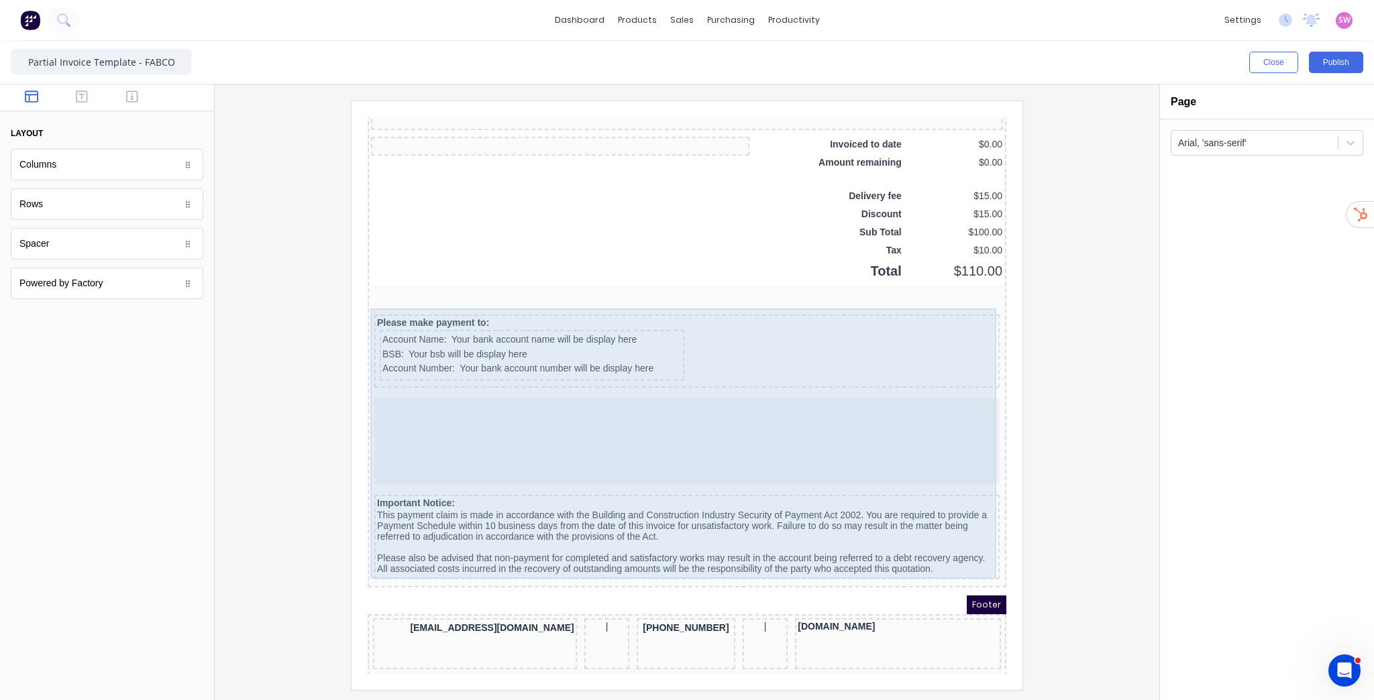
click at [682, 435] on div at bounding box center [670, 425] width 625 height 86
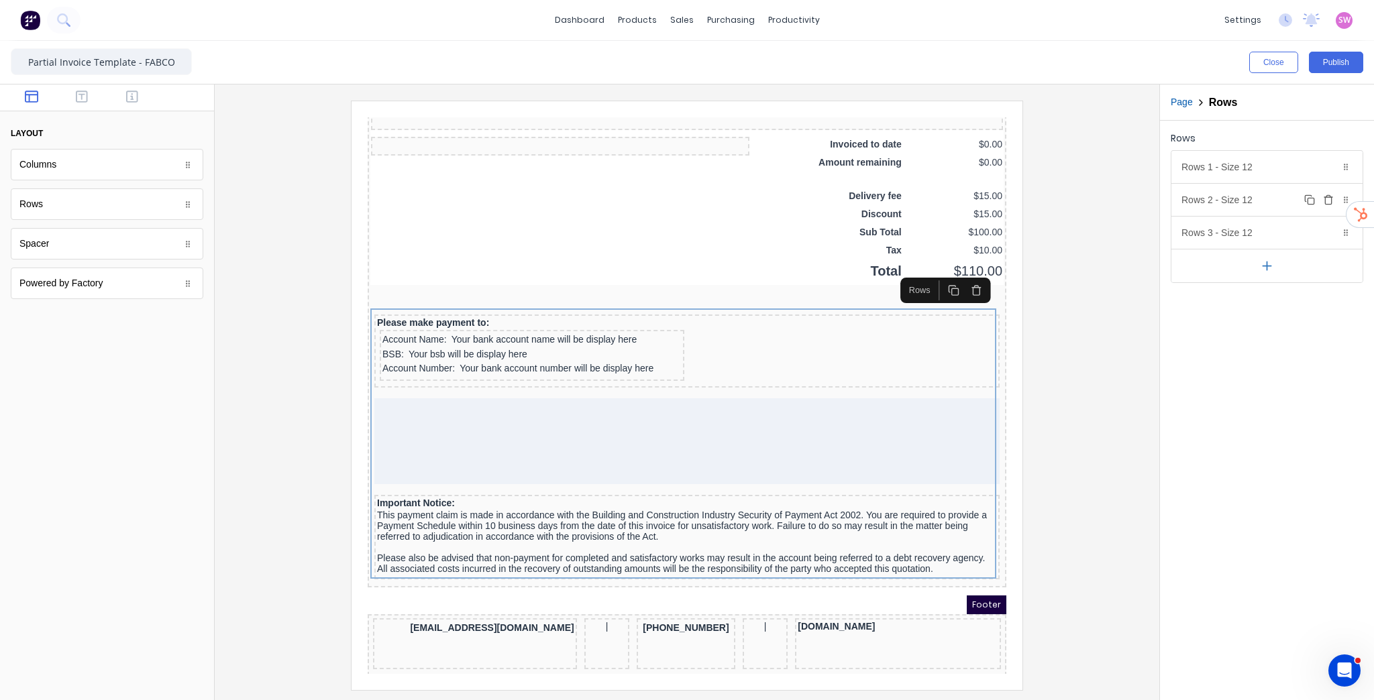
click at [1330, 197] on icon "button" at bounding box center [1328, 200] width 11 height 11
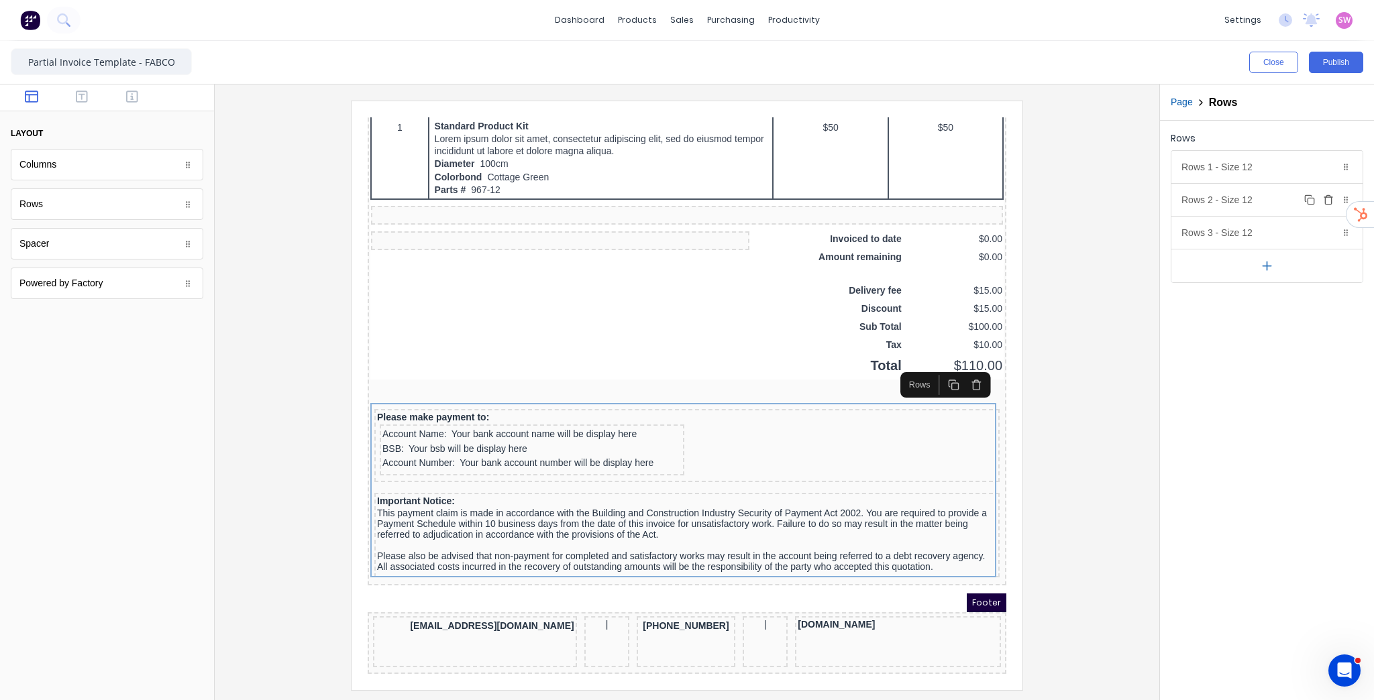
scroll to position [869, 0]
click at [1053, 438] on div at bounding box center [686, 395] width 923 height 589
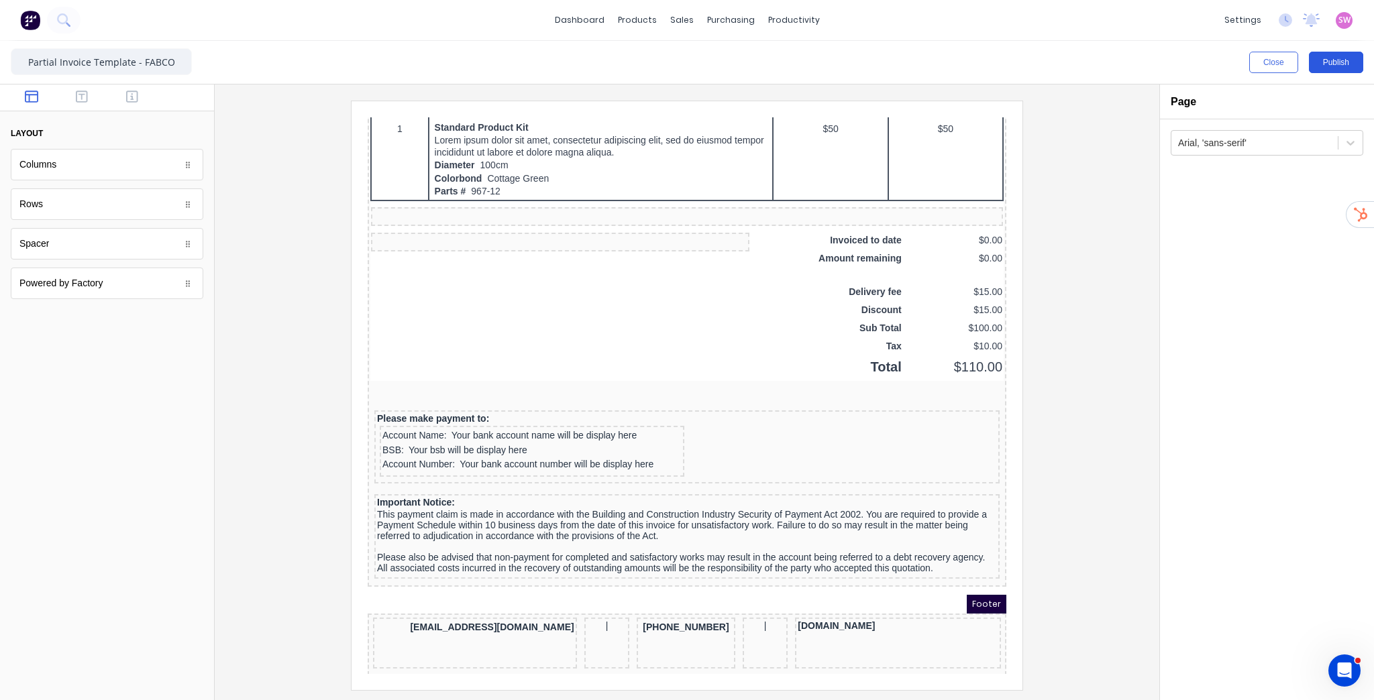
click at [1344, 61] on button "Publish" at bounding box center [1336, 62] width 54 height 21
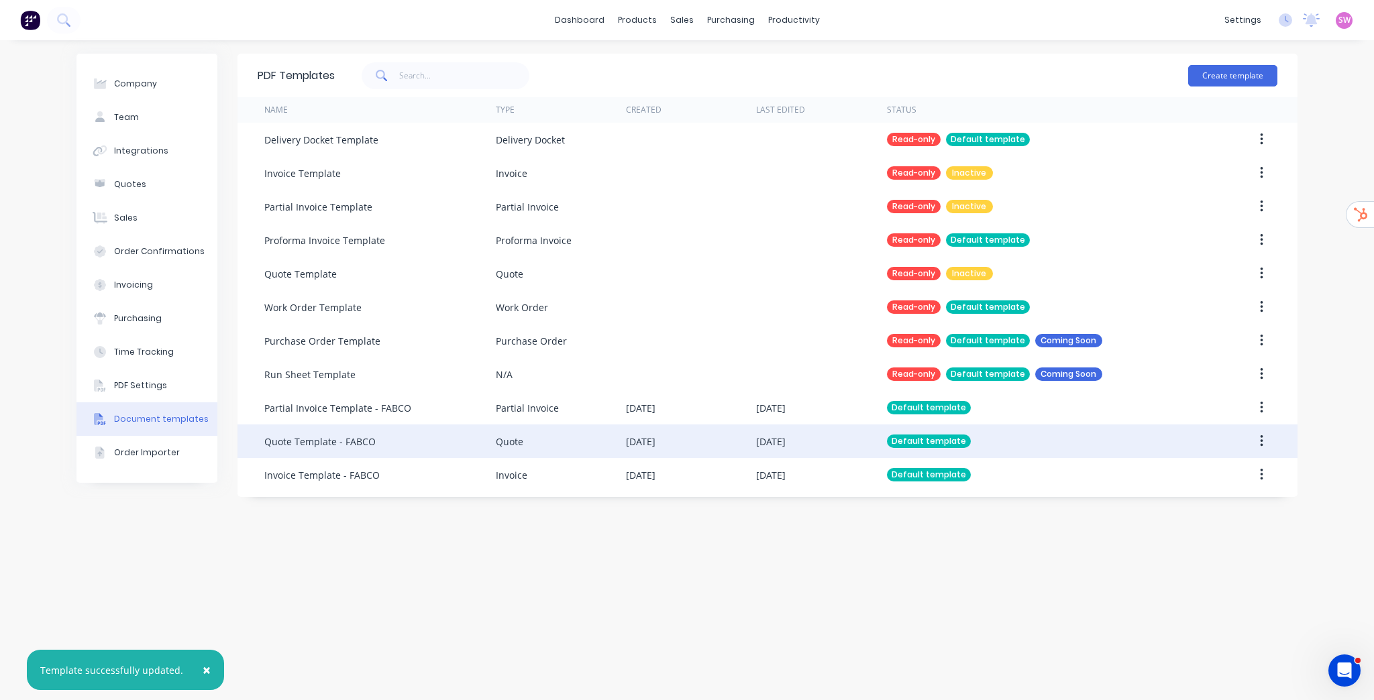
click at [1030, 439] on div "Default template" at bounding box center [1039, 442] width 304 height 34
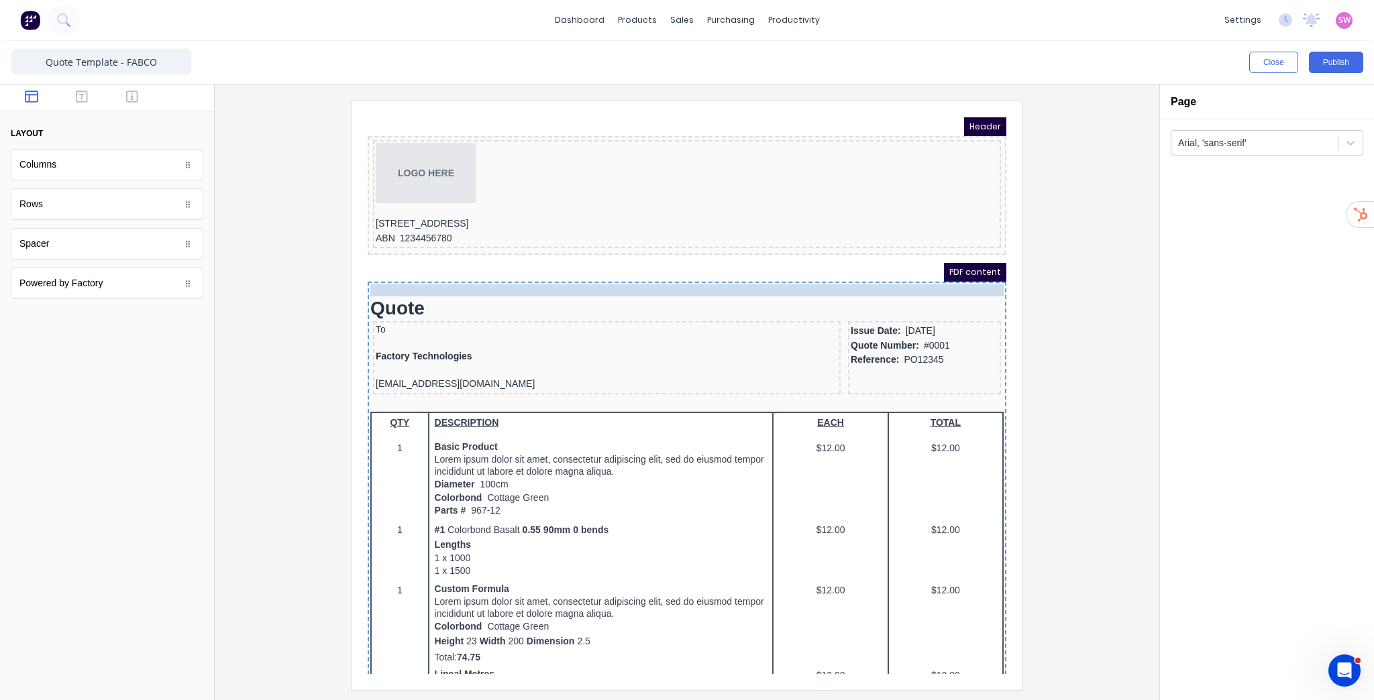
drag, startPoint x: 450, startPoint y: 206, endPoint x: 464, endPoint y: 269, distance: 64.5
drag, startPoint x: 448, startPoint y: 205, endPoint x: 443, endPoint y: 274, distance: 68.6
drag, startPoint x: 422, startPoint y: 207, endPoint x: 435, endPoint y: 274, distance: 68.3
drag, startPoint x: 435, startPoint y: 194, endPoint x: 437, endPoint y: 276, distance: 81.9
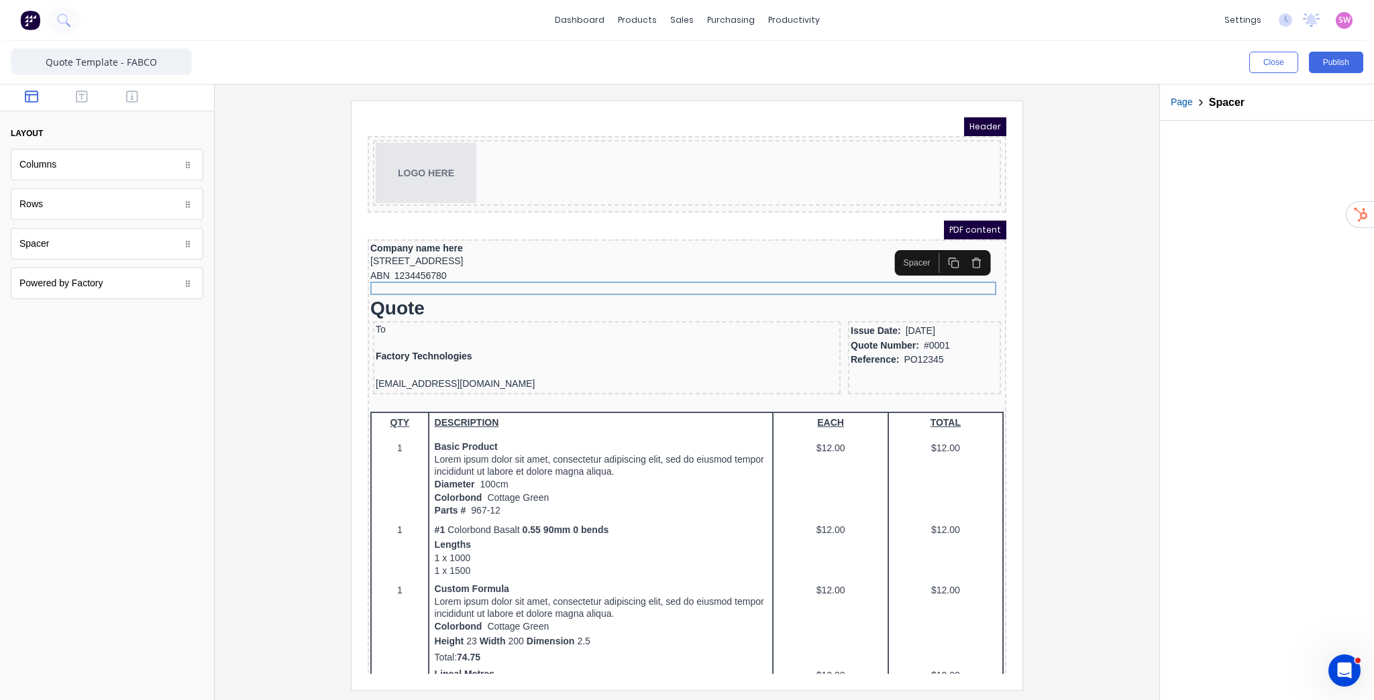
click at [1030, 302] on div at bounding box center [686, 395] width 923 height 589
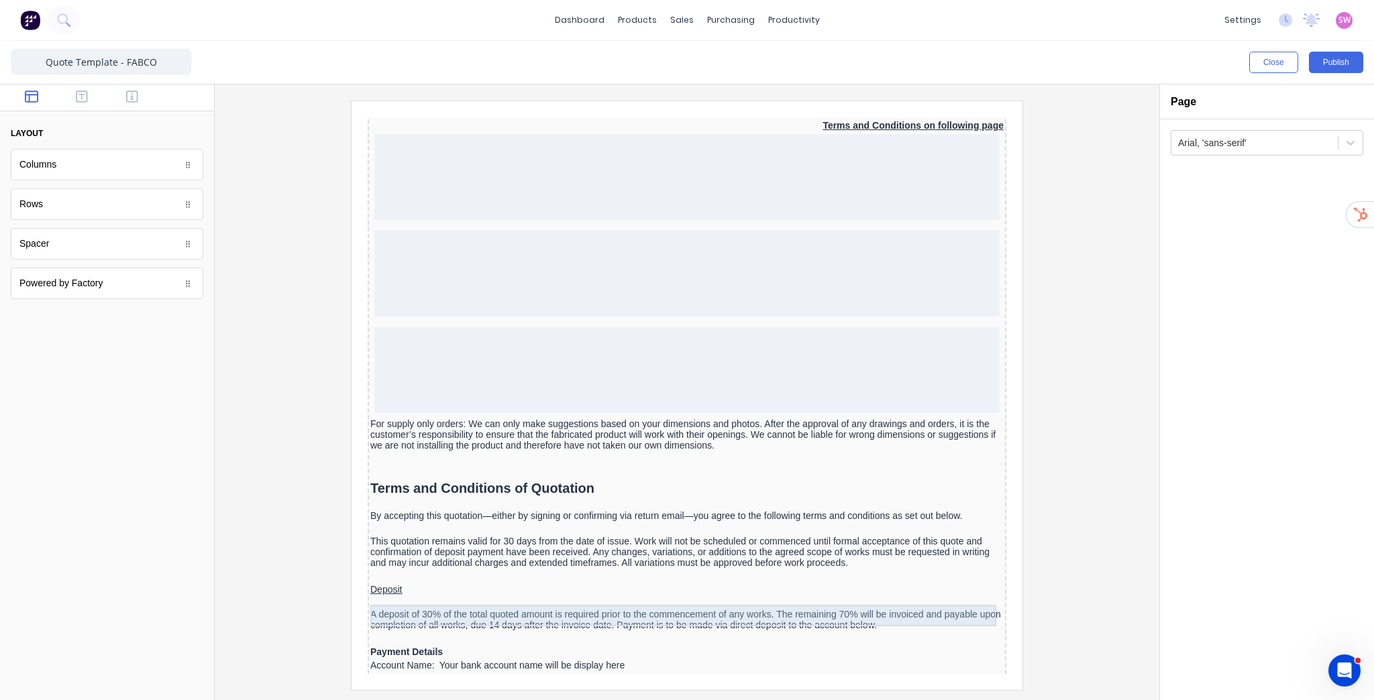
scroll to position [1127, 0]
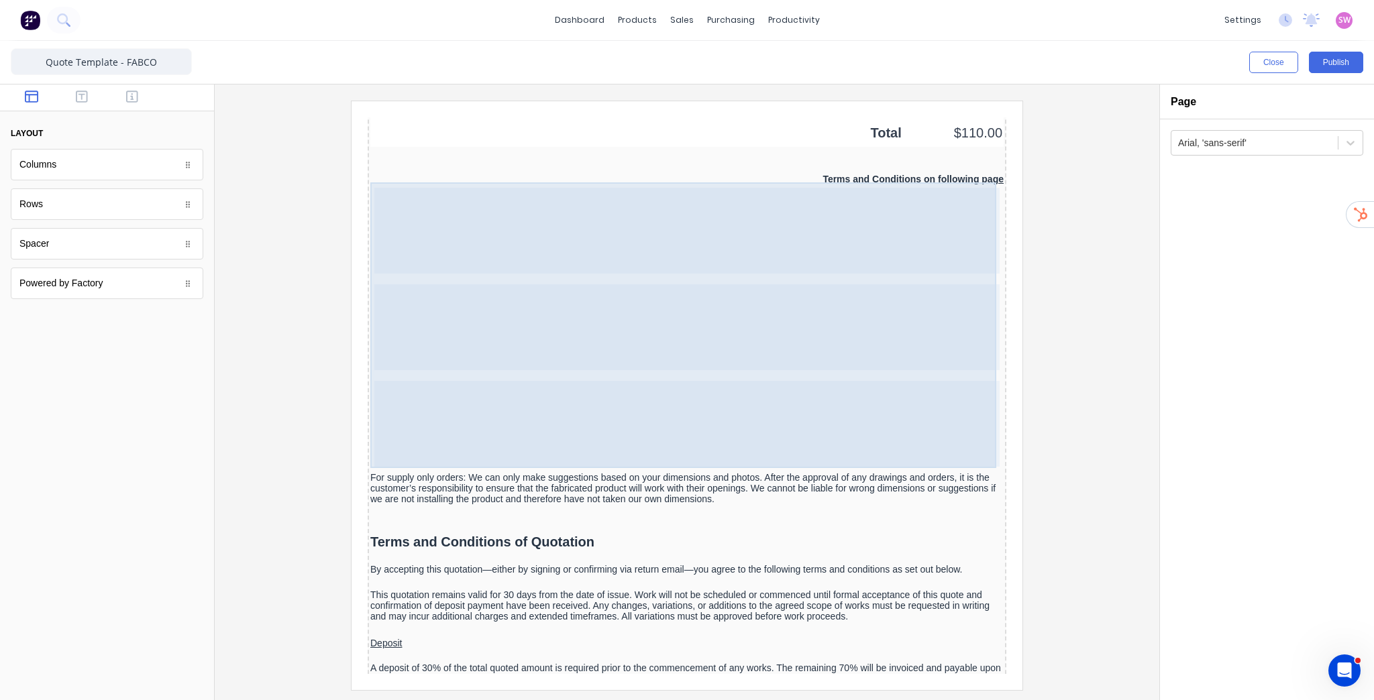
click at [814, 294] on div at bounding box center [670, 311] width 625 height 86
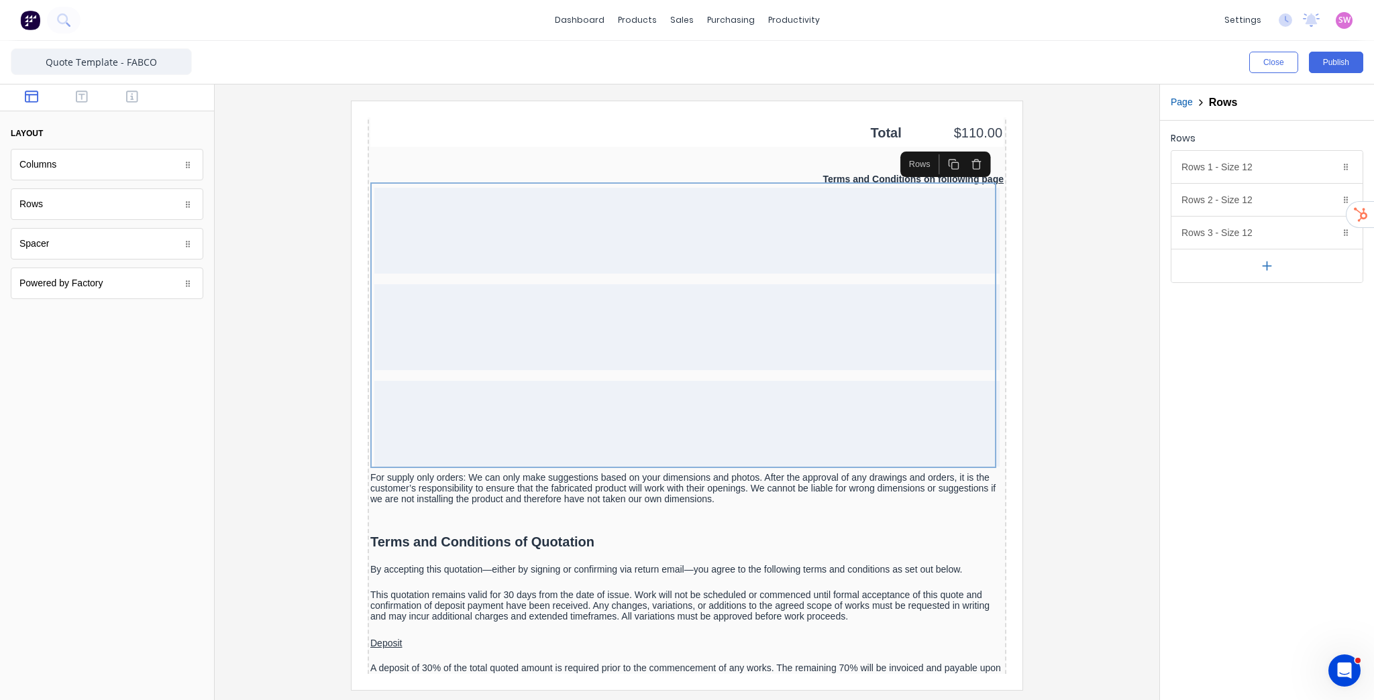
click at [961, 146] on icon "button" at bounding box center [959, 147] width 11 height 11
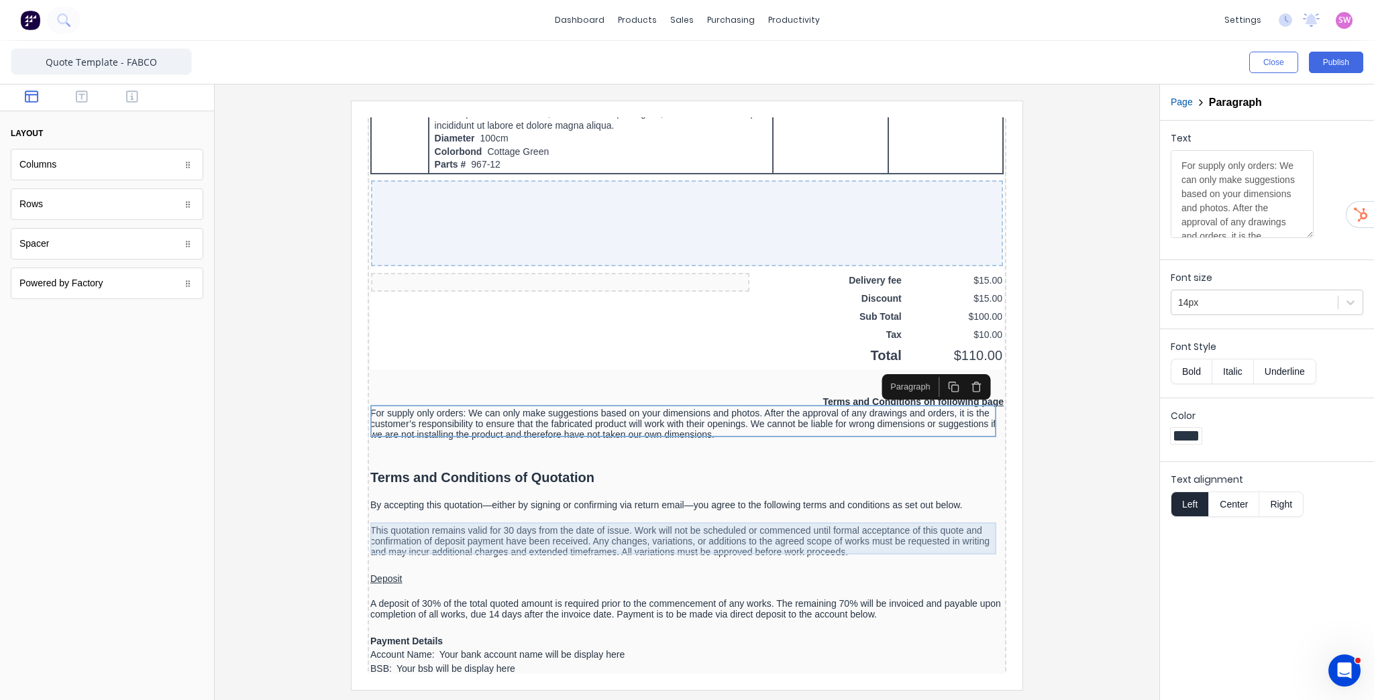
scroll to position [859, 0]
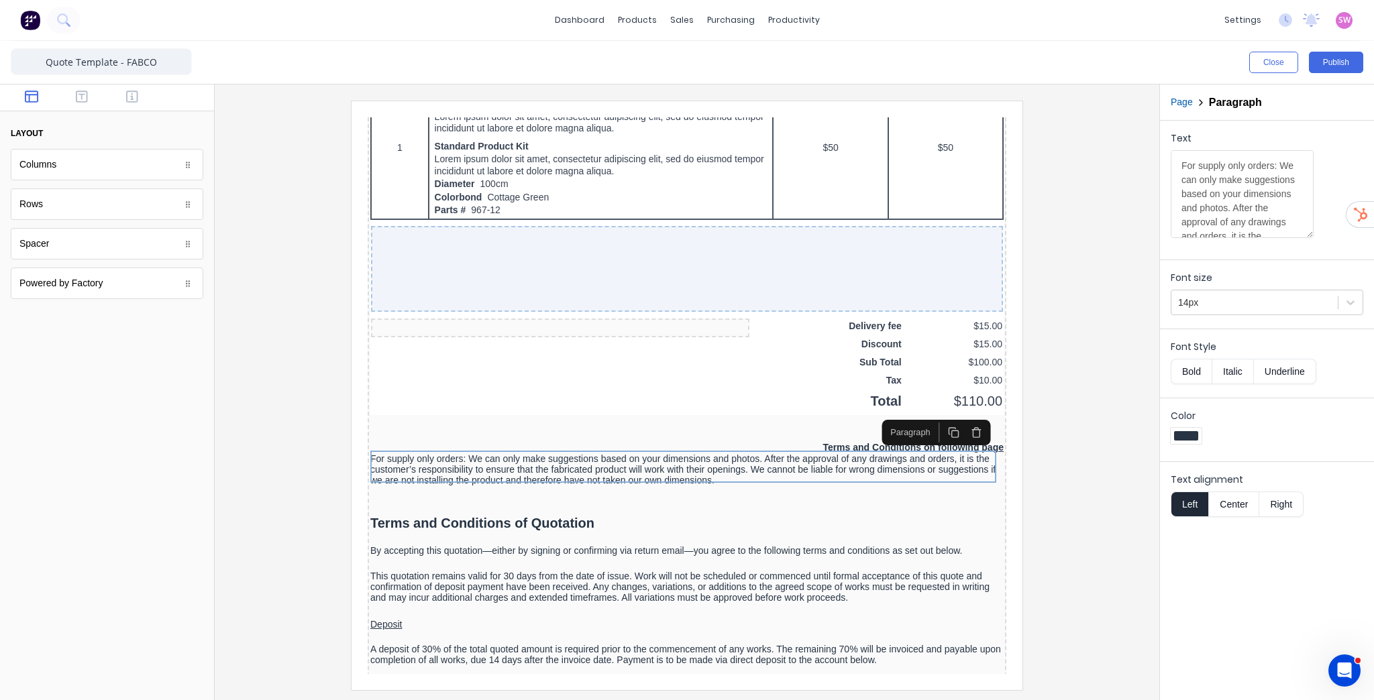
click at [1057, 457] on div at bounding box center [686, 395] width 923 height 589
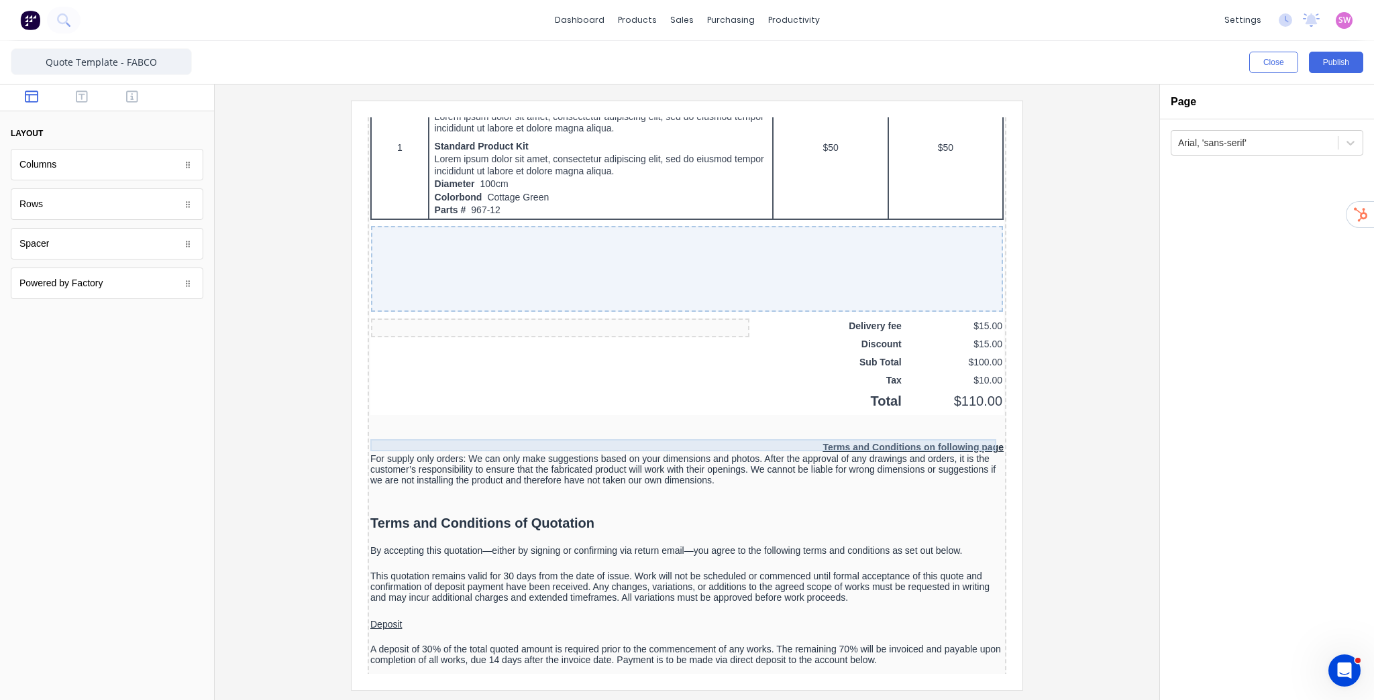
click at [908, 427] on div "Terms and Conditions on following page" at bounding box center [670, 432] width 633 height 12
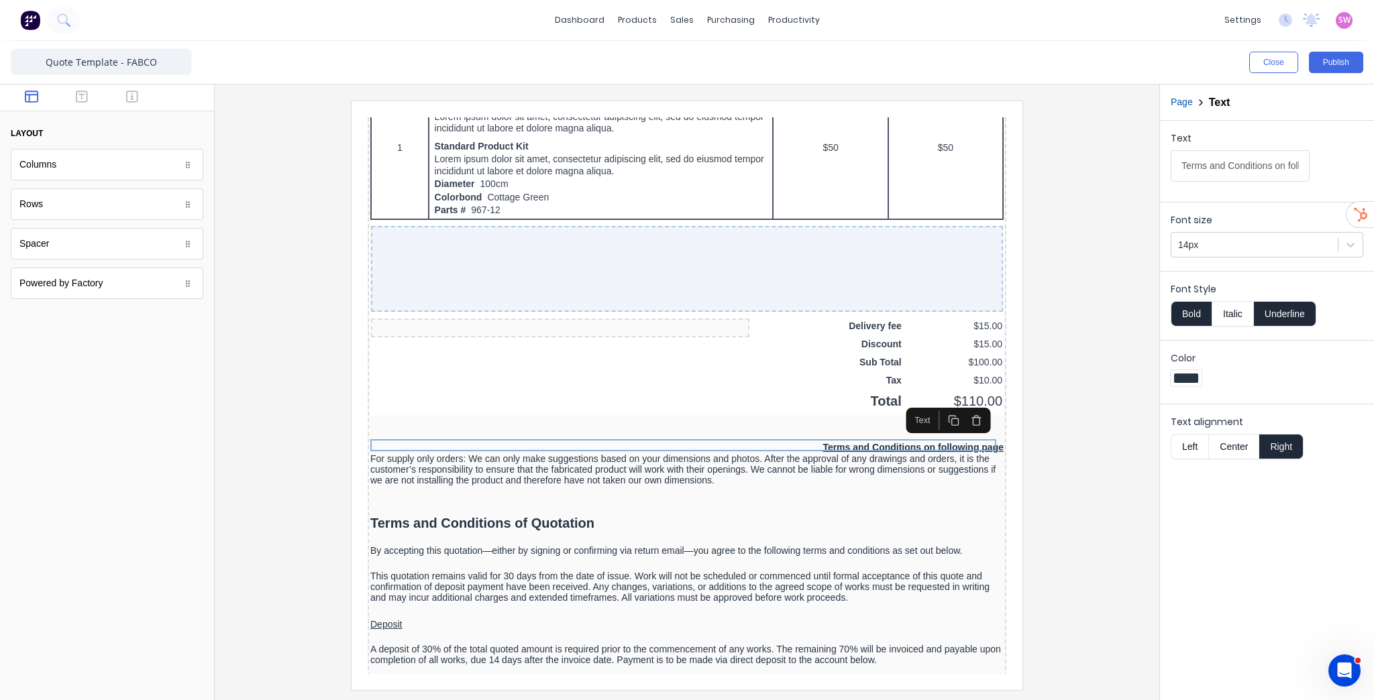
click at [964, 401] on icon "button" at bounding box center [959, 404] width 11 height 11
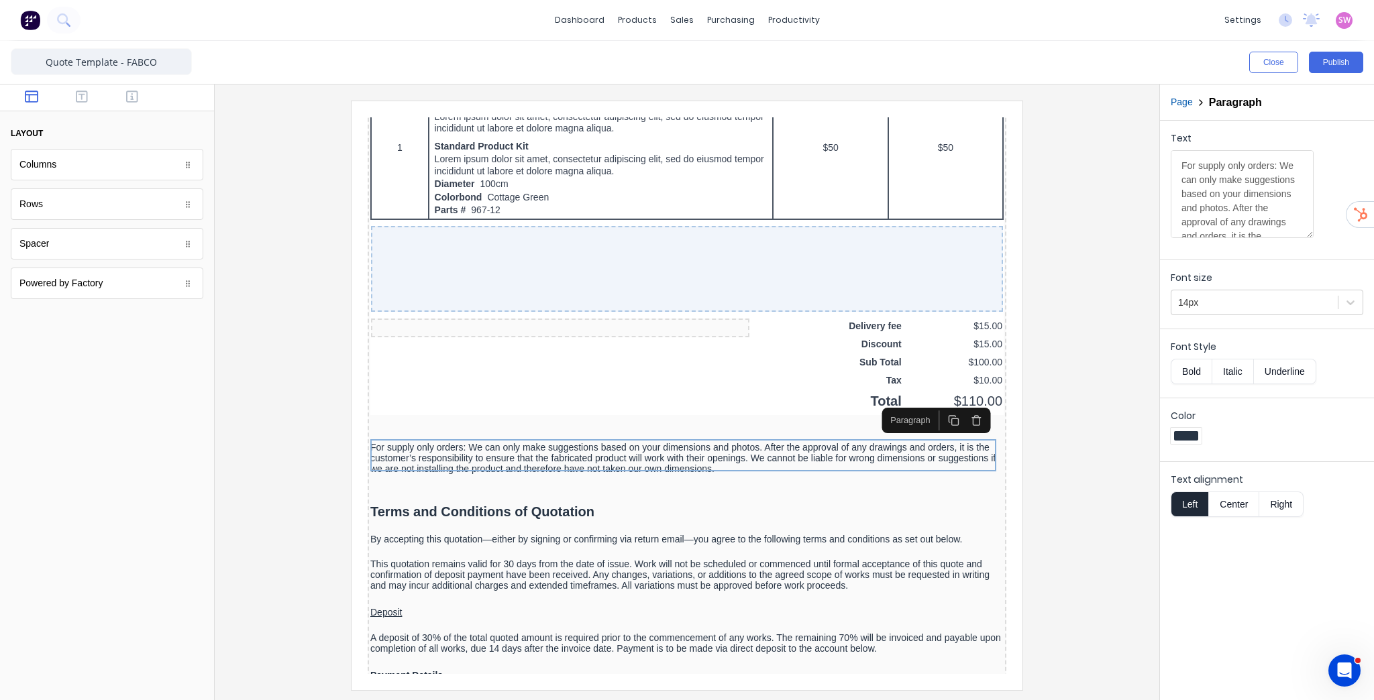
click at [1055, 434] on div at bounding box center [686, 395] width 923 height 589
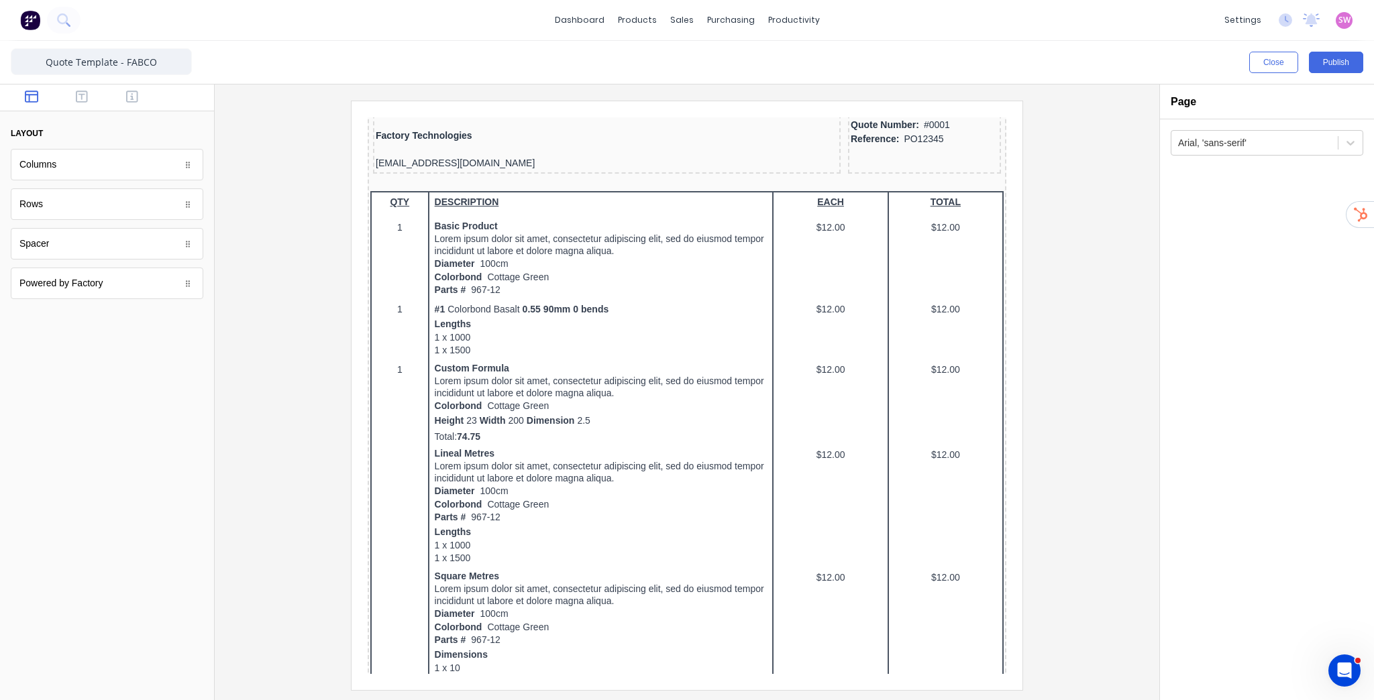
scroll to position [0, 0]
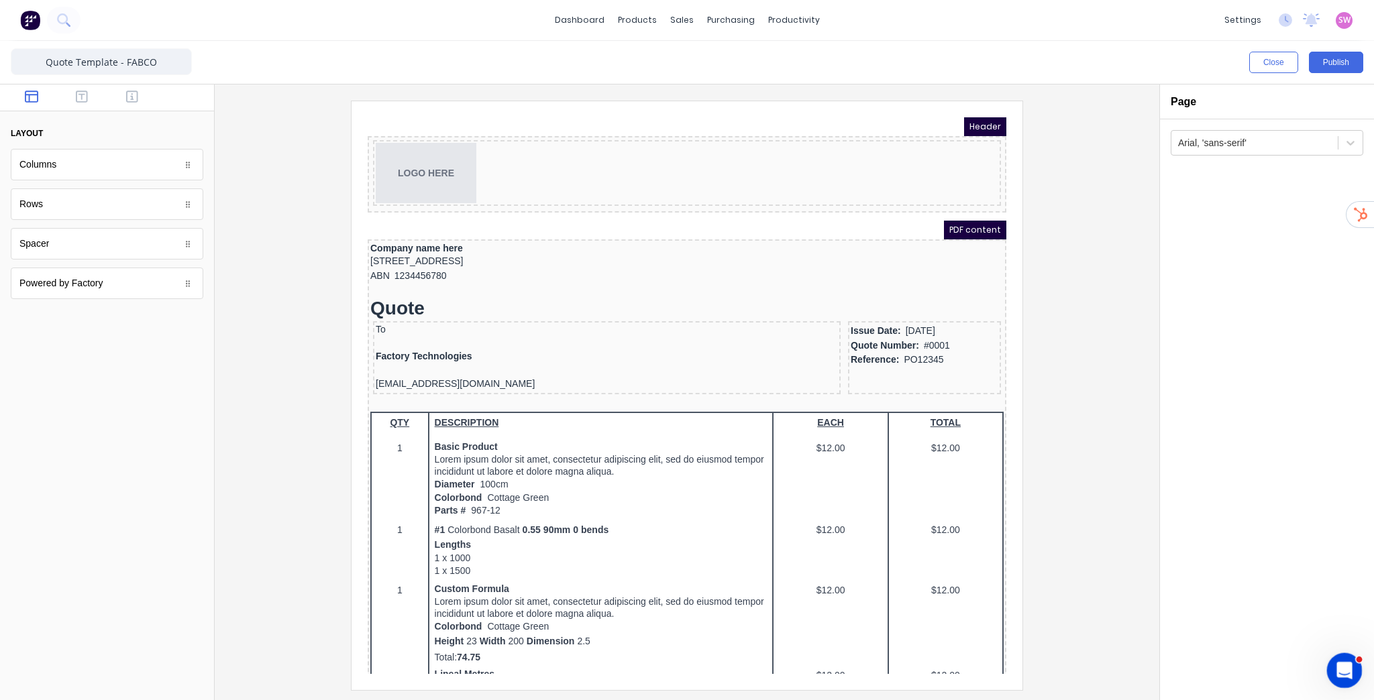
click at [1348, 669] on icon "Open Intercom Messenger" at bounding box center [1343, 669] width 22 height 22
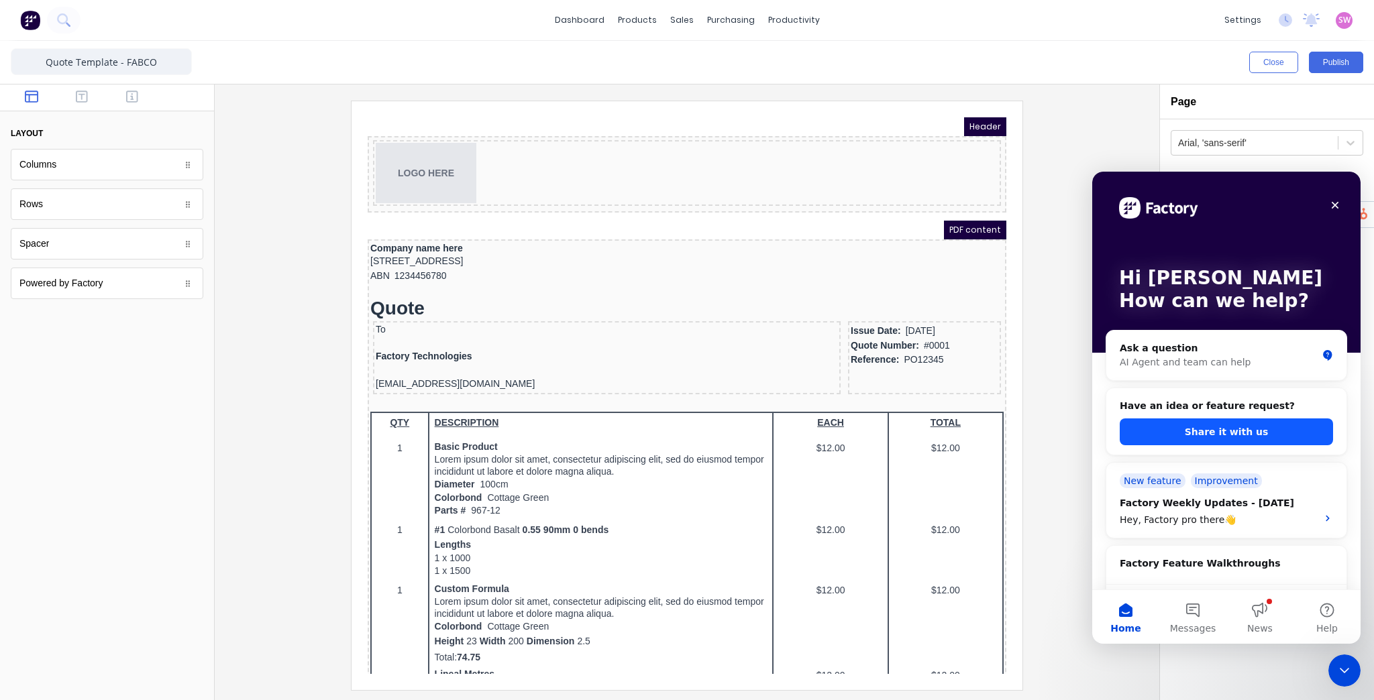
click at [1234, 432] on button "Share it with us" at bounding box center [1226, 432] width 213 height 27
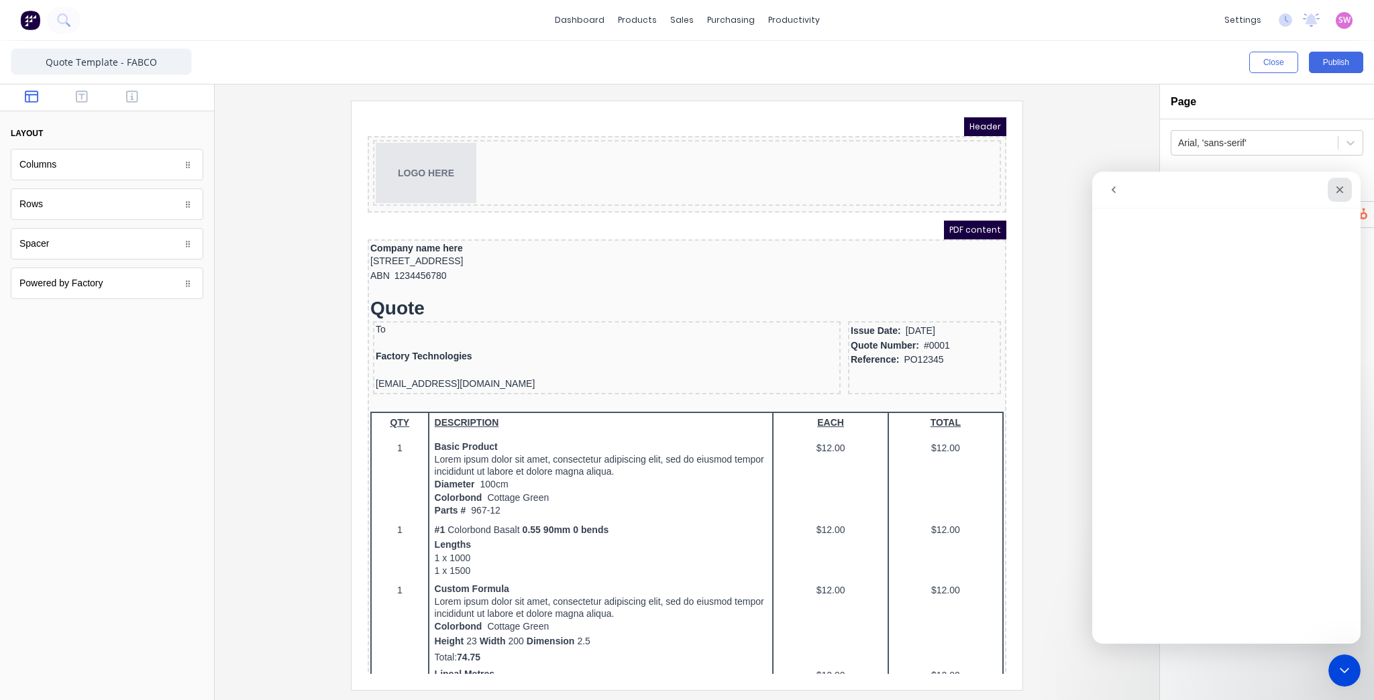
click at [1344, 184] on icon "Close" at bounding box center [1339, 189] width 11 height 11
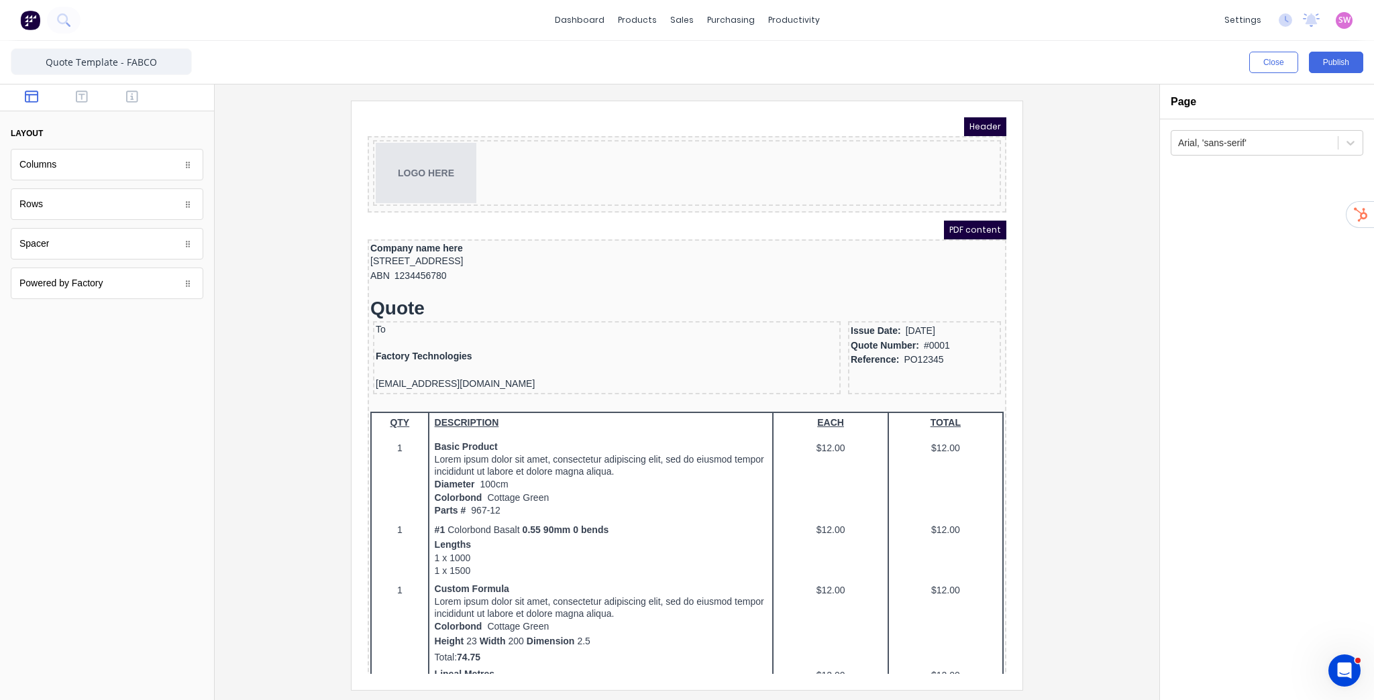
click at [1067, 258] on div at bounding box center [686, 395] width 923 height 589
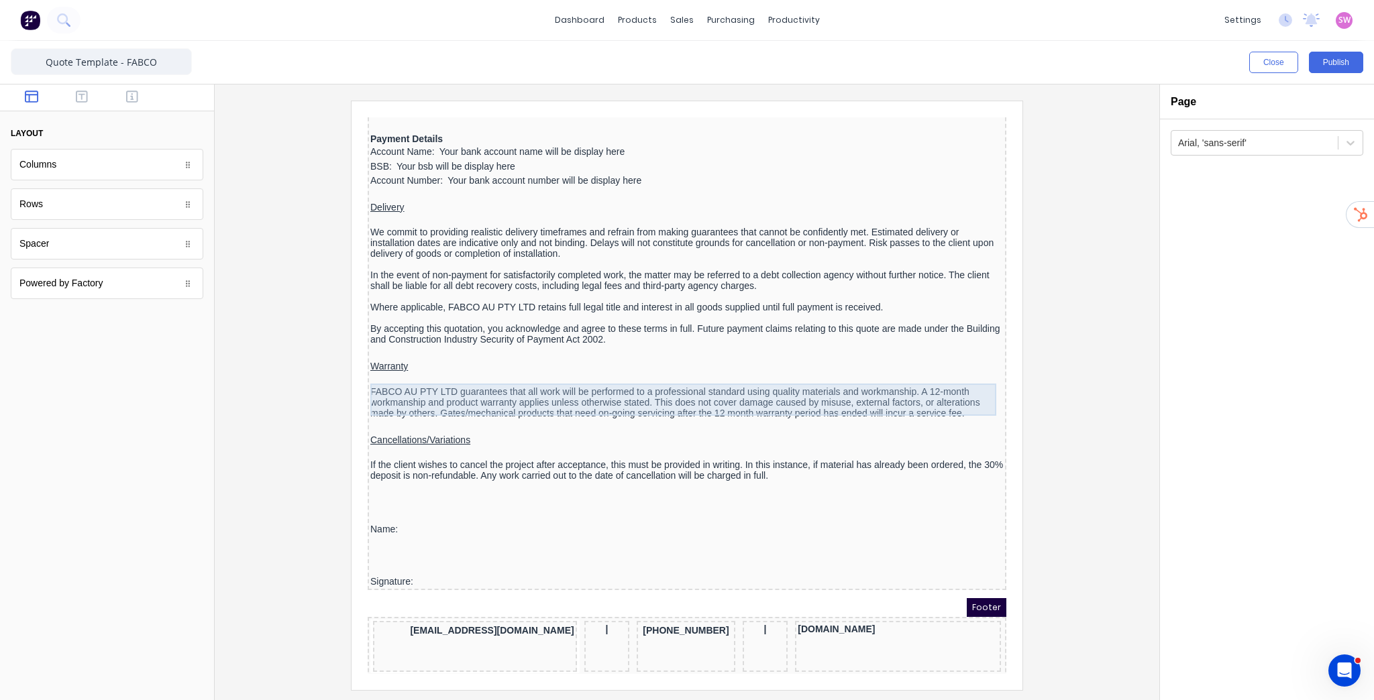
scroll to position [1401, 0]
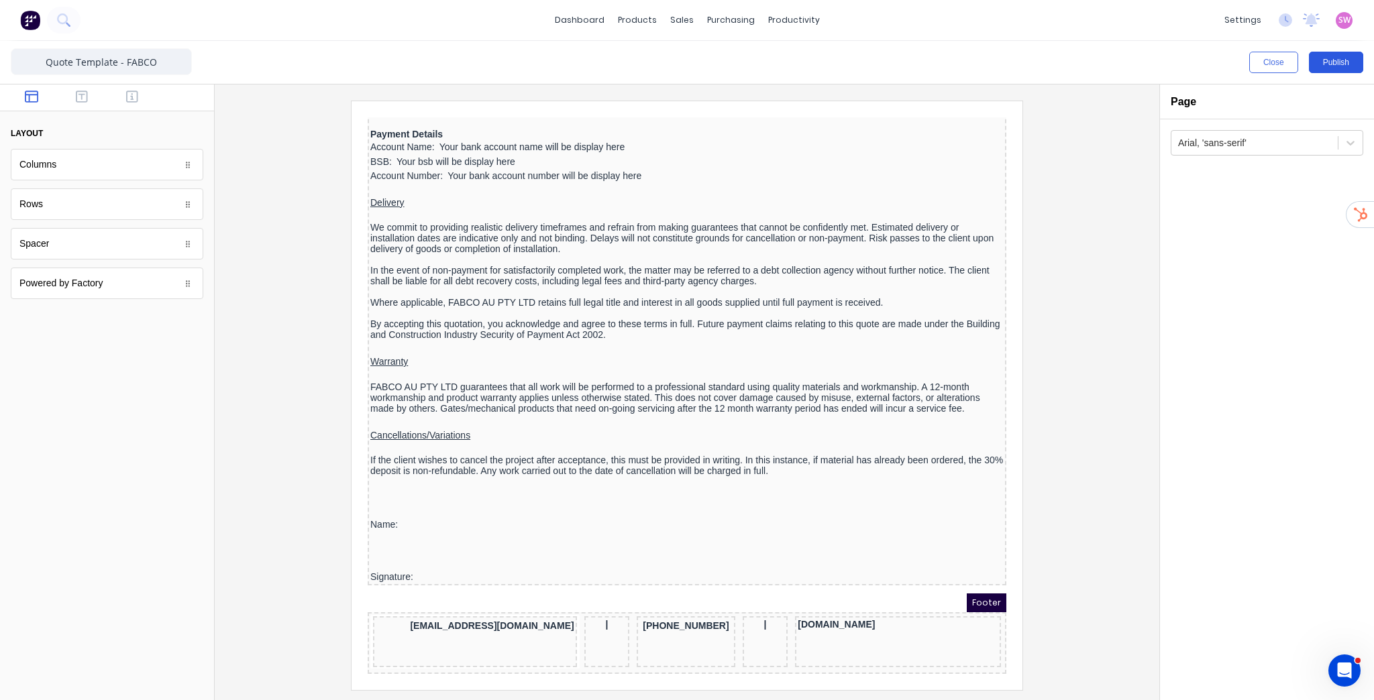
click at [1355, 61] on button "Publish" at bounding box center [1336, 62] width 54 height 21
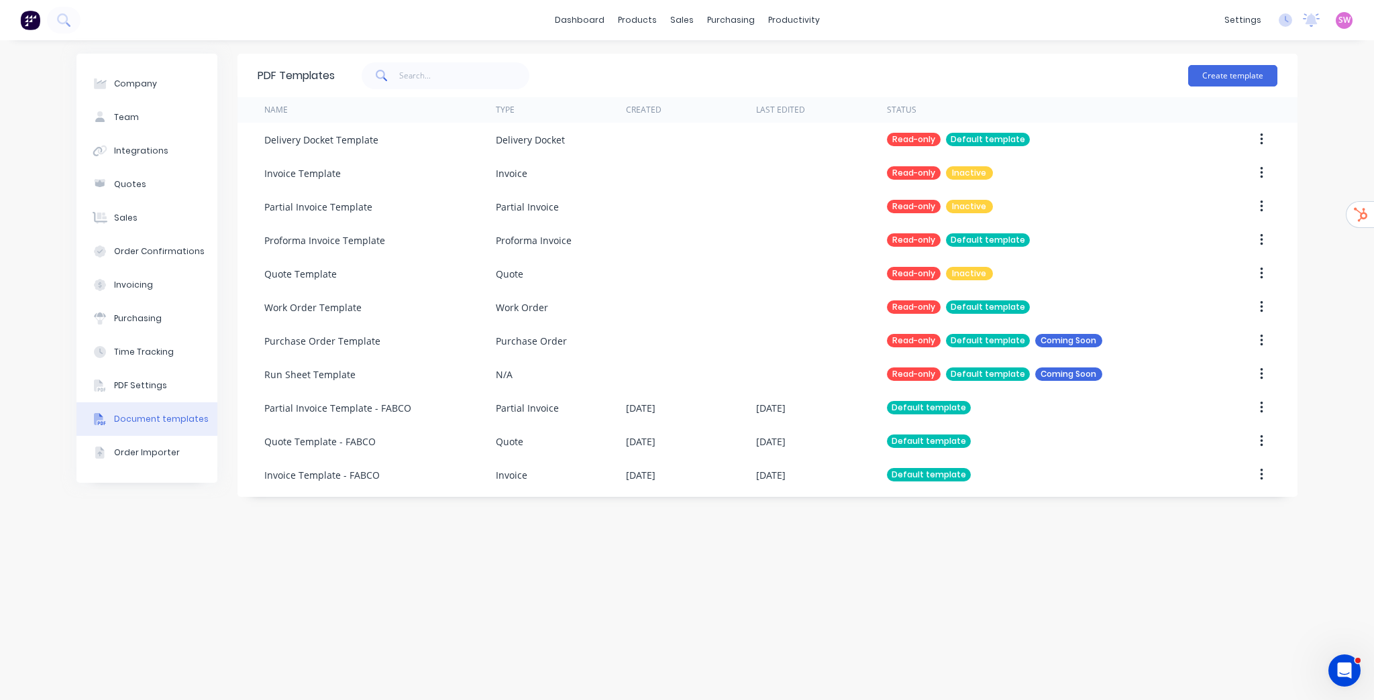
click at [21, 17] on img at bounding box center [30, 20] width 20 height 20
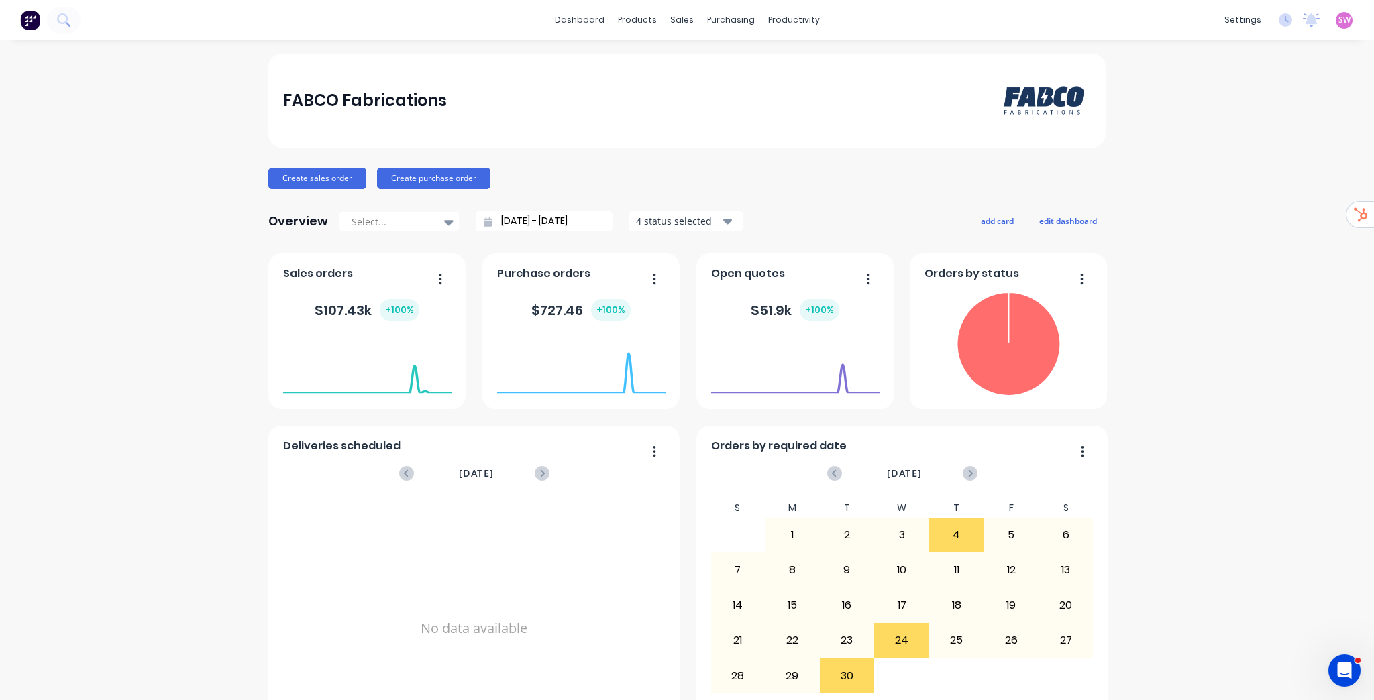
click at [1341, 22] on span "SW" at bounding box center [1344, 20] width 12 height 12
click at [1232, 163] on div "Sign out" at bounding box center [1230, 168] width 36 height 12
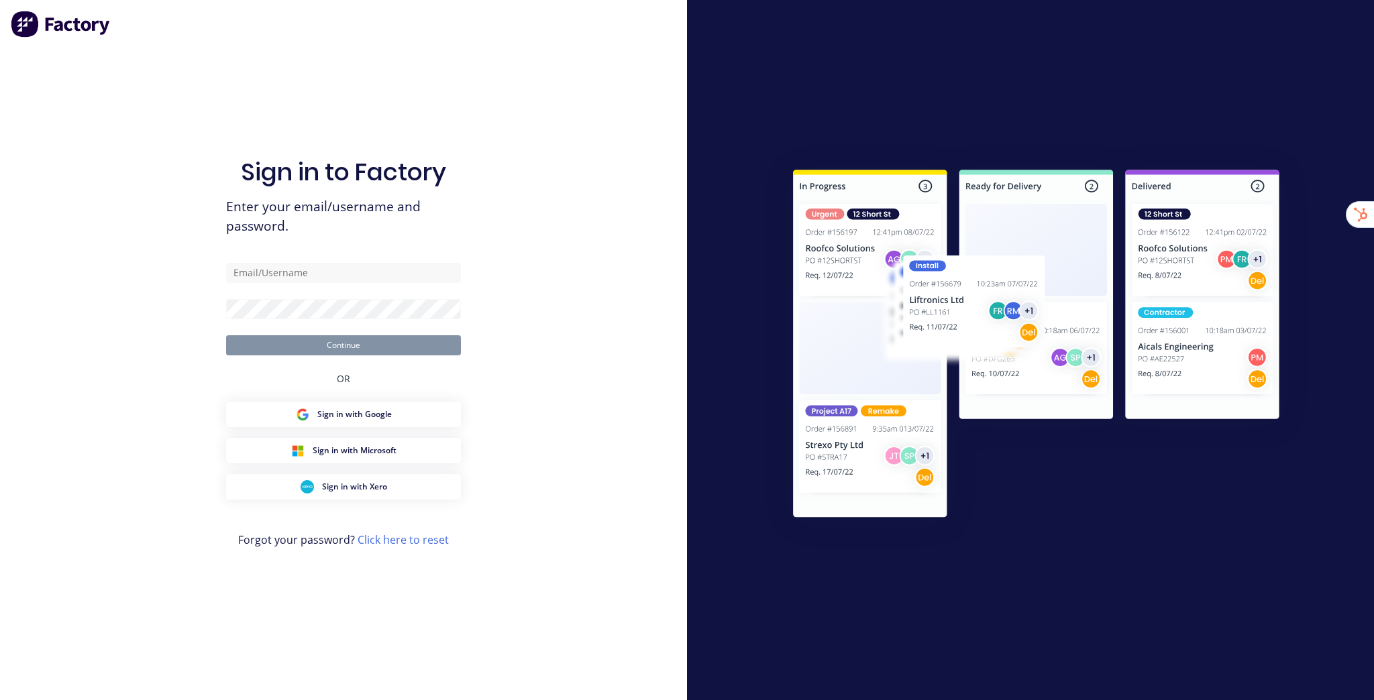
type input "[EMAIL_ADDRESS][DOMAIN_NAME]"
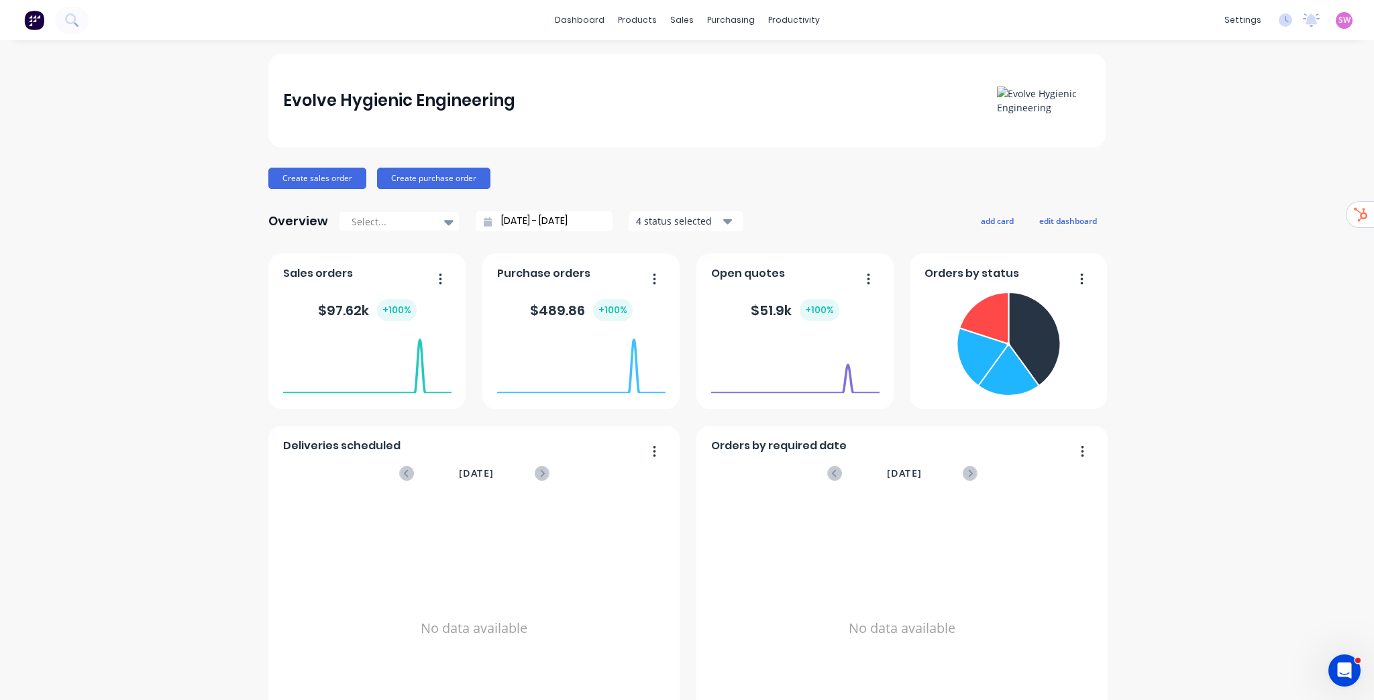
drag, startPoint x: 1252, startPoint y: 181, endPoint x: 726, endPoint y: 321, distance: 544.8
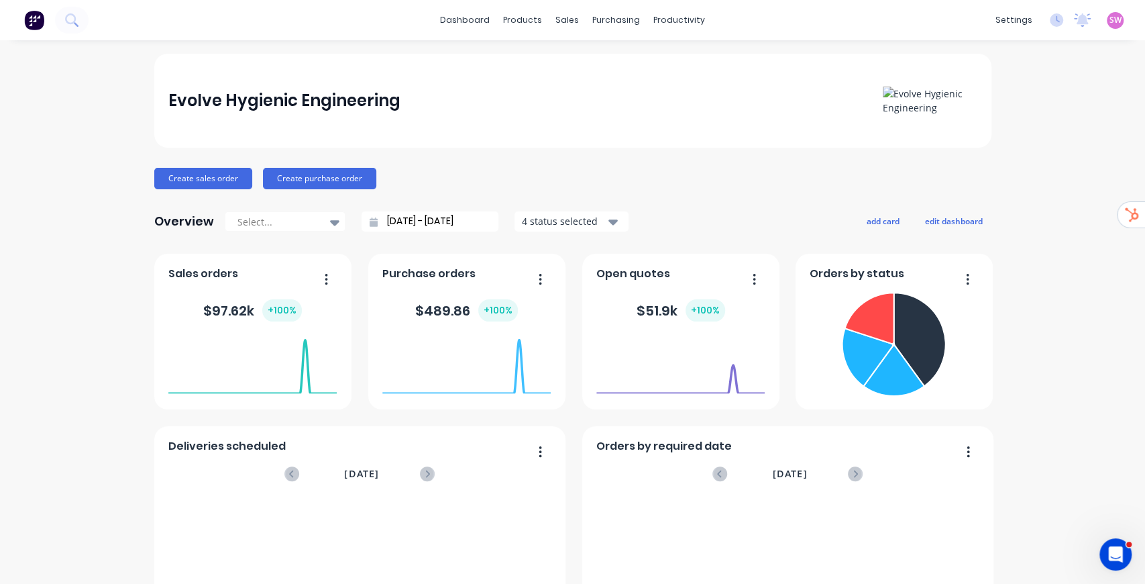
click at [439, 224] on input "[DATE] - [DATE]" at bounding box center [435, 221] width 115 height 20
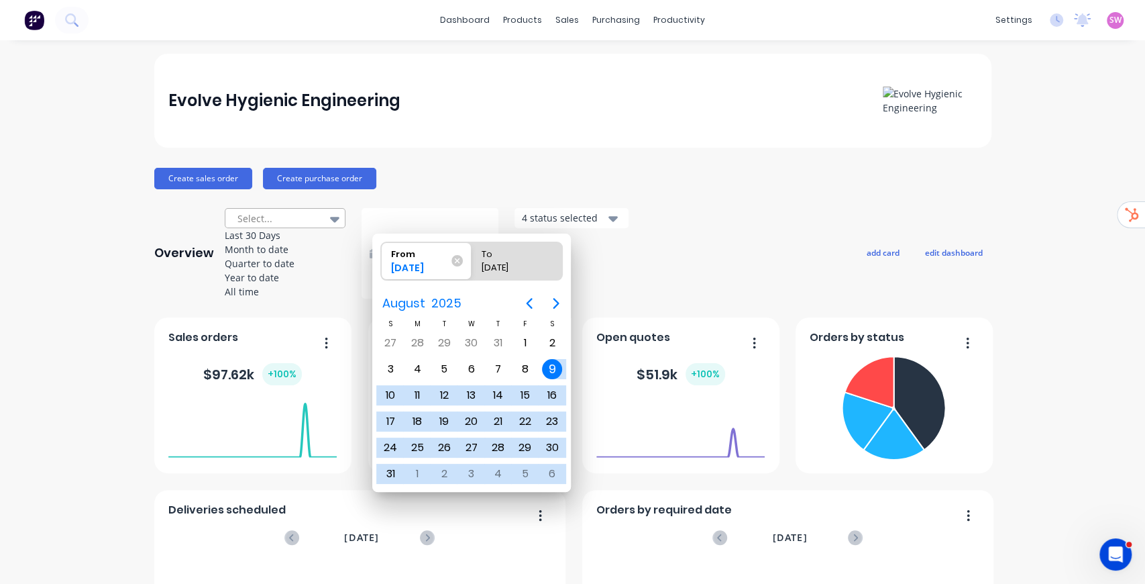
click at [318, 219] on div "Select..." at bounding box center [278, 219] width 93 height 20
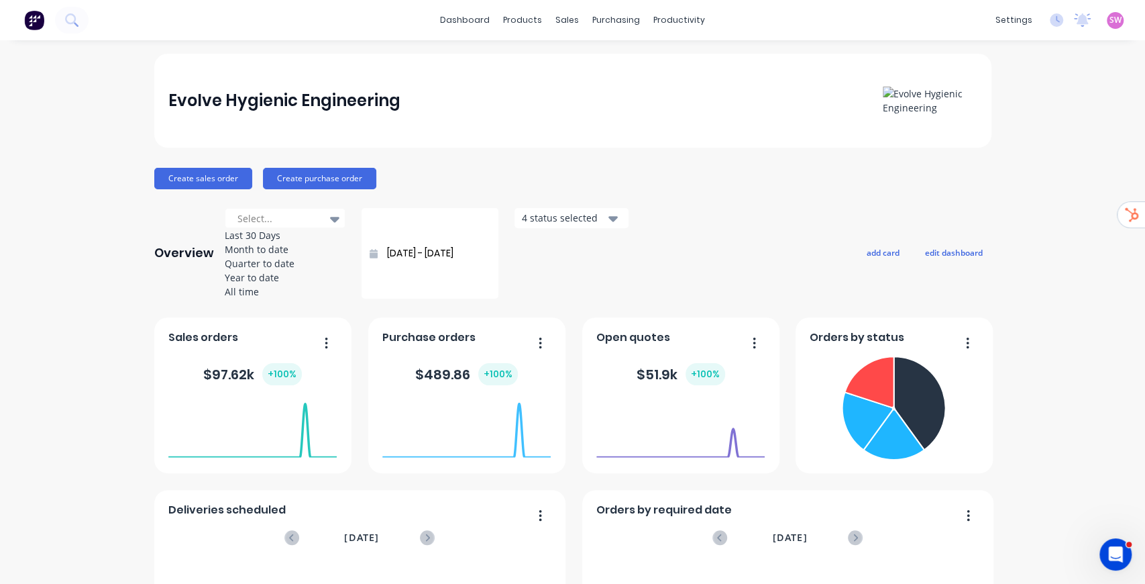
click at [712, 217] on div "Overview Select... Last 30 Days Month to date Quarter to date Year to date All …" at bounding box center [572, 253] width 837 height 91
click at [661, 229] on div "Overview Select... Last 30 Days Month to date Quarter to date Year to date All …" at bounding box center [572, 253] width 837 height 91
click at [309, 221] on div at bounding box center [278, 218] width 85 height 17
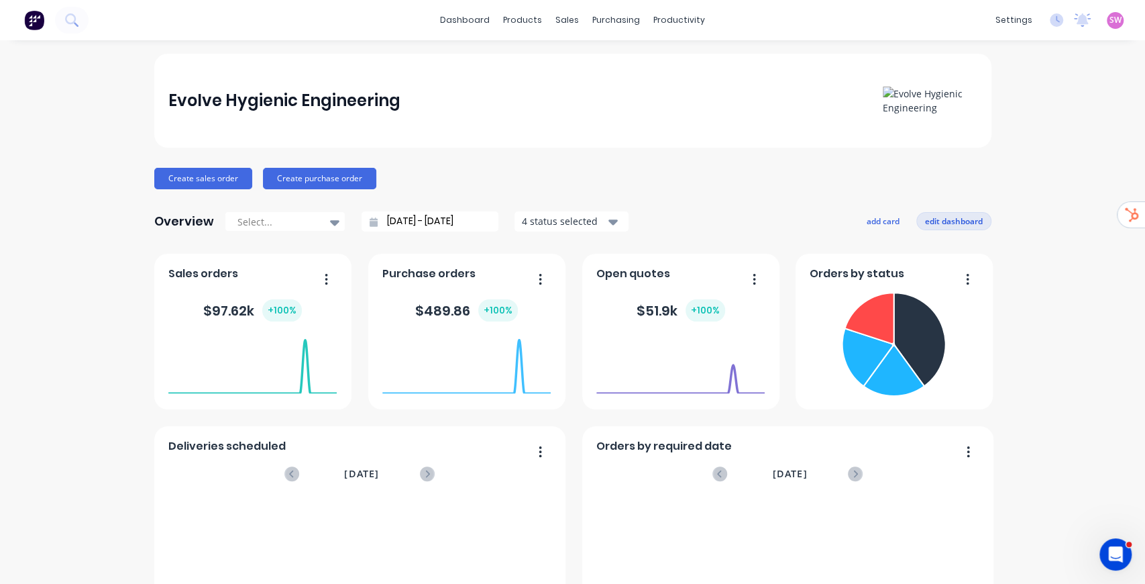
click at [946, 224] on button "edit dashboard" at bounding box center [953, 220] width 75 height 17
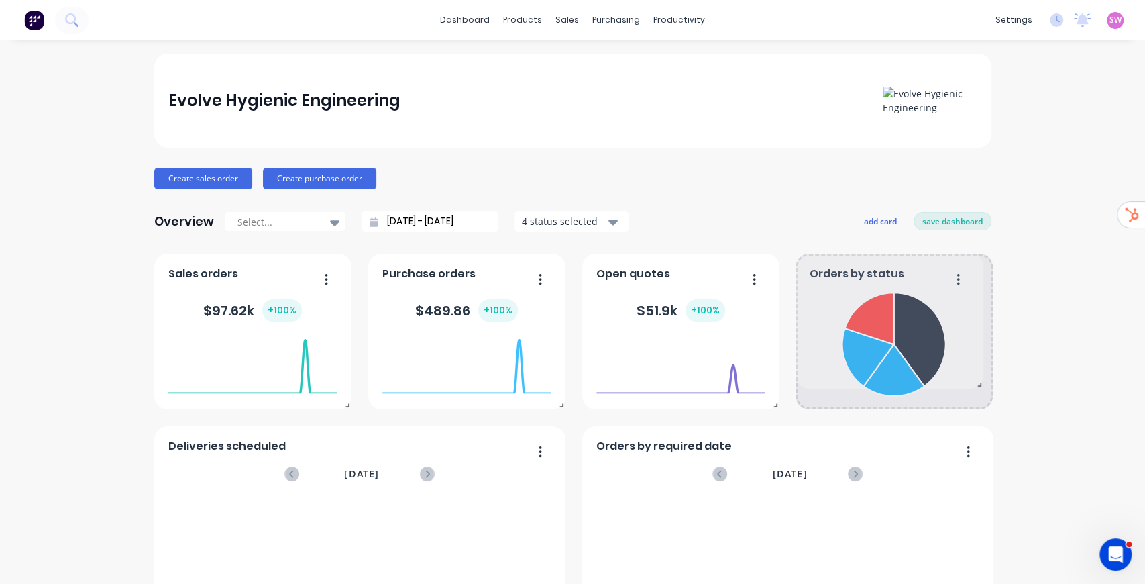
drag, startPoint x: 985, startPoint y: 401, endPoint x: 991, endPoint y: 380, distance: 21.7
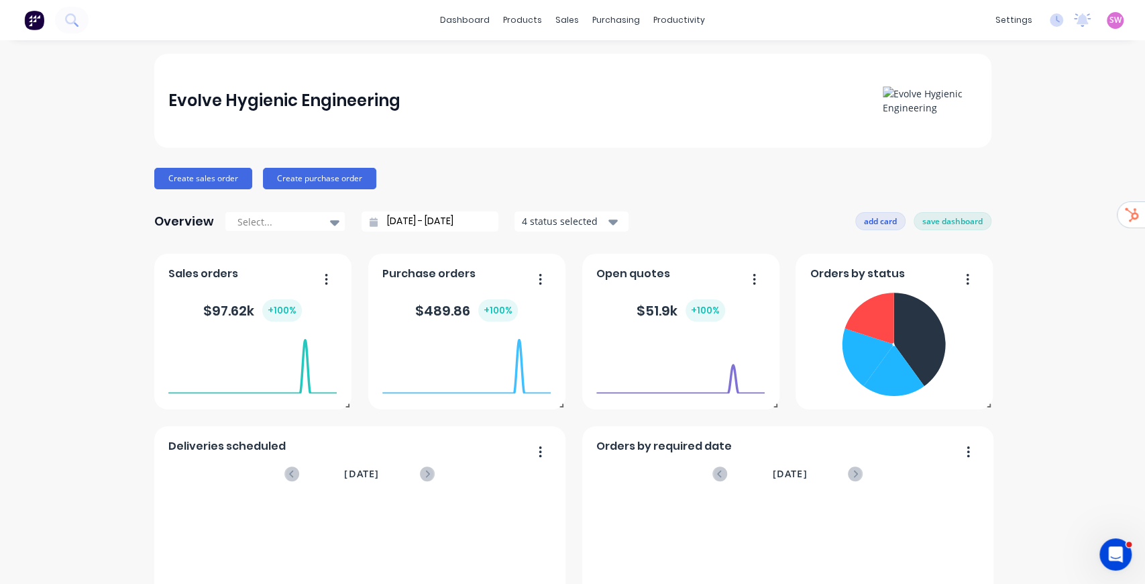
click at [873, 217] on button "add card" at bounding box center [880, 220] width 50 height 17
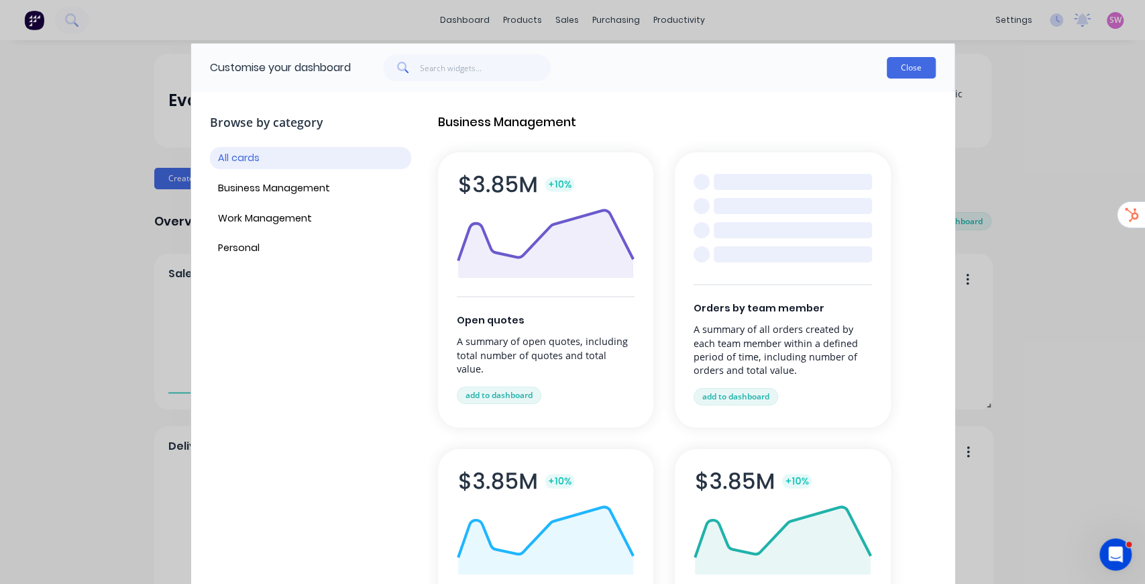
click at [914, 64] on button "Close" at bounding box center [911, 67] width 49 height 21
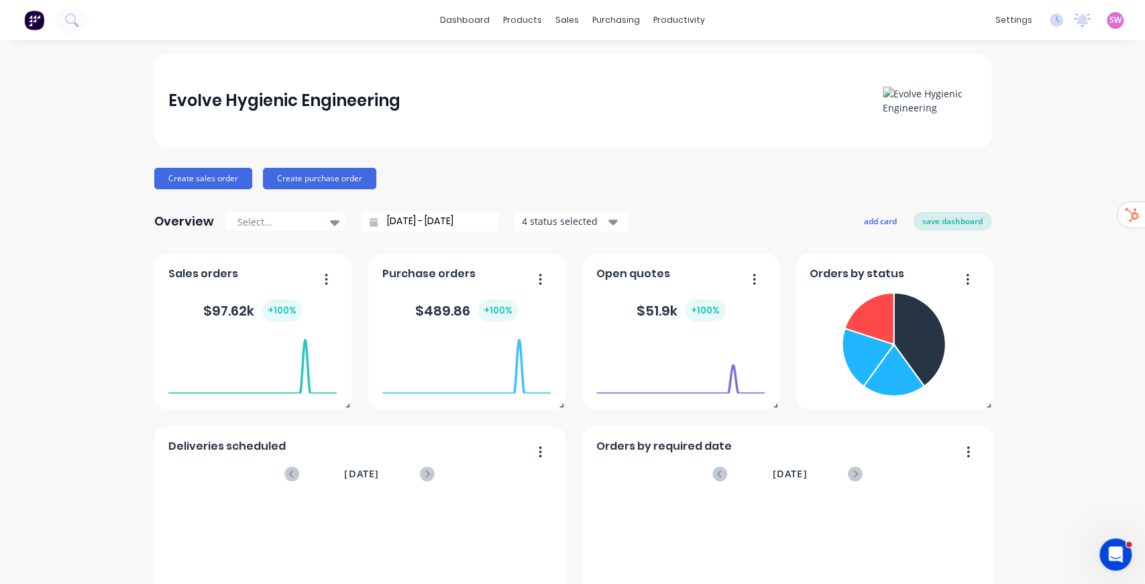
click at [938, 222] on button "save dashboard" at bounding box center [953, 220] width 78 height 17
click at [220, 176] on button "Create sales order" at bounding box center [203, 178] width 98 height 21
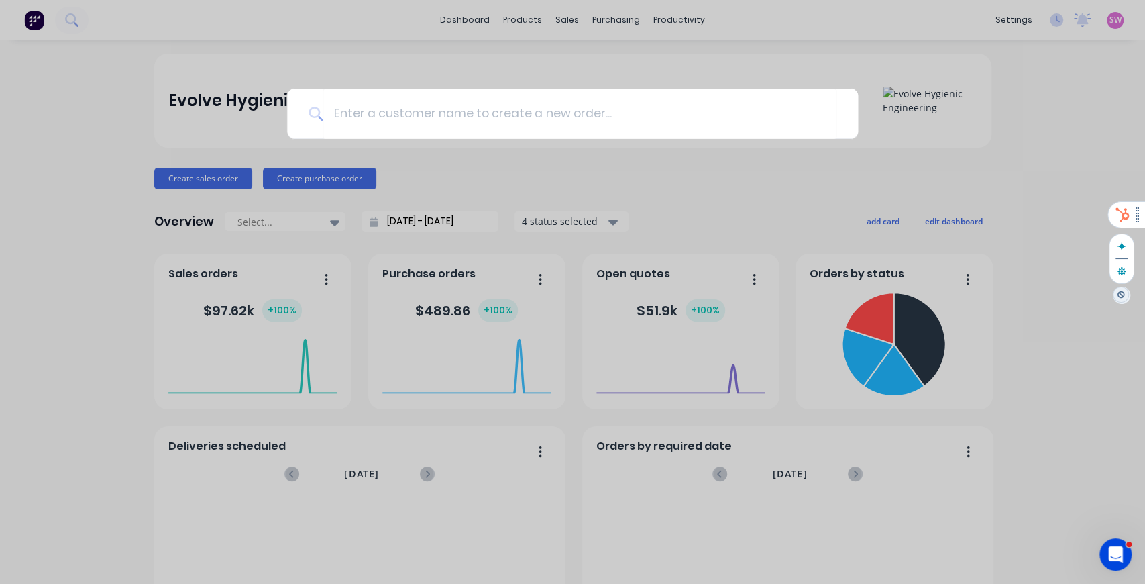
click at [1049, 176] on div at bounding box center [572, 292] width 1145 height 584
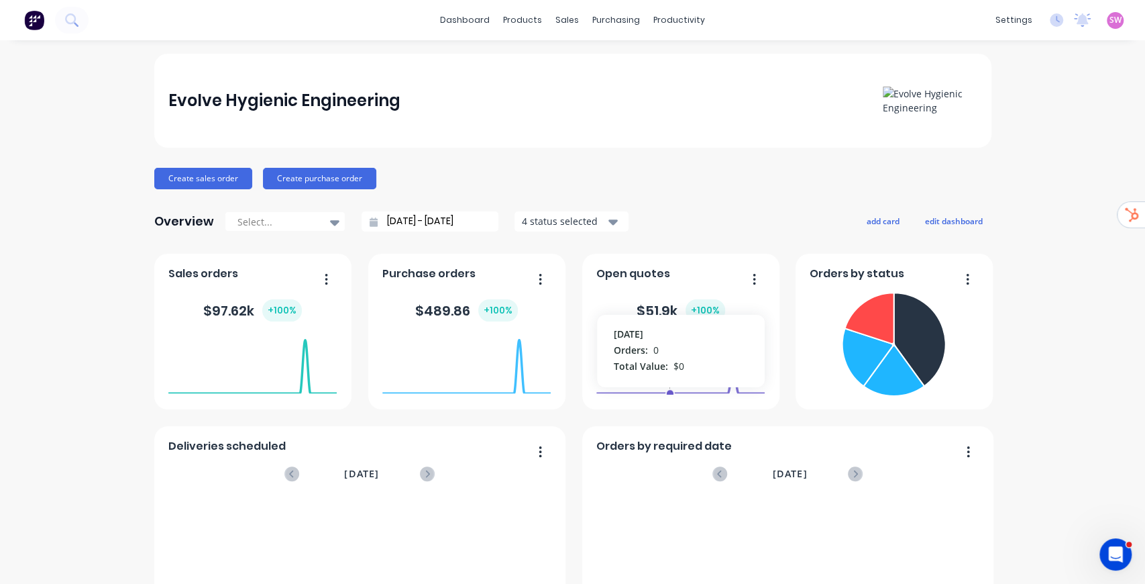
click at [1118, 556] on icon "Open Intercom Messenger" at bounding box center [1114, 552] width 22 height 22
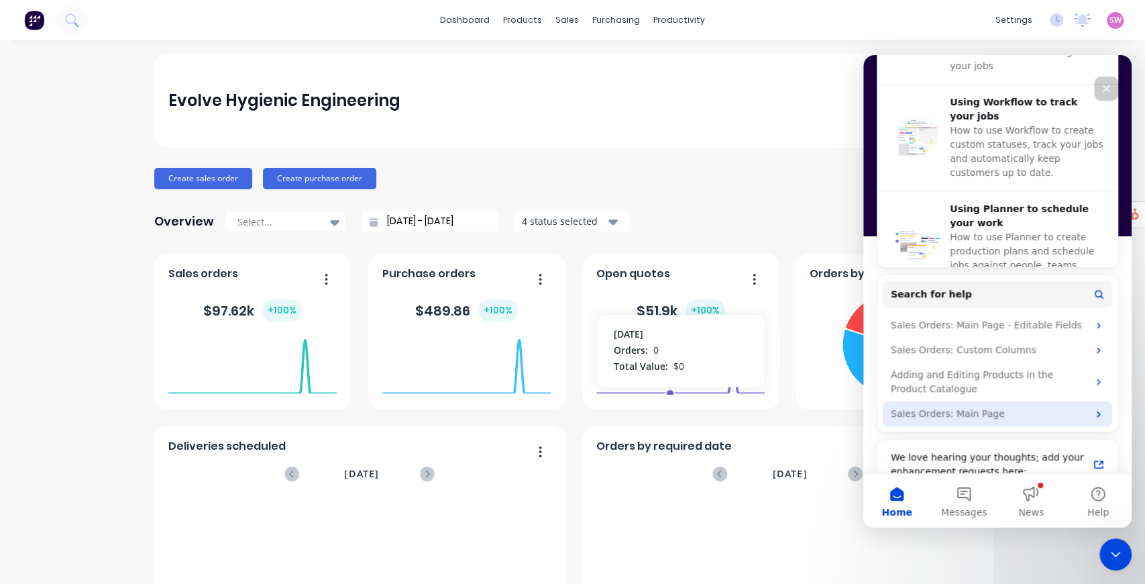
scroll to position [492, 0]
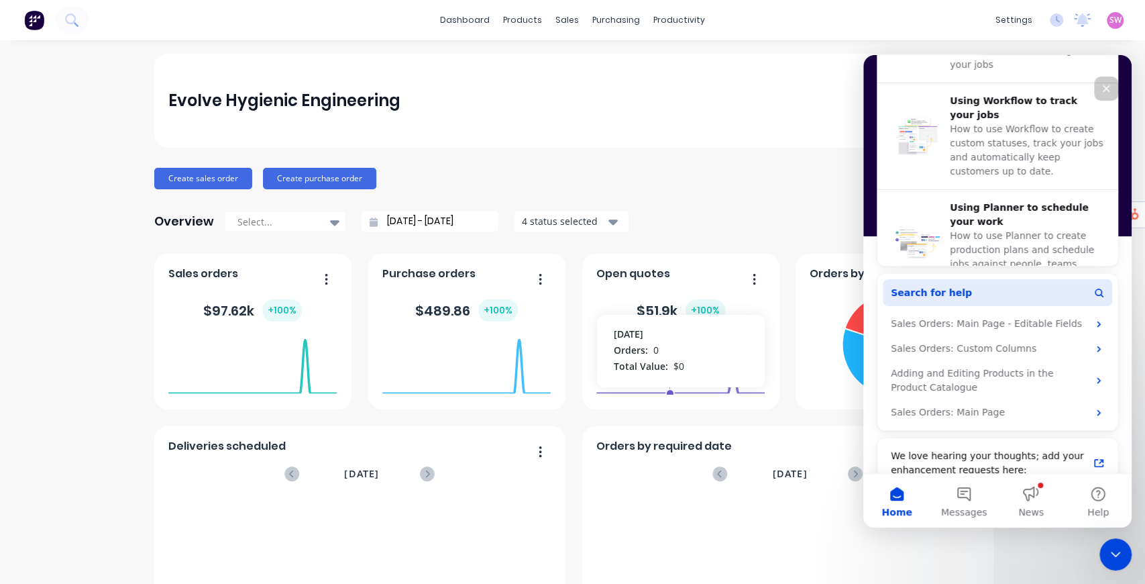
click at [944, 290] on span "Search for help" at bounding box center [931, 293] width 81 height 14
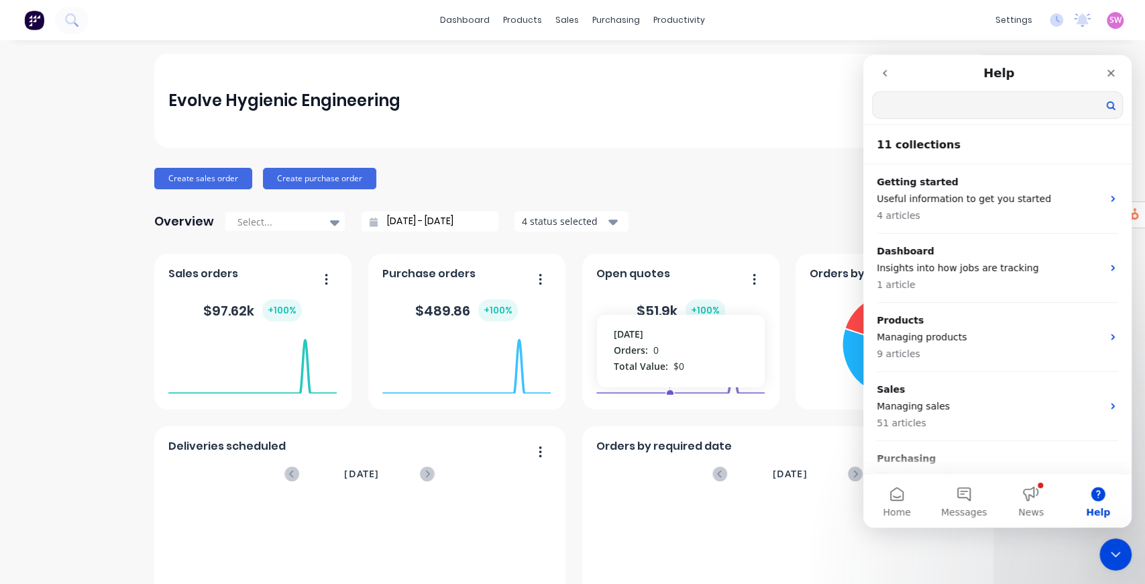
scroll to position [0, 0]
click at [956, 105] on input "Search for help" at bounding box center [998, 105] width 250 height 26
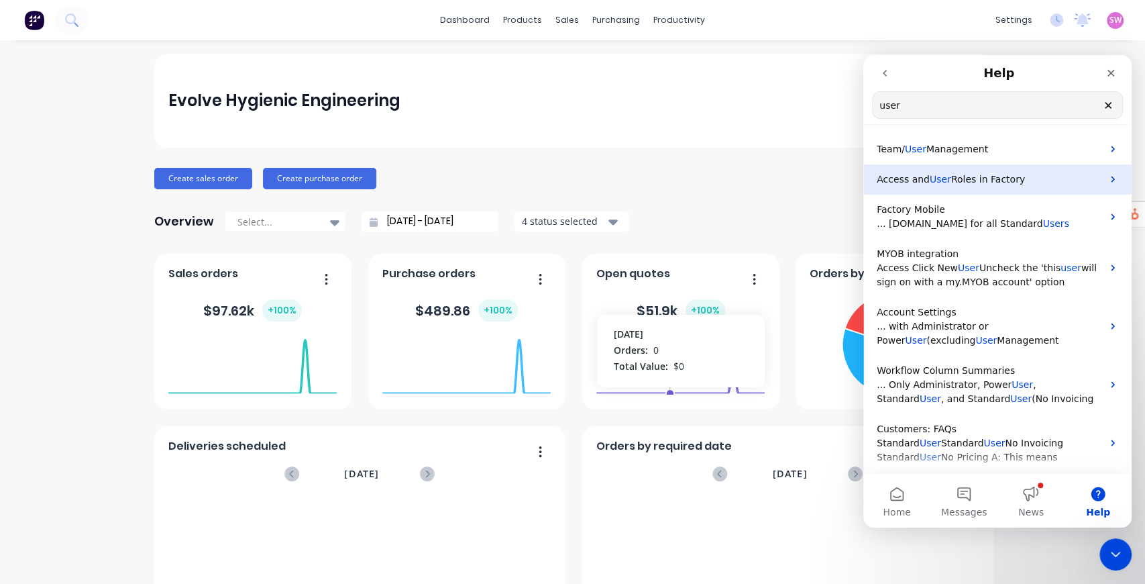
type input "user"
click at [981, 179] on span "Roles in Factory" at bounding box center [988, 179] width 74 height 11
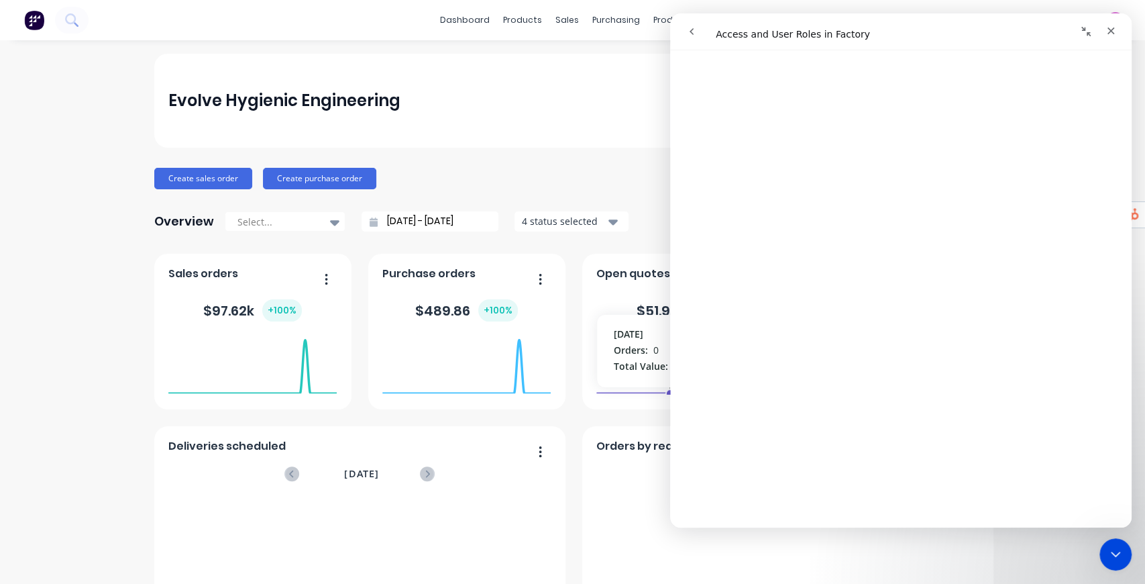
scroll to position [446, 0]
click at [699, 30] on button "go back" at bounding box center [691, 31] width 25 height 25
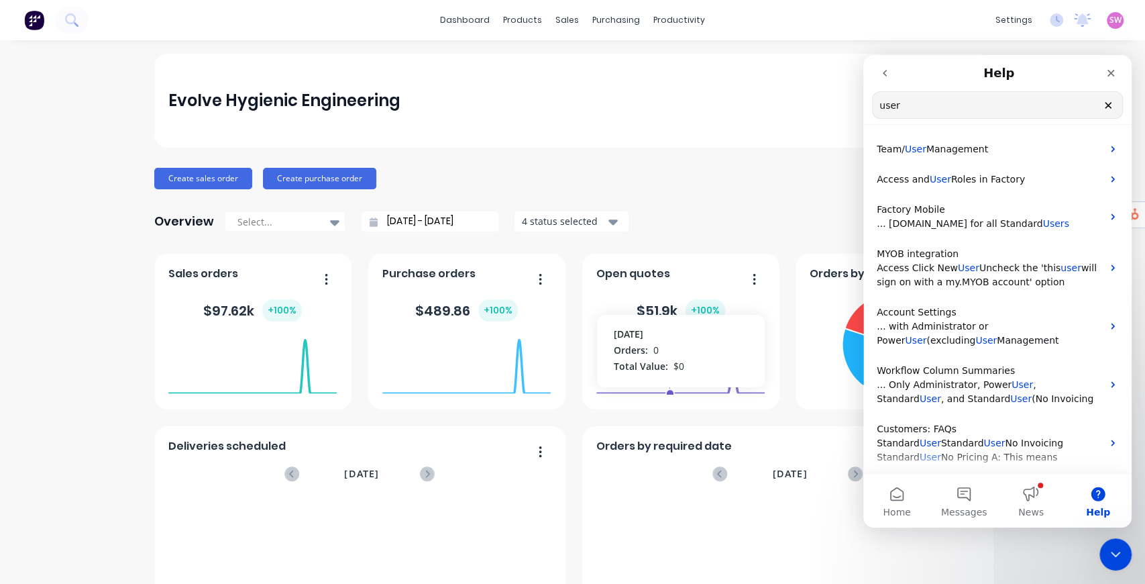
click at [888, 75] on icon "go back" at bounding box center [884, 73] width 11 height 11
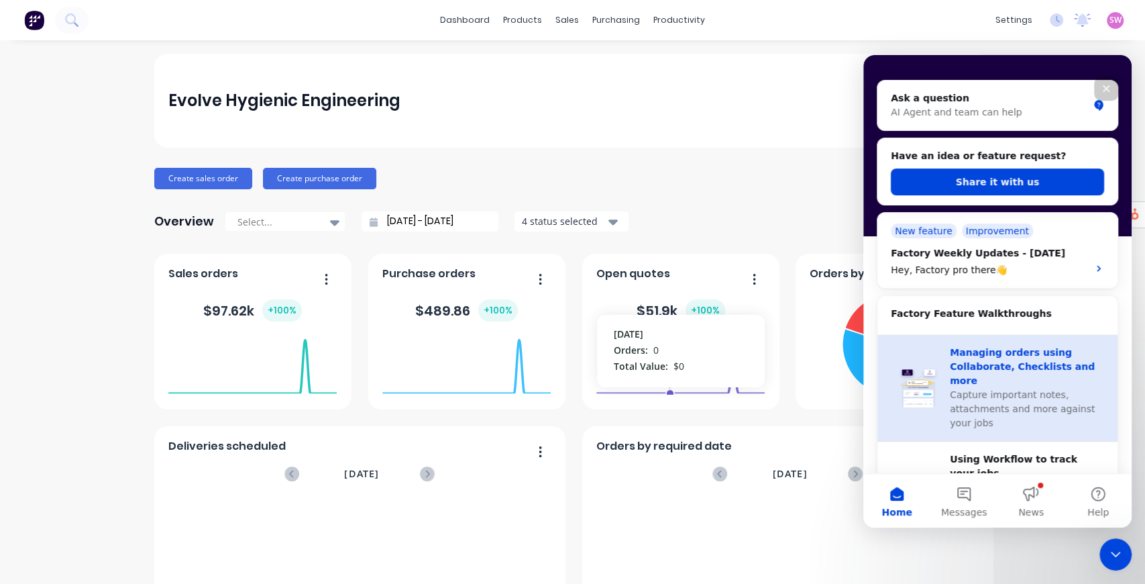
scroll to position [134, 0]
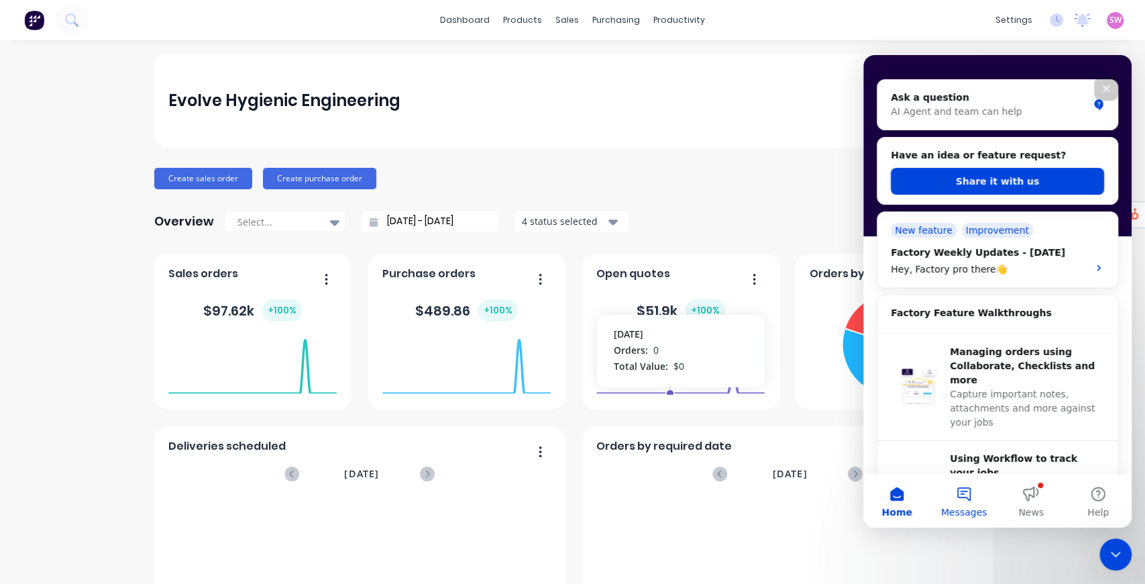
click at [963, 490] on button "Messages" at bounding box center [963, 501] width 67 height 54
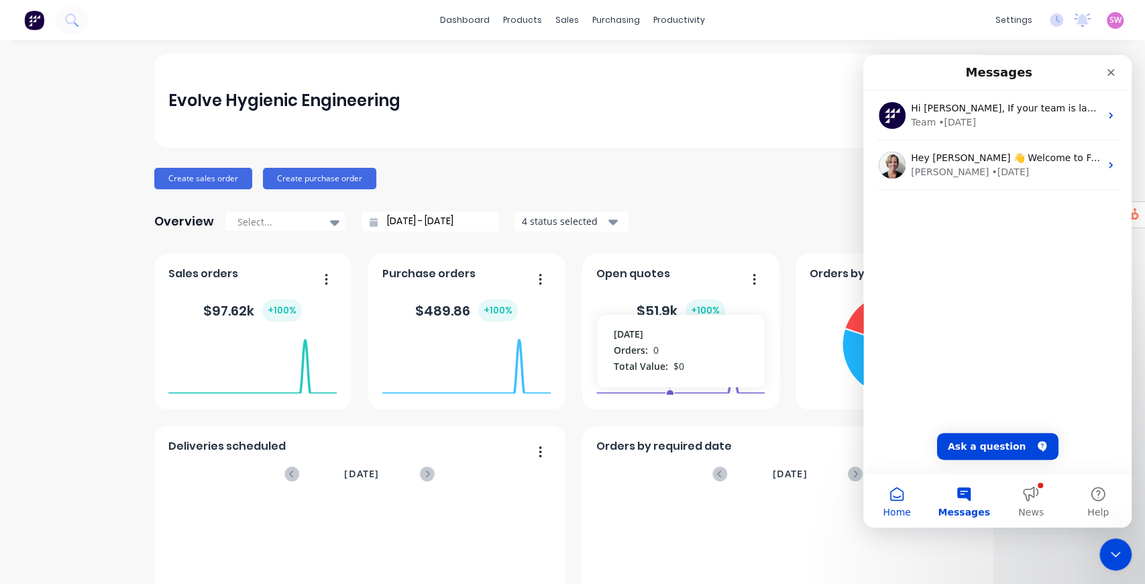
click at [896, 492] on button "Home" at bounding box center [896, 501] width 67 height 54
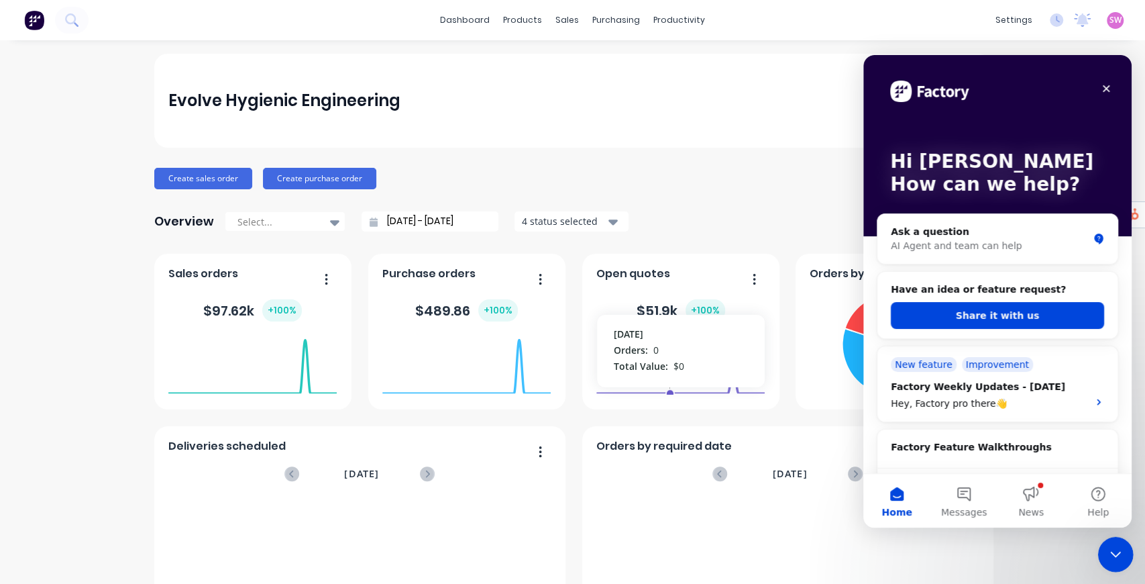
click at [1119, 553] on icon "Close Intercom Messenger" at bounding box center [1114, 552] width 16 height 16
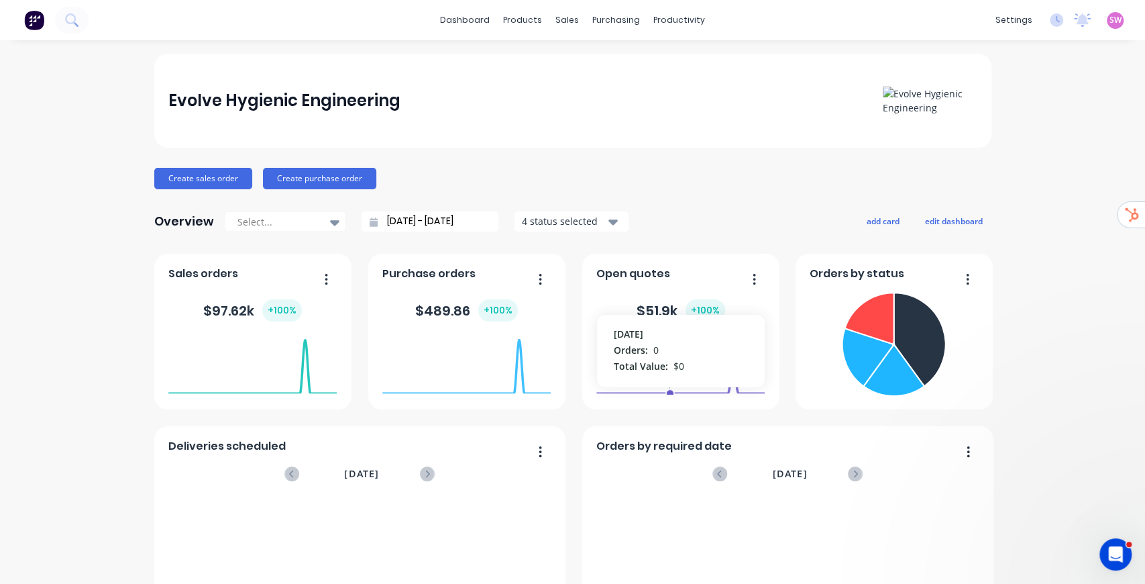
scroll to position [0, 0]
click at [75, 21] on icon at bounding box center [70, 18] width 11 height 11
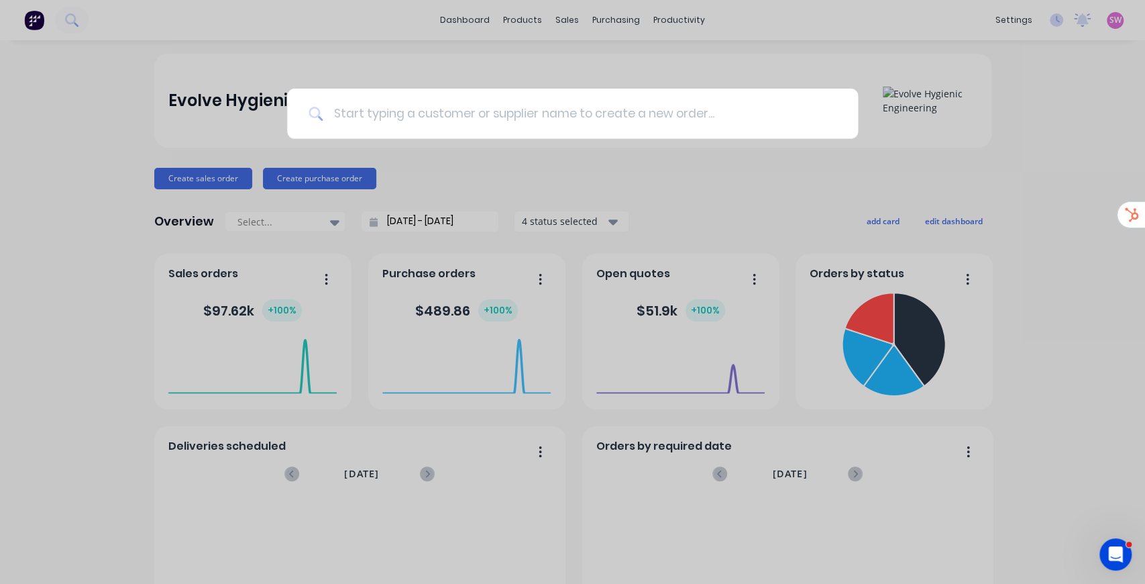
click at [425, 113] on input at bounding box center [580, 114] width 514 height 50
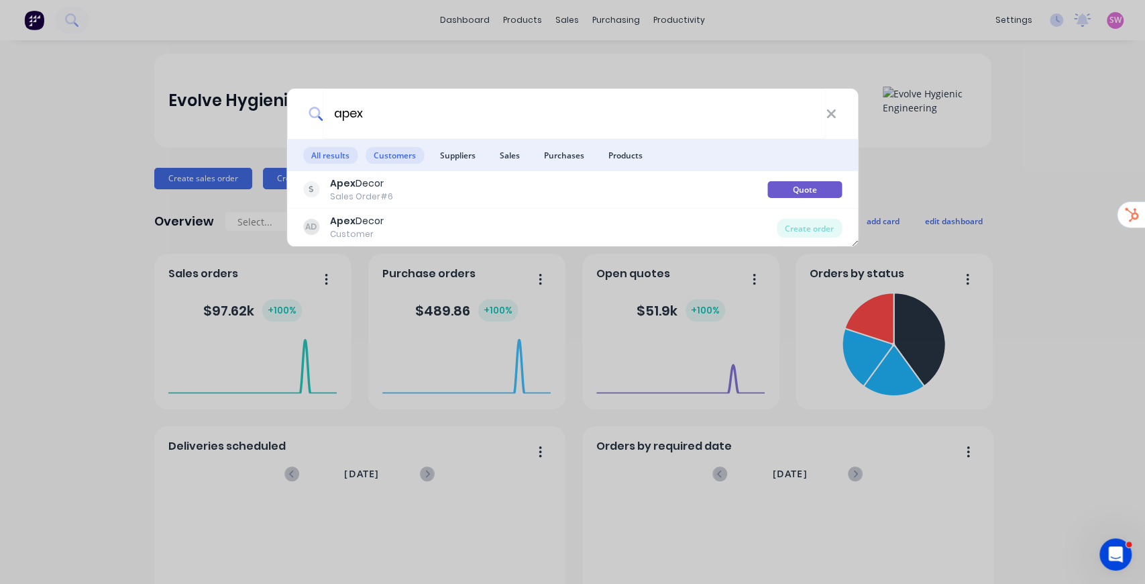
type input "apex"
drag, startPoint x: 409, startPoint y: 153, endPoint x: 423, endPoint y: 165, distance: 18.1
click at [409, 152] on span "Customers" at bounding box center [395, 155] width 58 height 17
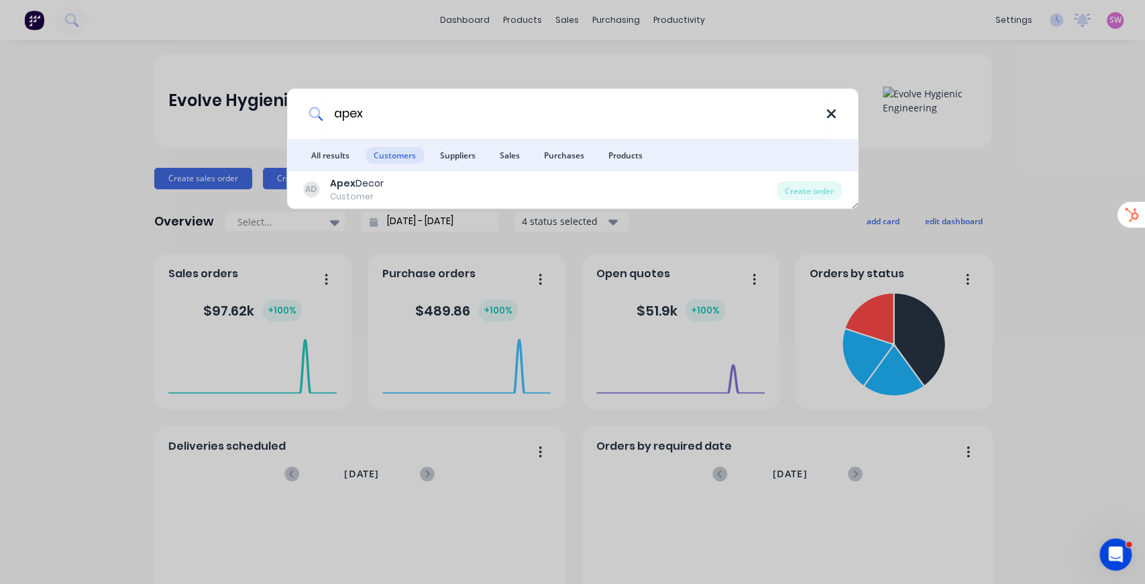
click at [829, 113] on icon at bounding box center [831, 114] width 11 height 15
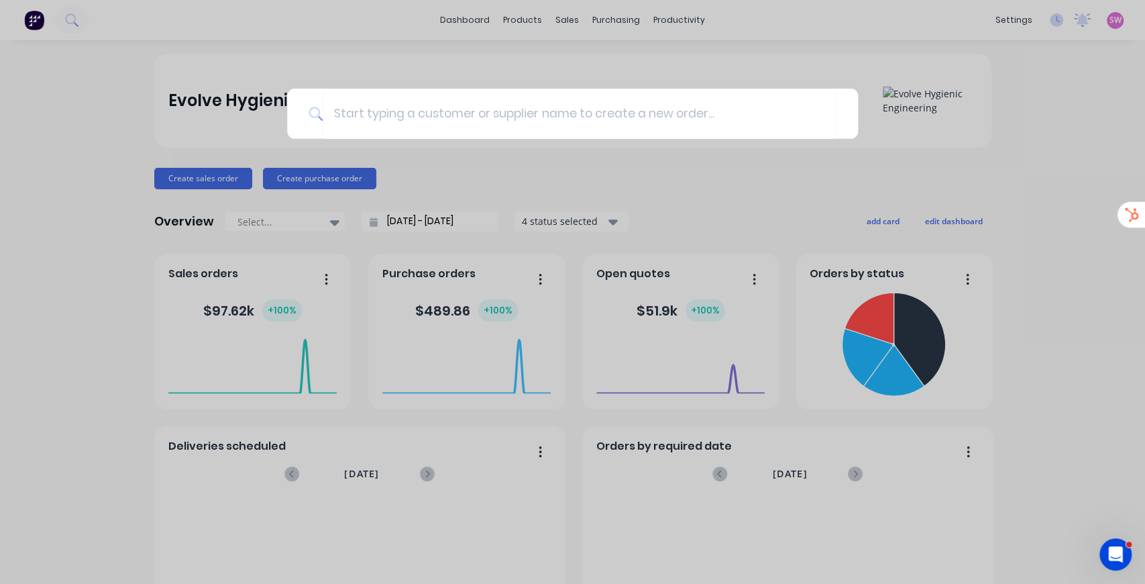
click at [989, 162] on div at bounding box center [572, 292] width 1145 height 584
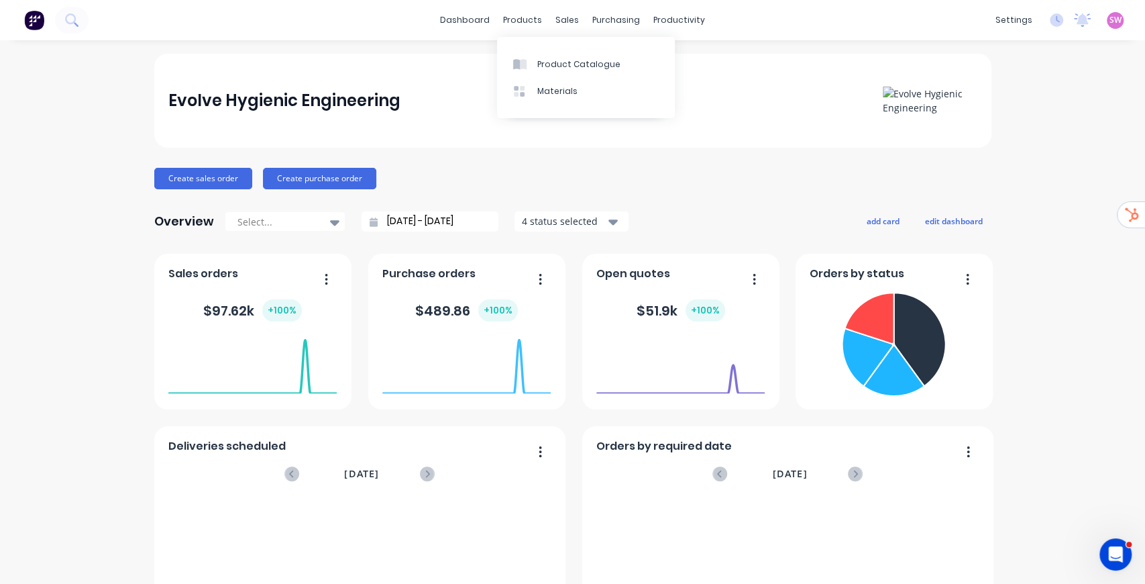
drag, startPoint x: 572, startPoint y: 63, endPoint x: 526, endPoint y: 111, distance: 66.4
click at [572, 63] on div "Product Catalogue" at bounding box center [578, 64] width 83 height 12
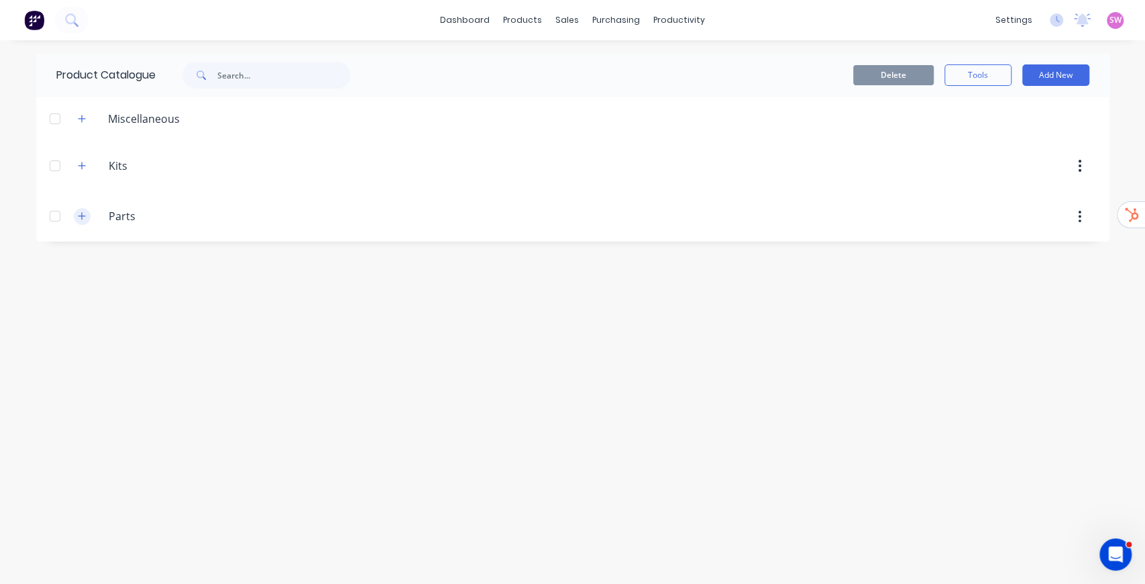
click at [85, 216] on icon "button" at bounding box center [82, 215] width 8 height 9
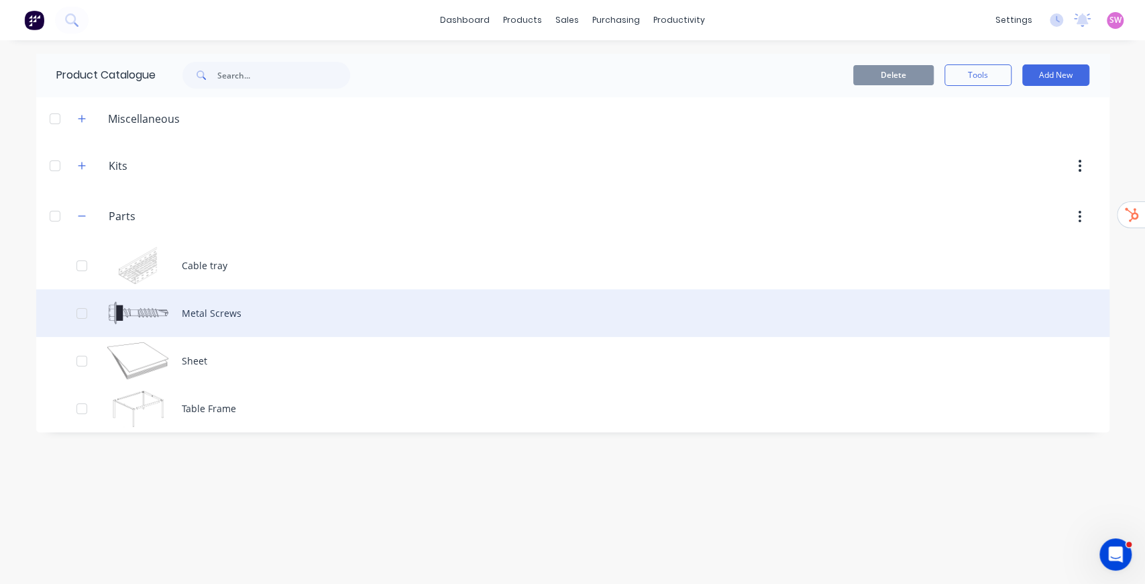
click at [221, 308] on div "Metal Screws" at bounding box center [572, 313] width 1073 height 48
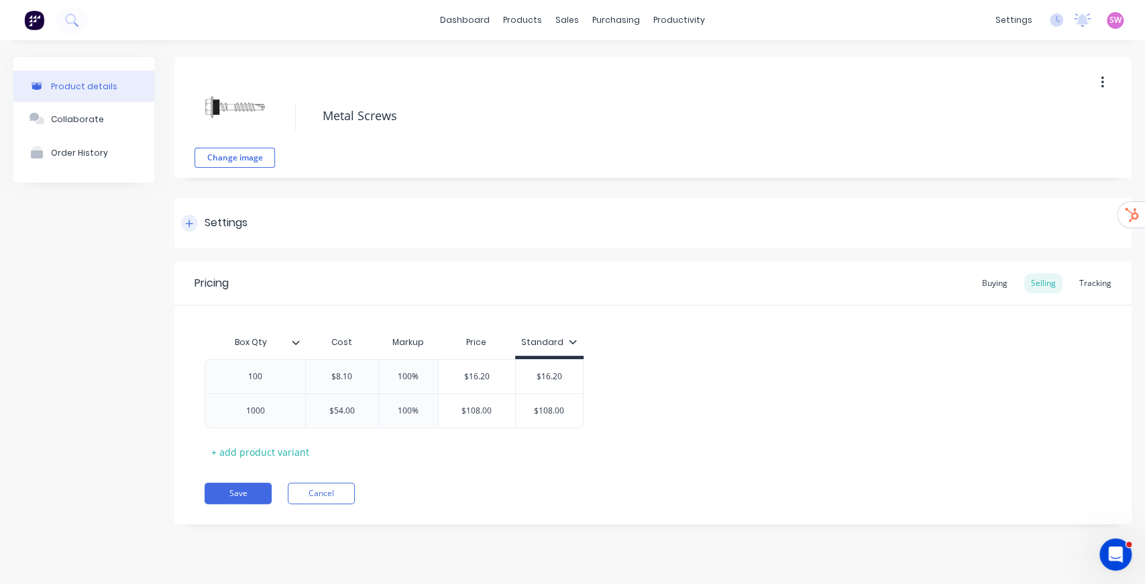
click at [219, 223] on div "Settings" at bounding box center [226, 223] width 43 height 17
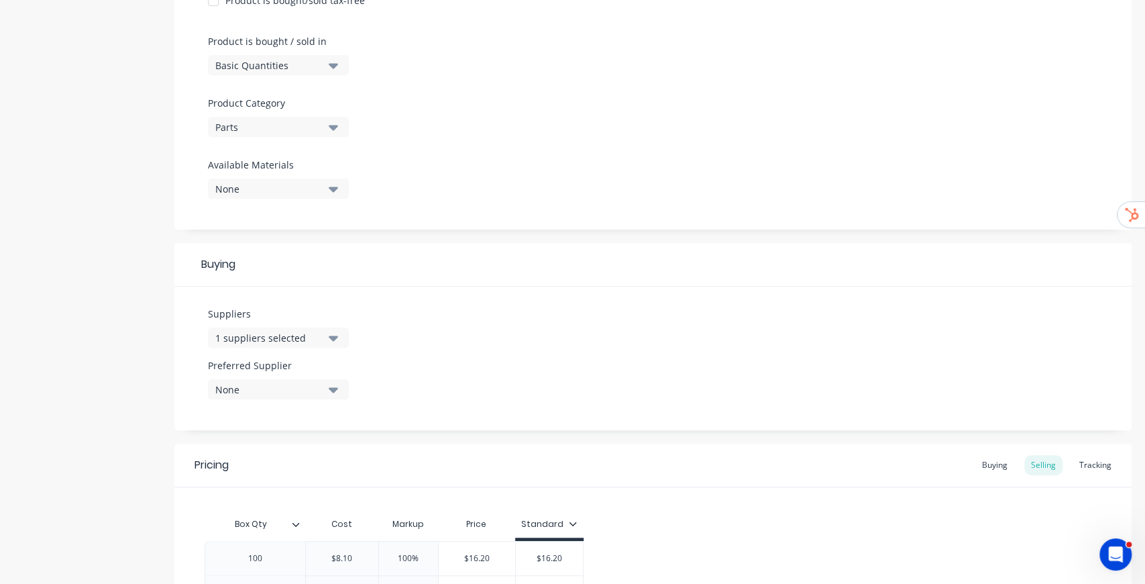
scroll to position [492, 0]
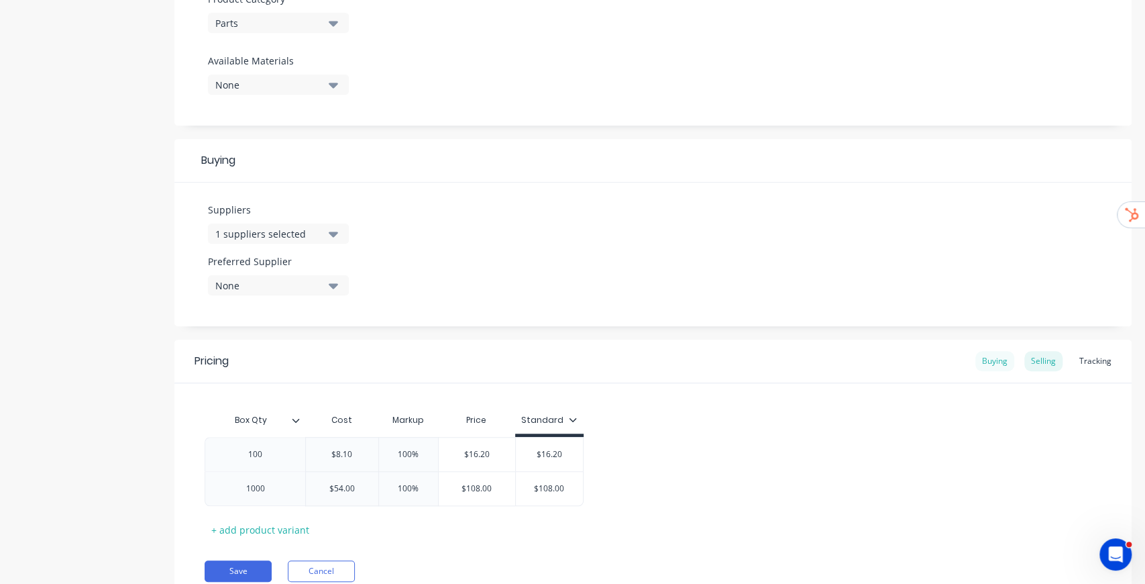
click at [996, 366] on div "Buying" at bounding box center [994, 361] width 39 height 20
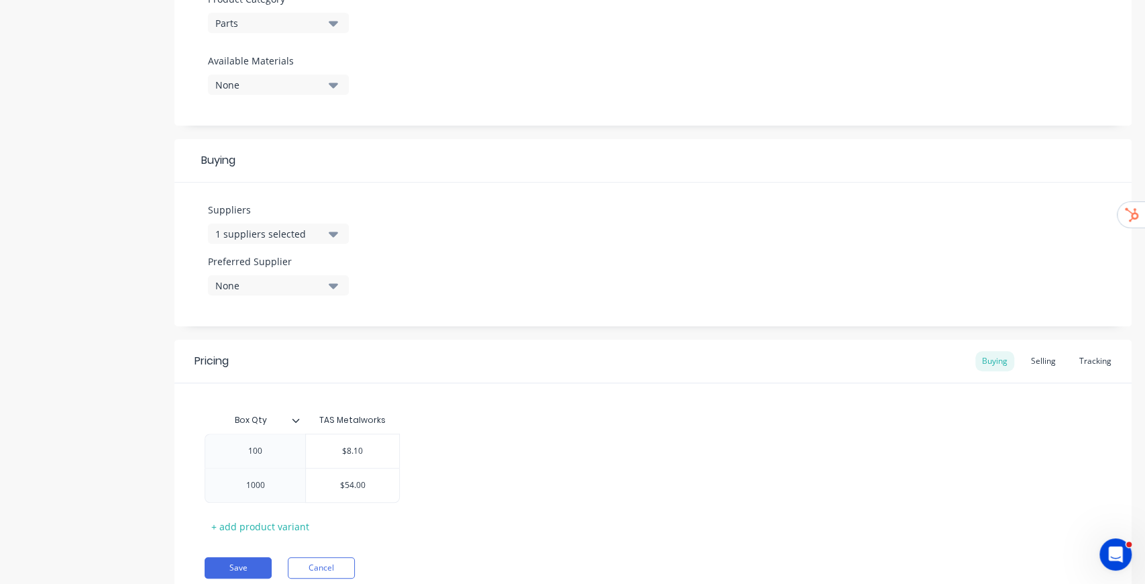
click at [321, 235] on div "1 suppliers selected" at bounding box center [268, 234] width 107 height 14
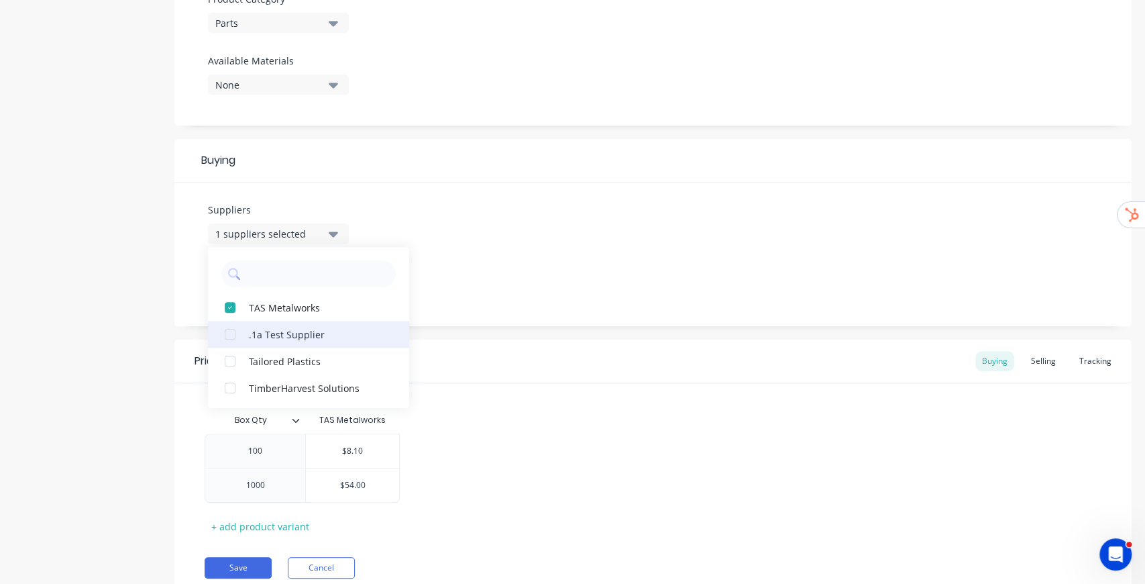
click at [243, 356] on div "button" at bounding box center [230, 360] width 27 height 27
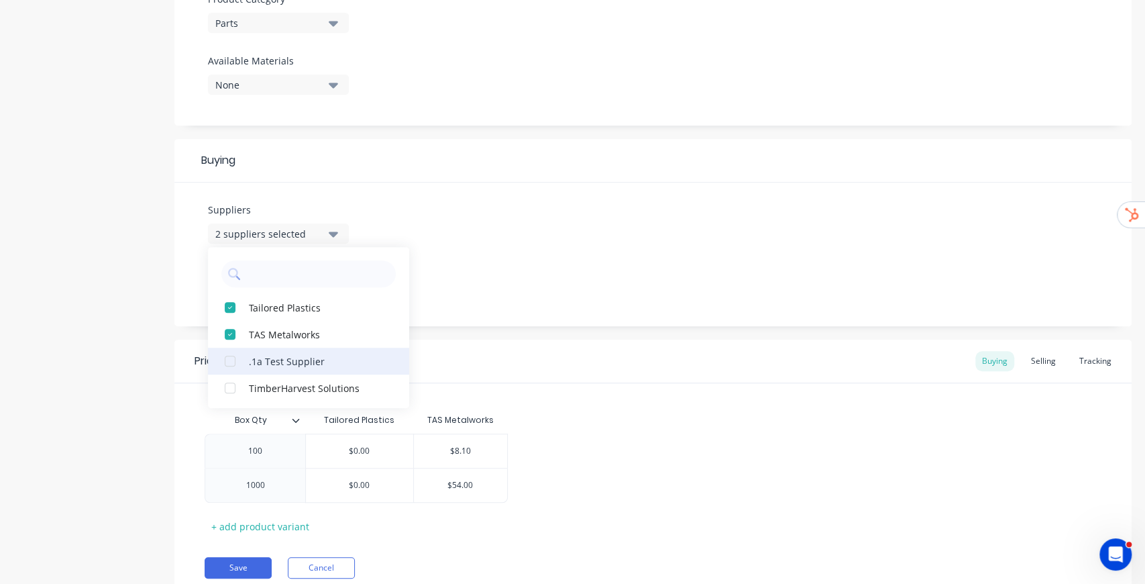
click at [252, 361] on div ".1a Test Supplier" at bounding box center [316, 361] width 134 height 14
click at [593, 224] on div "Suppliers 3 suppliers selected .1a Test Supplier Tailored Plastics TAS Metalwor…" at bounding box center [652, 254] width 957 height 144
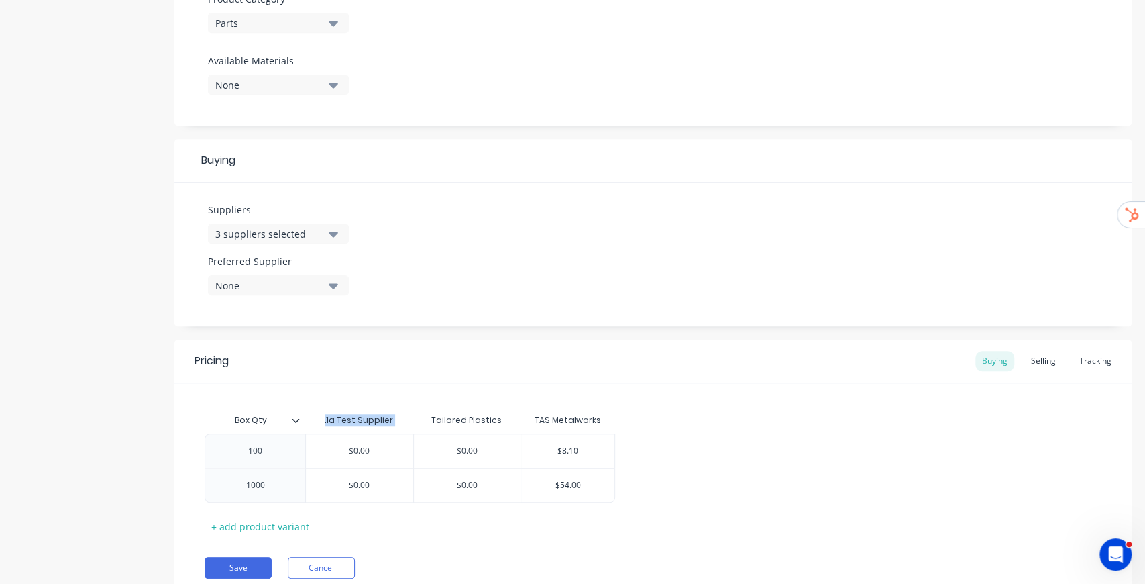
drag, startPoint x: 324, startPoint y: 415, endPoint x: 418, endPoint y: 415, distance: 93.9
click at [418, 415] on div "Box Qty .1a Test Supplier Tailored Plastics TAS Metalworks" at bounding box center [410, 420] width 411 height 27
drag, startPoint x: 451, startPoint y: 419, endPoint x: 526, endPoint y: 419, distance: 75.1
click at [523, 418] on div "Box Qty .1a Test Supplier Tailored Plastics TAS Metalworks" at bounding box center [410, 420] width 411 height 27
drag, startPoint x: 542, startPoint y: 421, endPoint x: 613, endPoint y: 419, distance: 71.2
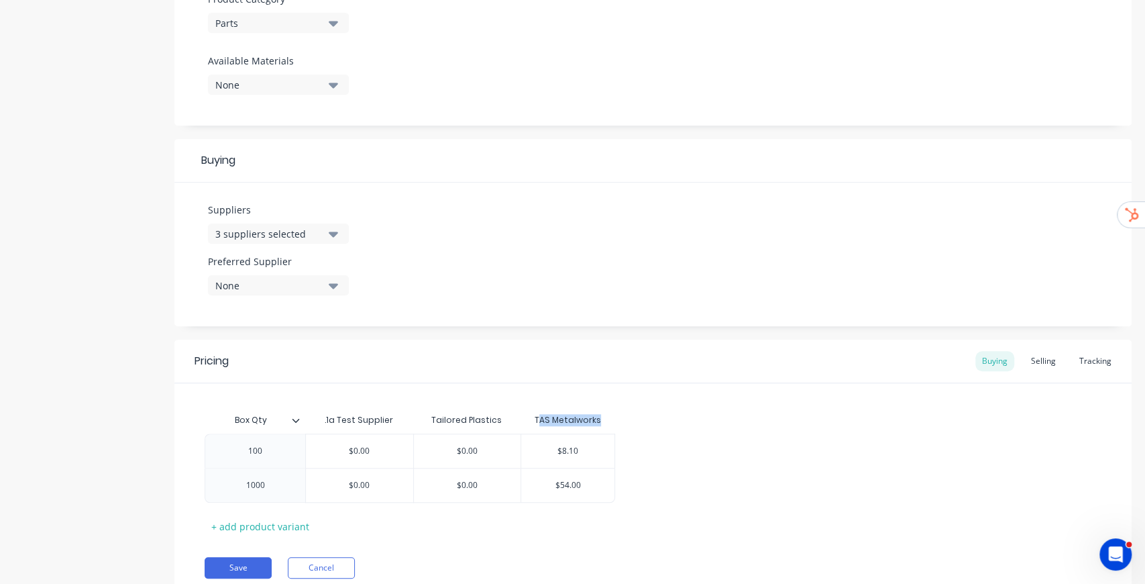
click at [613, 419] on div "TAS Metalworks" at bounding box center [568, 420] width 95 height 27
click at [734, 439] on div "100 $0.00 $0.00 $8.10 1000 $0.00 $0.00 $54.00" at bounding box center [653, 467] width 897 height 69
click at [1027, 366] on div "Selling" at bounding box center [1043, 361] width 38 height 20
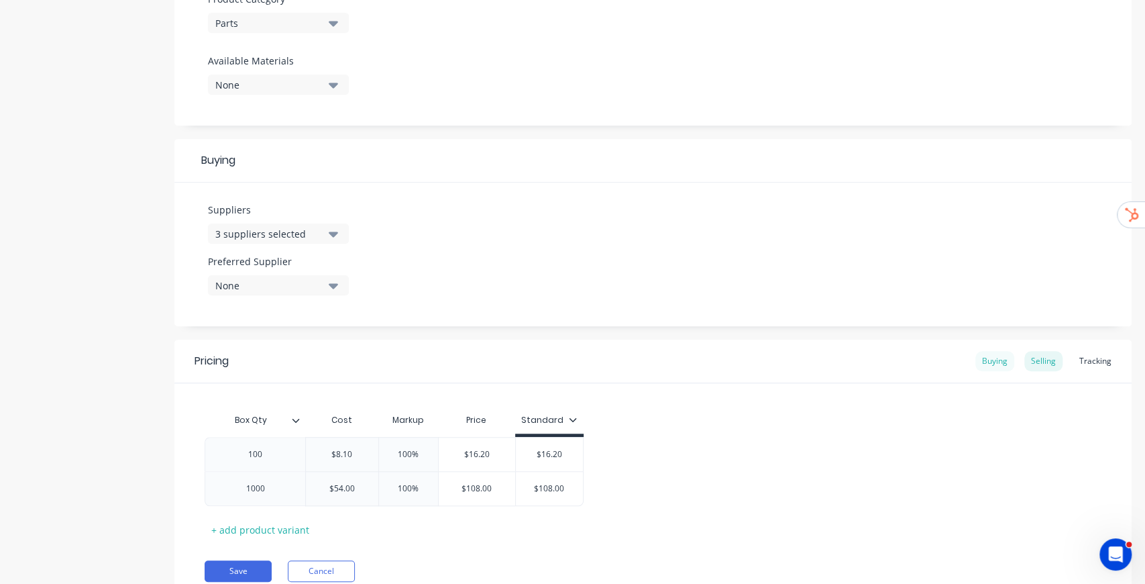
click at [991, 360] on div "Buying" at bounding box center [994, 361] width 39 height 20
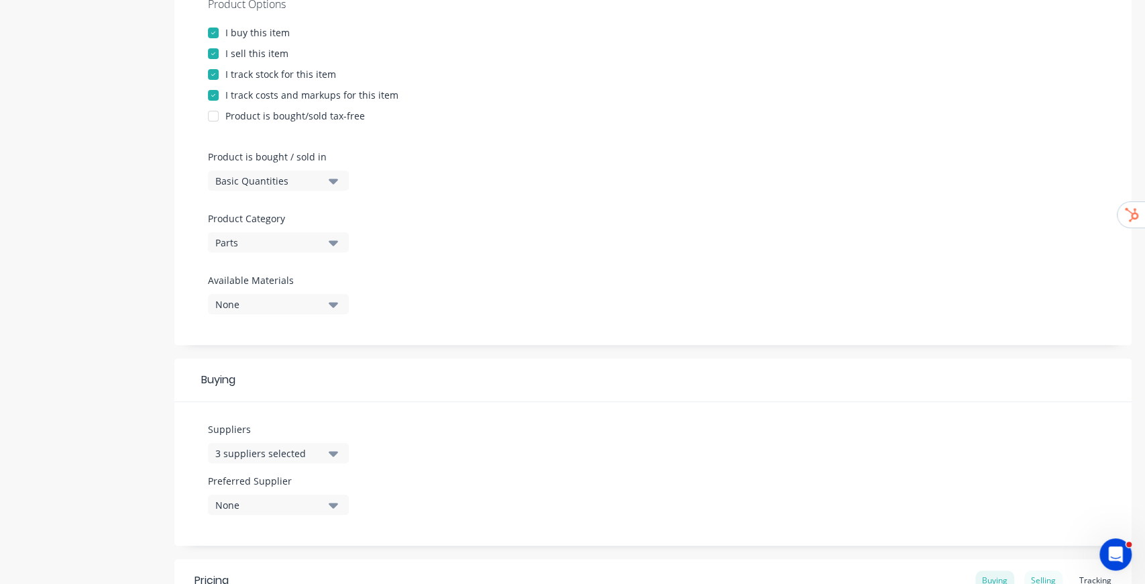
scroll to position [537, 0]
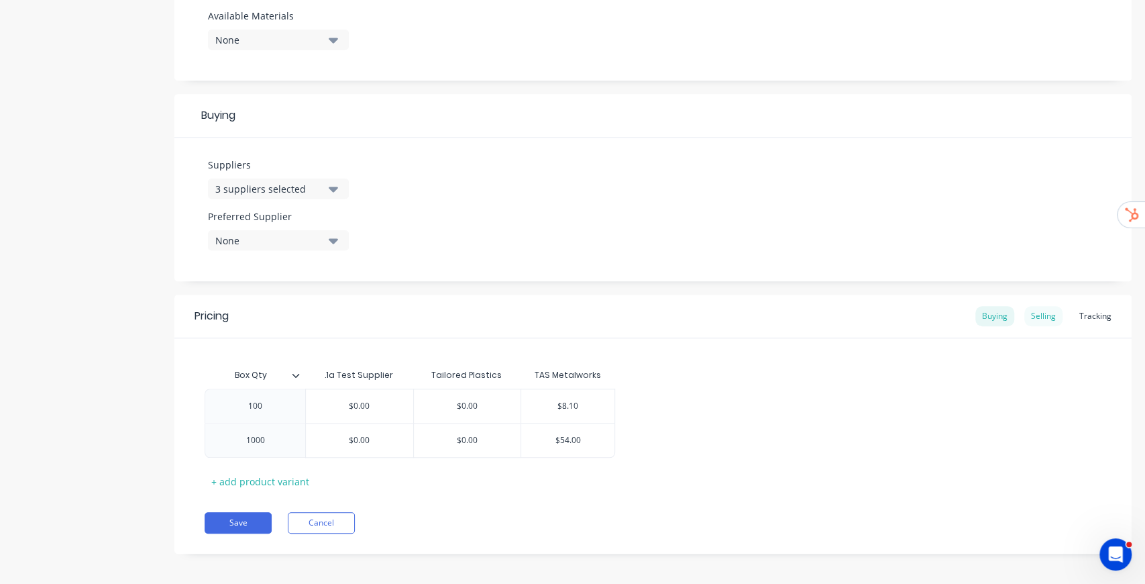
click at [1042, 315] on div "Selling" at bounding box center [1043, 316] width 38 height 20
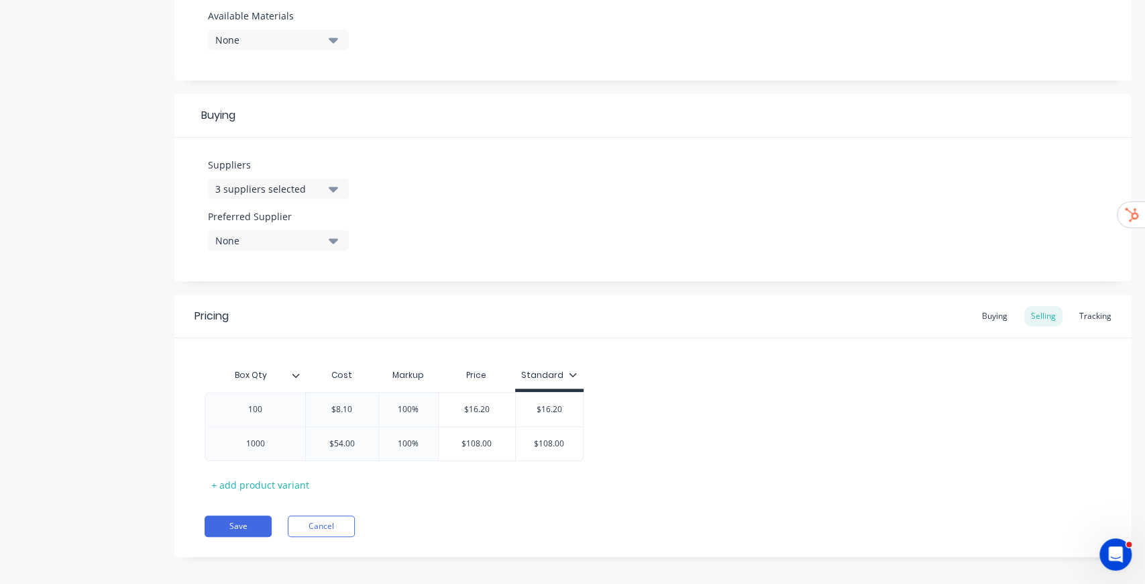
click at [665, 372] on div "Box Qty Cost Markup Price Standard 100 $8.10 100% $16.20 $16.20 1000 $54.00 100…" at bounding box center [653, 428] width 897 height 133
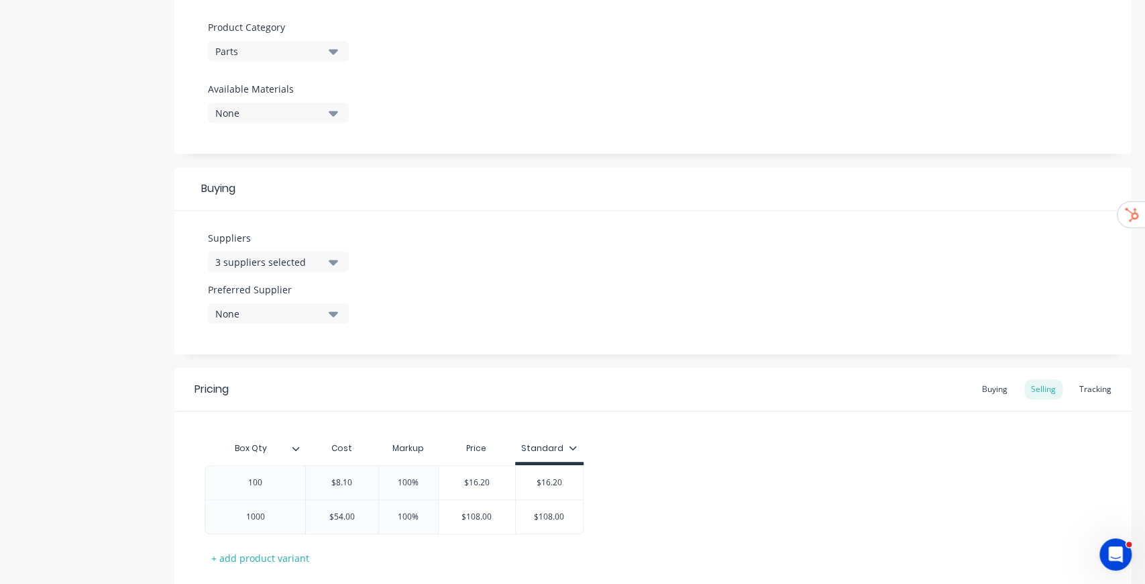
scroll to position [545, 0]
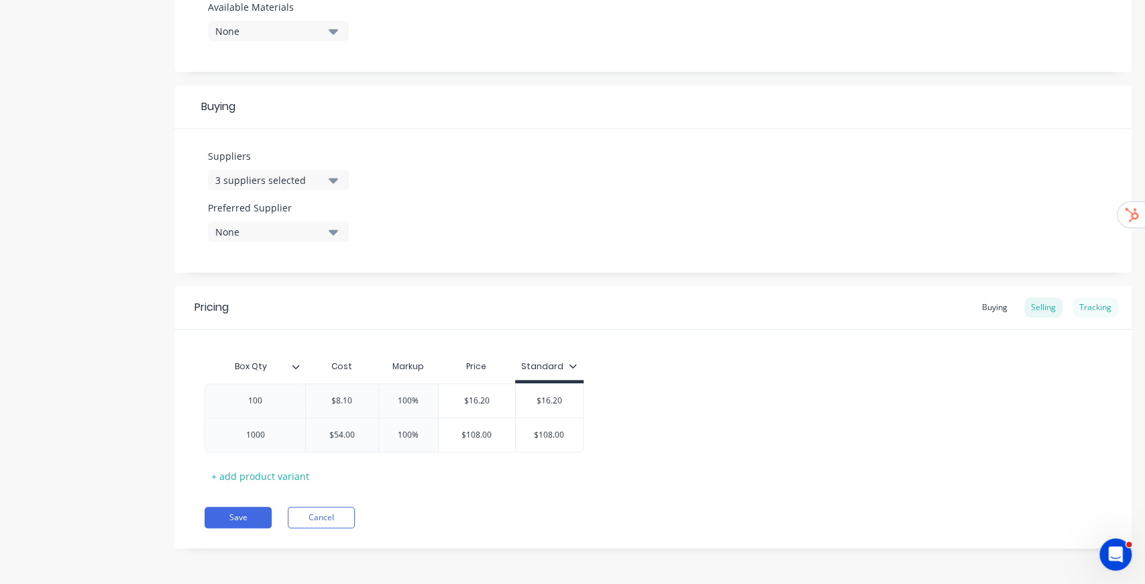
click at [1084, 315] on div "Tracking" at bounding box center [1096, 307] width 46 height 20
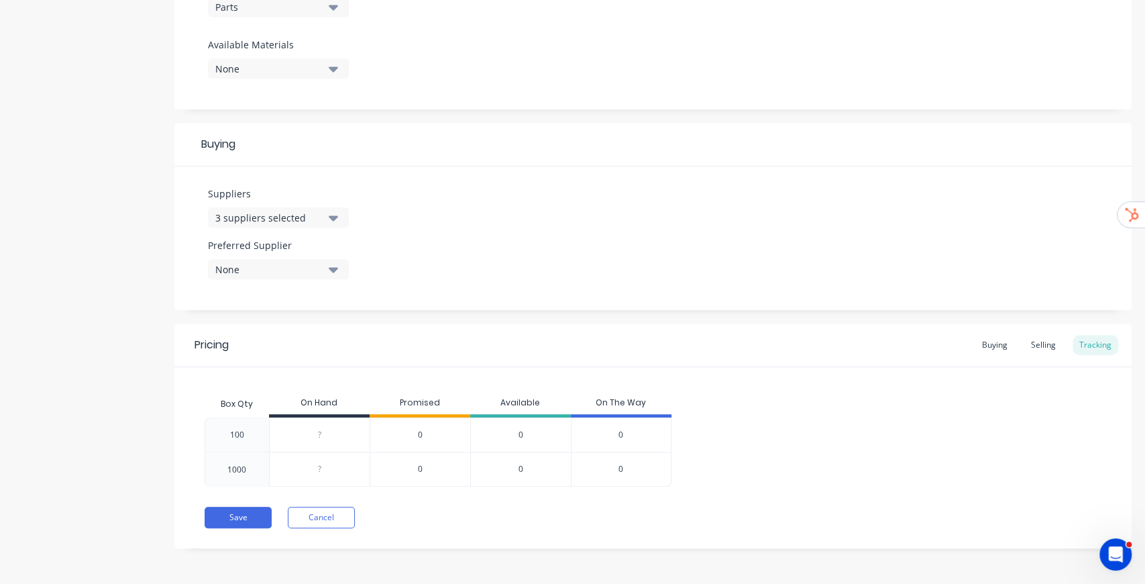
type input "0"
click at [319, 429] on input "0" at bounding box center [320, 435] width 100 height 12
click at [805, 412] on div "Box Qty On Hand Promised Available On The Way 100 ? 0 0 0 0 1000 ? 0 0 0" at bounding box center [653, 438] width 897 height 96
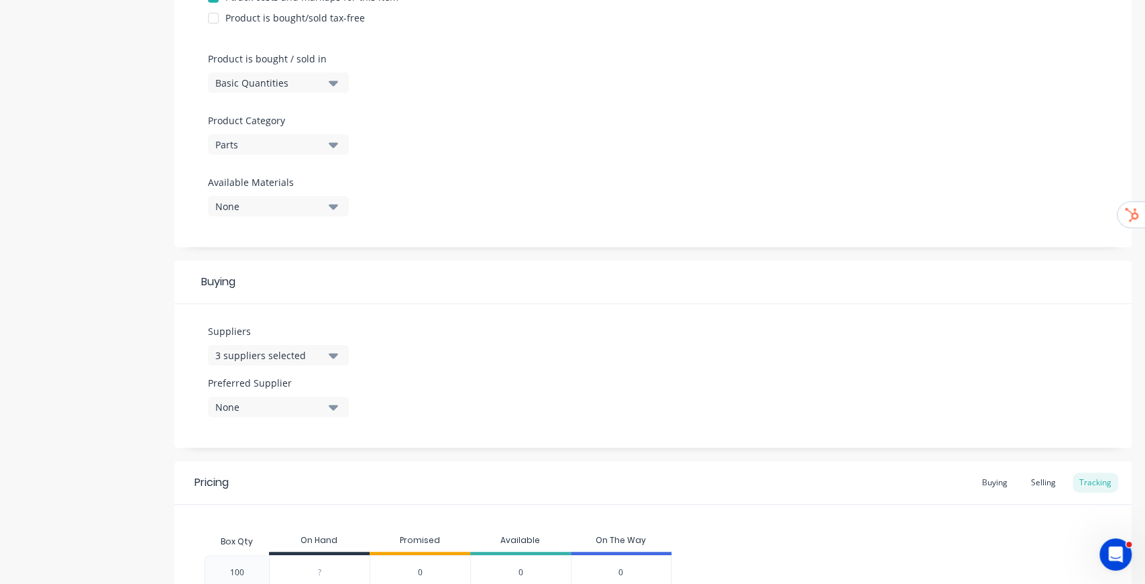
scroll to position [419, 0]
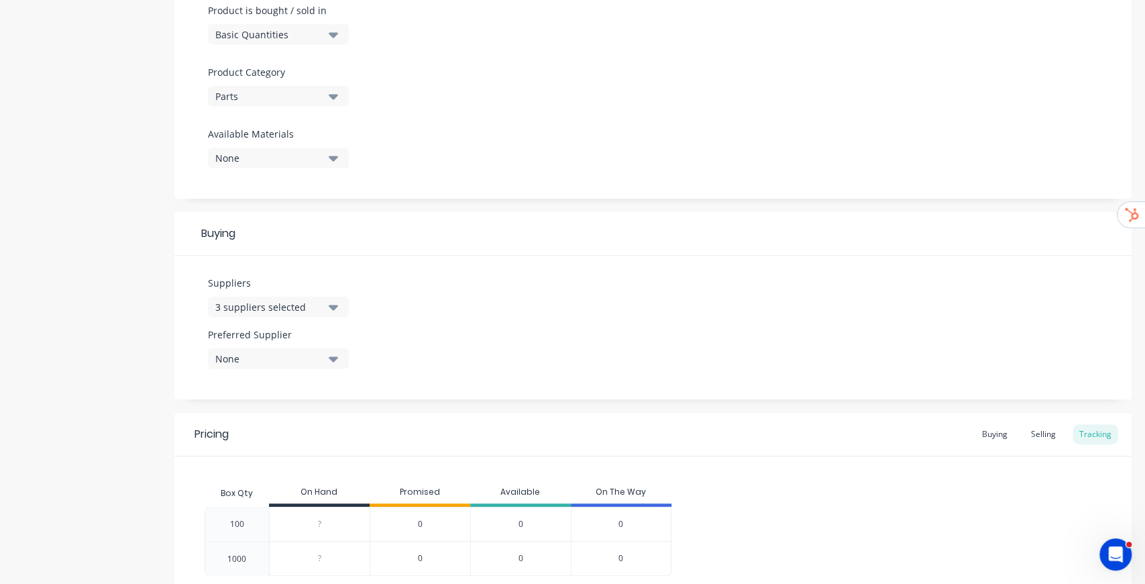
click at [310, 372] on div "Preferred Supplier None" at bounding box center [278, 353] width 141 height 52
click at [317, 362] on div "None" at bounding box center [268, 359] width 107 height 14
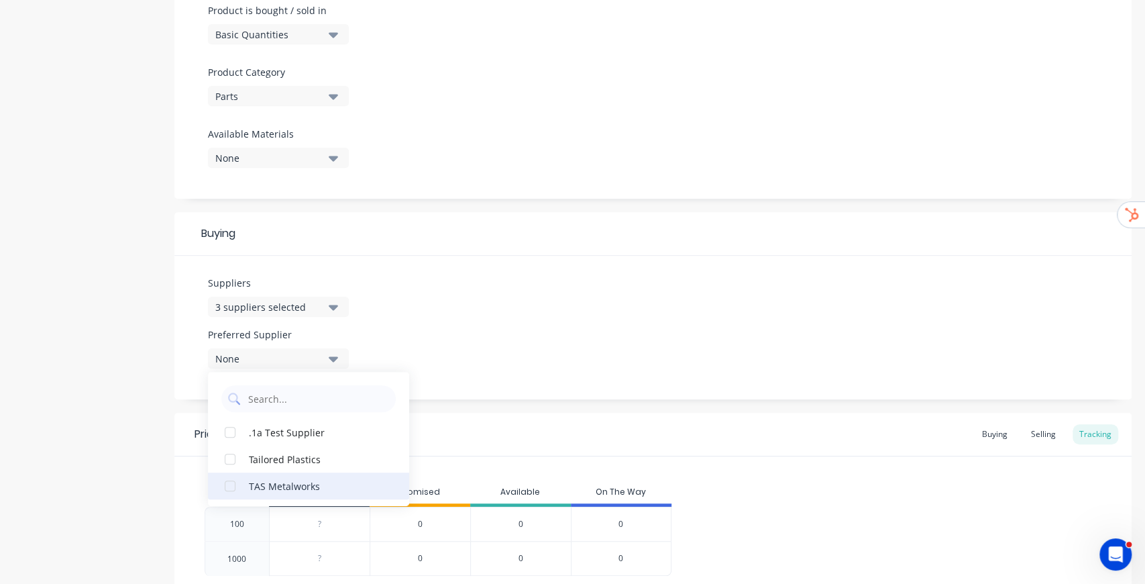
click at [275, 479] on div "TAS Metalworks" at bounding box center [316, 485] width 134 height 14
click at [500, 322] on div "Suppliers 3 suppliers selected Preferred Supplier TAS Metalworks TAS Metalworks…" at bounding box center [652, 328] width 957 height 144
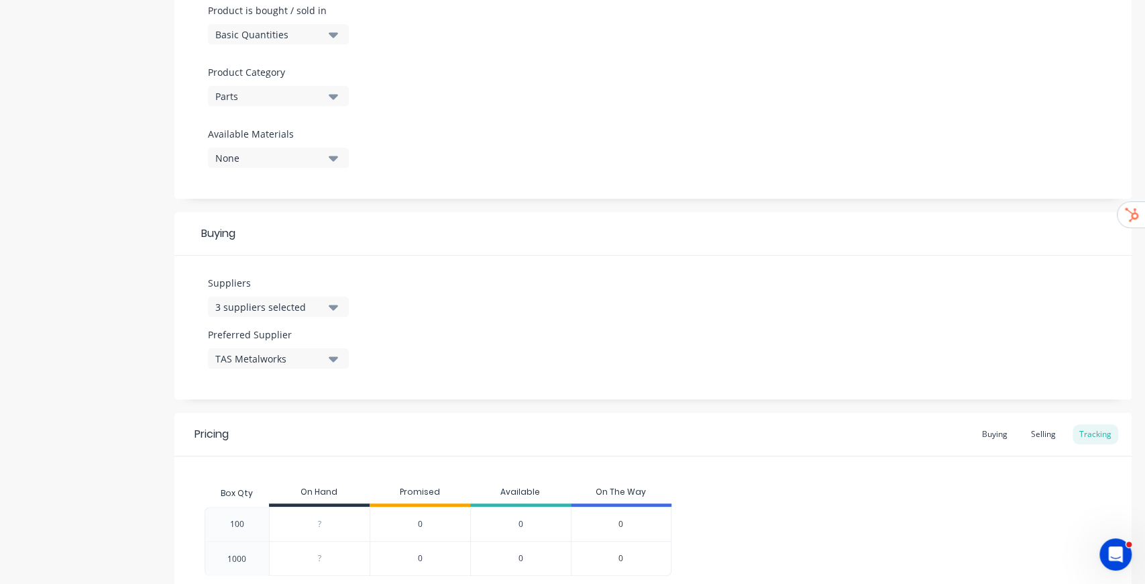
click at [508, 323] on div "Suppliers 3 suppliers selected Preferred Supplier TAS Metalworks" at bounding box center [652, 328] width 957 height 144
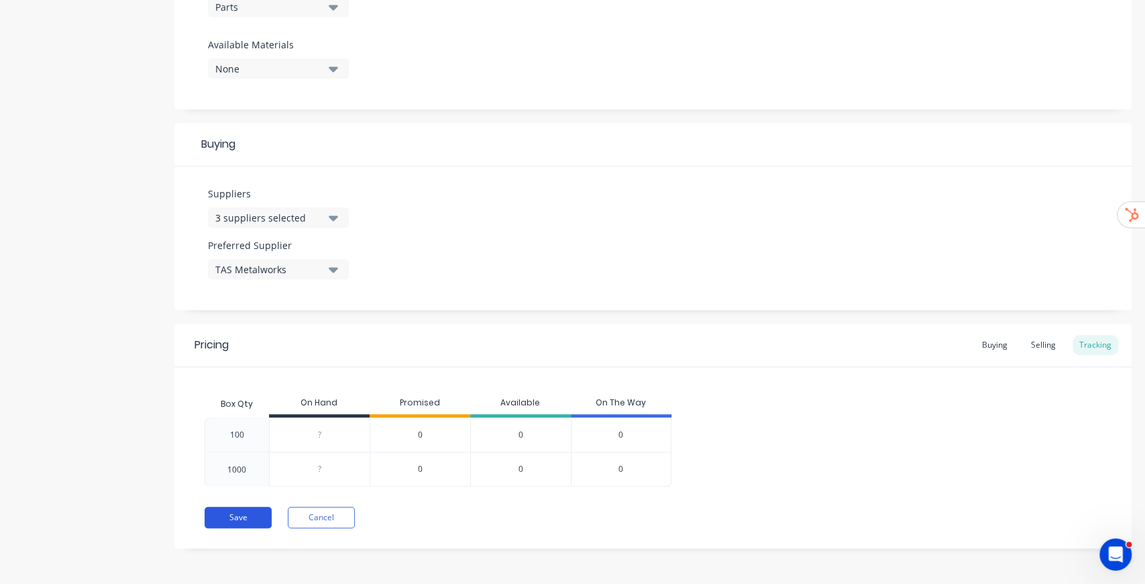
click at [239, 518] on button "Save" at bounding box center [238, 516] width 67 height 21
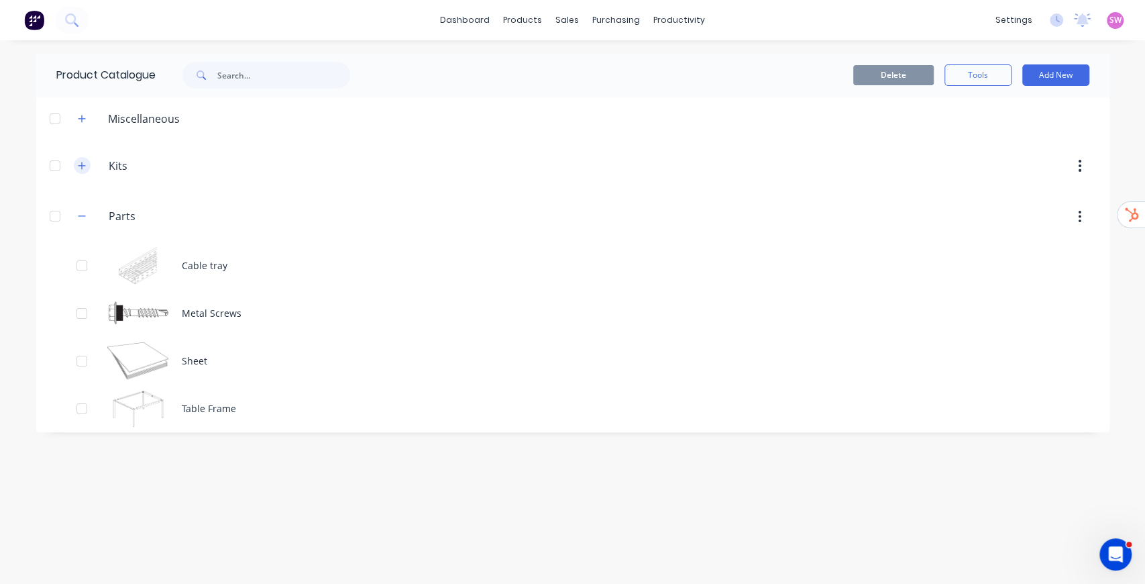
click at [82, 164] on icon "button" at bounding box center [82, 165] width 8 height 9
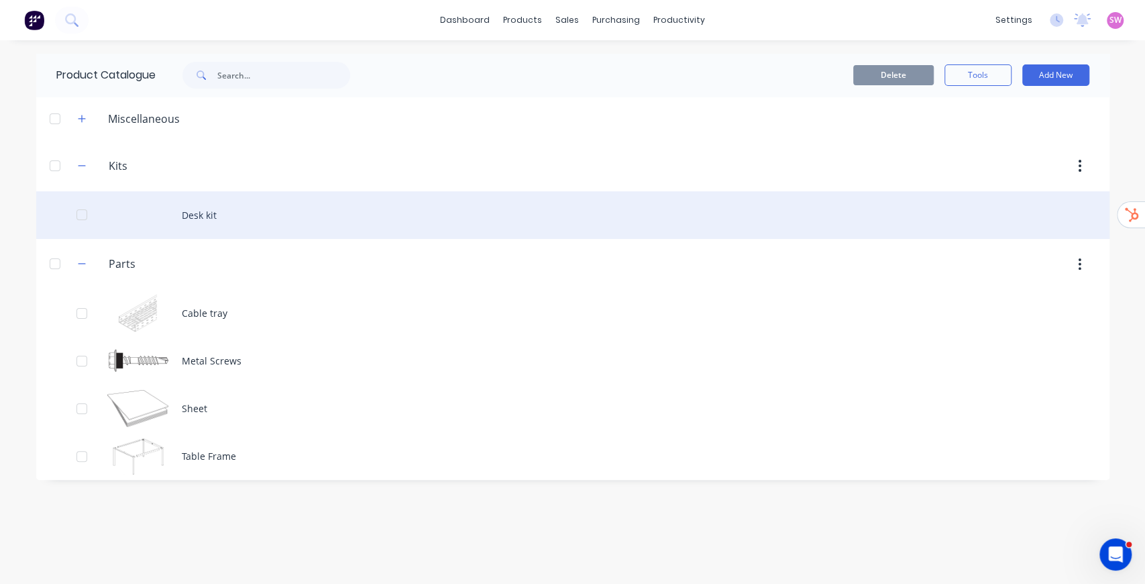
click at [219, 208] on div "Desk kit" at bounding box center [572, 215] width 1073 height 48
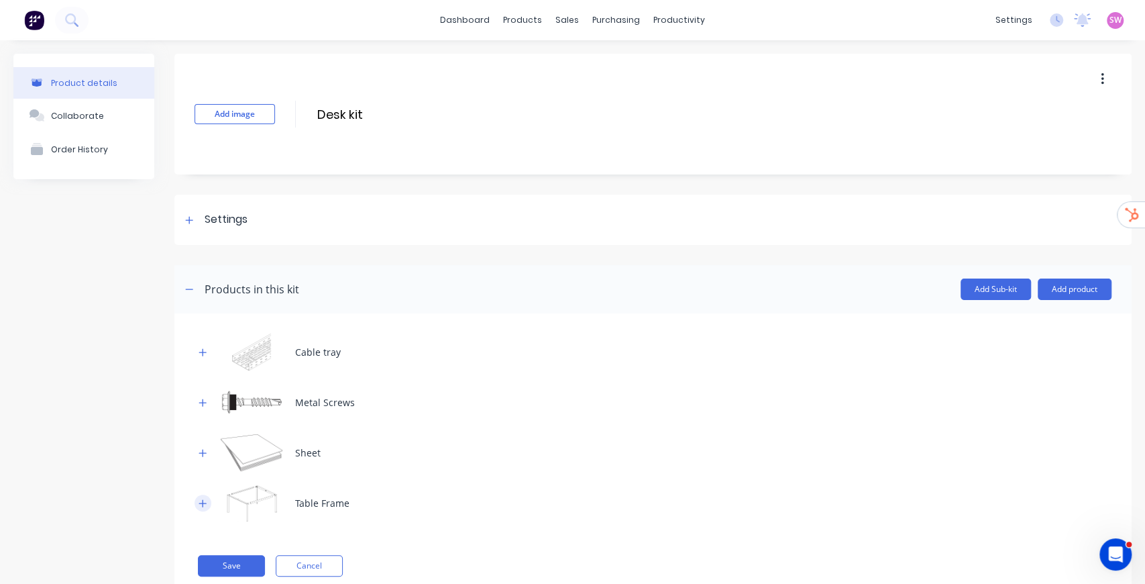
click at [197, 502] on button "button" at bounding box center [203, 502] width 17 height 17
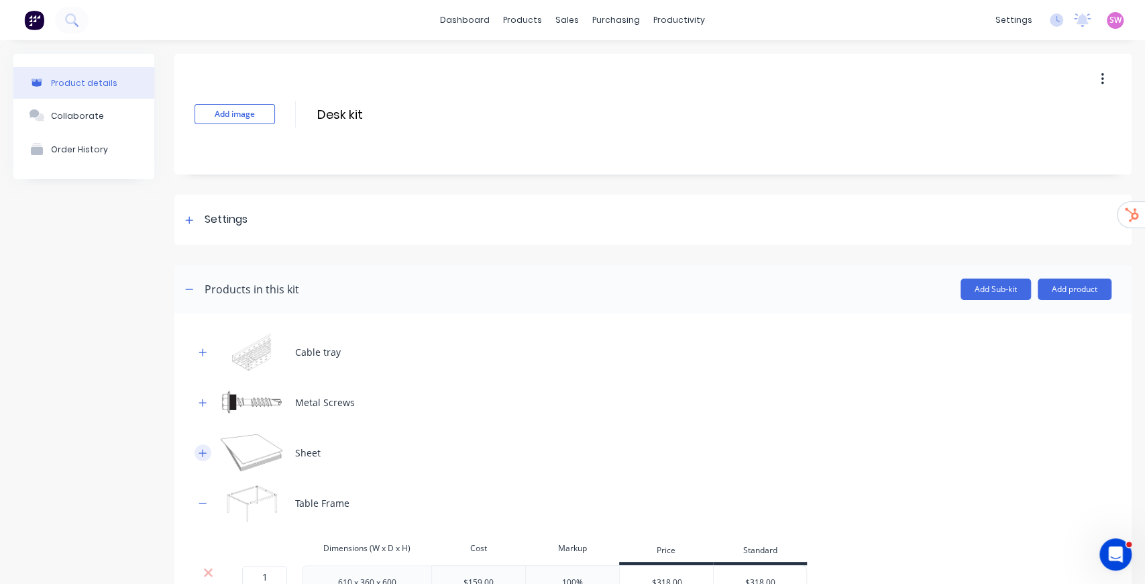
click at [199, 453] on icon "button" at bounding box center [203, 452] width 8 height 9
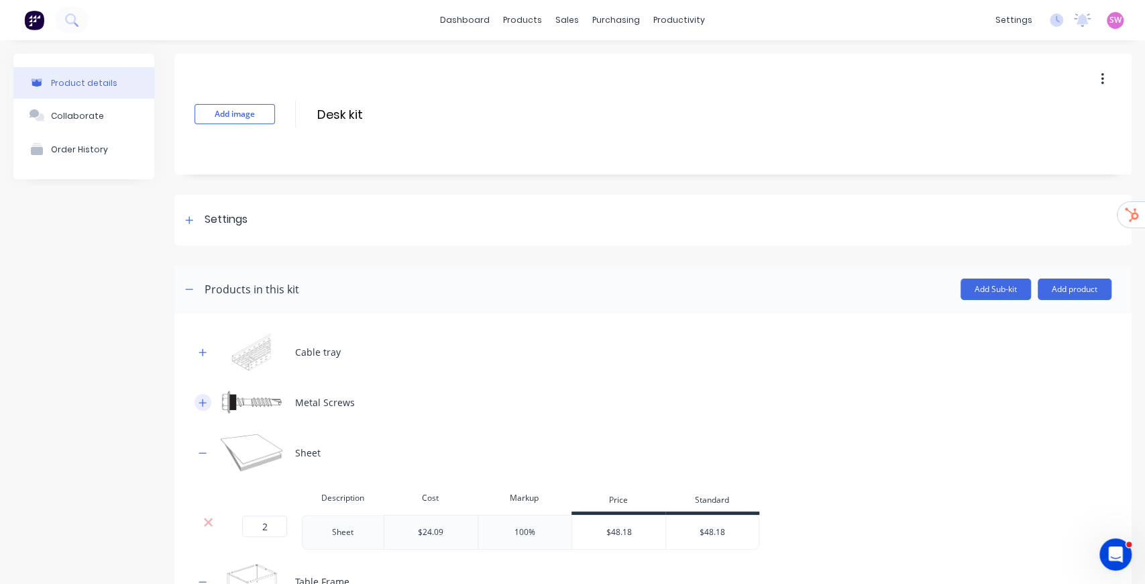
click at [199, 400] on icon "button" at bounding box center [203, 402] width 8 height 9
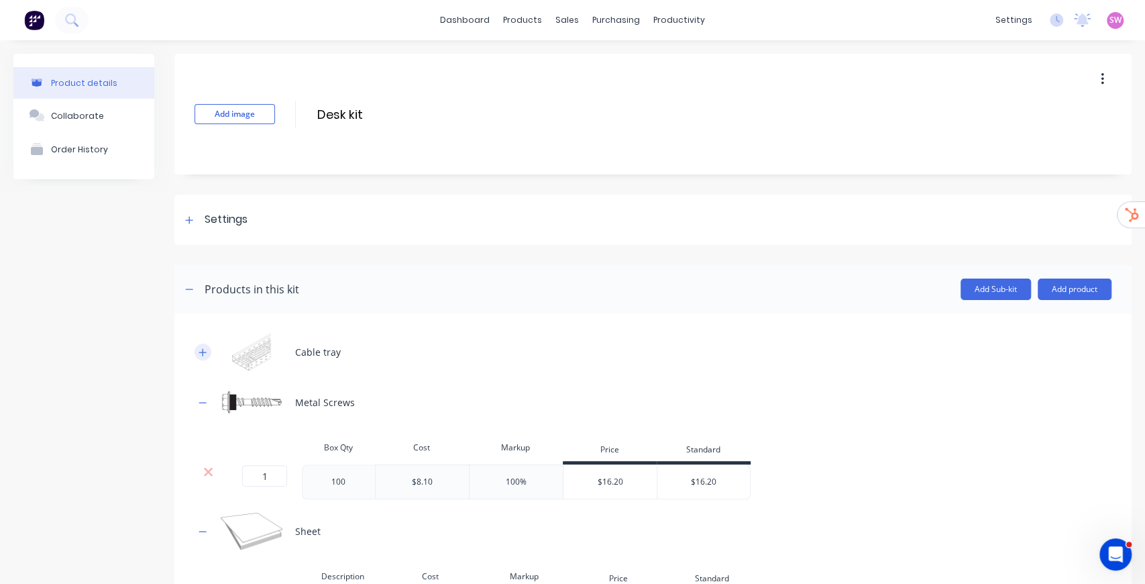
click at [200, 352] on icon "button" at bounding box center [203, 351] width 8 height 9
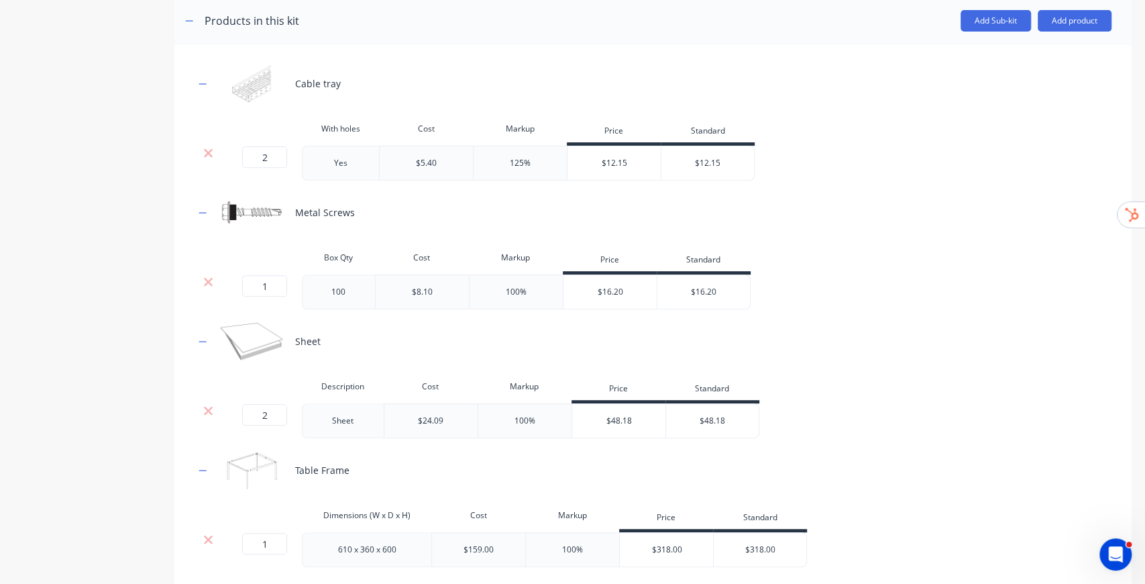
scroll to position [351, 0]
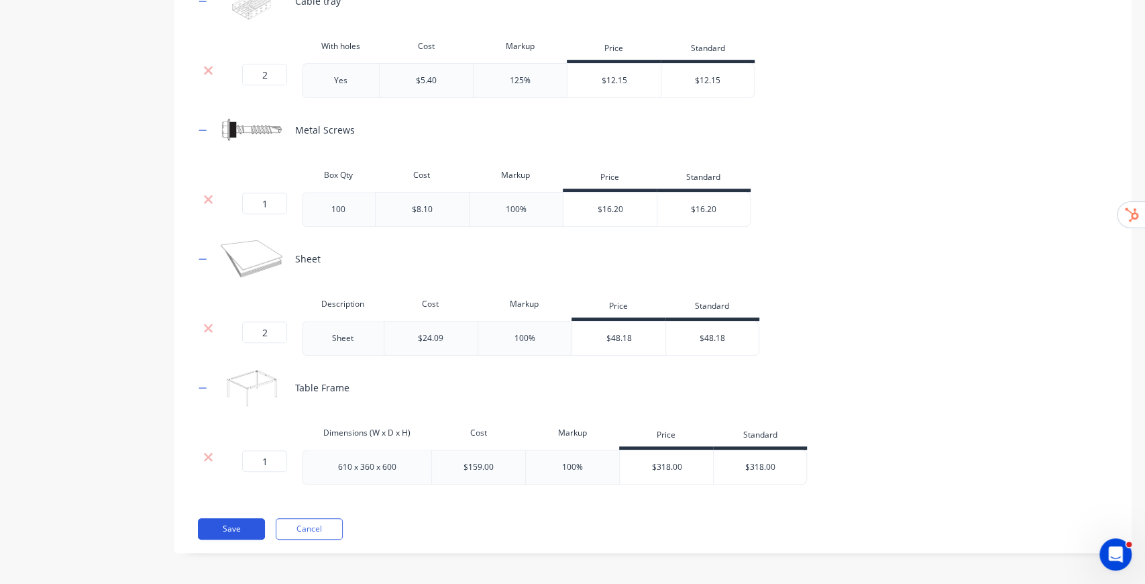
click at [247, 521] on button "Save" at bounding box center [231, 528] width 67 height 21
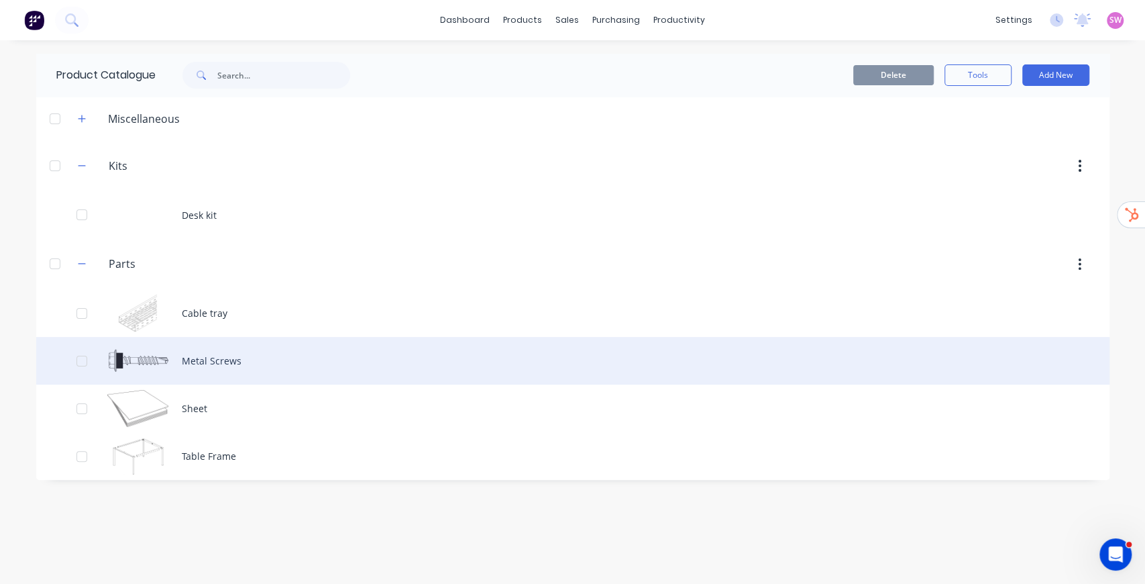
click at [165, 358] on div "Metal Screws" at bounding box center [572, 361] width 1073 height 48
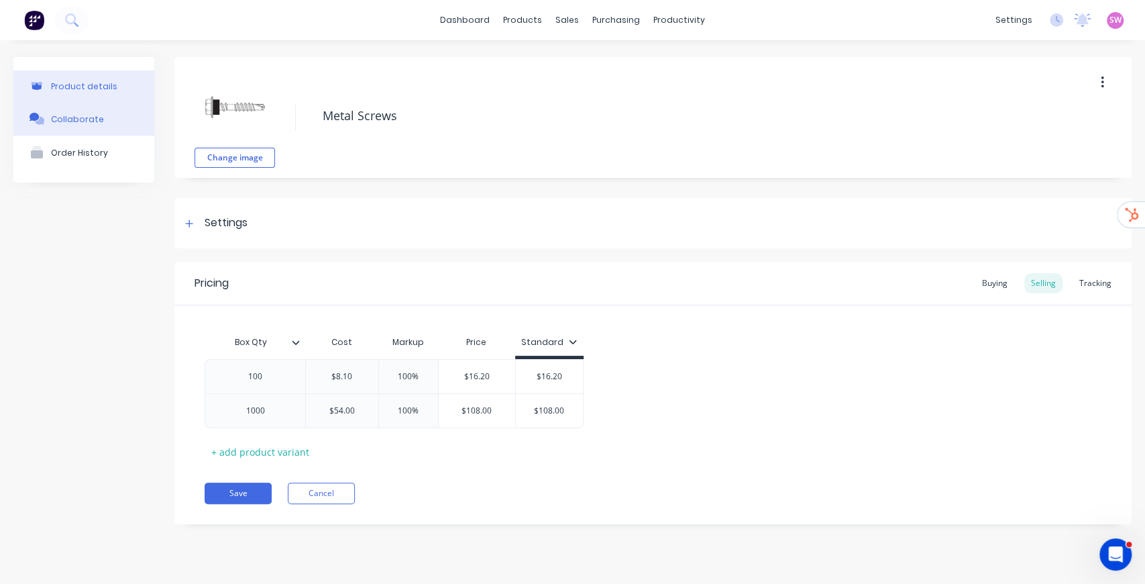
click at [107, 121] on button "Collaborate" at bounding box center [83, 119] width 141 height 34
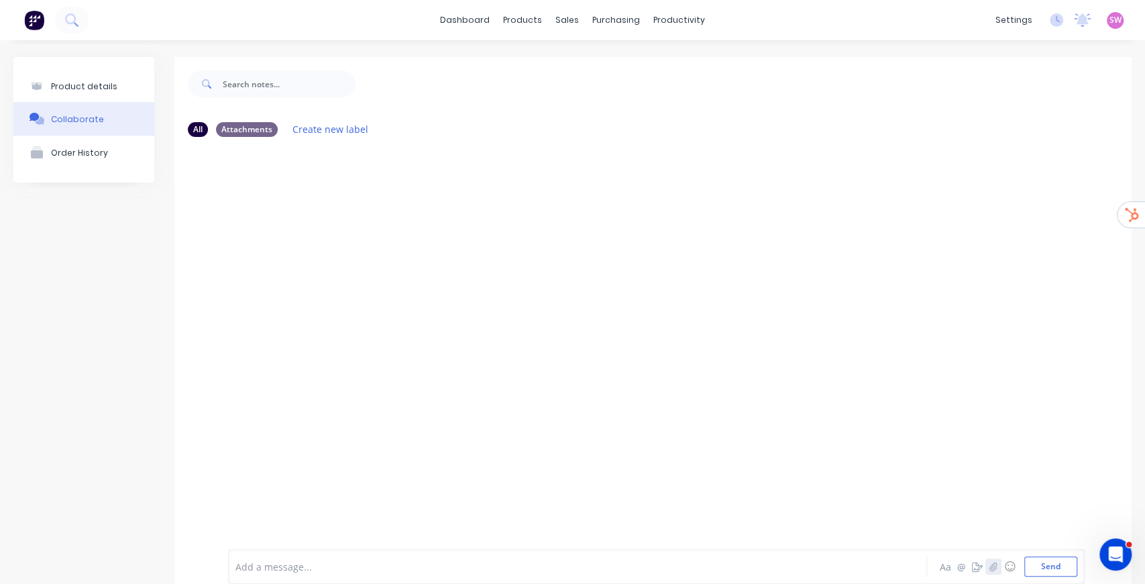
click at [988, 570] on button "button" at bounding box center [993, 566] width 16 height 16
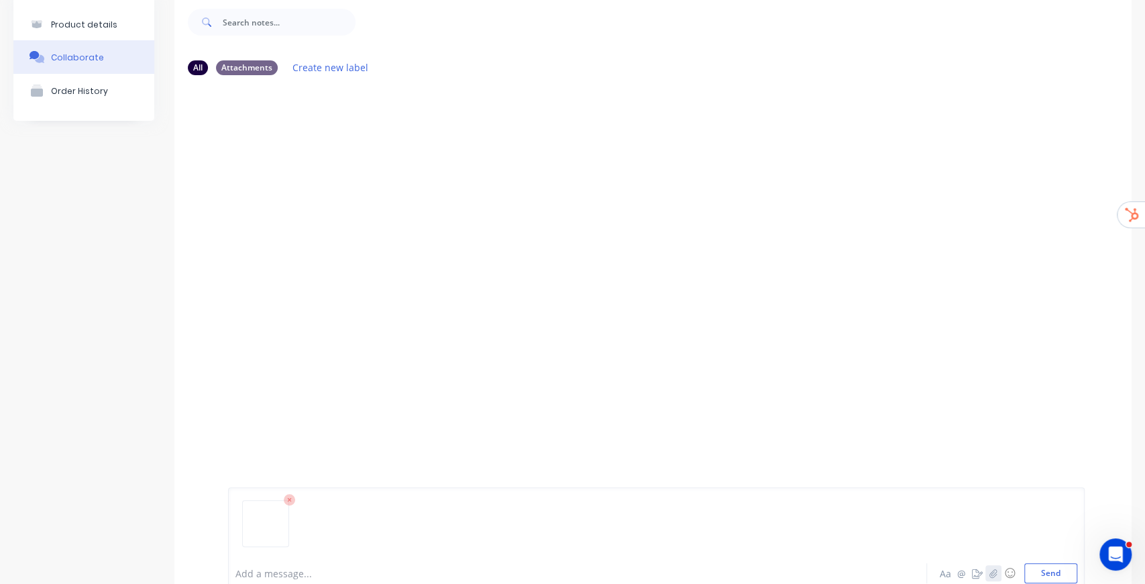
scroll to position [105, 0]
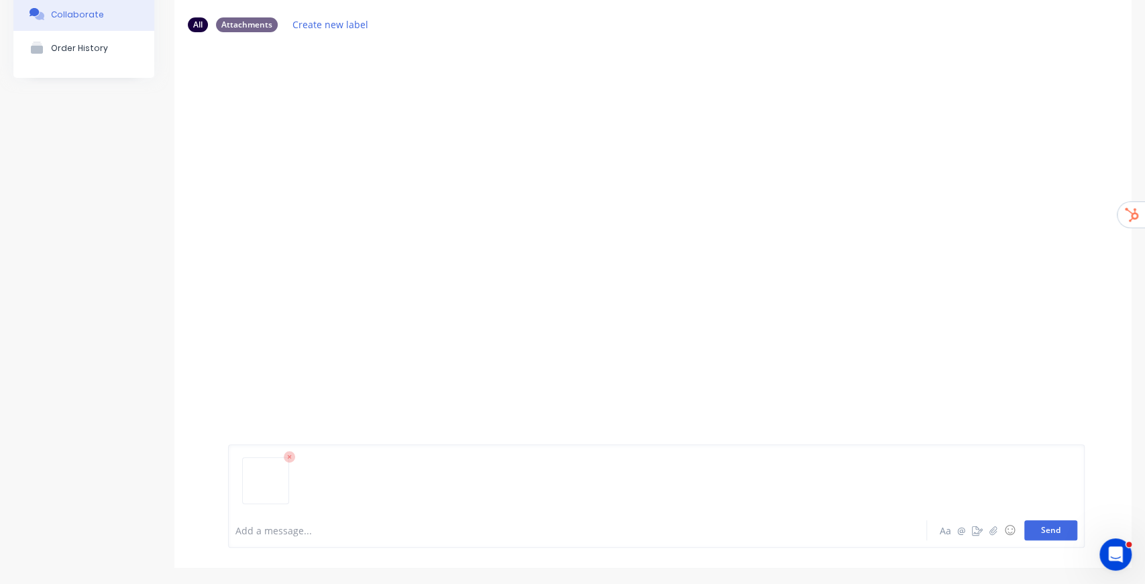
click at [1033, 531] on button "Send" at bounding box center [1050, 530] width 53 height 20
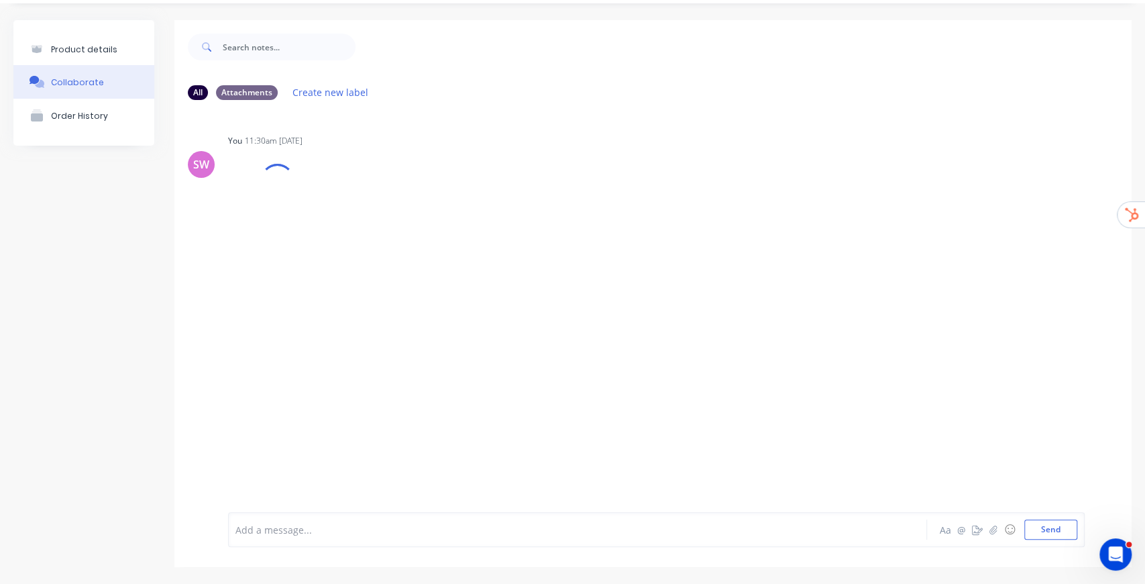
scroll to position [36, 0]
drag, startPoint x: 502, startPoint y: 195, endPoint x: 483, endPoint y: 196, distance: 18.8
click at [474, 195] on div "Labels Auto-attach to new orders Sales Orders Purchase Orders Download Delete" at bounding box center [351, 214] width 246 height 101
click at [338, 212] on icon "button" at bounding box center [336, 214] width 4 height 15
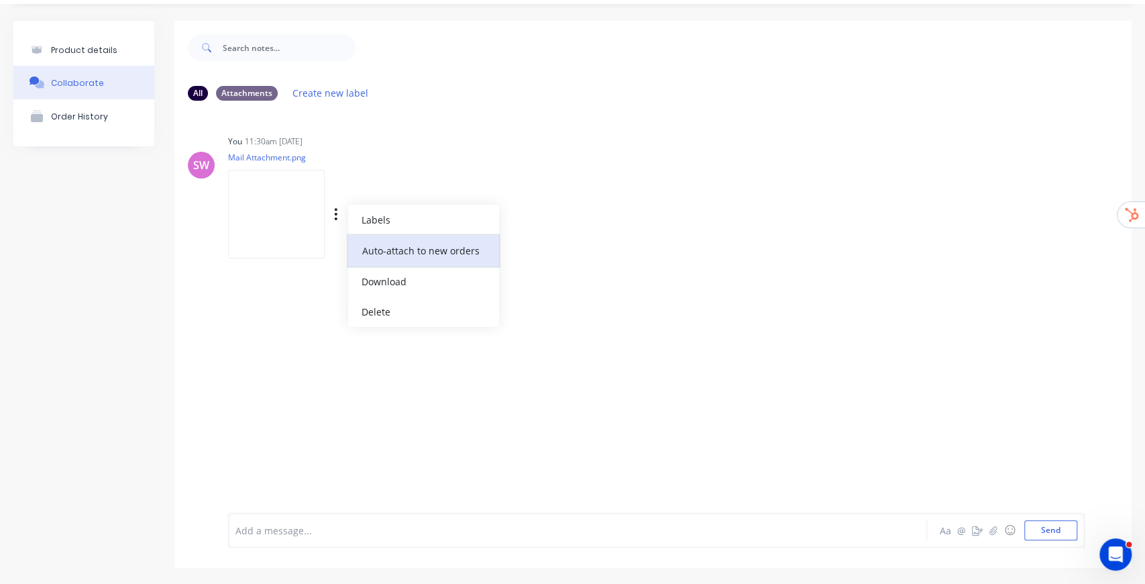
click at [480, 251] on button "Auto-attach to new orders" at bounding box center [423, 251] width 151 height 32
click at [472, 130] on div "SW You 11:30am 09/09/25 Mail Attachment.png Labels Auto-attach to new orders Sa…" at bounding box center [652, 301] width 957 height 381
click at [339, 213] on button "button" at bounding box center [335, 214] width 5 height 19
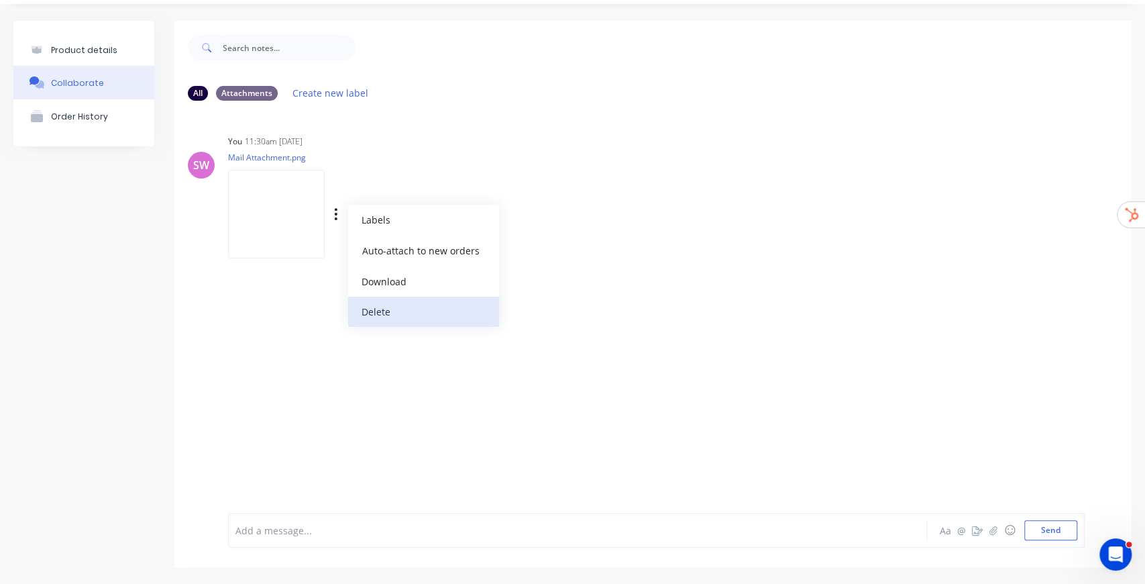
click at [463, 311] on button "Delete" at bounding box center [423, 312] width 151 height 30
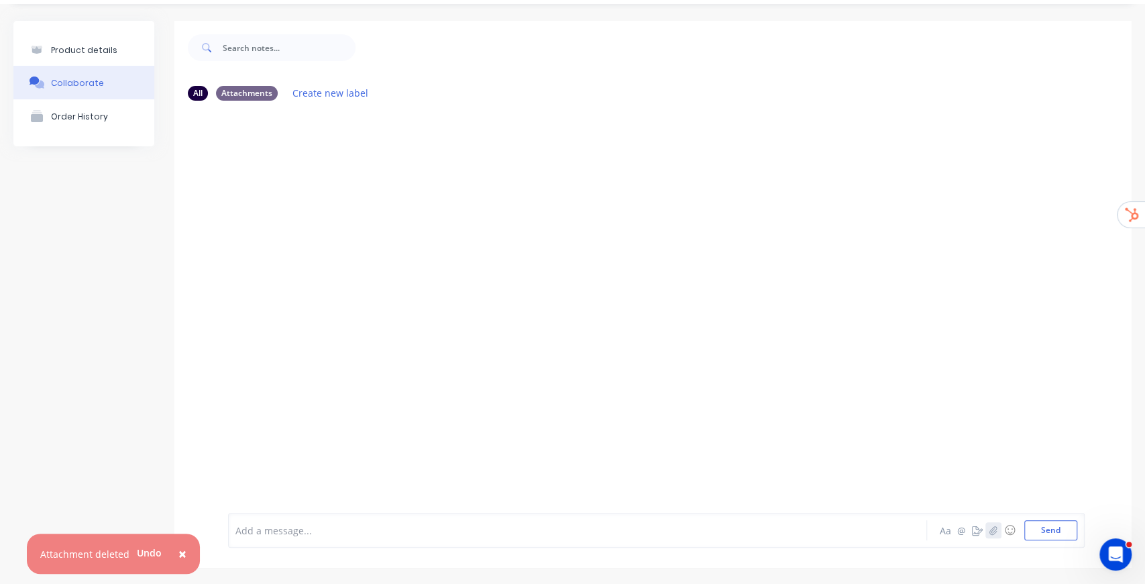
click at [990, 532] on icon "button" at bounding box center [993, 529] width 8 height 9
click at [974, 531] on icon "button" at bounding box center [977, 529] width 11 height 9
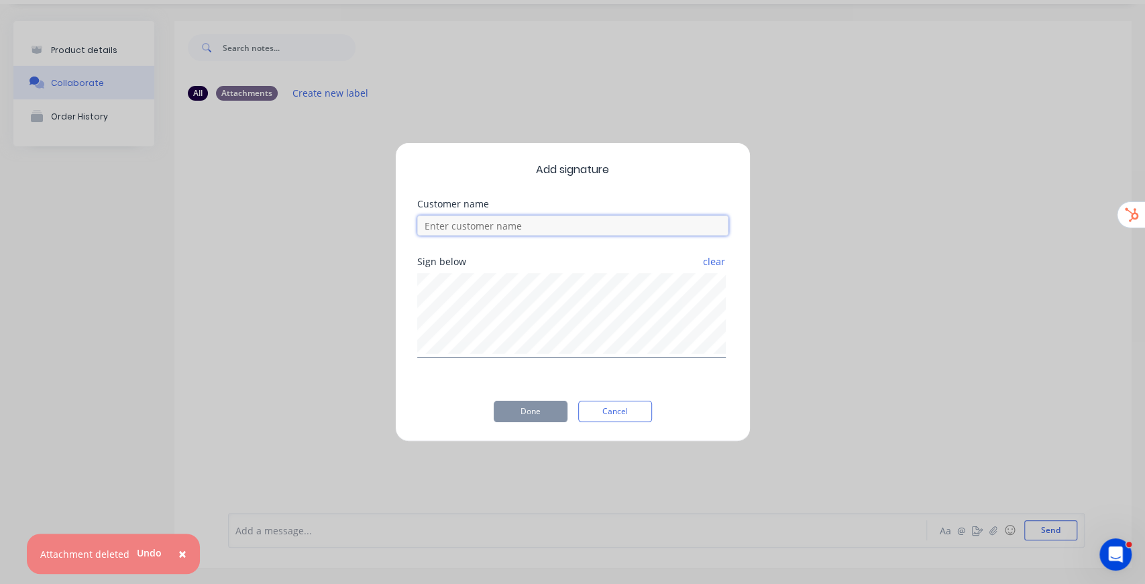
click at [459, 228] on input at bounding box center [572, 225] width 311 height 20
type input "example customsr"
click at [546, 404] on button "Done" at bounding box center [531, 410] width 74 height 21
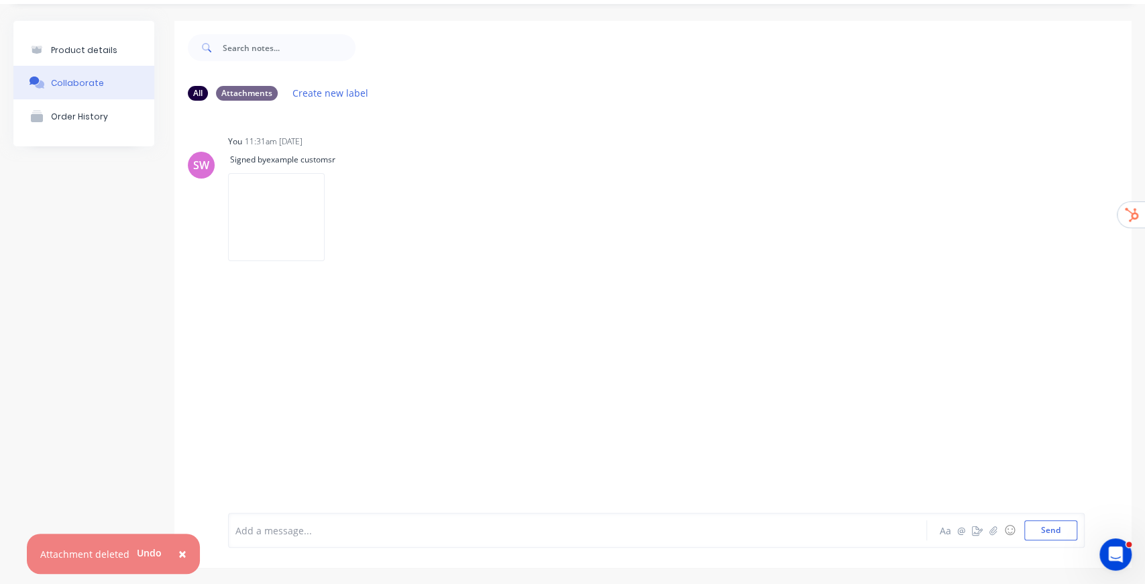
click at [682, 524] on div at bounding box center [551, 530] width 631 height 14
click at [339, 216] on button "button" at bounding box center [335, 216] width 5 height 19
click at [499, 278] on button "Delete" at bounding box center [423, 284] width 151 height 30
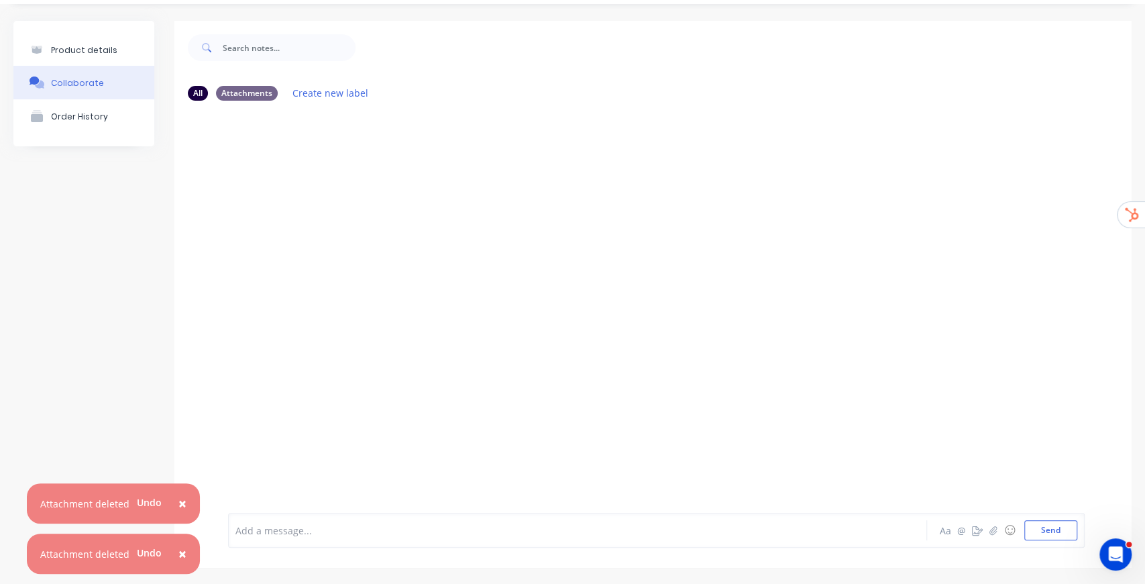
click at [184, 556] on button "×" at bounding box center [182, 553] width 35 height 32
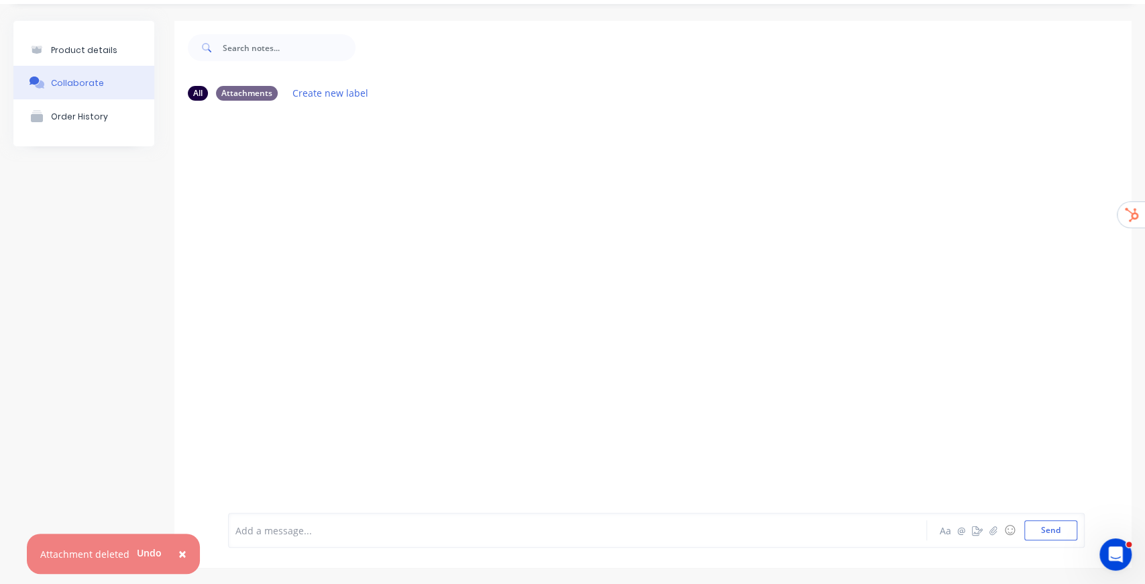
click at [182, 552] on span "×" at bounding box center [182, 553] width 8 height 19
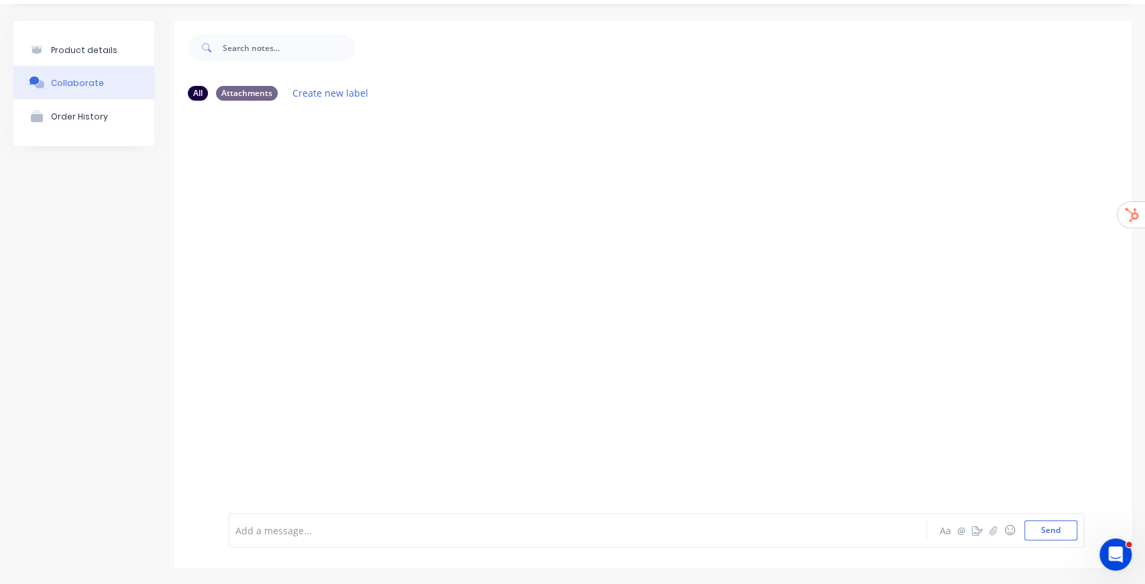
click at [370, 258] on div at bounding box center [652, 301] width 957 height 381
click at [470, 311] on div at bounding box center [652, 301] width 957 height 381
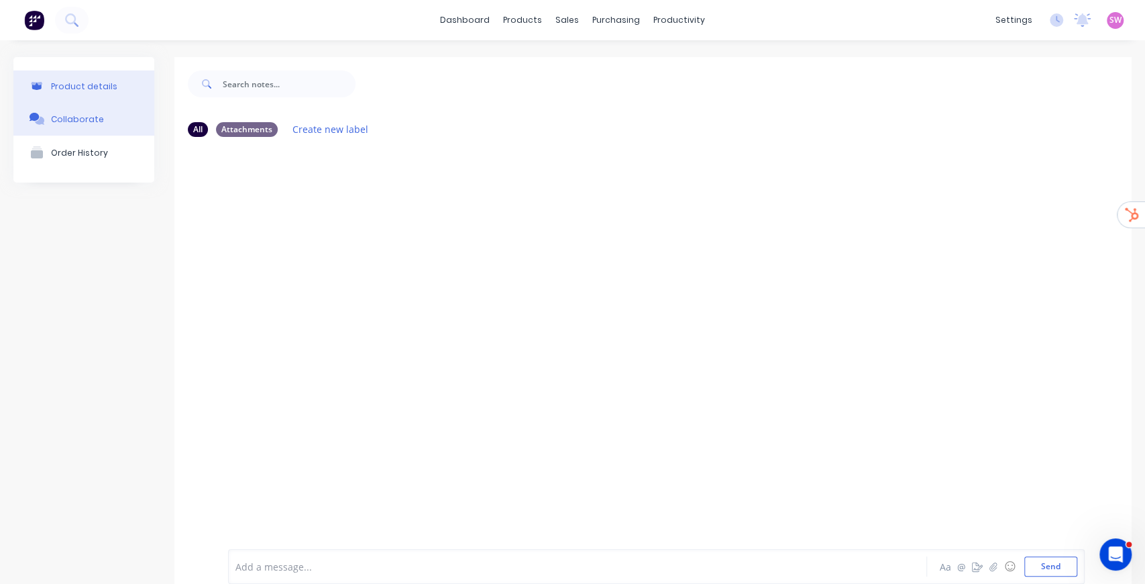
click at [95, 81] on div "Product details" at bounding box center [84, 86] width 66 height 10
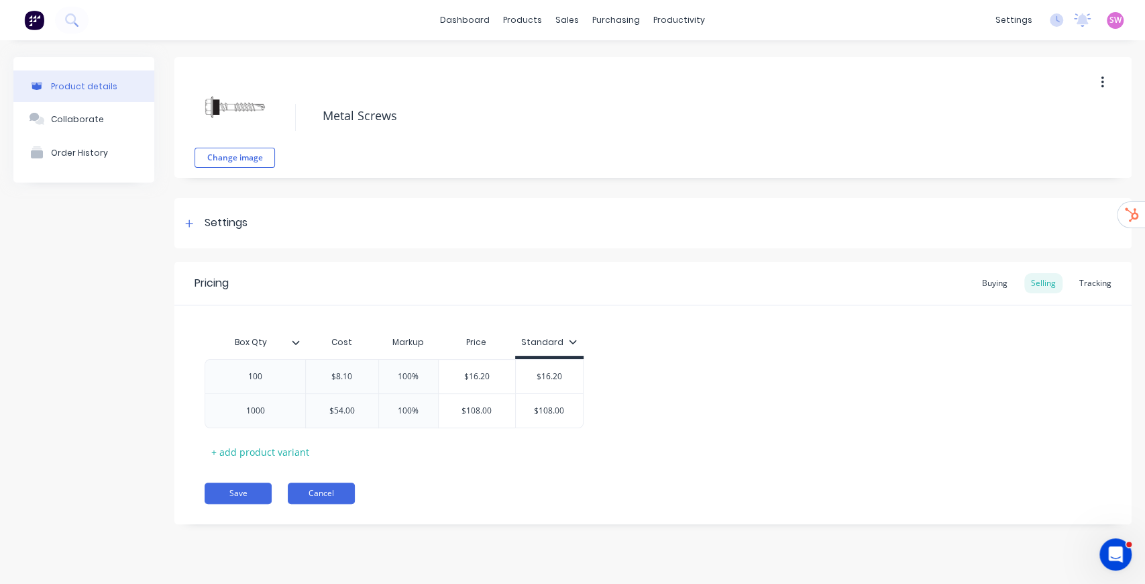
click at [305, 500] on button "Cancel" at bounding box center [321, 492] width 67 height 21
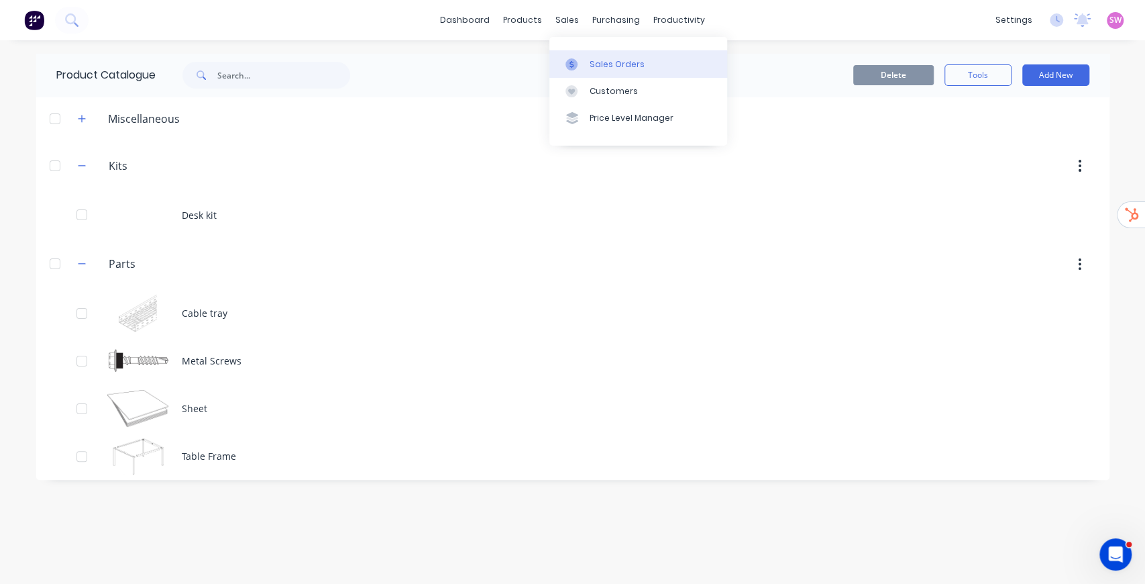
click at [607, 62] on div "Sales Orders" at bounding box center [617, 64] width 55 height 12
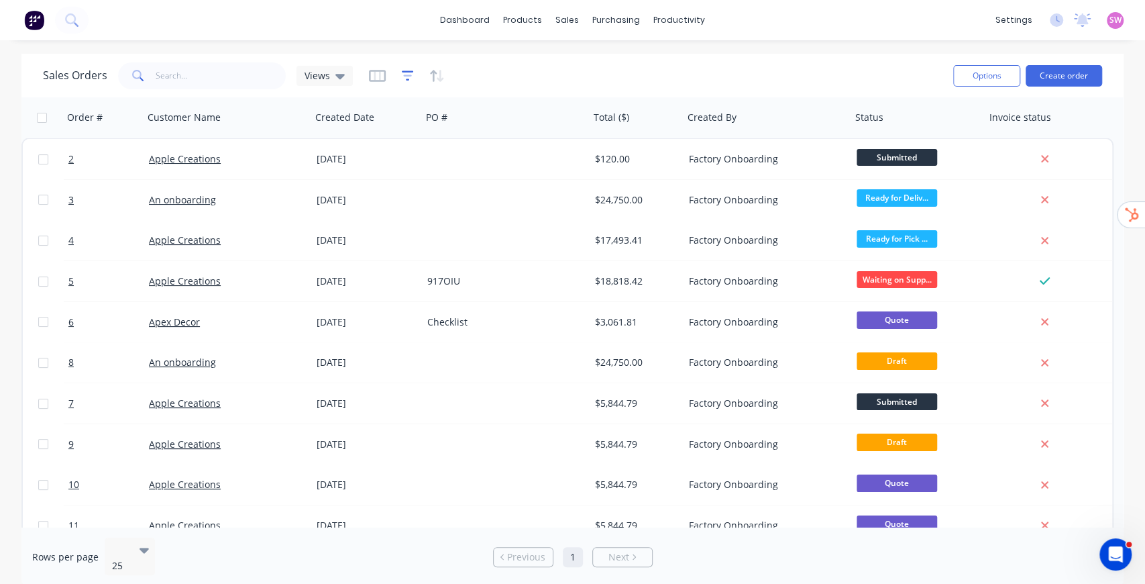
click at [405, 76] on icon "button" at bounding box center [407, 75] width 9 height 2
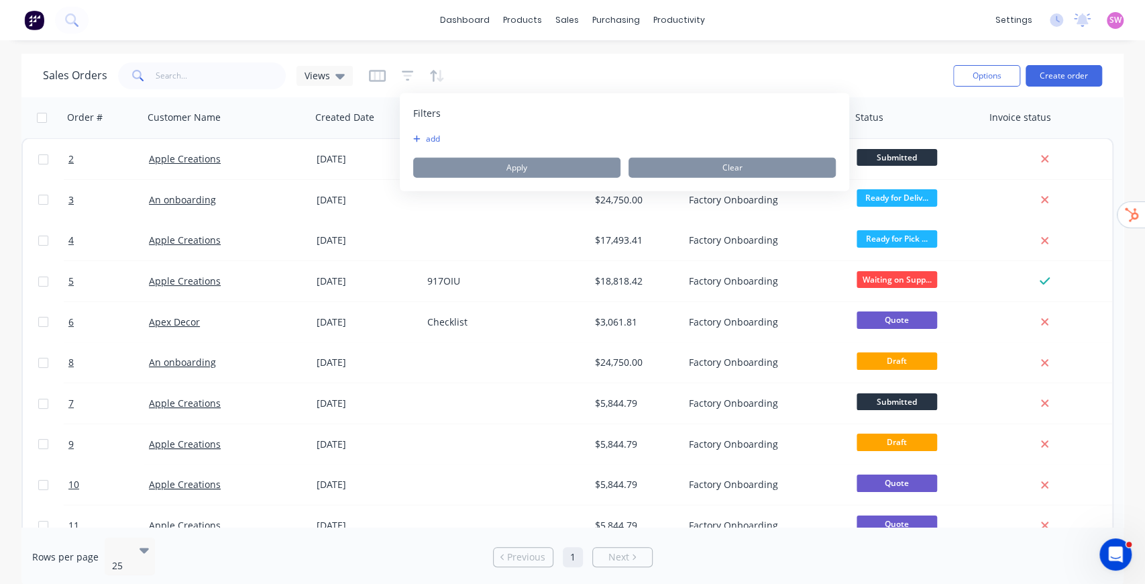
click at [431, 131] on div "Filters add Apply Clear" at bounding box center [624, 142] width 449 height 98
click at [431, 136] on button "add" at bounding box center [430, 138] width 34 height 11
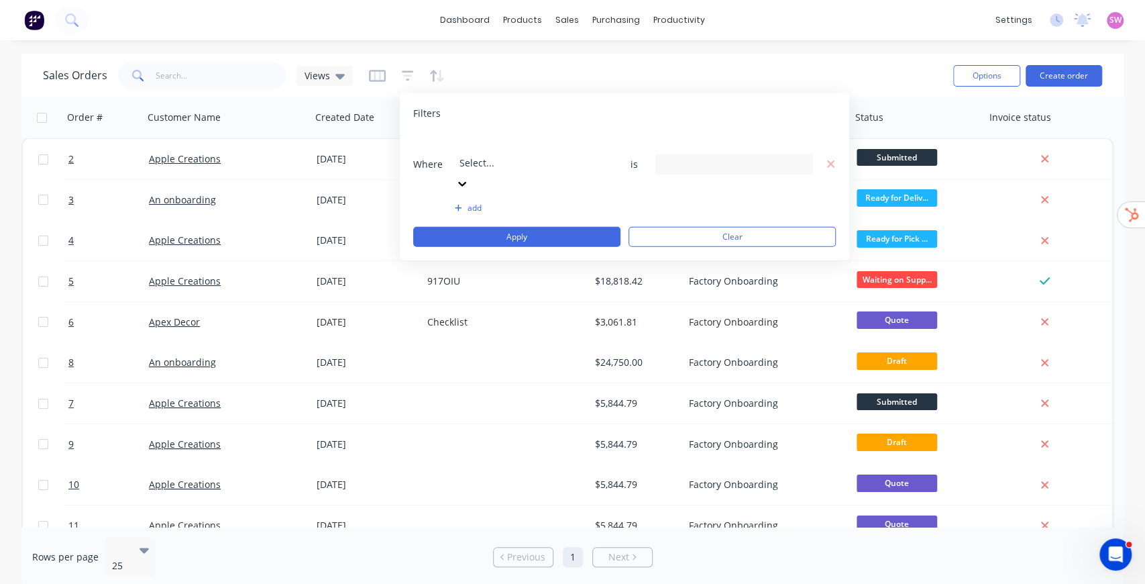
click at [496, 146] on div at bounding box center [556, 144] width 193 height 17
click at [649, 78] on div "Sales Orders Views" at bounding box center [493, 75] width 900 height 33
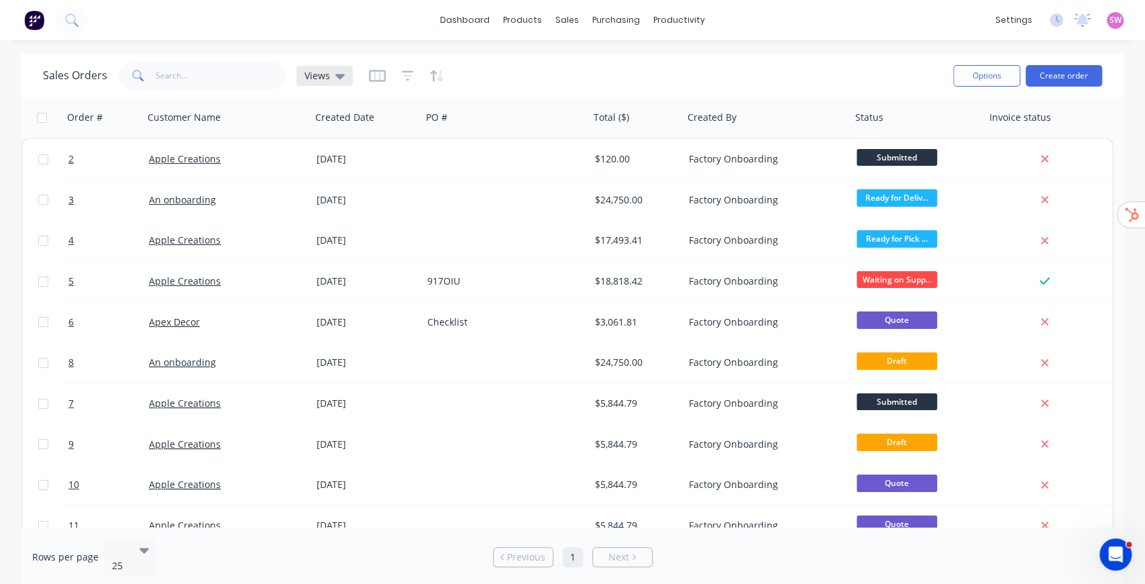
click at [341, 80] on icon at bounding box center [339, 75] width 9 height 15
click at [405, 74] on icon "button" at bounding box center [408, 75] width 12 height 13
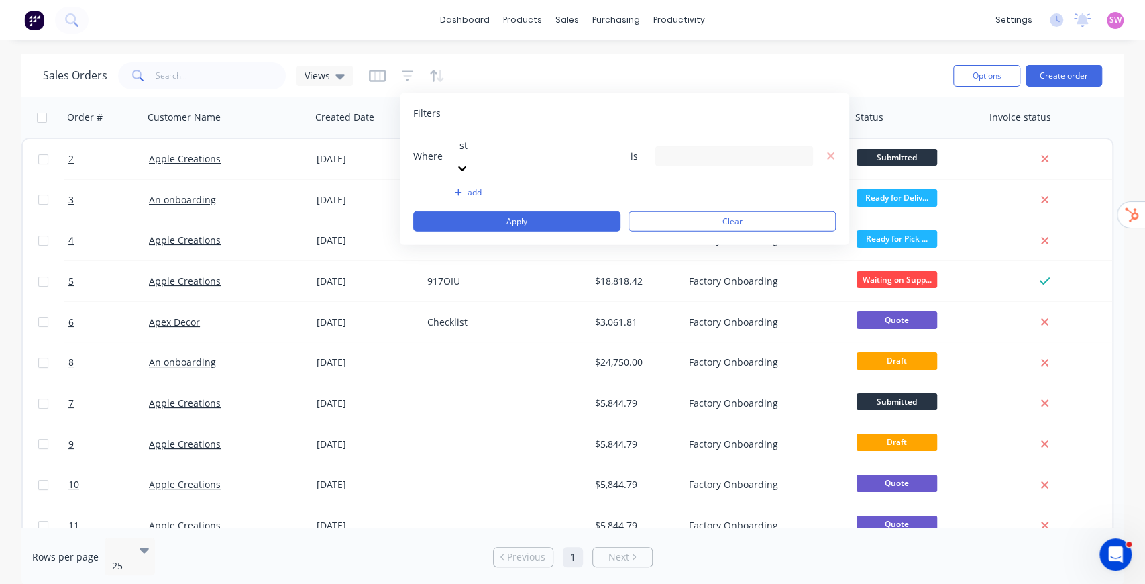
type input "sta"
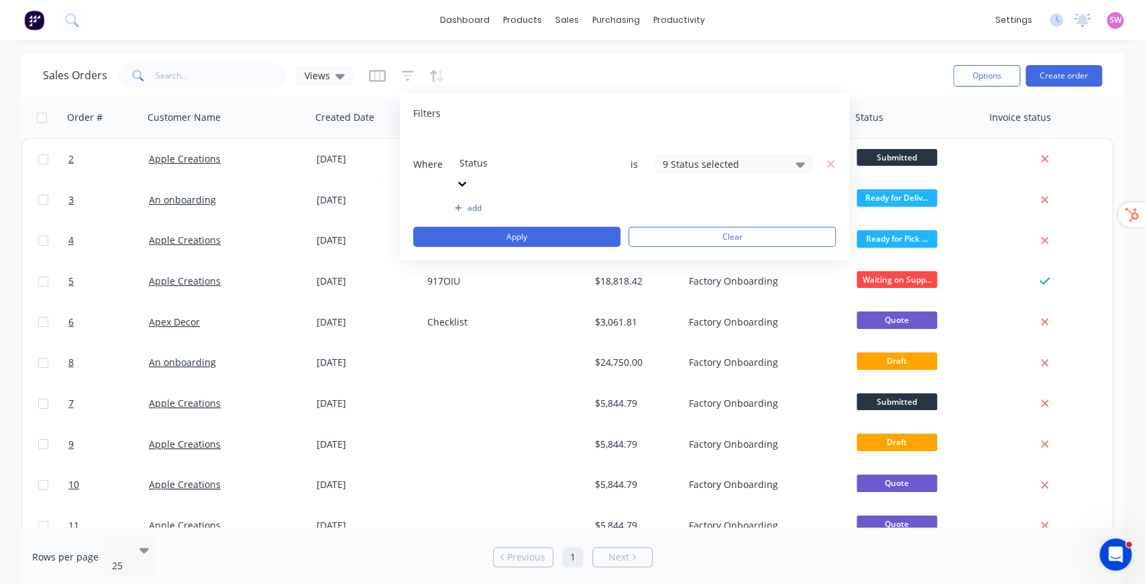
click at [727, 157] on div "9 Status selected" at bounding box center [723, 164] width 121 height 14
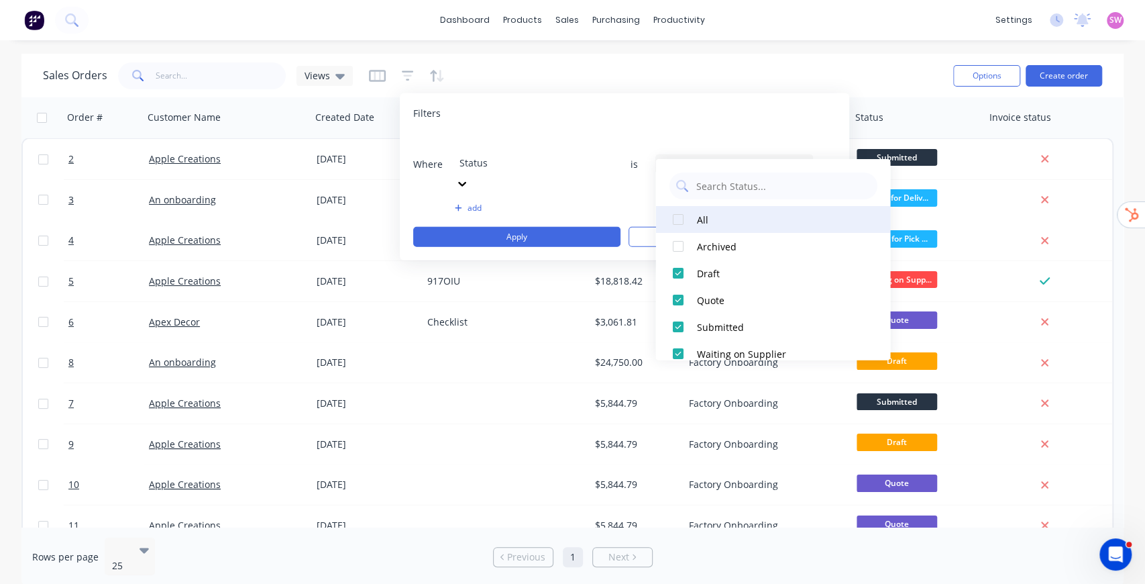
click at [695, 216] on button "All" at bounding box center [772, 219] width 235 height 27
click at [692, 211] on button "All" at bounding box center [772, 219] width 235 height 27
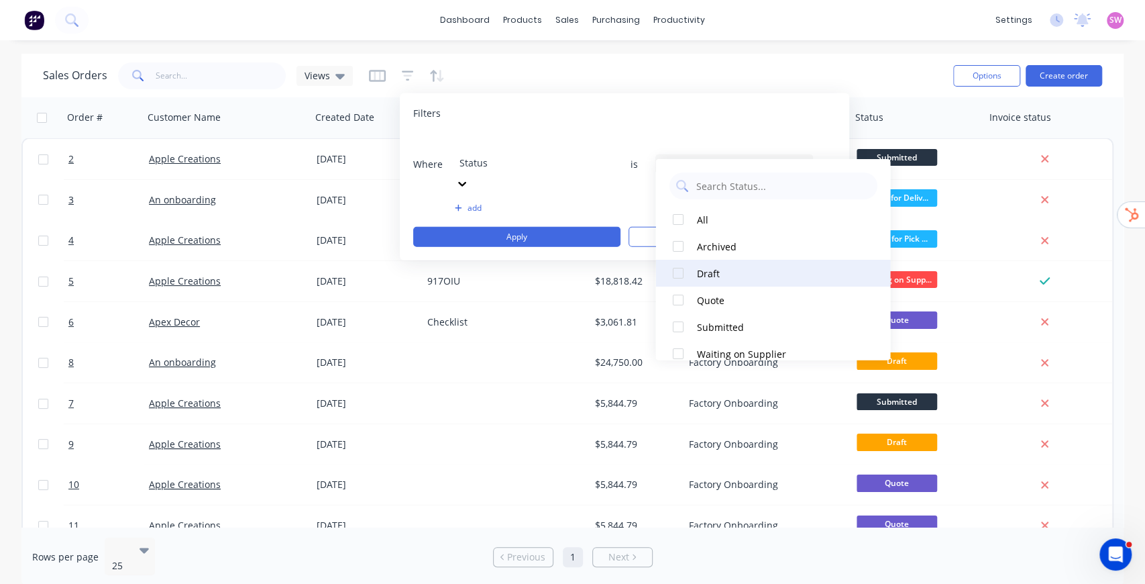
click at [682, 270] on div at bounding box center [677, 273] width 27 height 27
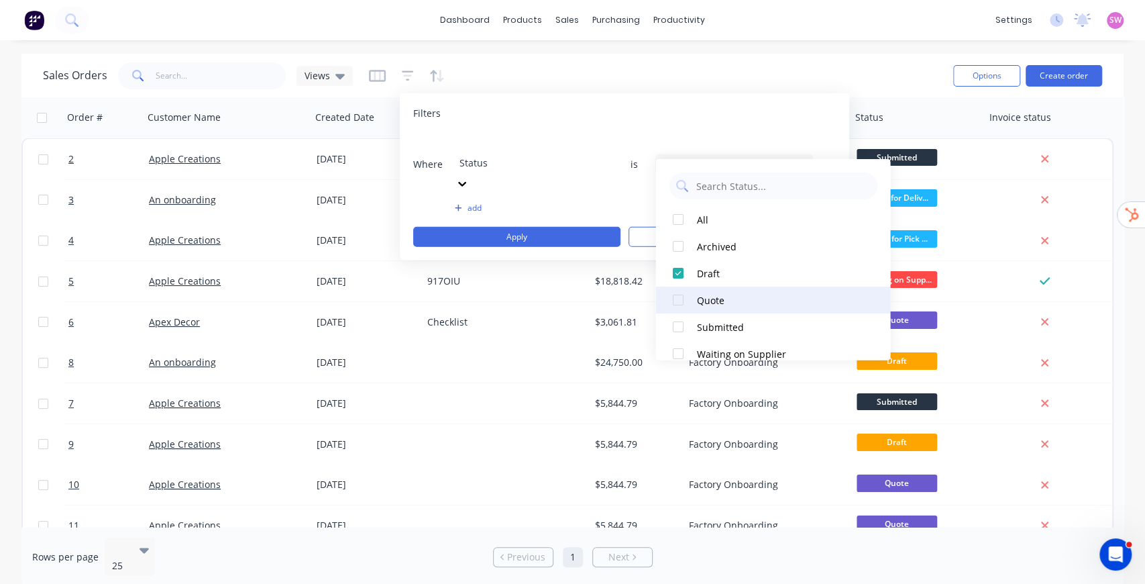
click at [694, 306] on button "Quote" at bounding box center [772, 299] width 235 height 27
click at [641, 203] on div "add" at bounding box center [624, 208] width 423 height 11
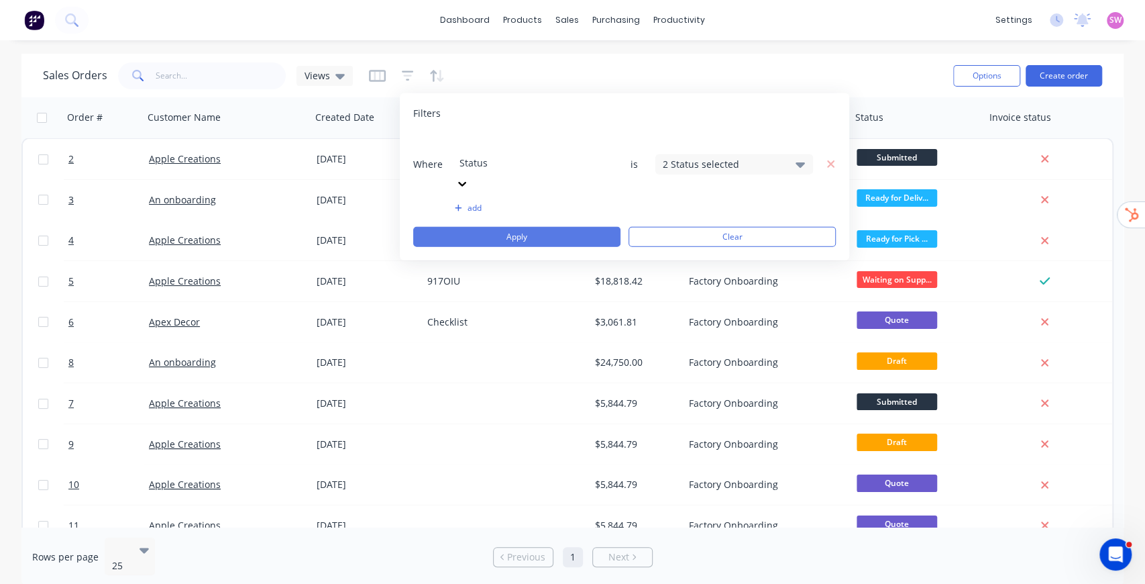
click at [568, 227] on button "Apply" at bounding box center [516, 237] width 207 height 20
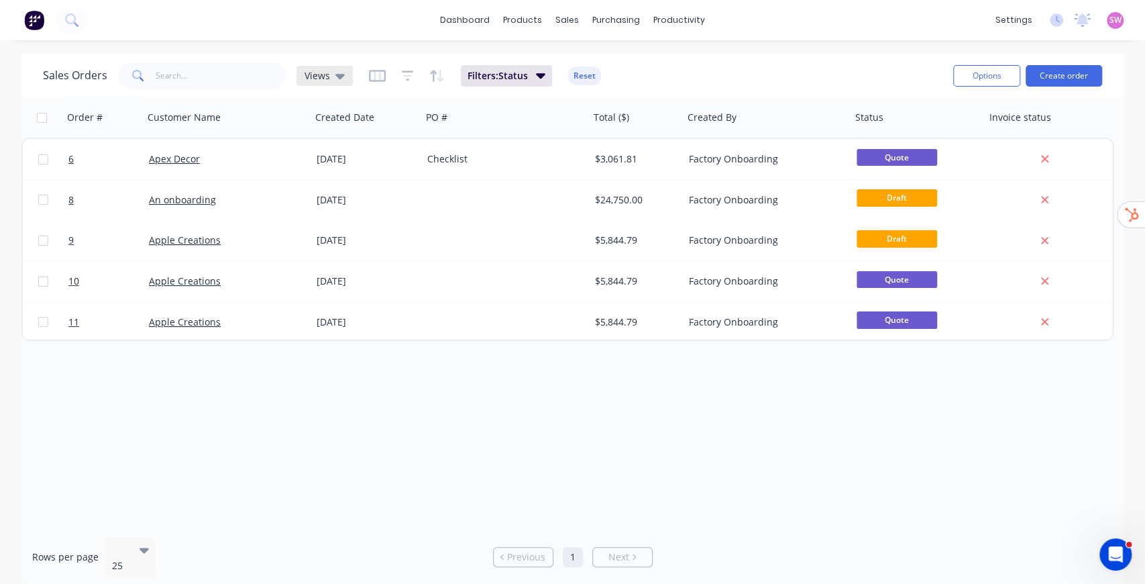
click at [327, 71] on span "Views" at bounding box center [317, 75] width 25 height 14
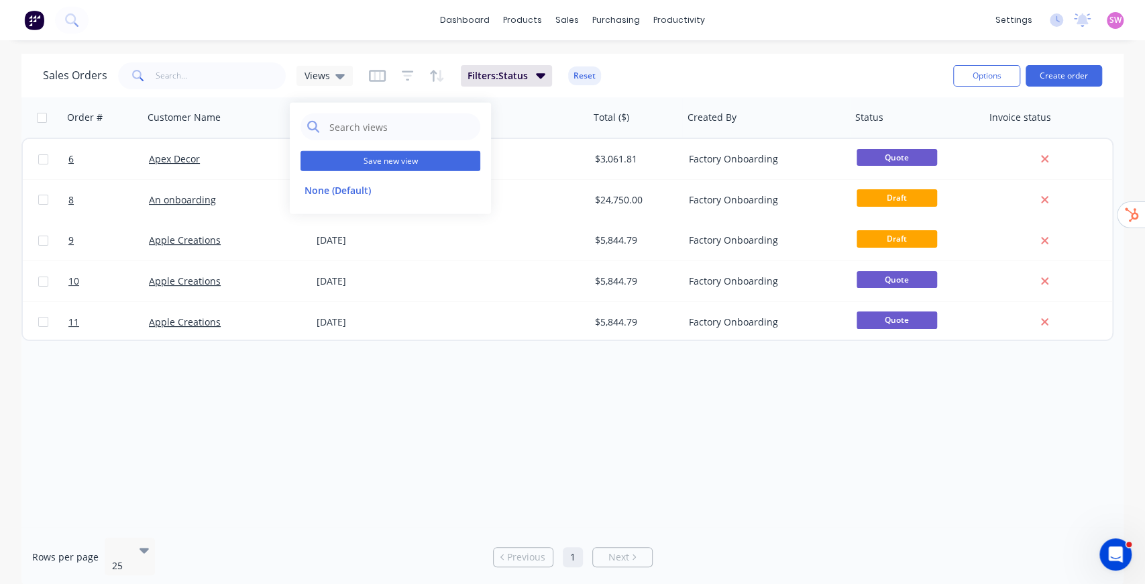
drag, startPoint x: 386, startPoint y: 160, endPoint x: 392, endPoint y: 161, distance: 6.8
click at [386, 160] on button "Save new view" at bounding box center [391, 161] width 180 height 20
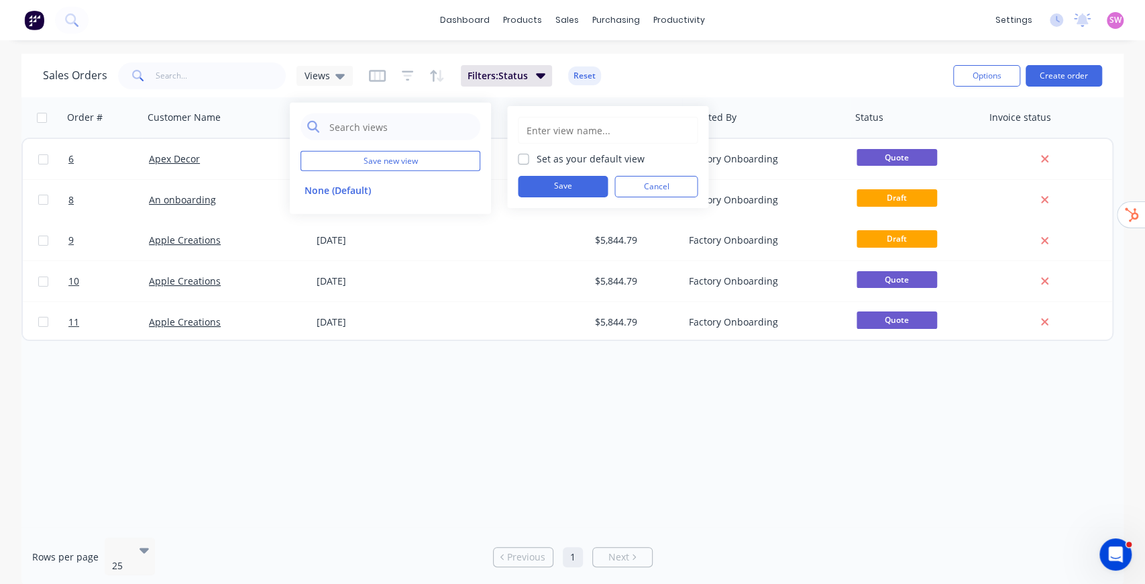
click at [590, 129] on input "text" at bounding box center [607, 129] width 165 height 25
click at [540, 131] on input "QUotes to Chase" at bounding box center [607, 129] width 165 height 25
type input "Quotes to Chase"
click at [690, 68] on div "Sales Orders Views Filters: Status Reset" at bounding box center [493, 75] width 900 height 33
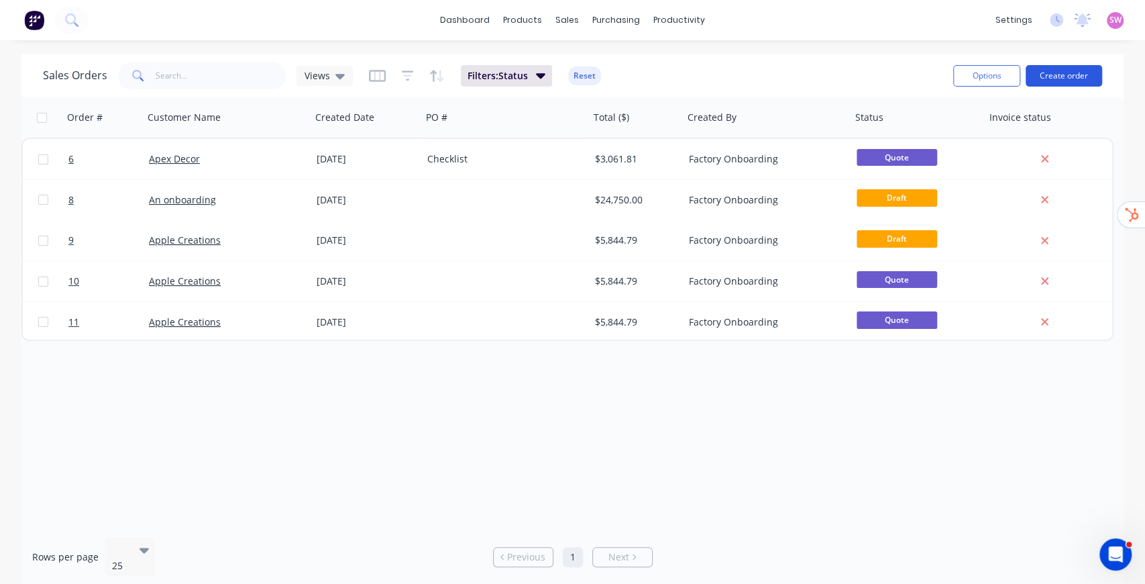
click at [1085, 80] on button "Create order" at bounding box center [1064, 75] width 76 height 21
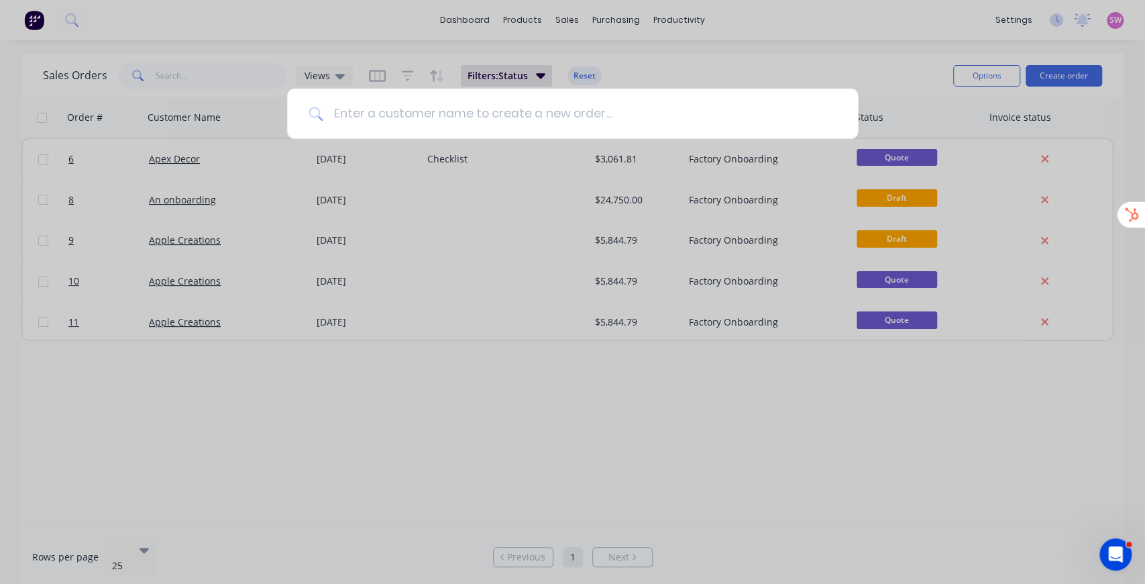
click at [525, 119] on input at bounding box center [580, 114] width 514 height 50
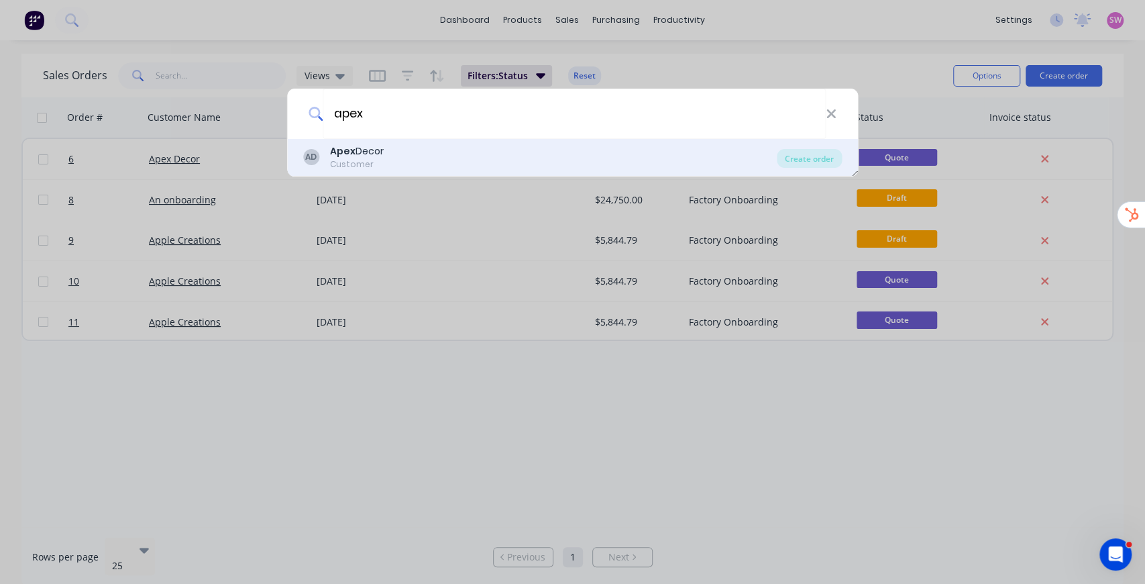
type input "apex"
click at [411, 161] on div "AD Apex Decor Customer" at bounding box center [540, 157] width 474 height 26
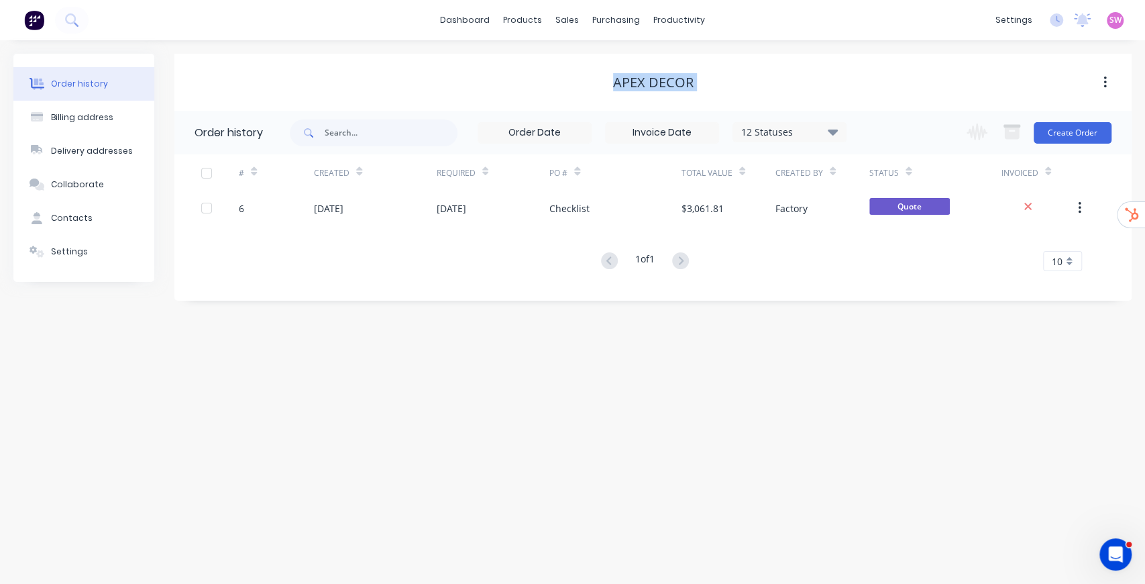
drag, startPoint x: 613, startPoint y: 82, endPoint x: 702, endPoint y: 71, distance: 89.2
click at [702, 71] on div "Apex Decor" at bounding box center [652, 82] width 957 height 24
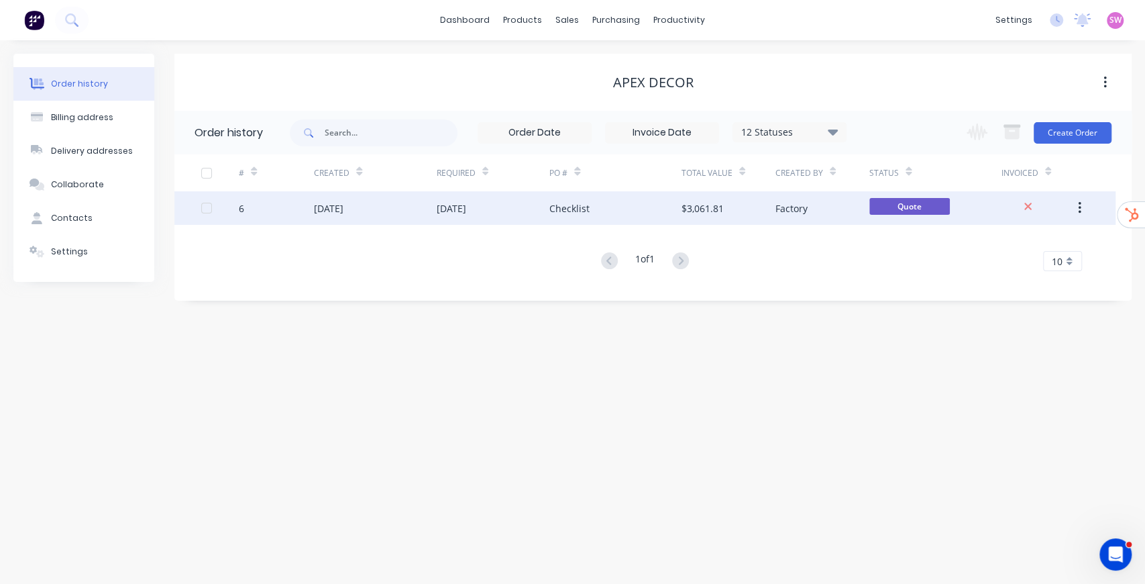
click at [594, 207] on div "Checklist" at bounding box center [614, 208] width 131 height 34
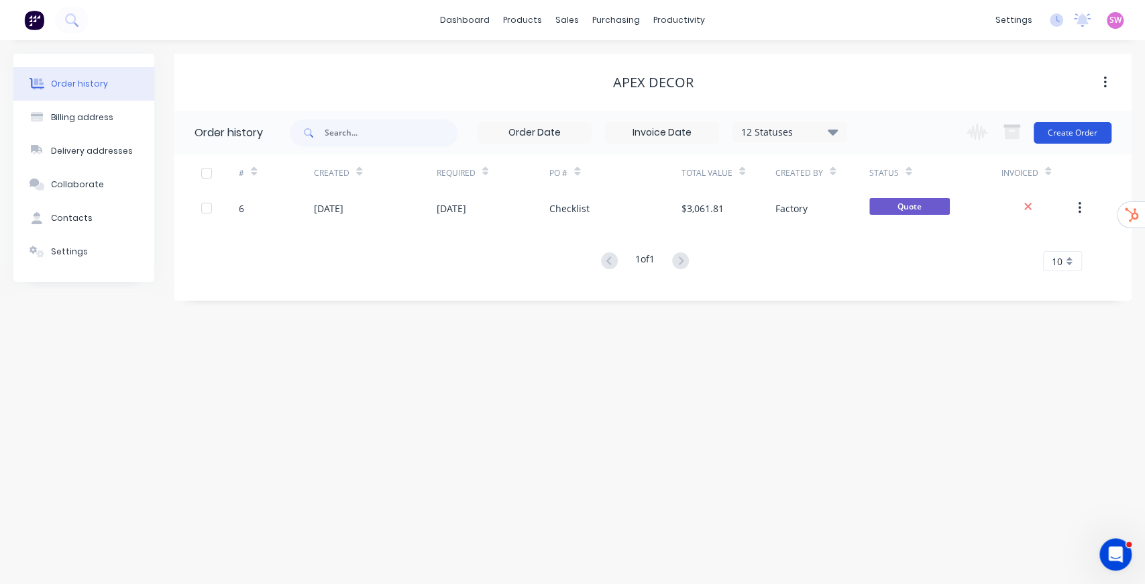
click at [1089, 126] on button "Create Order" at bounding box center [1073, 132] width 78 height 21
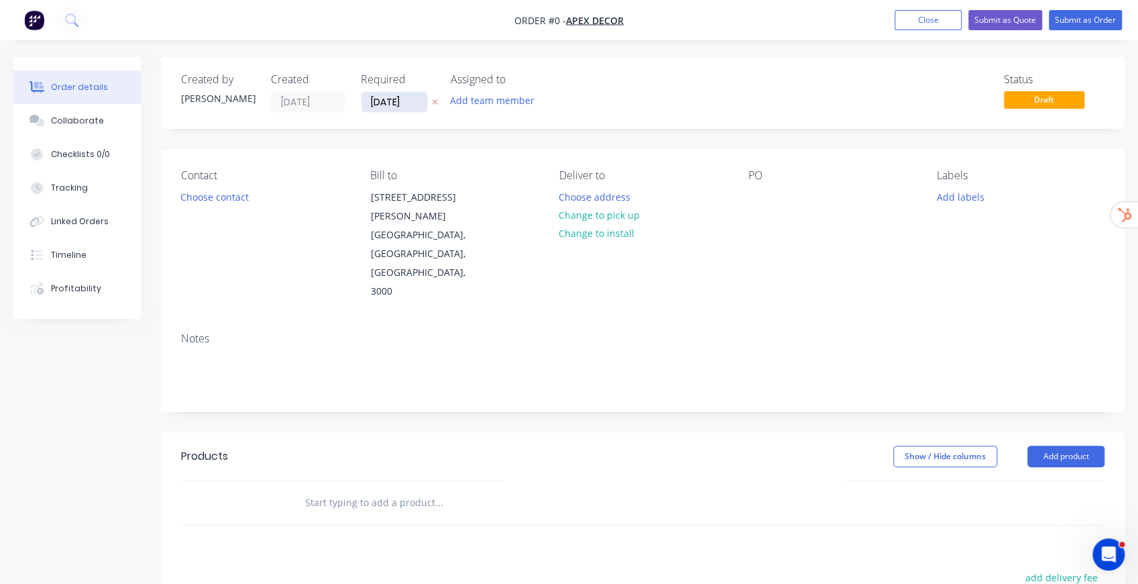
click at [397, 107] on input "[DATE]" at bounding box center [395, 102] width 66 height 20
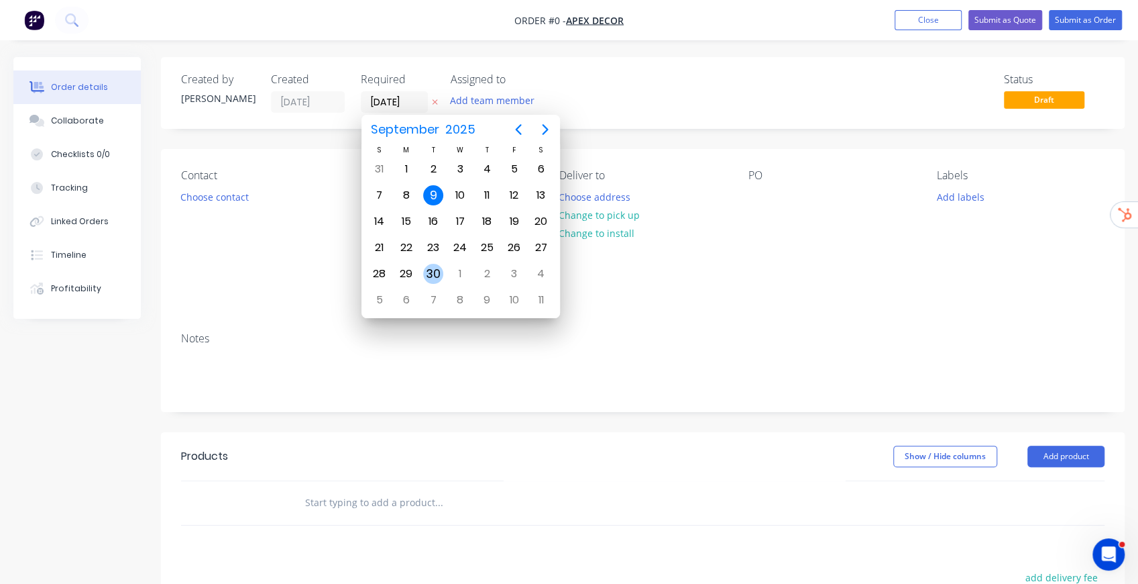
click at [437, 265] on div "30" at bounding box center [433, 274] width 20 height 20
type input "[DATE]"
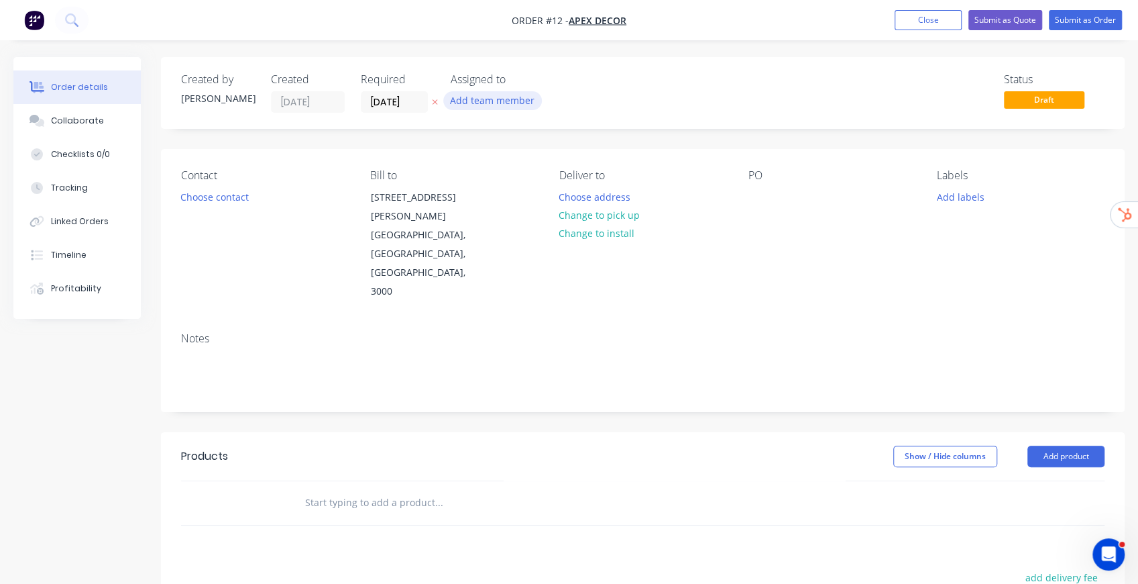
click at [488, 103] on button "Add team member" at bounding box center [492, 100] width 99 height 18
click at [529, 184] on button "Factory Onboarding" at bounding box center [551, 175] width 201 height 27
click at [617, 71] on div "Created by Stuart Created 09/09/25 Required 30/09/25 Assigned to FO Status Draft" at bounding box center [643, 93] width 964 height 72
click at [207, 199] on button "Choose contact" at bounding box center [215, 196] width 83 height 18
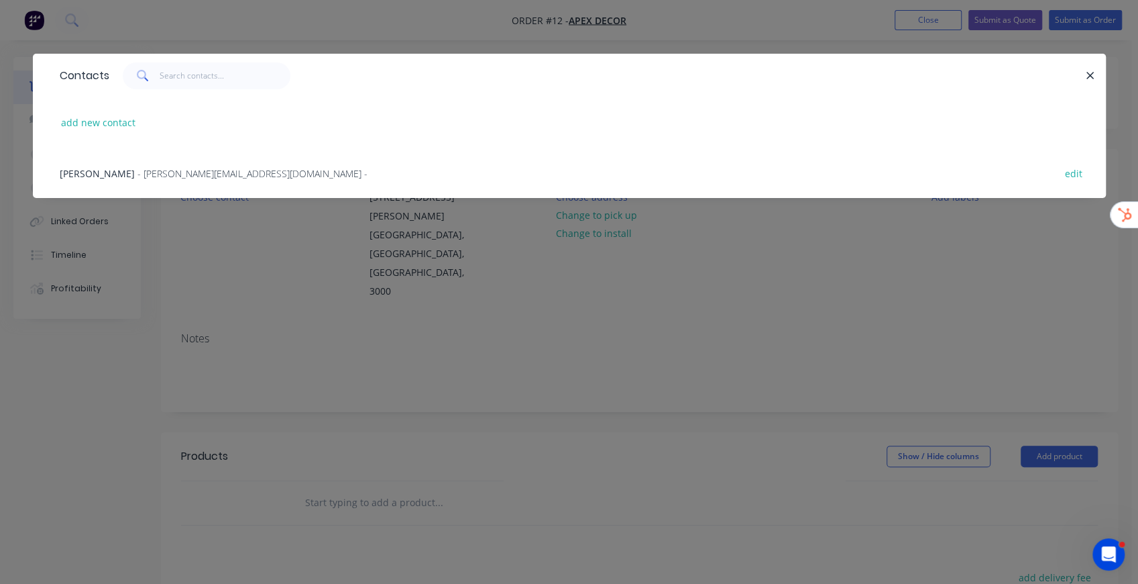
click at [138, 175] on span "- david@prestigedecor.com.au -" at bounding box center [253, 173] width 230 height 13
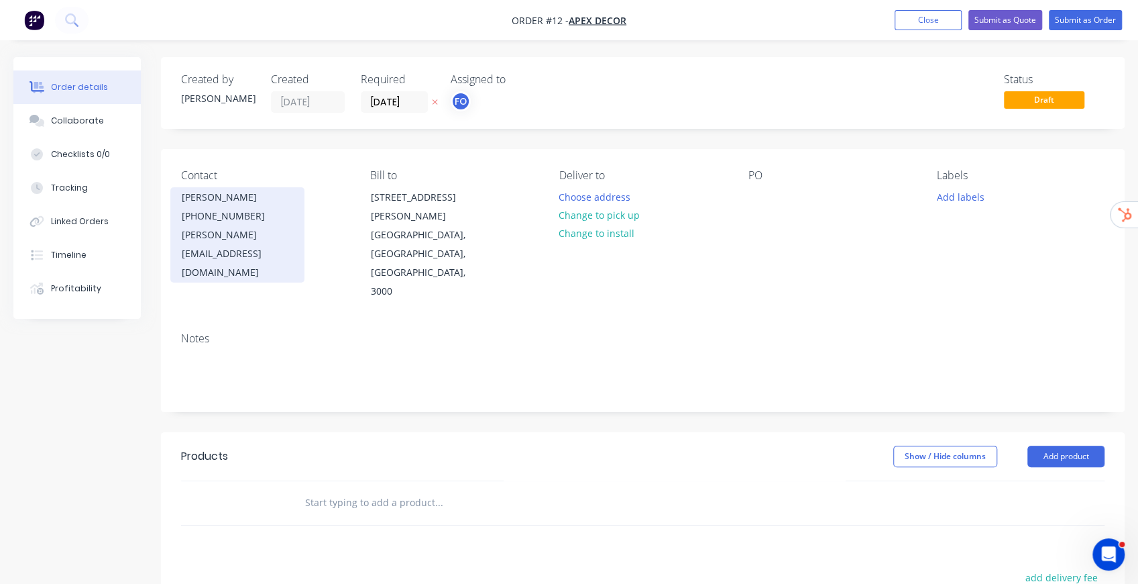
click at [237, 207] on div "(03) 9876 5432" at bounding box center [237, 216] width 111 height 19
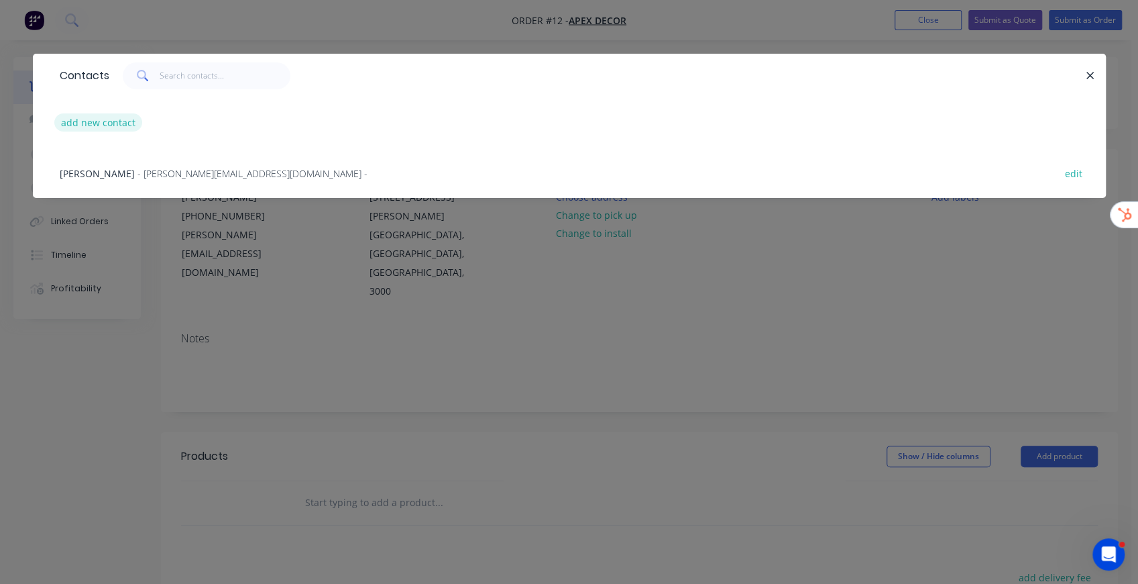
click at [95, 118] on button "add new contact" at bounding box center [98, 122] width 89 height 18
select select "NZ"
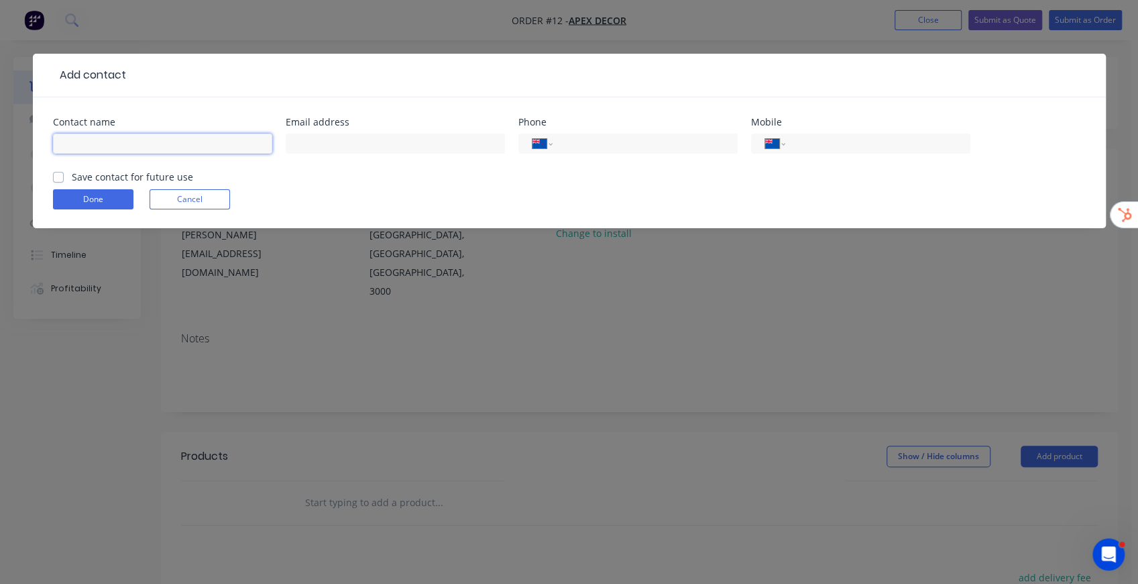
click at [115, 146] on input "text" at bounding box center [162, 143] width 219 height 20
click at [482, 195] on form "Contact name Email address Phone International Afghanistan Åland Islands Albani…" at bounding box center [569, 172] width 1033 height 111
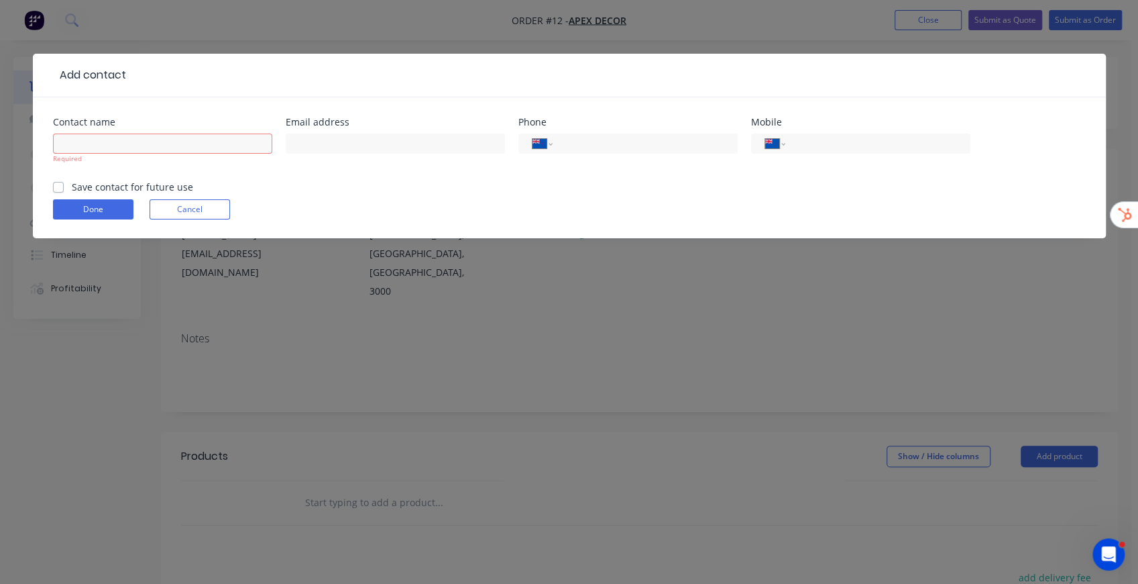
click at [72, 185] on label "Save contact for future use" at bounding box center [132, 187] width 121 height 14
click at [60, 185] on input "Save contact for future use" at bounding box center [58, 186] width 11 height 13
checkbox input "true"
click at [214, 206] on button "Cancel" at bounding box center [190, 209] width 80 height 20
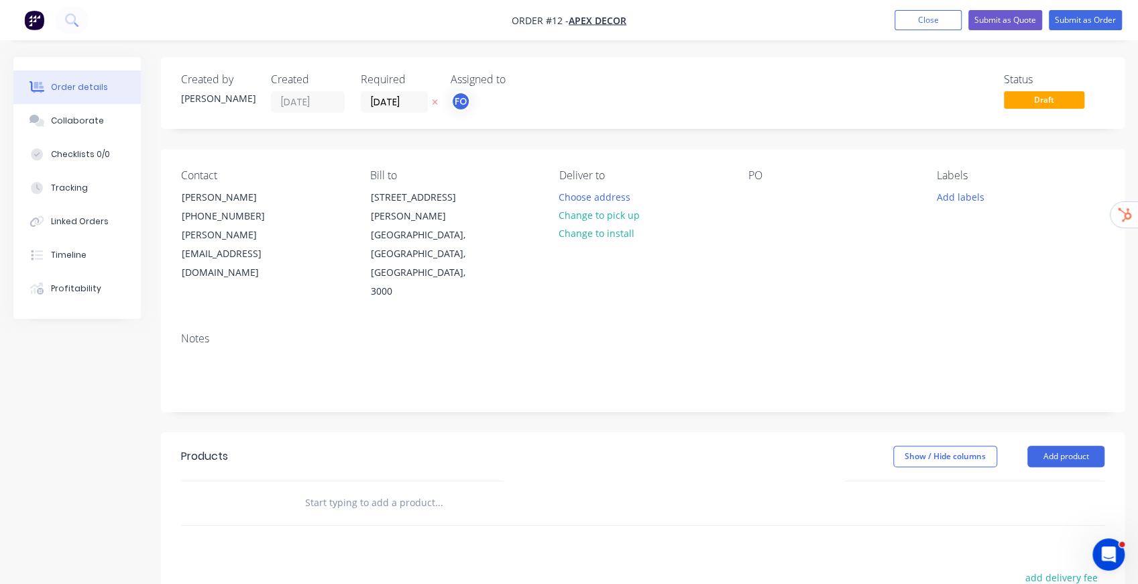
click at [529, 332] on div "Notes" at bounding box center [643, 338] width 924 height 13
click at [609, 194] on button "Choose address" at bounding box center [594, 196] width 86 height 18
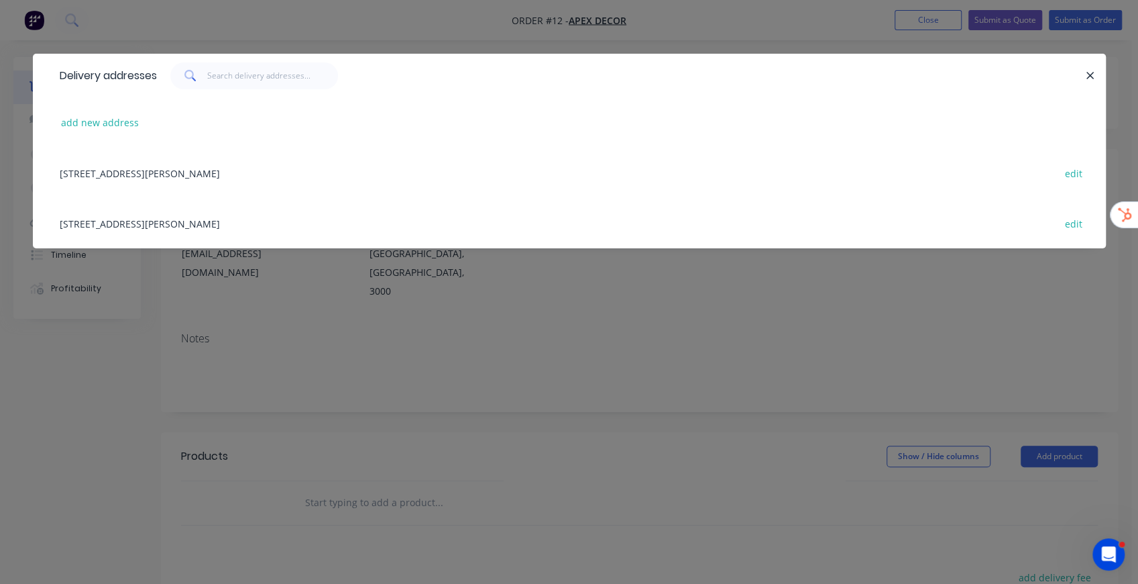
click at [224, 168] on div "789 Collins Street, Melbourne, Victoria, Australia, 3000 edit" at bounding box center [569, 173] width 1033 height 50
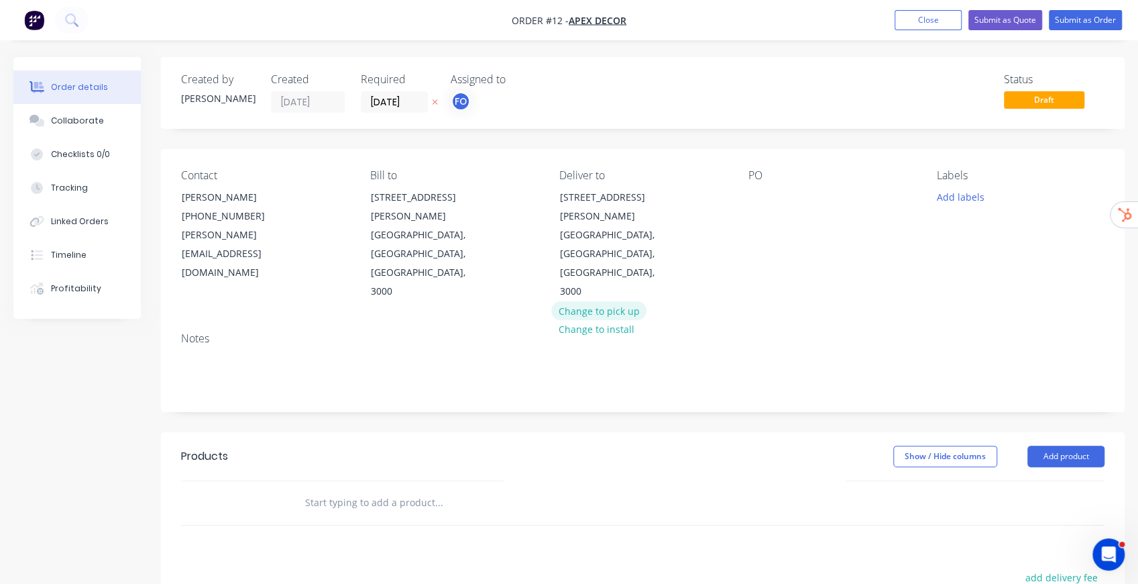
click at [602, 301] on button "Change to pick up" at bounding box center [598, 310] width 95 height 18
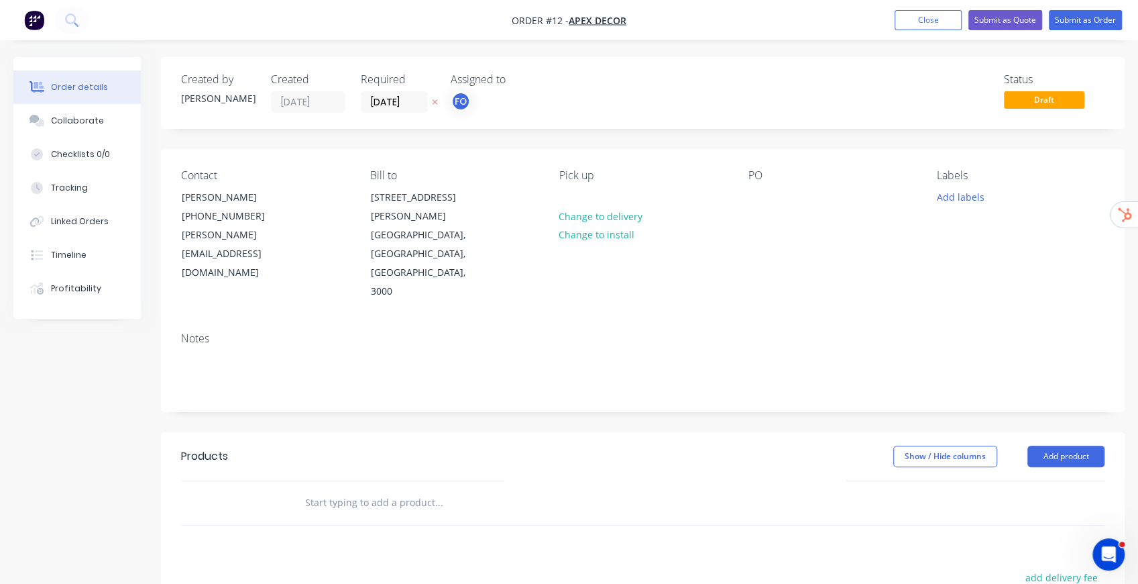
click at [586, 197] on div "Pick up Change to delivery Change to install" at bounding box center [643, 235] width 168 height 132
click at [573, 191] on div at bounding box center [569, 196] width 21 height 19
click at [674, 321] on div "Notes" at bounding box center [643, 366] width 964 height 90
click at [626, 239] on button "Change to install" at bounding box center [596, 234] width 90 height 18
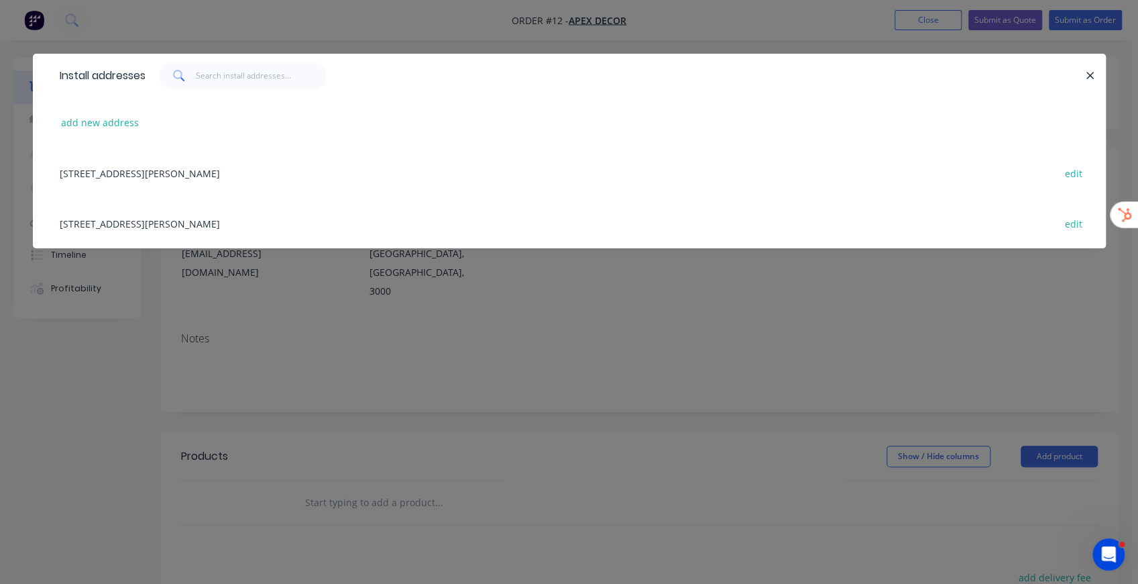
click at [170, 174] on div "789 Collins Street, Melbourne, Victoria, Australia, 3000 edit" at bounding box center [569, 173] width 1033 height 50
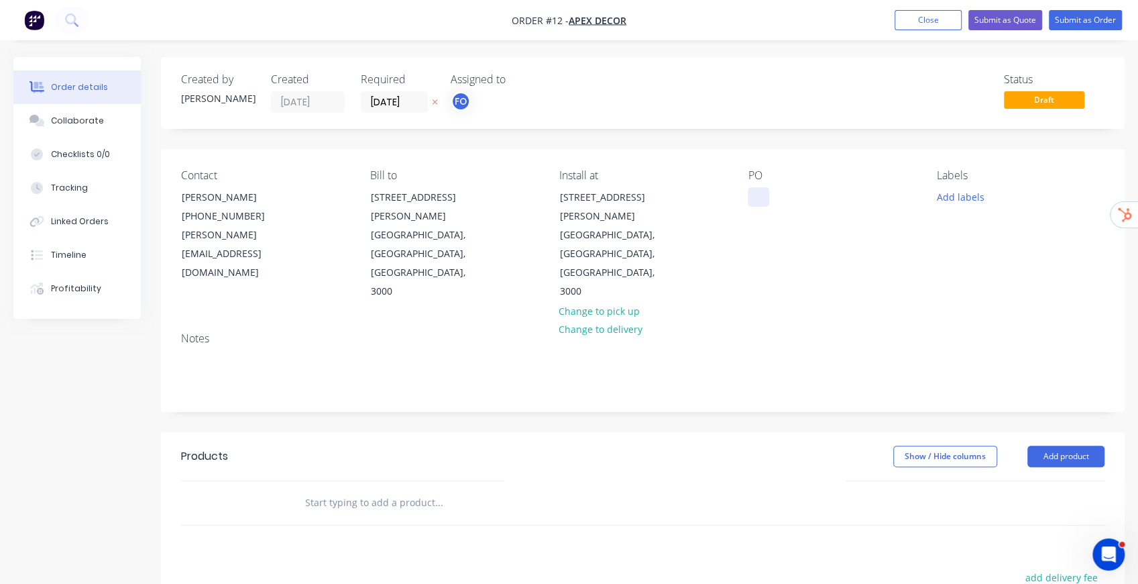
click at [755, 195] on div at bounding box center [758, 196] width 21 height 19
click at [857, 258] on div "Contact David Anderson (03) 9876 5432 david@prestigedecor.com.au Bill to 789 Co…" at bounding box center [643, 235] width 964 height 172
click at [969, 204] on button "Add labels" at bounding box center [961, 196] width 62 height 18
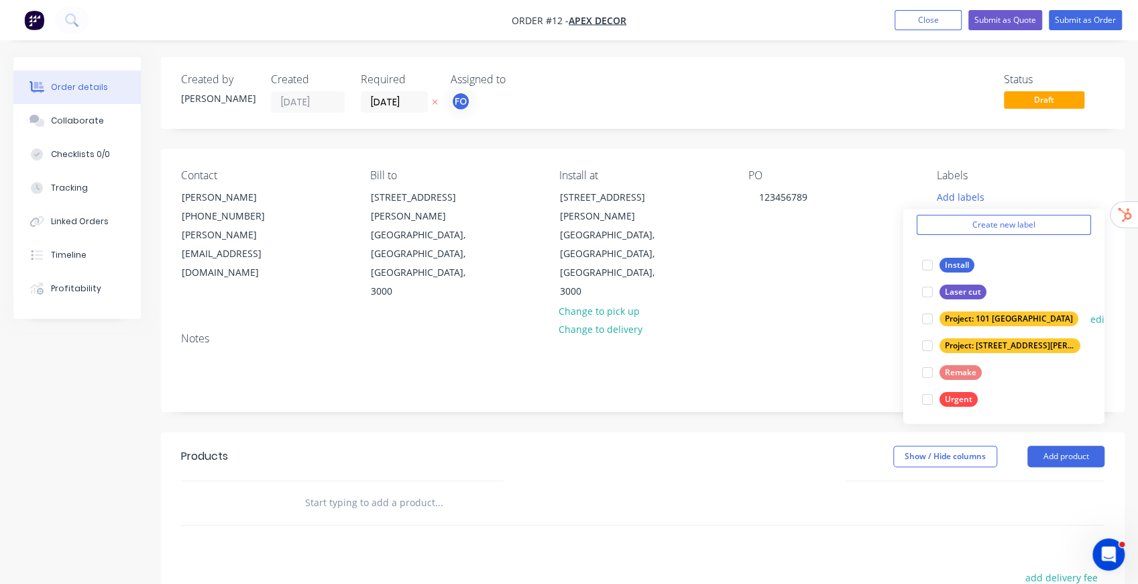
scroll to position [53, 0]
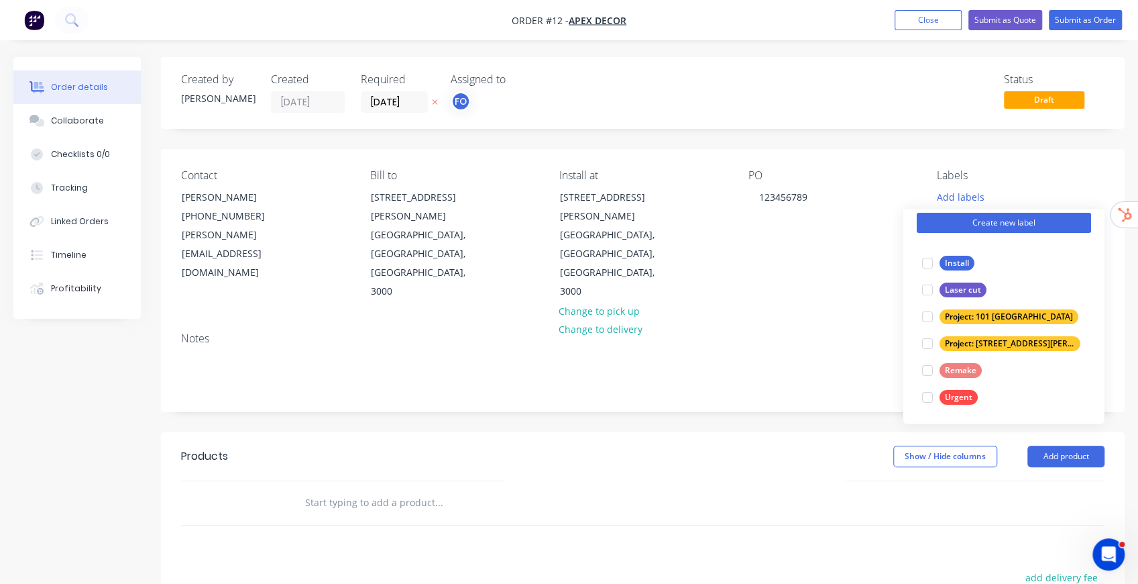
click at [971, 220] on button "Create new label" at bounding box center [1004, 223] width 174 height 20
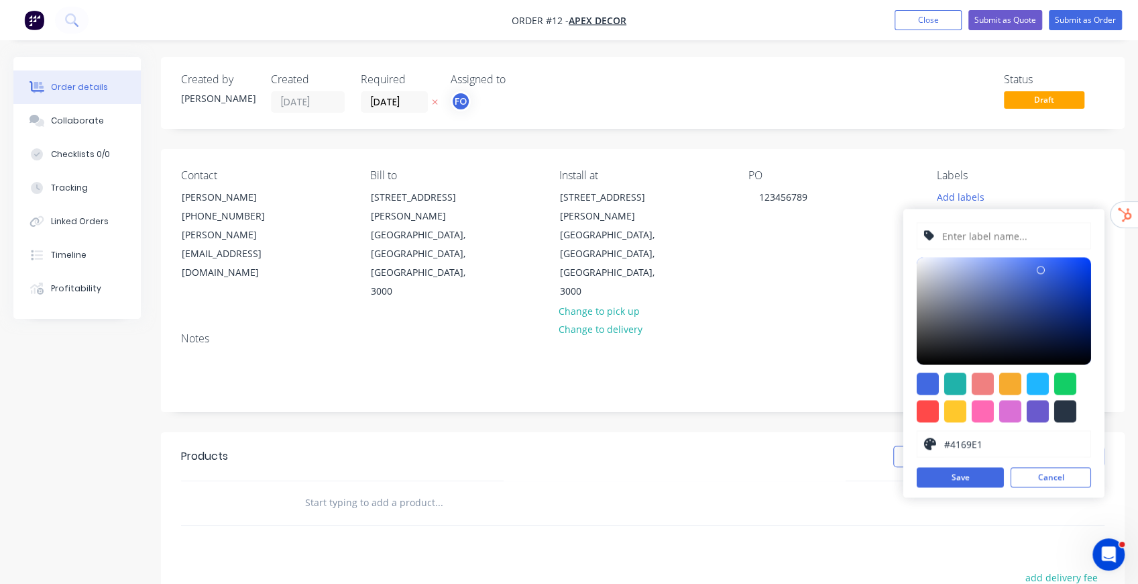
click at [979, 227] on input "text" at bounding box center [1012, 235] width 143 height 25
type input "ljdsfljasdfo"
click at [1042, 479] on button "Cancel" at bounding box center [1051, 477] width 80 height 20
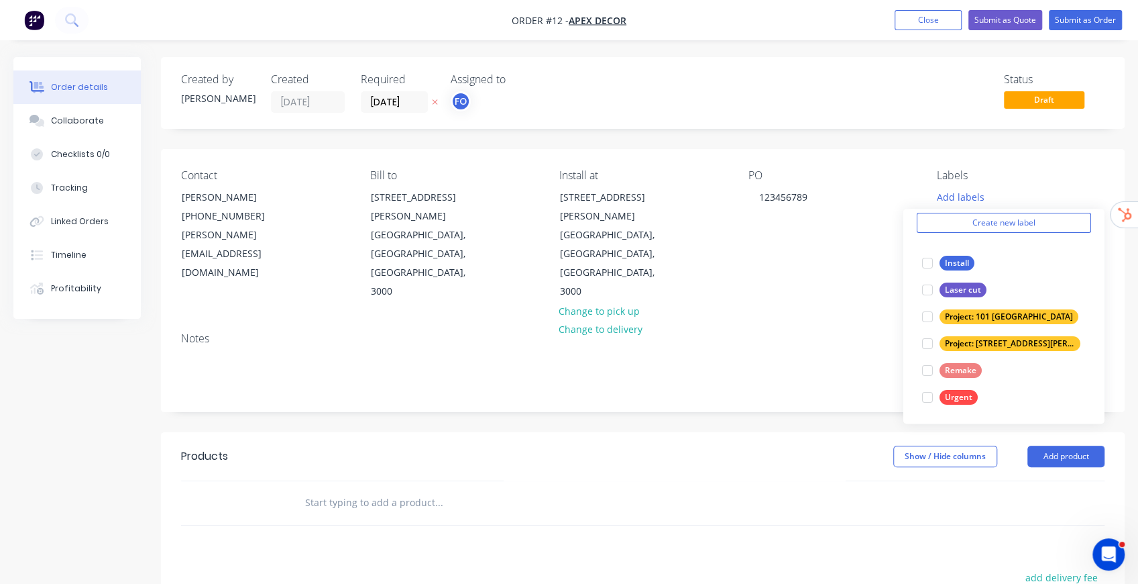
click at [855, 332] on div "Notes" at bounding box center [643, 338] width 924 height 13
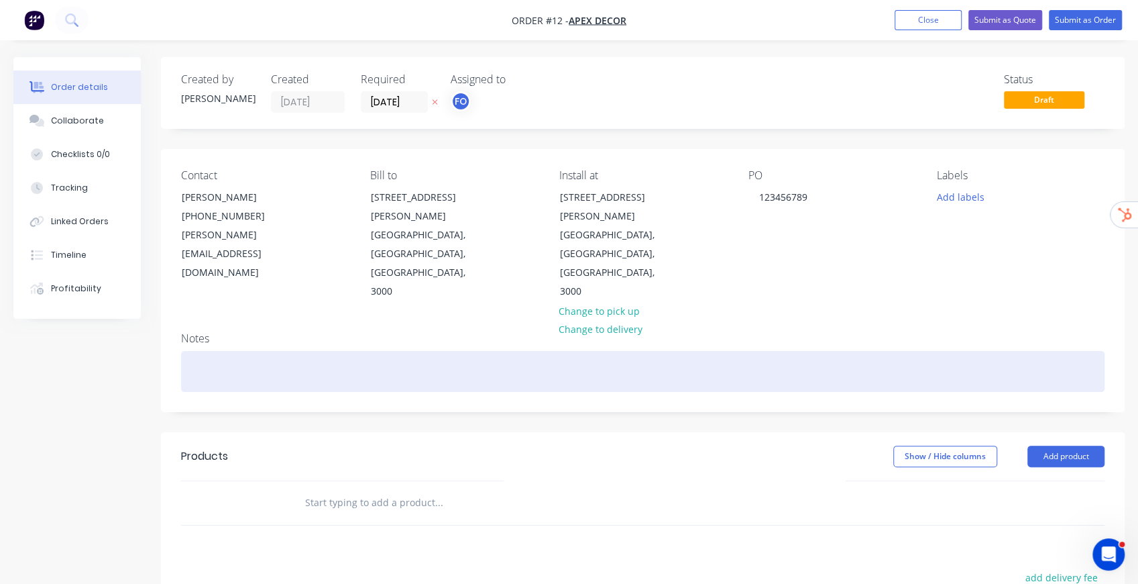
click at [404, 351] on div at bounding box center [643, 371] width 924 height 41
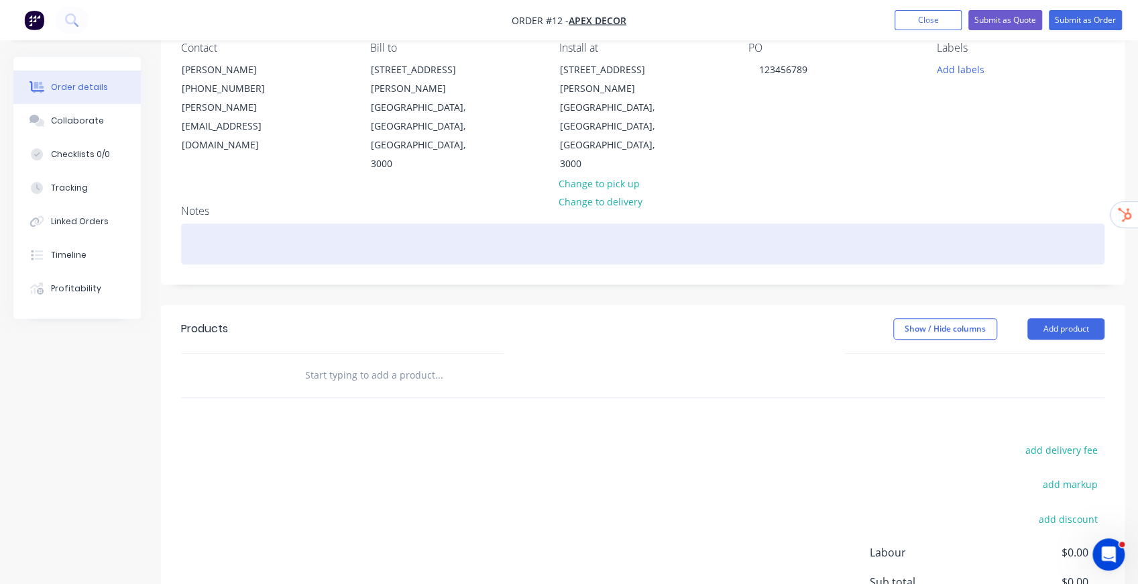
scroll to position [178, 0]
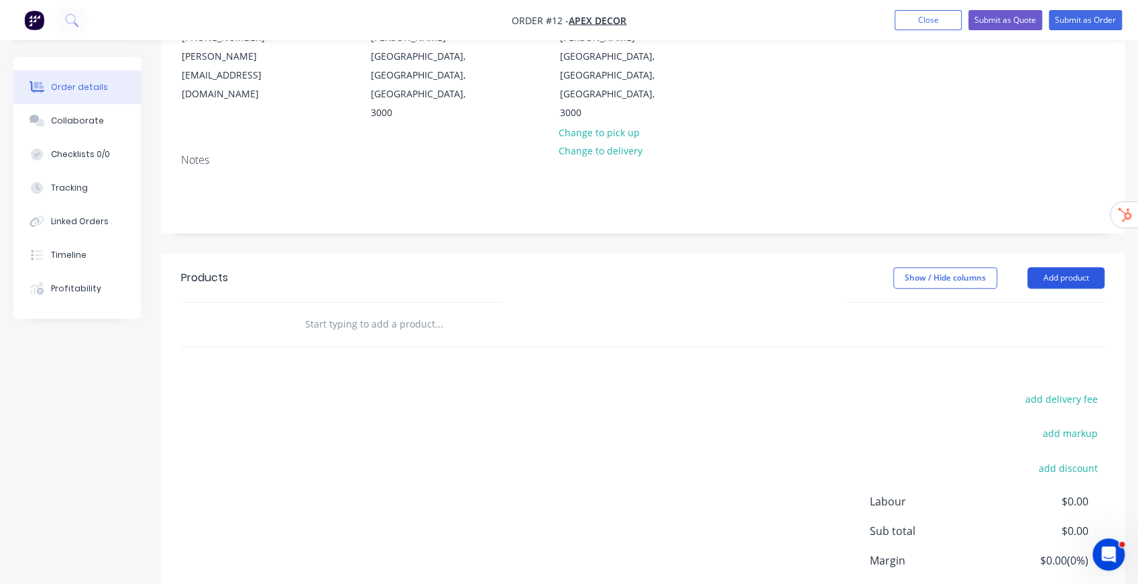
click at [1071, 267] on button "Add product" at bounding box center [1066, 277] width 77 height 21
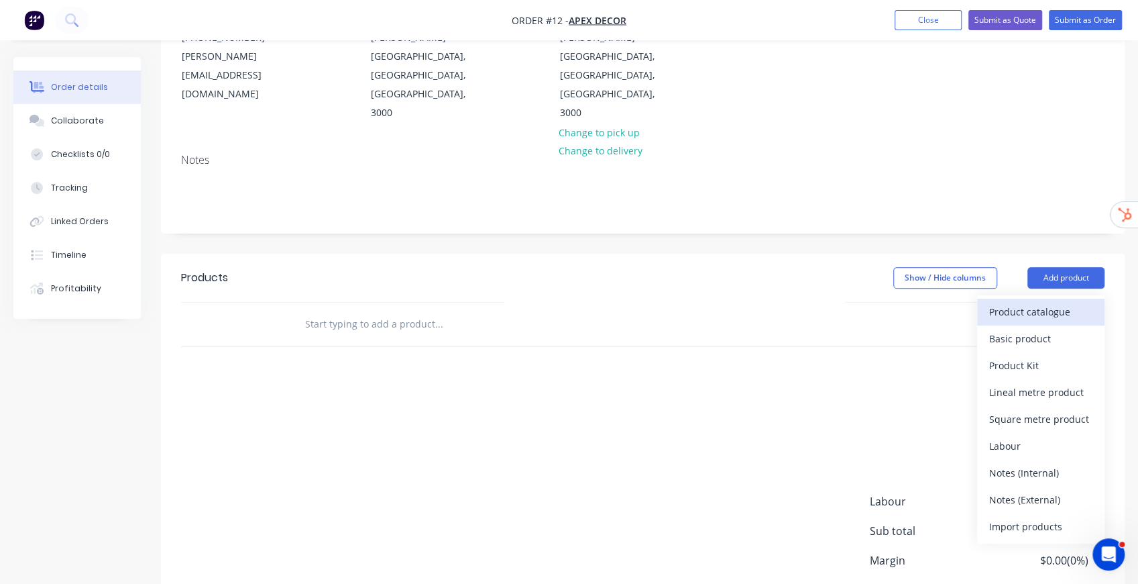
click at [1038, 302] on div "Product catalogue" at bounding box center [1040, 311] width 103 height 19
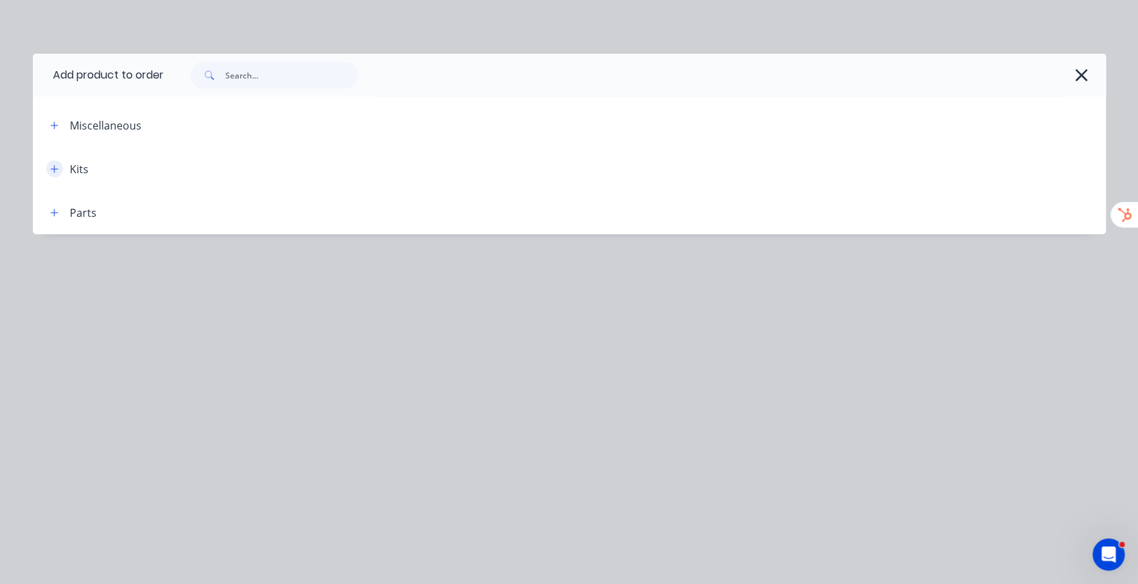
click at [55, 172] on icon "button" at bounding box center [54, 168] width 8 height 9
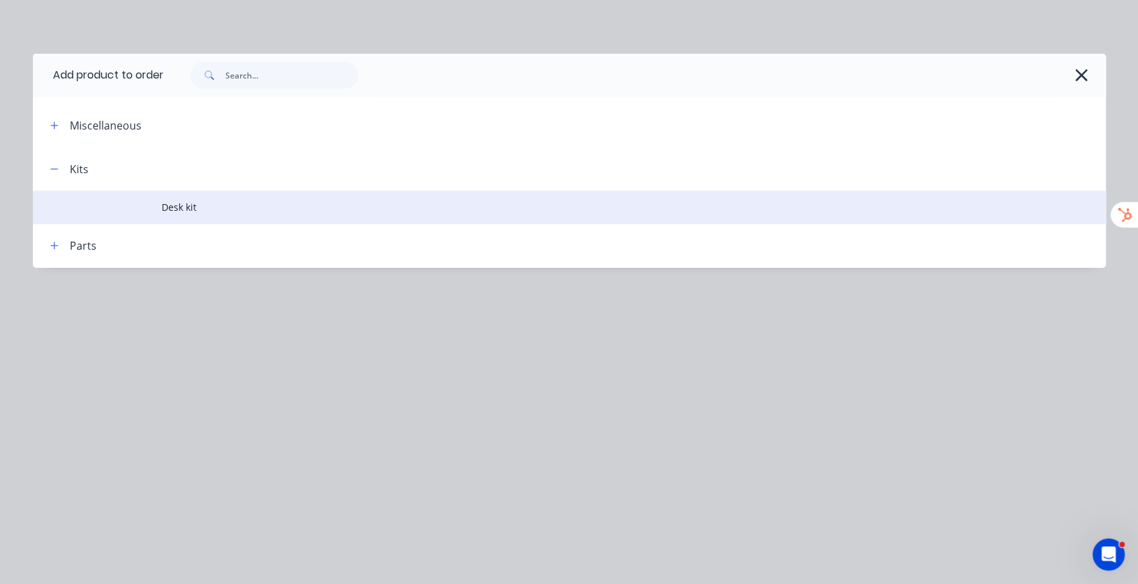
click at [188, 205] on span "Desk kit" at bounding box center [539, 207] width 755 height 14
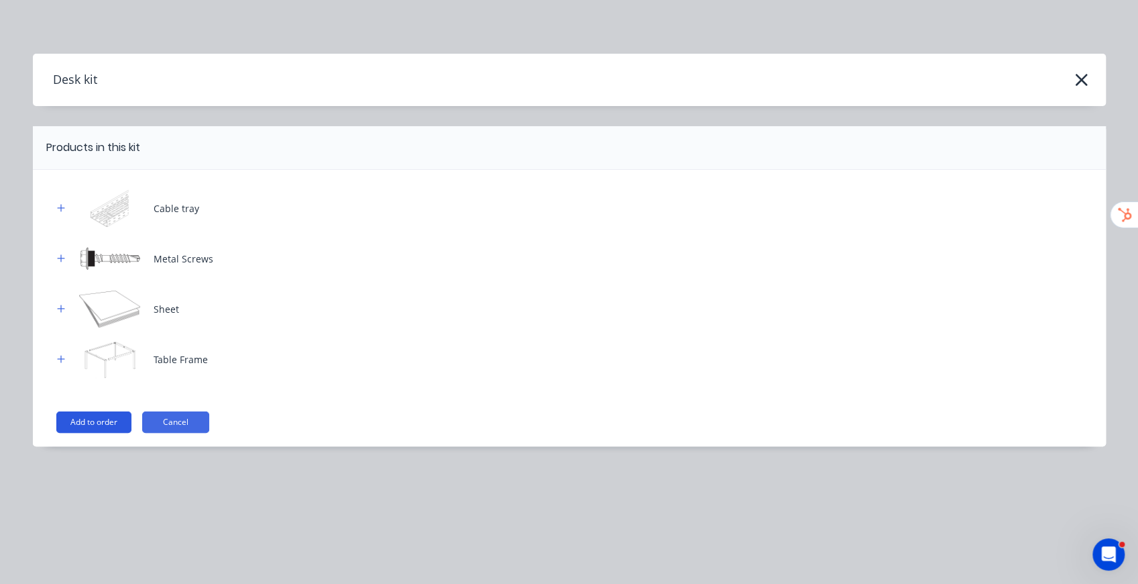
click at [95, 419] on button "Add to order" at bounding box center [93, 421] width 75 height 21
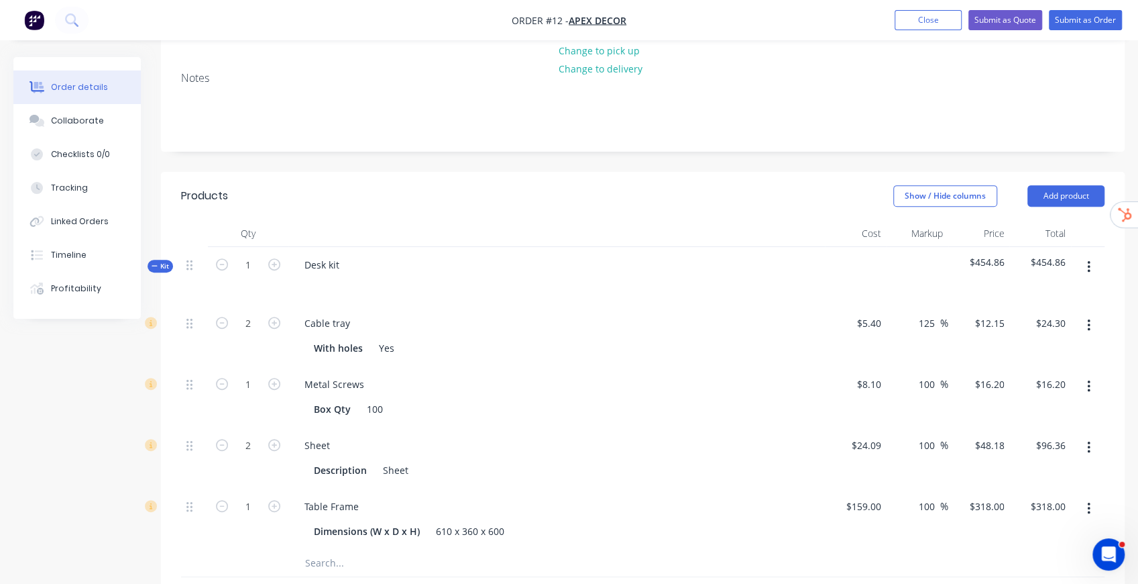
scroll to position [268, 0]
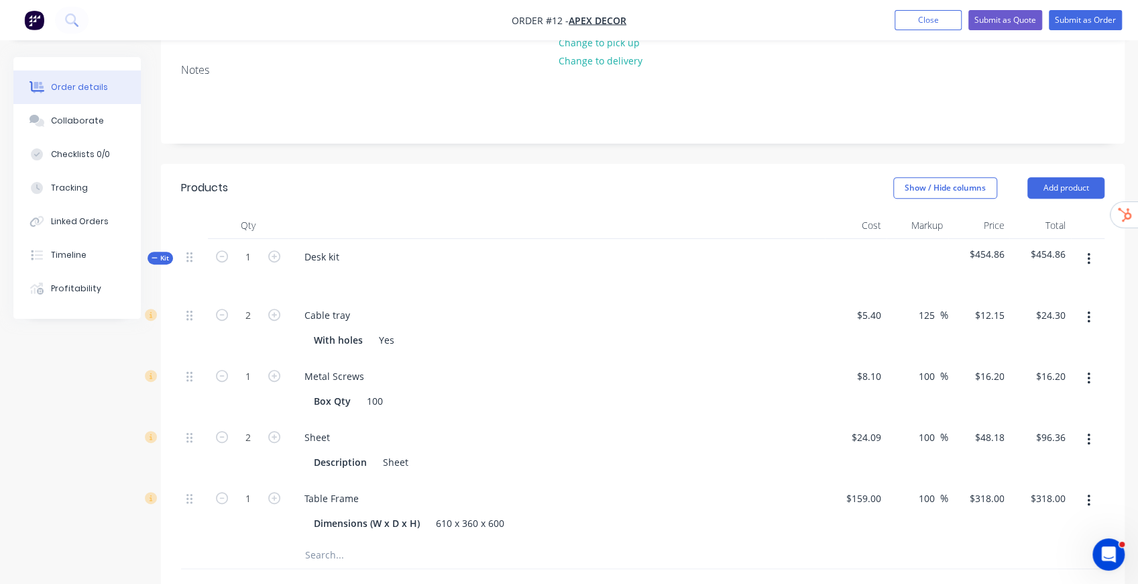
click at [366, 577] on input "text" at bounding box center [439, 590] width 268 height 27
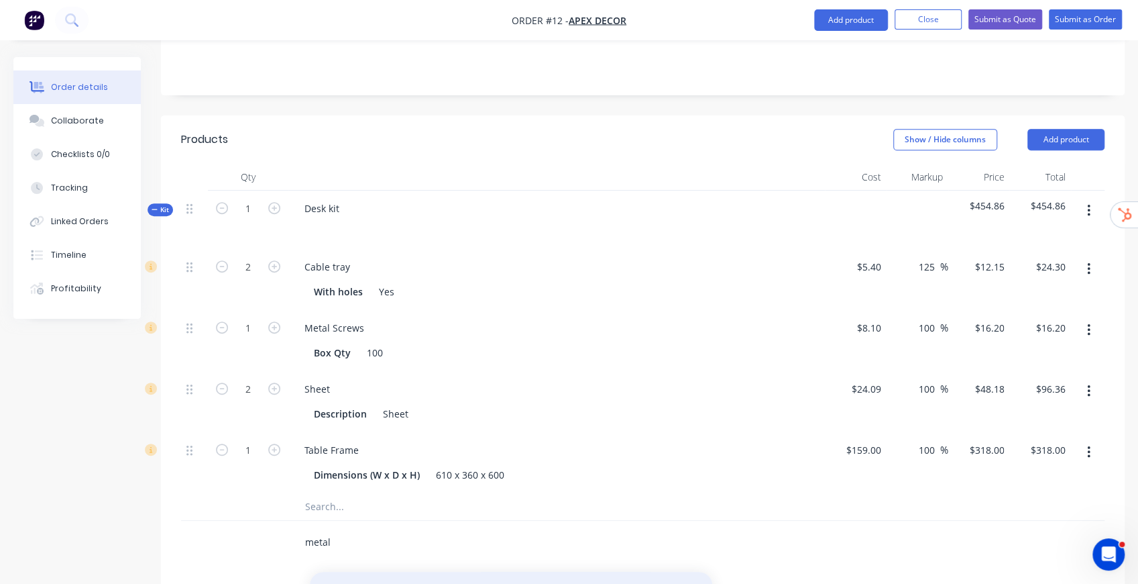
scroll to position [402, 0]
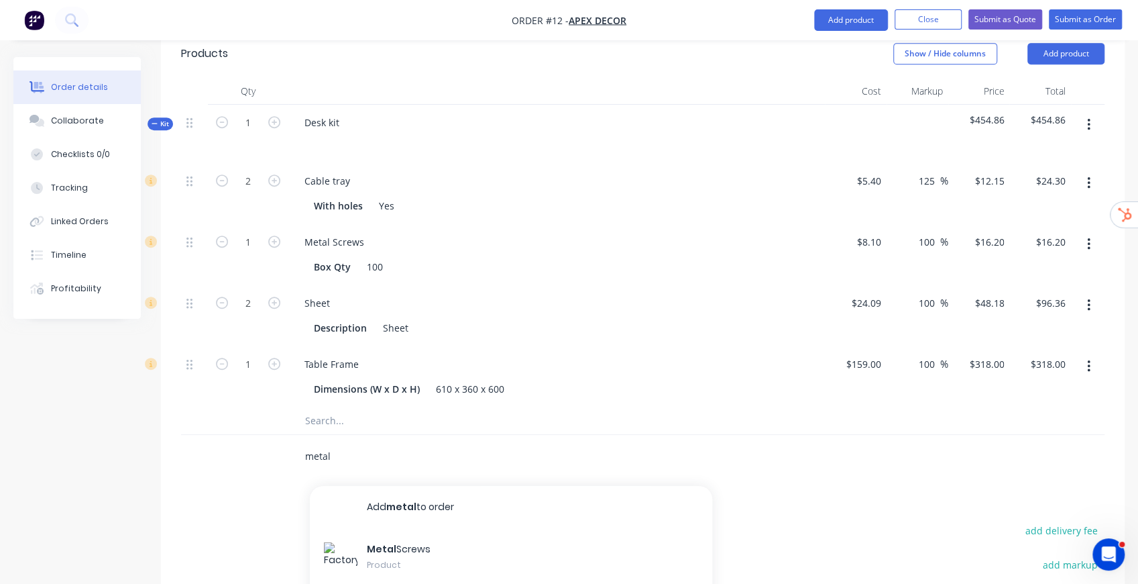
type input "metal"
click at [356, 407] on input "text" at bounding box center [439, 420] width 268 height 27
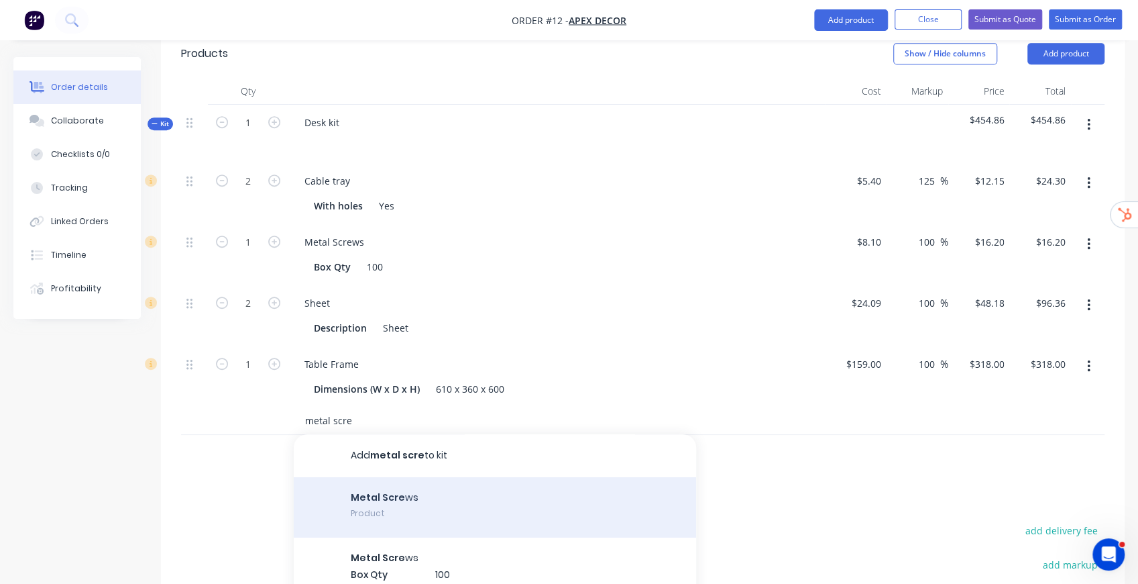
type input "metal scre"
click at [417, 477] on div "Metal Scre ws Product" at bounding box center [495, 507] width 402 height 60
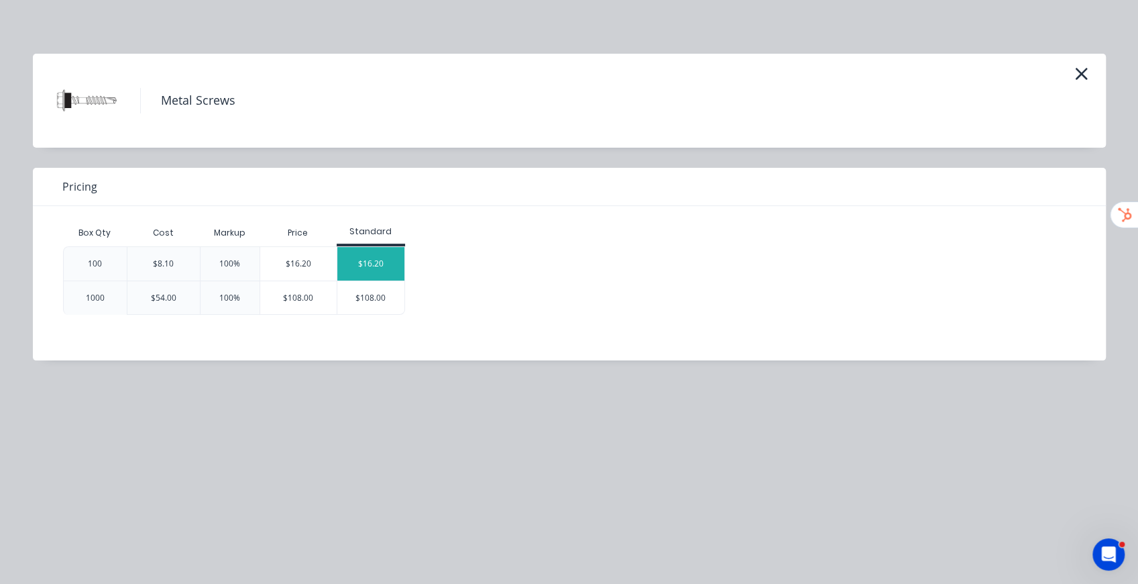
click at [366, 264] on div "$16.20" at bounding box center [370, 264] width 67 height 34
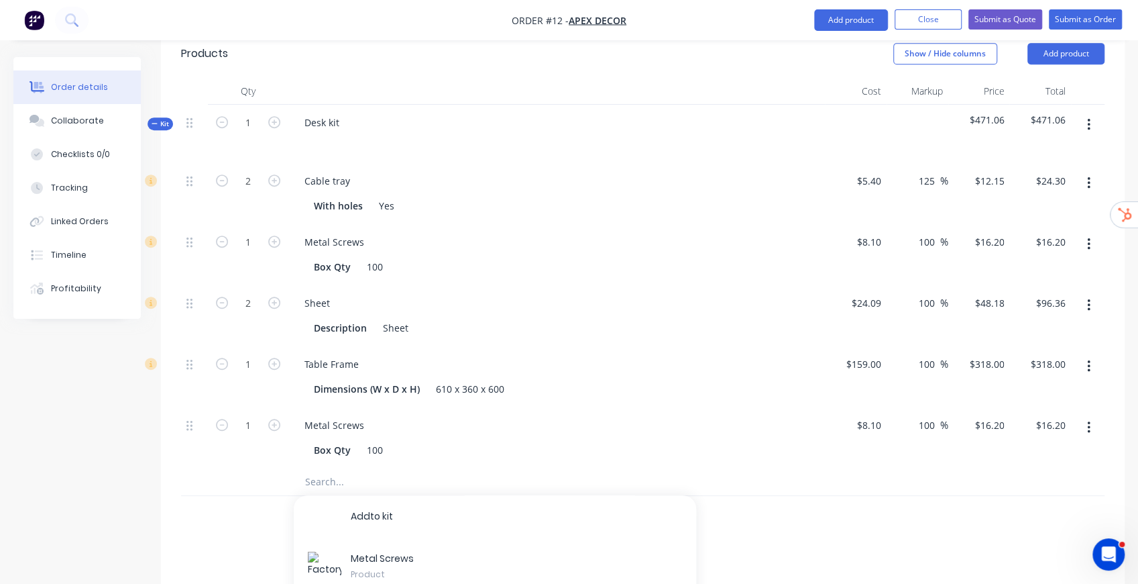
click at [1108, 431] on div "Qty Cost Markup Price Total Kit 1 Desk kit $471.06 $471.06 2 Cable tray With ho…" at bounding box center [643, 309] width 964 height 462
click at [1091, 232] on button "button" at bounding box center [1089, 244] width 32 height 24
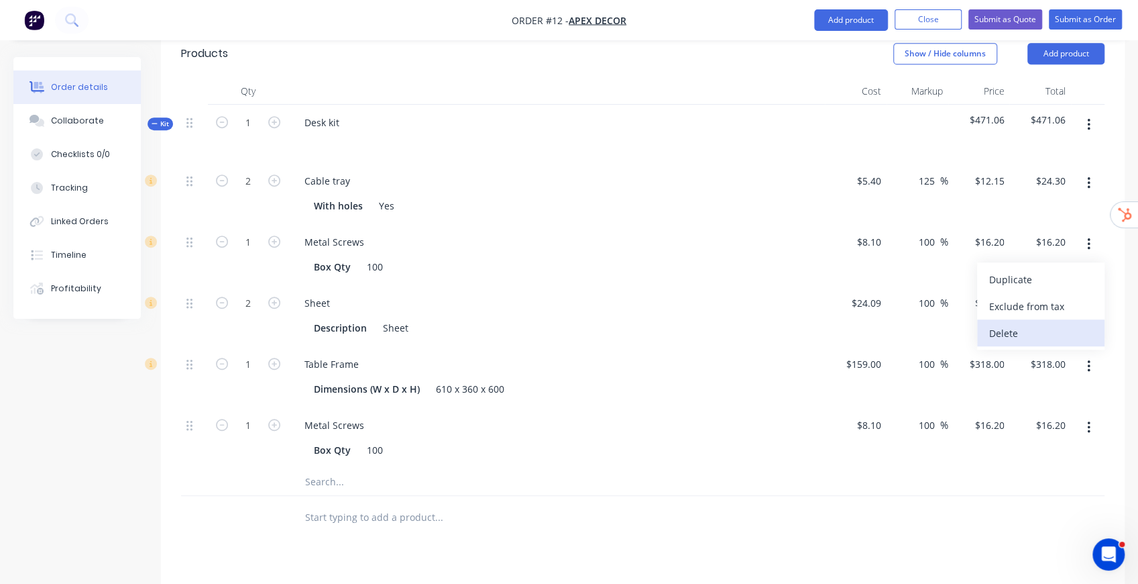
click at [1004, 323] on div "Delete" at bounding box center [1040, 332] width 103 height 19
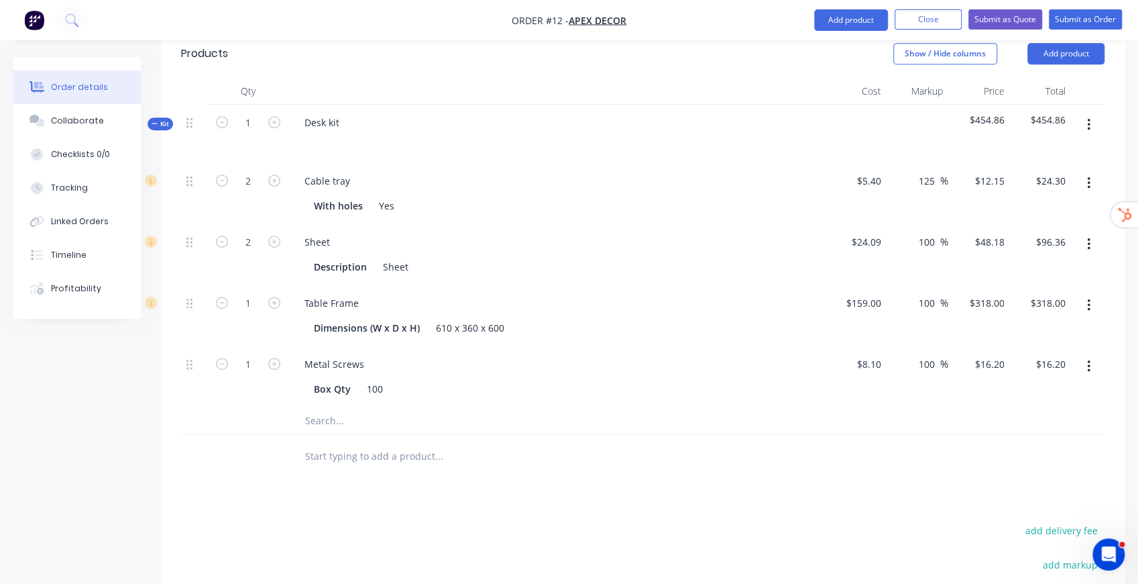
click at [682, 443] on div at bounding box center [495, 456] width 402 height 27
click at [362, 443] on input "text" at bounding box center [439, 456] width 268 height 27
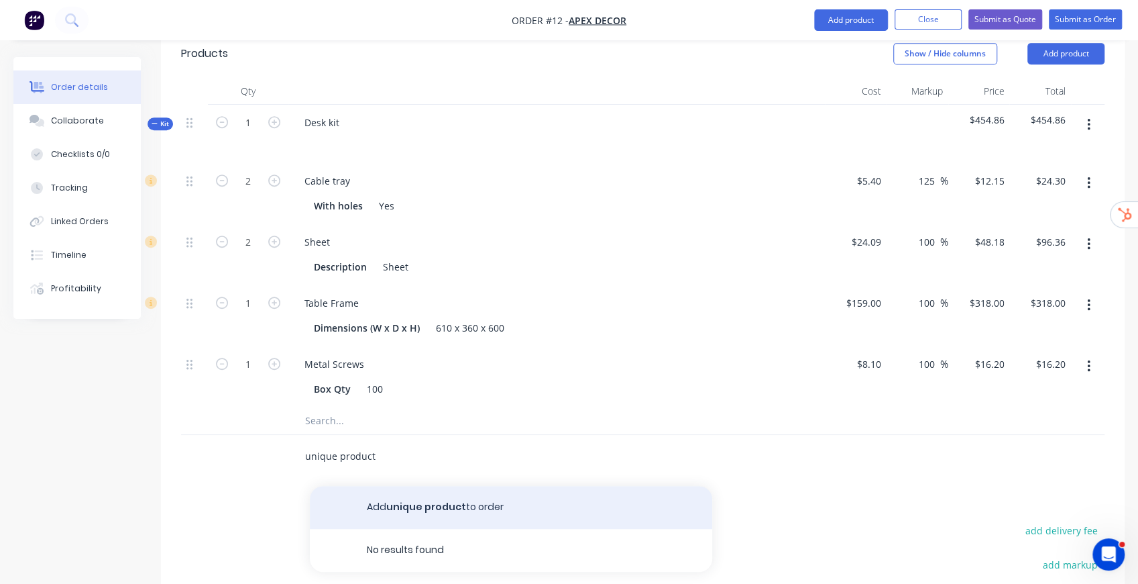
type input "unique product"
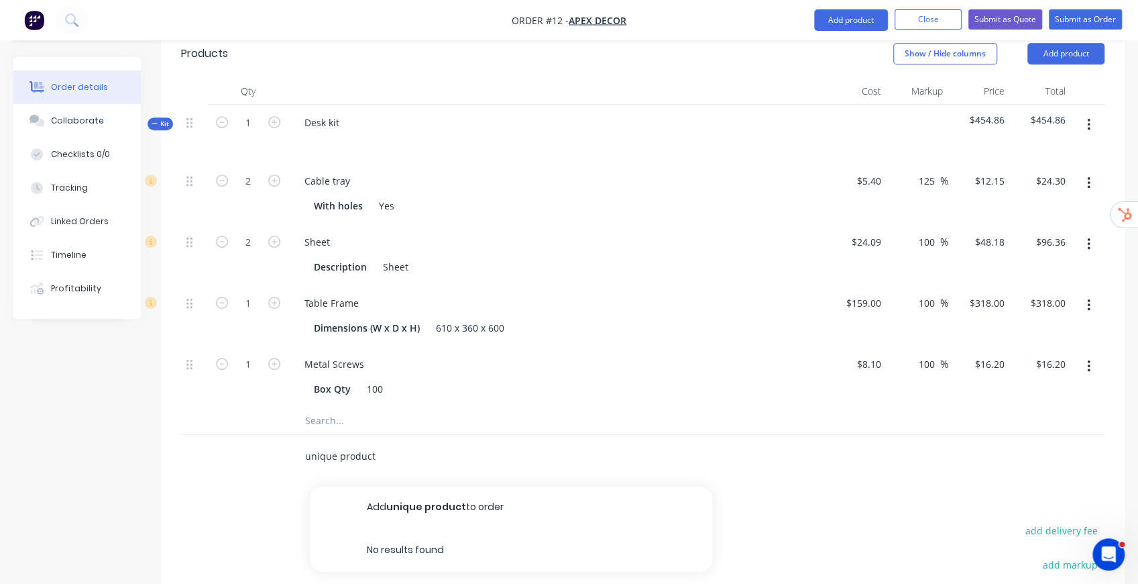
click at [437, 486] on button "Add unique product to order" at bounding box center [511, 507] width 402 height 43
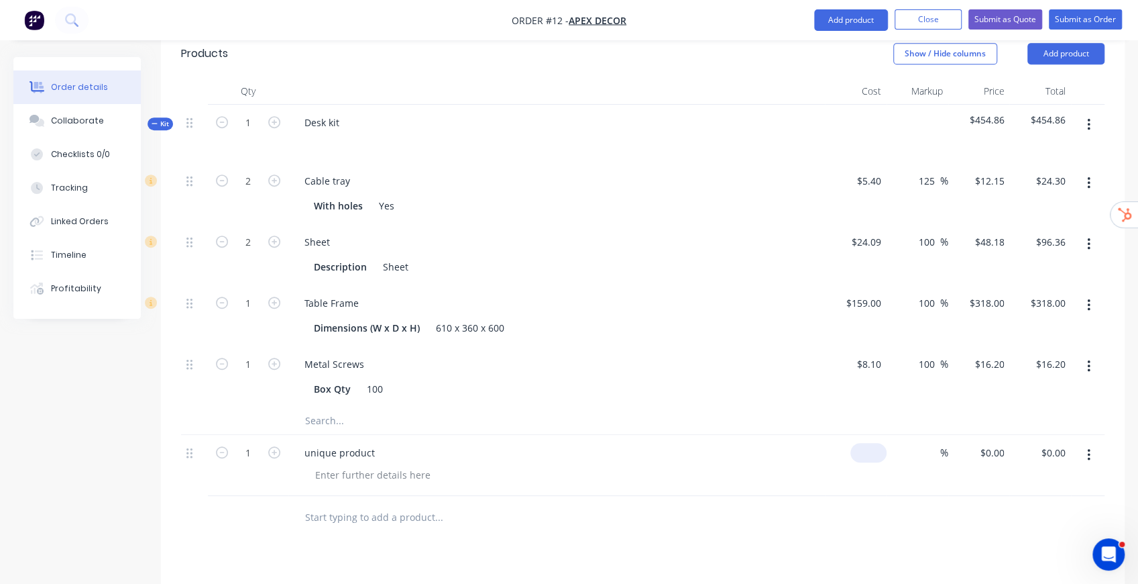
click at [870, 443] on div "$0.00" at bounding box center [869, 452] width 36 height 19
click at [870, 443] on div "0 0" at bounding box center [876, 452] width 21 height 19
click at [937, 443] on input at bounding box center [932, 452] width 15 height 19
type input "$200.00"
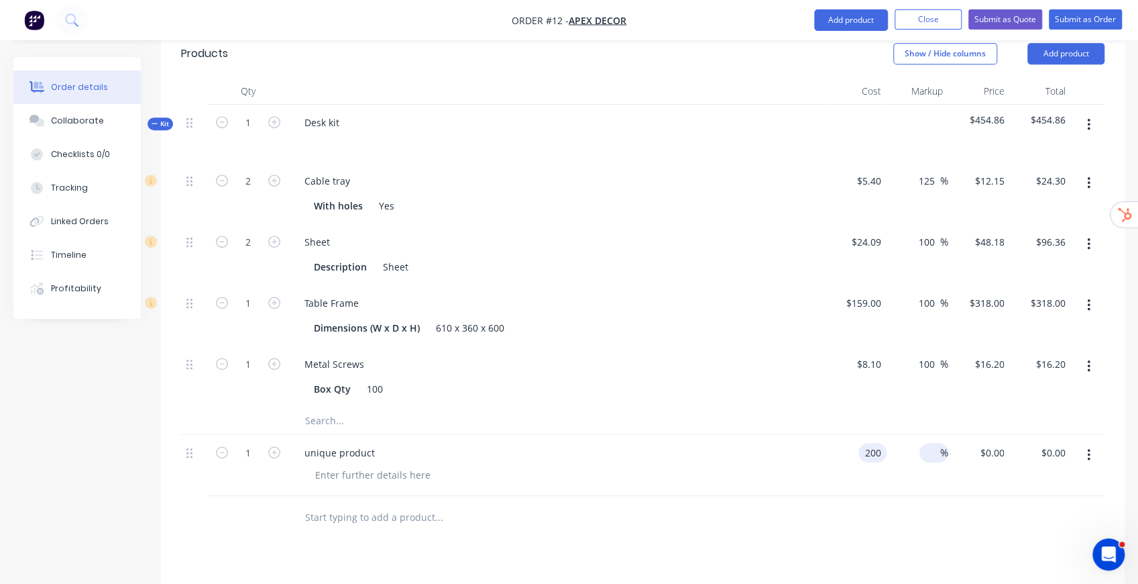
type input "$200.00"
type input "20"
type input "$240.00"
click at [1045, 496] on div at bounding box center [643, 518] width 924 height 44
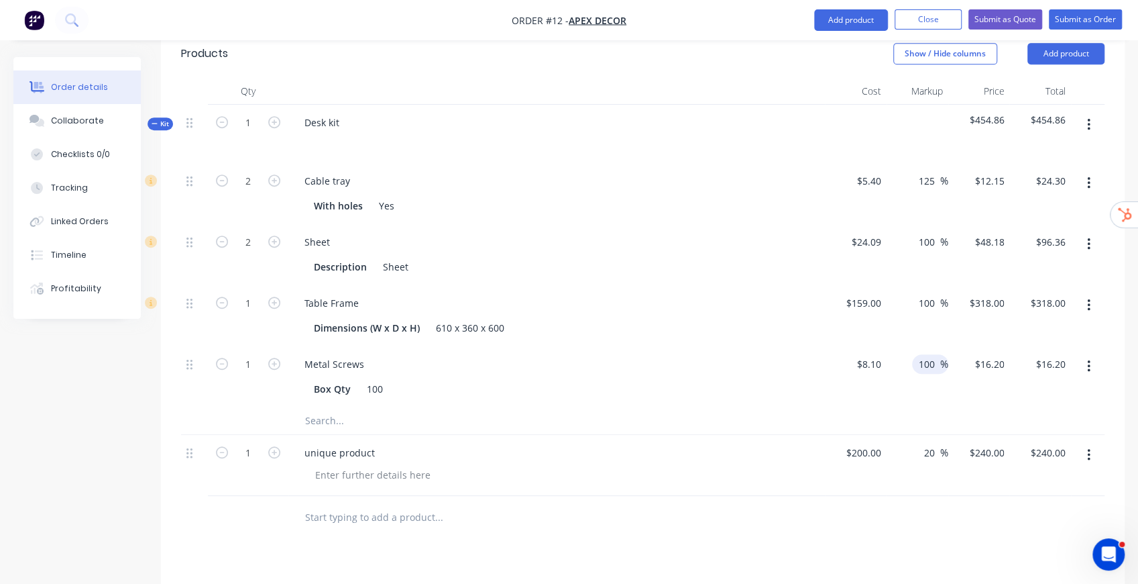
click at [923, 354] on input "100" at bounding box center [929, 363] width 23 height 19
type input "200"
type input "$24.30"
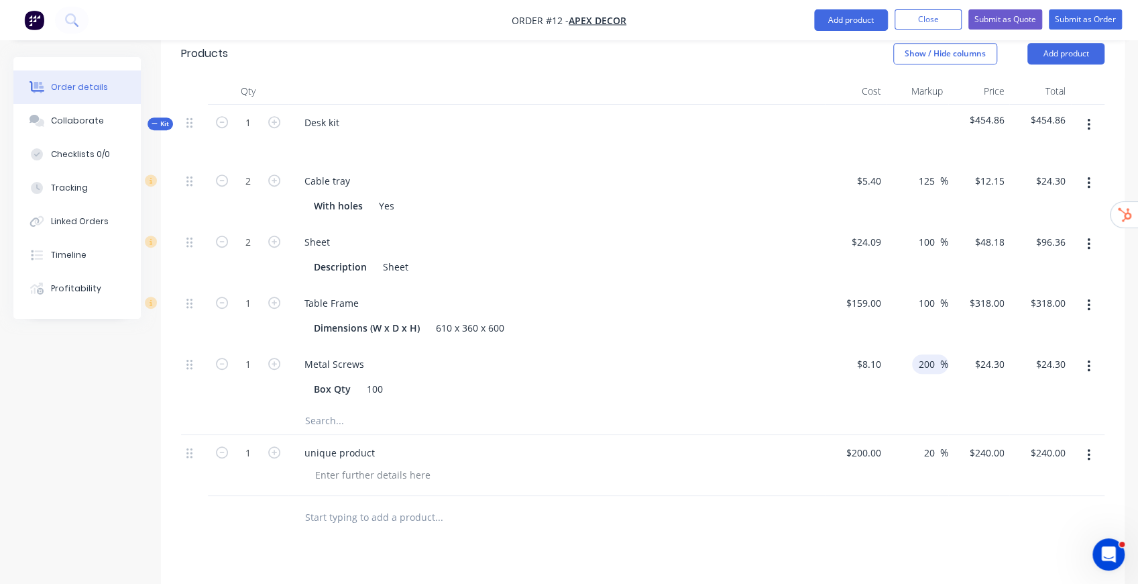
drag, startPoint x: 1016, startPoint y: 337, endPoint x: 1006, endPoint y: 339, distance: 9.8
click at [1016, 346] on div "$24.30 $16.20" at bounding box center [1041, 376] width 62 height 61
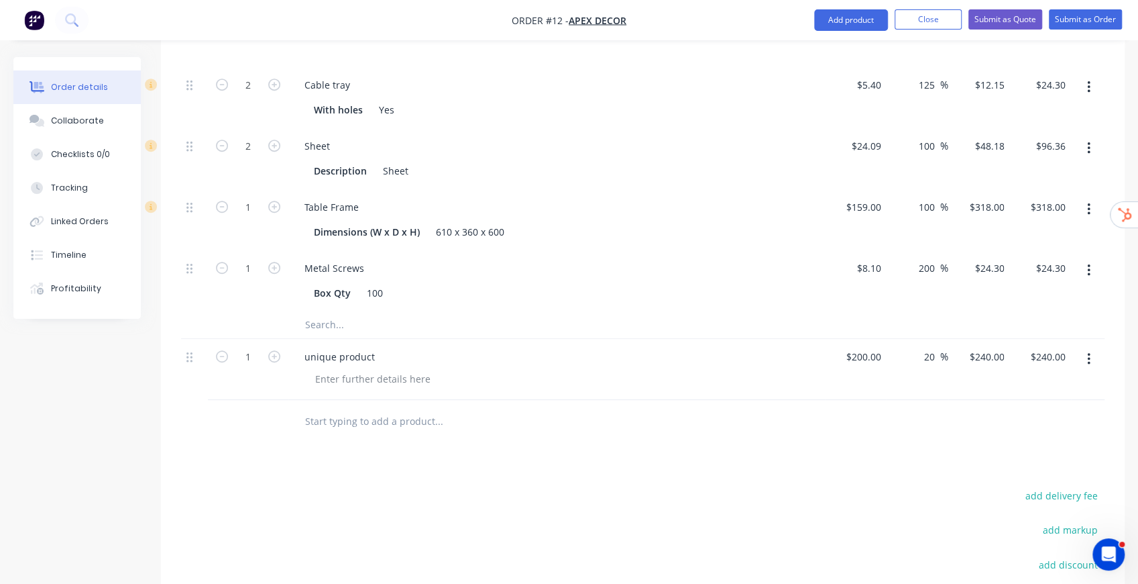
scroll to position [641, 0]
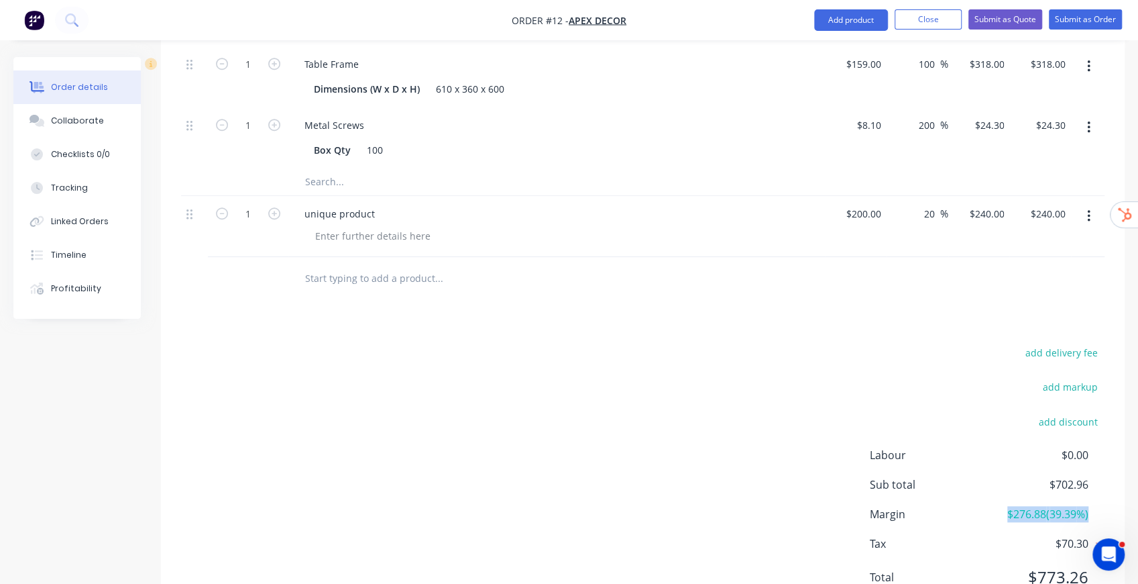
drag, startPoint x: 1003, startPoint y: 453, endPoint x: 1089, endPoint y: 454, distance: 86.5
click at [1089, 506] on div "Margin $276.88 ( 39.39 %)" at bounding box center [987, 514] width 235 height 16
click at [962, 282] on div "Products Show / Hide columns Add product Qty Cost Markup Price Total Kit 1 Desk…" at bounding box center [643, 207] width 964 height 832
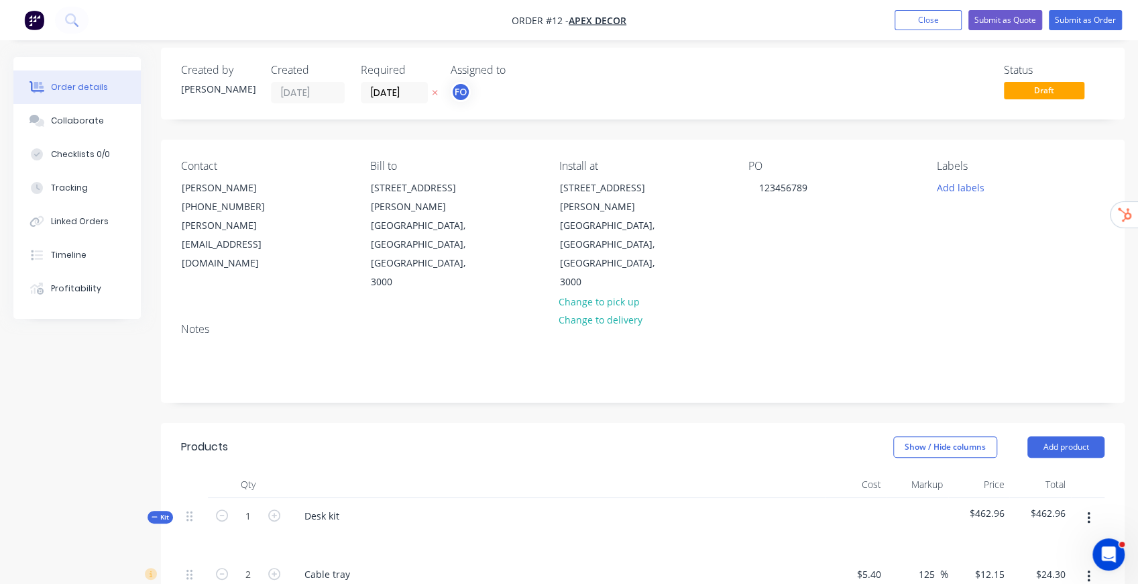
scroll to position [0, 0]
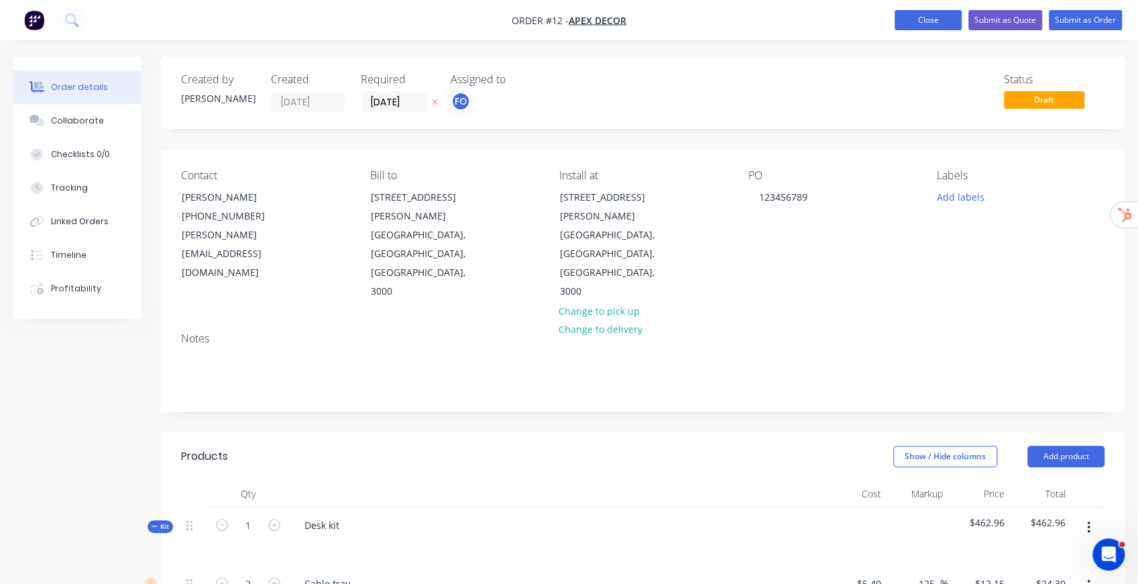
click at [933, 19] on button "Close" at bounding box center [928, 20] width 67 height 20
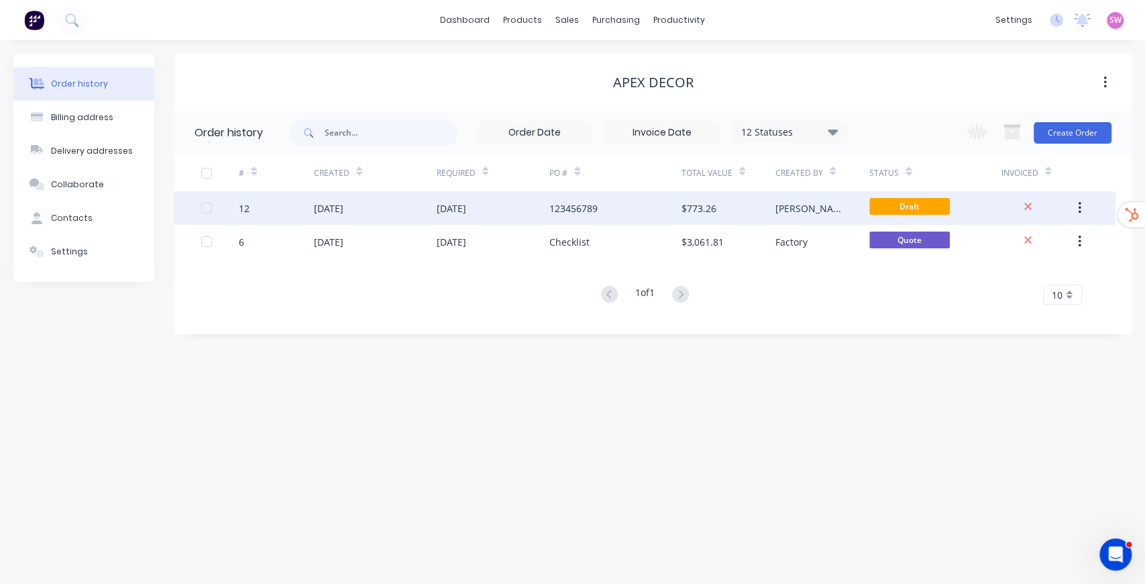
click at [629, 210] on div "123456789" at bounding box center [614, 208] width 131 height 34
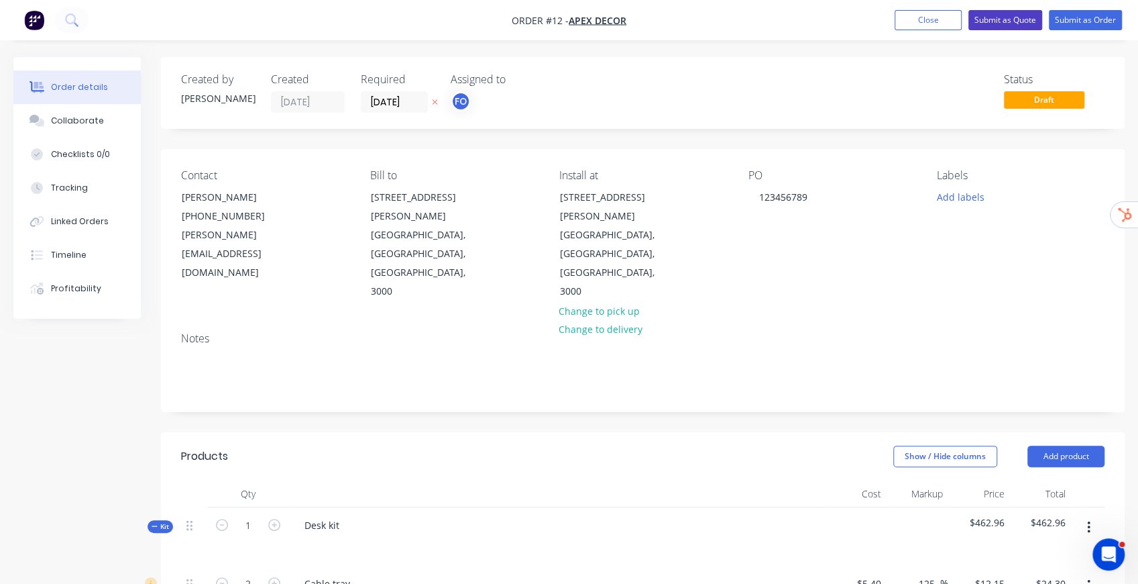
click at [1009, 19] on button "Submit as Quote" at bounding box center [1006, 20] width 74 height 20
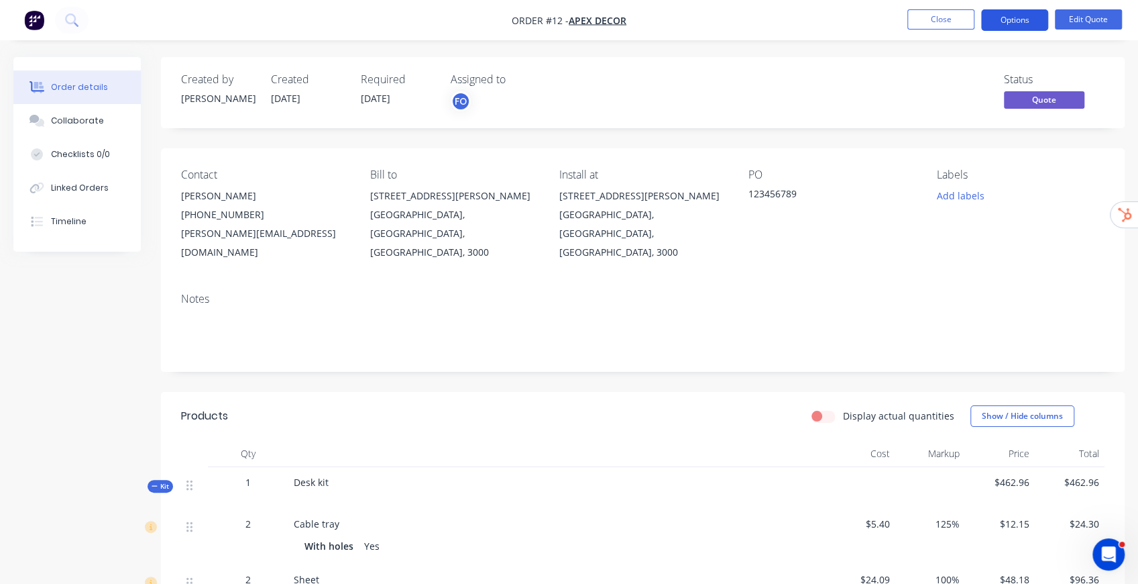
click at [1010, 22] on button "Options" at bounding box center [1014, 19] width 67 height 21
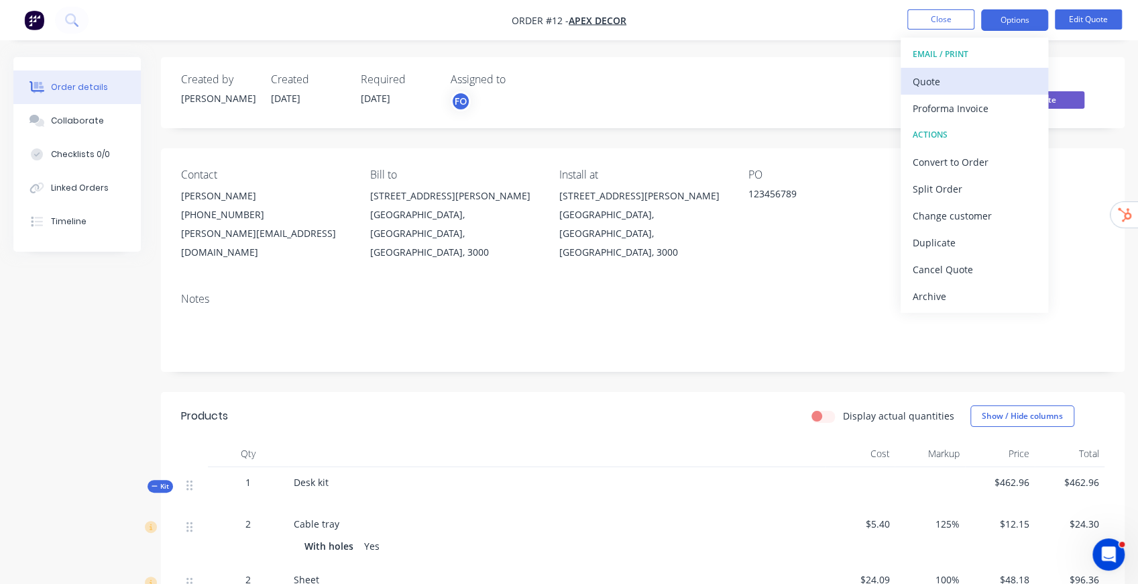
click at [957, 76] on div "Quote" at bounding box center [974, 81] width 123 height 19
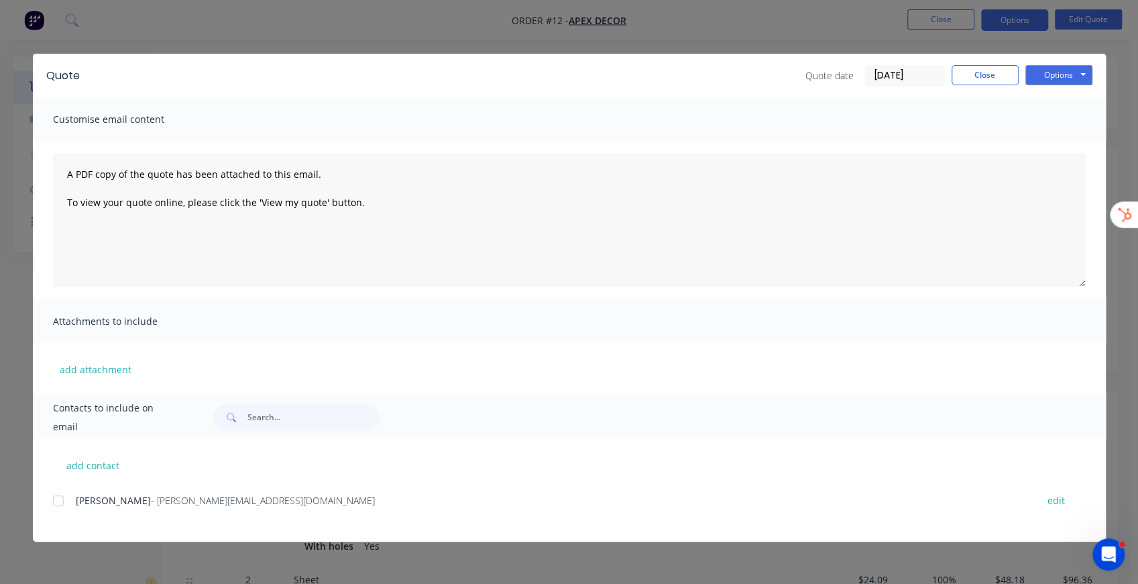
click at [906, 78] on input "09/09/25" at bounding box center [904, 76] width 79 height 20
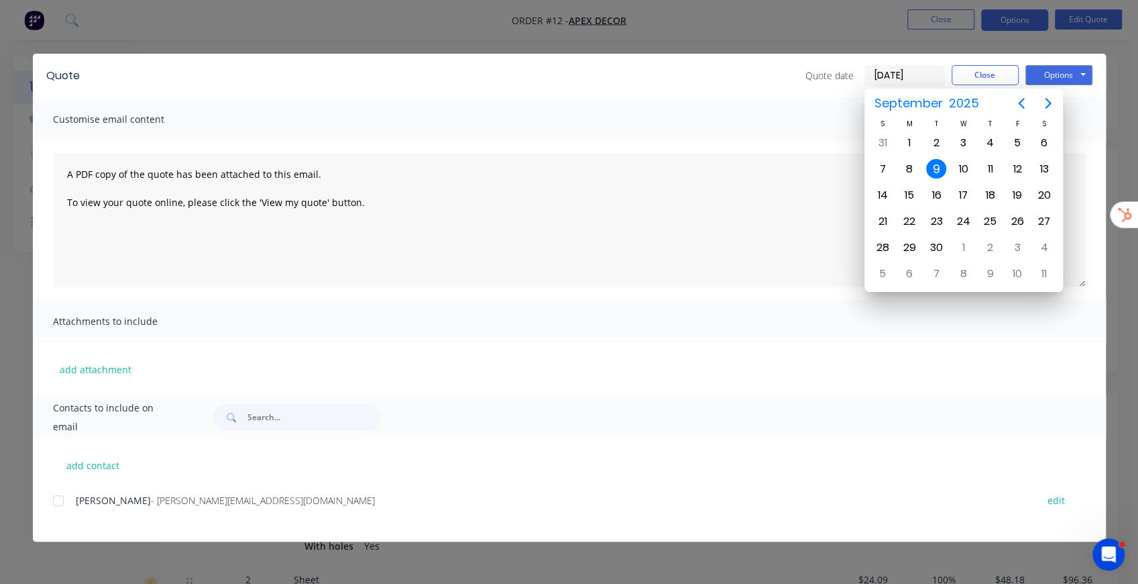
click at [545, 113] on div "Customise email content" at bounding box center [569, 119] width 1073 height 44
click at [932, 165] on div "9" at bounding box center [936, 169] width 20 height 20
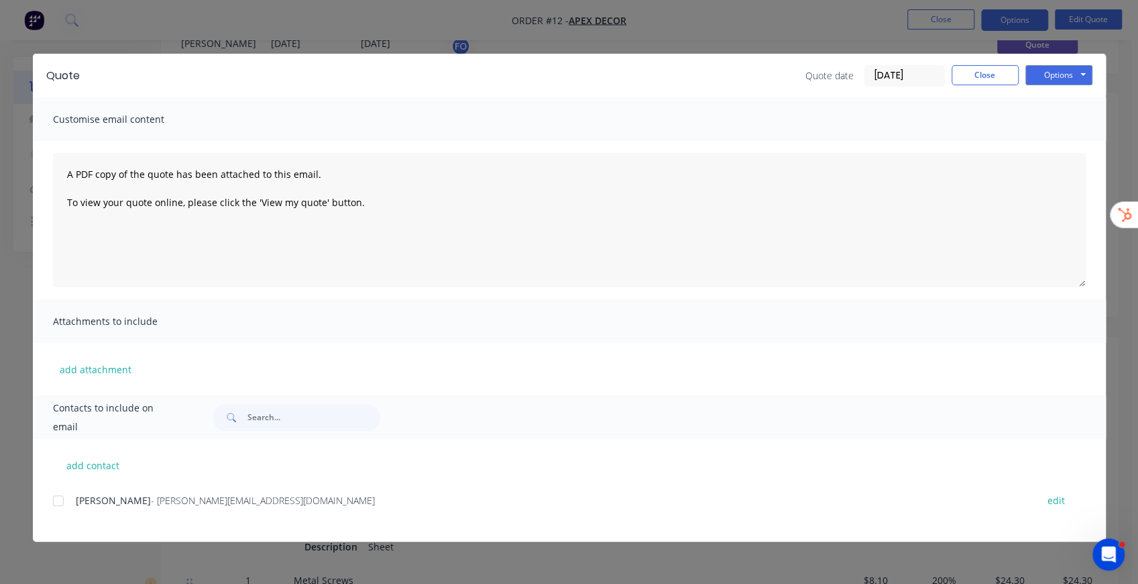
scroll to position [178, 0]
click at [54, 388] on div "add attachment" at bounding box center [569, 369] width 1073 height 52
click at [61, 503] on div at bounding box center [58, 500] width 27 height 27
click at [59, 503] on div at bounding box center [58, 500] width 27 height 27
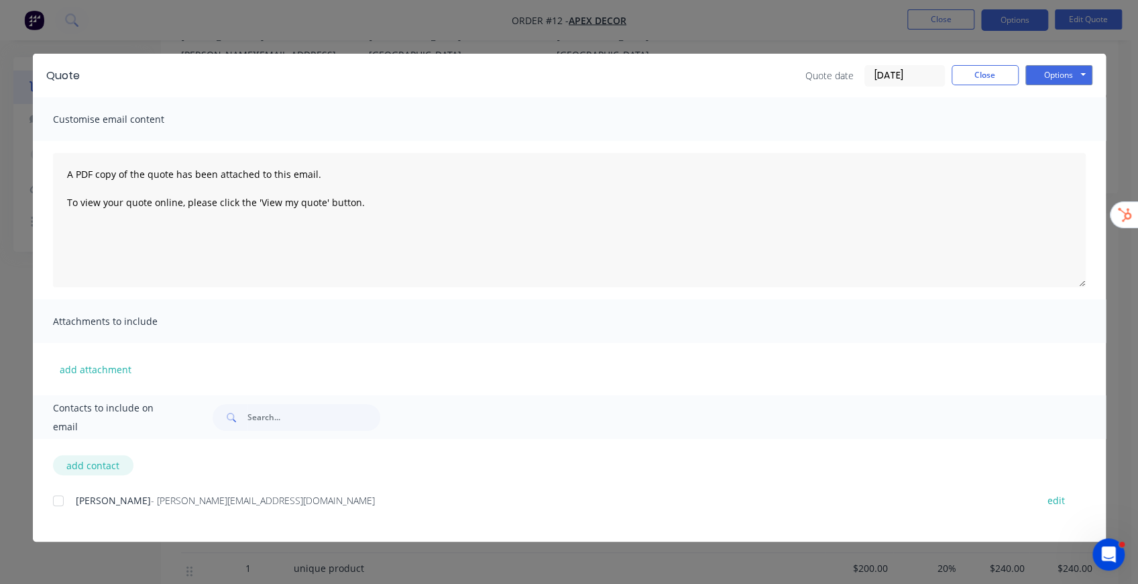
click at [90, 468] on button "add contact" at bounding box center [93, 465] width 80 height 20
select select "NZ"
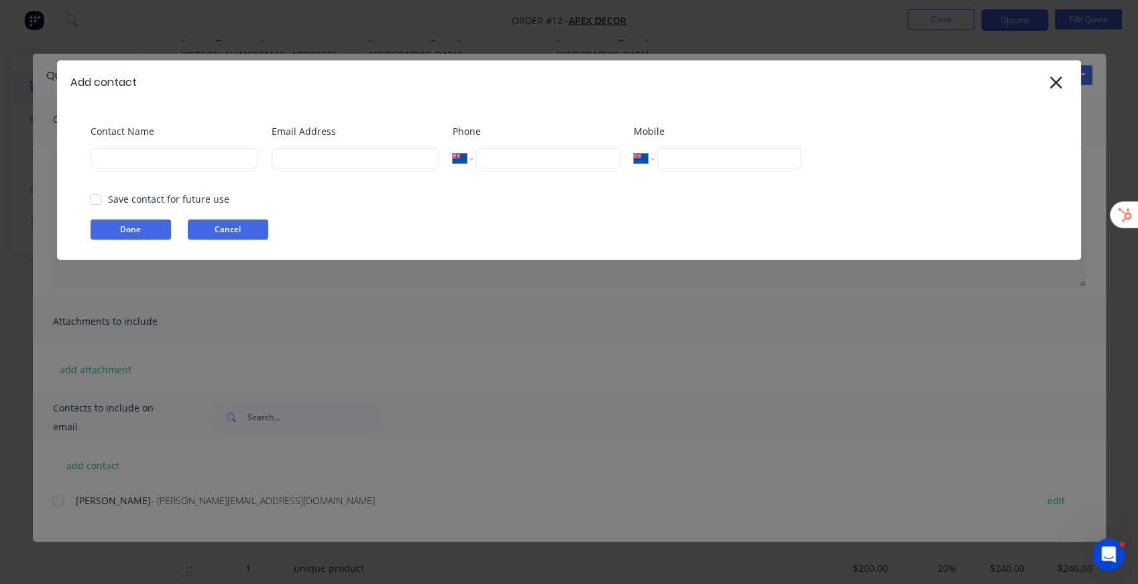
click at [236, 227] on button "Cancel" at bounding box center [228, 229] width 80 height 20
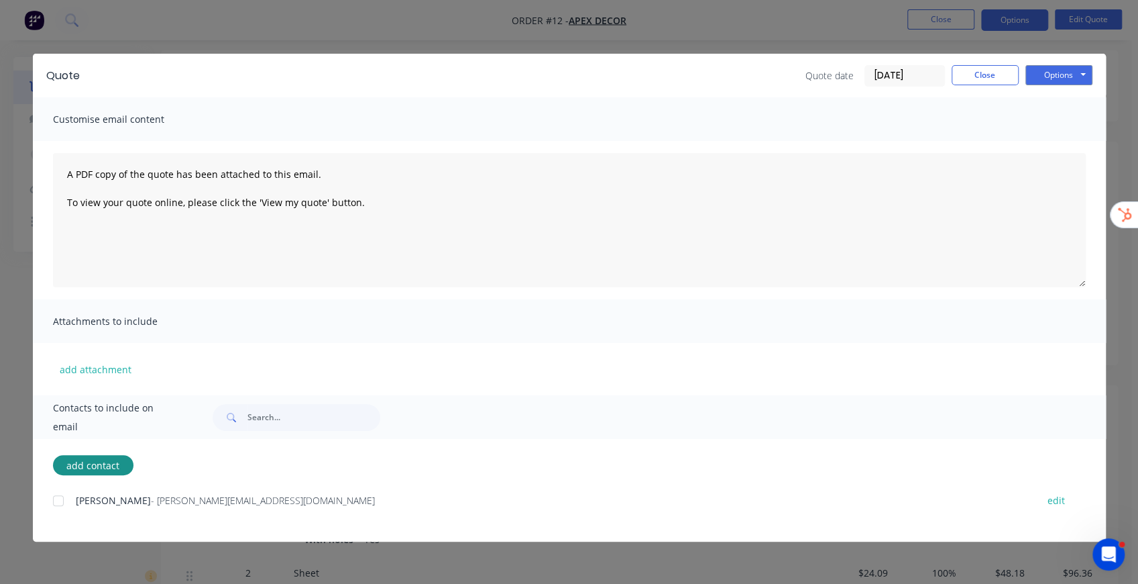
scroll to position [0, 0]
click at [1080, 75] on button "Options" at bounding box center [1059, 75] width 67 height 20
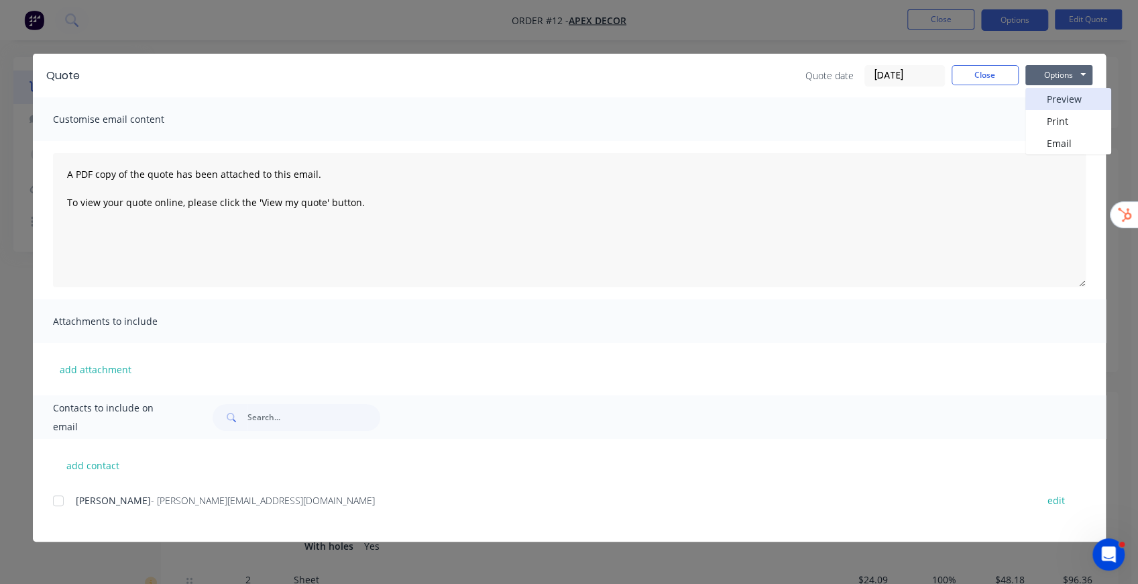
click at [1076, 103] on button "Preview" at bounding box center [1069, 99] width 86 height 22
click at [1005, 78] on button "Close" at bounding box center [985, 75] width 67 height 20
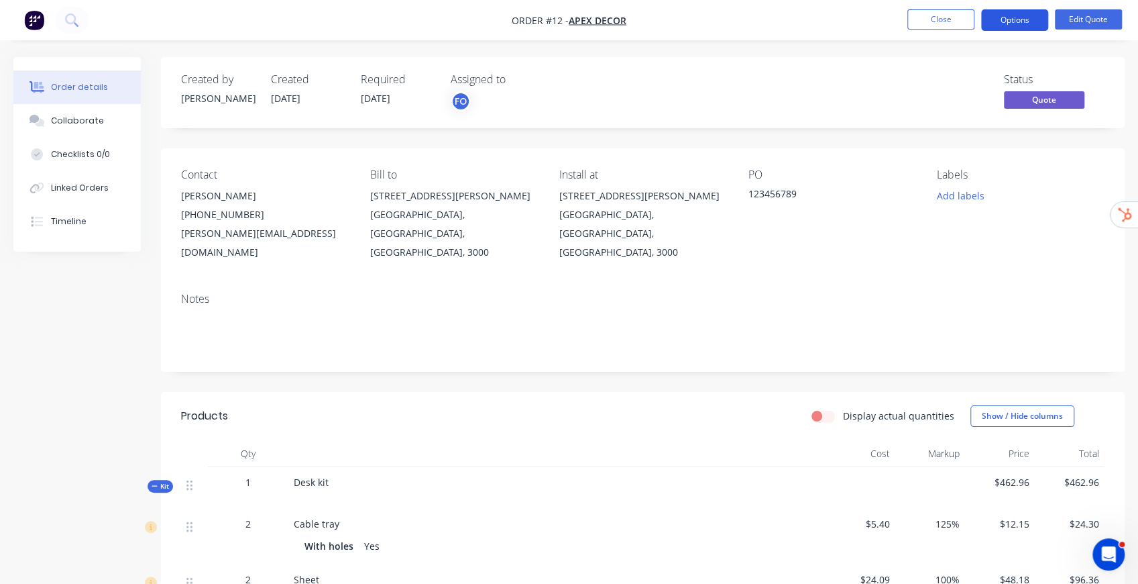
click at [1008, 21] on button "Options" at bounding box center [1014, 19] width 67 height 21
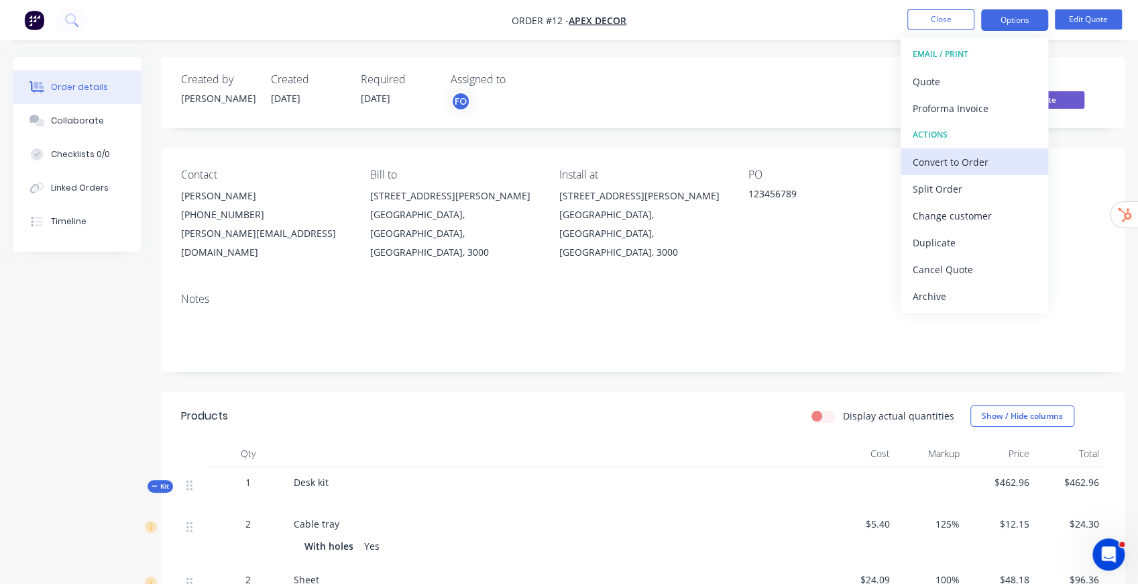
click at [977, 162] on div "Convert to Order" at bounding box center [974, 161] width 123 height 19
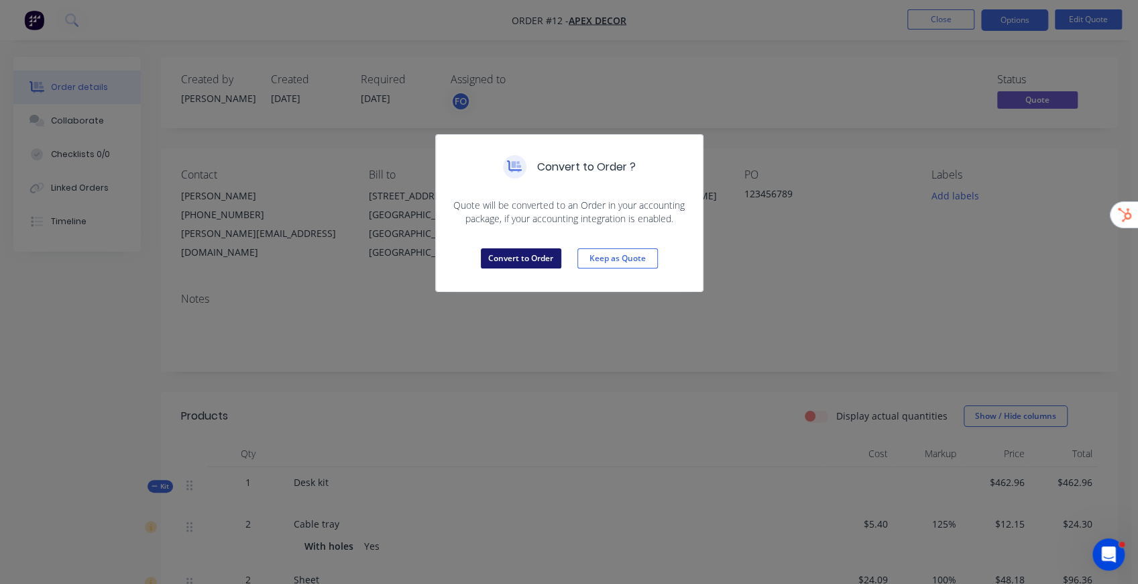
click at [556, 258] on button "Convert to Order" at bounding box center [521, 258] width 80 height 20
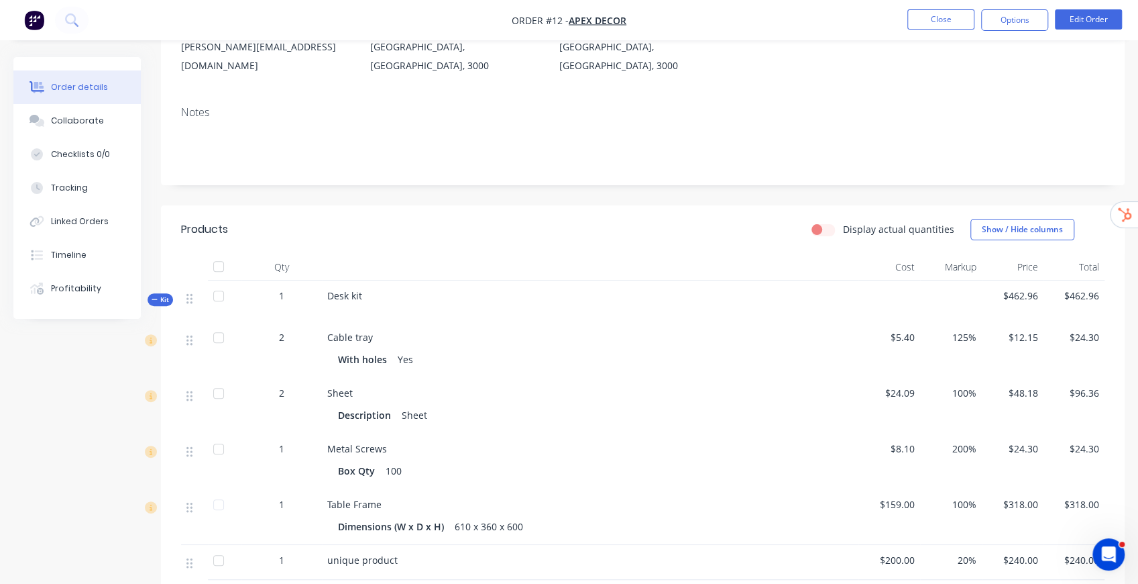
scroll to position [268, 0]
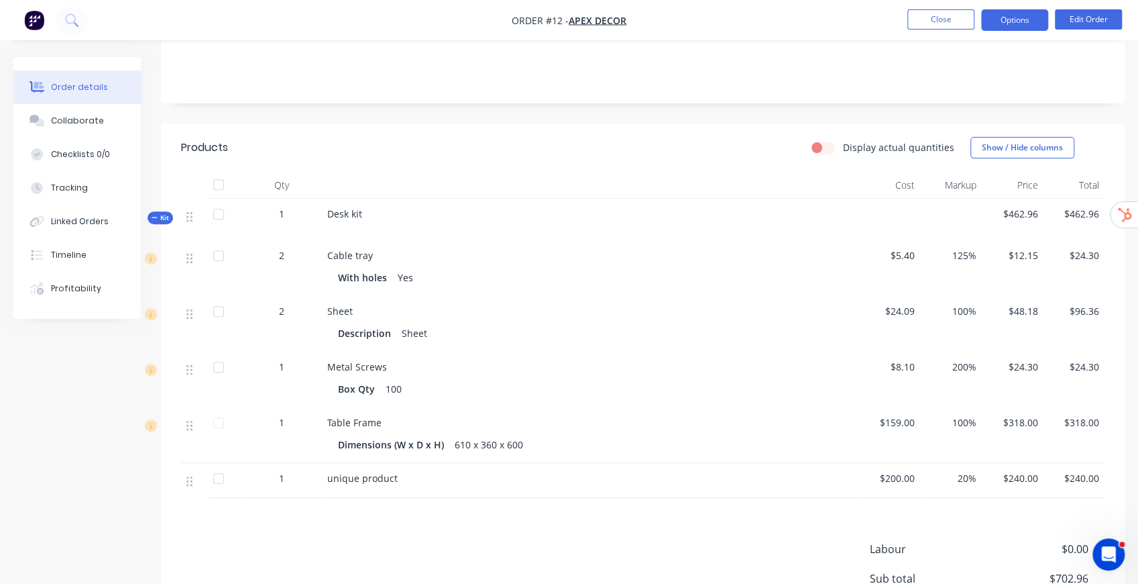
click at [1025, 21] on button "Options" at bounding box center [1014, 19] width 67 height 21
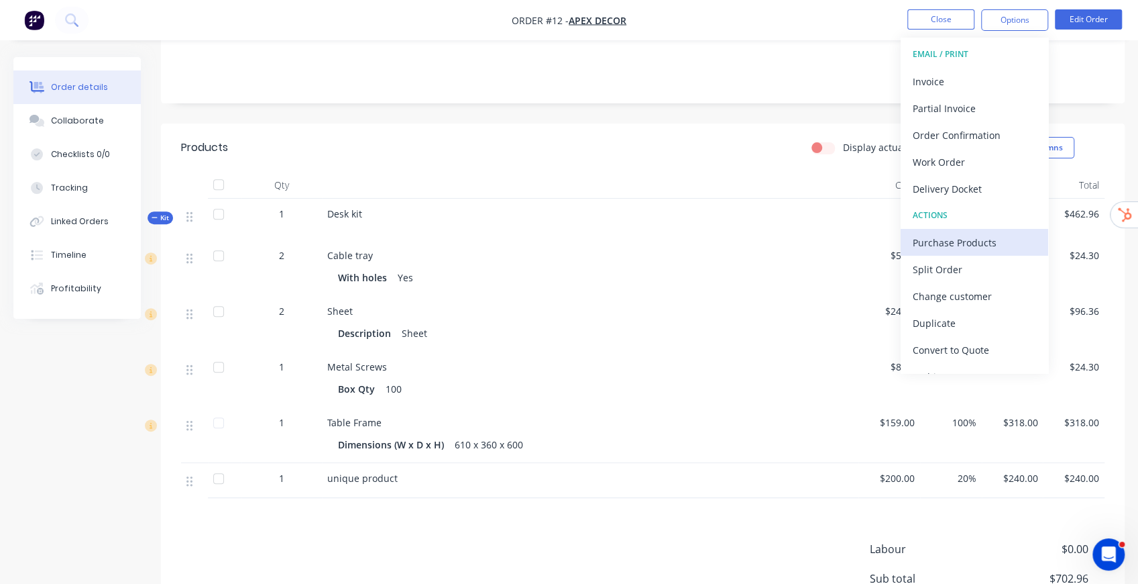
click at [969, 237] on div "Purchase Products" at bounding box center [974, 242] width 123 height 19
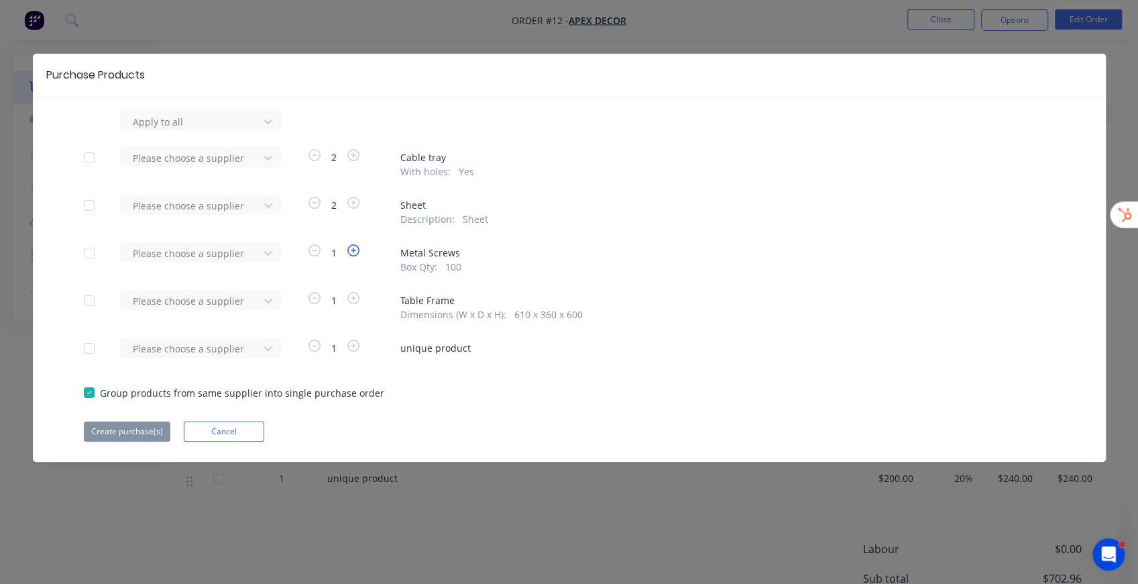
click at [353, 249] on icon "button" at bounding box center [353, 250] width 12 height 12
click at [352, 250] on icon "button" at bounding box center [353, 250] width 12 height 12
click at [219, 248] on div at bounding box center [191, 253] width 121 height 17
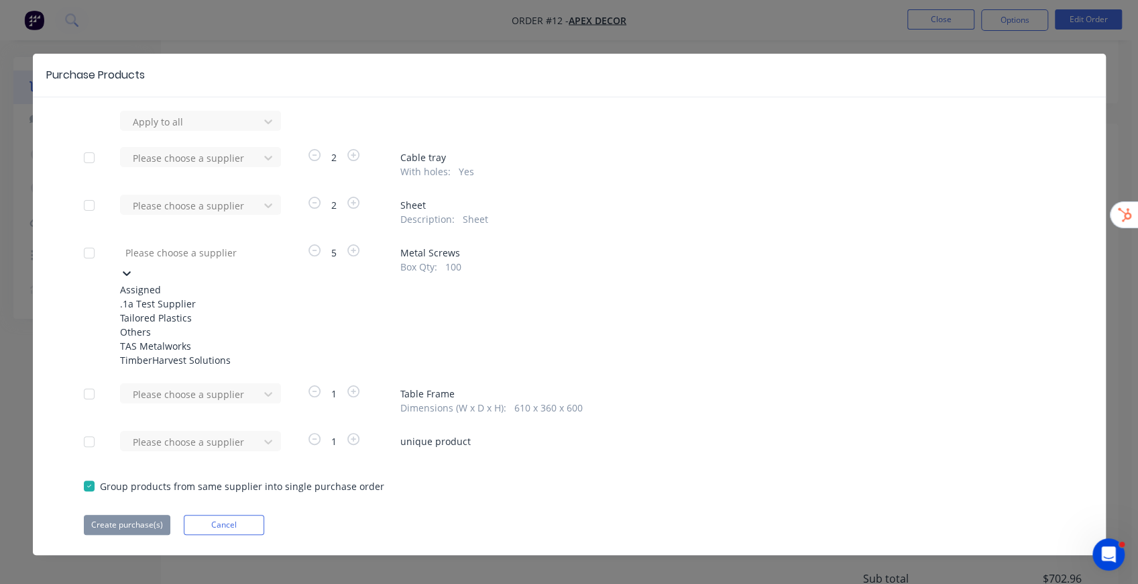
click at [173, 307] on div ".1a Test Supplier" at bounding box center [194, 304] width 148 height 14
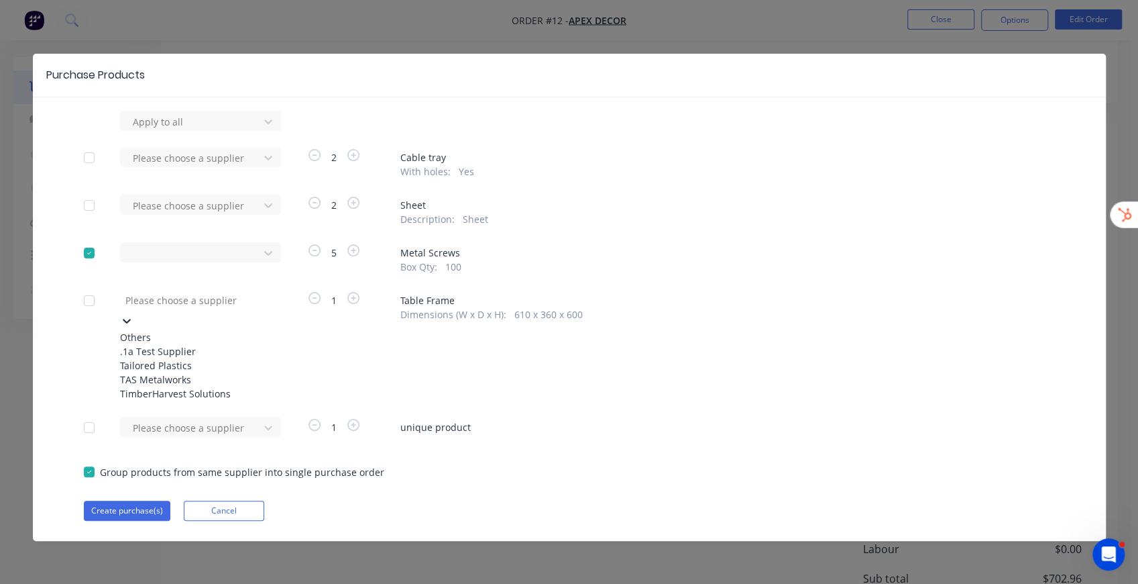
click at [246, 303] on div at bounding box center [220, 300] width 193 height 17
click at [188, 372] on div "Tailored Plastics" at bounding box center [194, 365] width 148 height 14
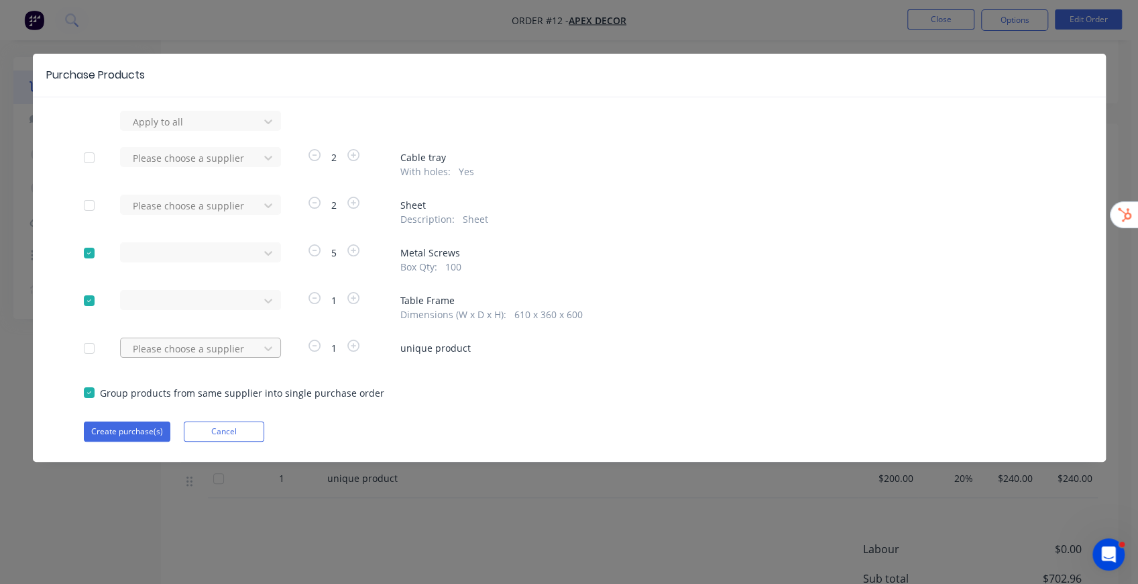
click at [203, 348] on div at bounding box center [191, 348] width 121 height 17
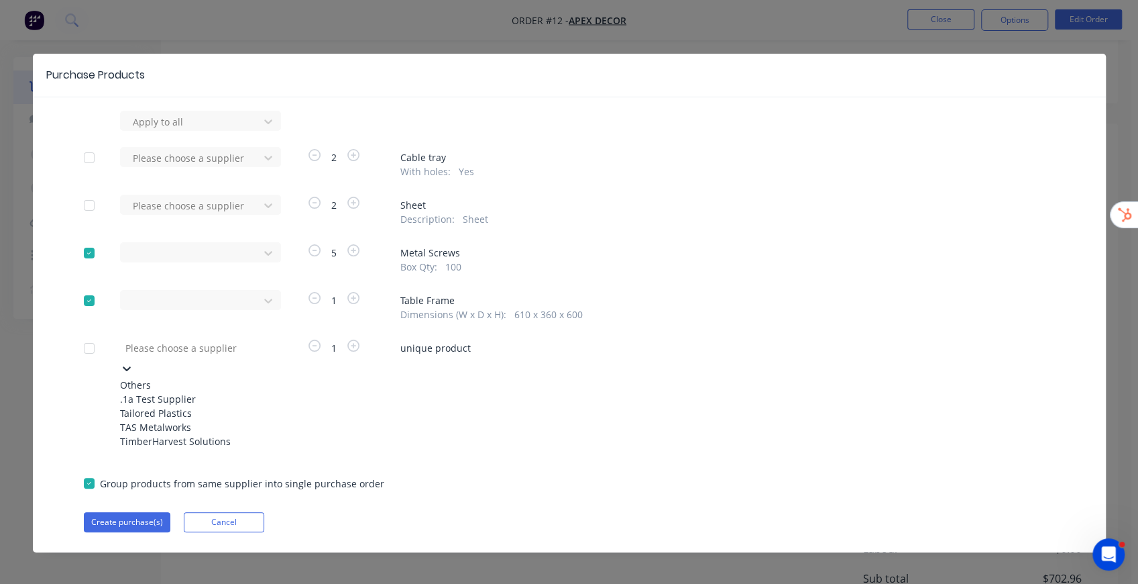
click at [203, 419] on div "Tailored Plastics" at bounding box center [194, 413] width 148 height 14
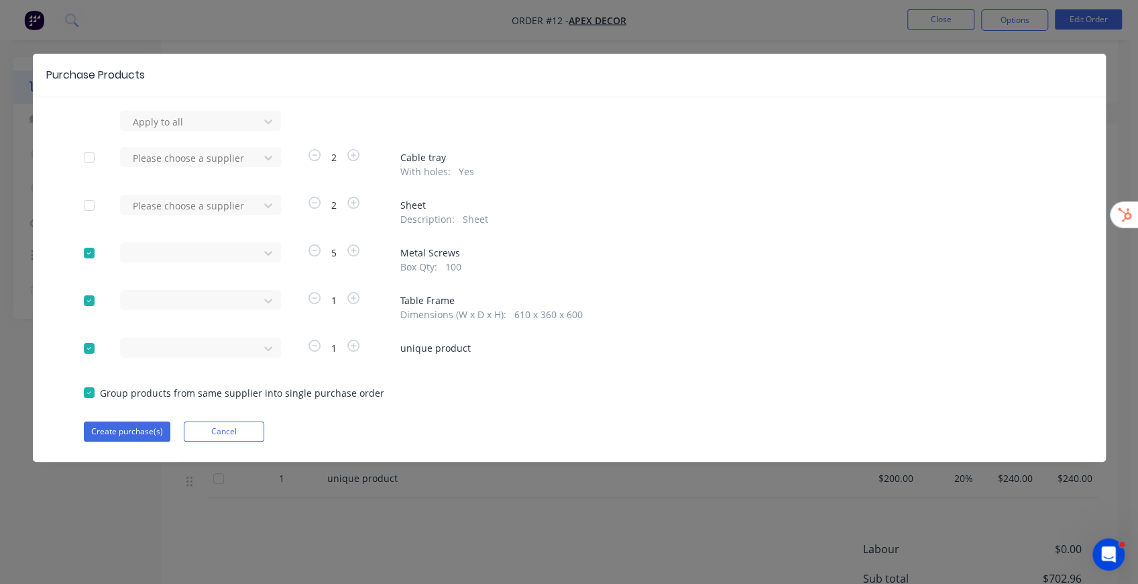
click at [197, 219] on div "Please choose a supplier" at bounding box center [194, 211] width 148 height 32
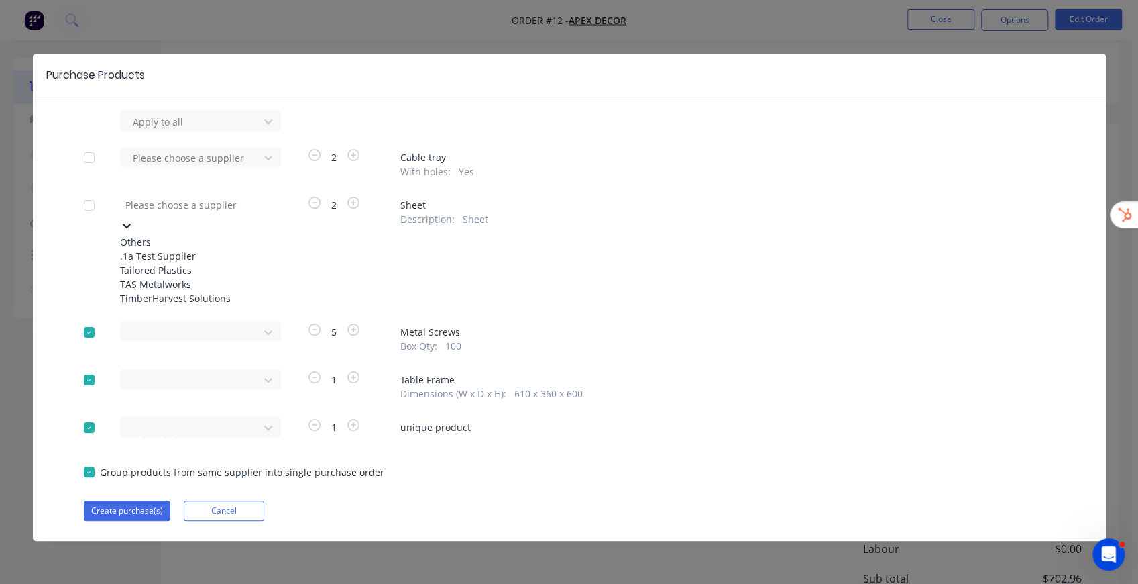
click at [197, 209] on div at bounding box center [220, 205] width 193 height 17
click at [178, 252] on div ".1a Test Supplier" at bounding box center [194, 256] width 148 height 14
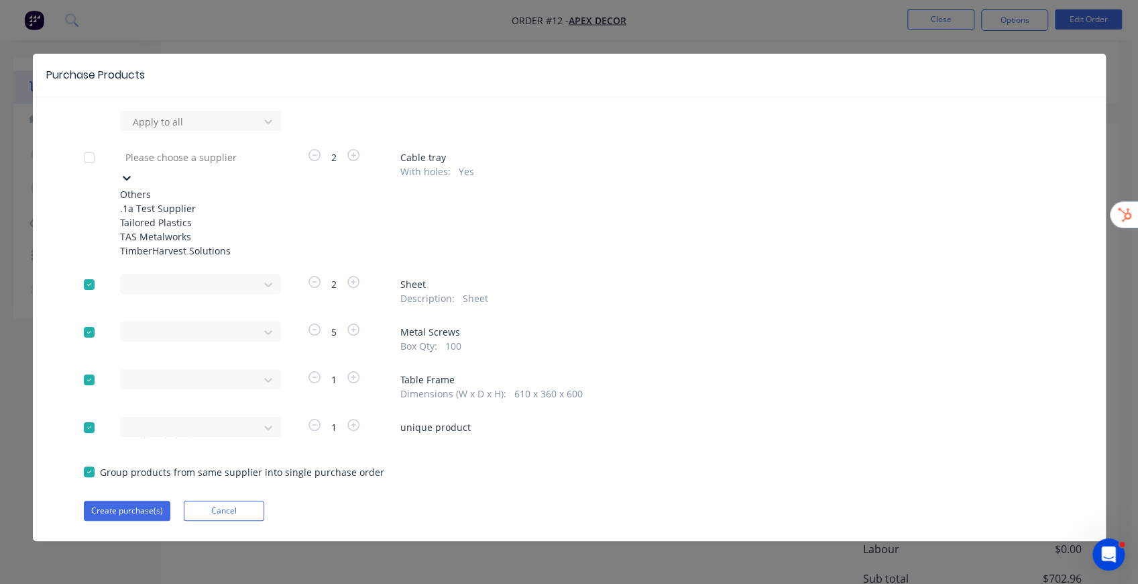
click at [190, 151] on div at bounding box center [220, 157] width 193 height 17
click at [176, 206] on div ".1a Test Supplier" at bounding box center [194, 208] width 148 height 14
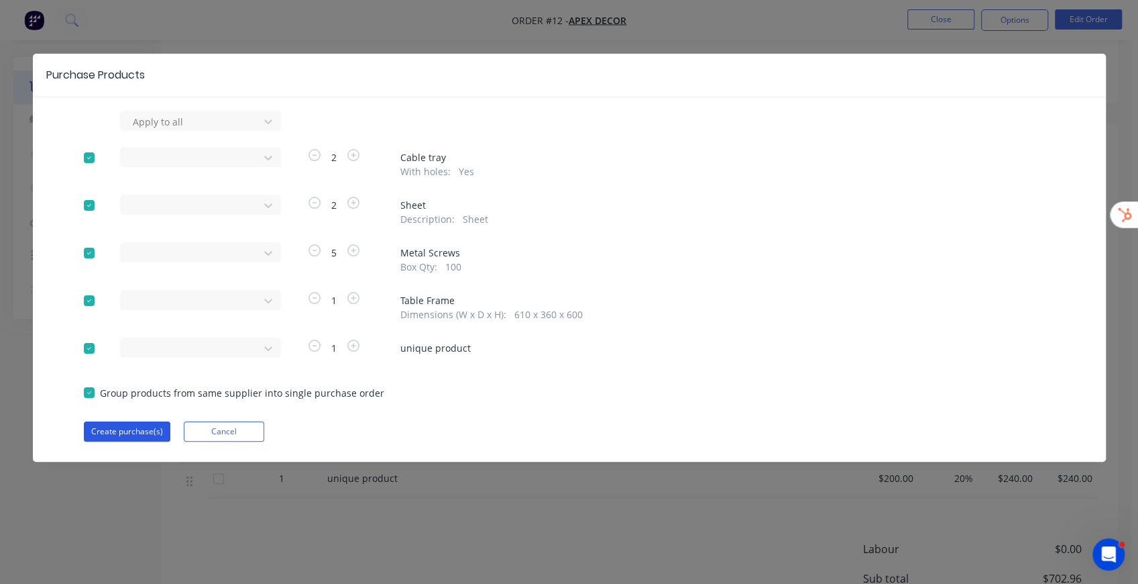
click at [129, 431] on button "Create purchase(s)" at bounding box center [127, 431] width 87 height 20
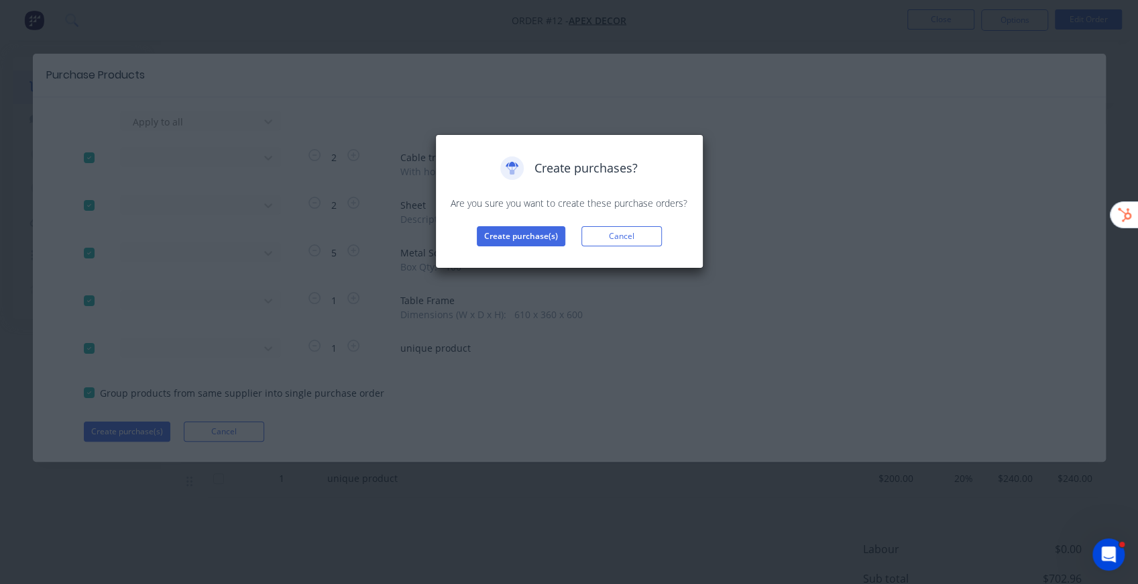
click at [538, 225] on div "Create purchases? Are you sure you want to create these purchase orders? Create…" at bounding box center [569, 201] width 240 height 90
click at [537, 232] on button "Create purchase(s)" at bounding box center [521, 236] width 89 height 20
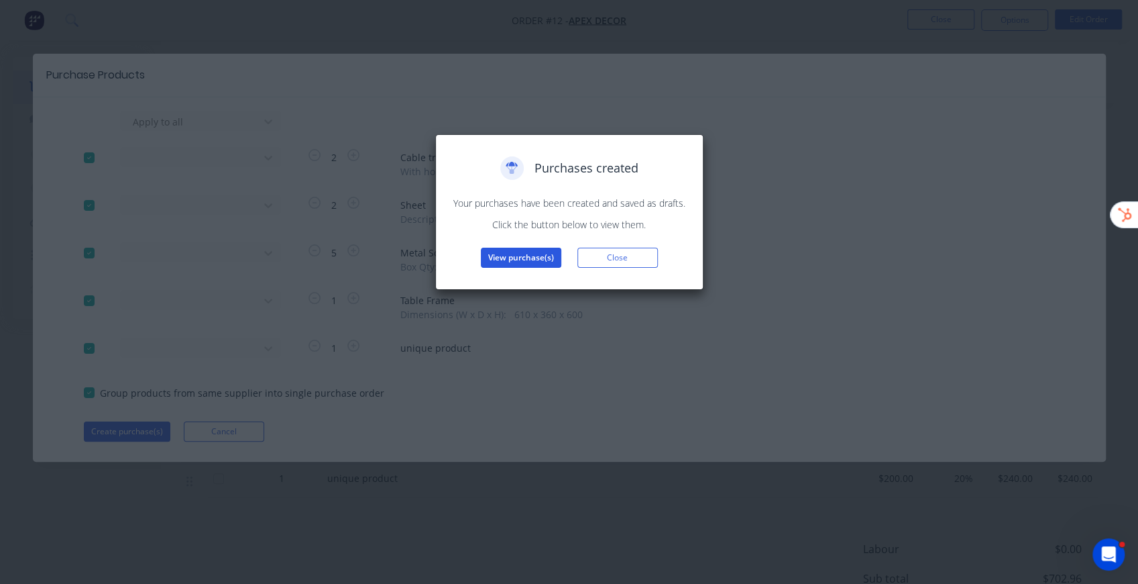
click at [541, 248] on button "View purchase(s)" at bounding box center [521, 258] width 80 height 20
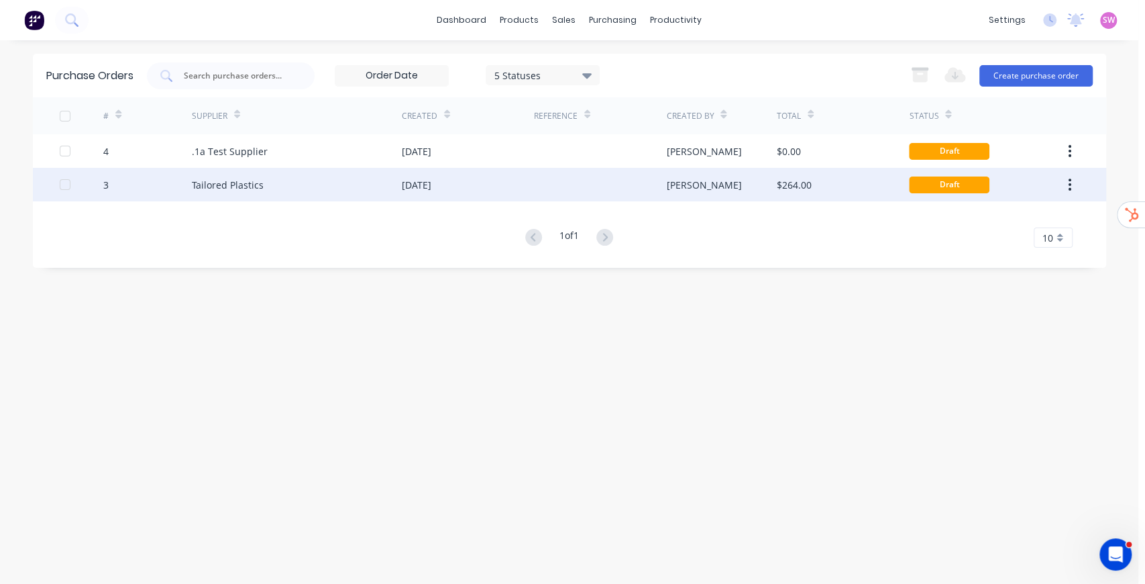
click at [486, 185] on div "09 Sep 2025" at bounding box center [468, 185] width 132 height 34
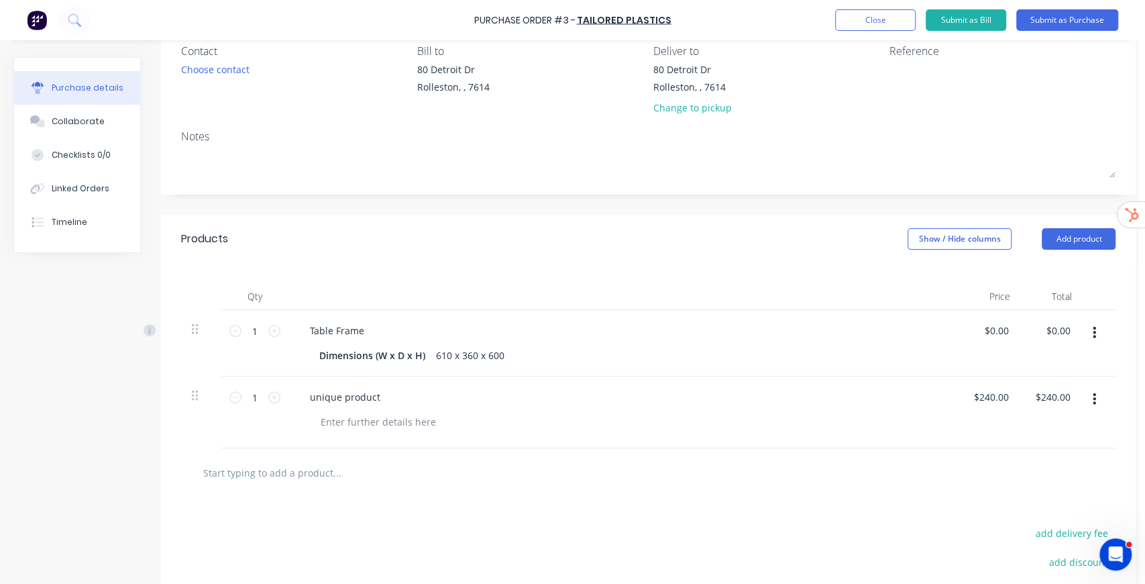
scroll to position [134, 0]
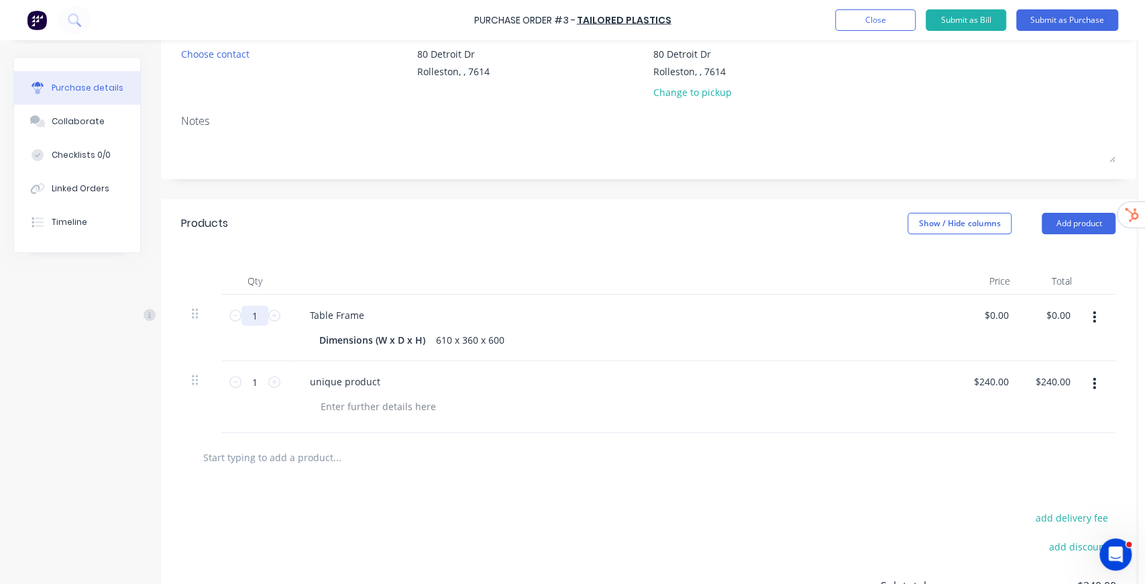
drag, startPoint x: 259, startPoint y: 319, endPoint x: 207, endPoint y: 320, distance: 52.3
click at [207, 320] on div "1 1 Table Frame Dimensions (W x D x H) 610 x 360 x 600 $0.00 $0.00 $0.00 $0.00" at bounding box center [648, 327] width 934 height 66
type input "10"
click at [255, 373] on input "1" at bounding box center [254, 382] width 27 height 20
click at [260, 381] on input "1" at bounding box center [254, 382] width 27 height 20
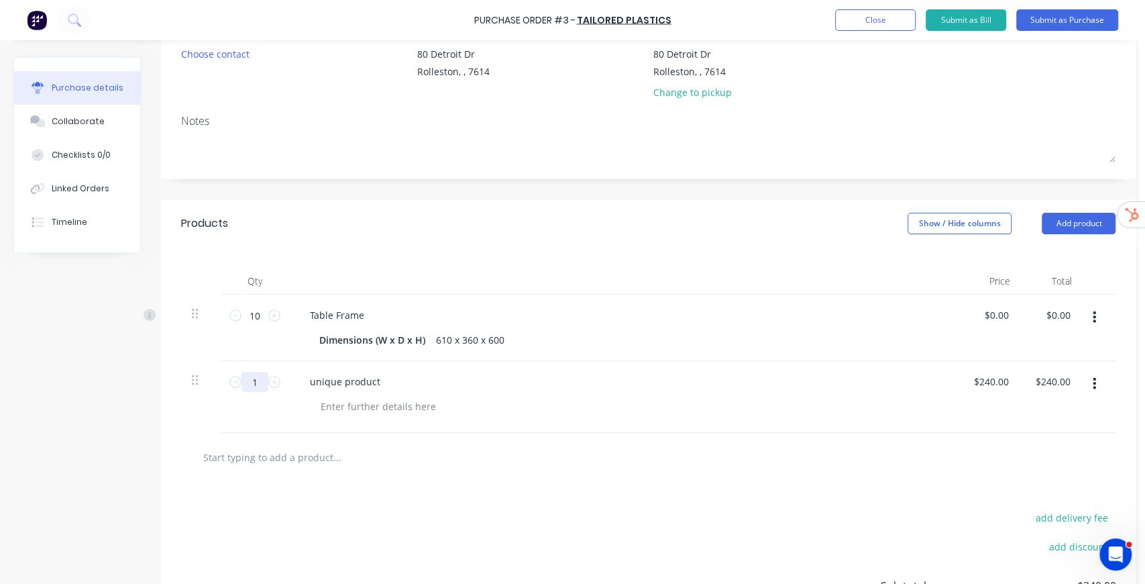
drag, startPoint x: 257, startPoint y: 381, endPoint x: 227, endPoint y: 384, distance: 30.3
click at [227, 384] on div "1 1" at bounding box center [254, 397] width 67 height 72
type input "5"
type input "$1,200.00"
type input "5"
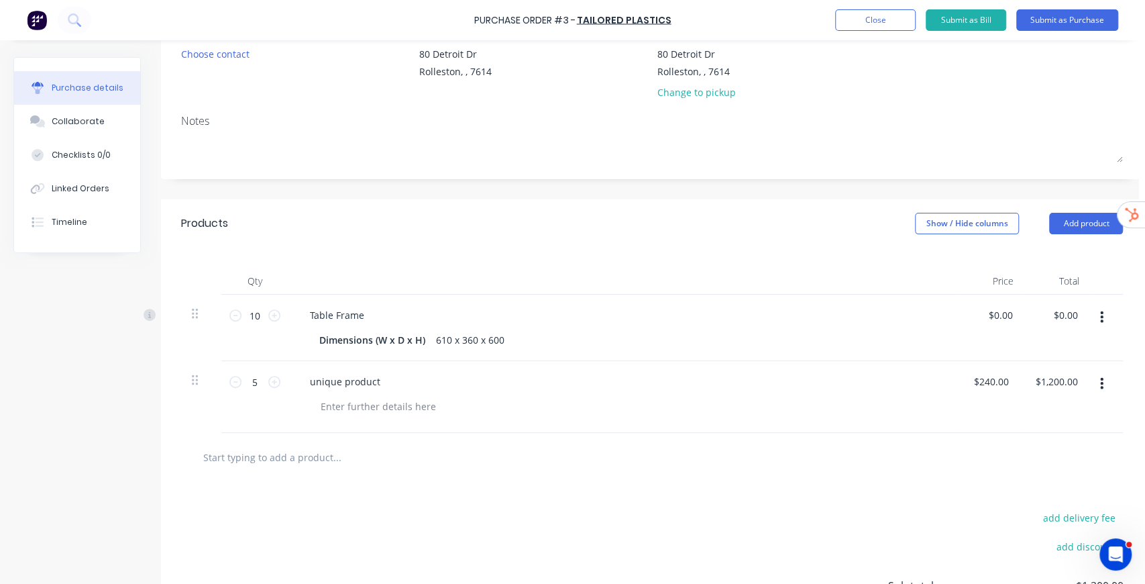
click at [453, 460] on input "text" at bounding box center [337, 456] width 268 height 27
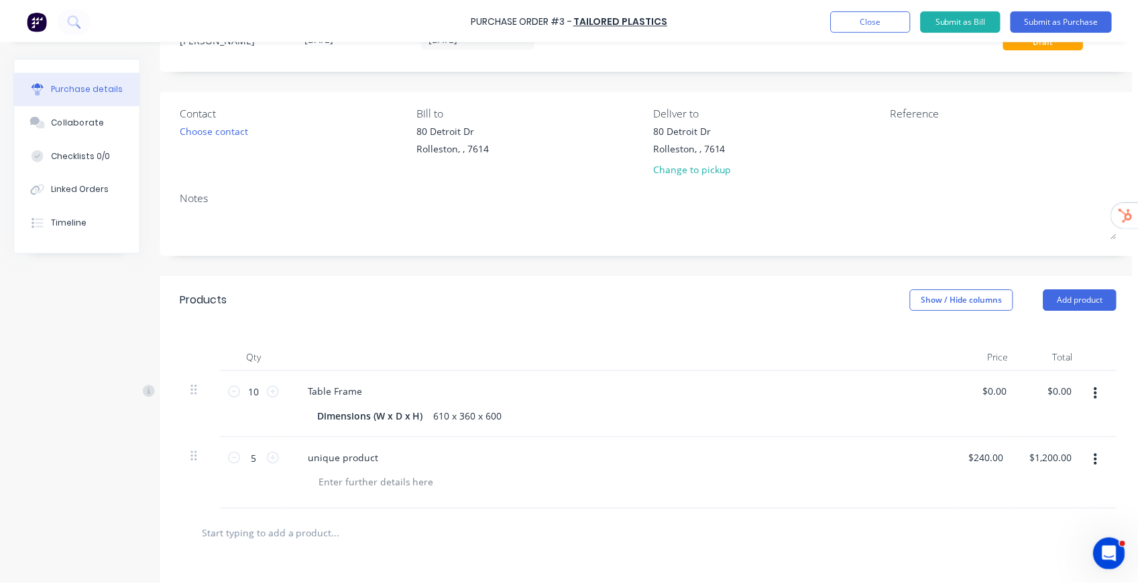
scroll to position [0, 0]
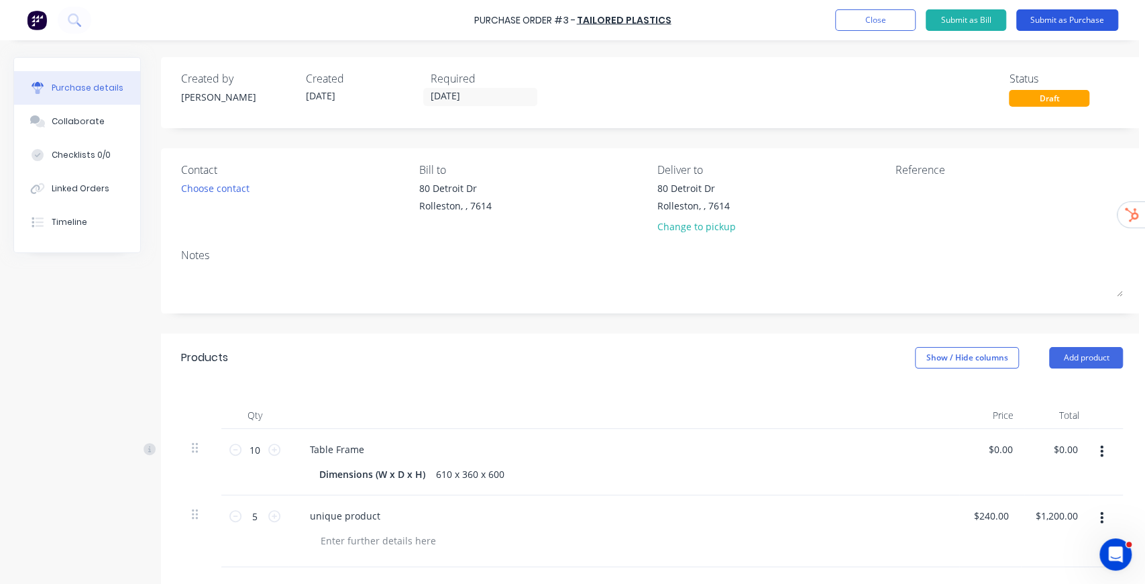
click at [1087, 17] on button "Submit as Purchase" at bounding box center [1067, 19] width 102 height 21
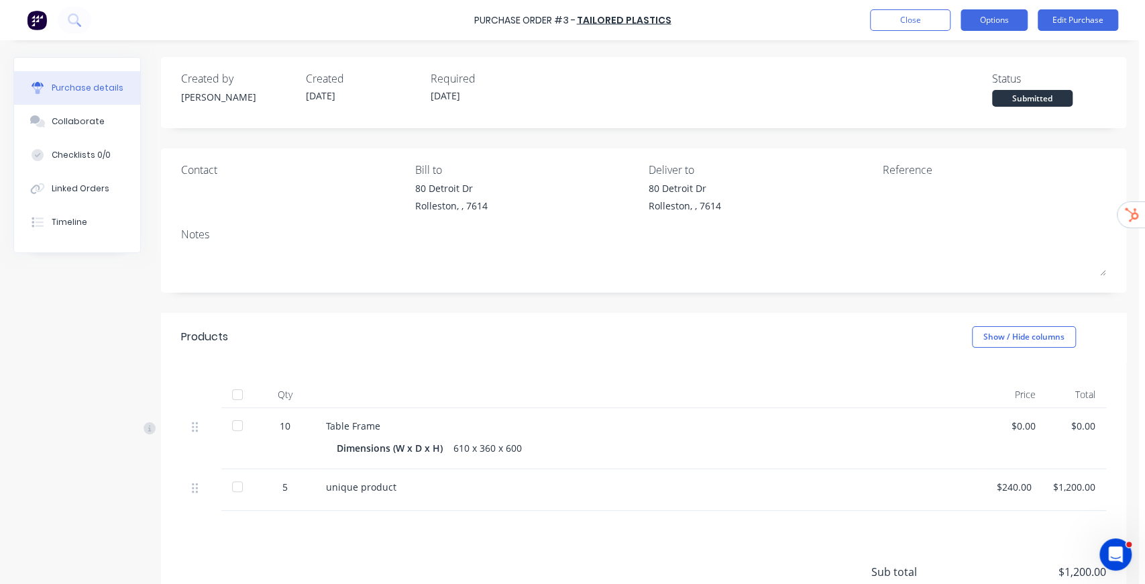
click at [993, 22] on button "Options" at bounding box center [994, 19] width 67 height 21
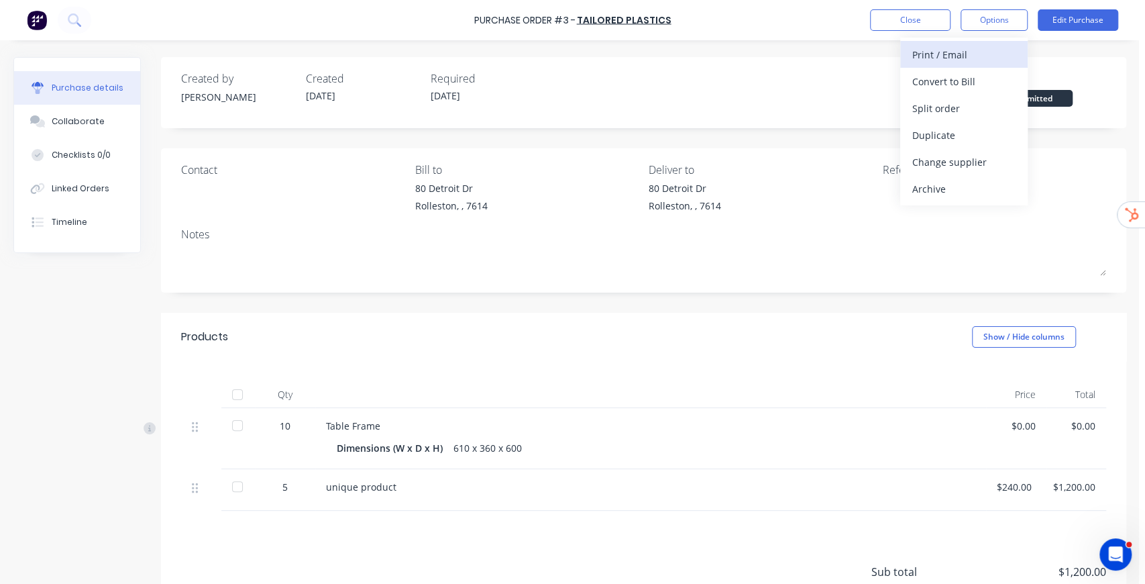
click at [973, 52] on div "Print / Email" at bounding box center [963, 54] width 103 height 19
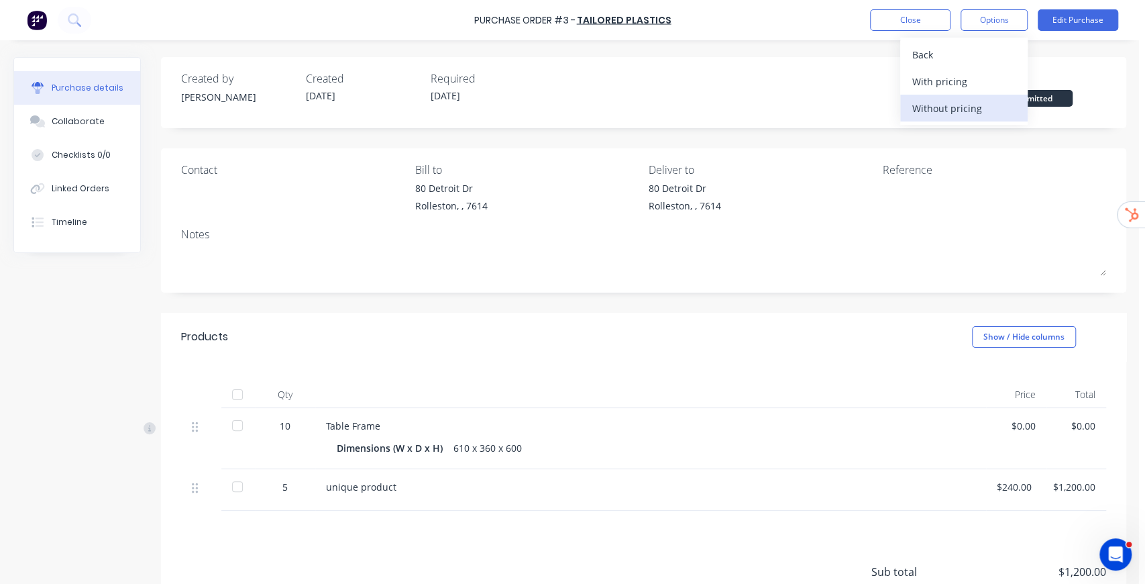
click at [967, 108] on div "Without pricing" at bounding box center [963, 108] width 103 height 19
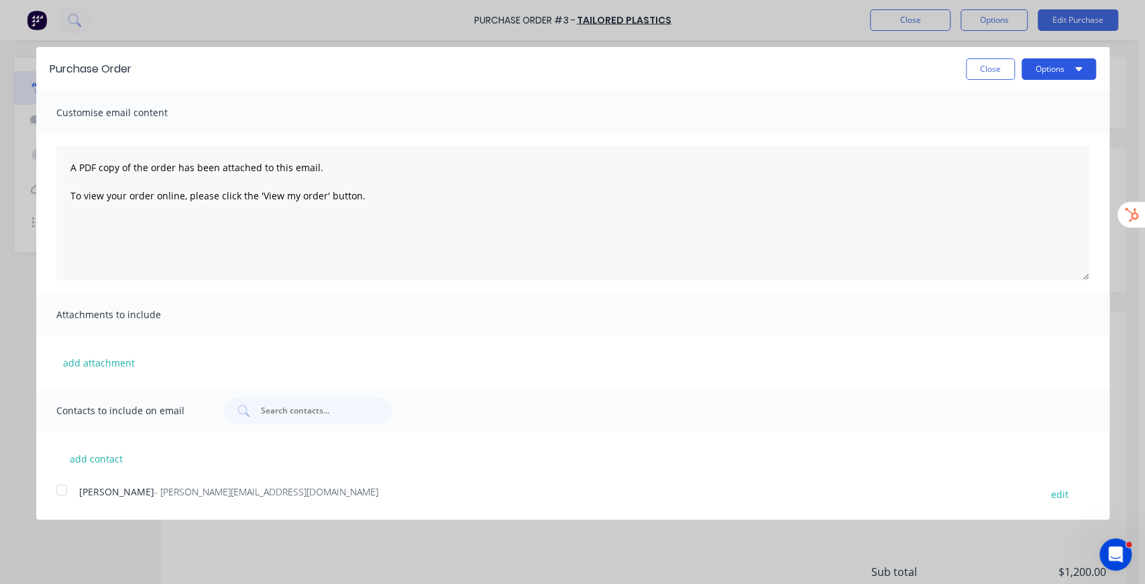
click at [1040, 76] on button "Options" at bounding box center [1059, 68] width 74 height 21
click at [985, 66] on button "Close" at bounding box center [990, 68] width 49 height 21
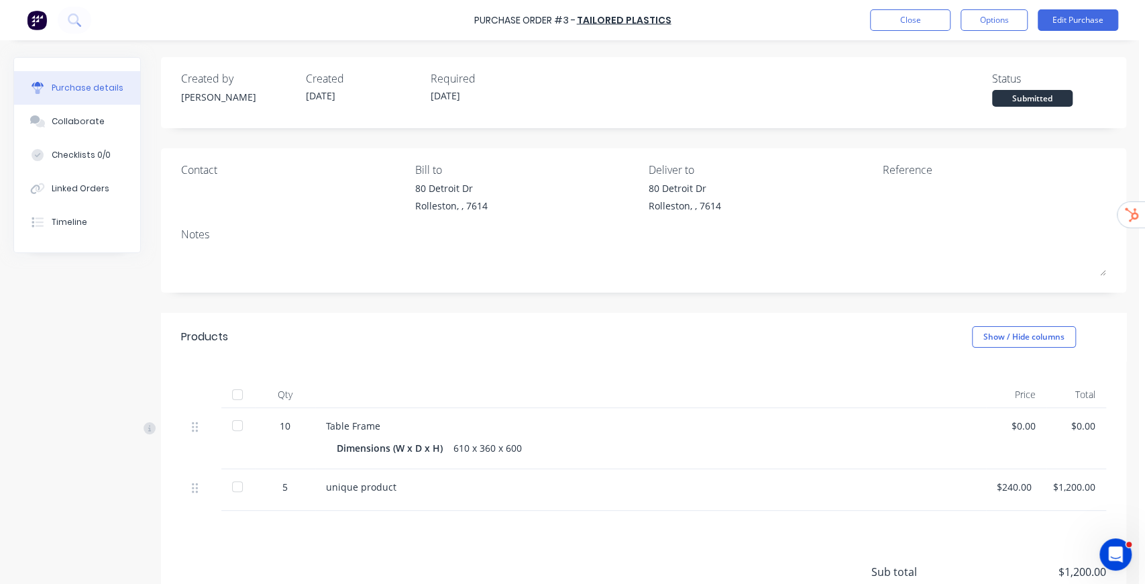
click at [235, 428] on div at bounding box center [237, 425] width 27 height 27
click at [239, 489] on div at bounding box center [237, 486] width 27 height 27
click at [912, 97] on div "Created by Stuart Created 09/09/25 Required 09/09/25 Status Received" at bounding box center [643, 88] width 925 height 36
click at [1002, 20] on button "Options" at bounding box center [994, 19] width 67 height 21
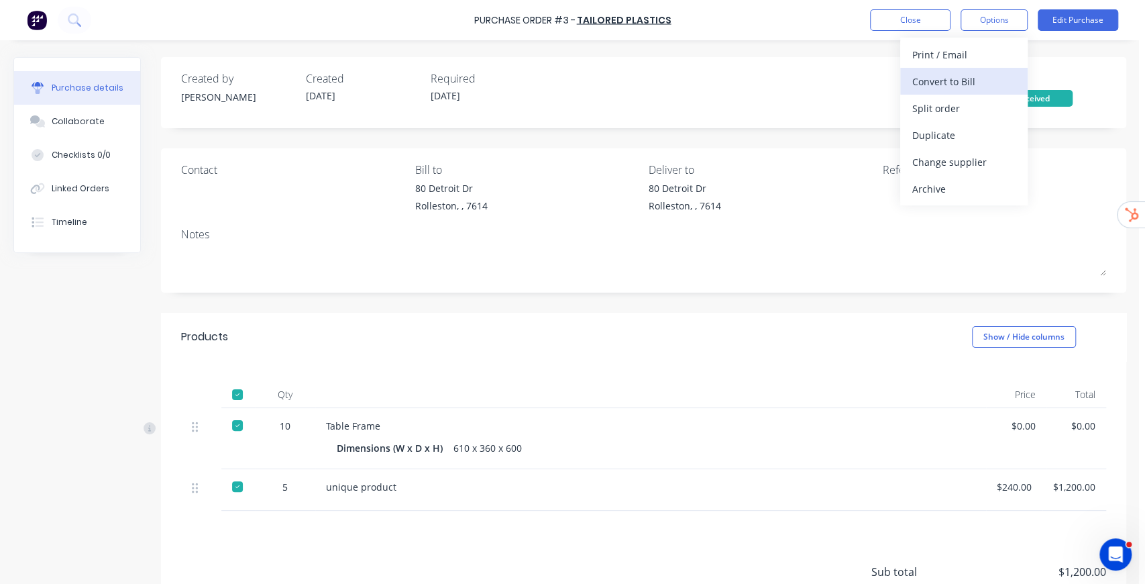
click at [965, 76] on div "Convert to Bill" at bounding box center [963, 81] width 103 height 19
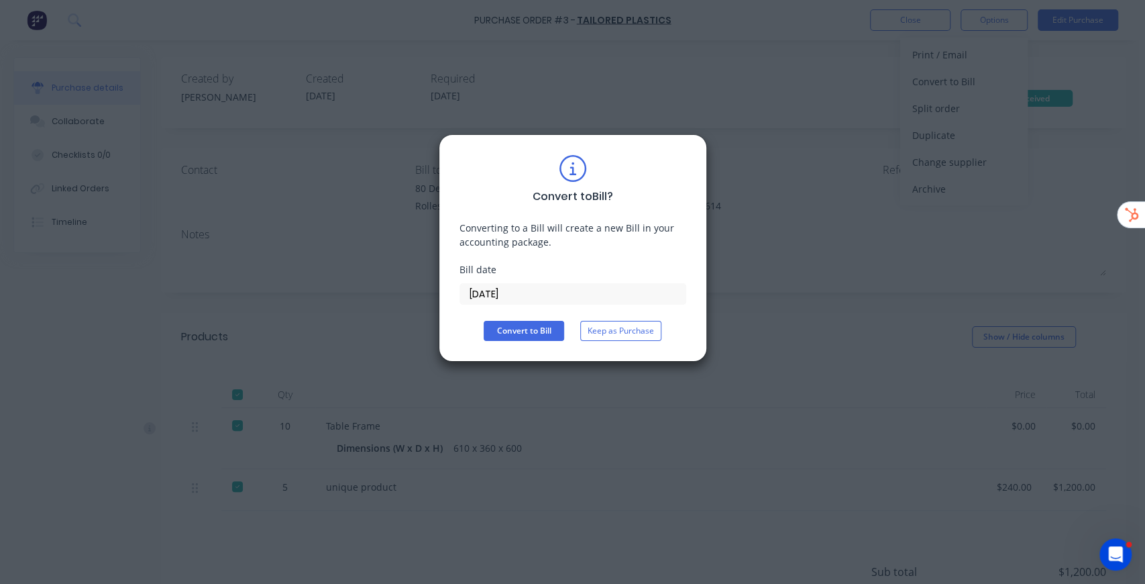
click at [539, 290] on input "09/09/25" at bounding box center [572, 294] width 225 height 20
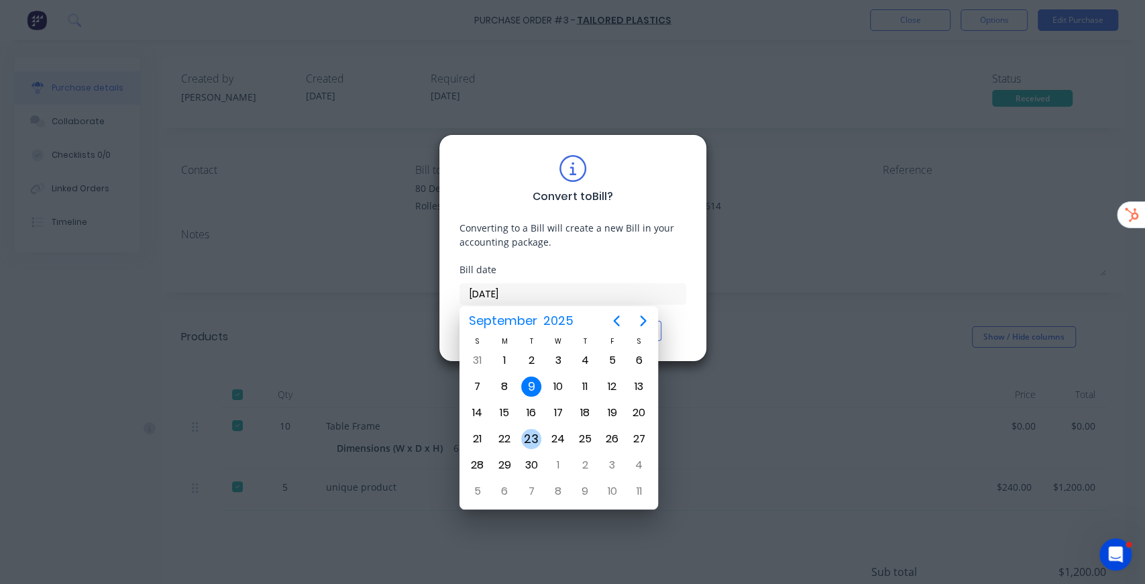
click at [535, 434] on div "23" at bounding box center [531, 439] width 20 height 20
type input "23/09/25"
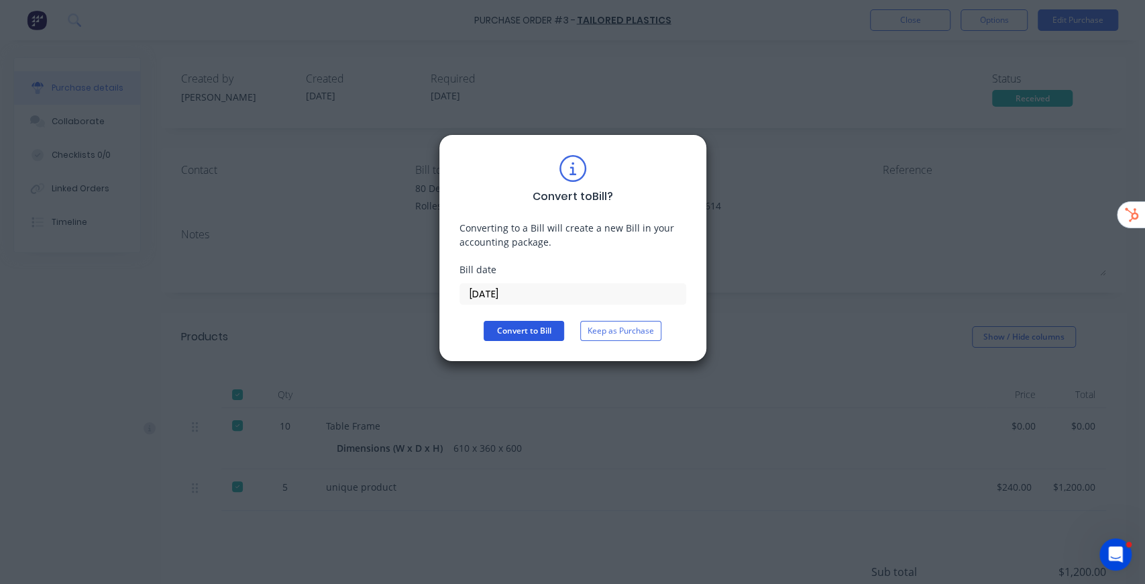
click at [536, 329] on button "Convert to Bill" at bounding box center [524, 331] width 80 height 20
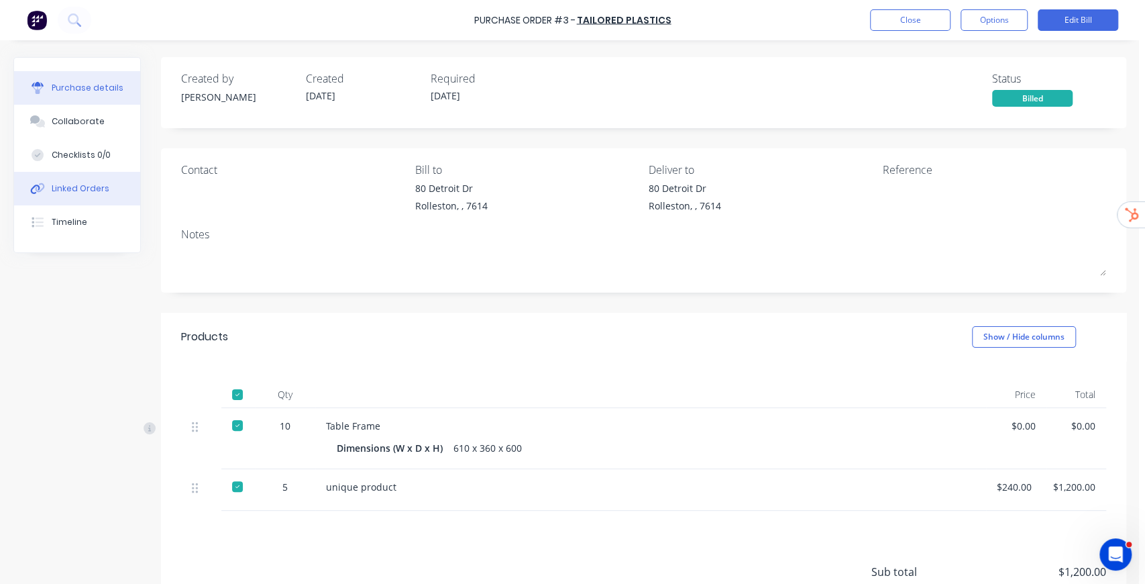
click at [80, 191] on div "Linked Orders" at bounding box center [81, 188] width 58 height 12
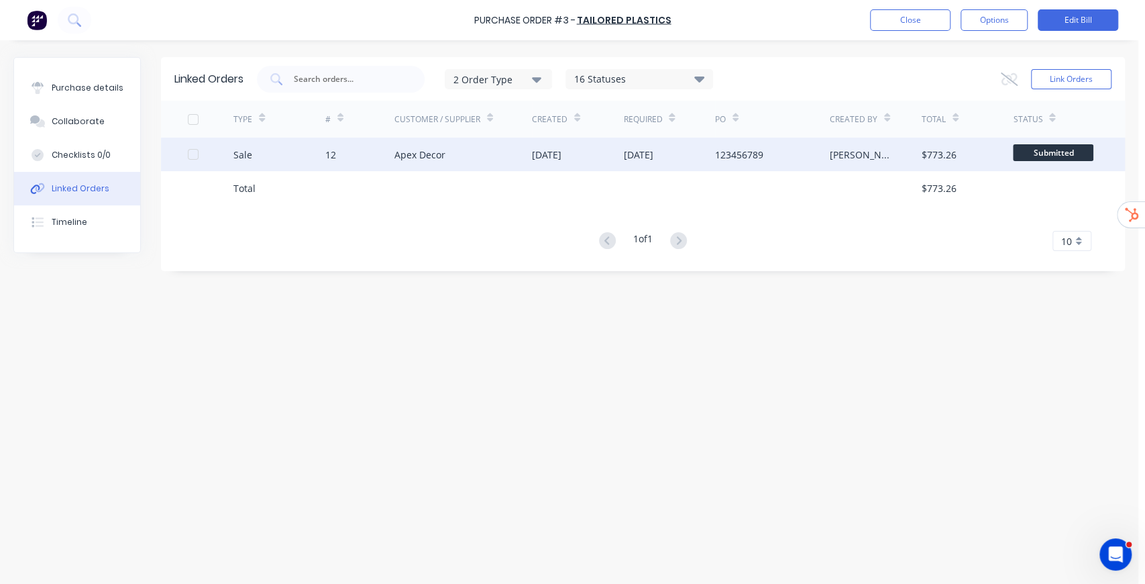
click at [542, 161] on div "09 Sep 2025" at bounding box center [578, 155] width 92 height 34
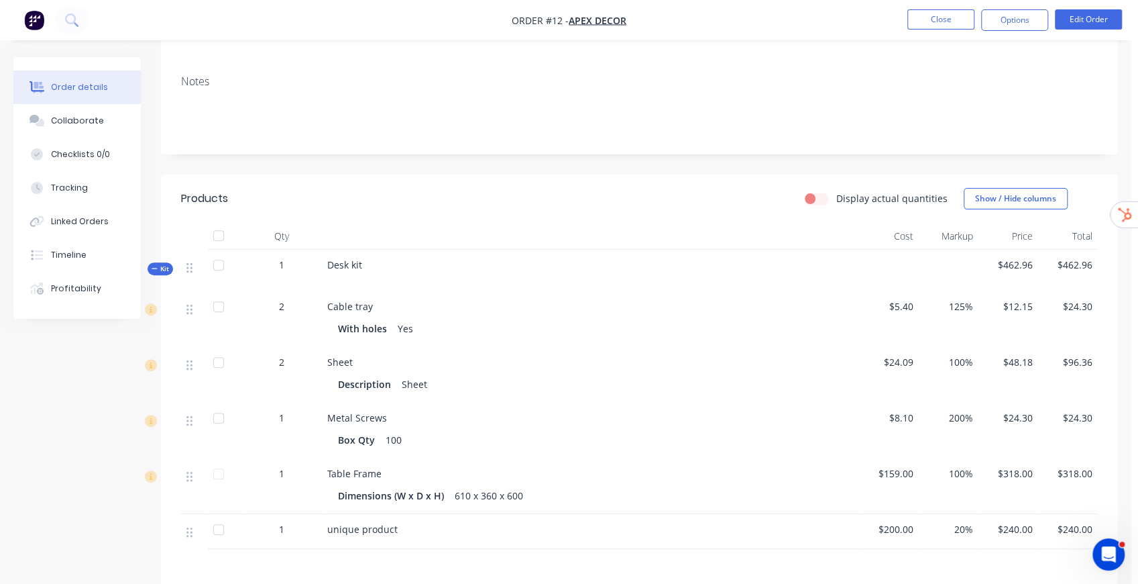
scroll to position [223, 0]
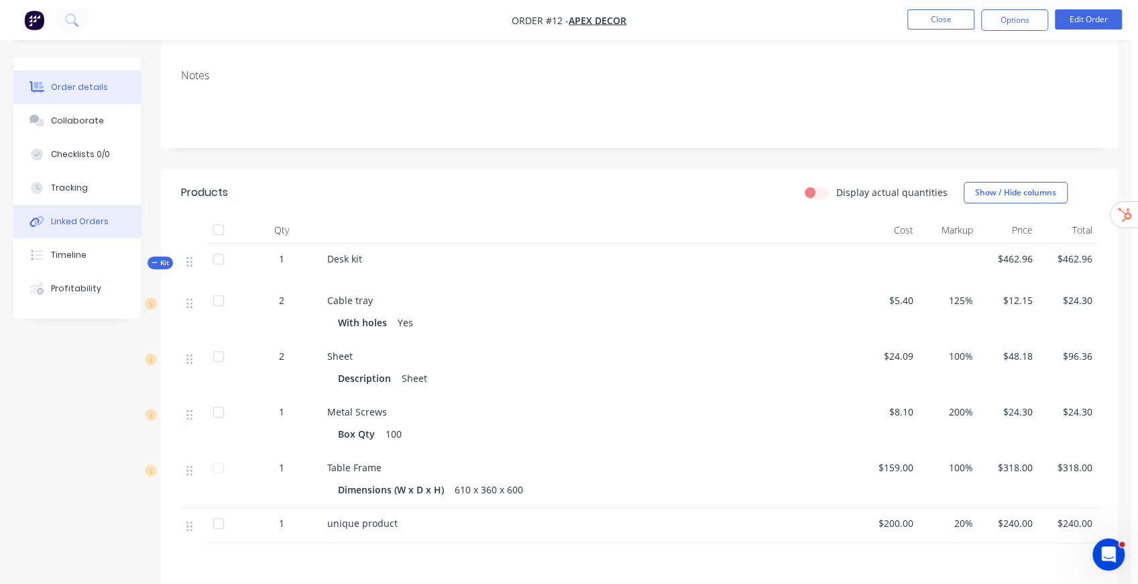
click at [77, 225] on div "Linked Orders" at bounding box center [80, 221] width 58 height 12
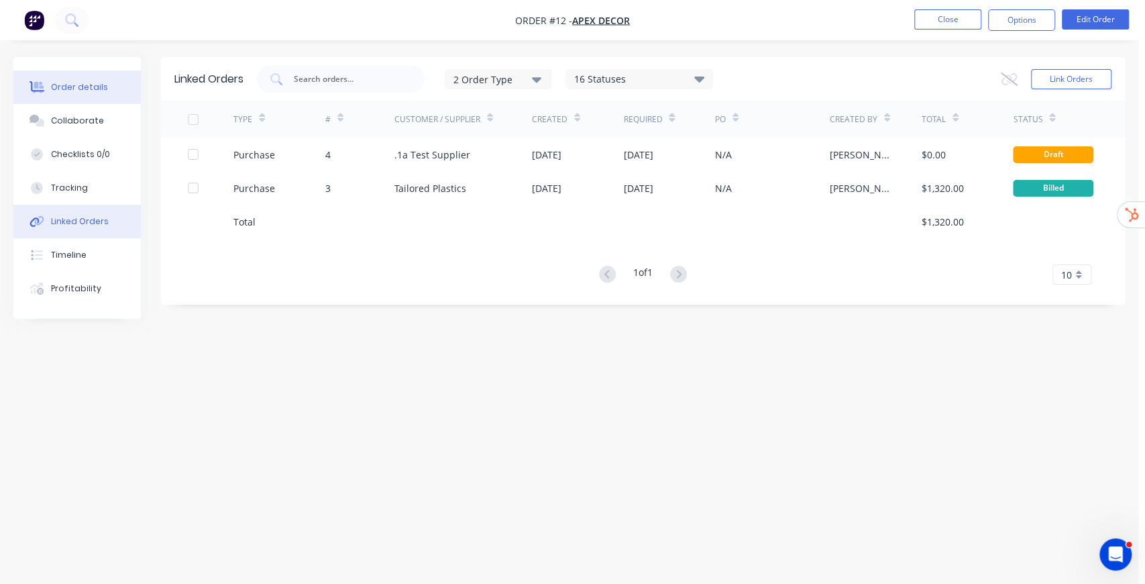
click at [73, 87] on div "Order details" at bounding box center [79, 87] width 57 height 12
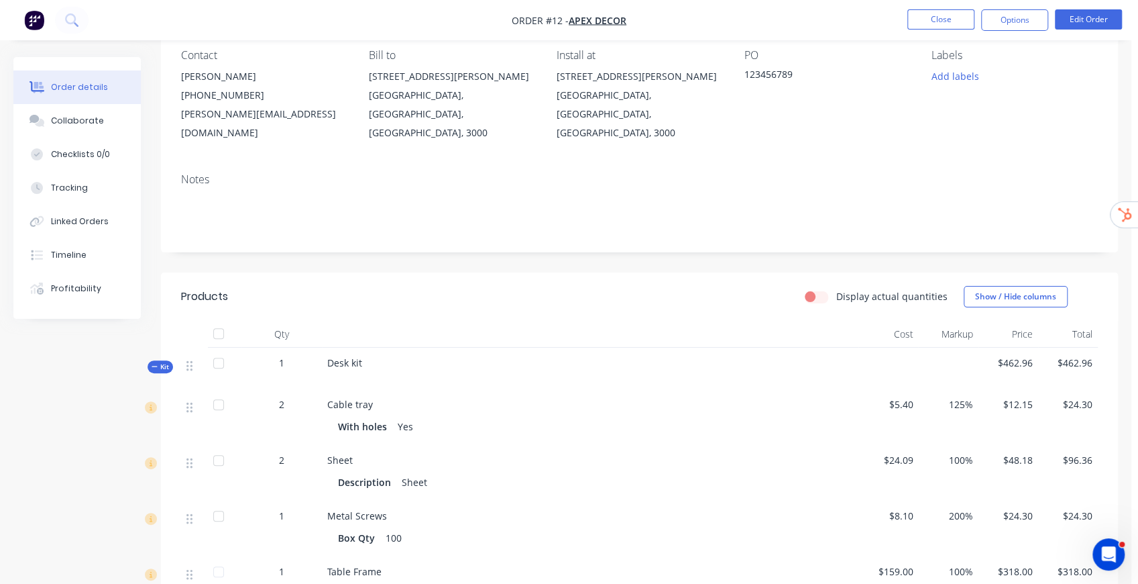
scroll to position [268, 0]
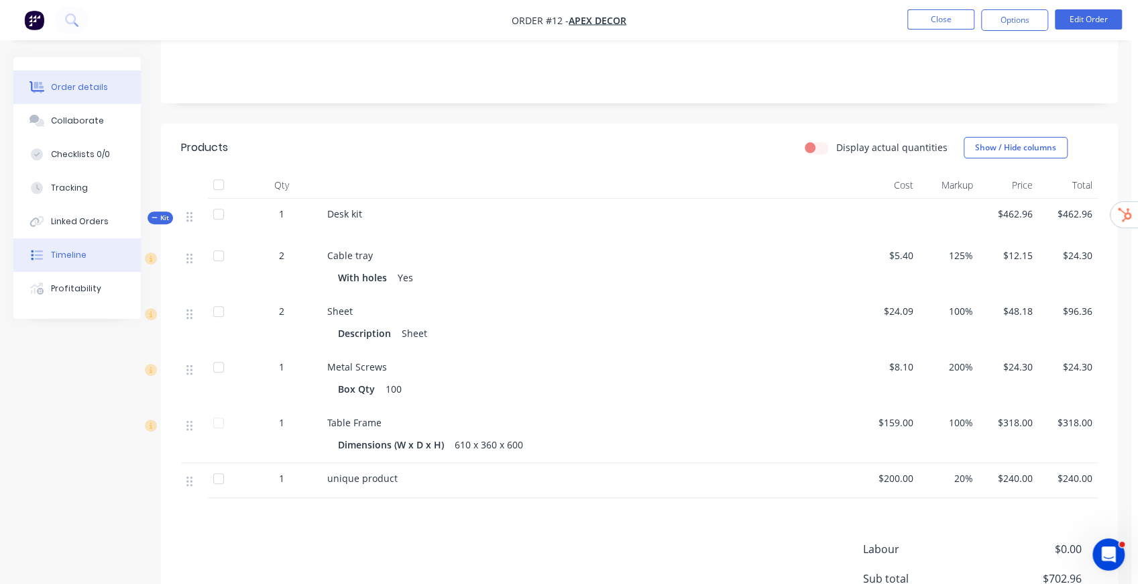
click at [74, 249] on div "Timeline" at bounding box center [69, 255] width 36 height 12
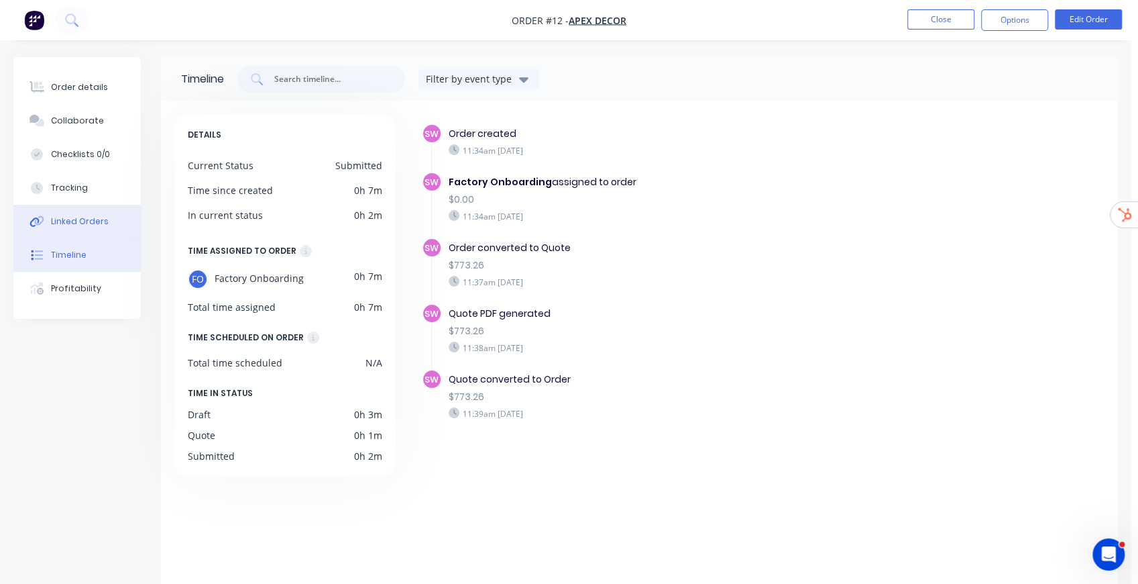
click at [76, 226] on div "Linked Orders" at bounding box center [80, 221] width 58 height 12
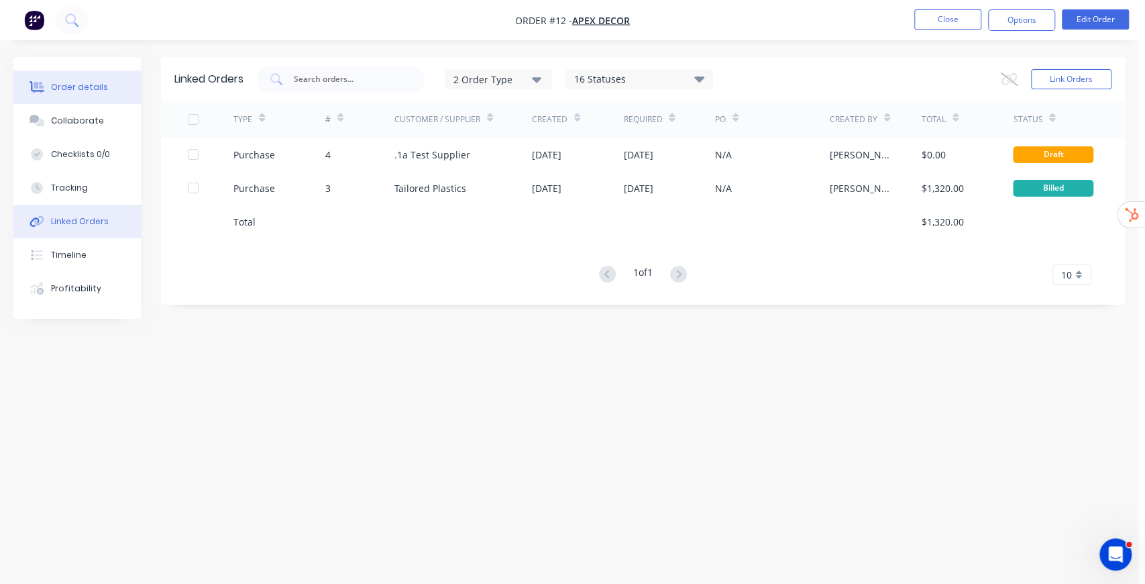
click at [102, 90] on div "Order details" at bounding box center [79, 87] width 57 height 12
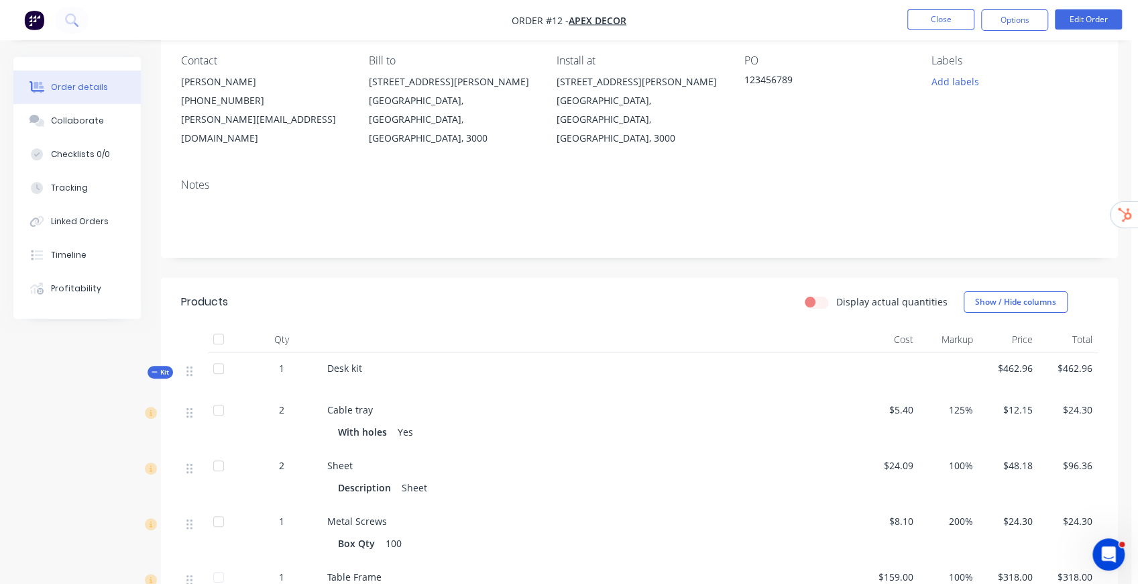
scroll to position [134, 0]
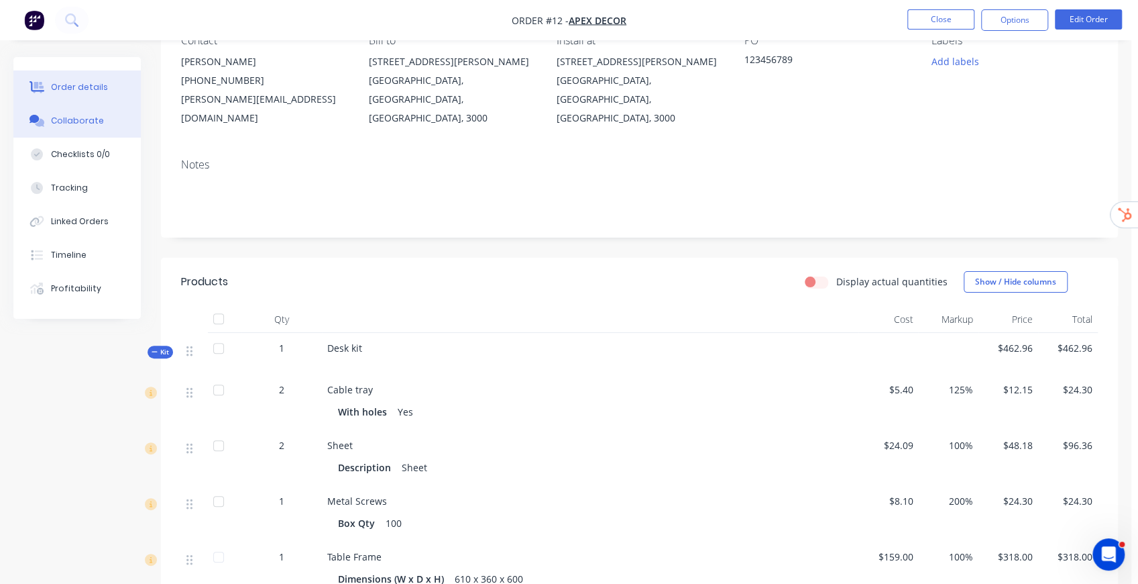
click at [93, 119] on div "Collaborate" at bounding box center [77, 121] width 53 height 12
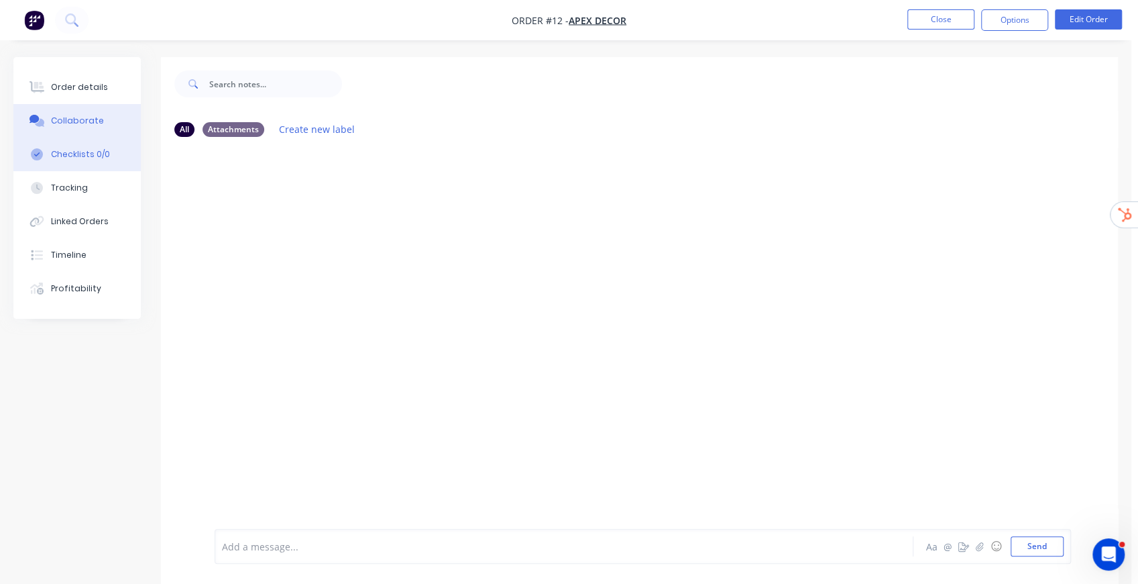
click at [56, 152] on div "Checklists 0/0" at bounding box center [80, 154] width 59 height 12
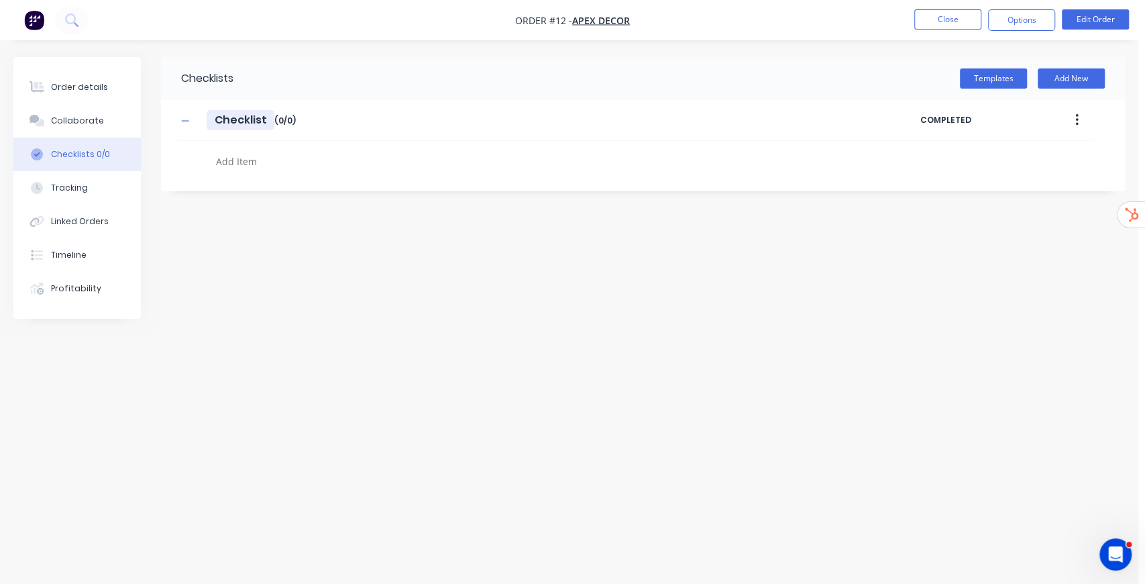
click at [248, 124] on input "Checklist" at bounding box center [241, 120] width 68 height 20
click at [216, 118] on input "Checklist" at bounding box center [241, 120] width 68 height 20
type input "example Checklist"
click at [266, 155] on textarea at bounding box center [505, 161] width 588 height 19
type textarea "item 1"
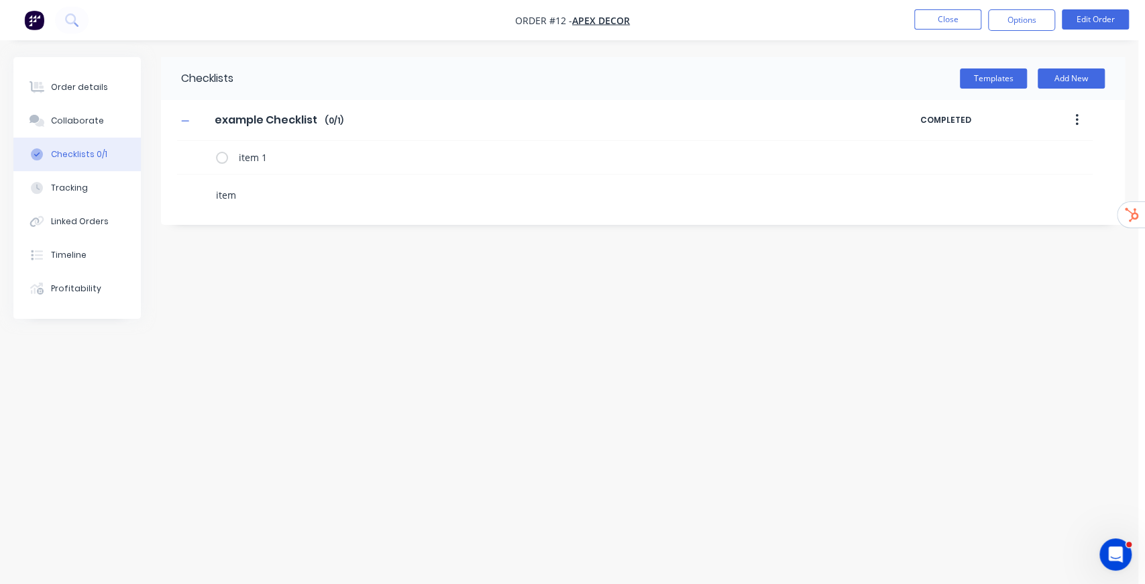
type textarea "item 2"
click at [1006, 89] on div "Templates Add New" at bounding box center [679, 78] width 892 height 43
click at [1010, 83] on button "Templates" at bounding box center [993, 78] width 67 height 20
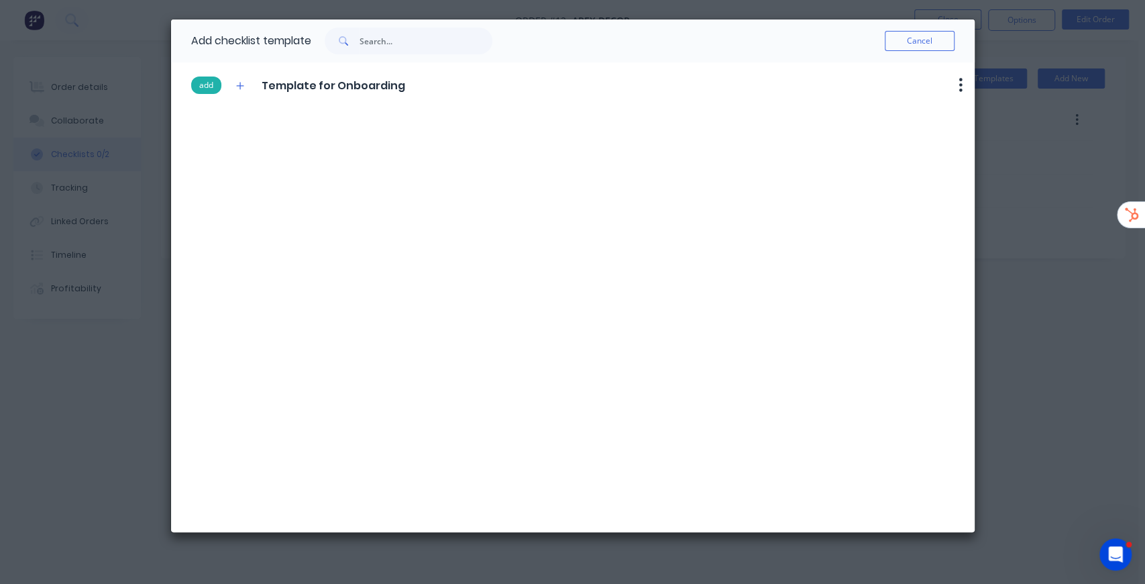
click at [211, 86] on button "add" at bounding box center [206, 84] width 30 height 17
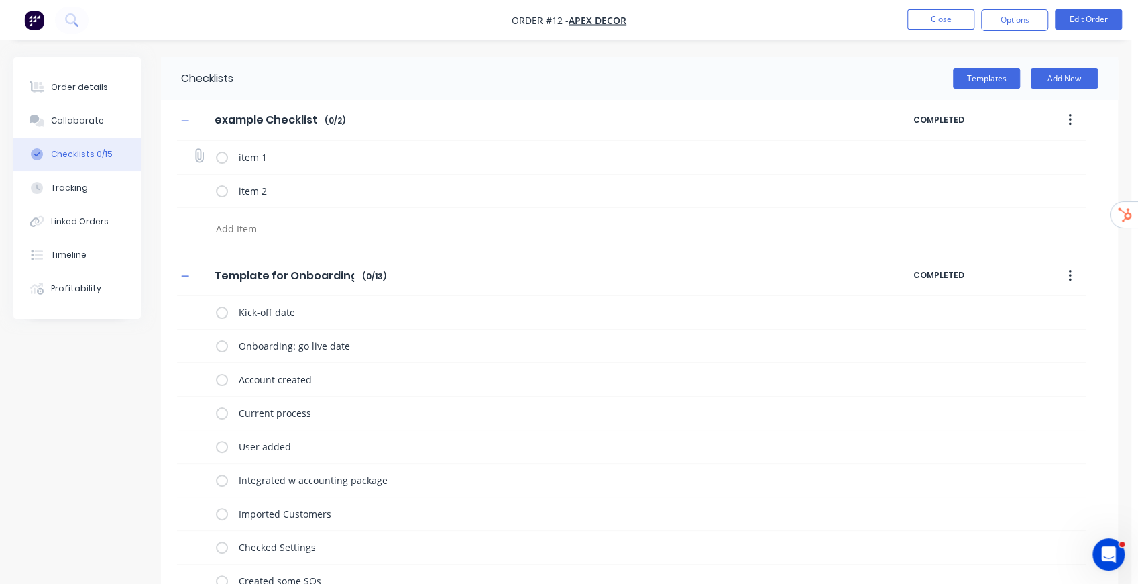
drag, startPoint x: 1009, startPoint y: 167, endPoint x: 1023, endPoint y: 159, distance: 16.2
click at [1017, 166] on div "item 1" at bounding box center [631, 158] width 909 height 34
click at [1070, 117] on icon "button" at bounding box center [1070, 120] width 3 height 15
click at [1042, 152] on span "Save as Template" at bounding box center [1021, 155] width 101 height 14
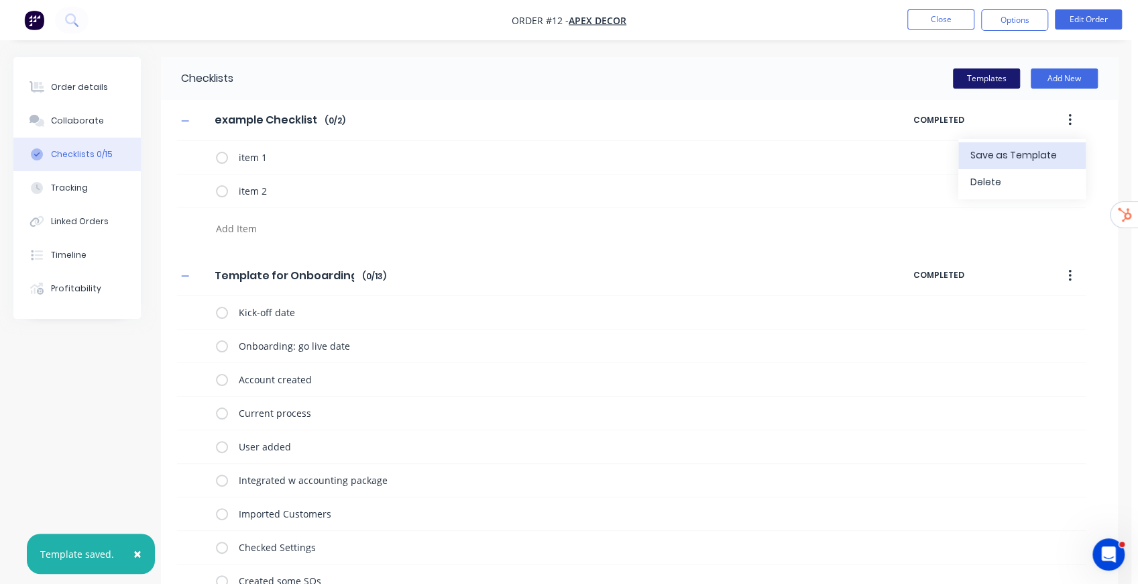
click at [1008, 83] on button "Templates" at bounding box center [986, 78] width 67 height 20
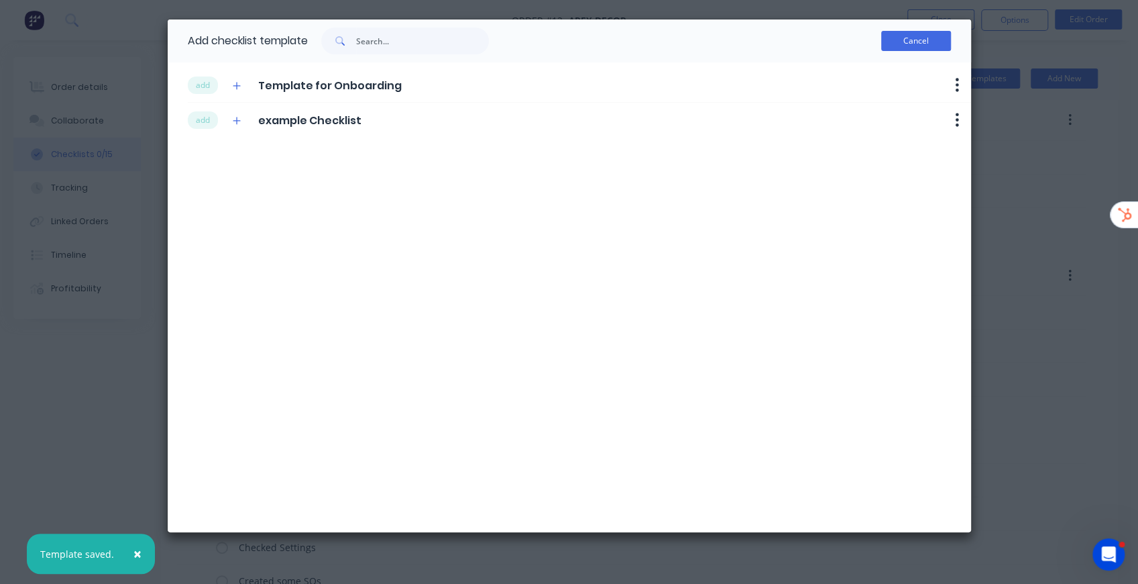
click at [930, 45] on button "Cancel" at bounding box center [916, 41] width 70 height 20
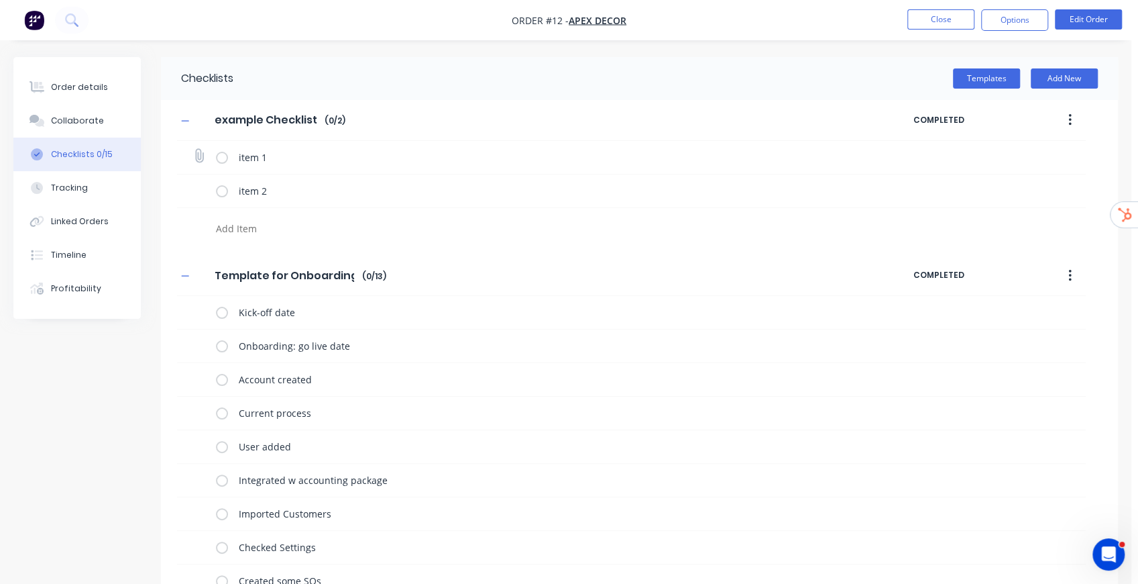
click at [223, 160] on label at bounding box center [222, 157] width 12 height 14
click at [0, 0] on input "checkbox" at bounding box center [0, 0] width 0 height 0
drag, startPoint x: 941, startPoint y: 158, endPoint x: 1014, endPoint y: 158, distance: 73.1
click at [1002, 158] on span "11:42 AM 09/09/2025" at bounding box center [965, 157] width 74 height 14
click at [197, 155] on icon at bounding box center [199, 156] width 18 height 18
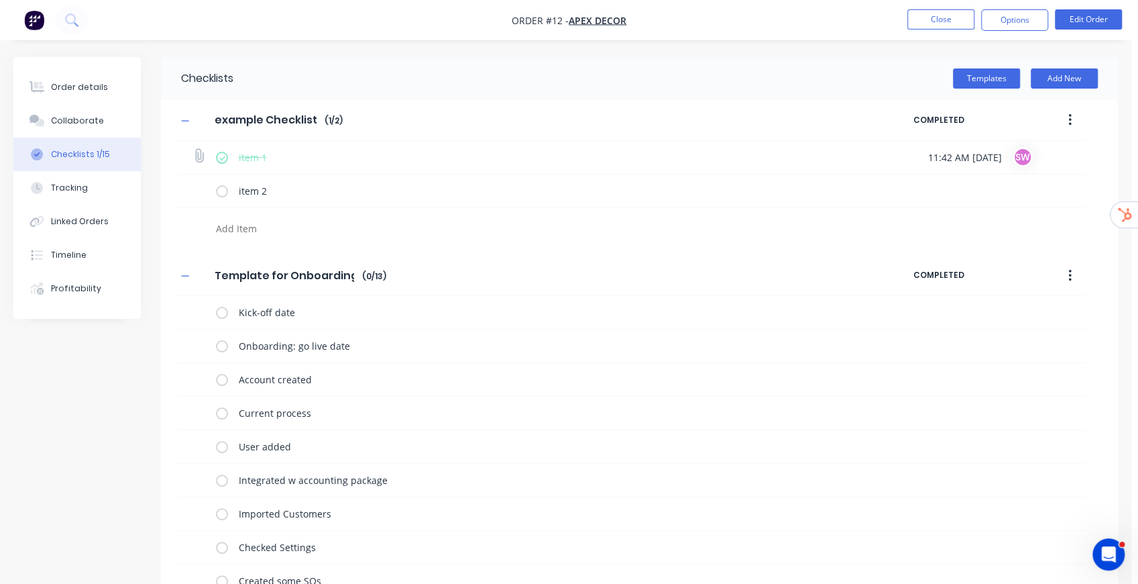
click at [193, 149] on input "file" at bounding box center [193, 149] width 0 height 0
click at [1071, 17] on button "Edit Order" at bounding box center [1088, 19] width 67 height 20
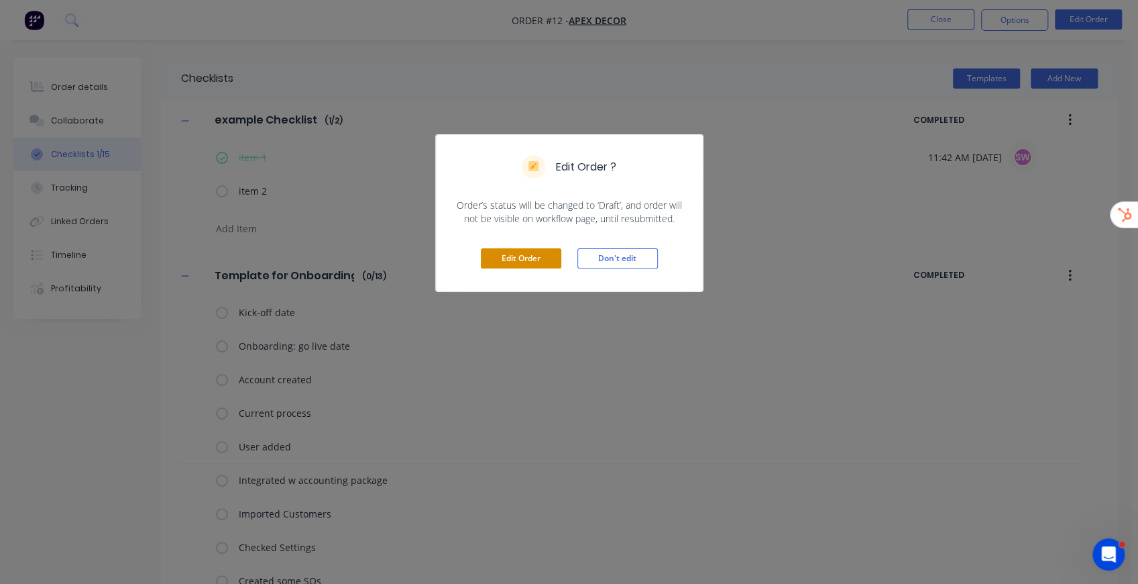
click at [554, 262] on button "Edit Order" at bounding box center [521, 258] width 80 height 20
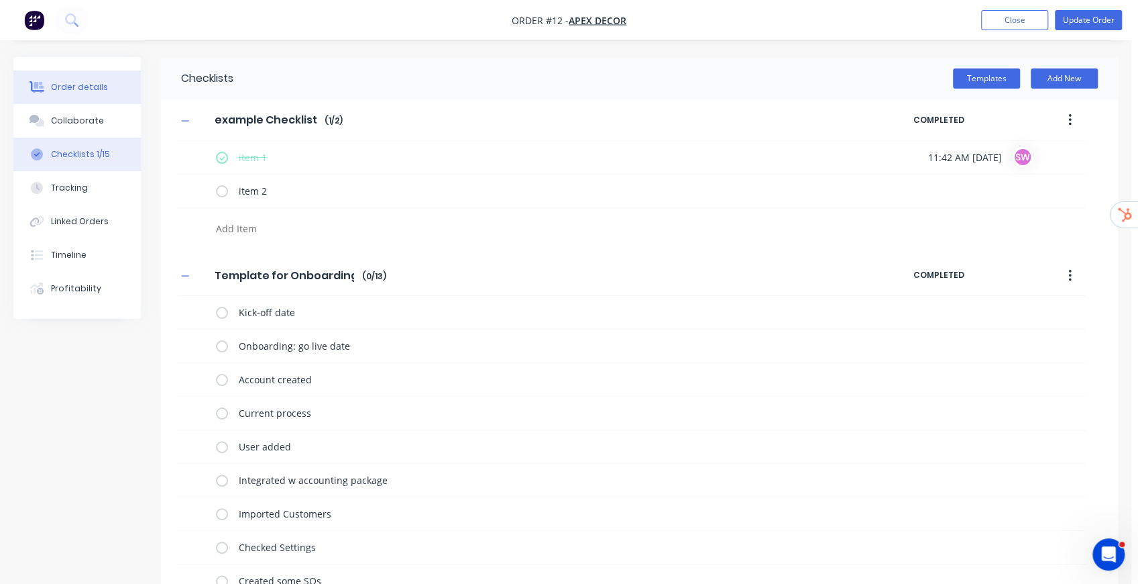
click at [89, 89] on div "Order details" at bounding box center [79, 87] width 57 height 12
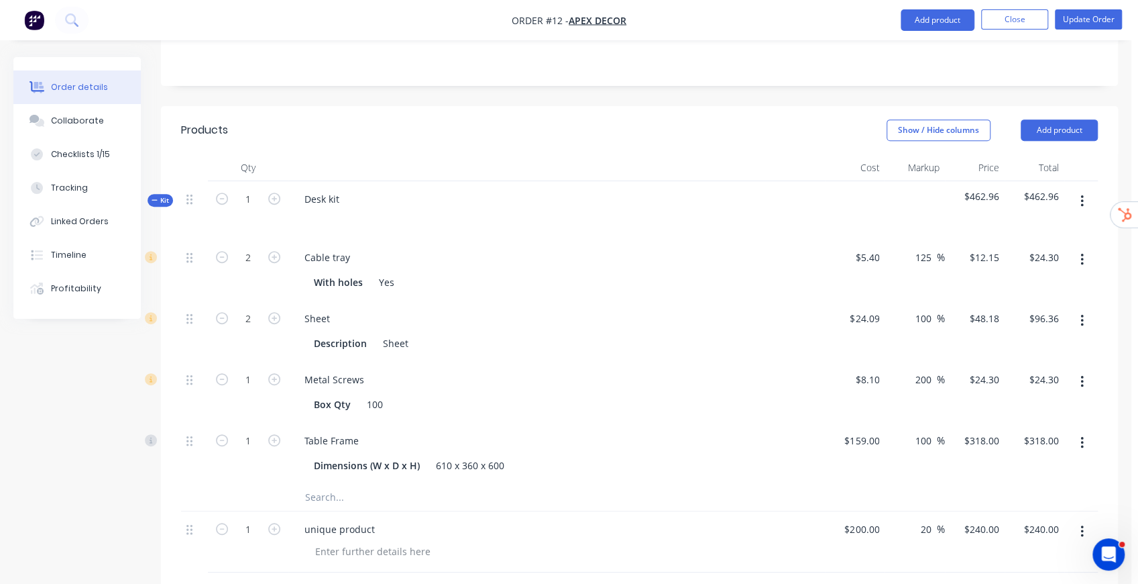
scroll to position [223, 0]
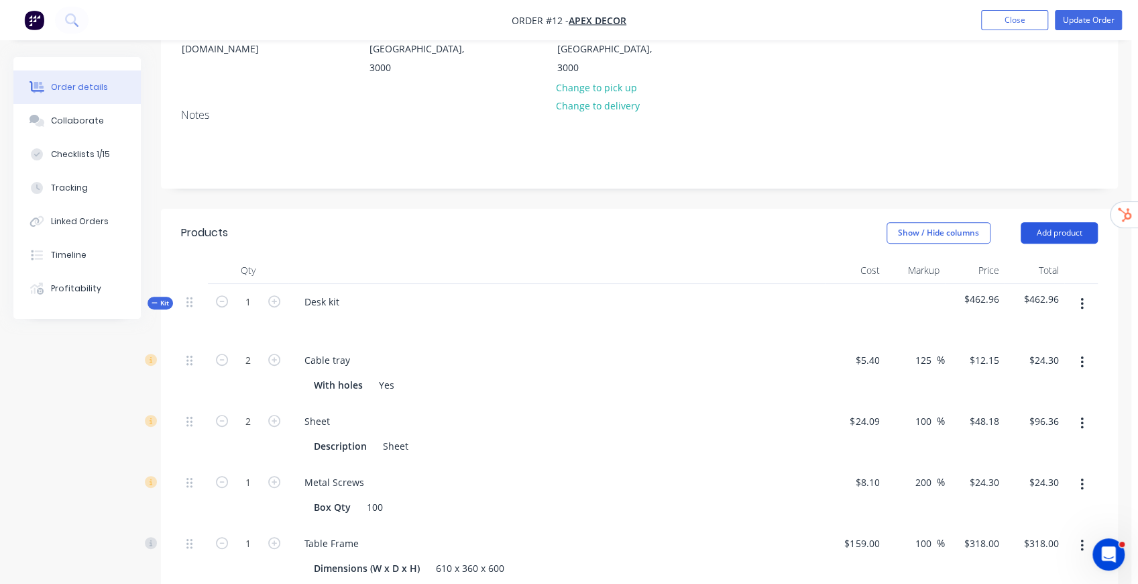
click at [1076, 222] on button "Add product" at bounding box center [1059, 232] width 77 height 21
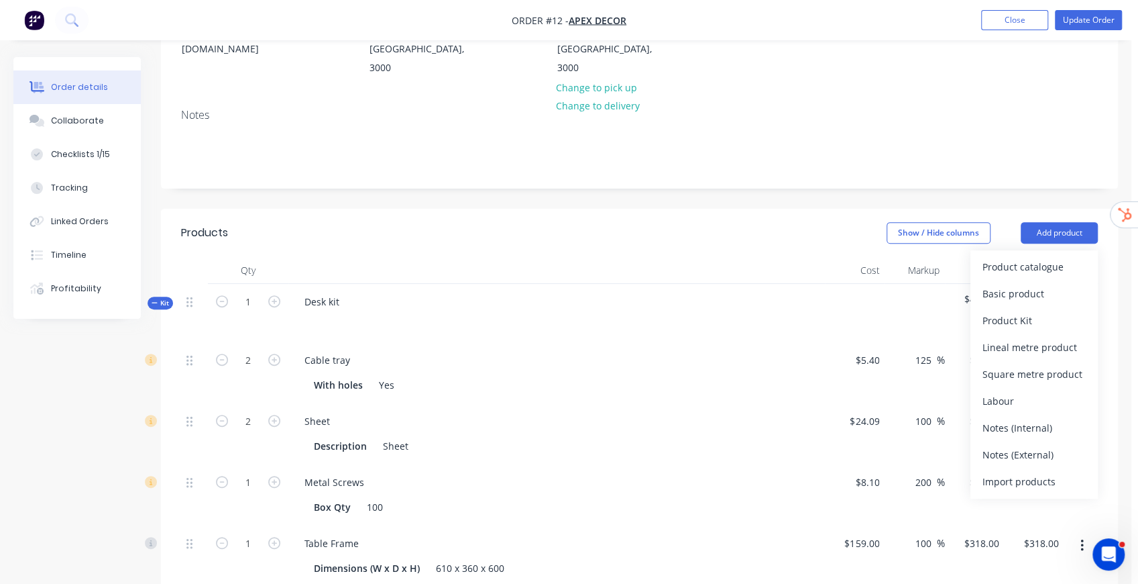
click at [688, 222] on div "Show / Hide columns Add product Product catalogue Basic product Product Kit Lin…" at bounding box center [737, 232] width 722 height 21
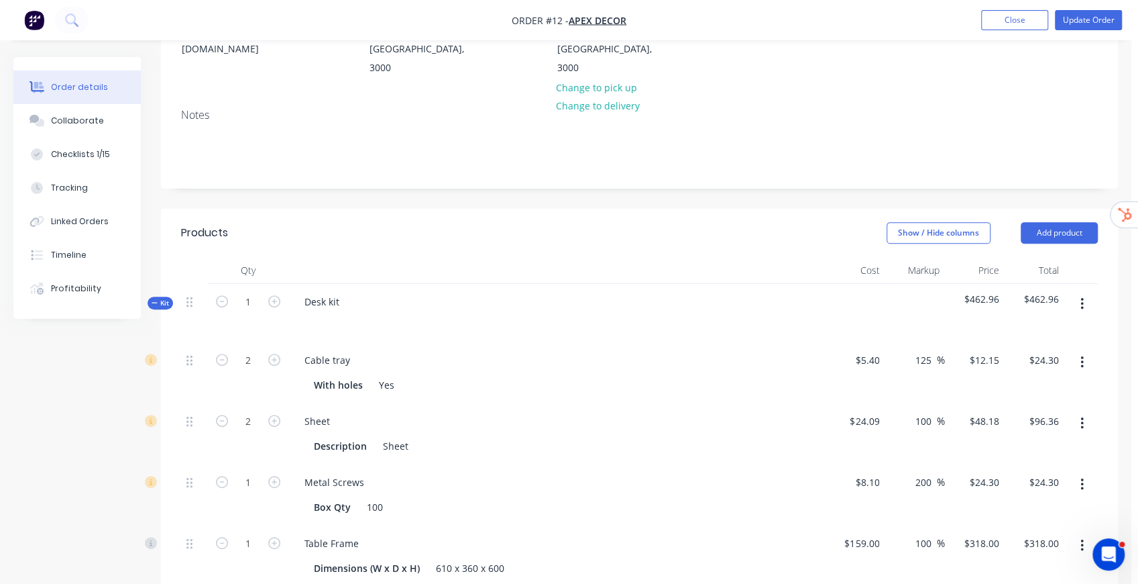
click at [1083, 297] on icon "button" at bounding box center [1082, 304] width 3 height 15
click at [1042, 329] on div "Add product to kit" at bounding box center [1034, 338] width 103 height 19
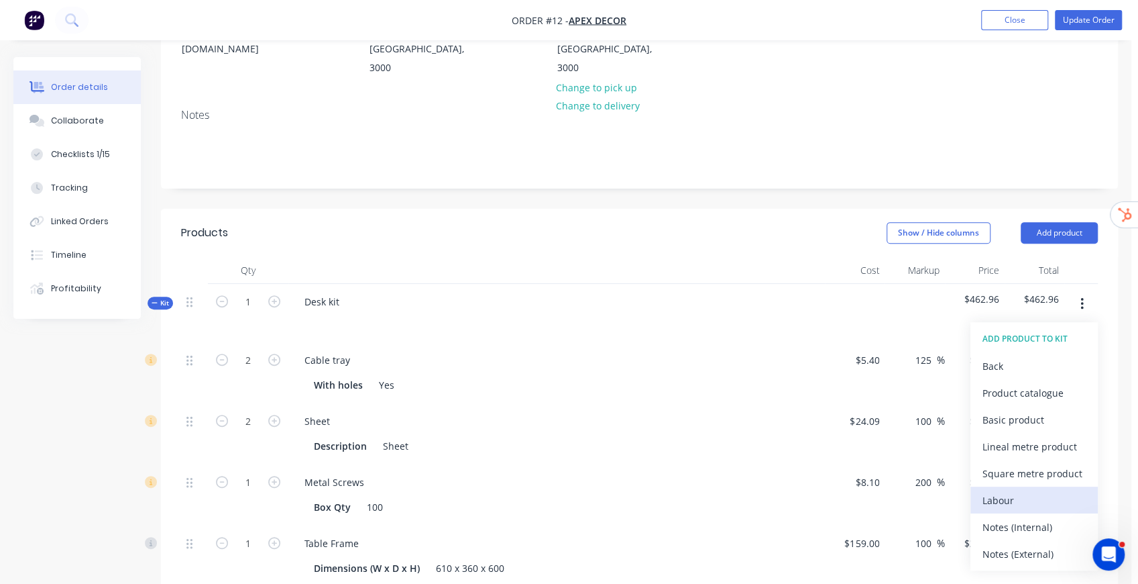
click at [1010, 490] on div "Labour" at bounding box center [1034, 499] width 103 height 19
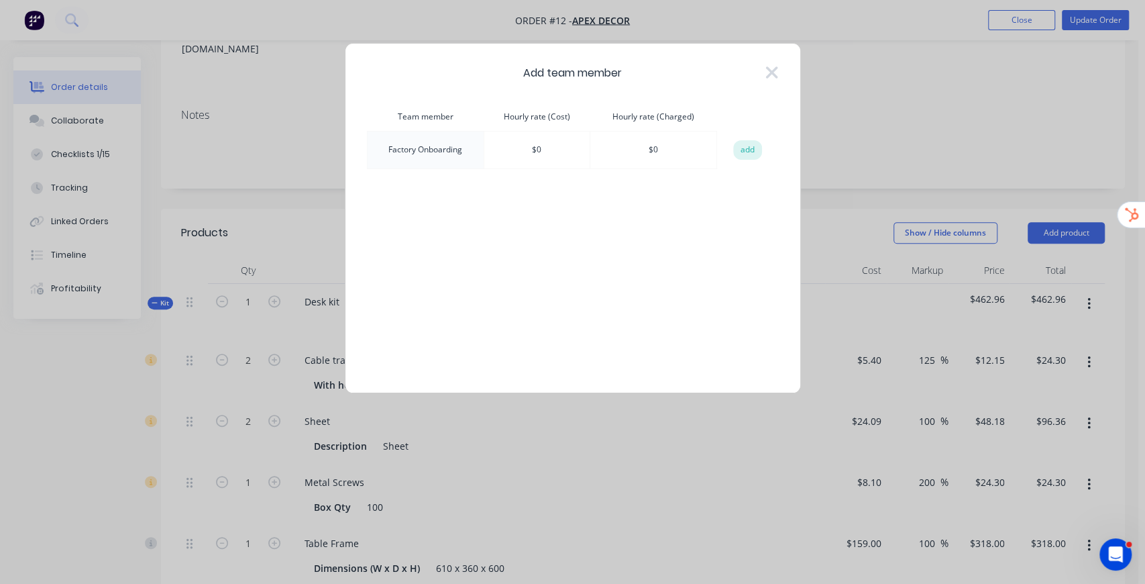
click at [750, 147] on button "add" at bounding box center [748, 150] width 30 height 20
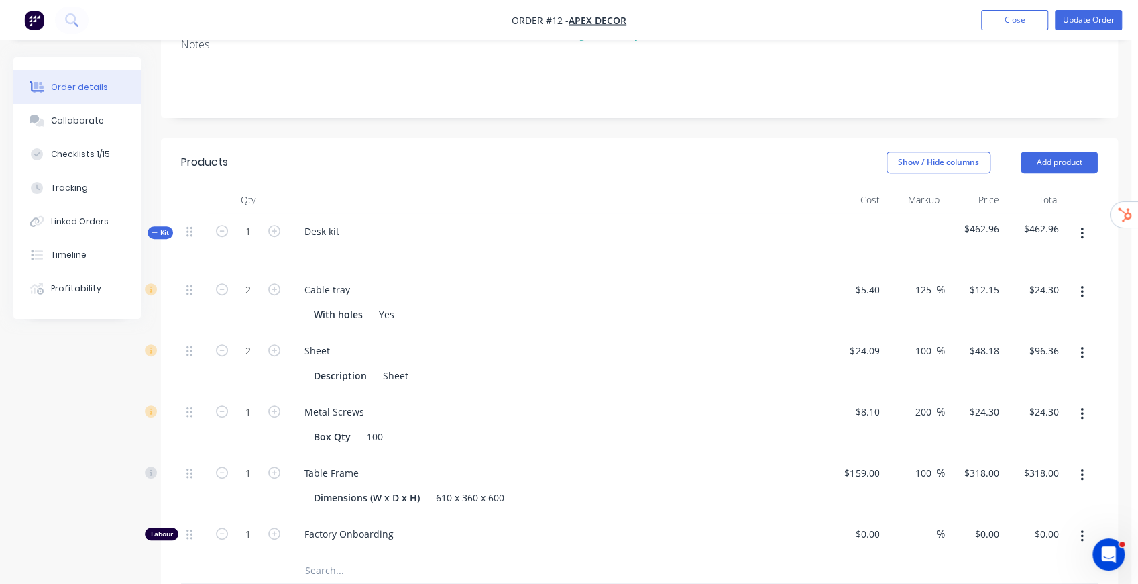
scroll to position [402, 0]
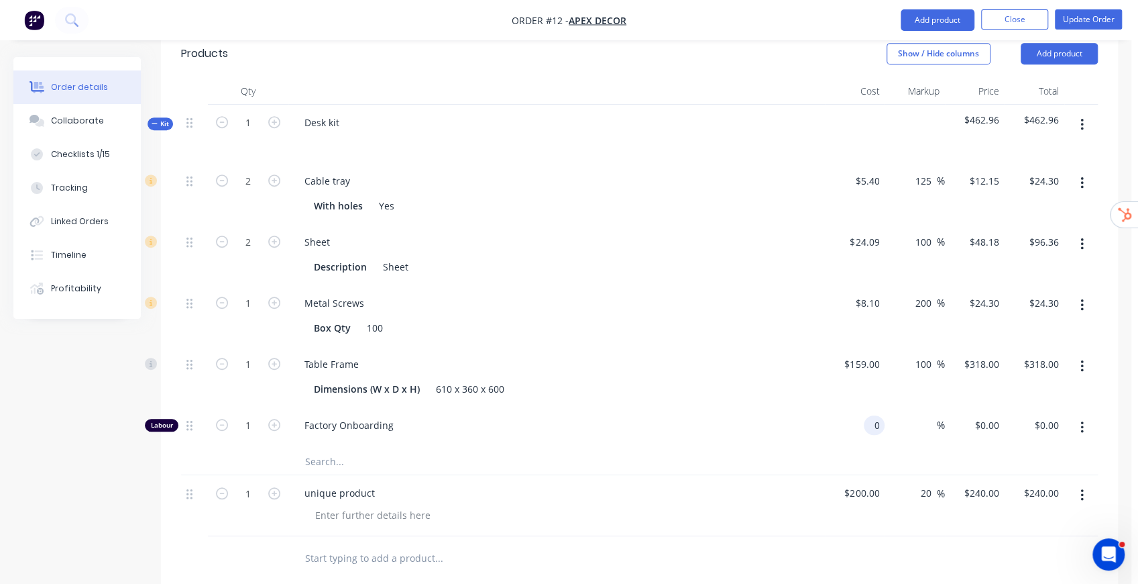
click at [866, 415] on div "0 0" at bounding box center [874, 424] width 21 height 19
type input "$50.00"
type input "50"
type input "$50.00"
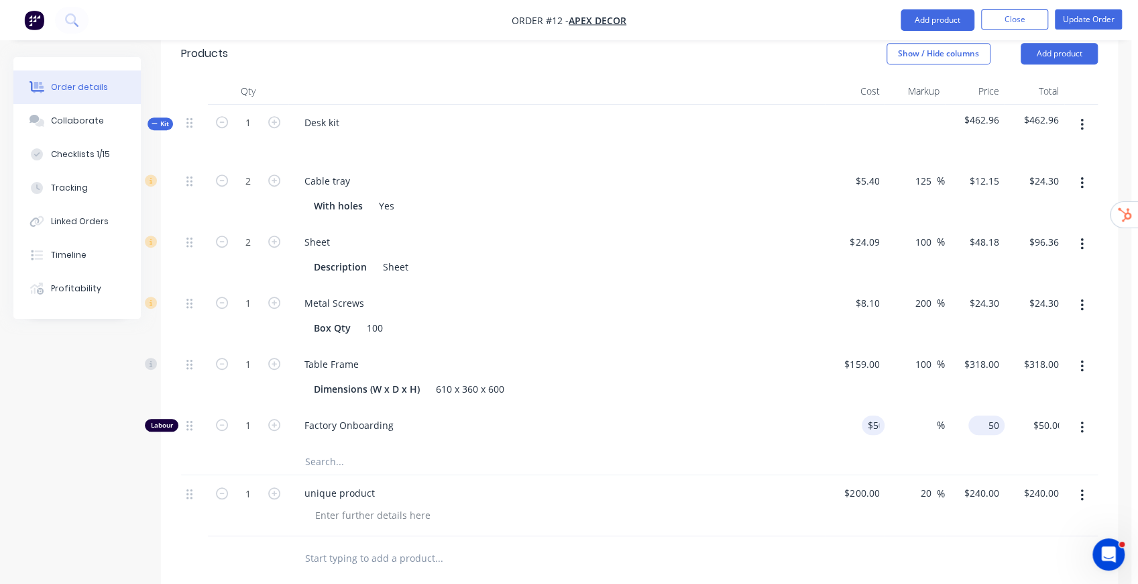
click at [993, 415] on input "50" at bounding box center [989, 424] width 31 height 19
type input "100"
type input "$100.00"
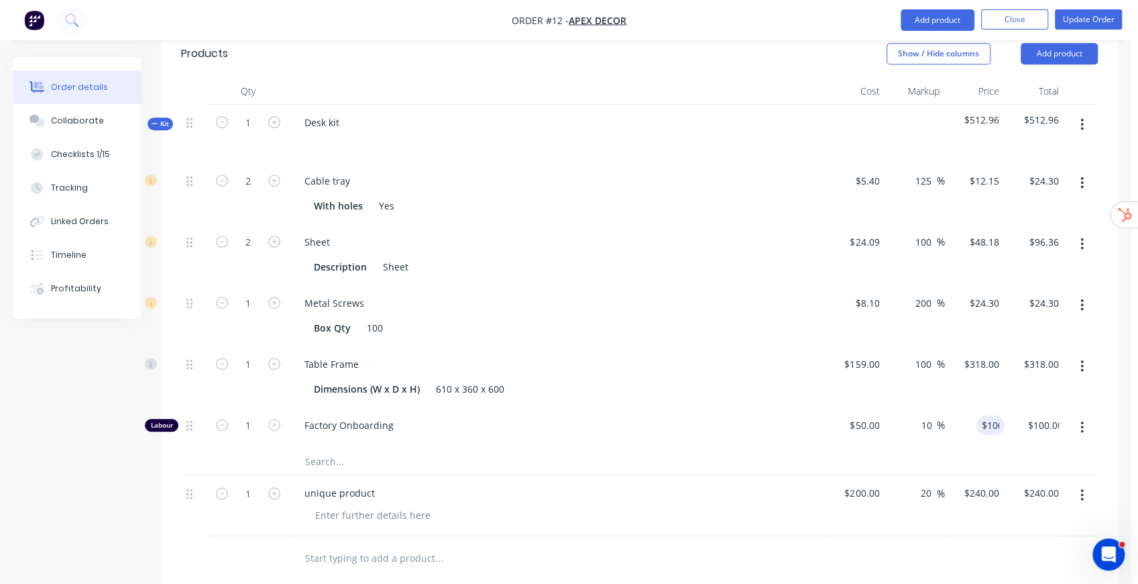
click at [1083, 536] on div at bounding box center [639, 558] width 917 height 44
click at [1084, 25] on button "Update Order" at bounding box center [1088, 19] width 67 height 20
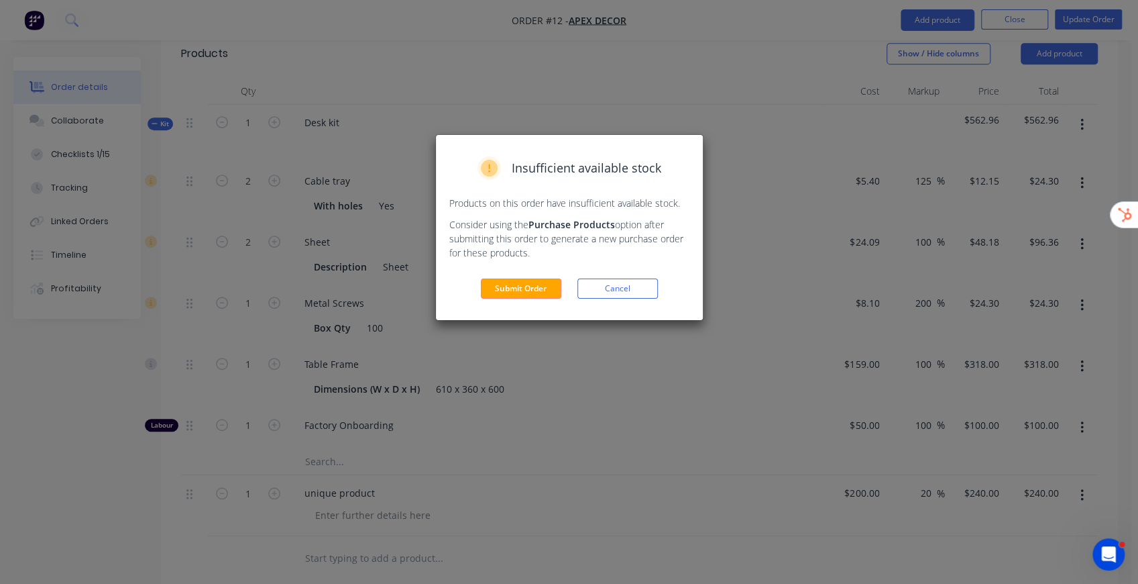
click at [607, 290] on button "Cancel" at bounding box center [618, 288] width 80 height 20
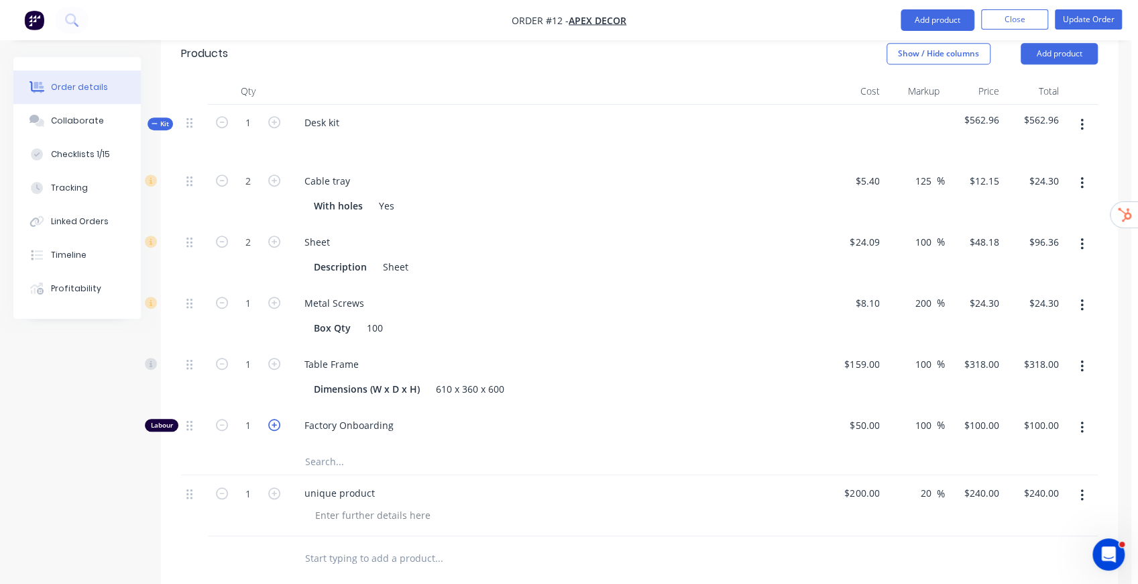
click at [272, 419] on icon "button" at bounding box center [274, 425] width 12 height 12
type input "2"
type input "$200.00"
click at [272, 419] on icon "button" at bounding box center [274, 425] width 12 height 12
type input "3"
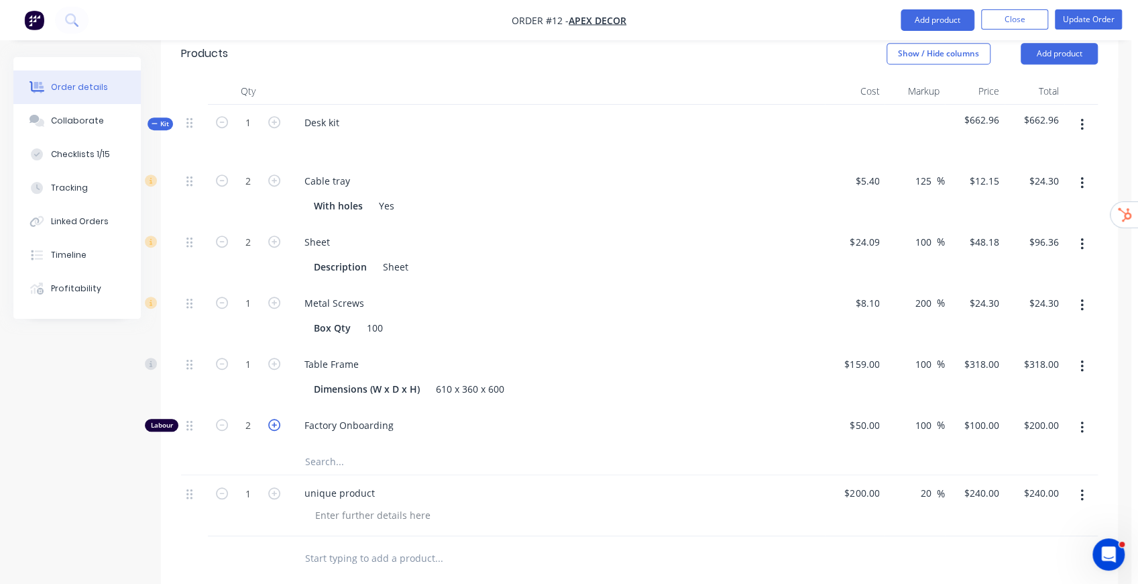
type input "$300.00"
click at [270, 419] on icon "button" at bounding box center [274, 425] width 12 height 12
type input "4"
type input "$400.00"
click at [270, 419] on icon "button" at bounding box center [274, 425] width 12 height 12
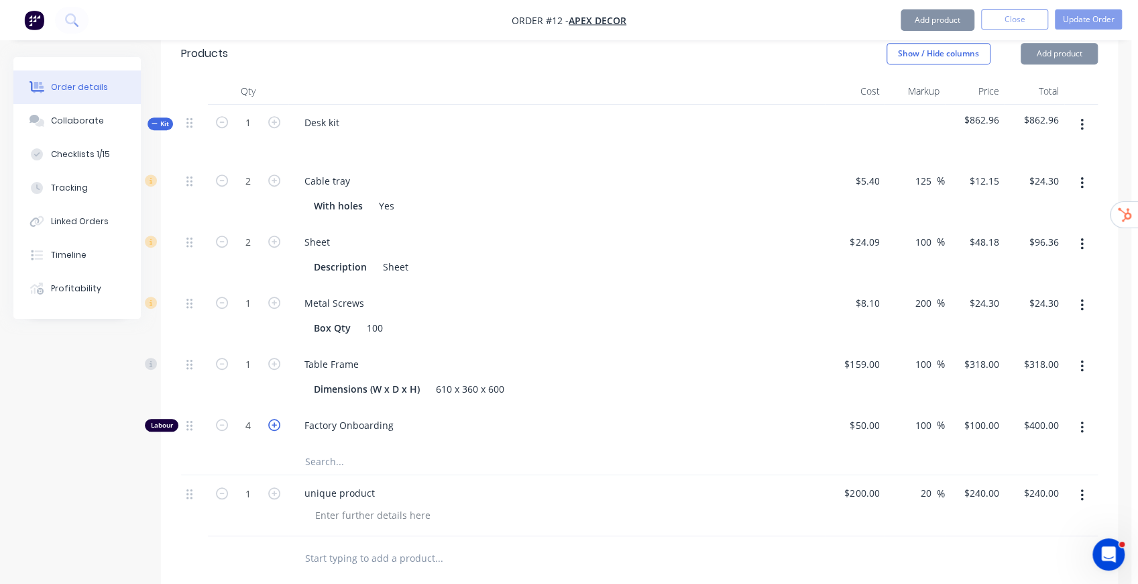
type input "5"
type input "$500.00"
click at [1118, 11] on button "Update Order" at bounding box center [1088, 19] width 67 height 20
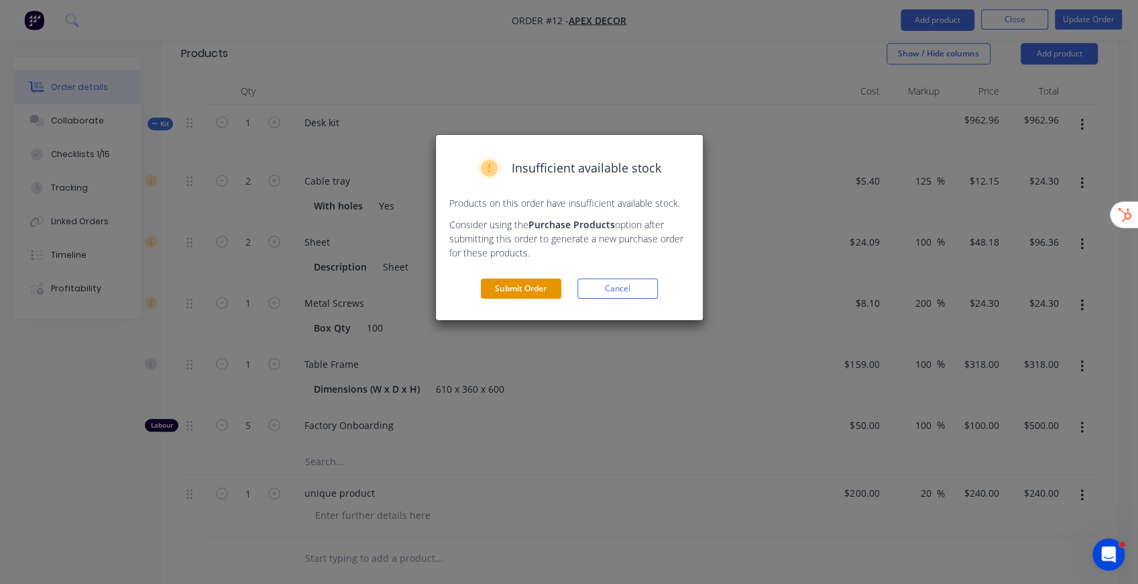
click at [521, 291] on button "Submit Order" at bounding box center [521, 288] width 80 height 20
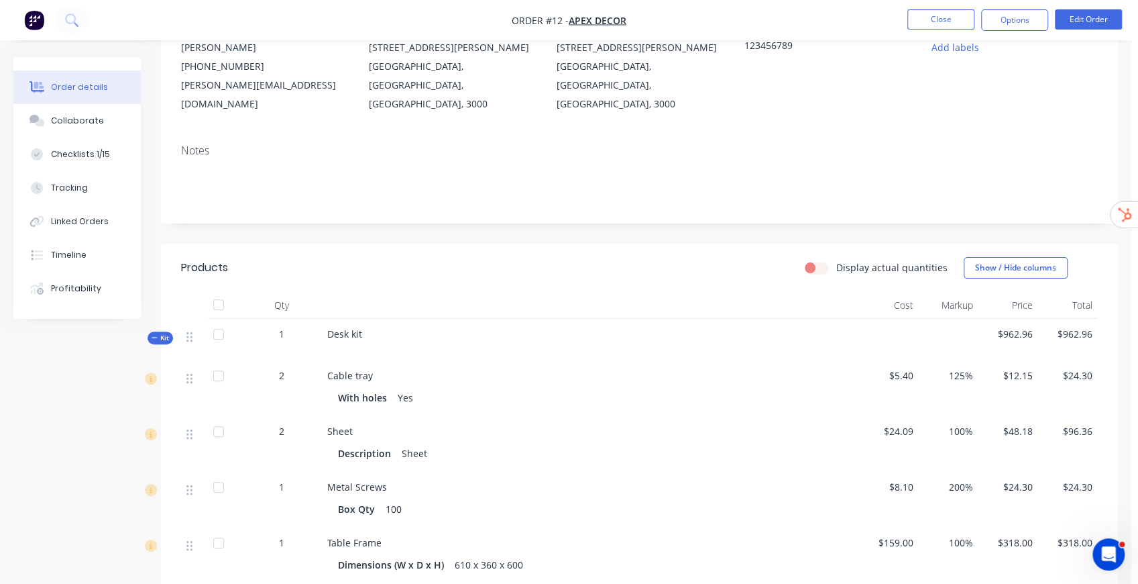
scroll to position [358, 0]
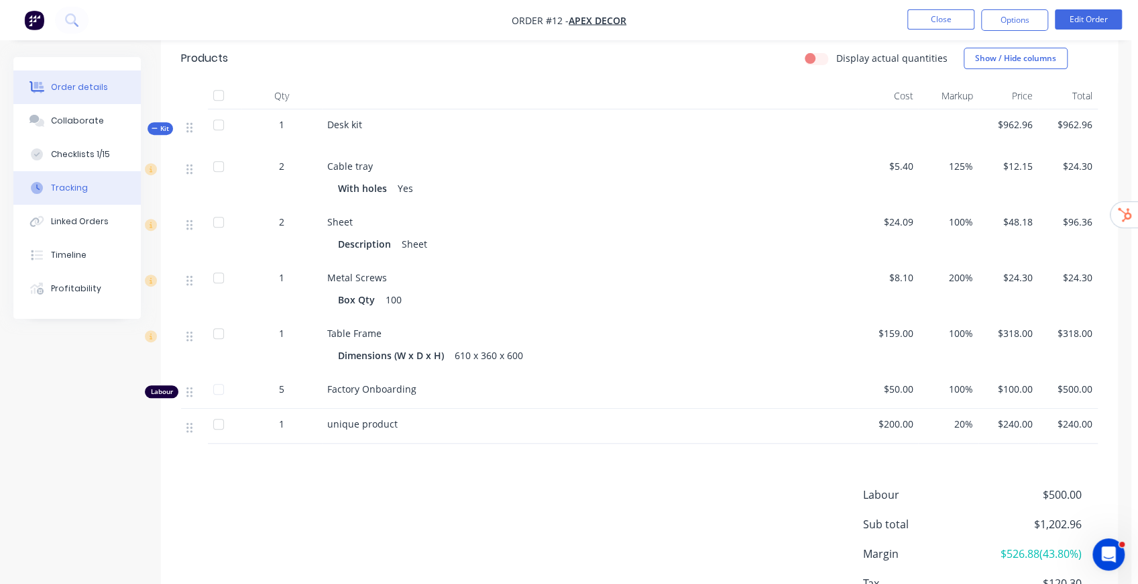
click at [64, 189] on div "Tracking" at bounding box center [69, 188] width 37 height 12
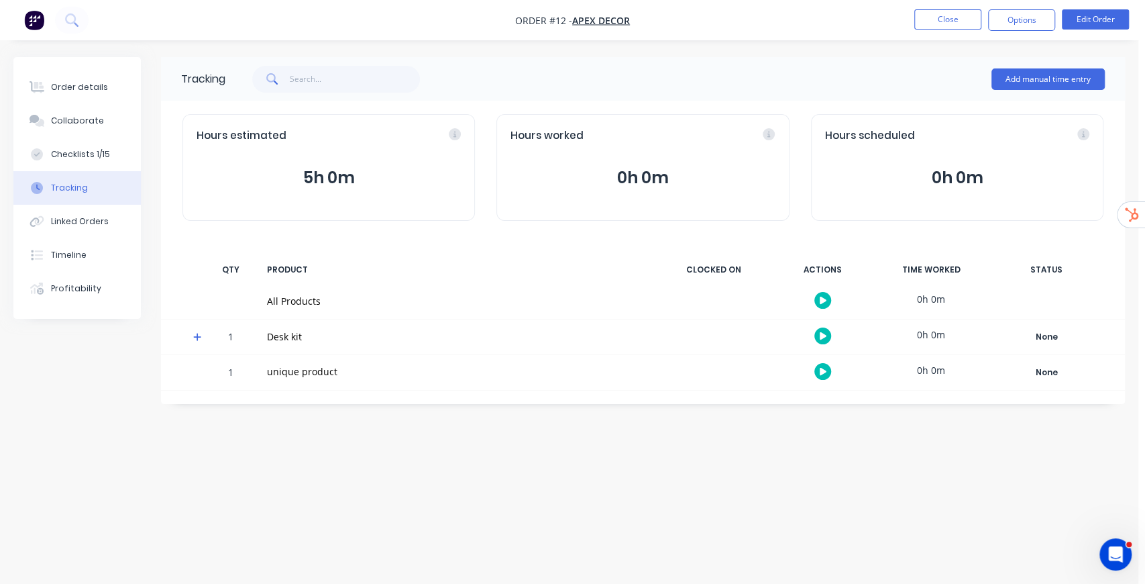
click at [198, 335] on icon at bounding box center [197, 336] width 9 height 9
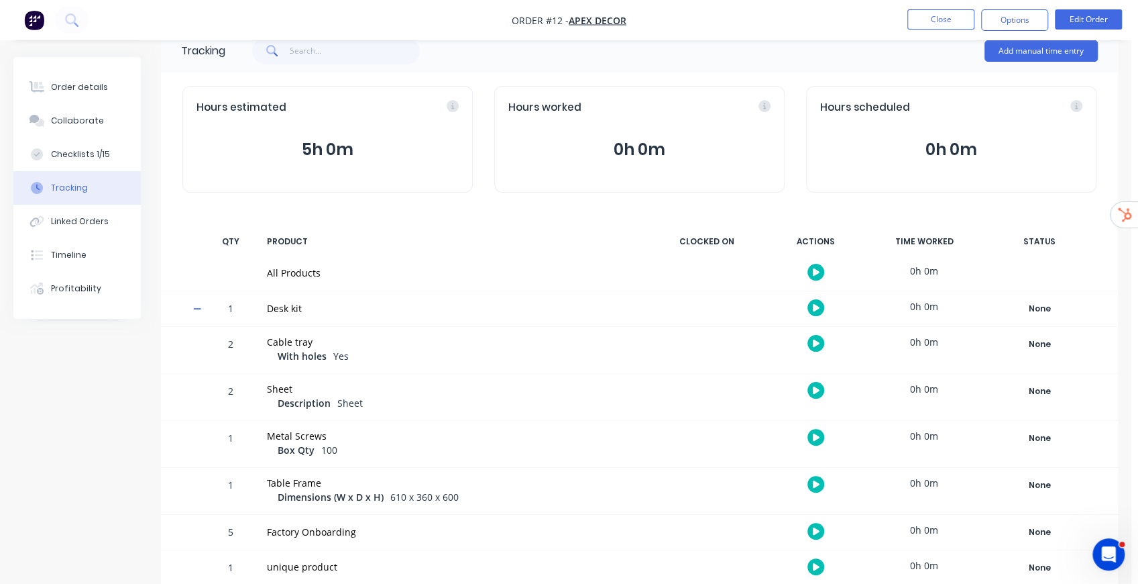
scroll to position [43, 0]
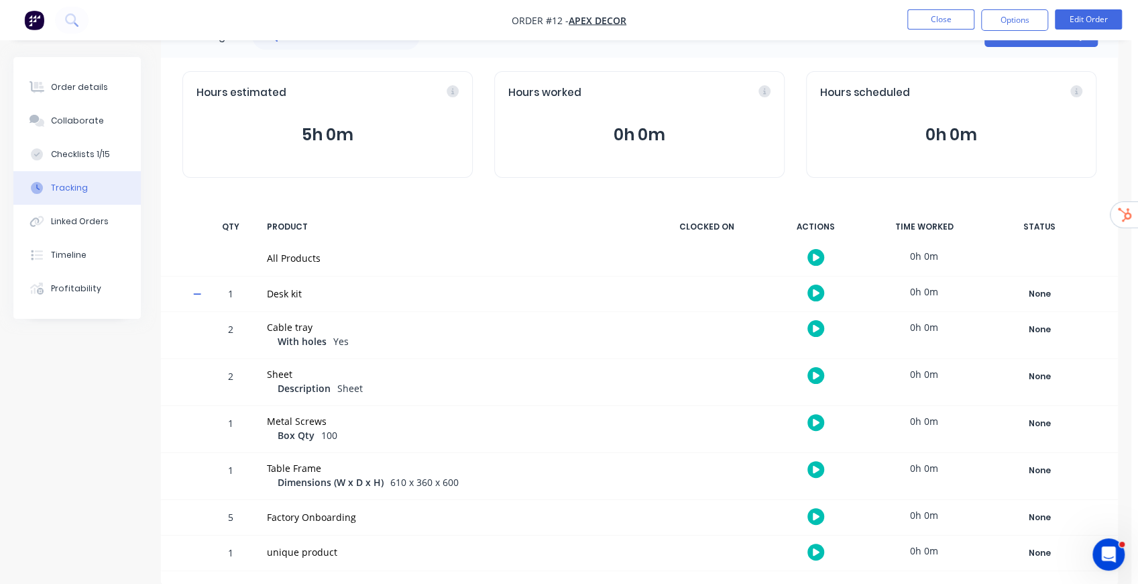
click at [822, 514] on button "button" at bounding box center [816, 516] width 17 height 17
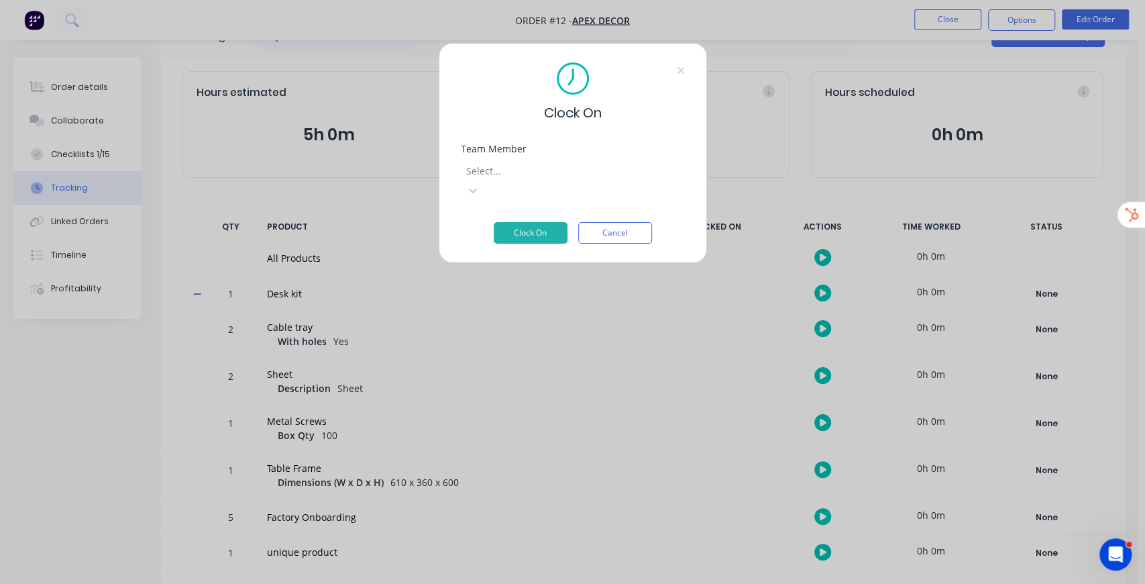
click at [555, 158] on div "Select..." at bounding box center [573, 179] width 224 height 44
click at [553, 168] on div at bounding box center [561, 170] width 193 height 17
click at [530, 583] on div "Factory Onboarding" at bounding box center [569, 591] width 1138 height 14
click at [526, 222] on button "Clock On" at bounding box center [531, 232] width 74 height 21
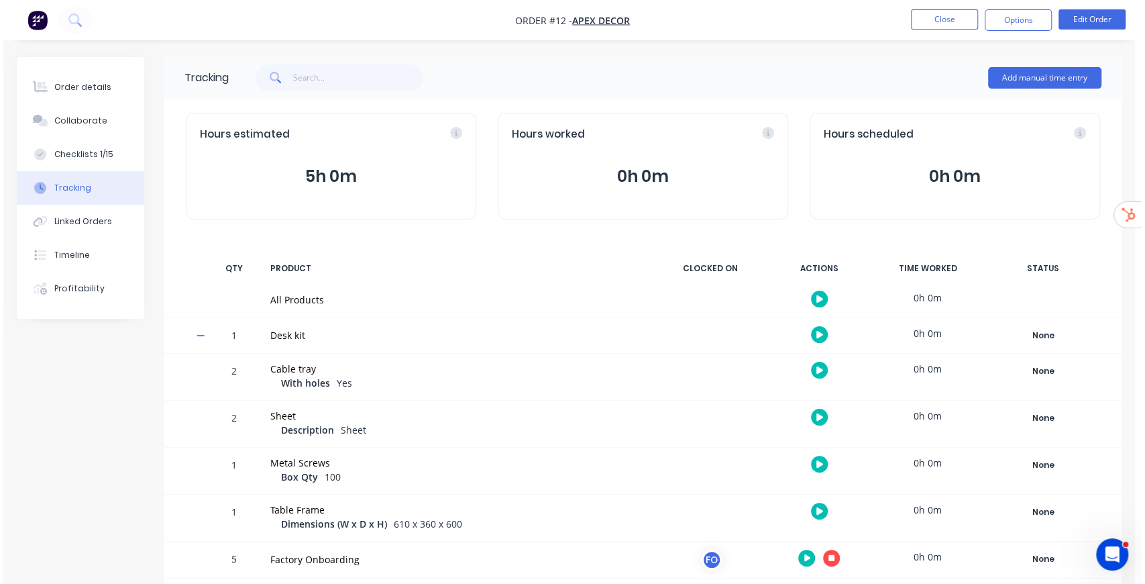
scroll to position [0, 0]
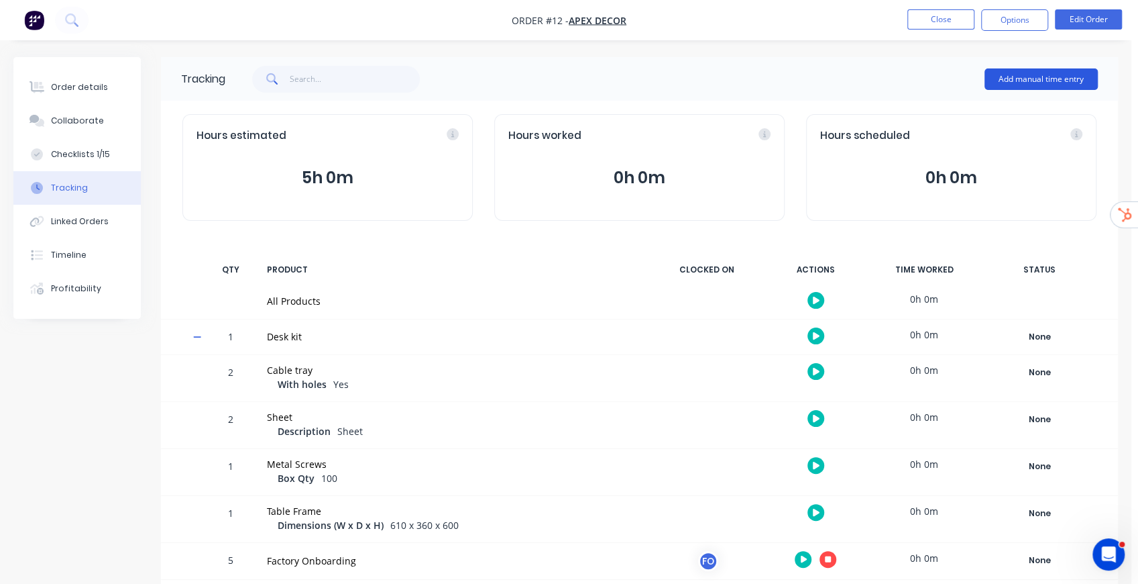
click at [1028, 81] on button "Add manual time entry" at bounding box center [1041, 78] width 113 height 21
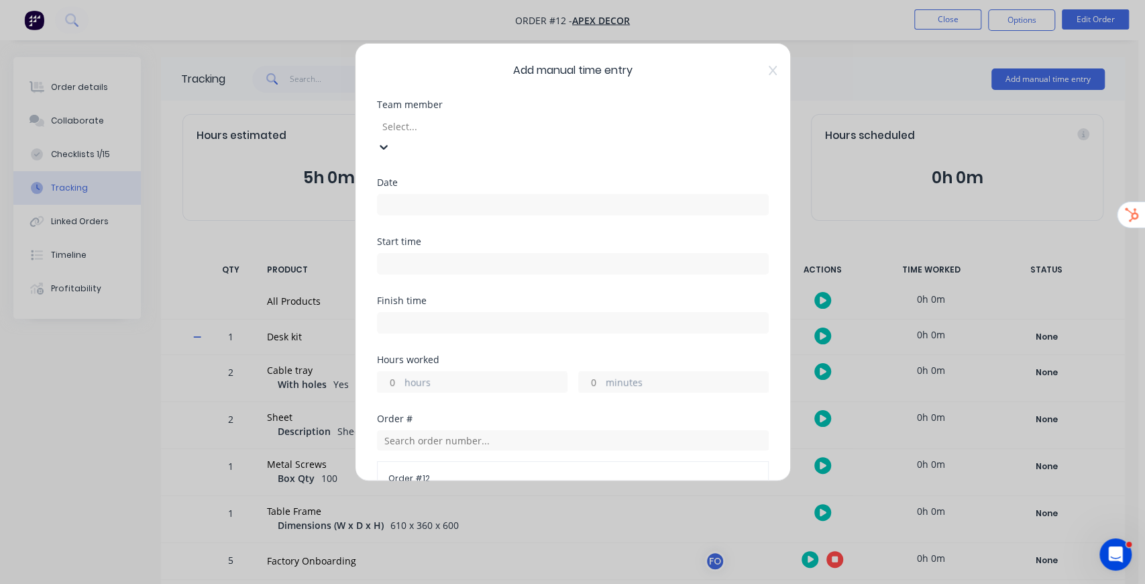
click at [574, 122] on div at bounding box center [477, 126] width 193 height 17
click at [455, 195] on input at bounding box center [573, 205] width 390 height 20
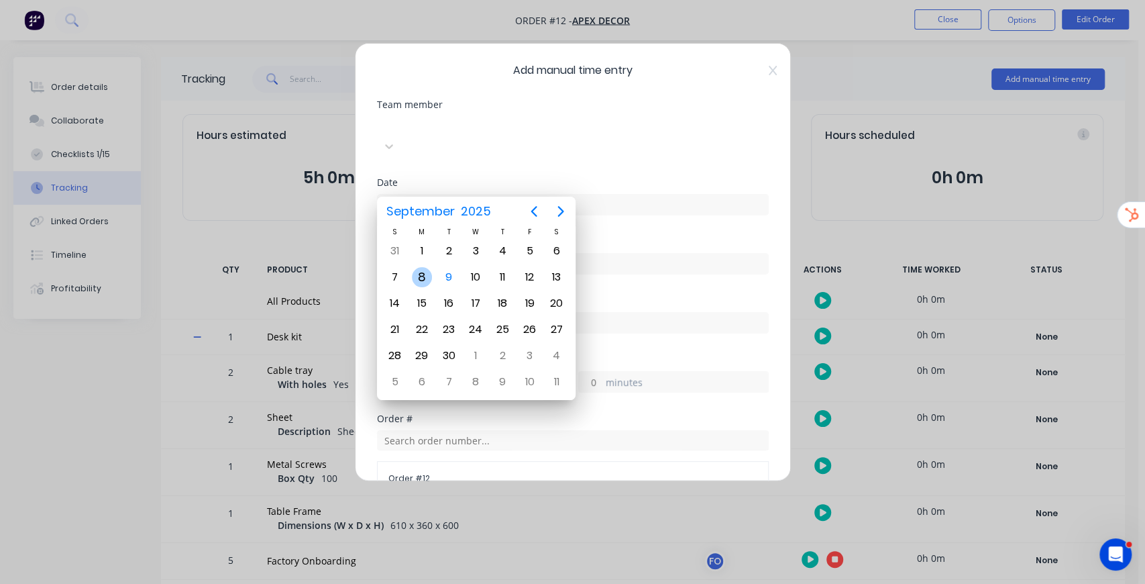
click at [424, 280] on div "8" at bounding box center [422, 277] width 20 height 20
type input "08/09/2025"
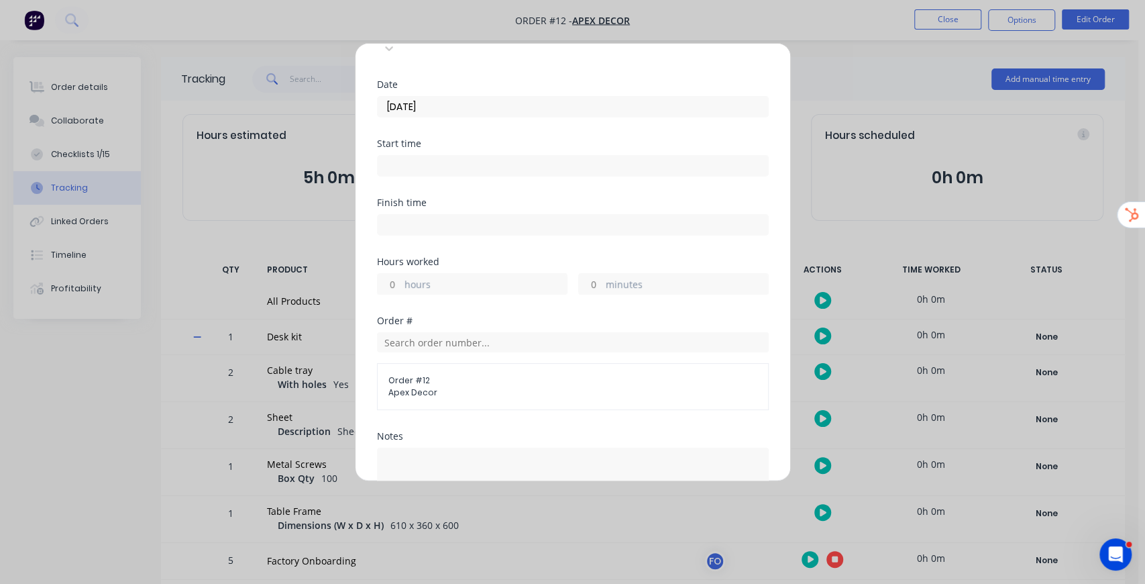
scroll to position [134, 0]
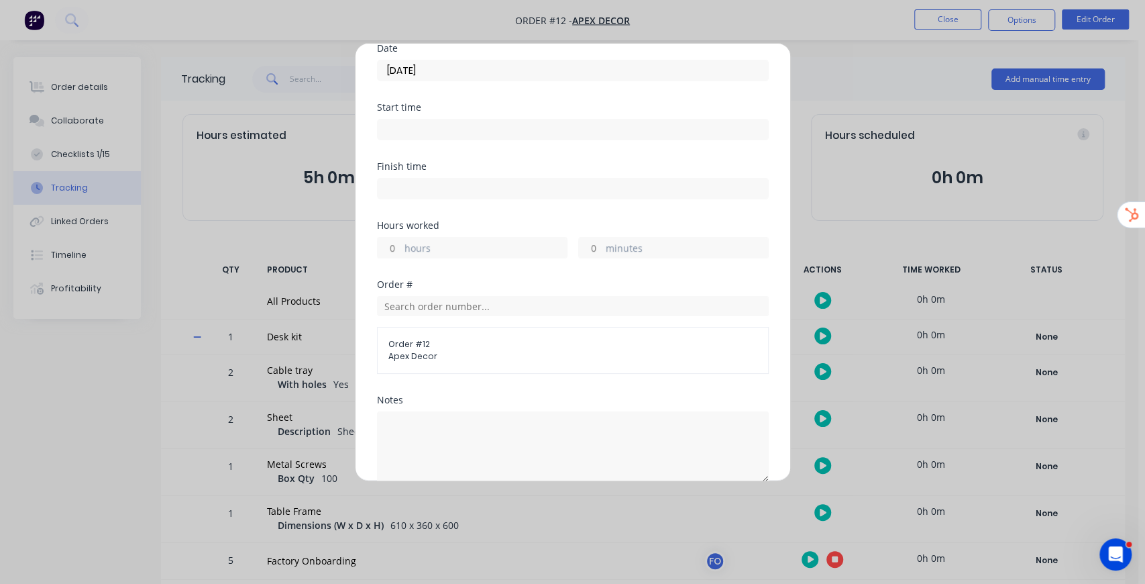
click at [405, 241] on label "hours" at bounding box center [486, 249] width 162 height 17
click at [401, 237] on input "hours" at bounding box center [389, 247] width 23 height 20
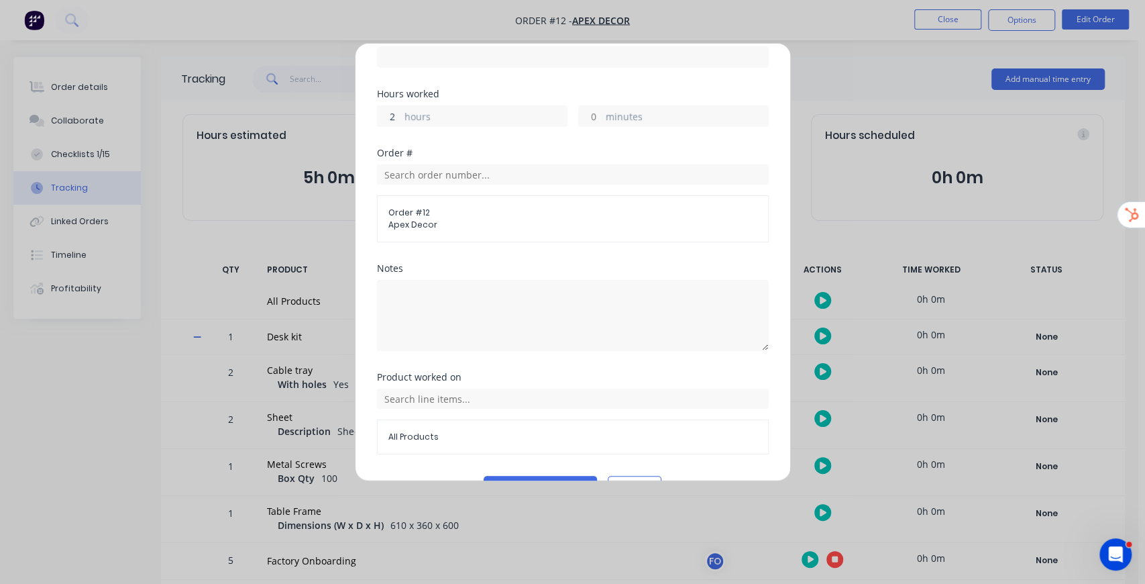
scroll to position [268, 0]
type input "2"
click at [455, 386] on input "text" at bounding box center [573, 396] width 392 height 20
click at [388, 324] on icon at bounding box center [392, 328] width 9 height 9
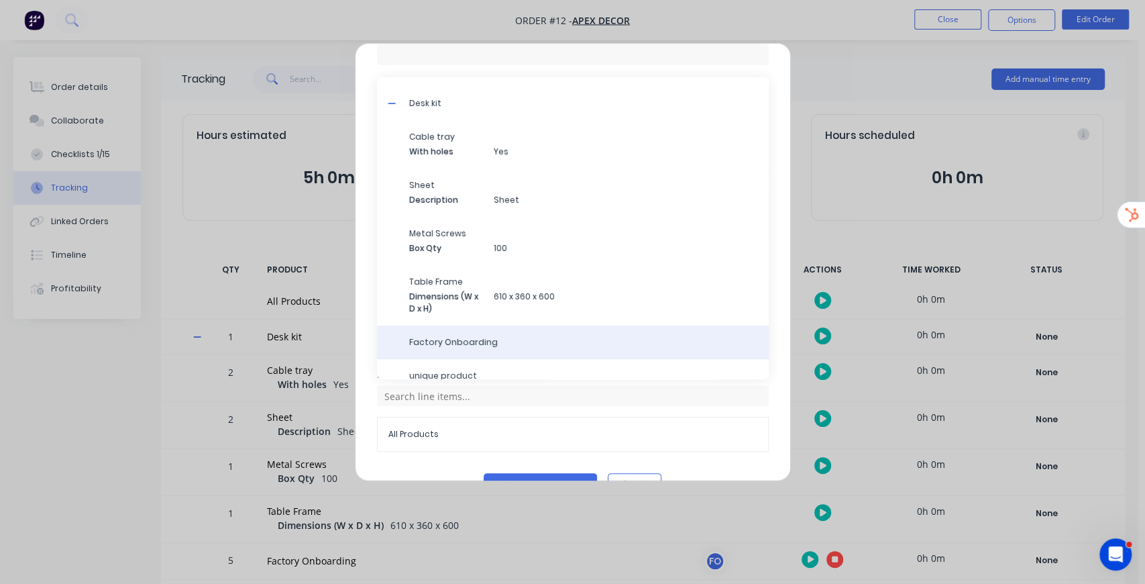
scroll to position [38, 0]
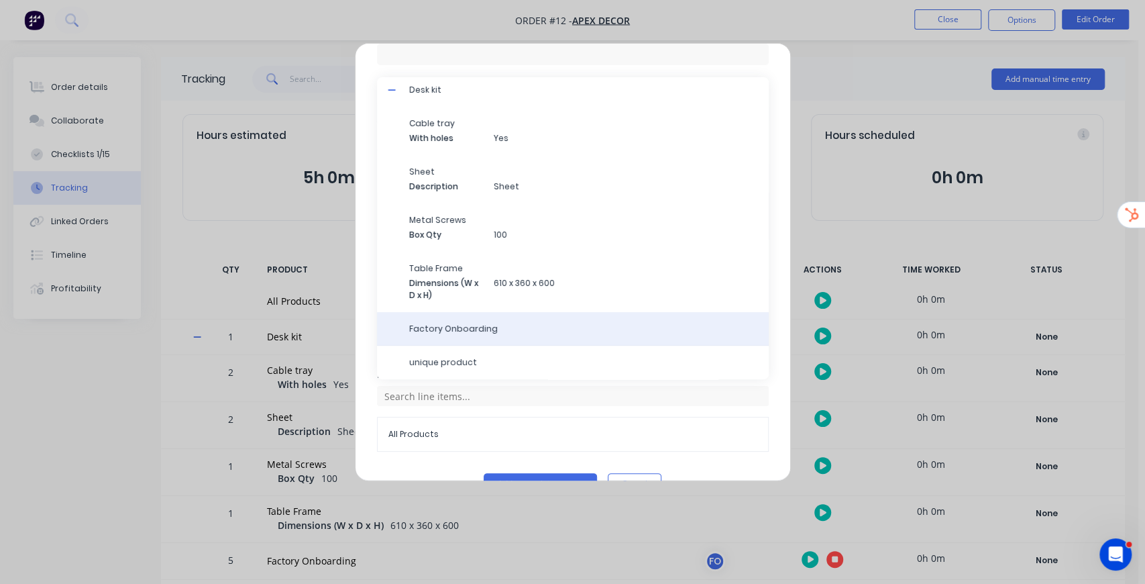
click at [507, 323] on span "Factory Onboarding" at bounding box center [583, 329] width 349 height 12
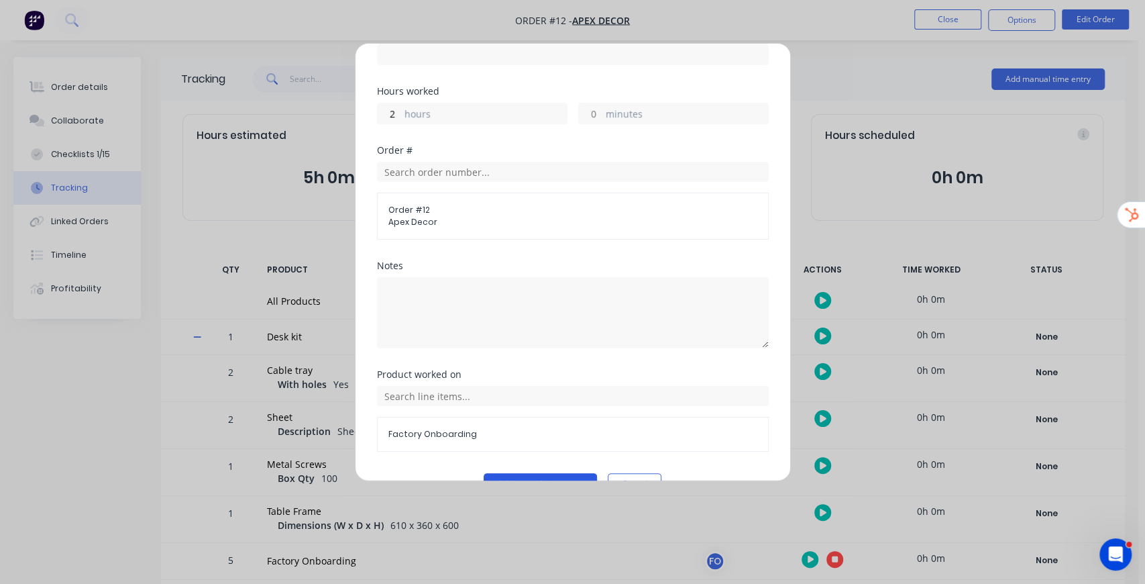
click at [565, 473] on button "Add manual time entry" at bounding box center [540, 483] width 113 height 21
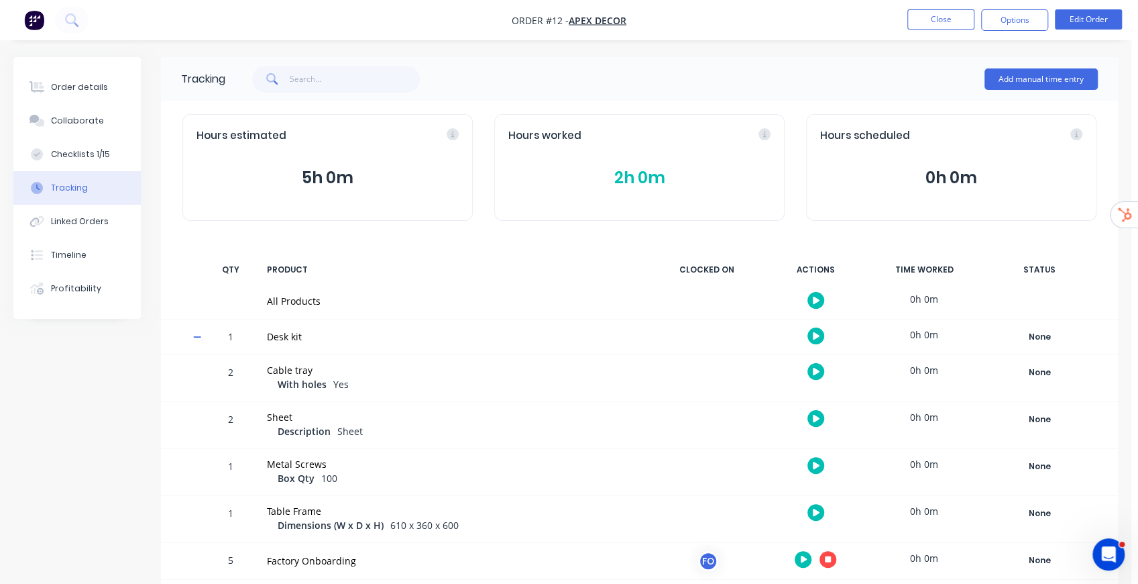
click at [647, 179] on button "2h 0m" at bounding box center [639, 177] width 262 height 25
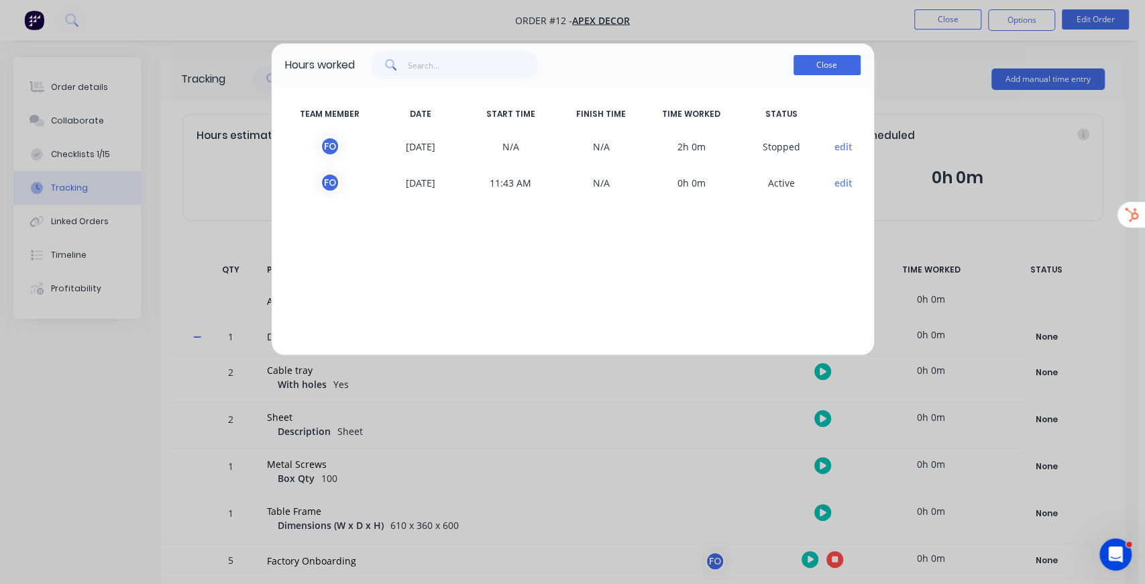
click at [837, 60] on button "Close" at bounding box center [827, 65] width 67 height 20
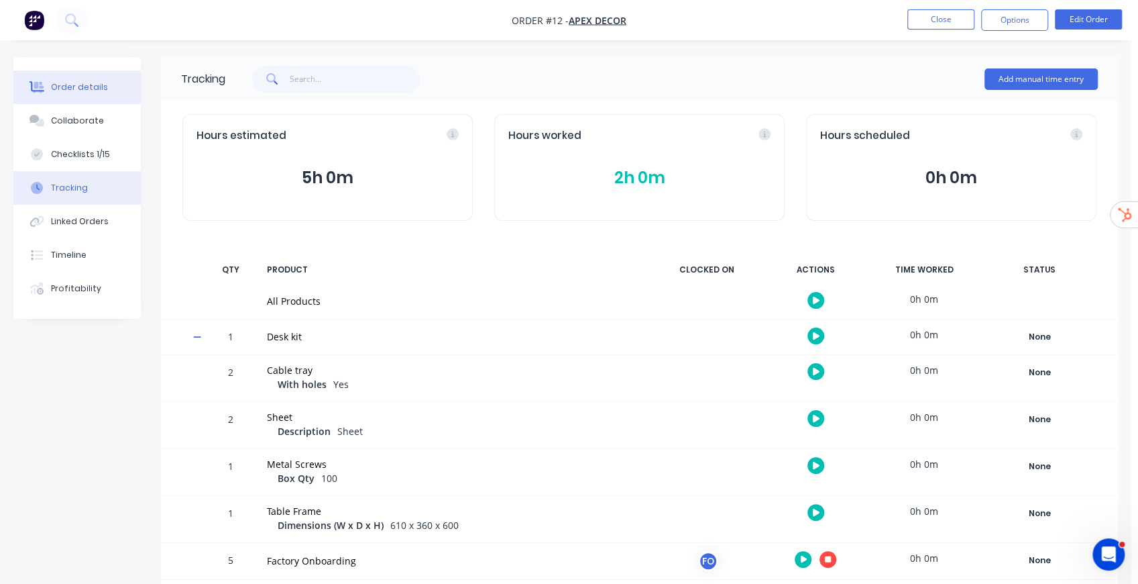
click at [85, 81] on div "Order details" at bounding box center [79, 87] width 57 height 12
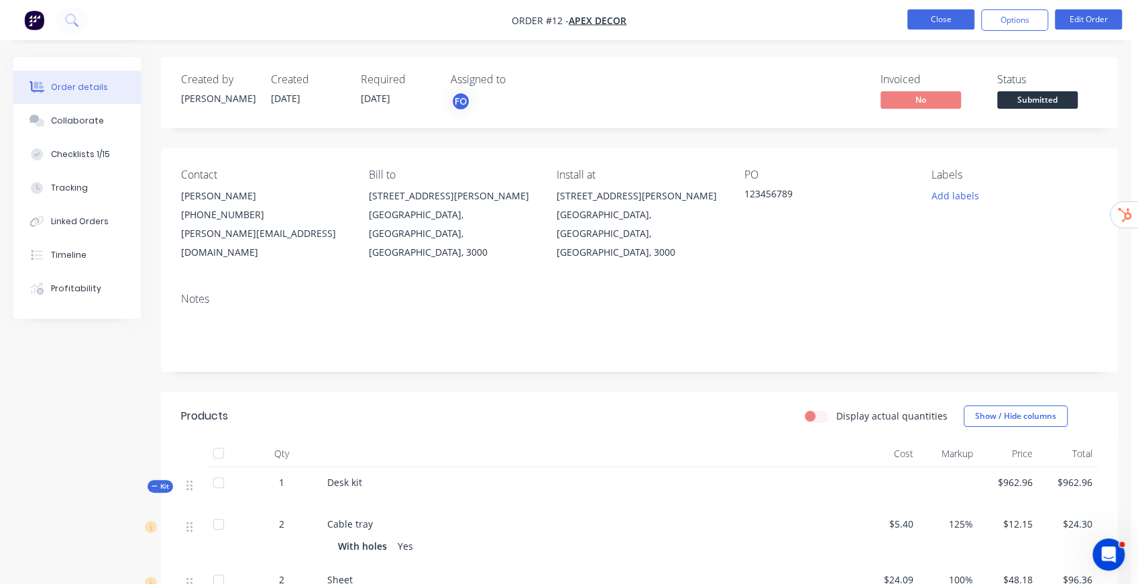
click at [955, 24] on button "Close" at bounding box center [941, 19] width 67 height 20
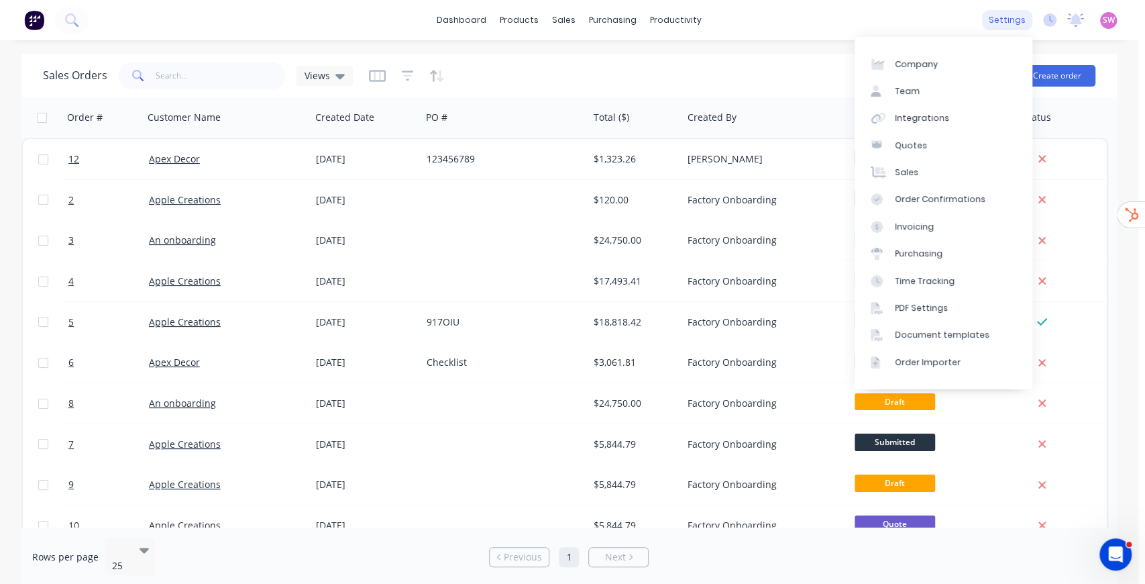
click at [1012, 21] on div "settings" at bounding box center [1007, 20] width 50 height 20
click at [934, 283] on div "Time Tracking" at bounding box center [925, 281] width 60 height 12
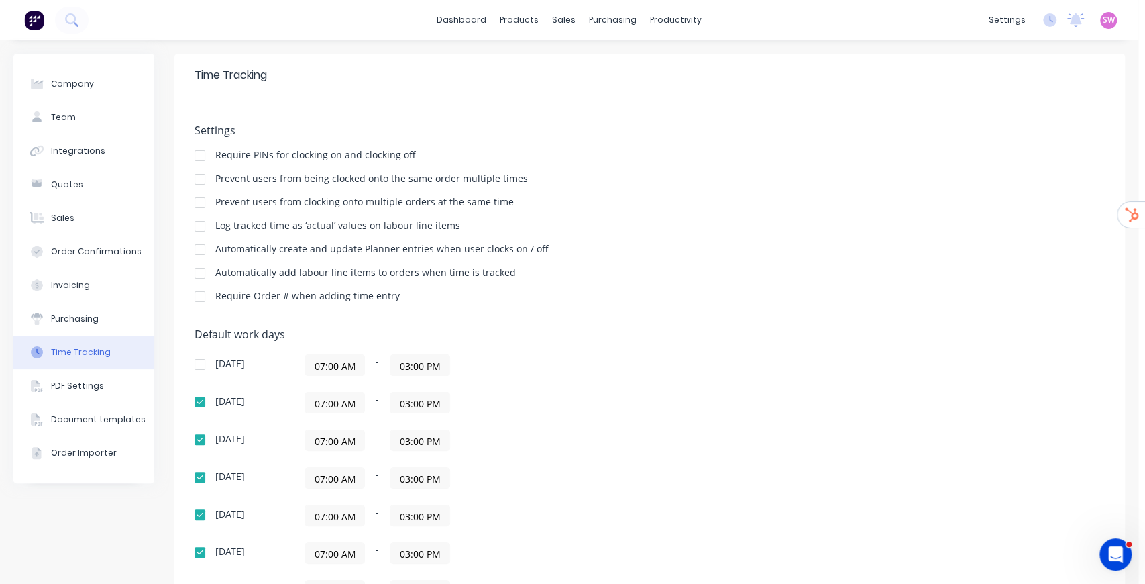
click at [201, 231] on div at bounding box center [199, 226] width 27 height 27
drag, startPoint x: 225, startPoint y: 229, endPoint x: 492, endPoint y: 223, distance: 267.1
click at [492, 223] on div "Log tracked time as ‘actual’ values on labour line items" at bounding box center [650, 227] width 910 height 13
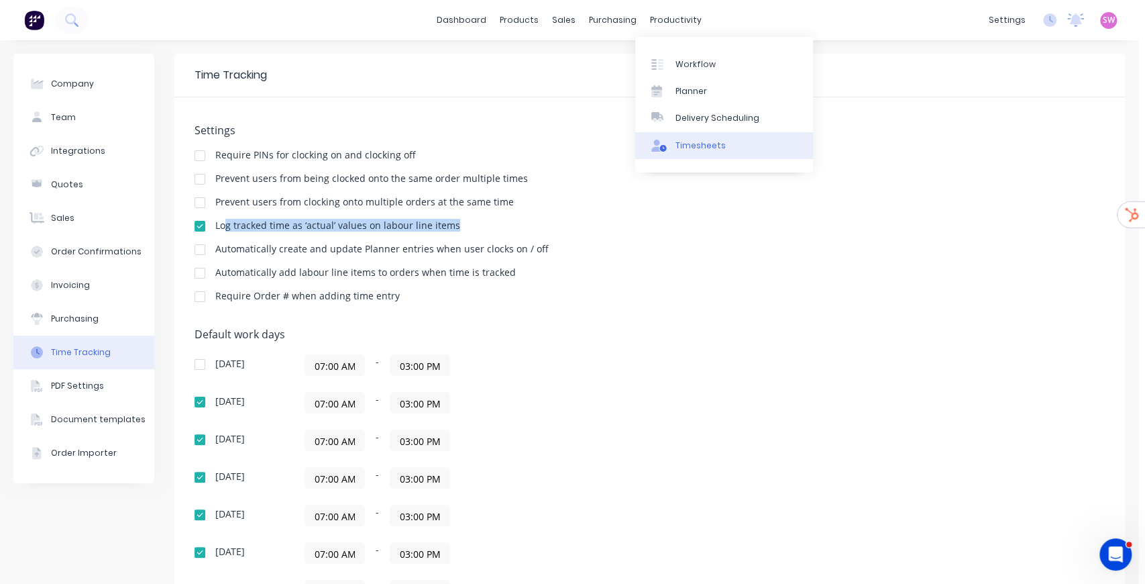
click at [692, 152] on link "Timesheets" at bounding box center [724, 145] width 178 height 27
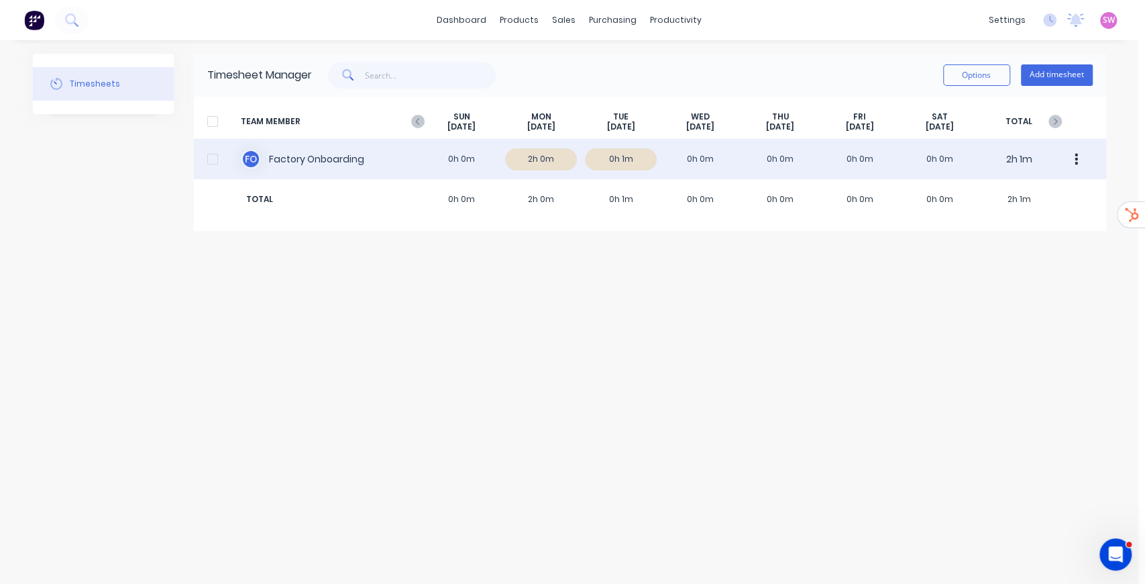
click at [601, 160] on div "F O Factory Onboarding 0h 0m 2h 0m 0h 1m 0h 0m 0h 0m 0h 0m 0h 0m 2h 1m" at bounding box center [650, 159] width 912 height 40
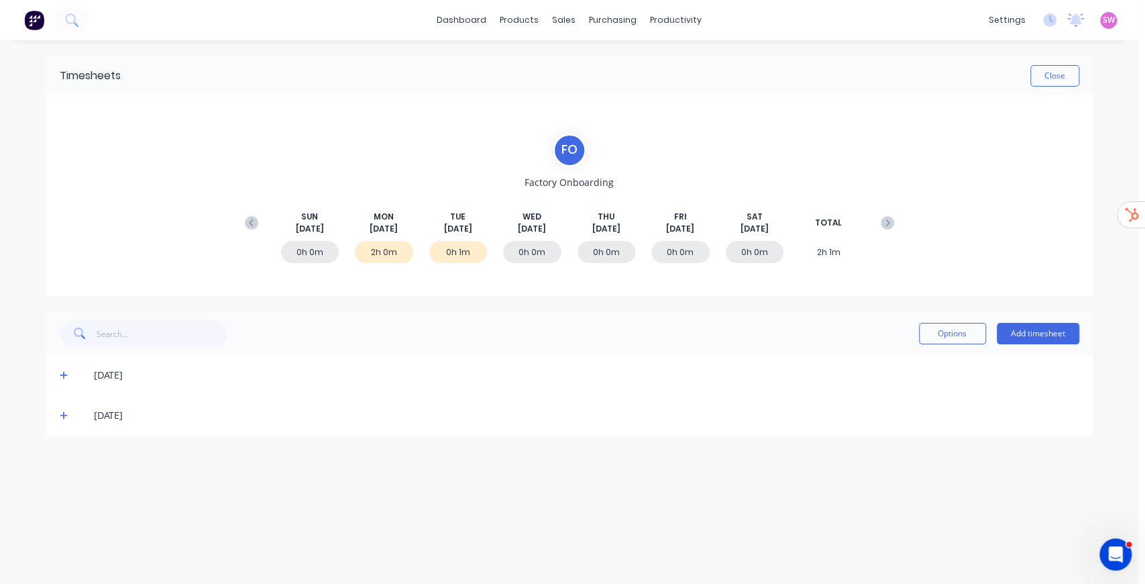
click at [63, 374] on icon at bounding box center [64, 376] width 8 height 8
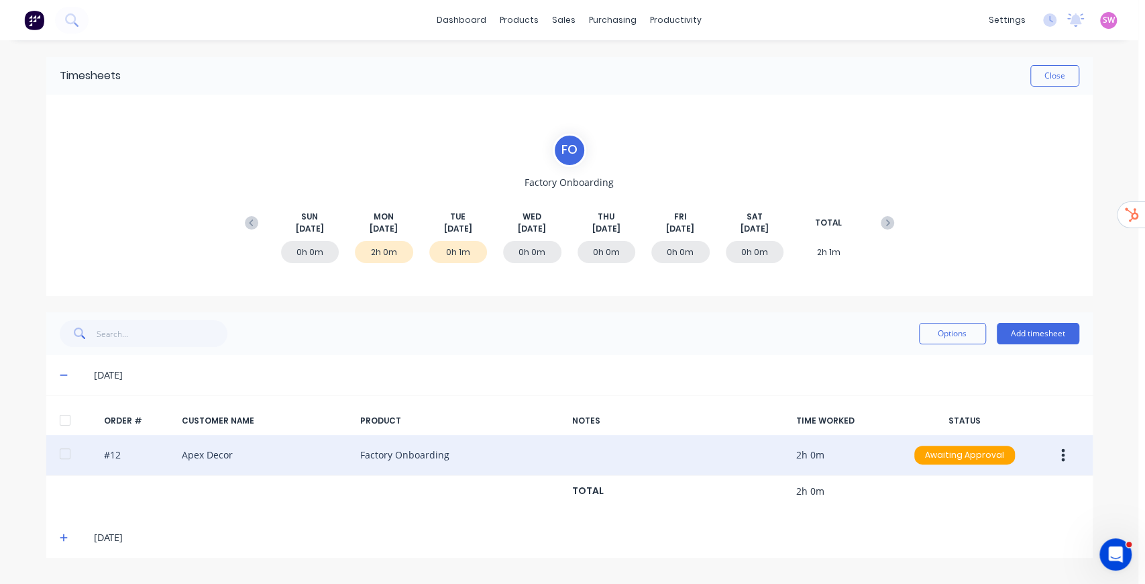
click at [1060, 453] on button "button" at bounding box center [1063, 455] width 32 height 24
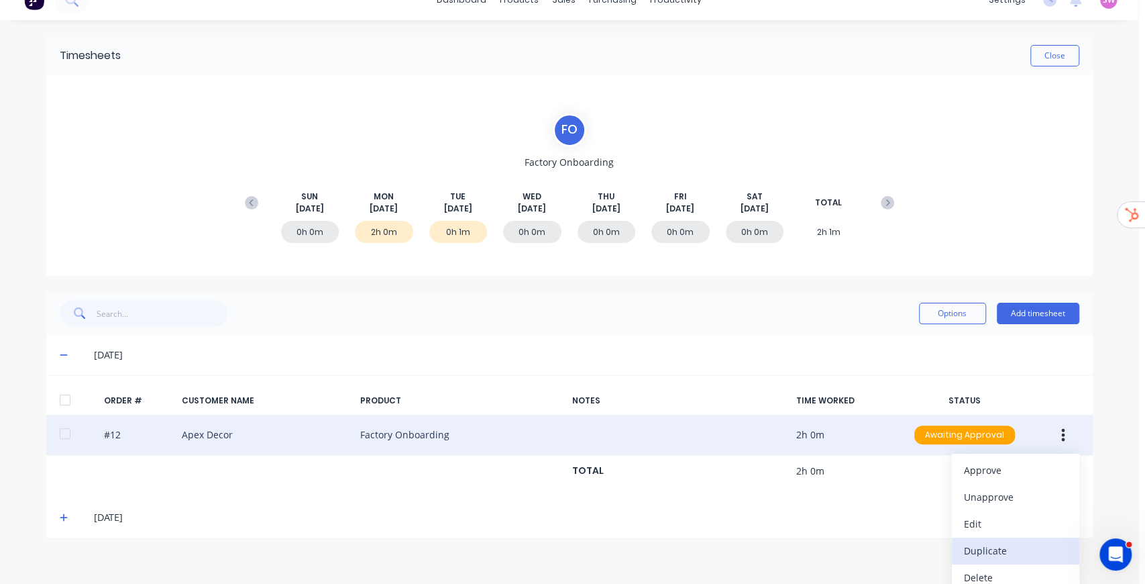
scroll to position [30, 0]
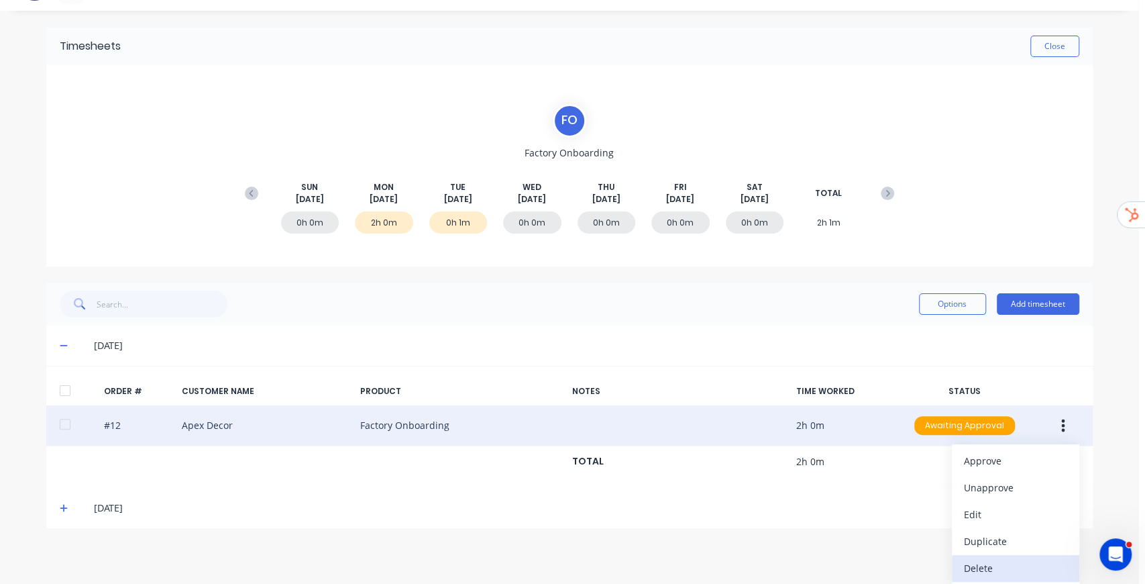
click at [987, 563] on div "Delete" at bounding box center [1015, 567] width 103 height 19
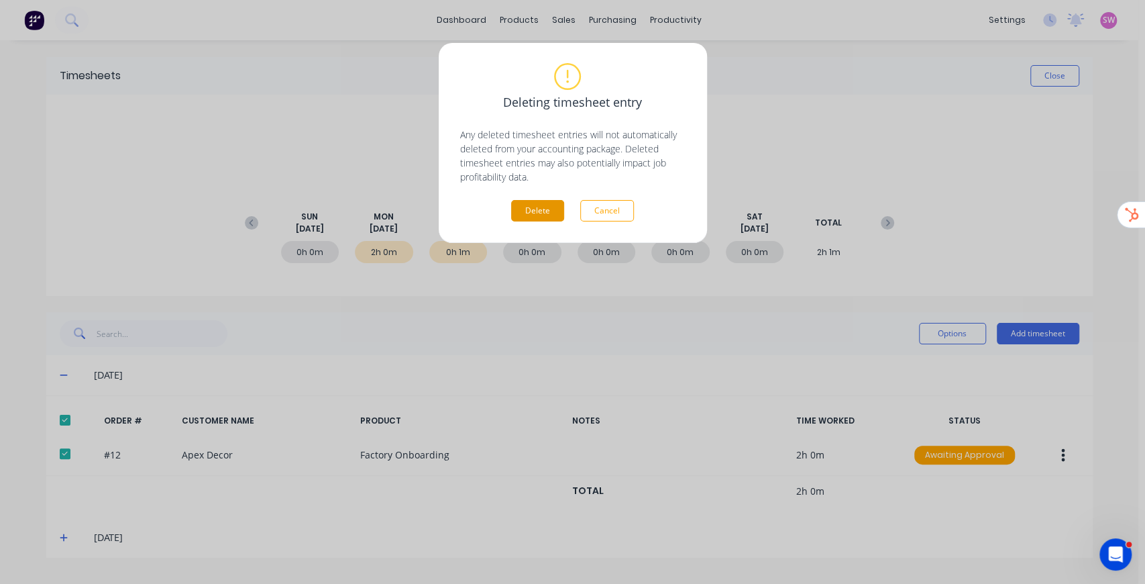
click at [523, 214] on button "Delete" at bounding box center [537, 210] width 53 height 21
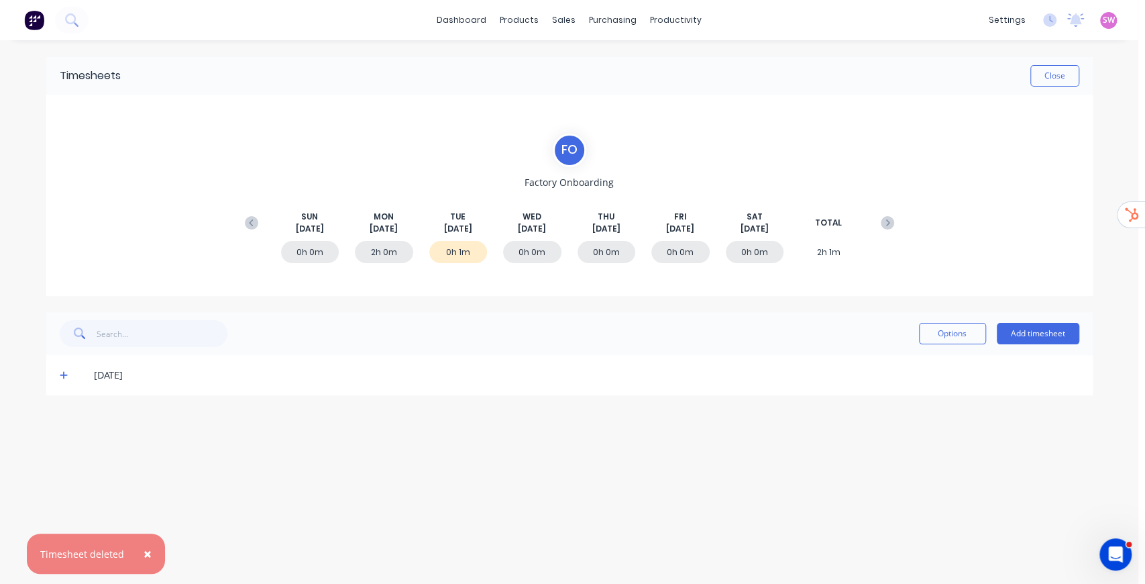
click at [1084, 143] on div "F O Factory Onboarding SUN Sep 7th MON Sep 8th TUE Sep 9th WED Sep 10th THU Sep…" at bounding box center [569, 195] width 1046 height 201
click at [588, 54] on link "Sales Orders" at bounding box center [635, 63] width 178 height 27
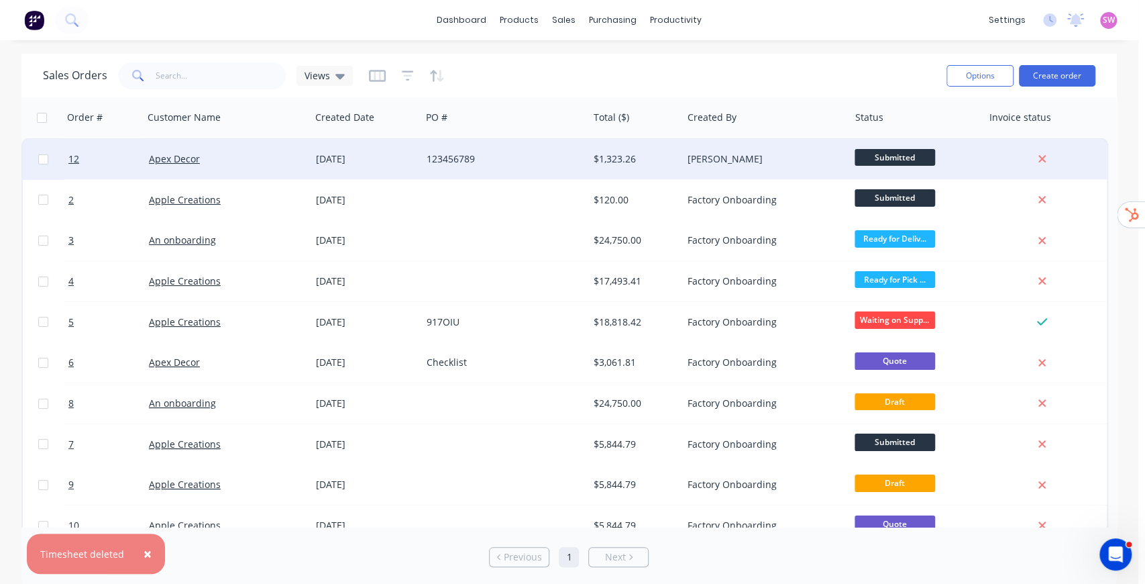
click at [561, 160] on div "123456789" at bounding box center [501, 158] width 148 height 13
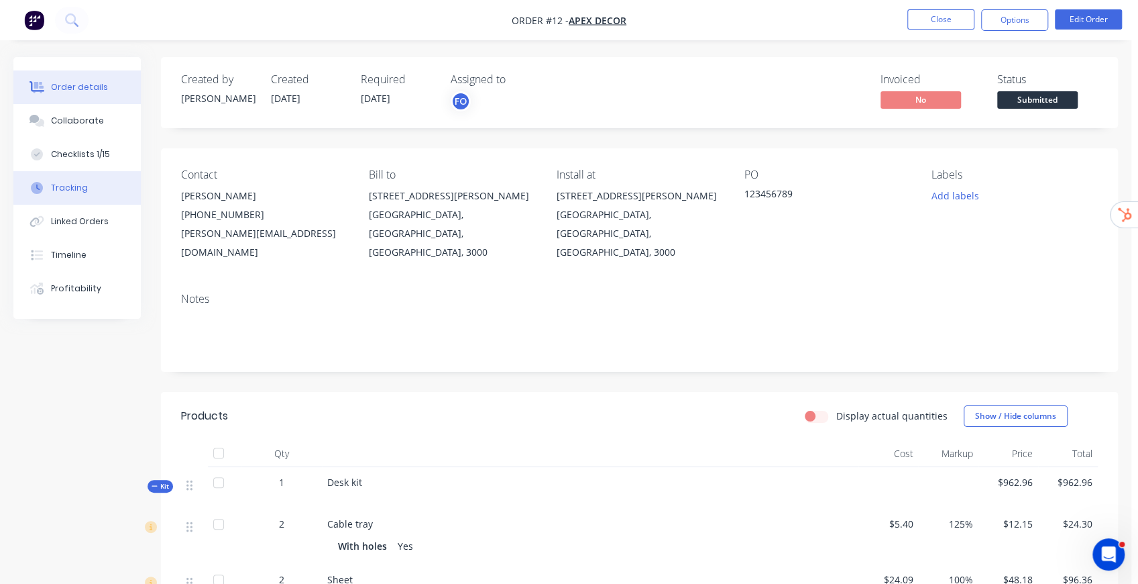
click at [79, 188] on div "Tracking" at bounding box center [69, 188] width 37 height 12
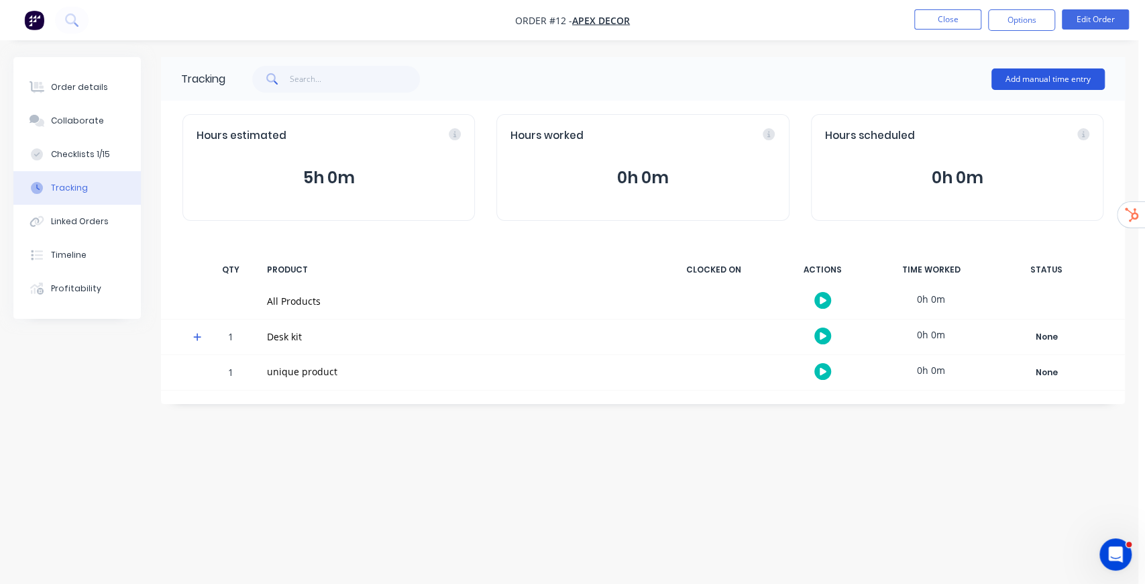
click at [1055, 71] on button "Add manual time entry" at bounding box center [1047, 78] width 113 height 21
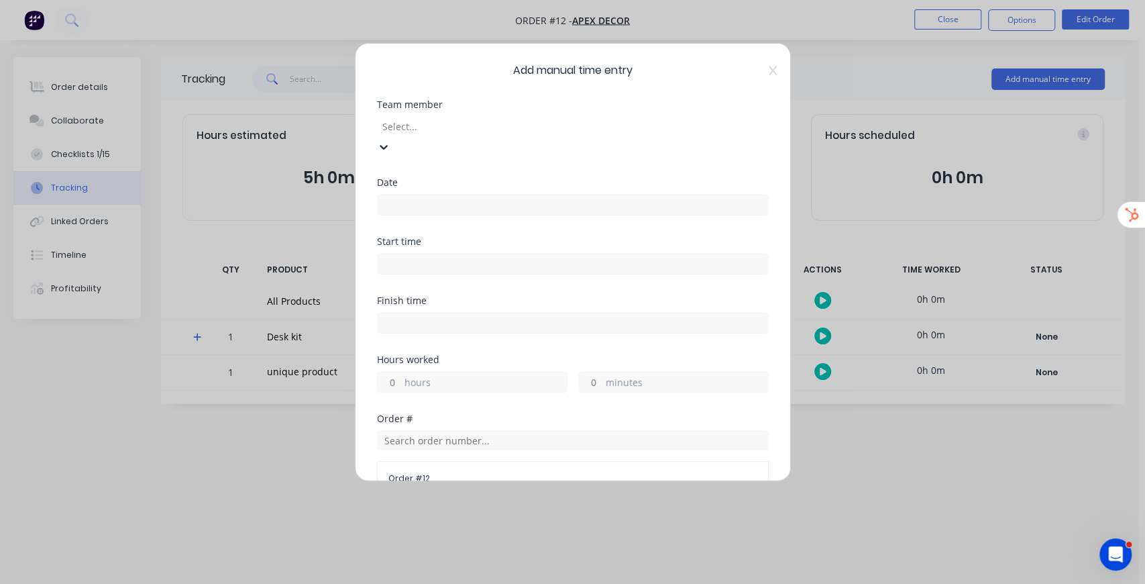
click at [517, 127] on div at bounding box center [477, 126] width 193 height 17
click at [480, 583] on div "Factory Onboarding" at bounding box center [569, 591] width 1138 height 14
click at [479, 583] on div "Factory Onboarding" at bounding box center [569, 591] width 1138 height 14
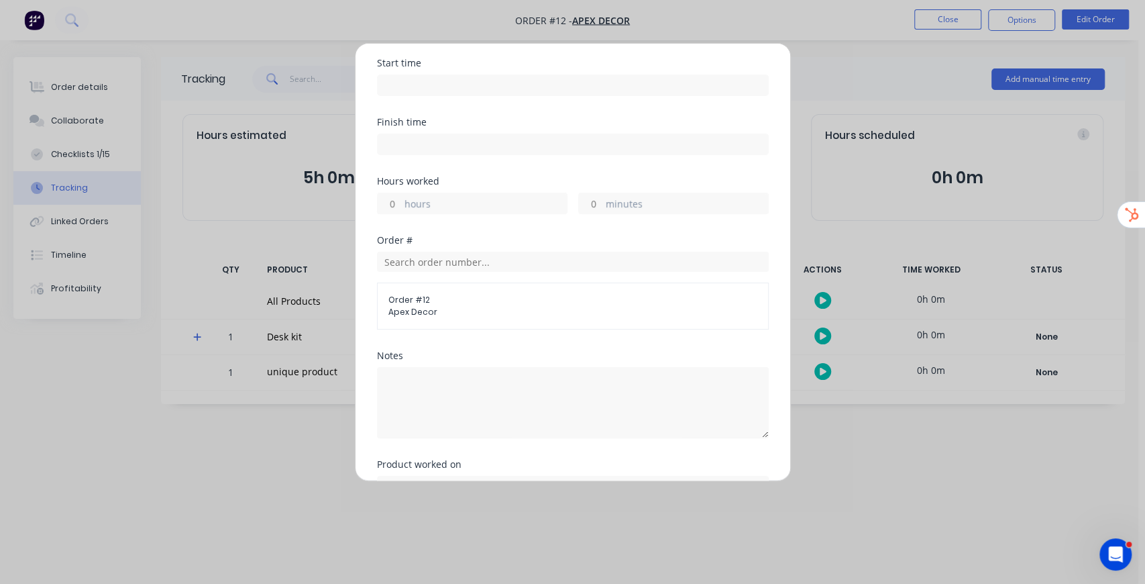
scroll to position [178, 0]
click at [398, 193] on input "hours" at bounding box center [389, 203] width 23 height 20
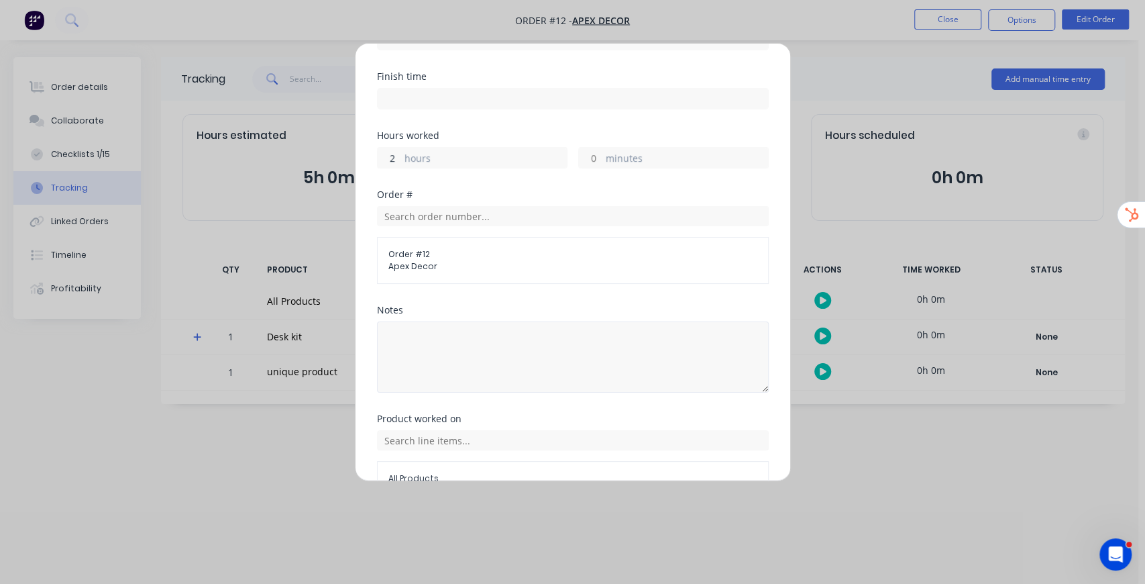
scroll to position [278, 0]
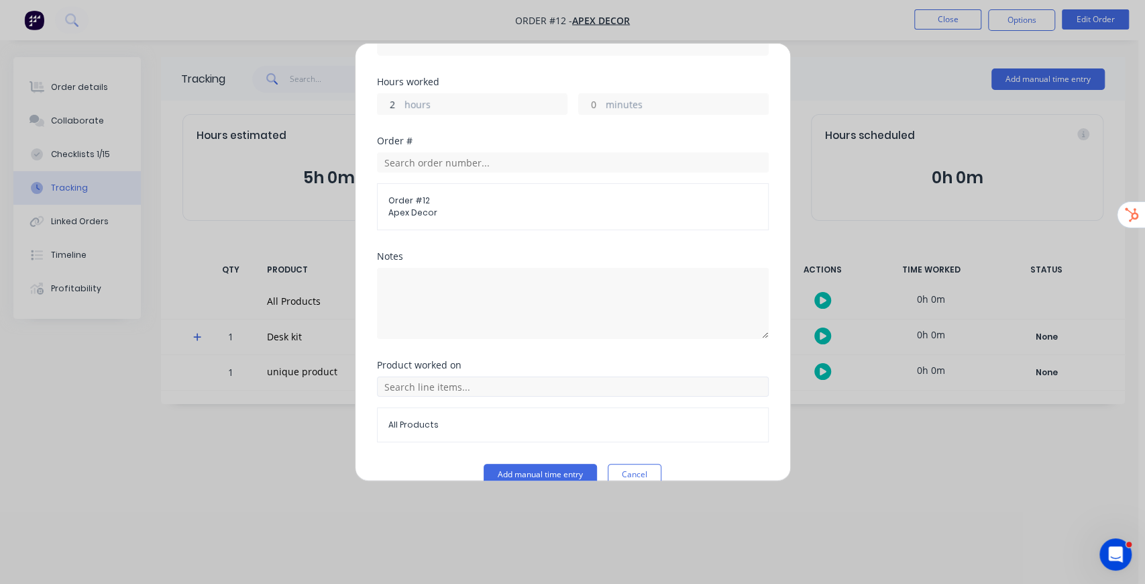
type input "2"
click at [442, 376] on input "text" at bounding box center [573, 386] width 392 height 20
click at [392, 315] on icon at bounding box center [392, 319] width 8 height 8
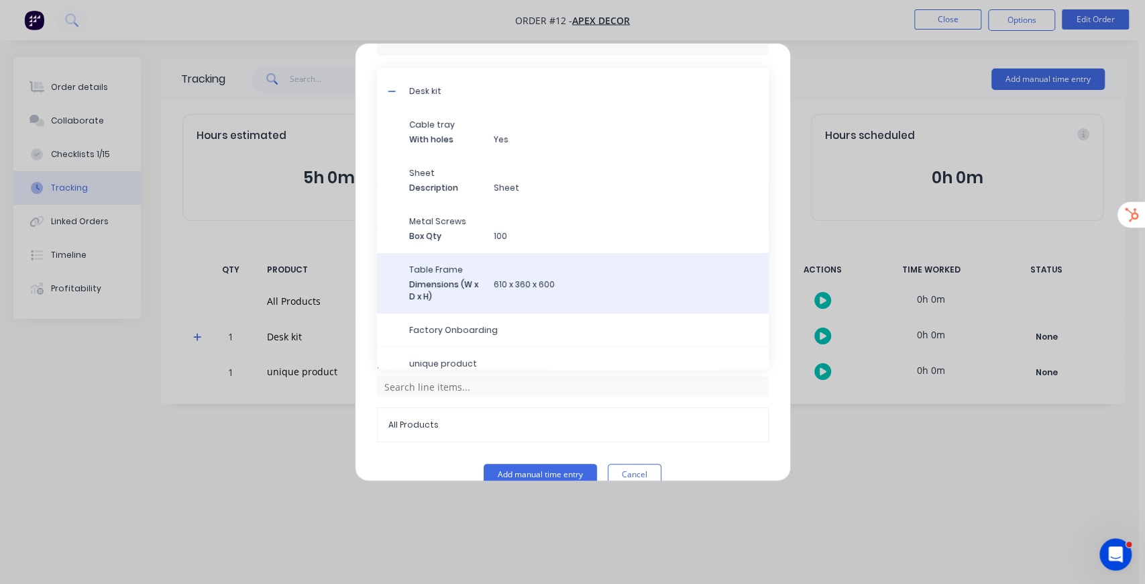
scroll to position [38, 0]
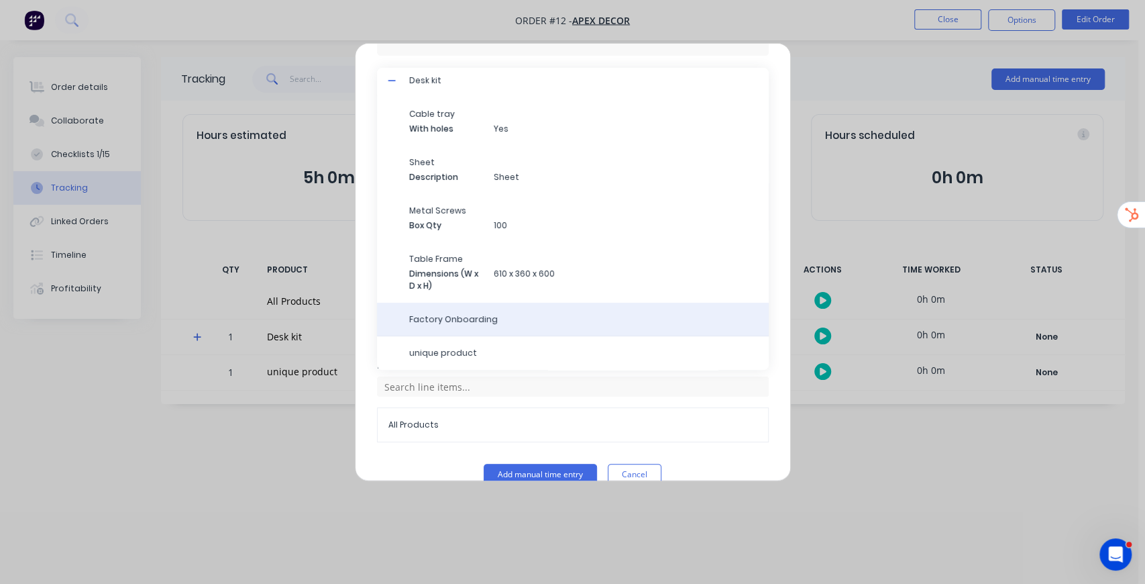
click at [484, 313] on span "Factory Onboarding" at bounding box center [583, 319] width 349 height 12
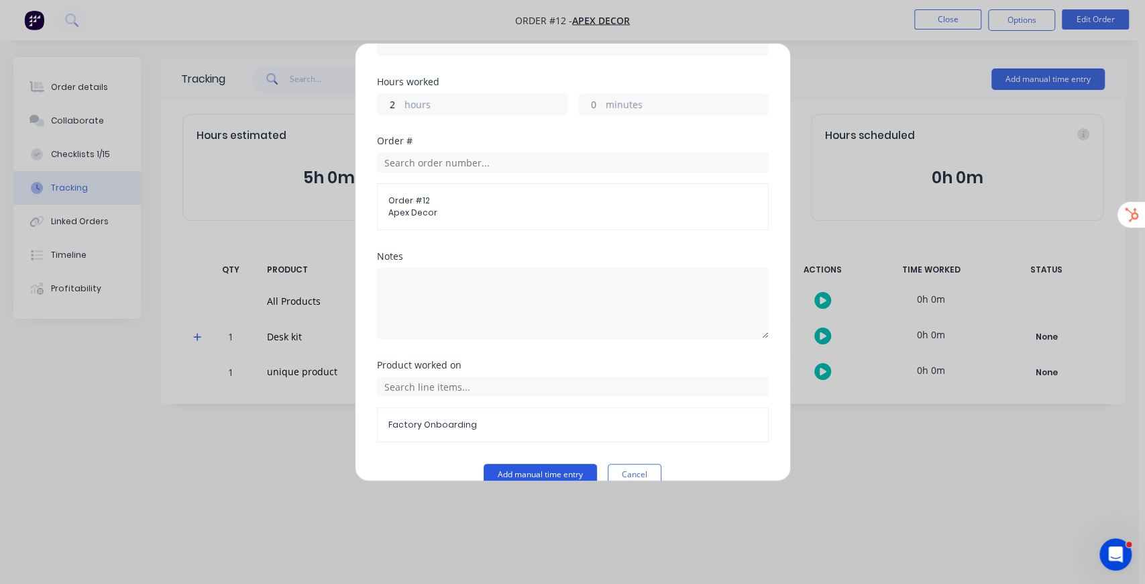
click at [564, 464] on button "Add manual time entry" at bounding box center [540, 474] width 113 height 21
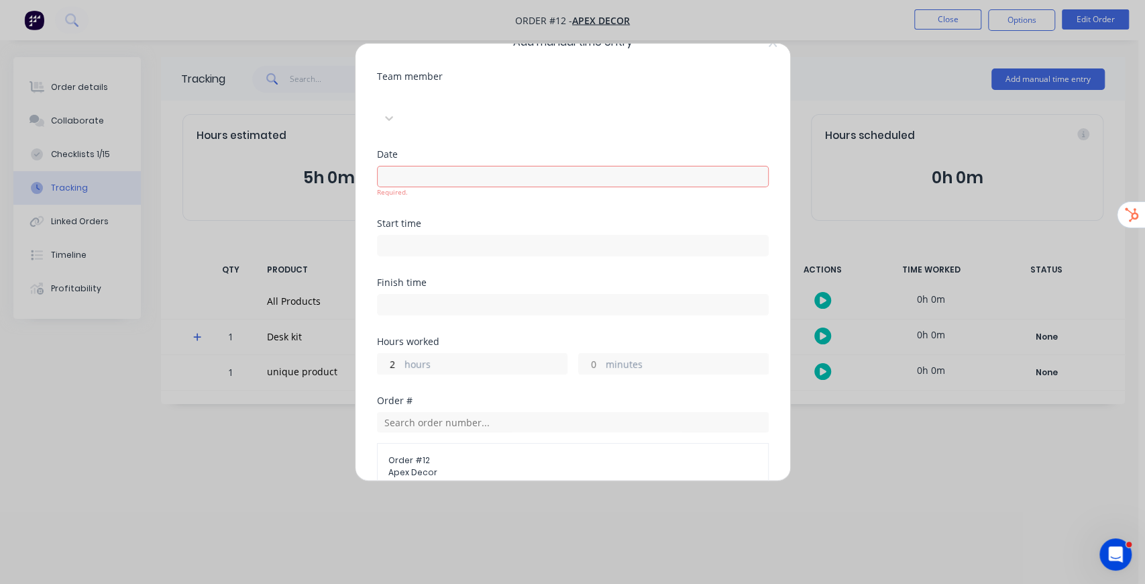
scroll to position [0, 0]
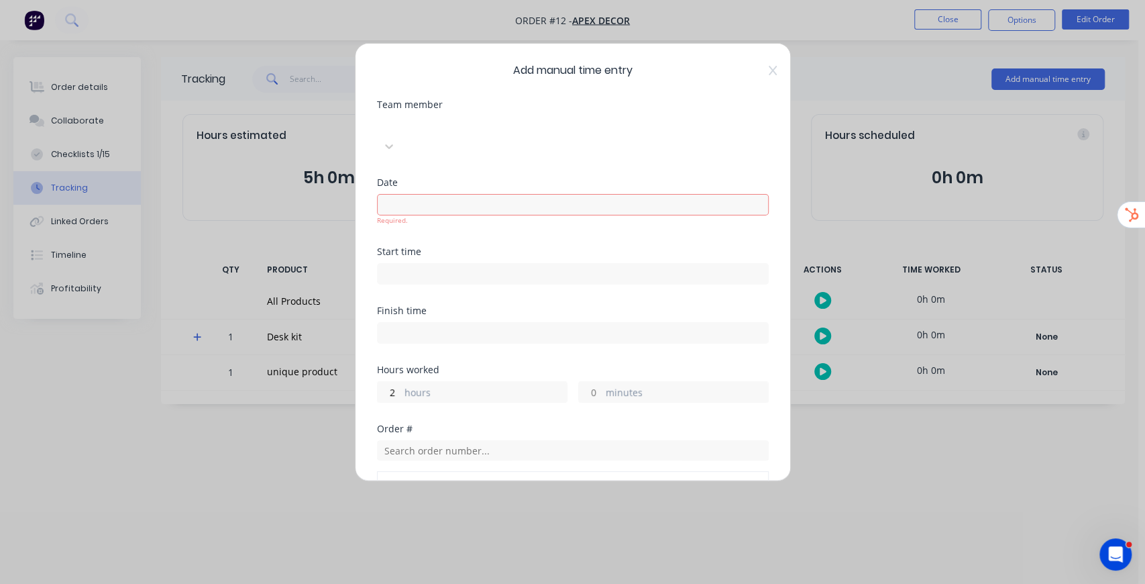
click at [456, 195] on input at bounding box center [573, 205] width 390 height 20
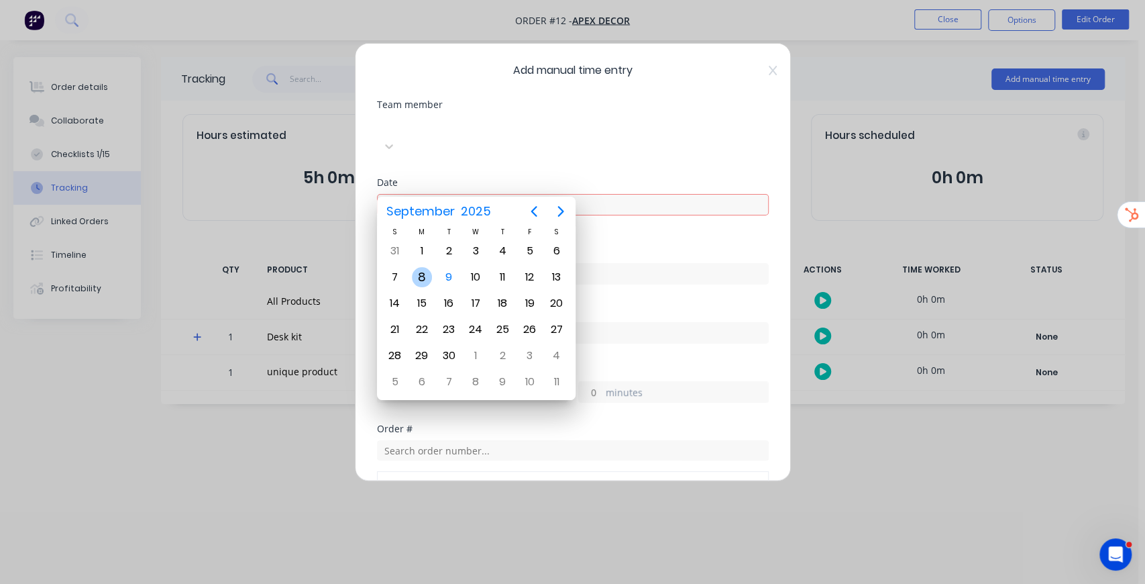
click at [425, 270] on div "8" at bounding box center [422, 277] width 20 height 20
type input "08/09/2025"
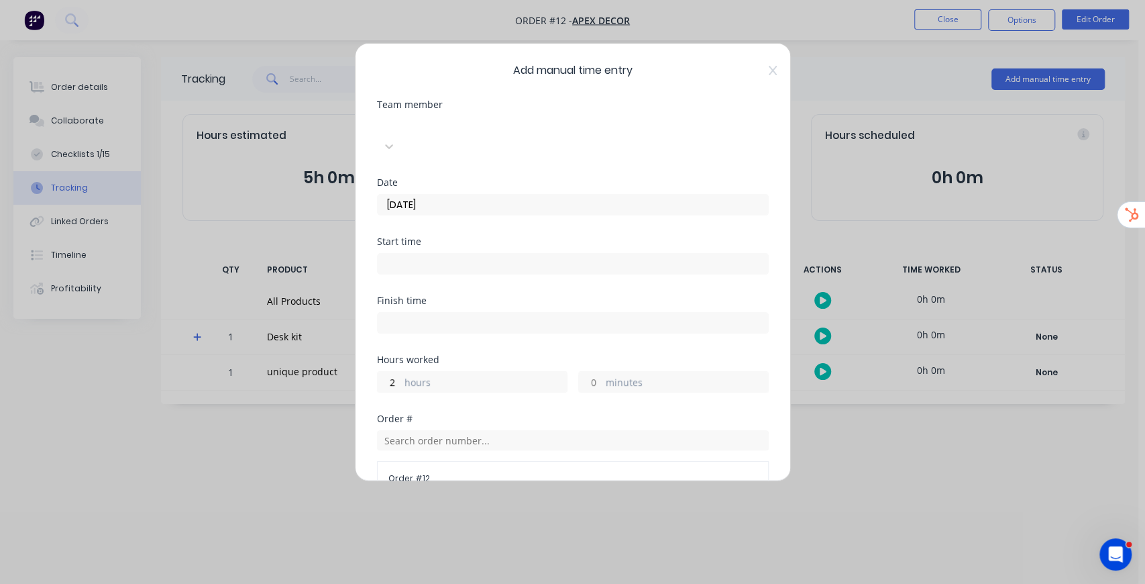
click at [667, 207] on div "Date 08/09/2025" at bounding box center [573, 207] width 392 height 59
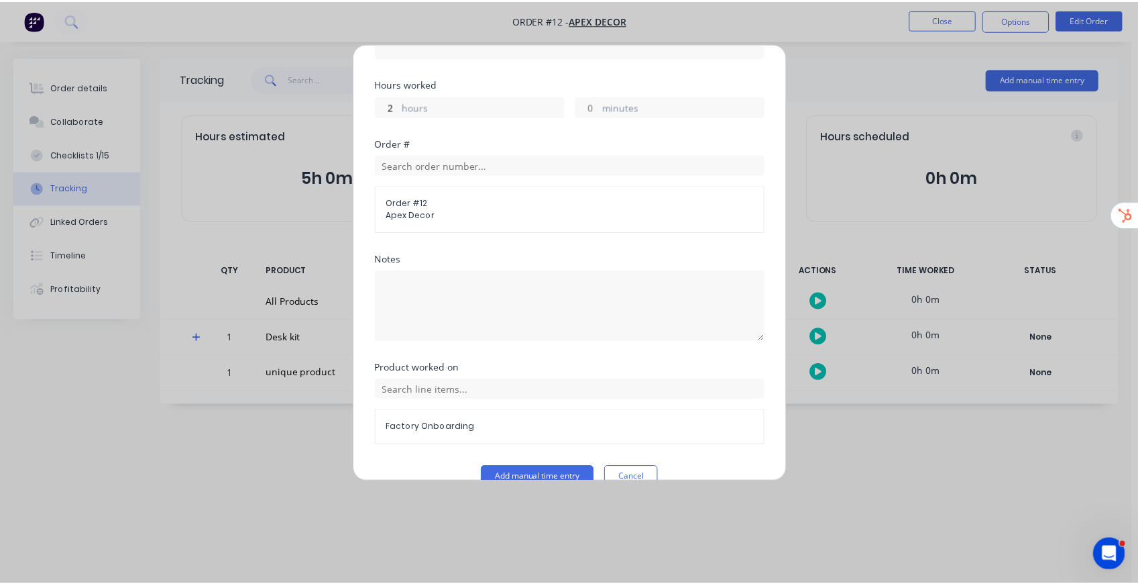
scroll to position [278, 0]
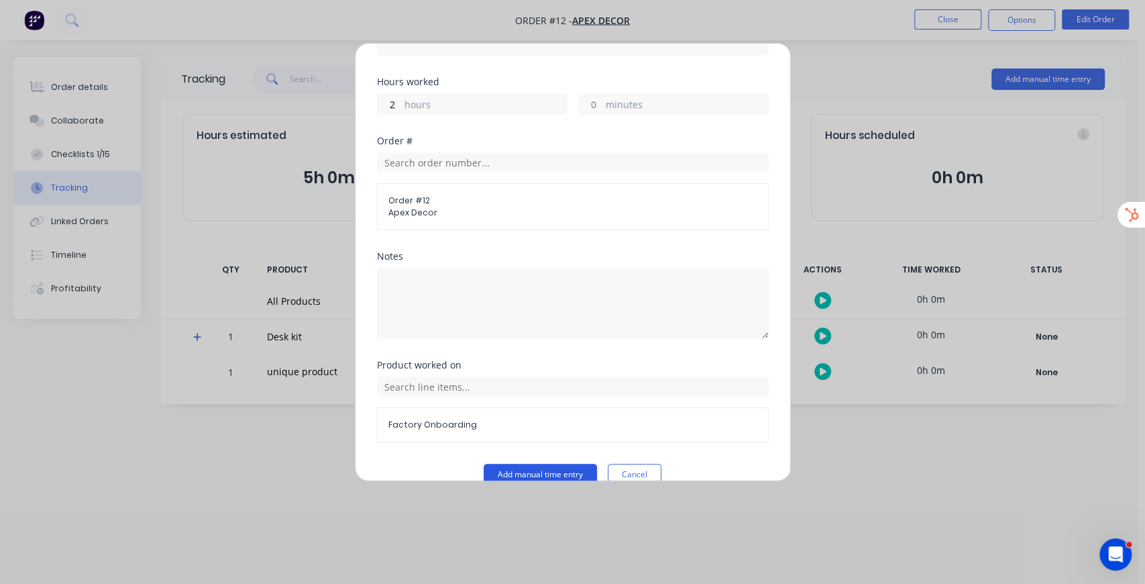
click at [560, 464] on button "Add manual time entry" at bounding box center [540, 474] width 113 height 21
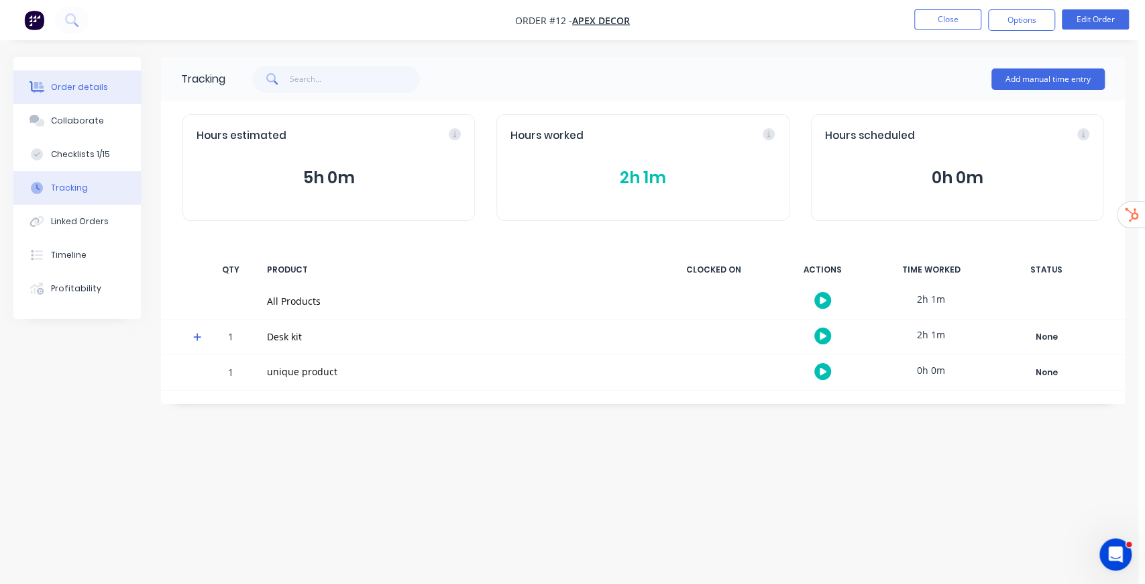
click at [72, 97] on button "Order details" at bounding box center [76, 87] width 127 height 34
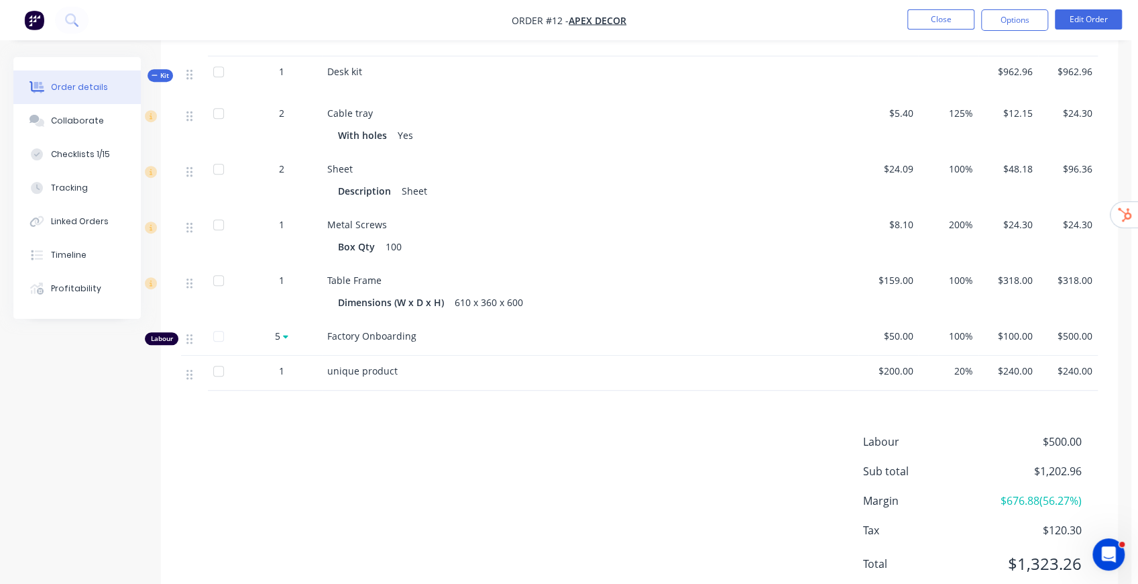
scroll to position [437, 0]
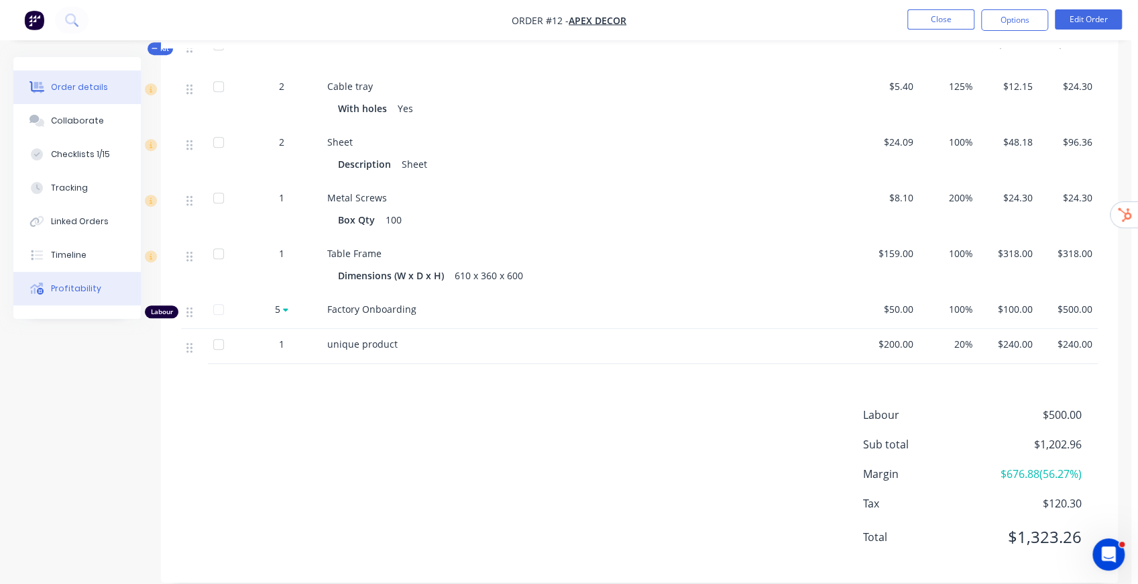
click at [70, 288] on div "Profitability" at bounding box center [76, 288] width 50 height 12
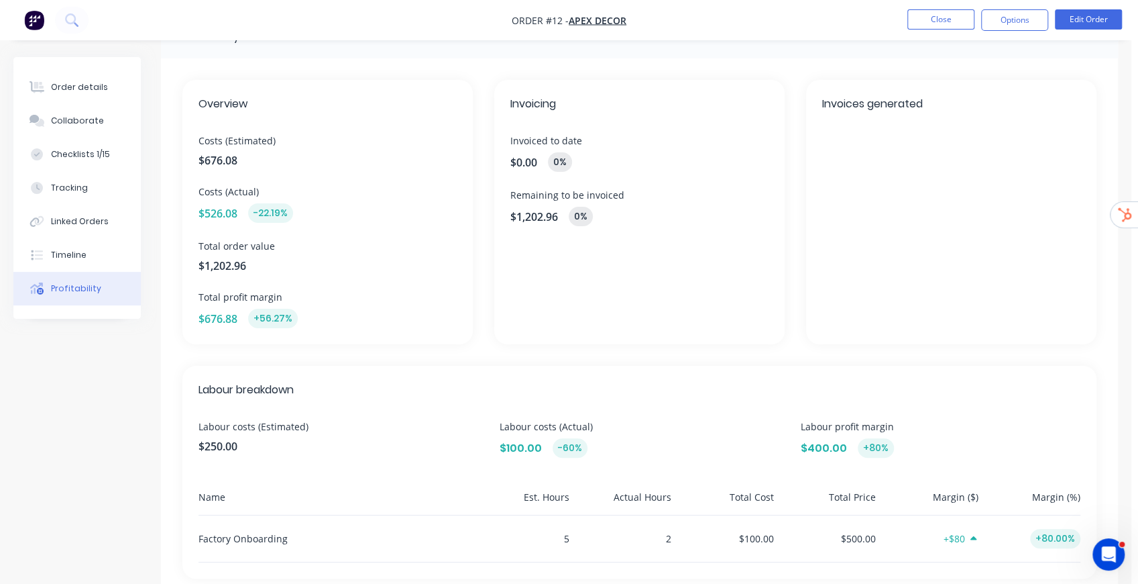
scroll to position [44, 0]
drag, startPoint x: 201, startPoint y: 136, endPoint x: 318, endPoint y: 138, distance: 116.7
click at [318, 138] on span "Costs (Estimated)" at bounding box center [328, 138] width 258 height 14
drag, startPoint x: 251, startPoint y: 191, endPoint x: 307, endPoint y: 189, distance: 56.4
click at [306, 189] on span "Costs (Actual)" at bounding box center [328, 189] width 258 height 14
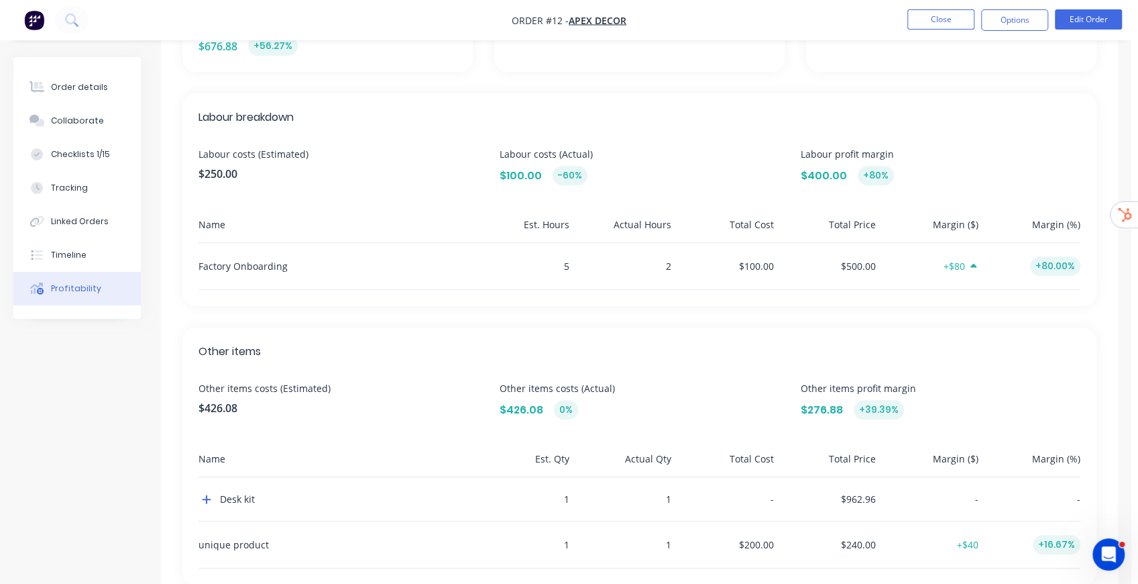
scroll to position [357, 0]
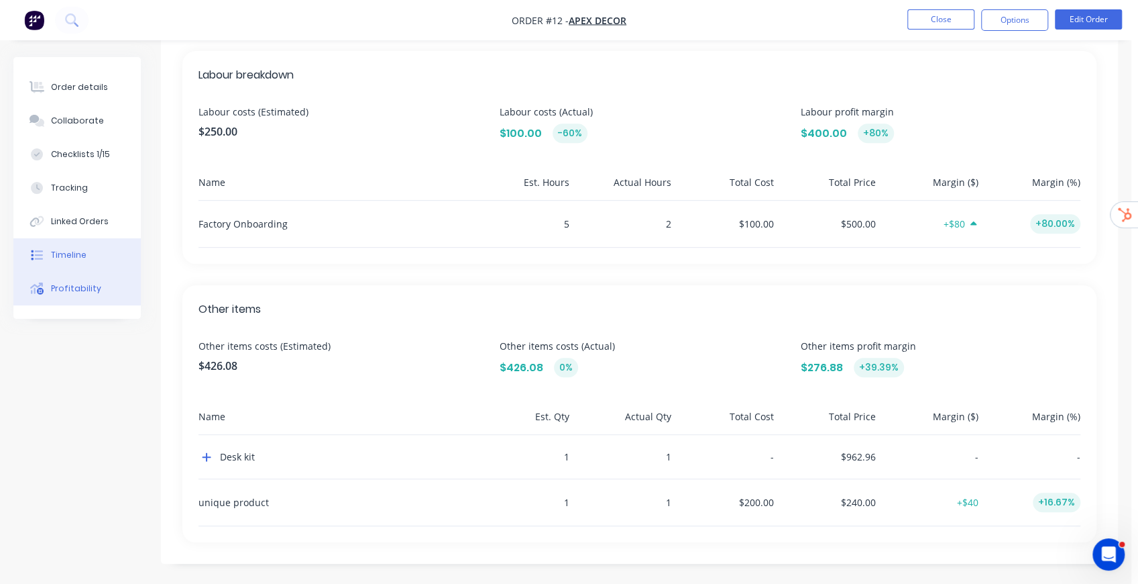
click at [90, 263] on button "Timeline" at bounding box center [76, 255] width 127 height 34
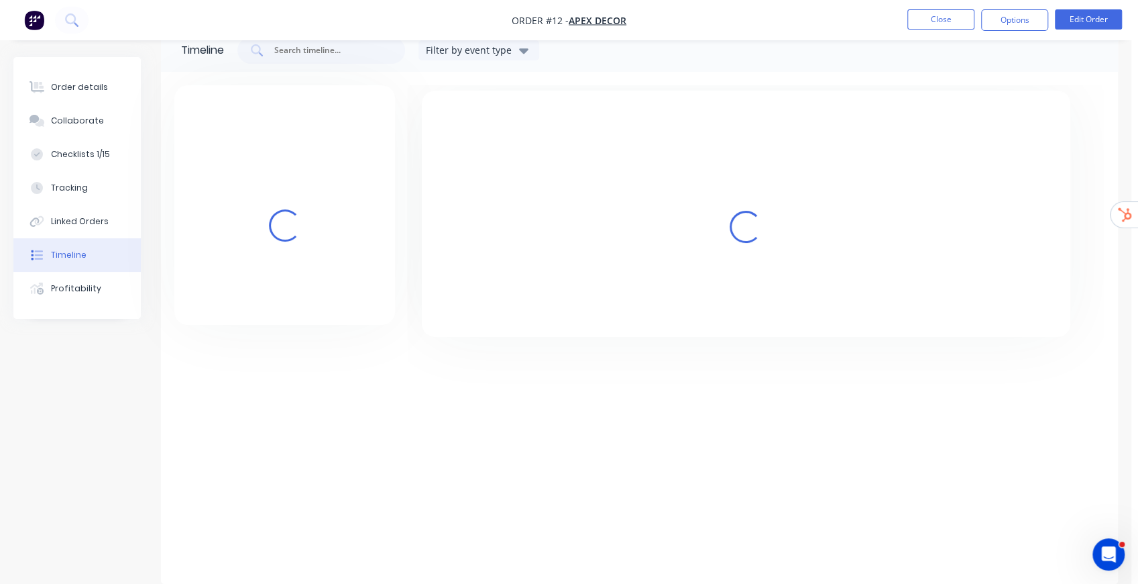
scroll to position [36, 0]
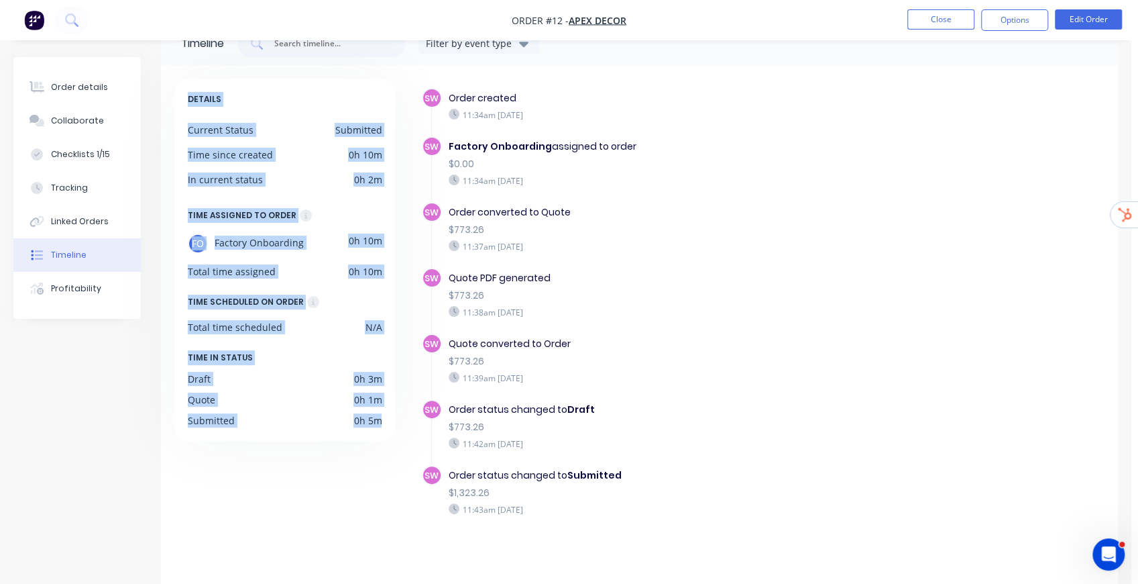
drag, startPoint x: 189, startPoint y: 95, endPoint x: 397, endPoint y: 425, distance: 389.5
click at [397, 425] on div "DETAILS Current Status Submitted Time since created 0h 10m In current status 0h…" at bounding box center [290, 323] width 233 height 490
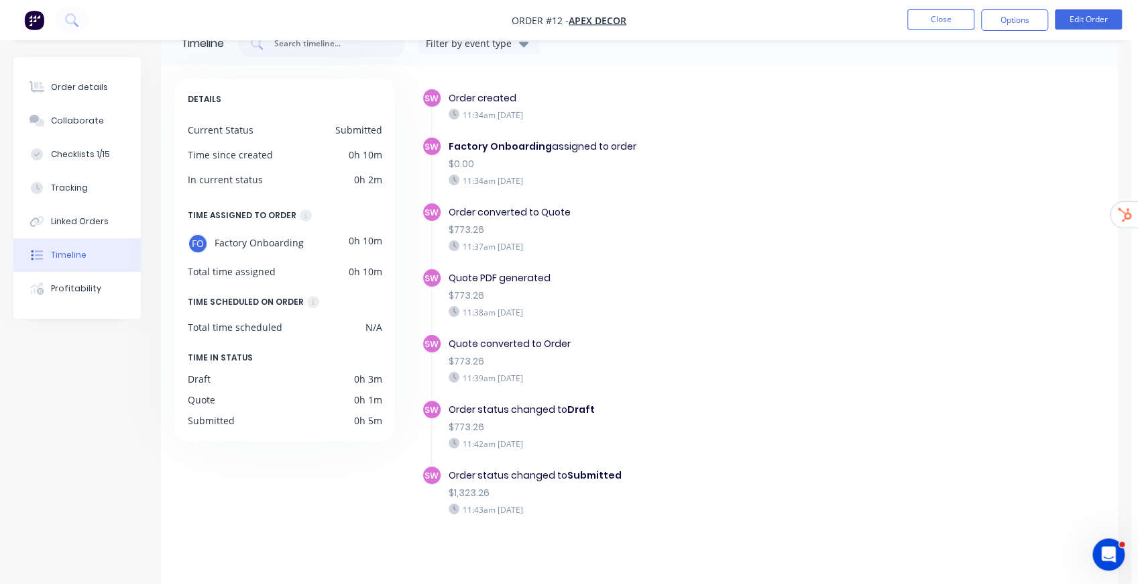
click at [739, 236] on div "Order converted to Quote $773.26 11:37am Tuesday 09/09/25" at bounding box center [659, 229] width 435 height 54
drag, startPoint x: 449, startPoint y: 96, endPoint x: 600, endPoint y: 507, distance: 438.0
click at [600, 507] on div "SW Order created 11:34am Tuesday 09/09/25 SW Factory Onboarding assigned to ord…" at bounding box center [763, 326] width 683 height 476
click at [759, 317] on div "Quote PDF generated $773.26 11:38am Tuesday 09/09/25" at bounding box center [659, 295] width 435 height 54
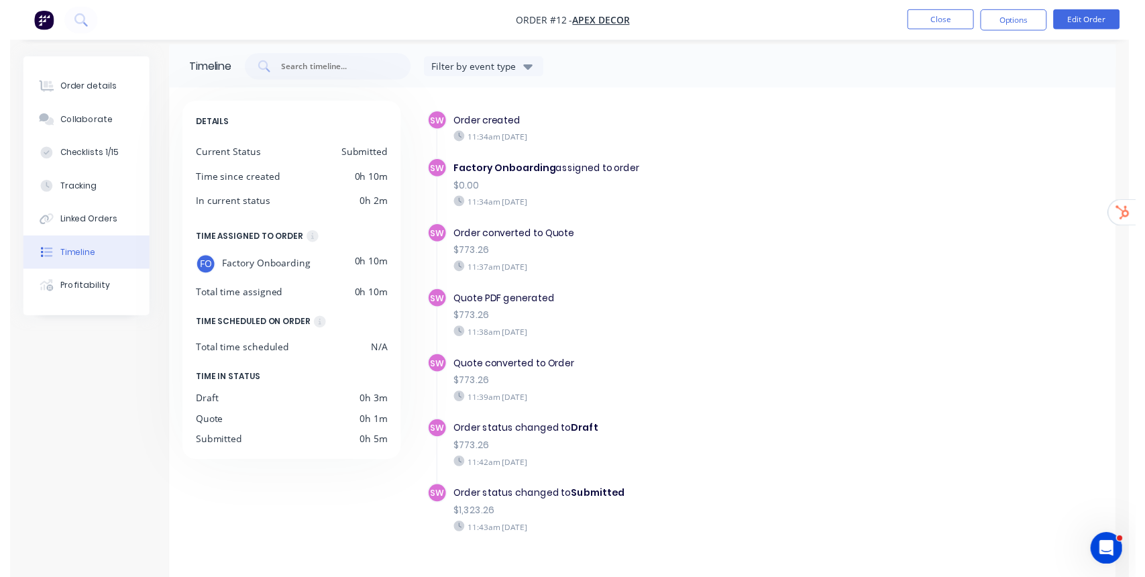
scroll to position [0, 0]
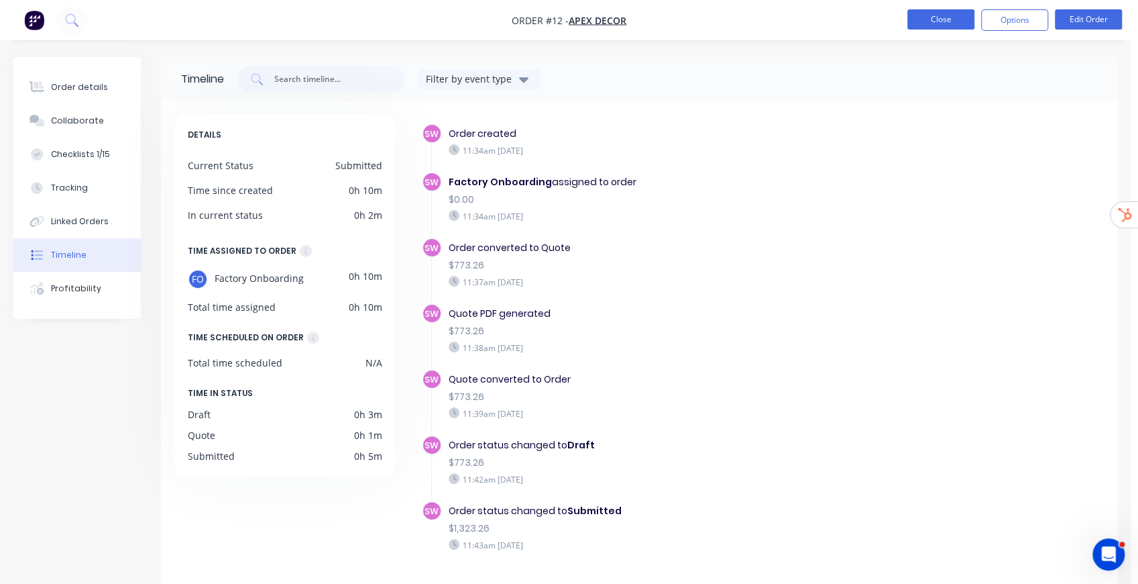
click at [948, 23] on button "Close" at bounding box center [941, 19] width 67 height 20
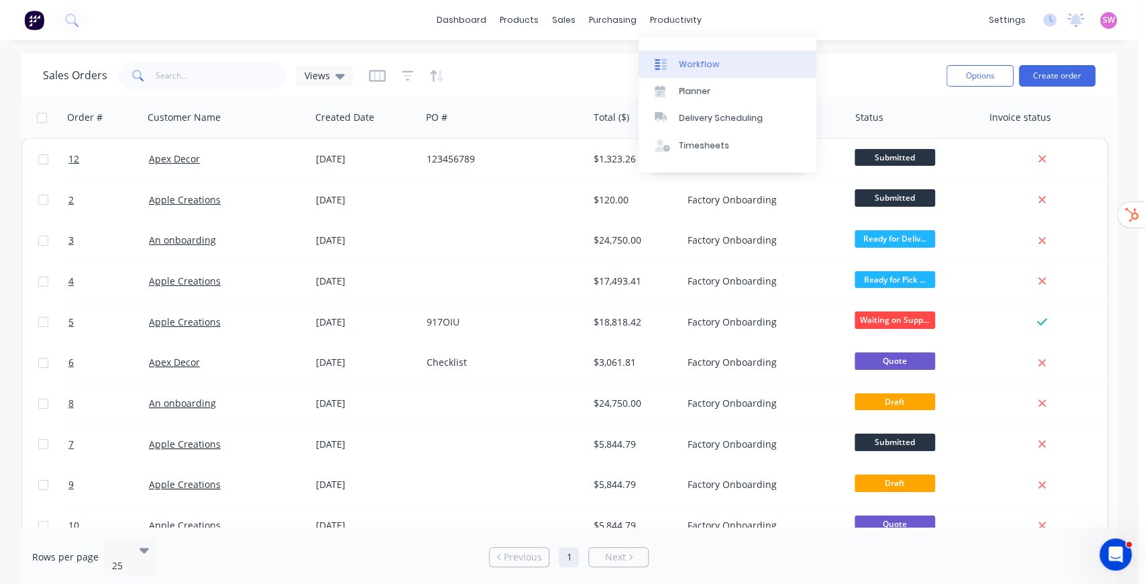
click at [698, 54] on link "Workflow" at bounding box center [728, 63] width 178 height 27
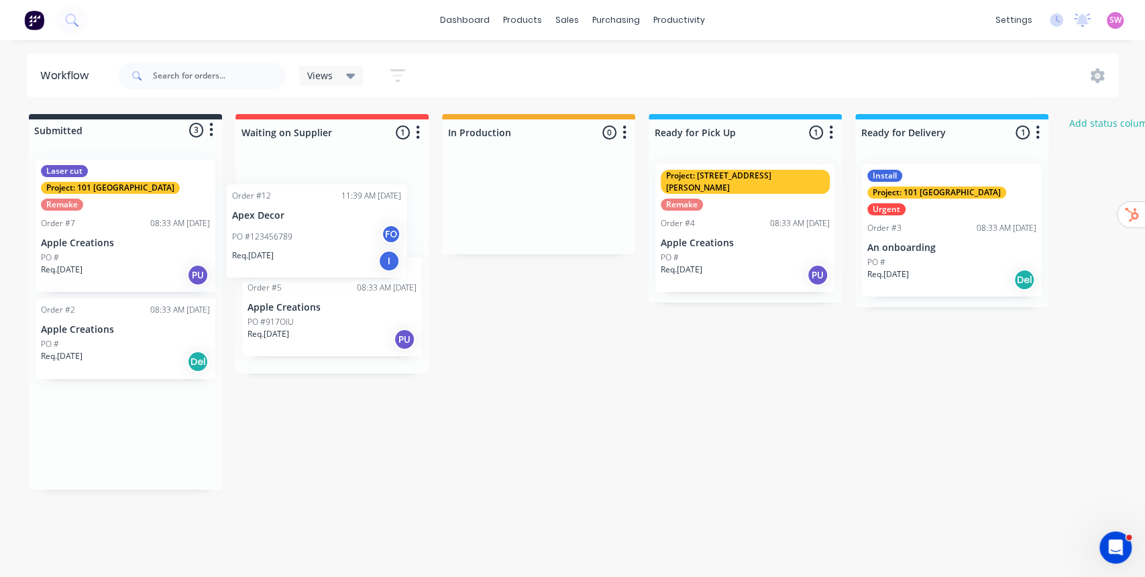
drag, startPoint x: 127, startPoint y: 411, endPoint x: 333, endPoint y: 220, distance: 280.5
click at [331, 219] on div "Submitted 3 Status colour #273444 hex #273444 Save Cancel Summaries Total order…" at bounding box center [719, 302] width 1459 height 376
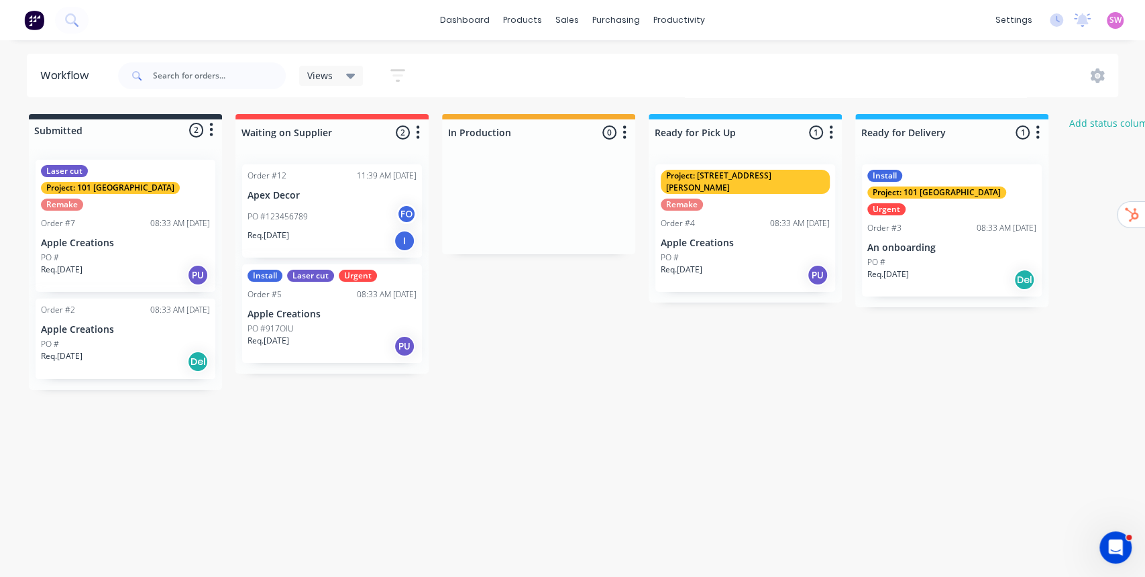
click at [350, 199] on p "Apex Decor" at bounding box center [332, 195] width 169 height 11
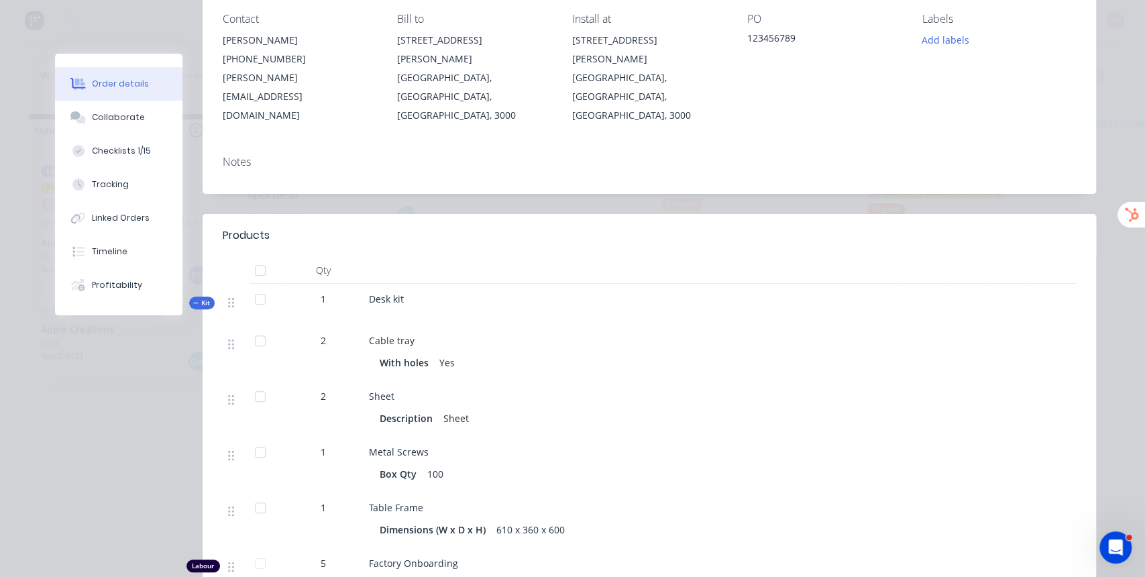
scroll to position [313, 0]
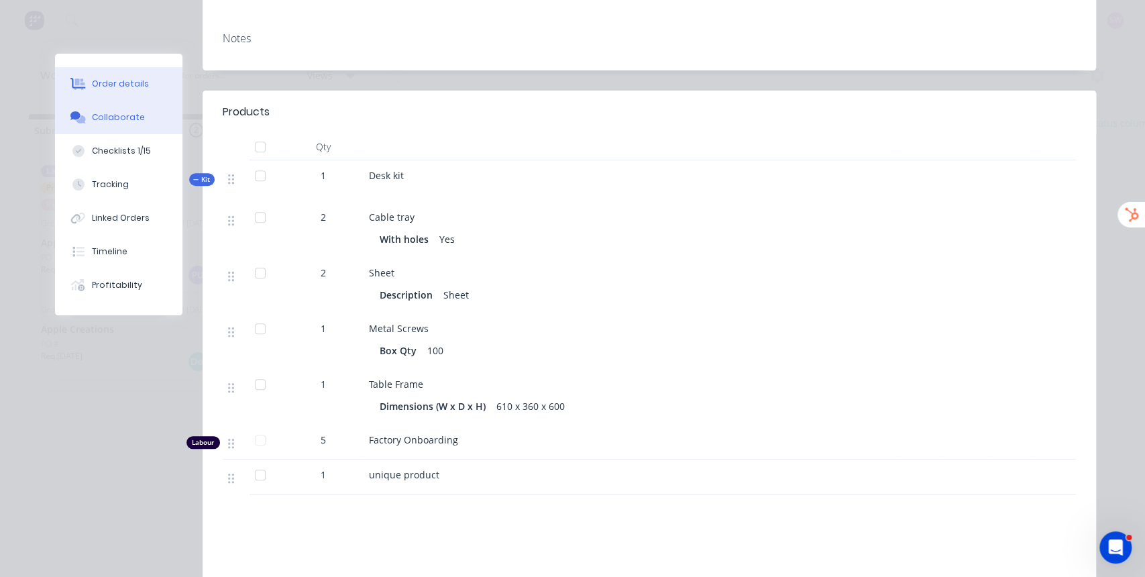
click at [112, 117] on div "Collaborate" at bounding box center [118, 117] width 53 height 12
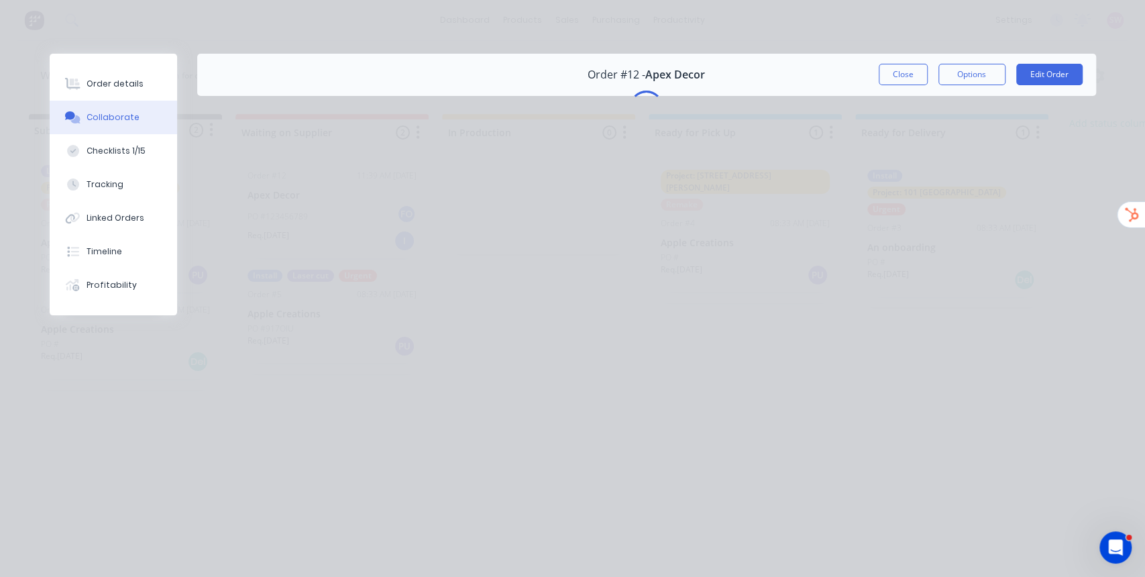
scroll to position [0, 0]
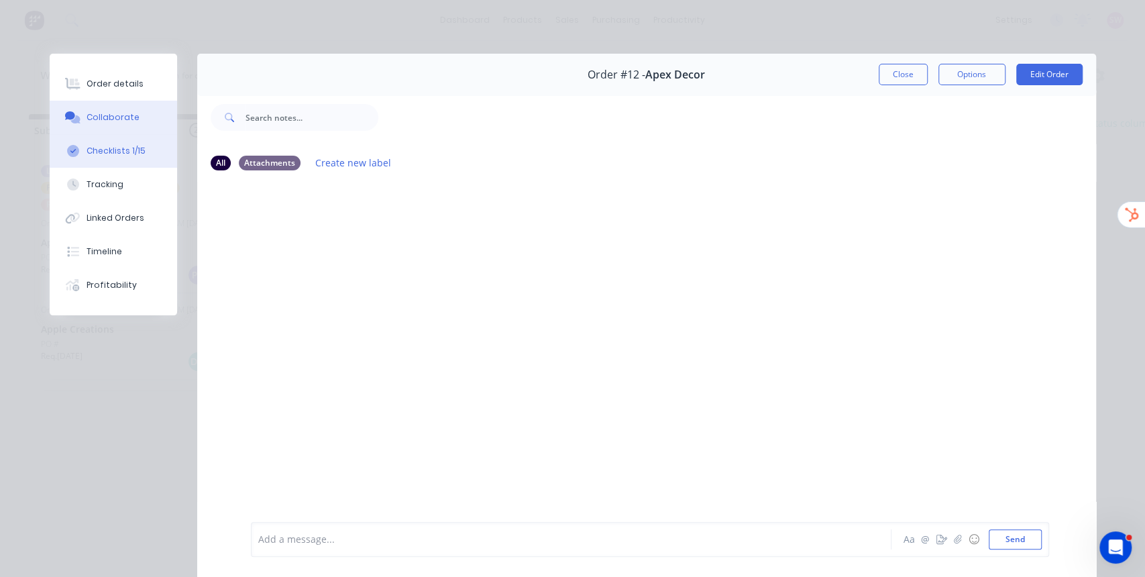
click at [108, 150] on div "Checklists 1/15" at bounding box center [116, 151] width 59 height 12
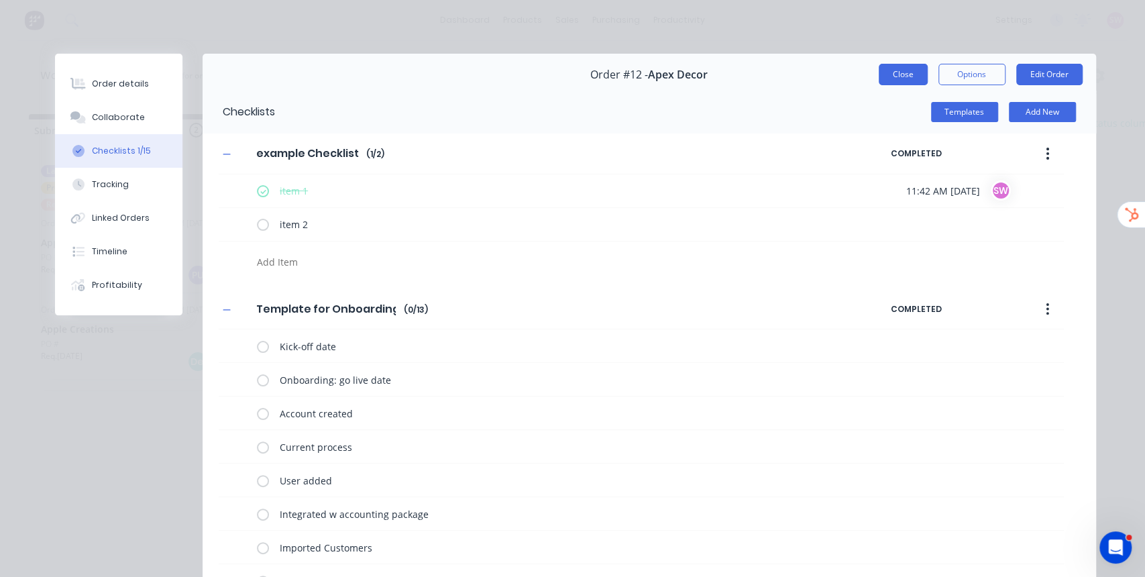
click at [911, 74] on button "Close" at bounding box center [903, 74] width 49 height 21
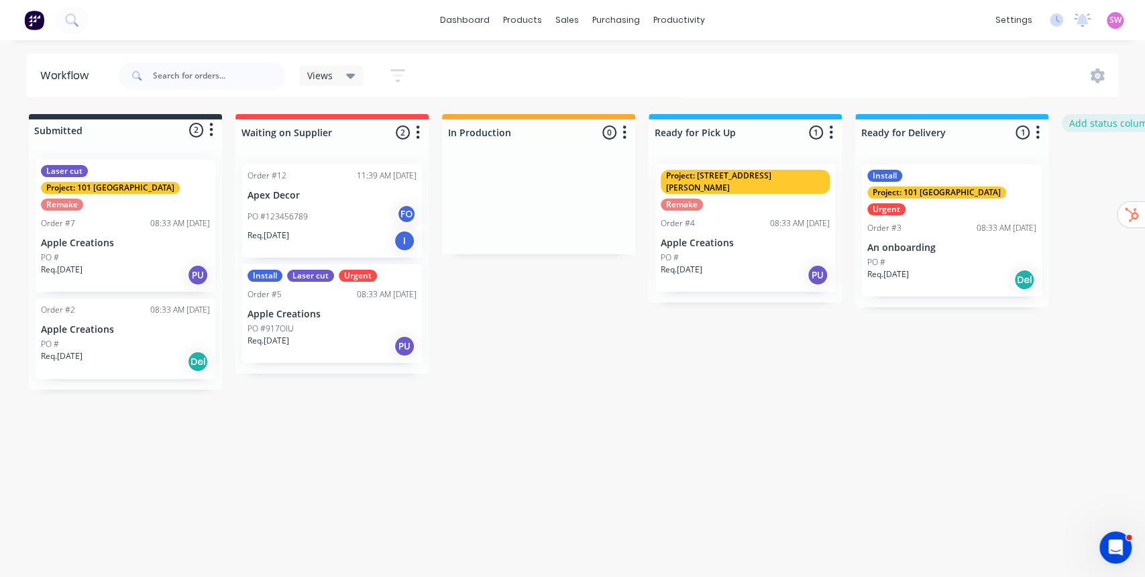
click at [1095, 123] on button "Add status column" at bounding box center [1111, 123] width 99 height 18
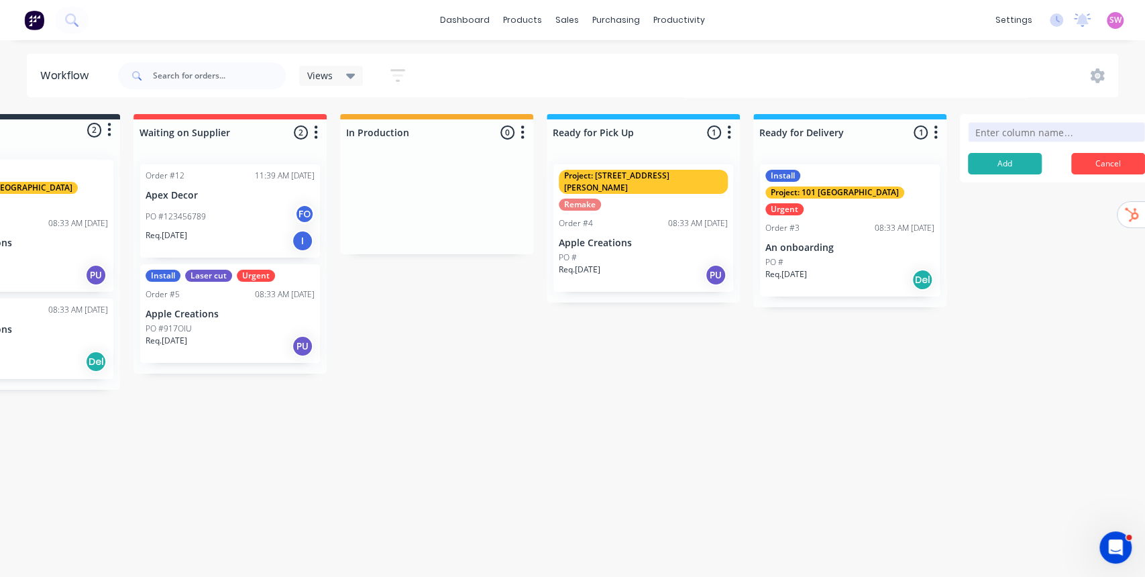
click at [622, 345] on div "Submitted 2 Status colour #273444 hex #273444 Save Cancel Summaries Total order…" at bounding box center [617, 252] width 1459 height 276
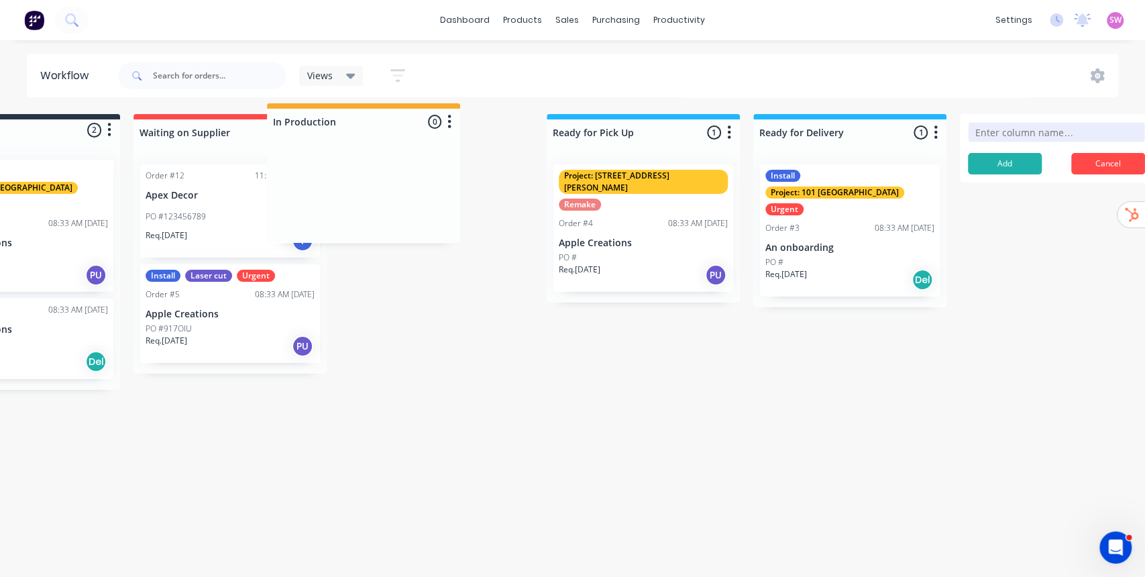
drag, startPoint x: 436, startPoint y: 134, endPoint x: 376, endPoint y: 127, distance: 60.7
click at [375, 127] on div "Submitted 2 Status colour #273444 hex #273444 Save Cancel Summaries Total order…" at bounding box center [617, 252] width 1459 height 276
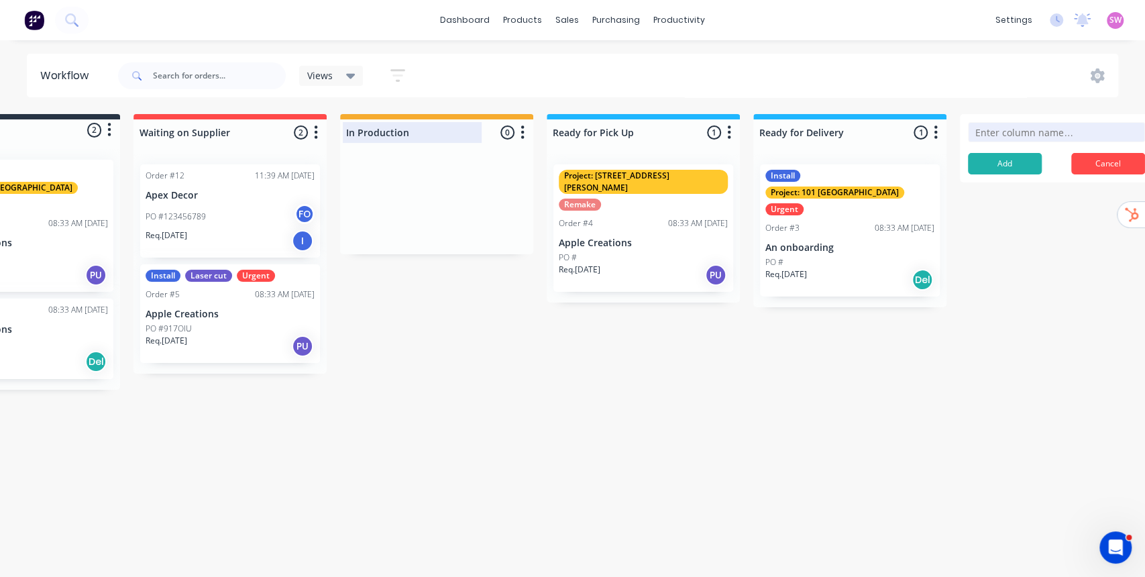
click at [397, 133] on div at bounding box center [436, 132] width 193 height 26
click at [397, 133] on input "In Production" at bounding box center [412, 132] width 132 height 14
click at [549, 292] on div "Submitted 2 Status colour #273444 hex #273444 Save Cancel Summaries Total order…" at bounding box center [617, 252] width 1459 height 276
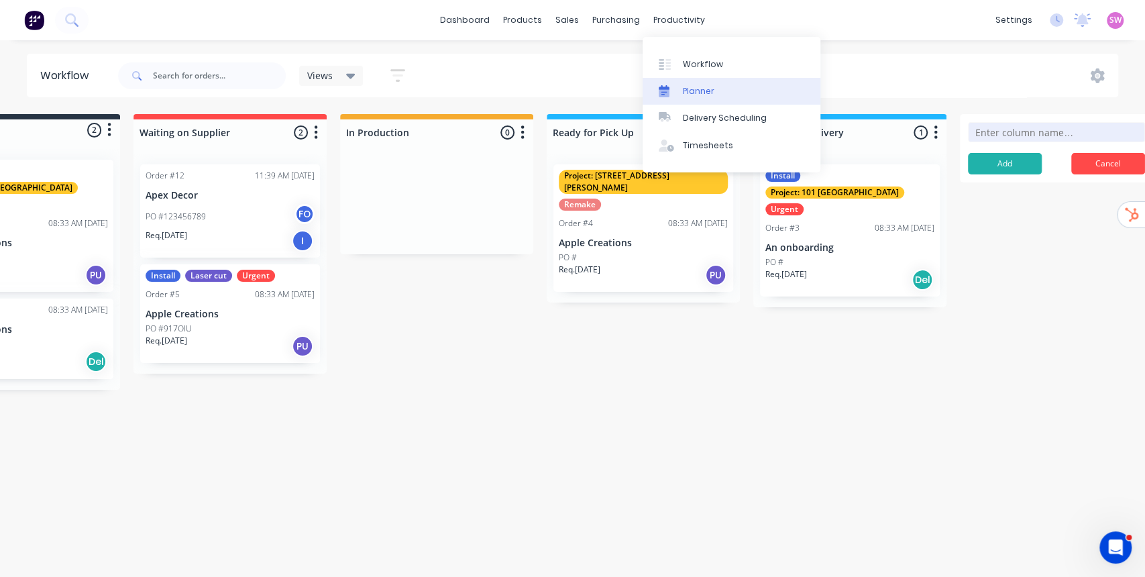
click at [690, 89] on div "Planner" at bounding box center [699, 91] width 32 height 12
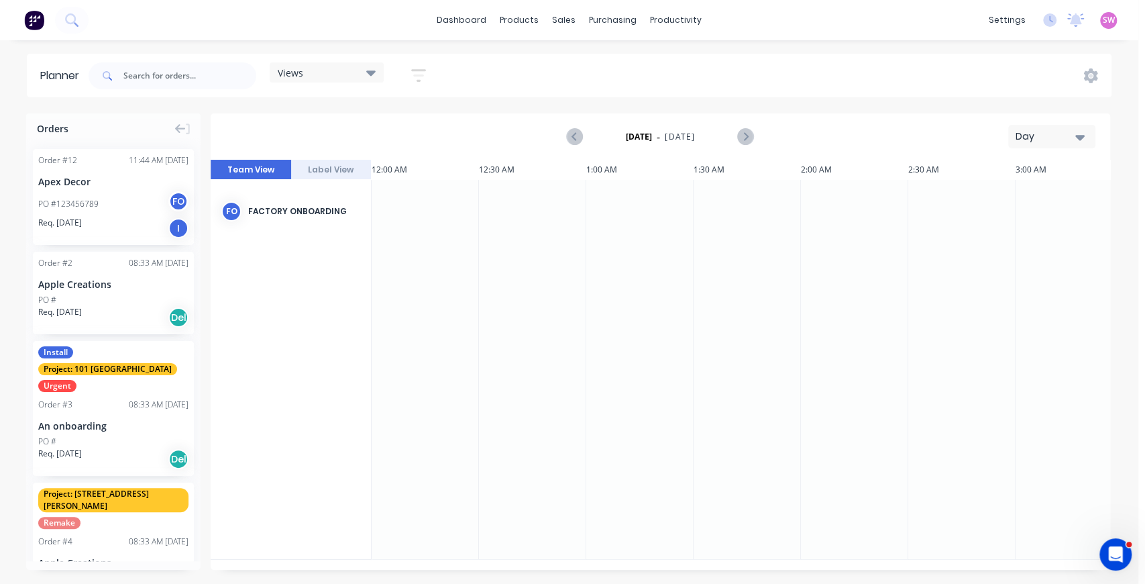
scroll to position [0, 2362]
drag, startPoint x: 136, startPoint y: 205, endPoint x: 581, endPoint y: 268, distance: 449.3
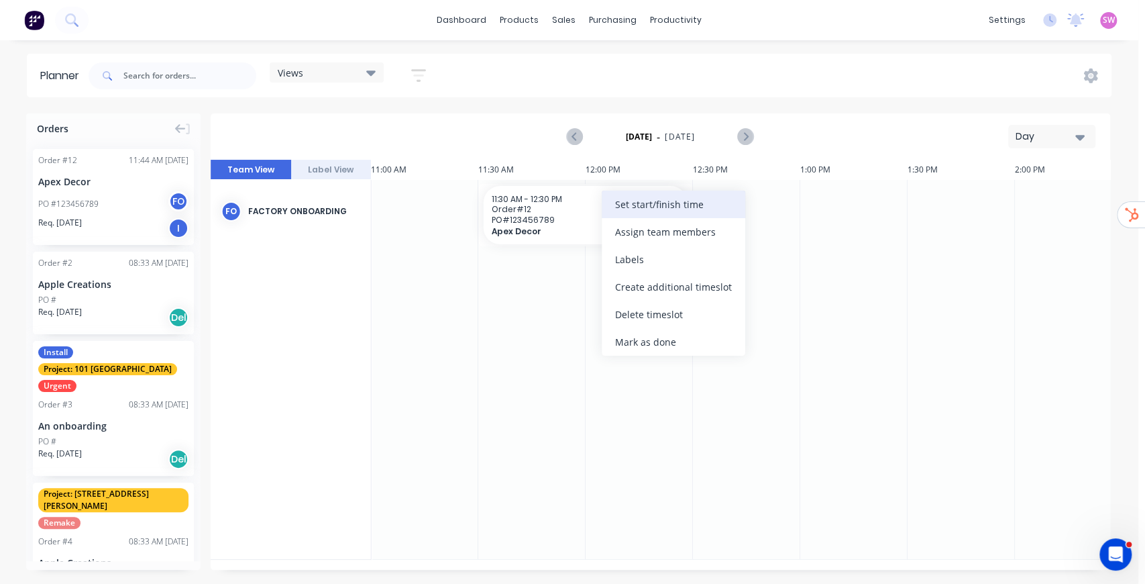
click at [649, 208] on div "Set start/finish time" at bounding box center [674, 205] width 144 height 28
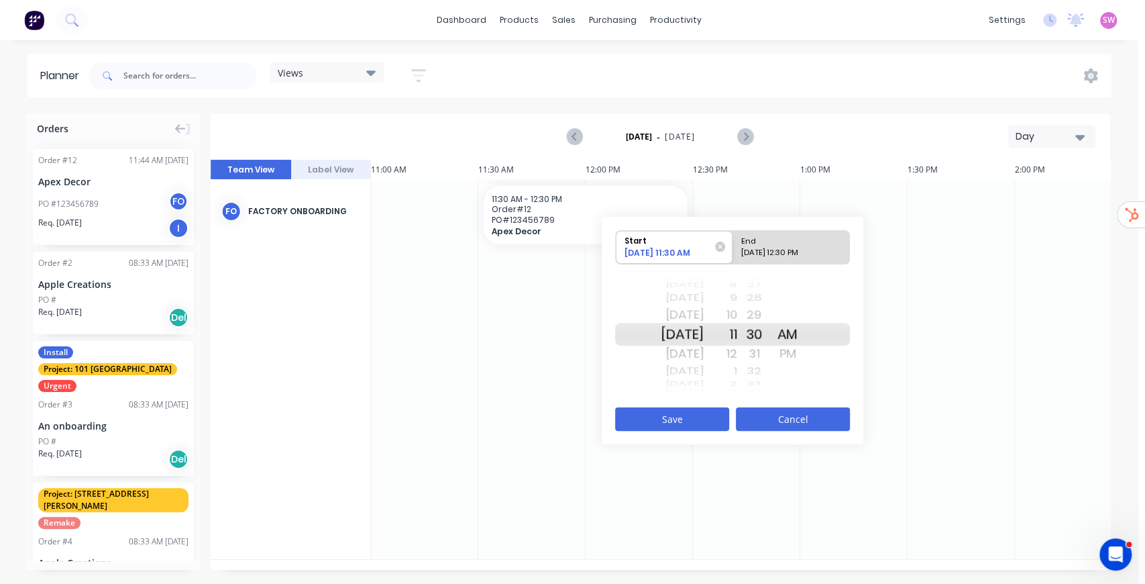
click at [782, 418] on button "Cancel" at bounding box center [793, 418] width 114 height 23
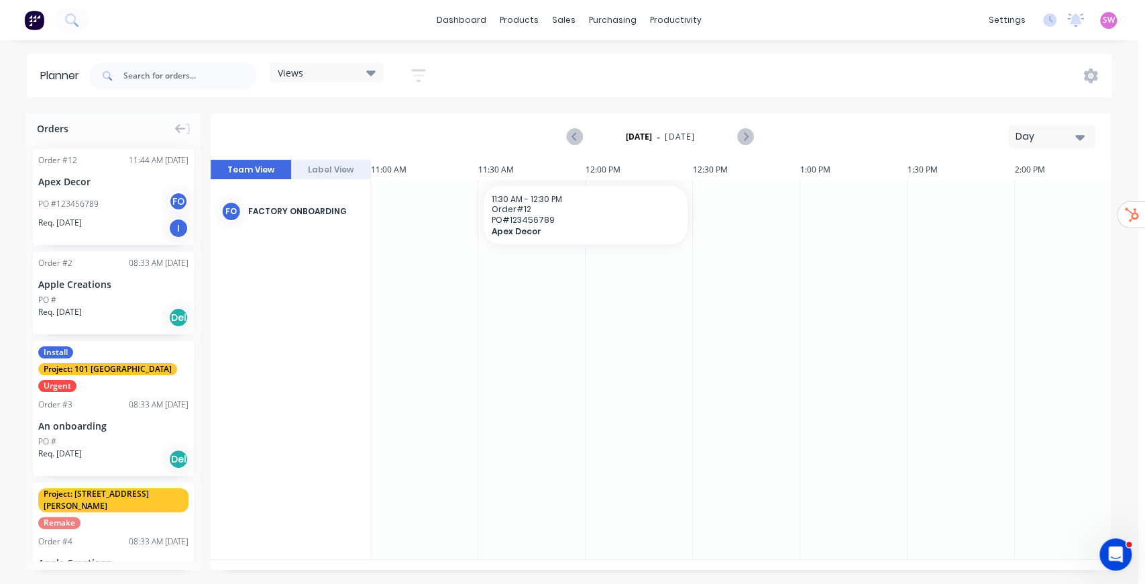
click at [1071, 134] on div "Day" at bounding box center [1047, 136] width 62 height 14
click at [1034, 197] on div "Week" at bounding box center [1027, 199] width 133 height 27
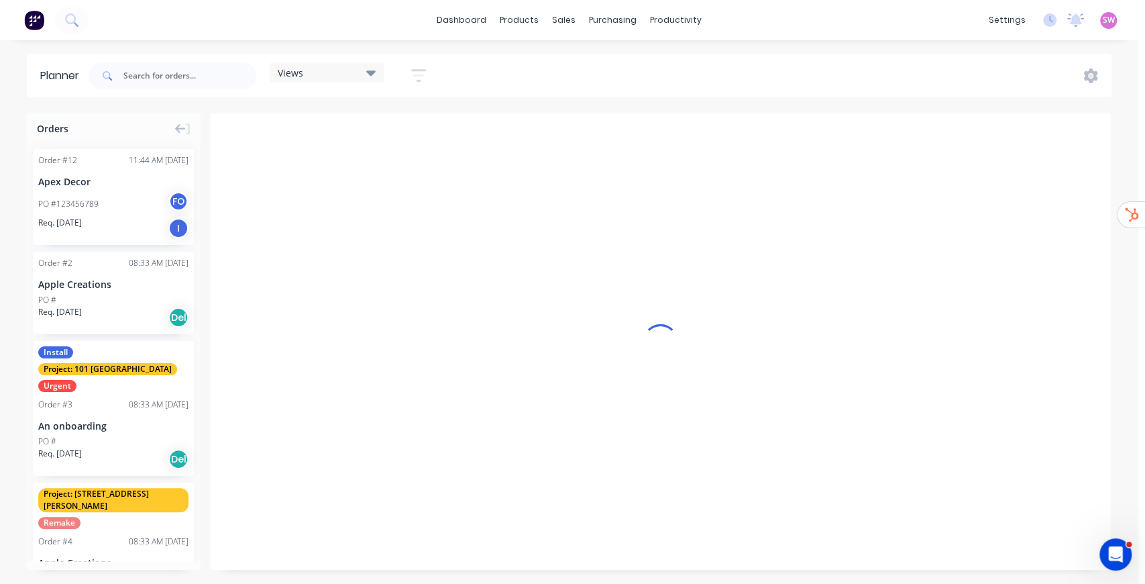
scroll to position [0, 1]
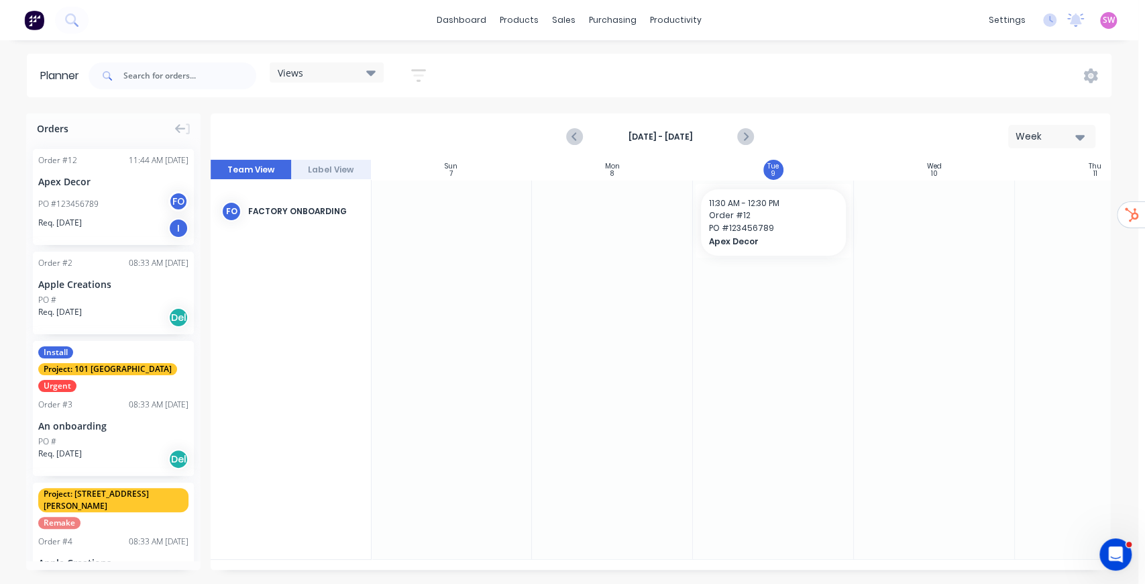
click at [894, 105] on div "Planner Views Save new view None (Default) edit Show/Hide users Show/Hide order…" at bounding box center [569, 318] width 1138 height 529
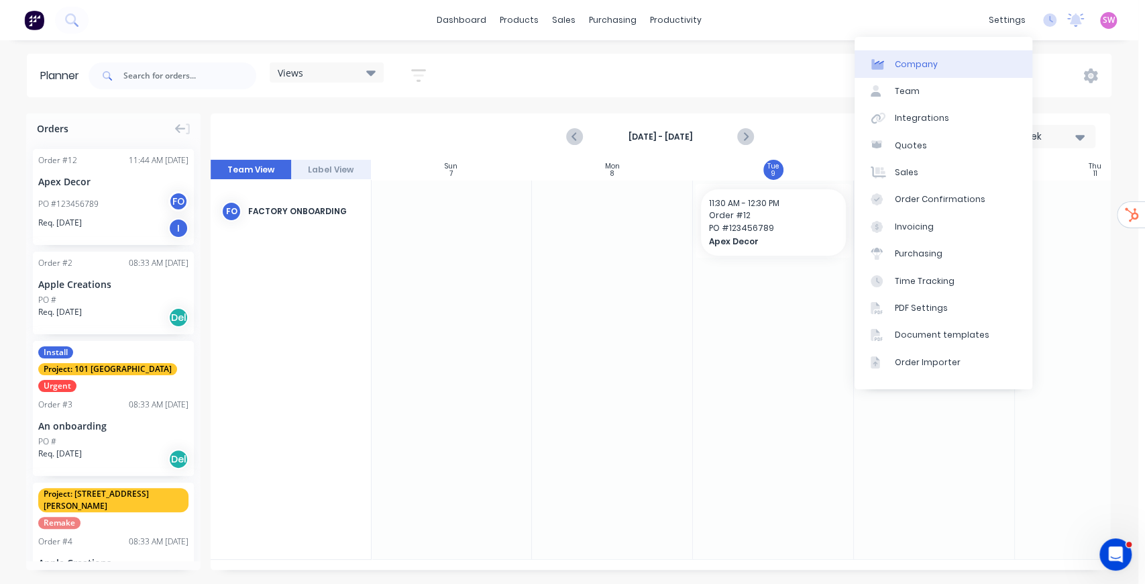
click at [930, 64] on div "Company" at bounding box center [916, 64] width 43 height 12
select select "NZ"
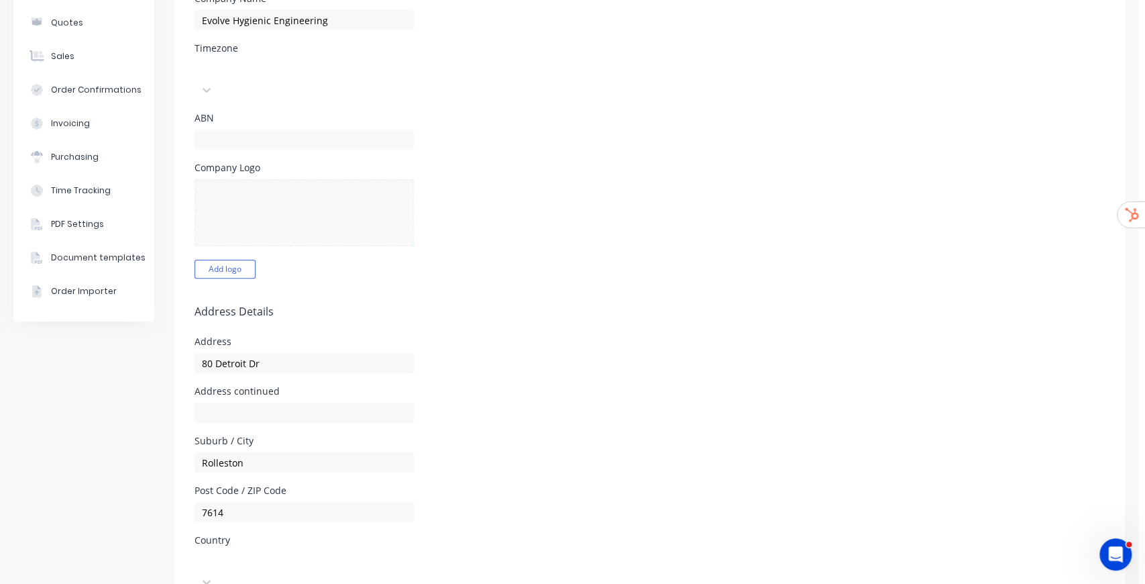
scroll to position [41, 0]
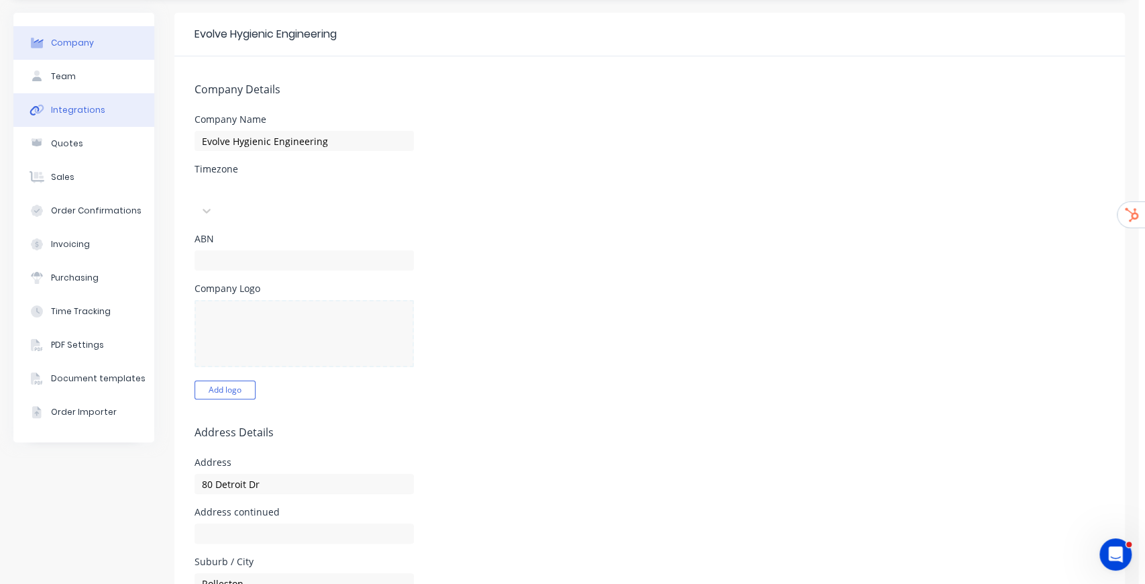
click at [95, 111] on div "Integrations" at bounding box center [78, 110] width 54 height 12
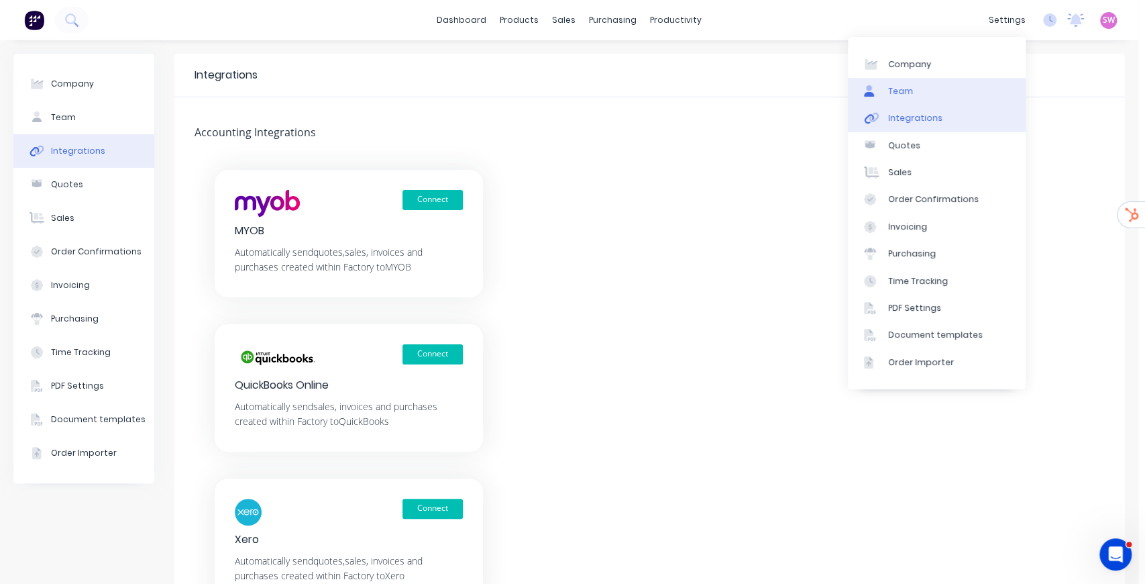
click at [926, 93] on link "Team" at bounding box center [937, 91] width 178 height 27
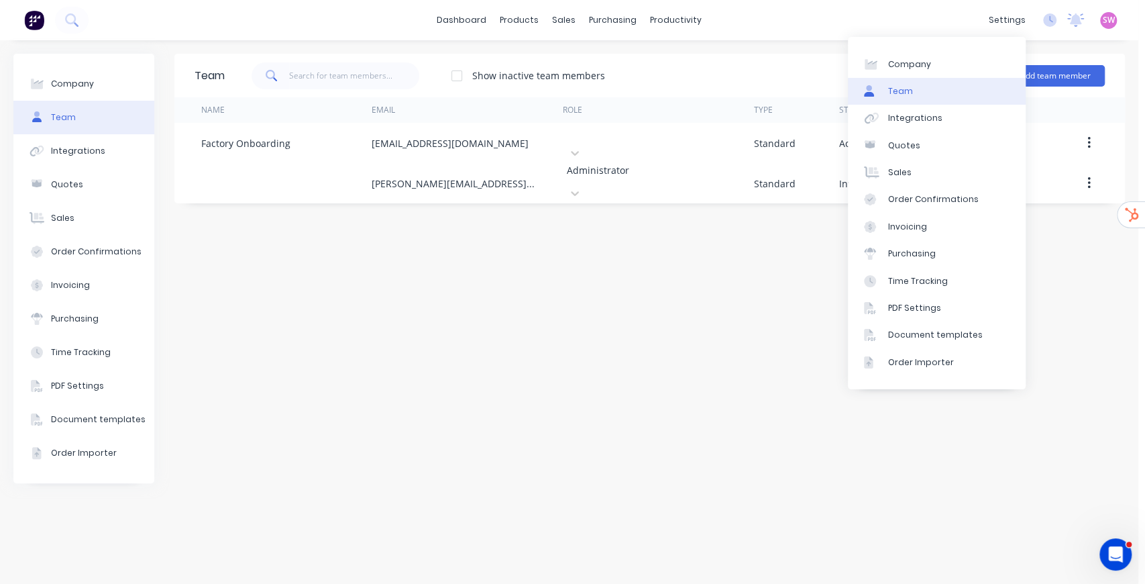
click at [504, 312] on div "Team Show inactive team members Add team member Name Email Role Type Status Las…" at bounding box center [649, 312] width 951 height 517
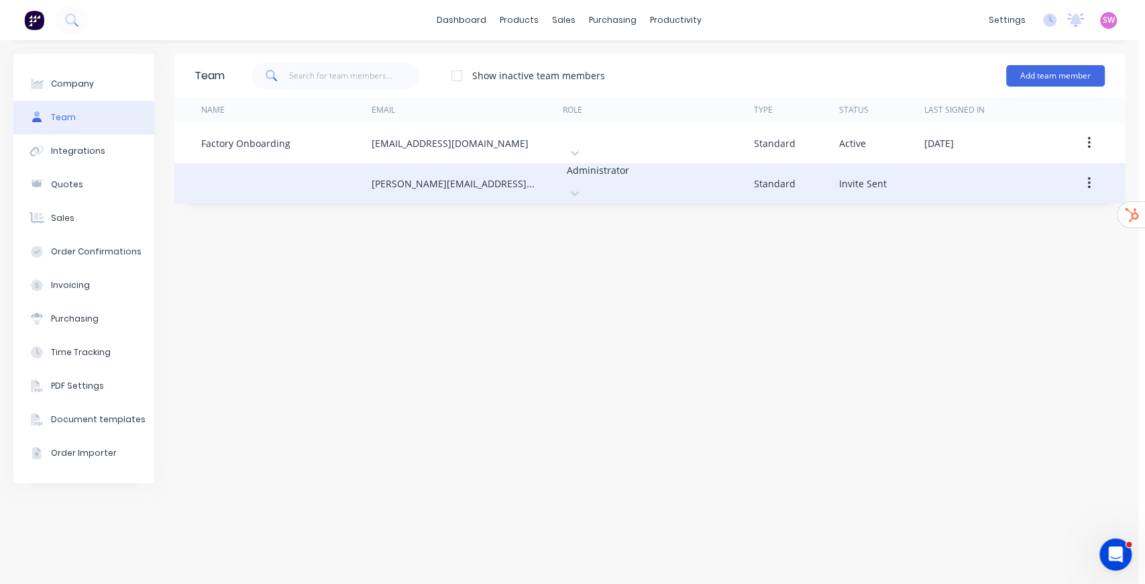
click at [1091, 172] on button "button" at bounding box center [1089, 183] width 32 height 24
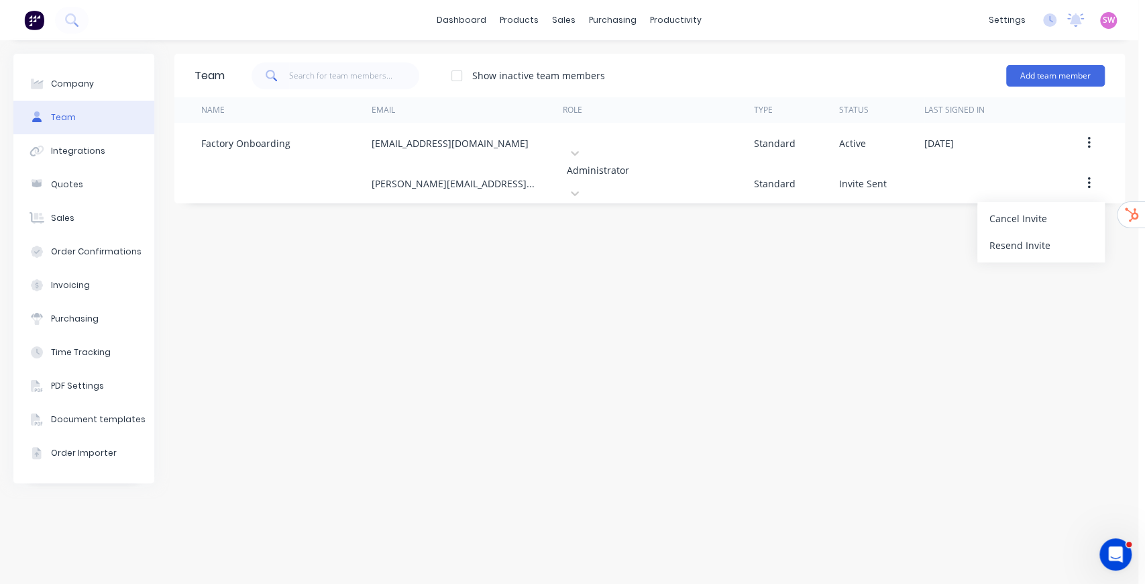
click at [1029, 237] on div "Resend Invite" at bounding box center [1040, 244] width 103 height 19
click at [716, 266] on div "Team Show inactive team members Add team member Name Email Role Type Status Las…" at bounding box center [649, 312] width 951 height 517
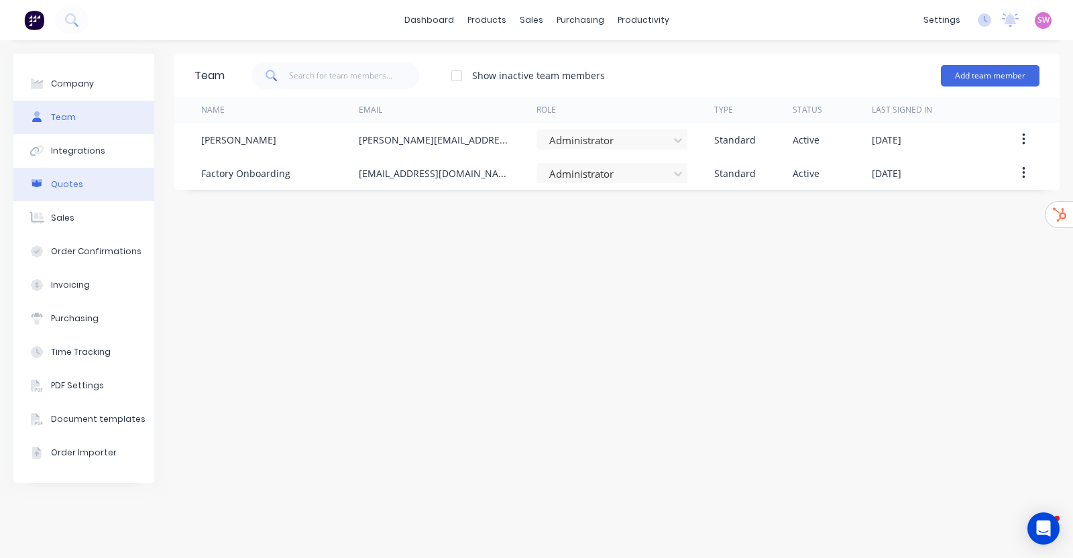
click at [85, 191] on button "Quotes" at bounding box center [83, 185] width 141 height 34
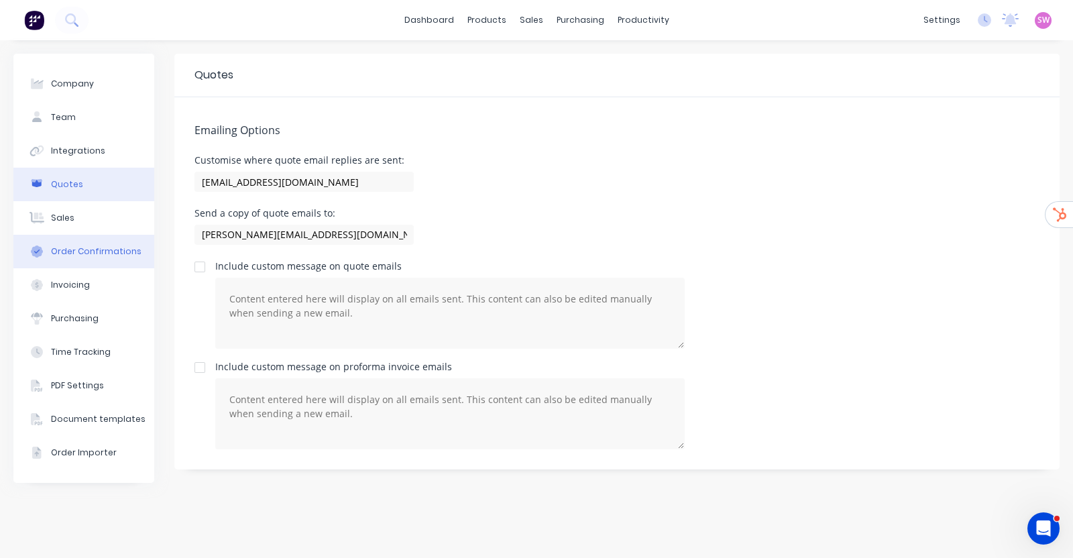
click at [61, 250] on div "Order Confirmations" at bounding box center [96, 252] width 91 height 12
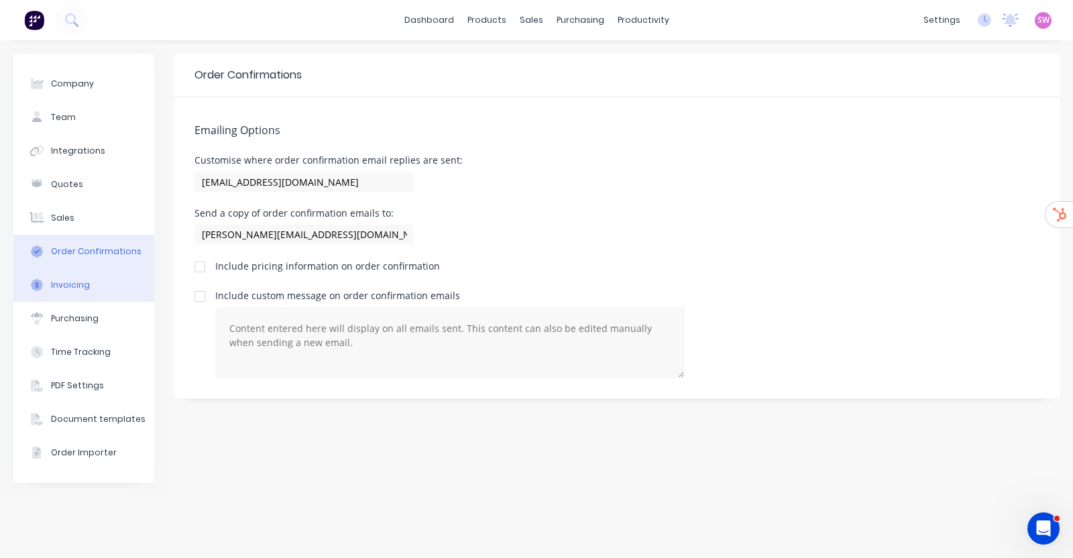
click at [83, 293] on button "Invoicing" at bounding box center [83, 285] width 141 height 34
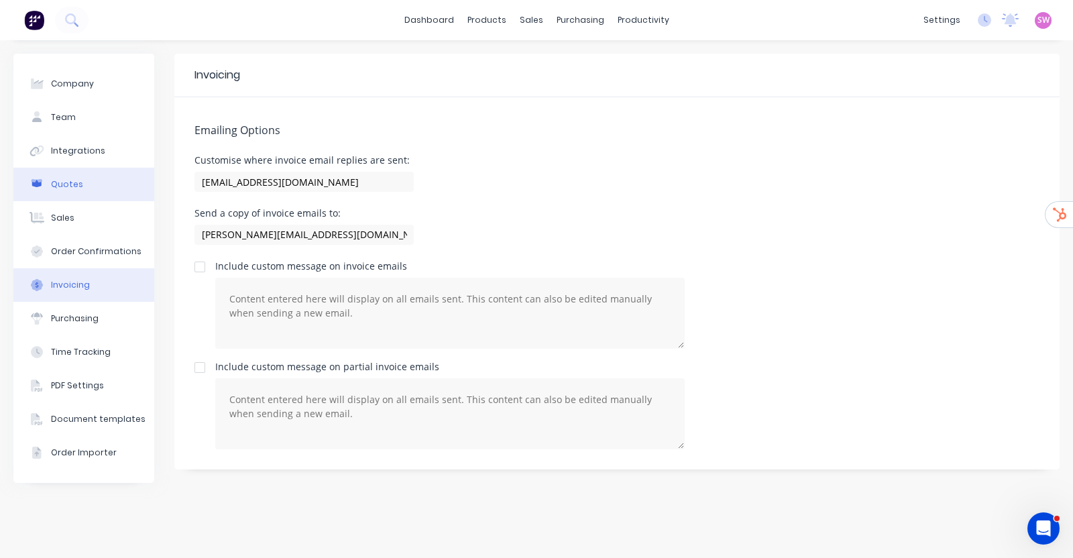
click at [76, 192] on button "Quotes" at bounding box center [83, 185] width 141 height 34
